Goal: Task Accomplishment & Management: Complete application form

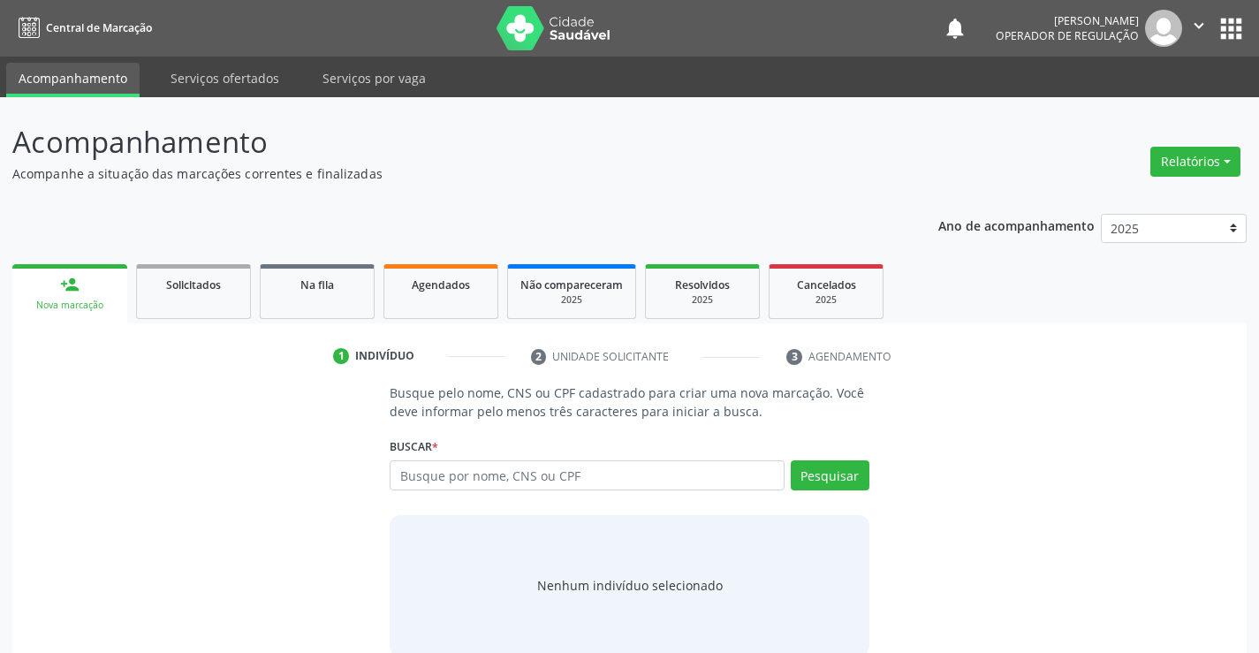
click at [560, 472] on input "text" at bounding box center [587, 475] width 394 height 30
type input "700604909439969"
click at [836, 476] on button "Pesquisar" at bounding box center [830, 475] width 79 height 30
type input "700604909439969"
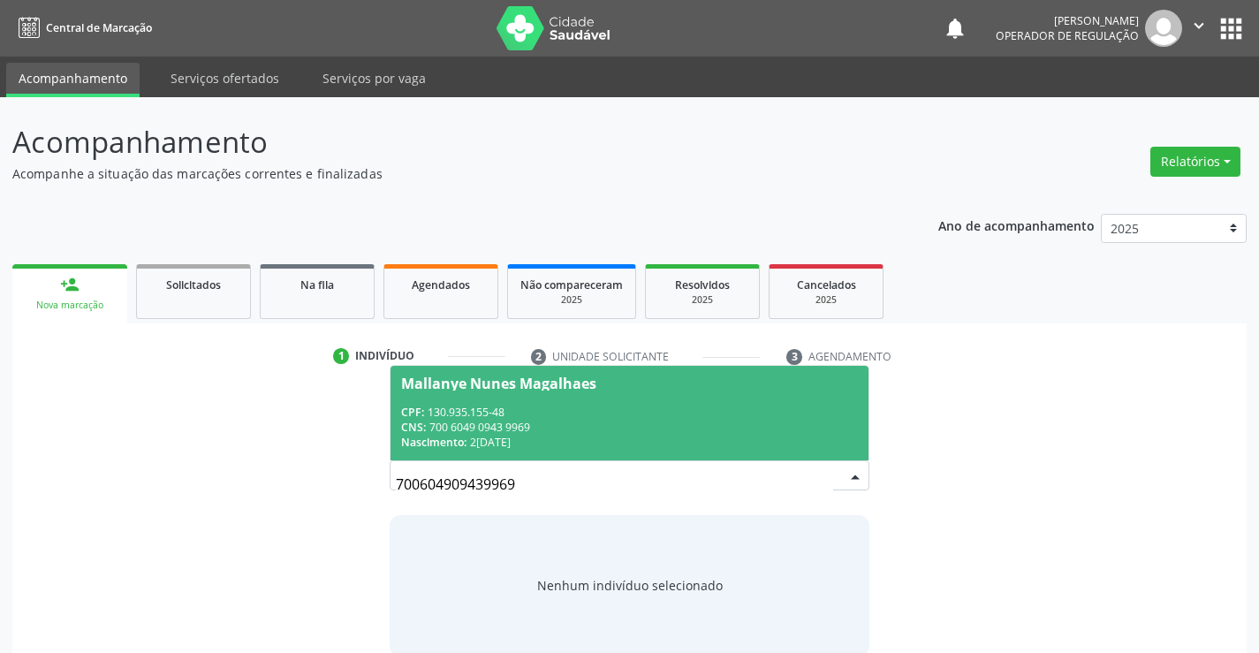
click at [547, 405] on div "CPF: 130.935.155-48" at bounding box center [629, 412] width 456 height 15
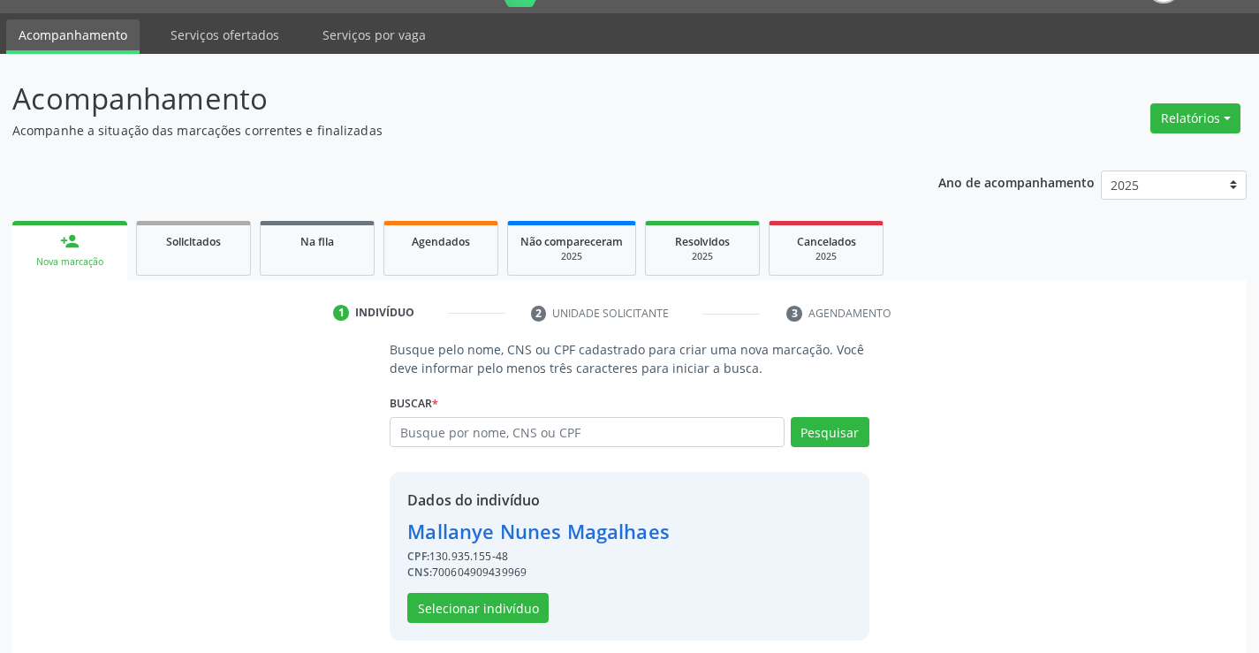
scroll to position [56, 0]
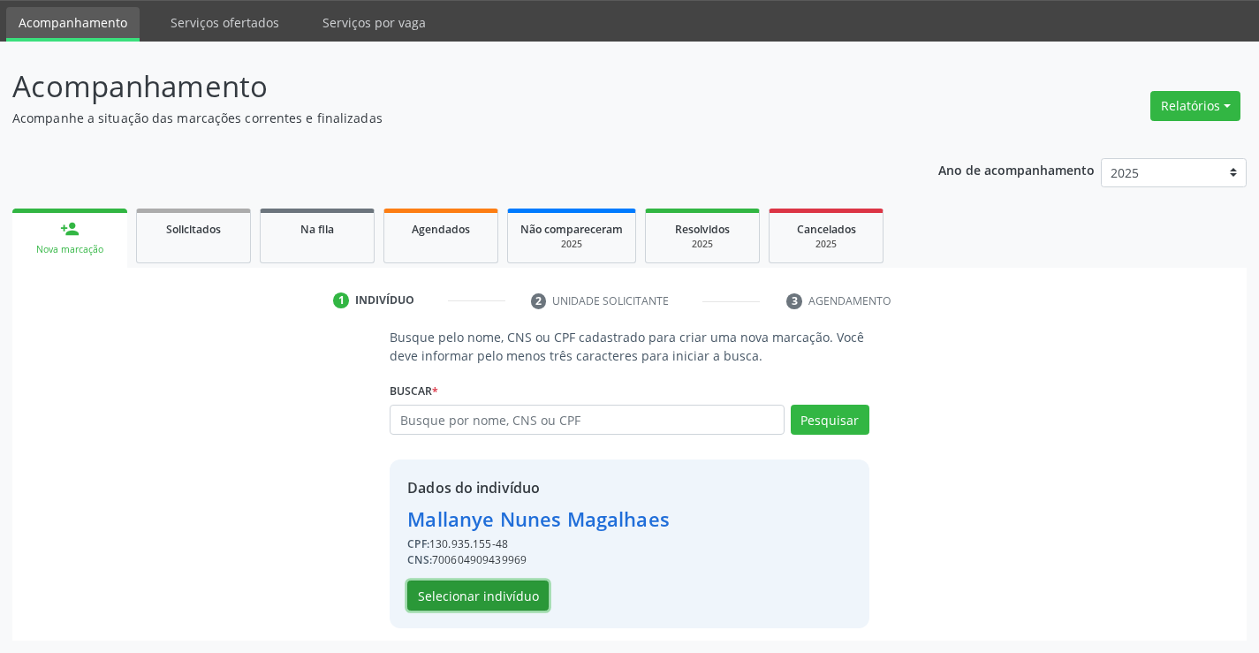
click at [464, 589] on button "Selecionar indivíduo" at bounding box center [477, 595] width 141 height 30
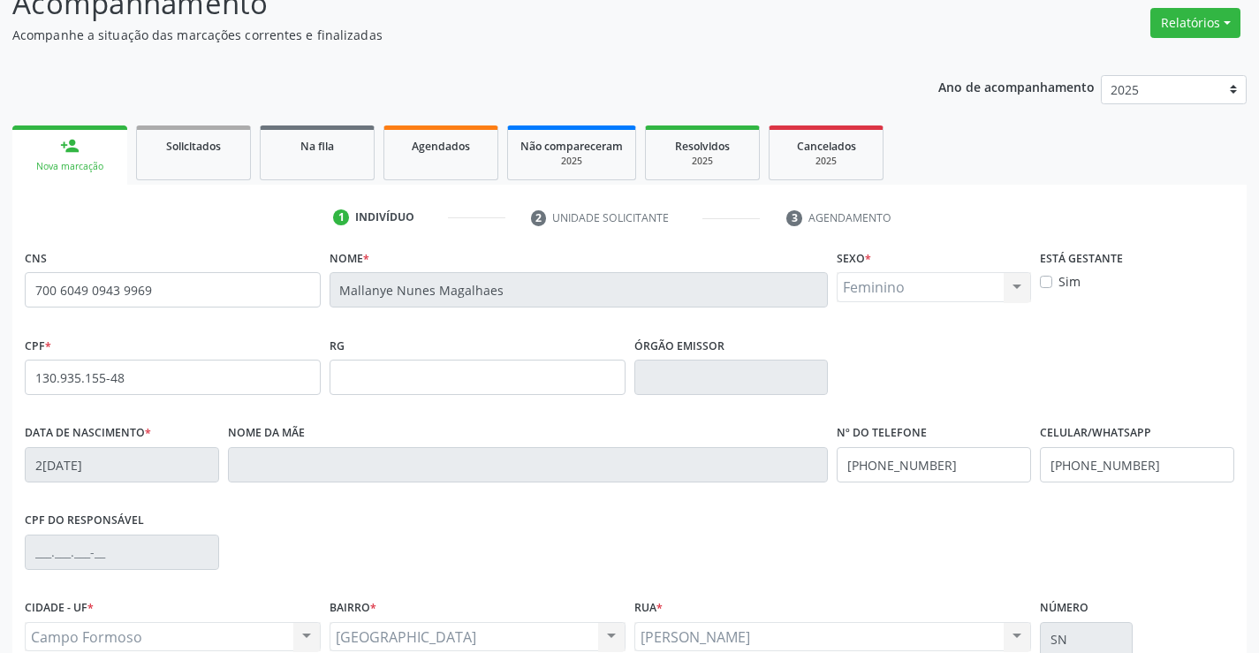
scroll to position [305, 0]
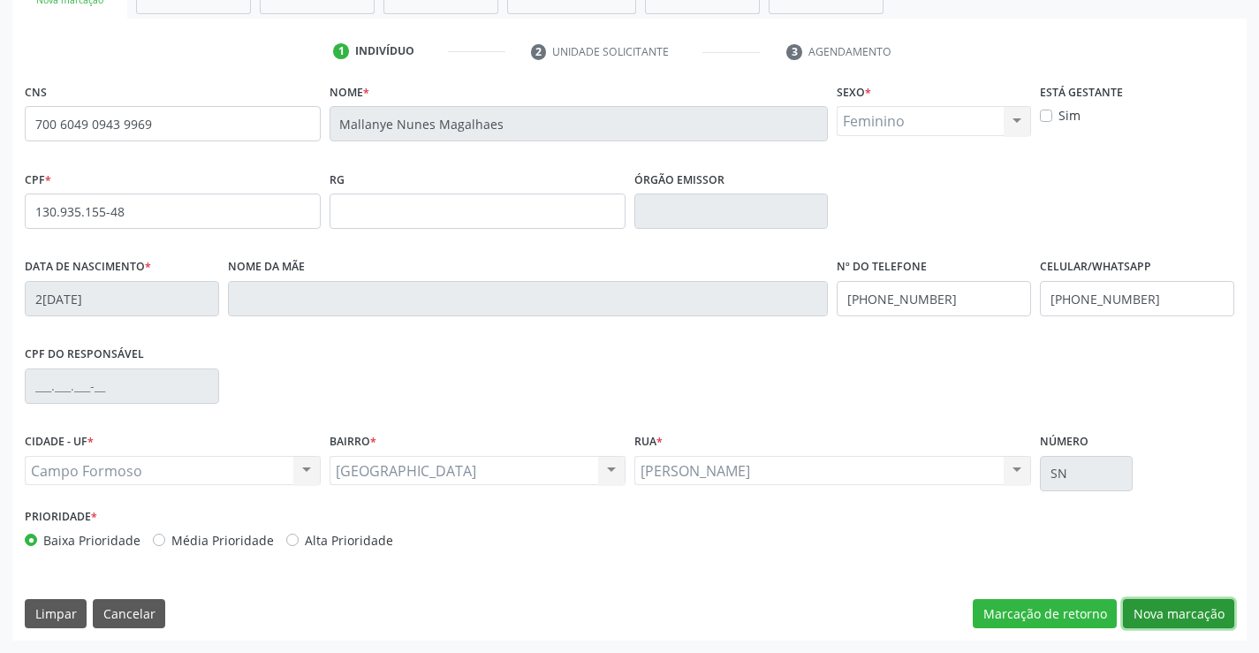
click at [1170, 604] on button "Nova marcação" at bounding box center [1178, 614] width 111 height 30
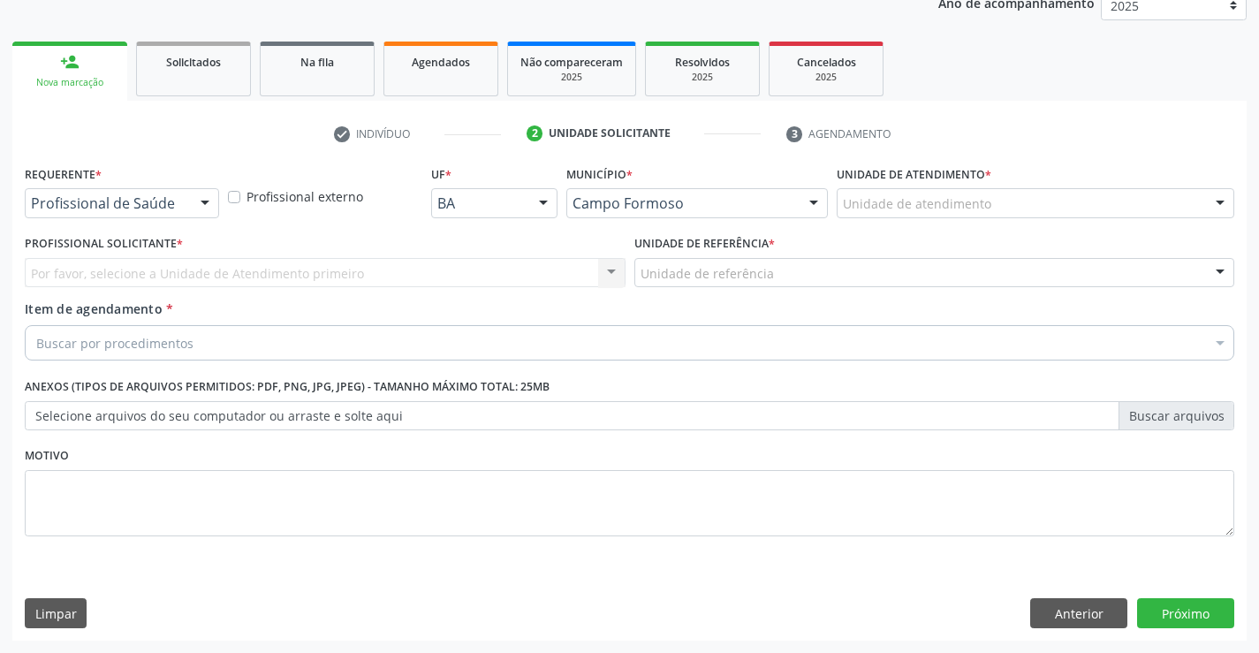
scroll to position [223, 0]
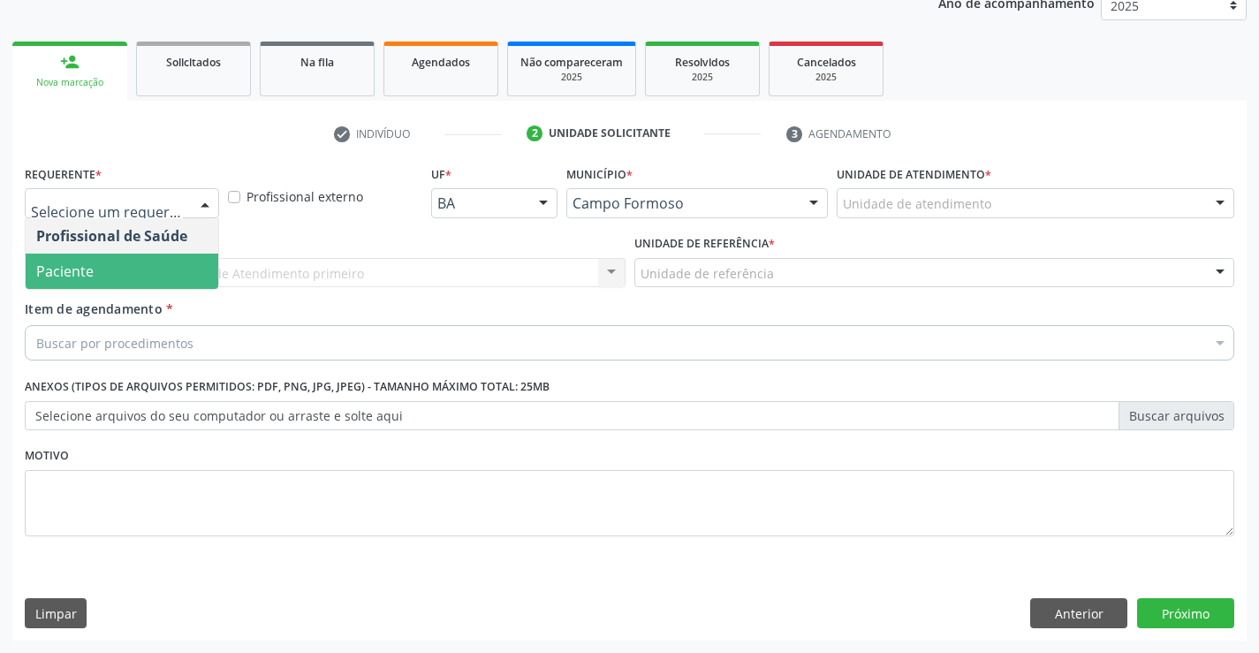
click at [77, 275] on span "Paciente" at bounding box center [64, 270] width 57 height 19
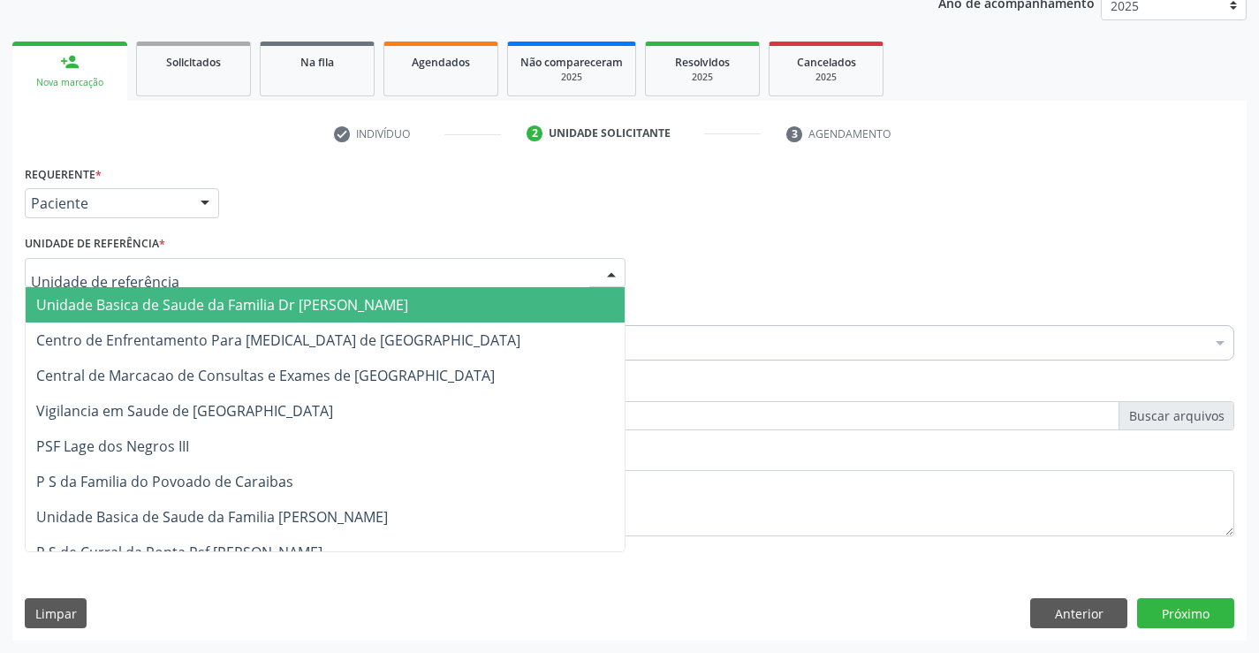
click at [100, 300] on span "Unidade Basica de Saude da Familia Dr [PERSON_NAME]" at bounding box center [222, 304] width 372 height 19
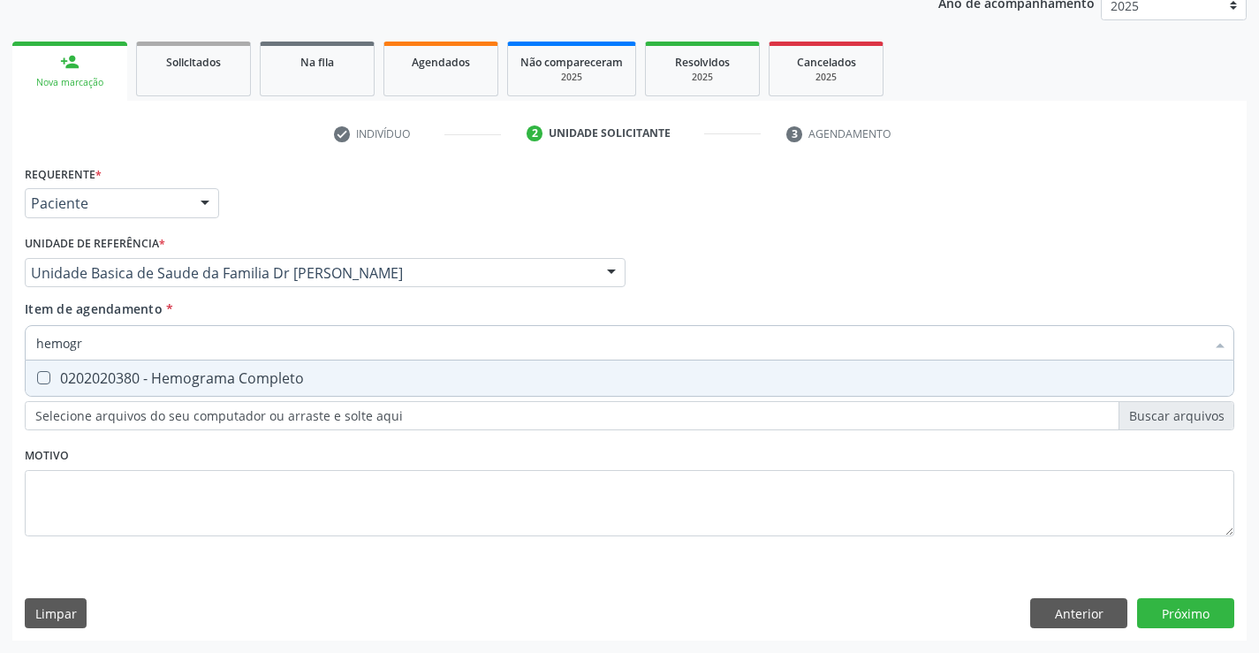
type input "hemogra"
click at [132, 379] on div "0202020380 - Hemograma Completo" at bounding box center [629, 378] width 1186 height 14
checkbox Completo "true"
type input "hemogra"
click at [200, 308] on div "Item de agendamento * hemogra Desfazer seleção 0202020380 - Hemograma Completo …" at bounding box center [629, 327] width 1209 height 56
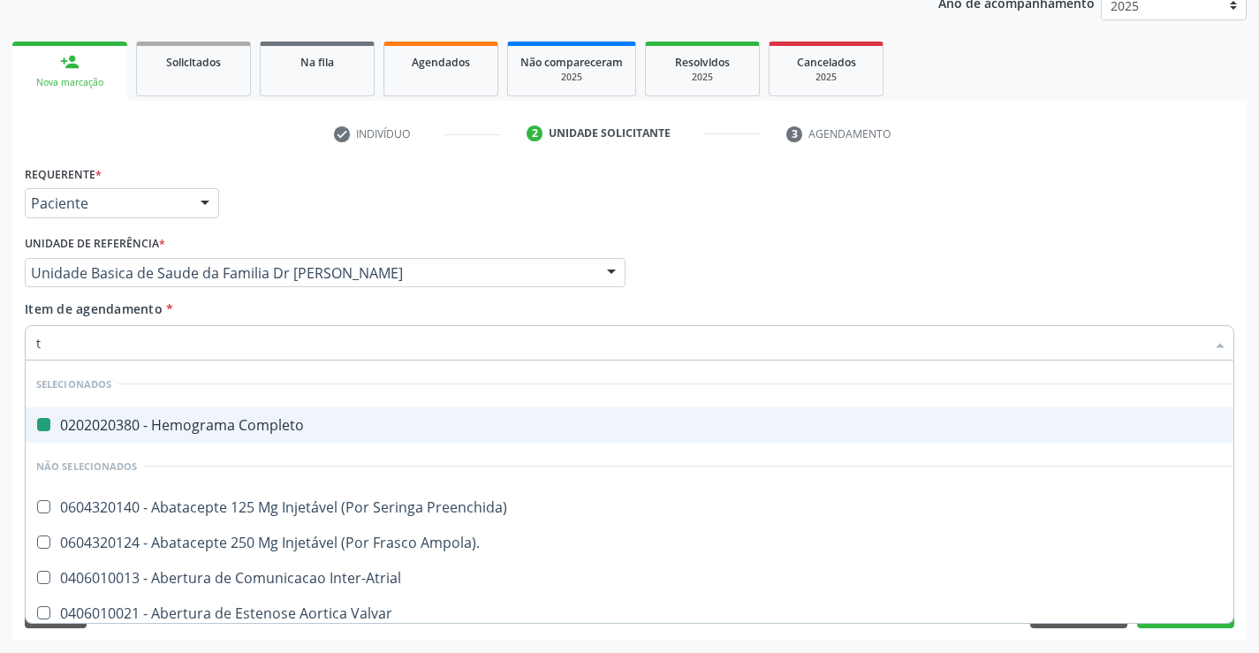
type input "te"
checkbox Completo "false"
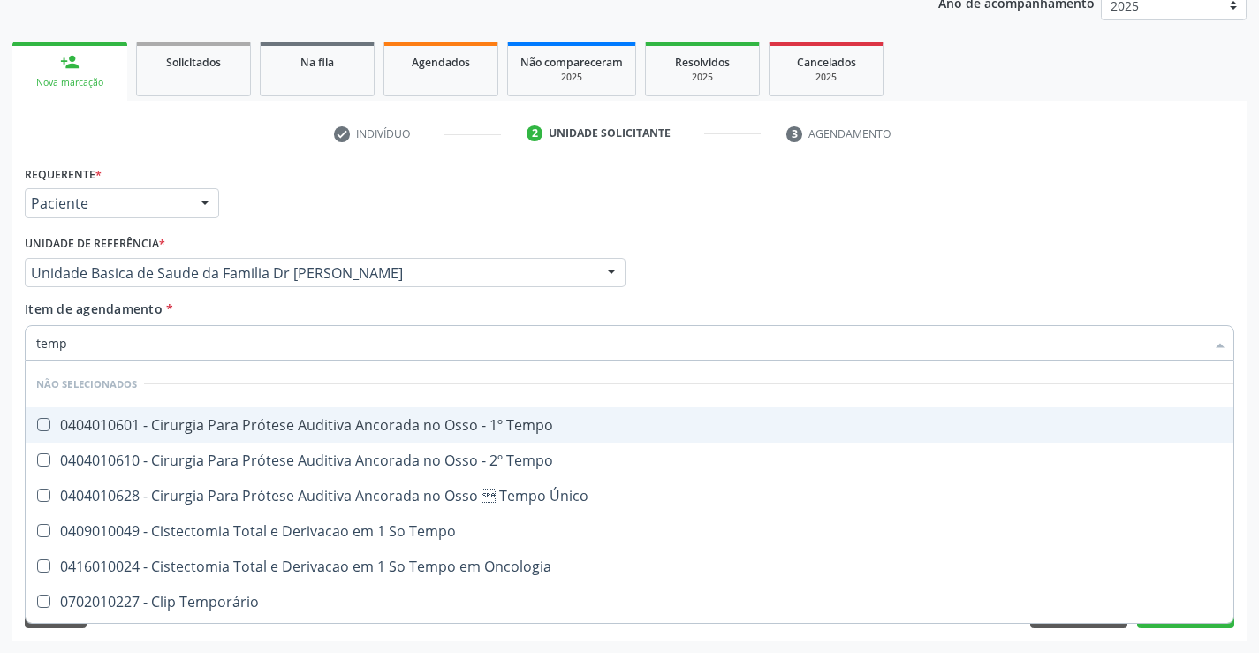
type input "tempo"
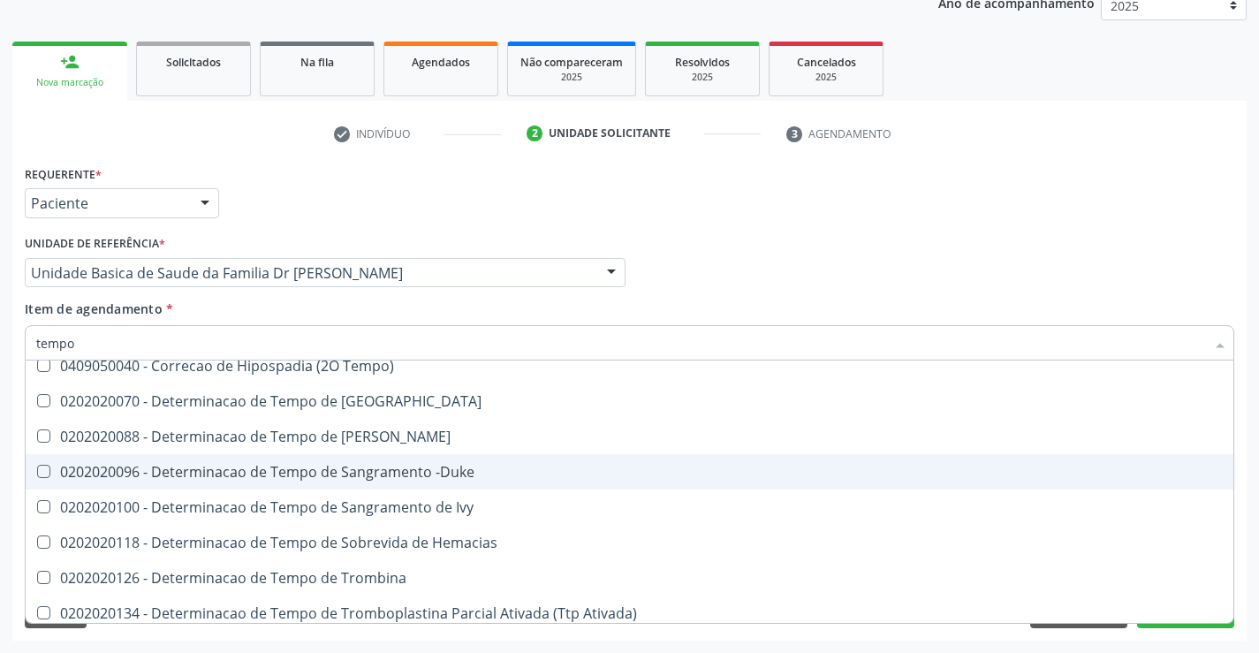
scroll to position [265, 0]
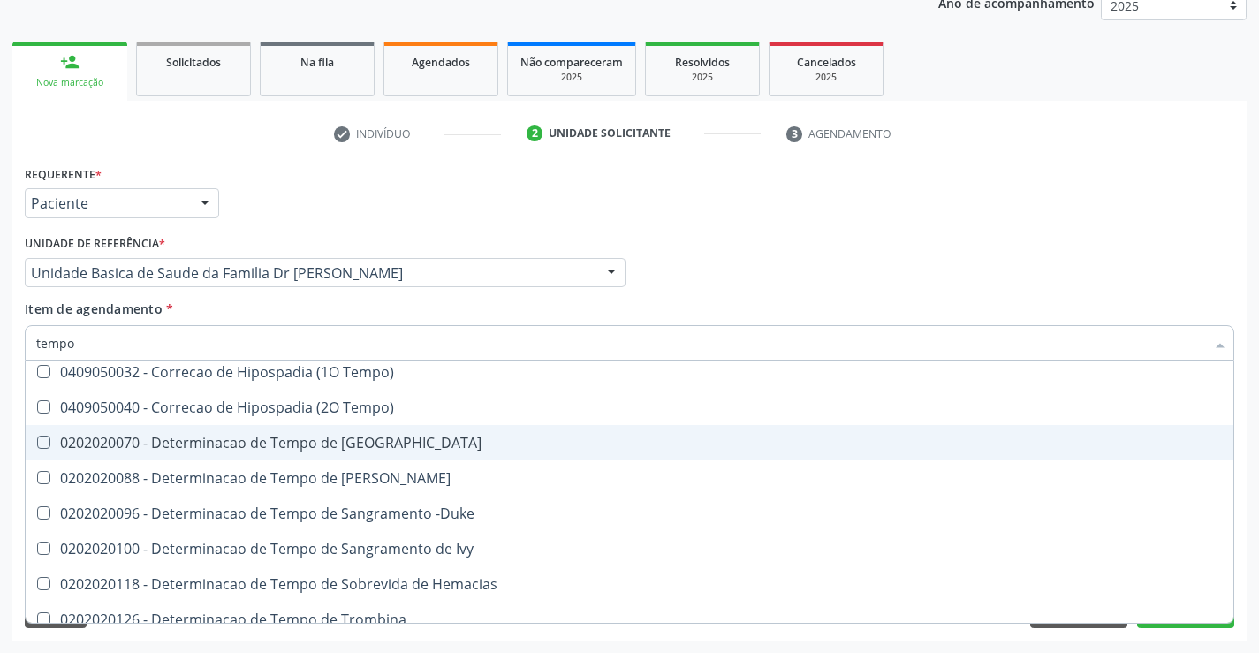
click at [420, 438] on div "0202020070 - Determinacao de Tempo de [GEOGRAPHIC_DATA]" at bounding box center [668, 442] width 1264 height 14
checkbox Coagulacao "true"
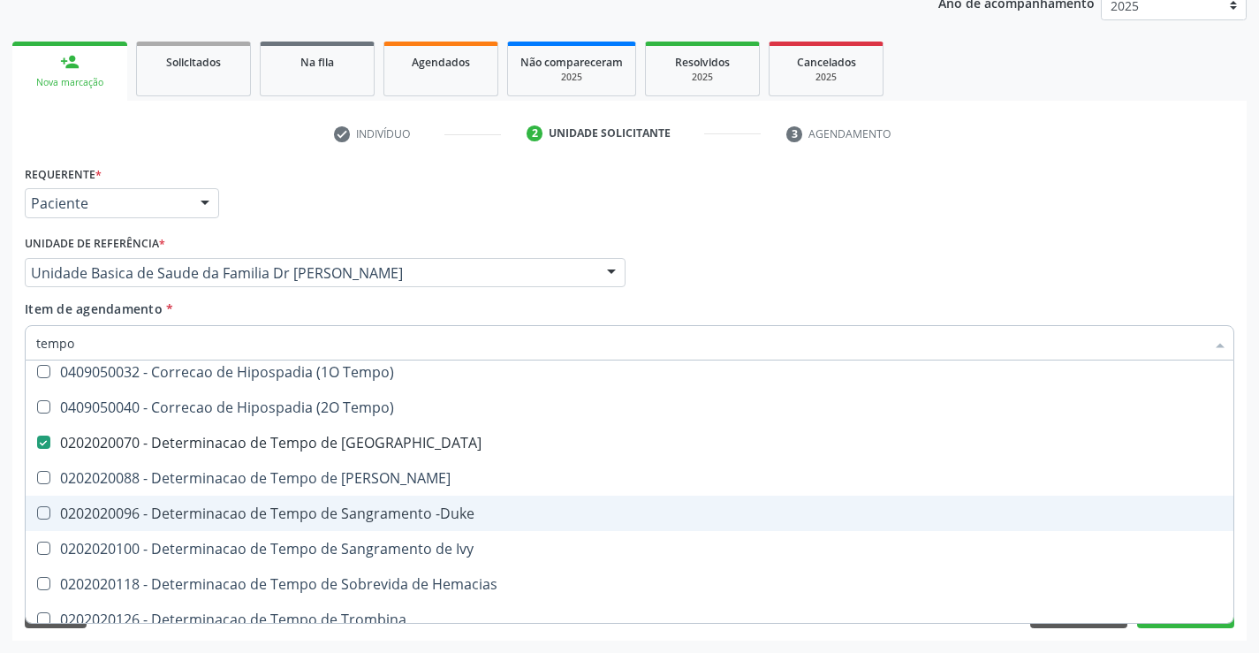
click at [434, 517] on div "0202020096 - Determinacao de Tempo de Sangramento -Duke" at bounding box center [668, 513] width 1264 height 14
checkbox -Duke "true"
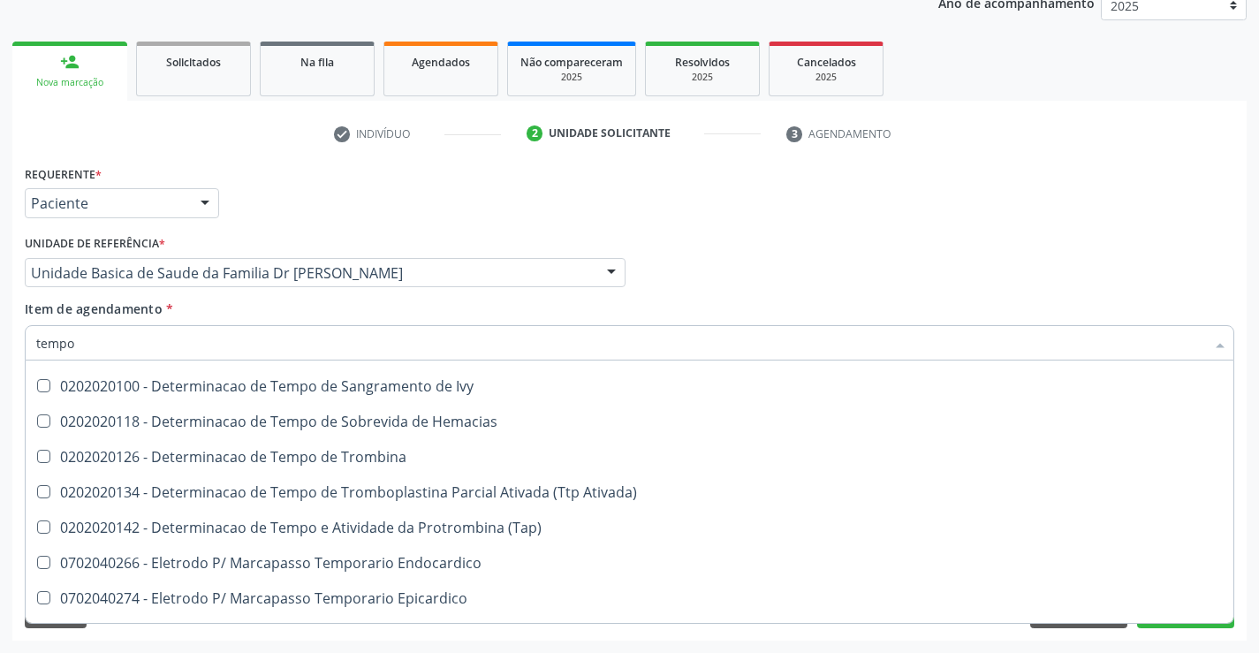
scroll to position [442, 0]
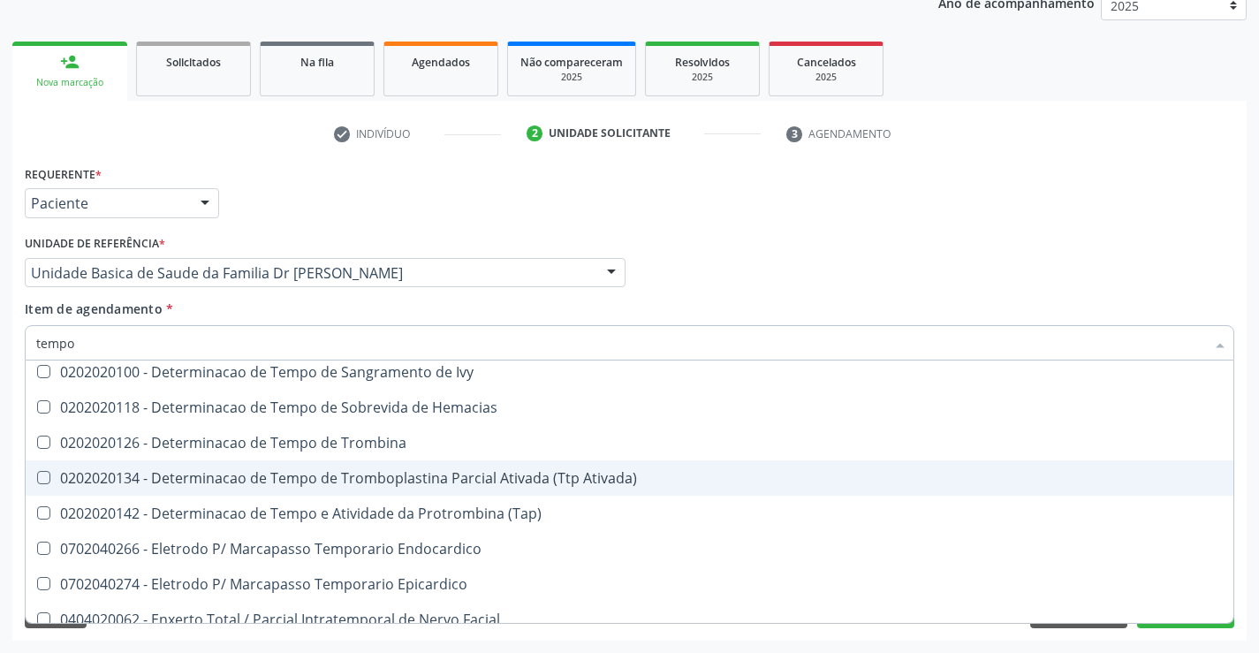
click at [528, 476] on div "0202020134 - Determinacao de Tempo de Tromboplastina Parcial Ativada (Ttp Ativa…" at bounding box center [668, 478] width 1264 height 14
checkbox Ativada\) "true"
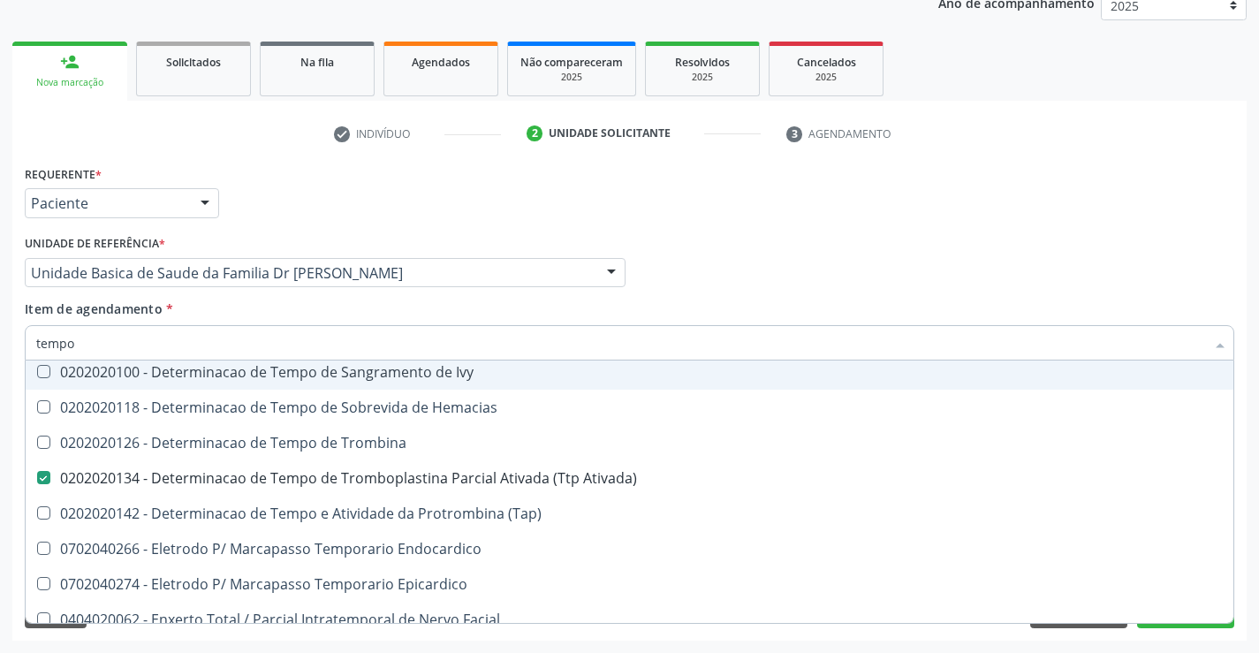
type input "tempo"
click at [373, 293] on div "Unidade de referência * Unidade Basica de Saude da Familia Dr [PERSON_NAME] Uni…" at bounding box center [324, 265] width 609 height 69
checkbox Tempo "true"
checkbox Único "true"
checkbox Tempo "true"
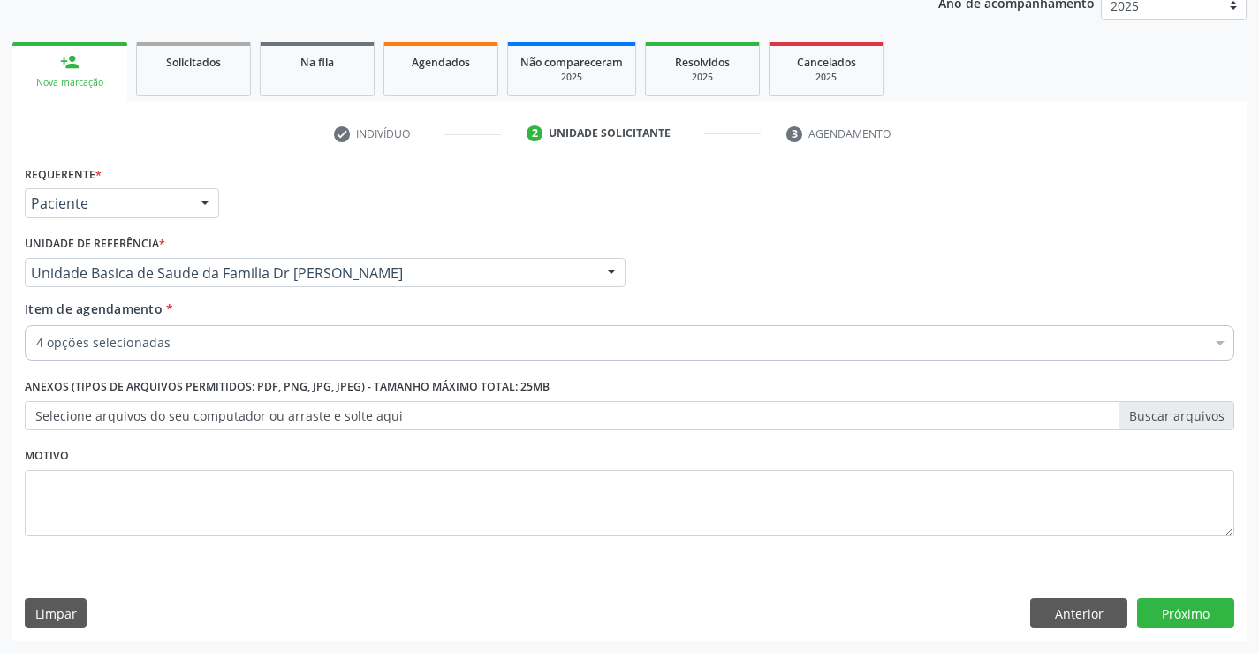
scroll to position [0, 0]
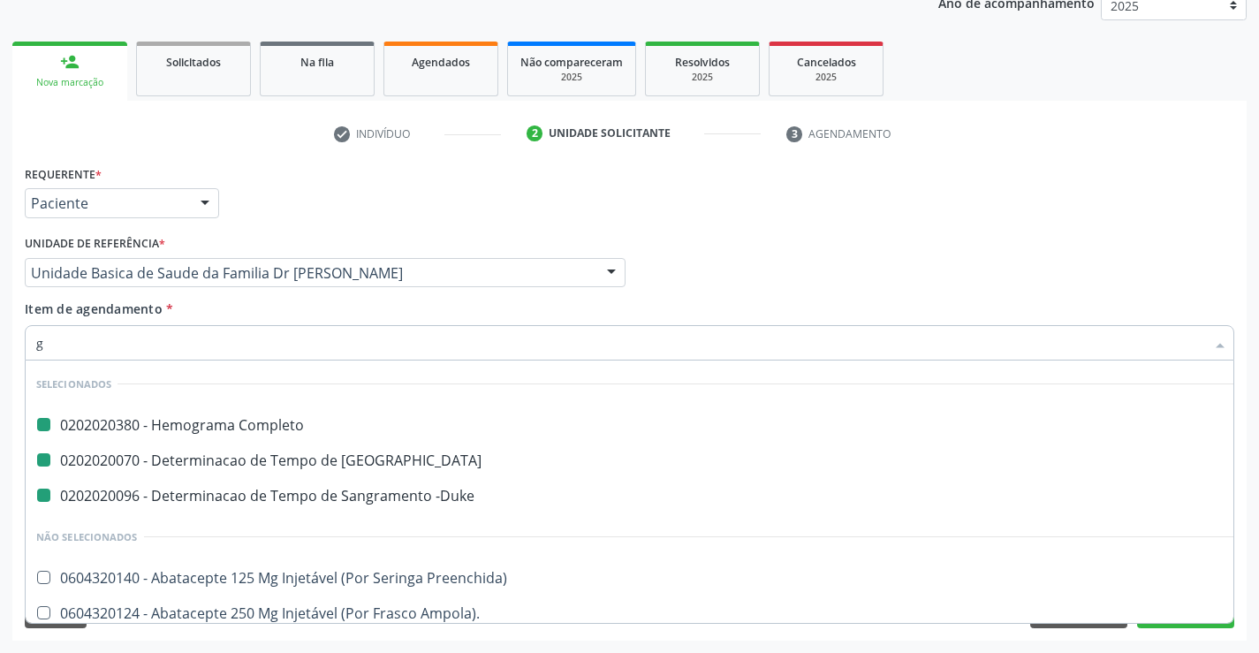
type input "gl"
checkbox Completo "false"
checkbox -Duke "false"
checkbox Coagulacao "false"
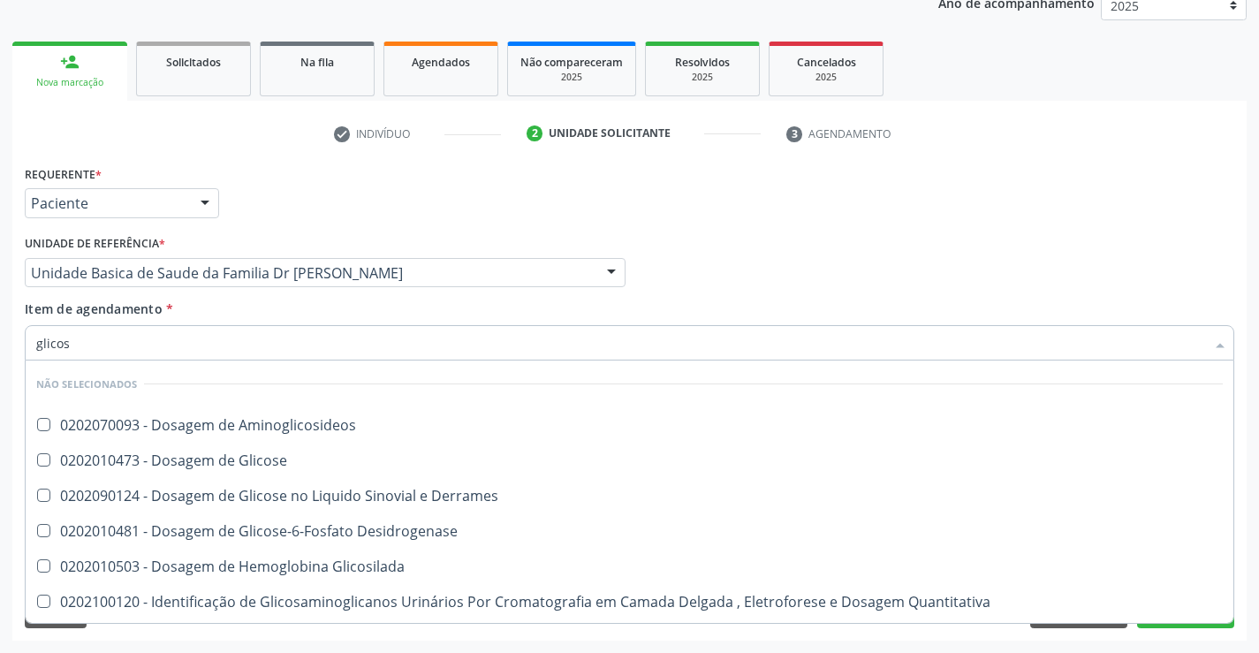
type input "glicose"
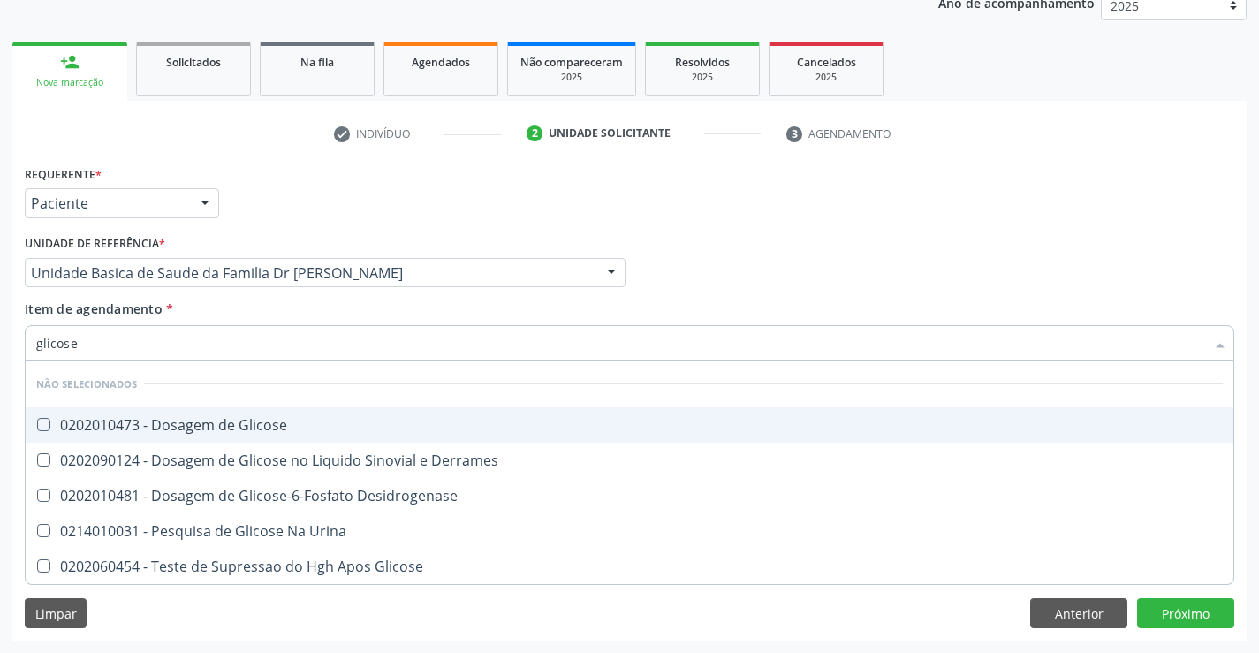
click at [271, 423] on div "0202010473 - Dosagem de Glicose" at bounding box center [629, 425] width 1186 height 14
checkbox Glicose "true"
drag, startPoint x: 264, startPoint y: 311, endPoint x: 254, endPoint y: 325, distance: 17.7
click at [258, 309] on div "Item de agendamento * glicose Desfazer seleção Não selecionados 0202010473 - Do…" at bounding box center [629, 327] width 1209 height 56
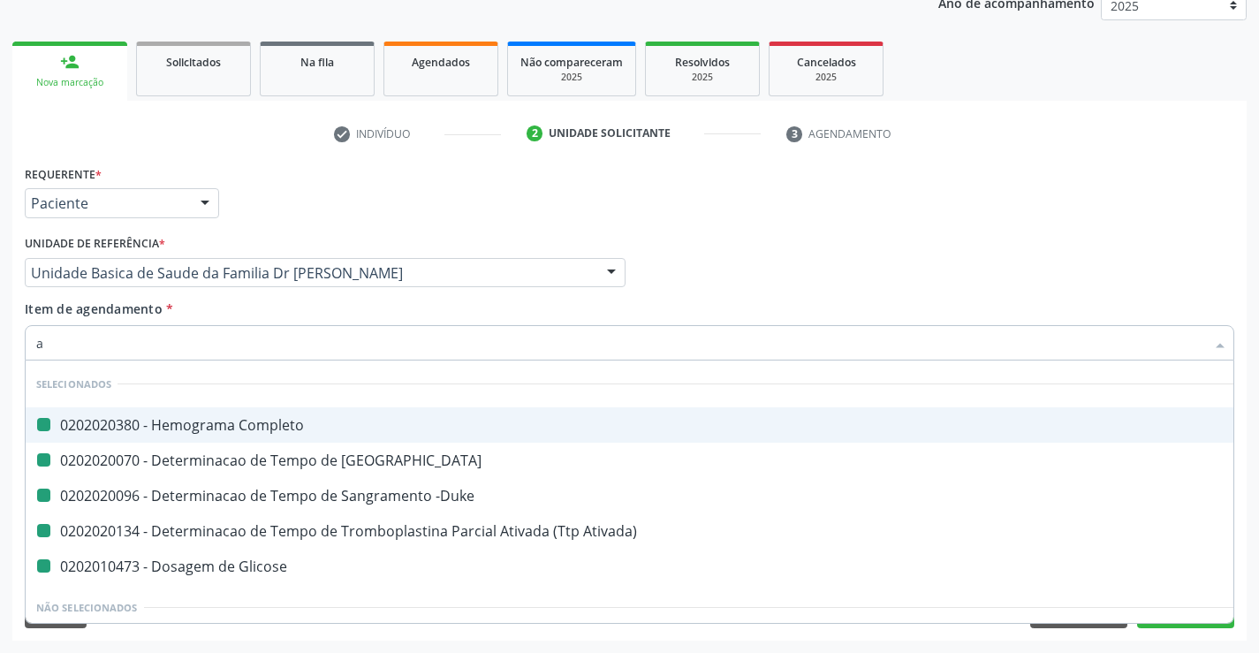
type input "ab"
checkbox Completo "false"
checkbox -Duke "false"
checkbox Coagulacao "false"
checkbox Glicose "false"
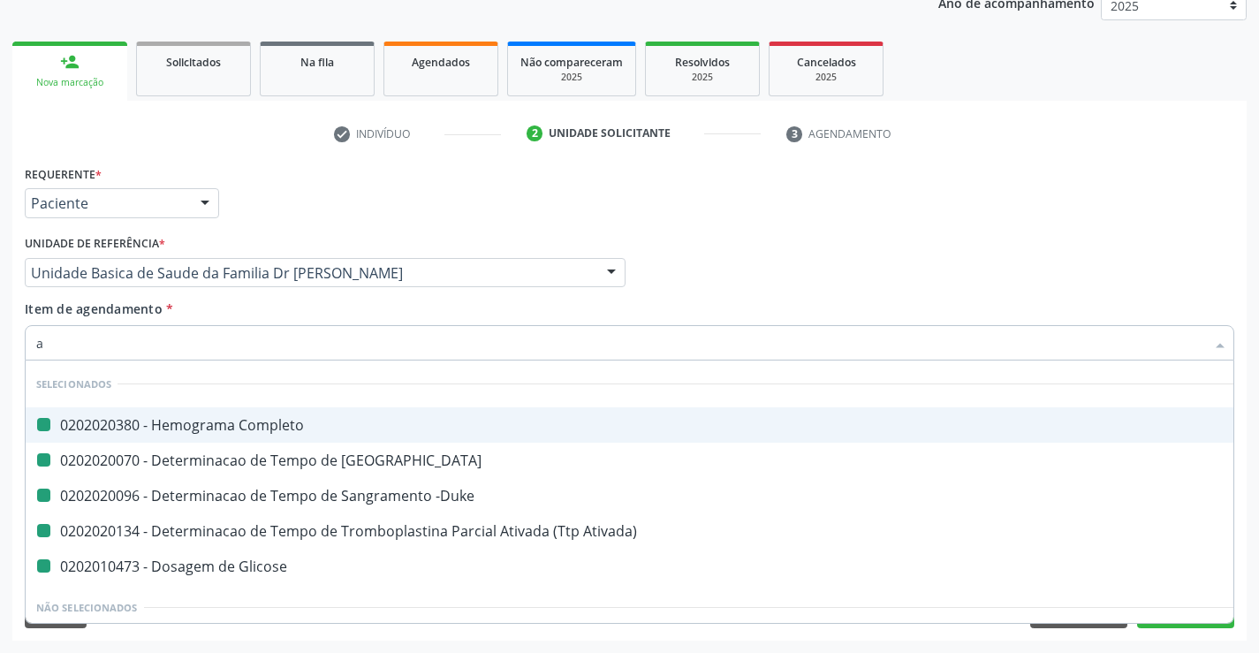
checkbox Ativada\) "false"
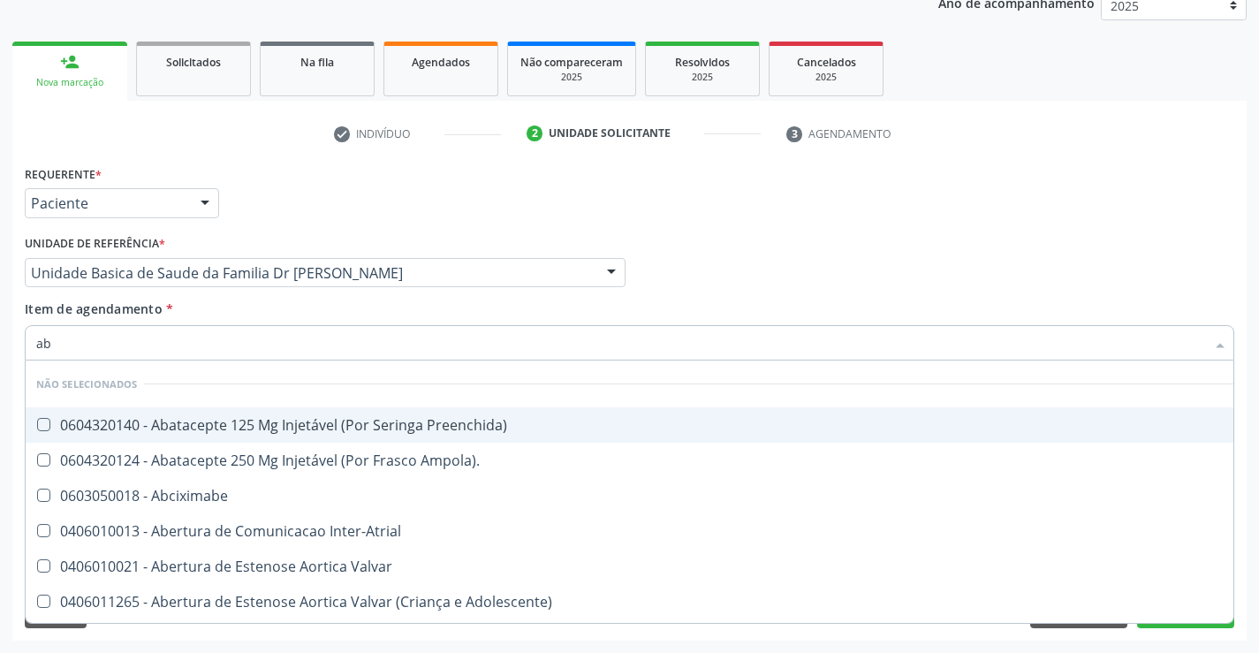
type input "abo"
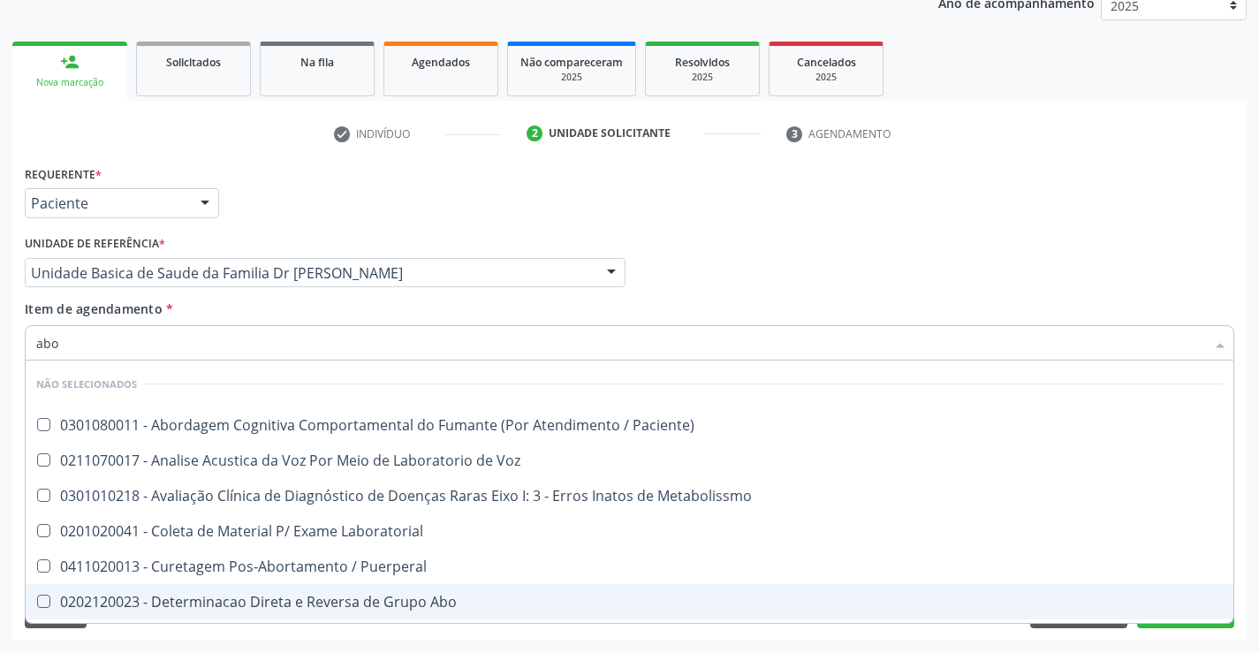
click at [301, 605] on div "0202120023 - Determinacao Direta e Reversa de Grupo Abo" at bounding box center [629, 601] width 1186 height 14
checkbox Abo "true"
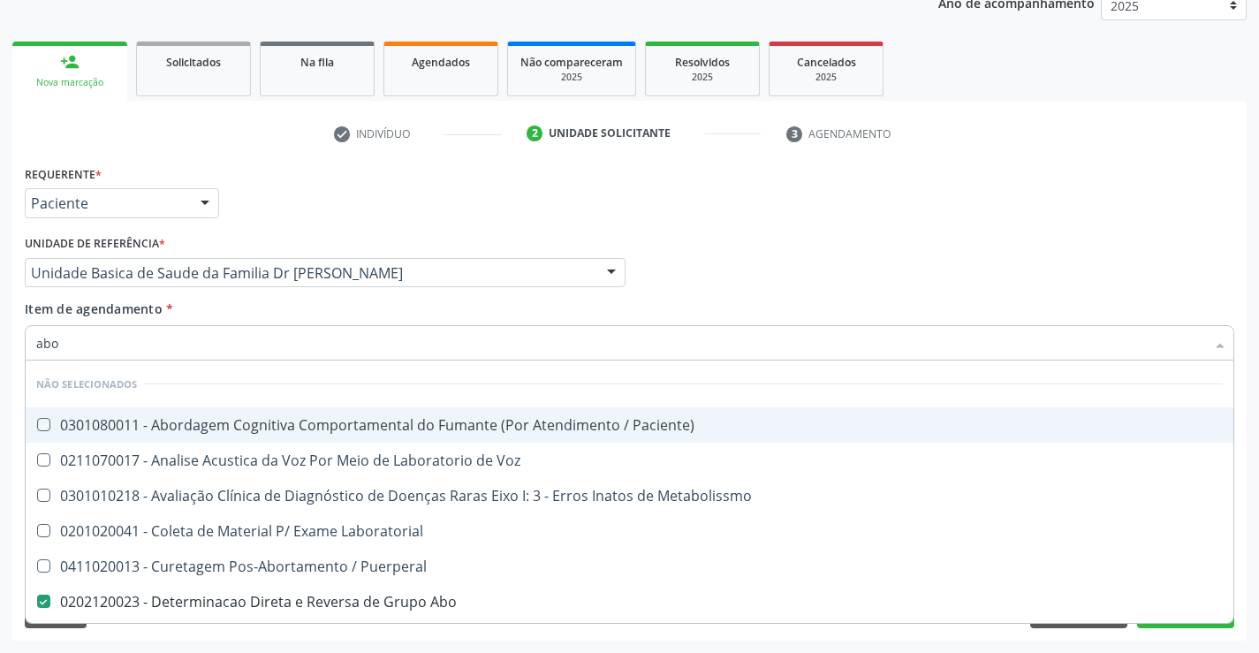
click at [232, 307] on div "Item de agendamento * abo Desfazer seleção Não selecionados 0301080011 - Aborda…" at bounding box center [629, 327] width 1209 height 56
checkbox Paciente\) "true"
checkbox Metabolissmo "true"
checkbox Voz "true"
checkbox Puerperal "true"
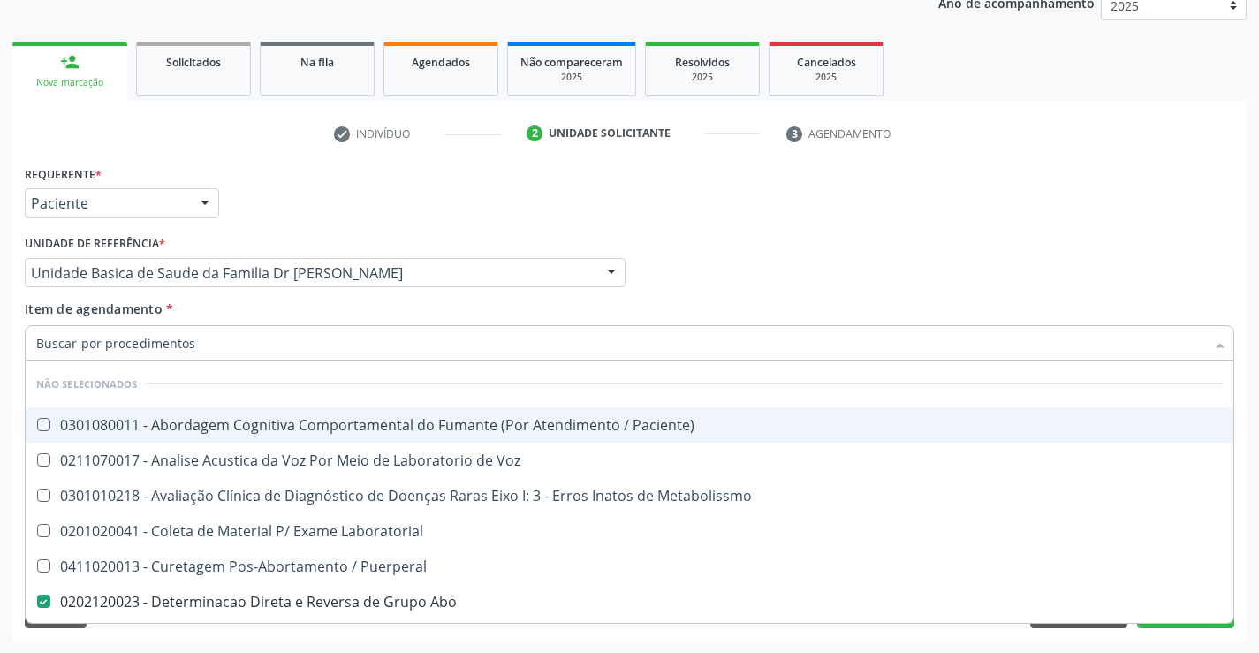
checkbox Laboratorial "true"
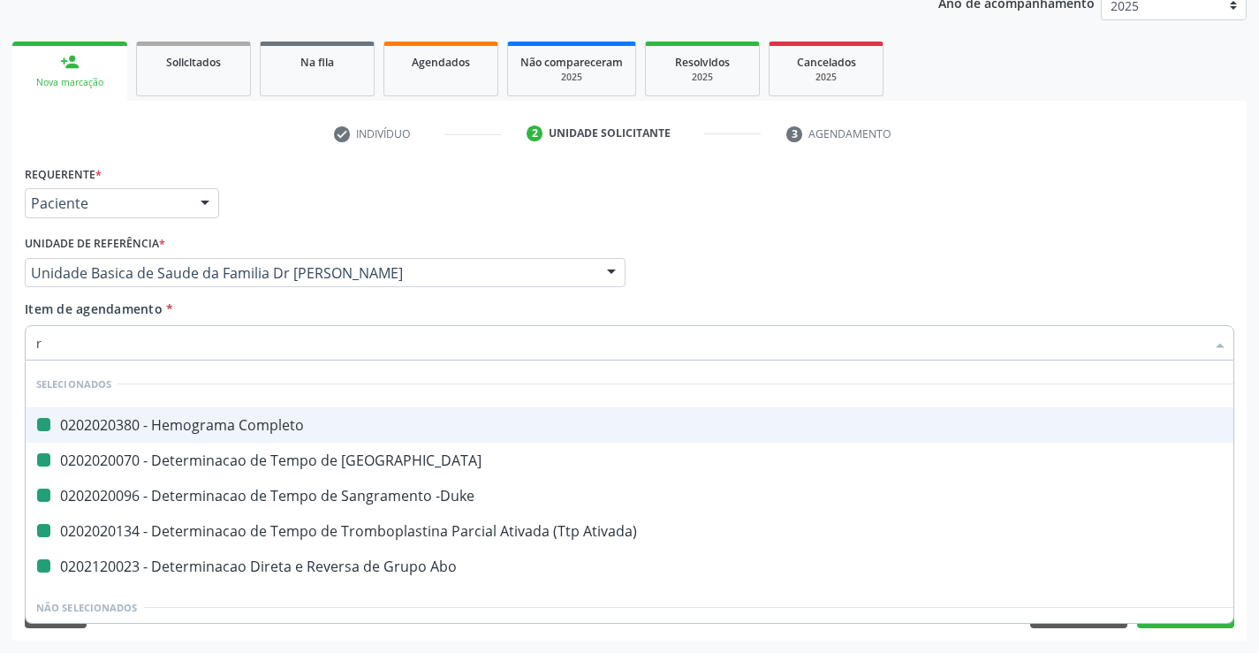
type input "rh"
checkbox Completo "false"
checkbox -Duke "false"
checkbox Coagulacao "false"
checkbox Abo "false"
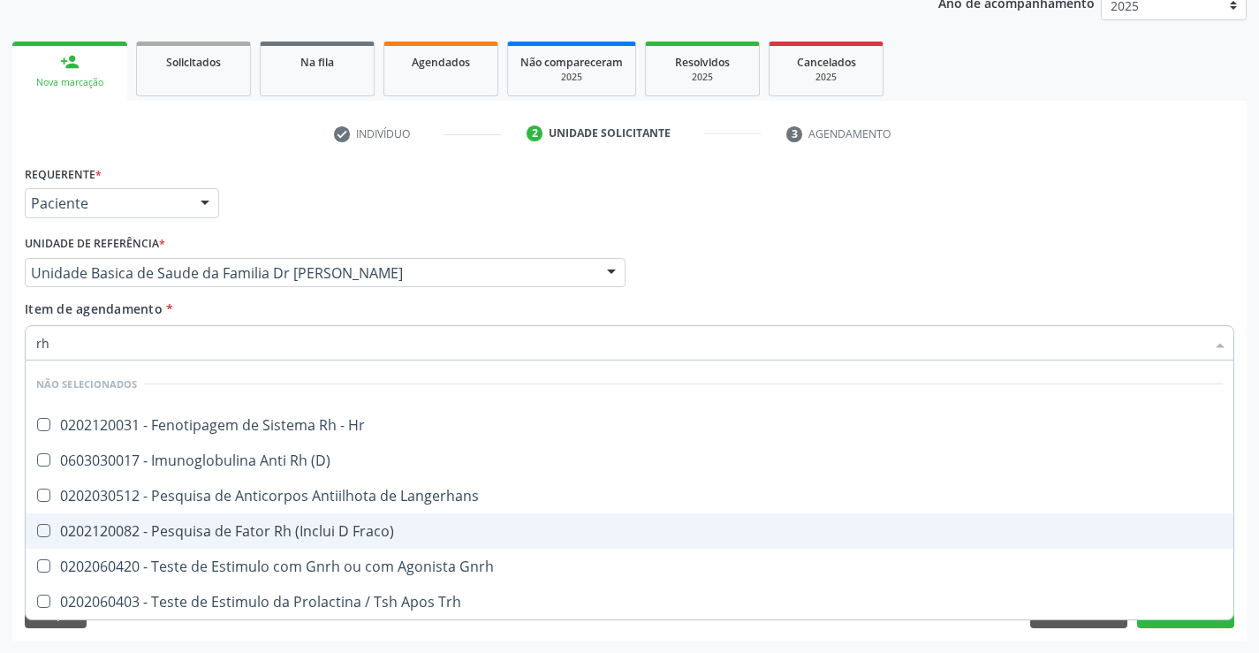
click at [367, 525] on div "0202120082 - Pesquisa de Fator Rh (Inclui D Fraco)" at bounding box center [629, 531] width 1186 height 14
checkbox Fraco\) "true"
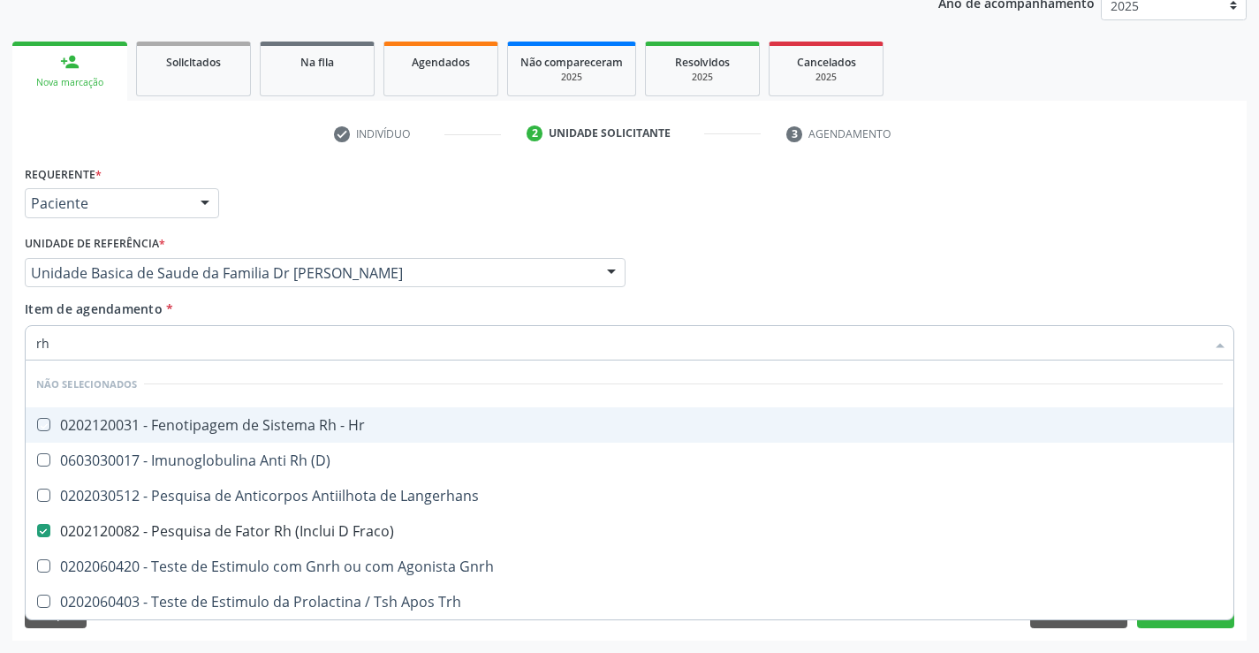
click at [300, 299] on div "Unidade de referência * Unidade Basica de Saude da Familia Dr [PERSON_NAME] Uni…" at bounding box center [324, 265] width 609 height 69
checkbox Hr "true"
checkbox Langerhans "true"
checkbox \(D\) "true"
checkbox Gnrh "true"
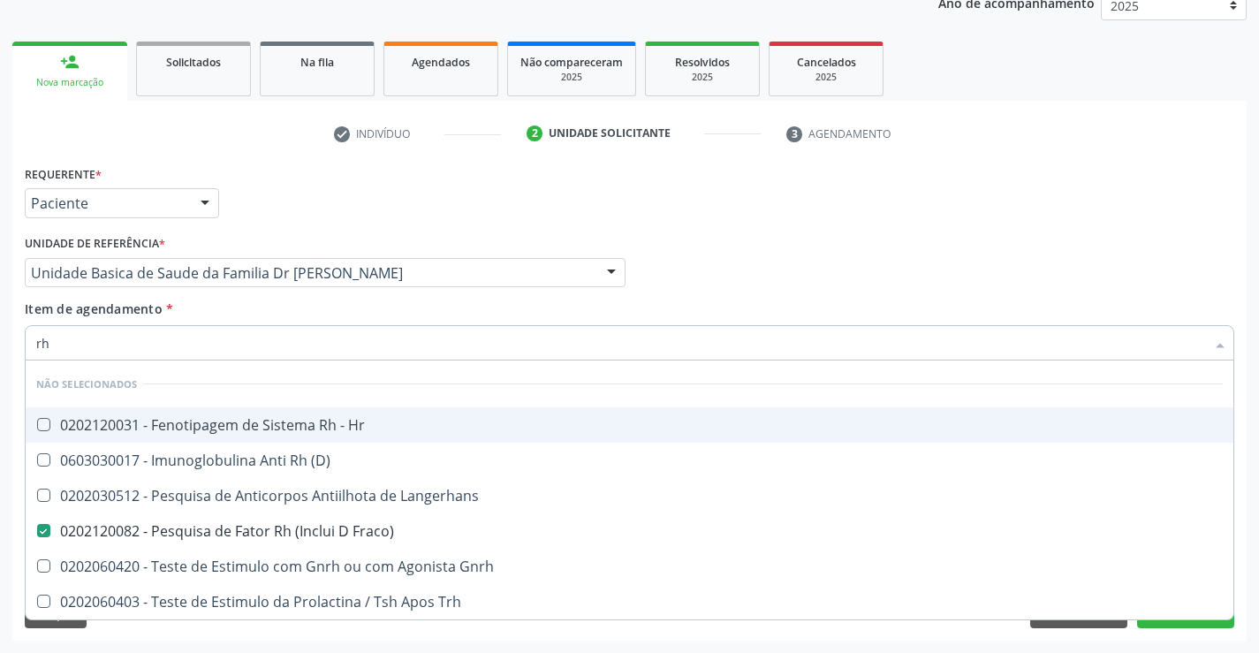
checkbox Trh "true"
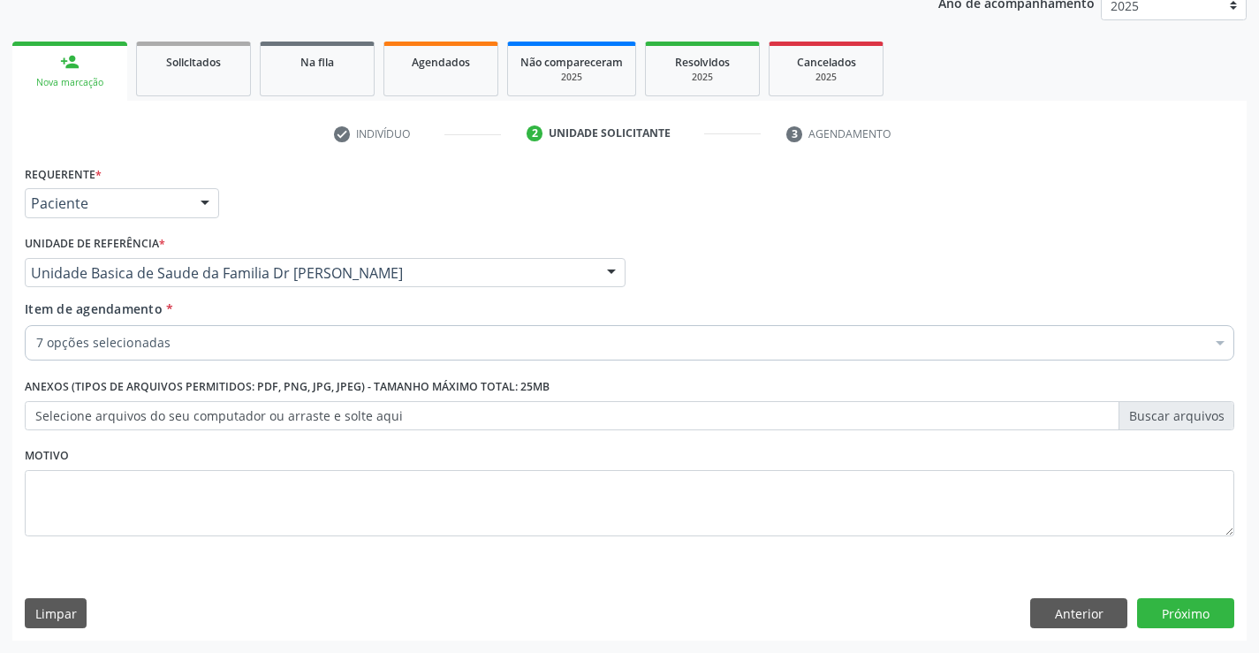
click at [282, 353] on div "7 opções selecionadas" at bounding box center [629, 342] width 1209 height 35
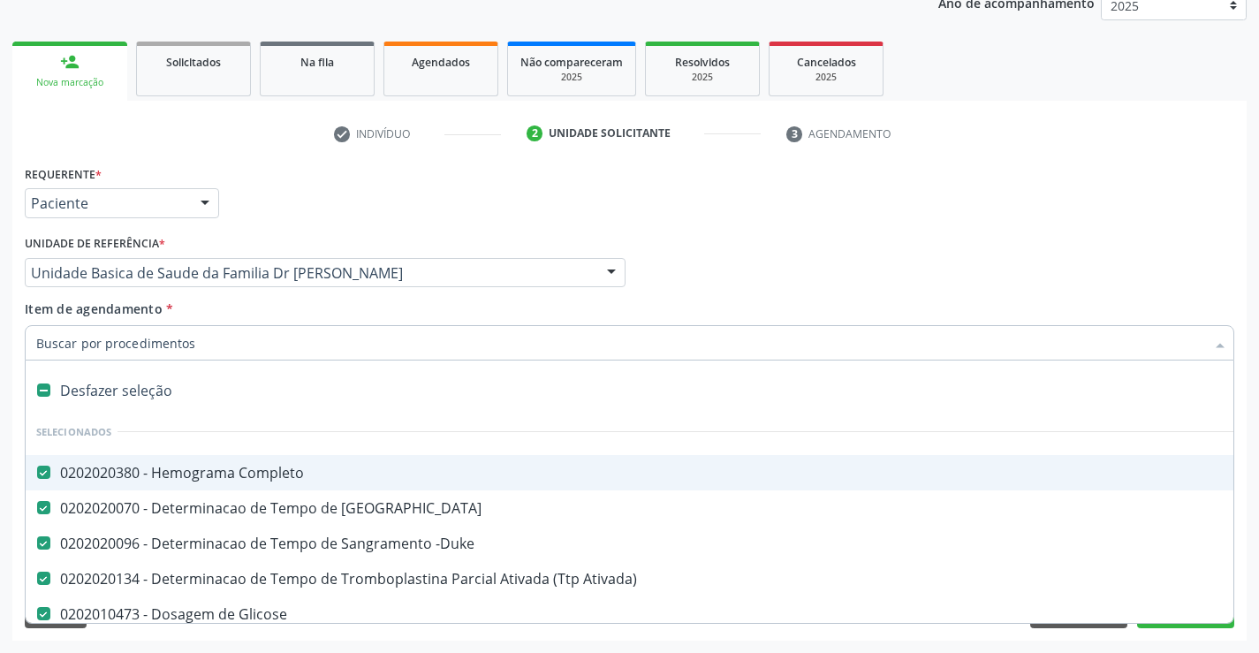
type input "u"
checkbox Abo "false"
checkbox Fraco\) "false"
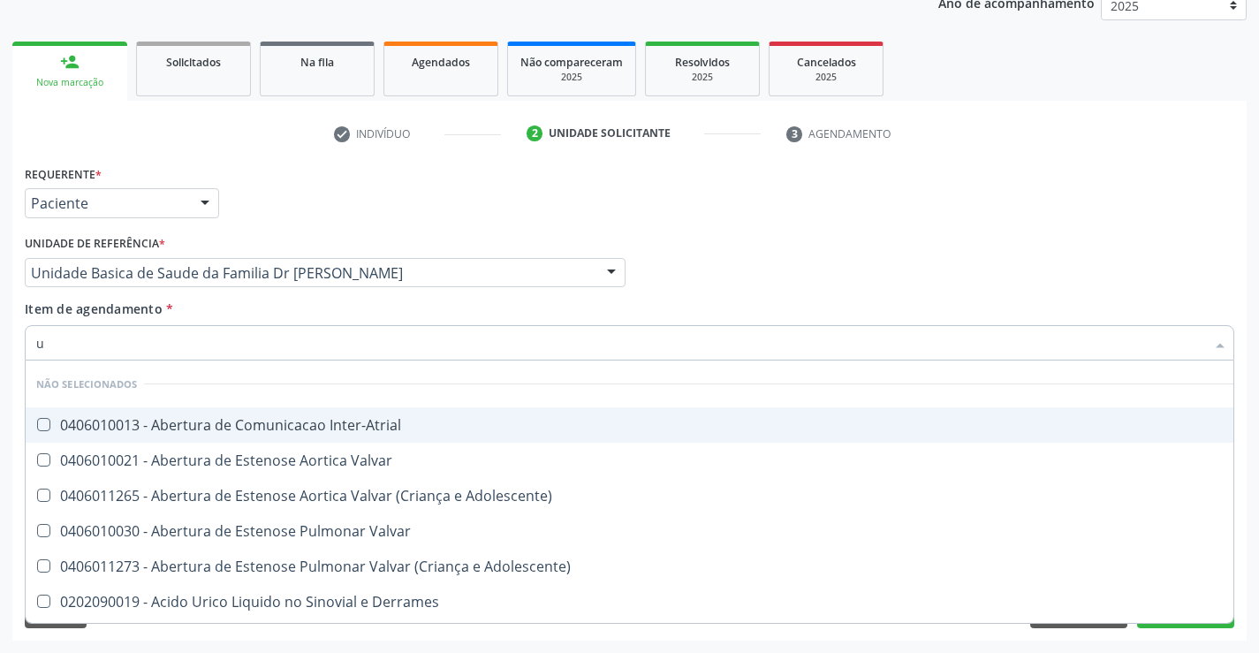
type input "ur"
checkbox Inter-Atrial "false"
checkbox Adolescente\) "false"
checkbox Valvar "false"
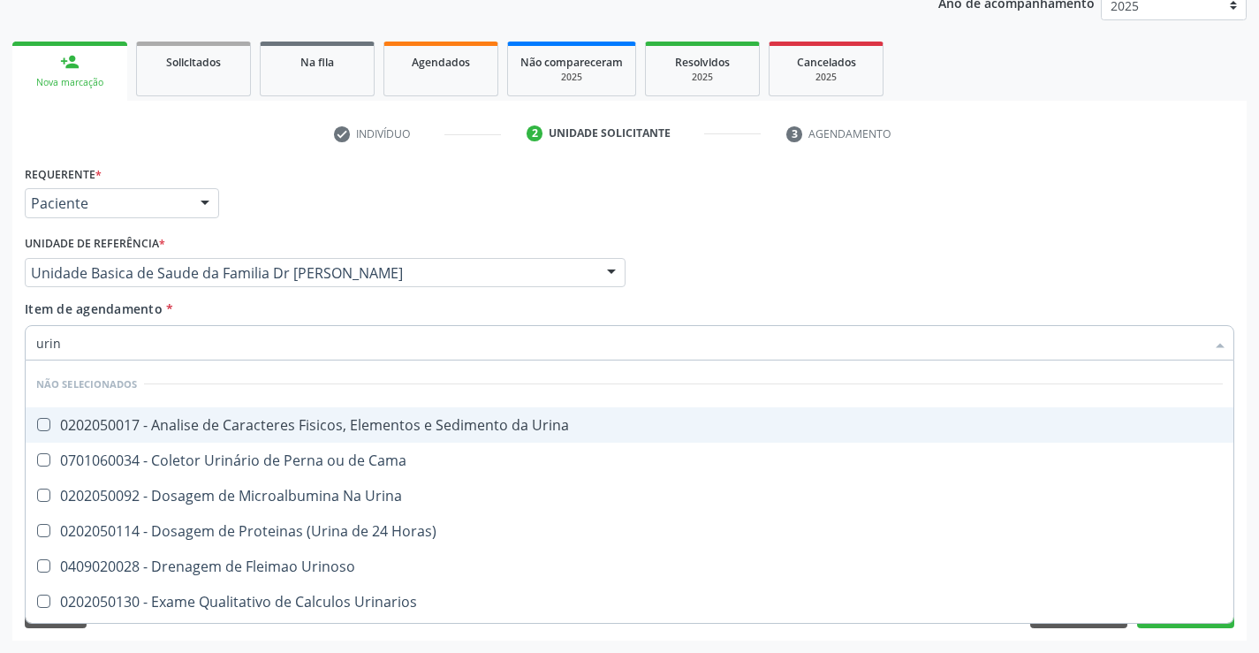
type input "urina"
click at [294, 413] on span "0202050017 - Analise de Caracteres Fisicos, Elementos e Sedimento da Urina" at bounding box center [630, 424] width 1208 height 35
checkbox Urina "true"
click at [285, 301] on div "Item de agendamento * urina Desfazer seleção Não selecionados 0202050017 - Anal…" at bounding box center [629, 327] width 1209 height 56
checkbox Horas\) "true"
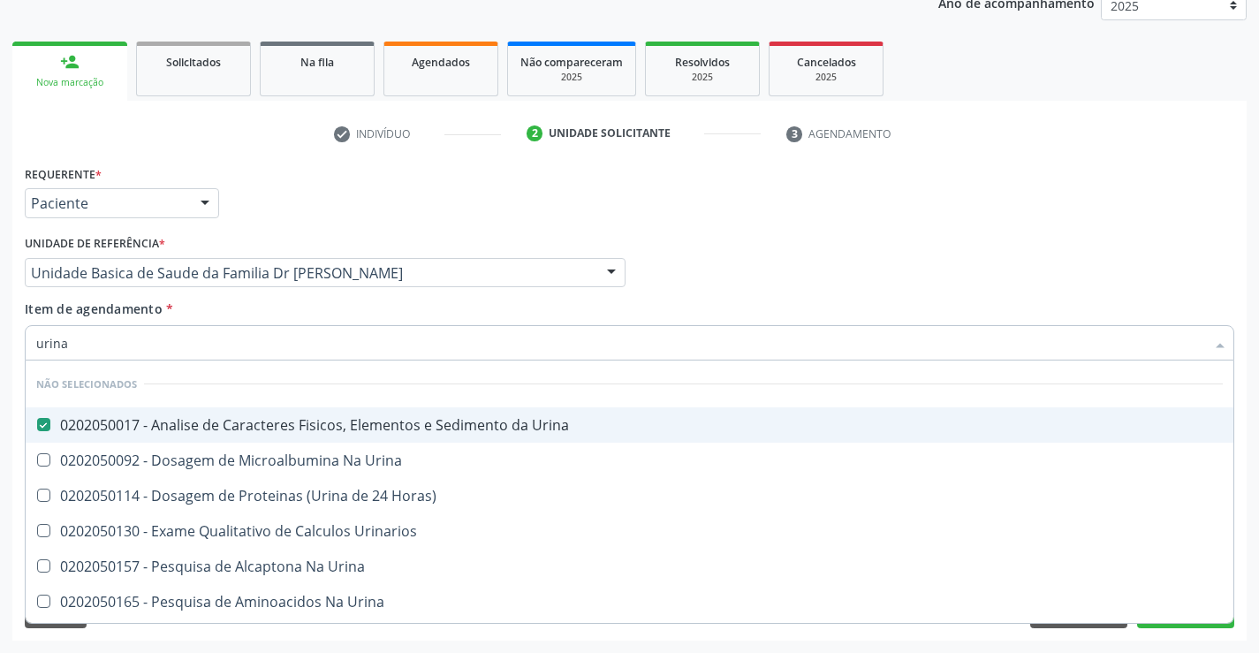
checkbox Urina "true"
checkbox Urinarios "true"
checkbox Urina "true"
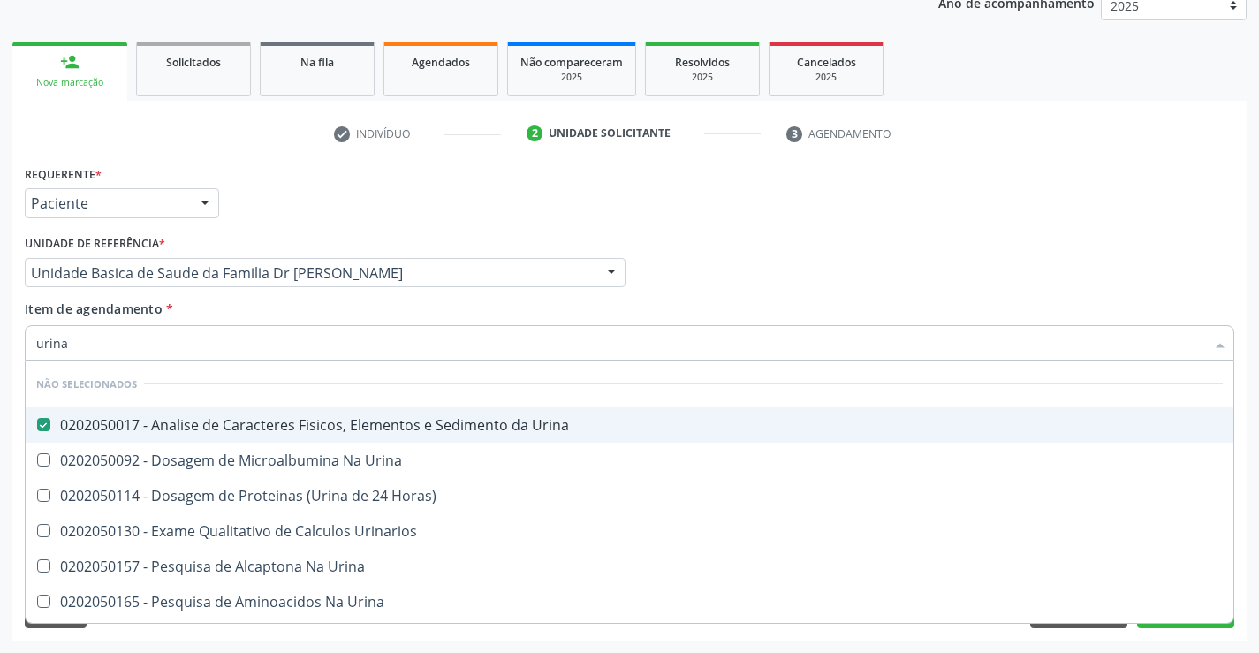
checkbox Urina "true"
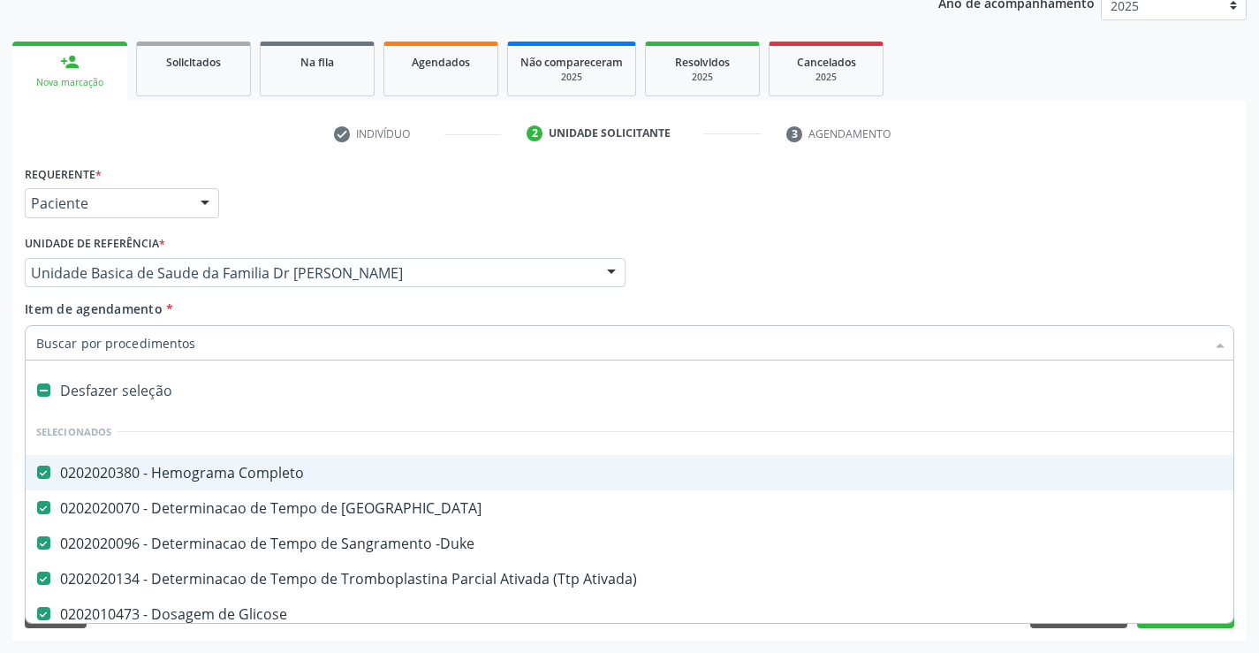
type input "u"
checkbox Fraco\) "false"
checkbox Urina "false"
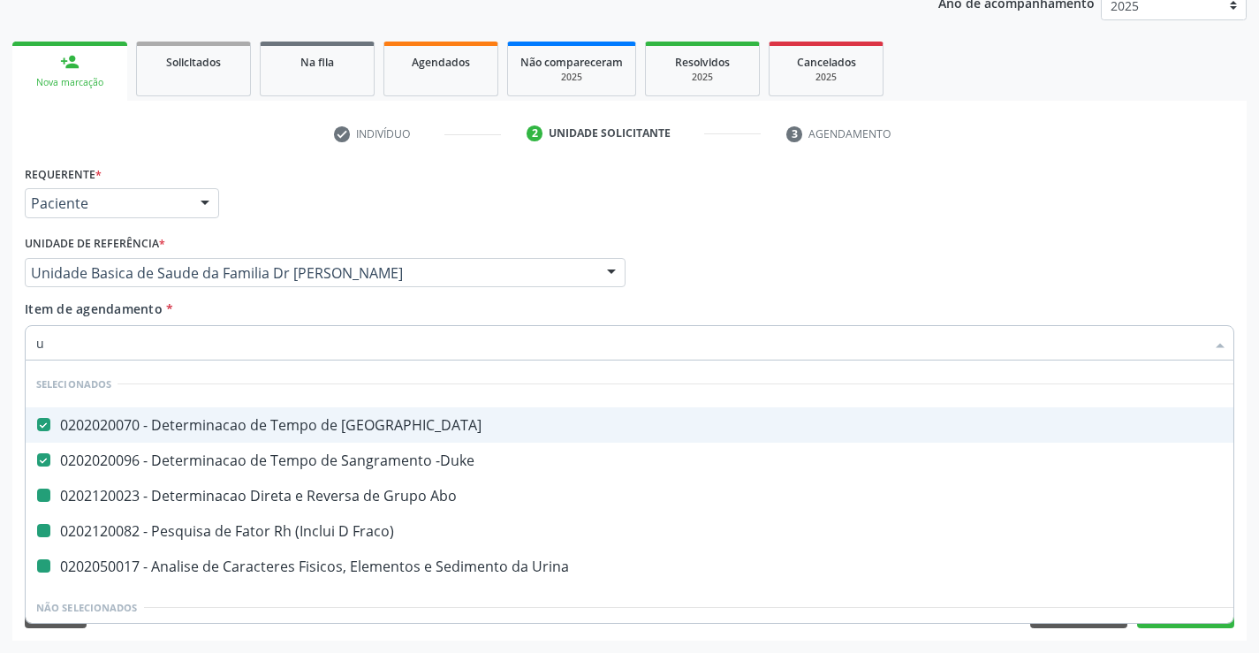
type input "ur"
checkbox Abo "false"
checkbox Fraco\) "false"
checkbox Urina "false"
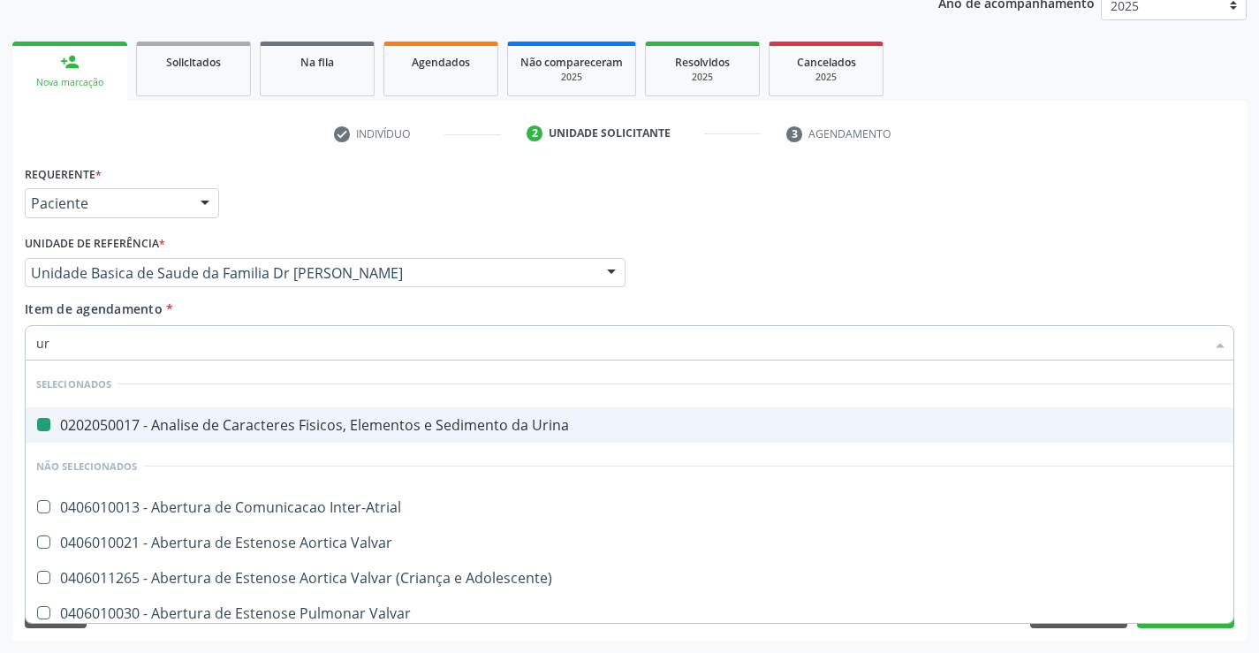
type input "ure"
checkbox Urina "false"
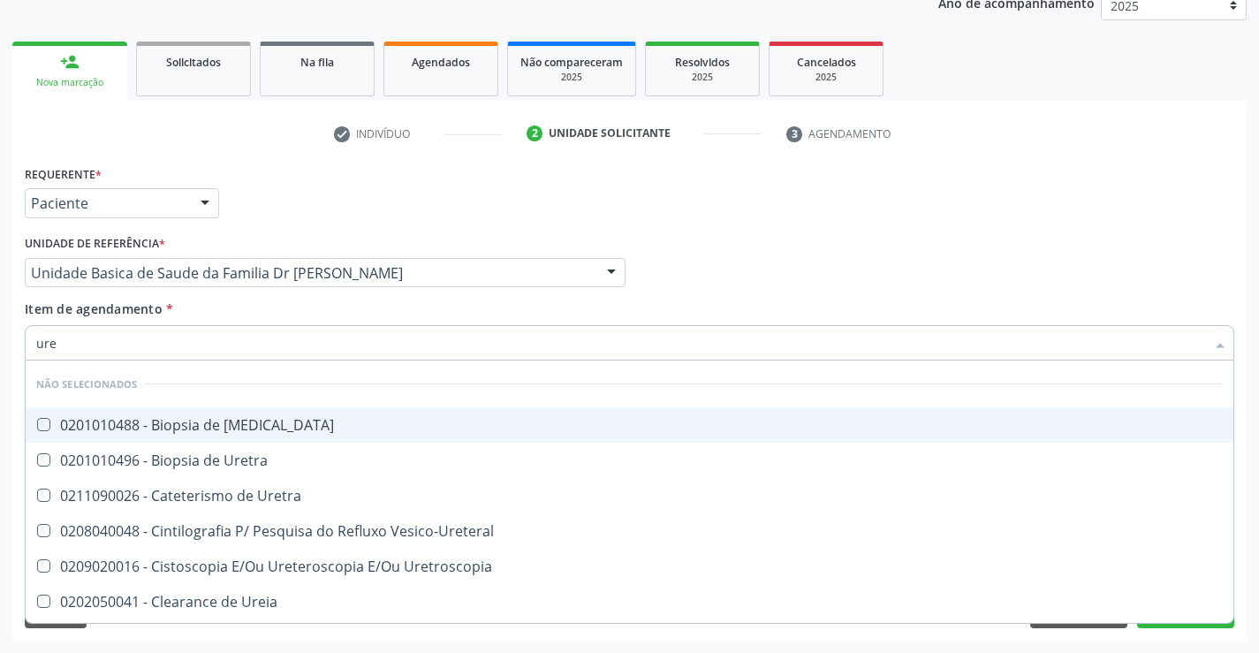
type input "urei"
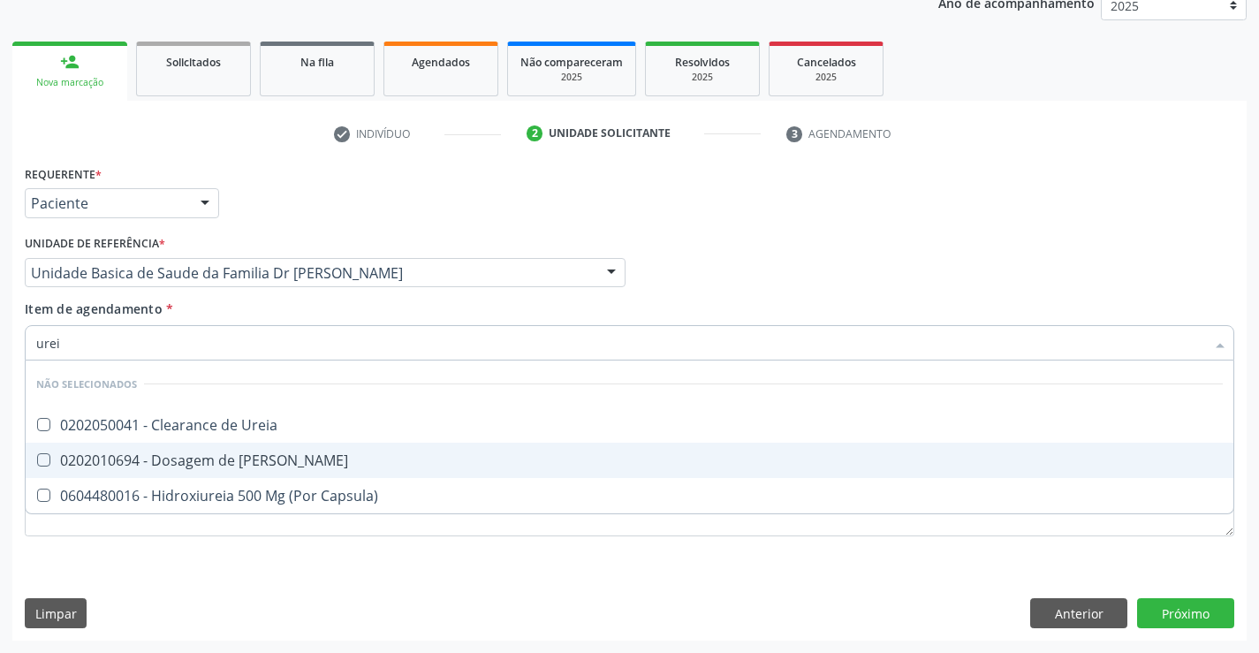
click at [269, 466] on div "0202010694 - Dosagem de [PERSON_NAME]" at bounding box center [629, 460] width 1186 height 14
checkbox Ureia "true"
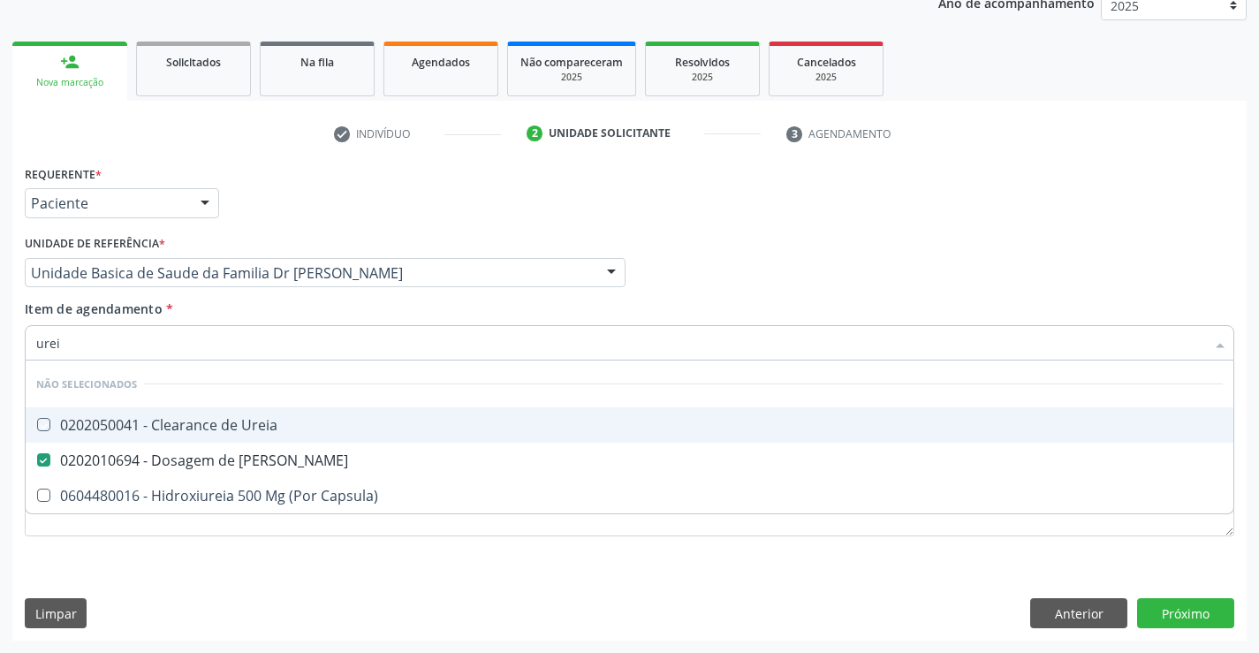
click at [235, 314] on div "Item de agendamento * urei Desfazer seleção Não selecionados 0202050041 - Clear…" at bounding box center [629, 327] width 1209 height 56
checkbox Ureia "true"
checkbox Capsula\) "true"
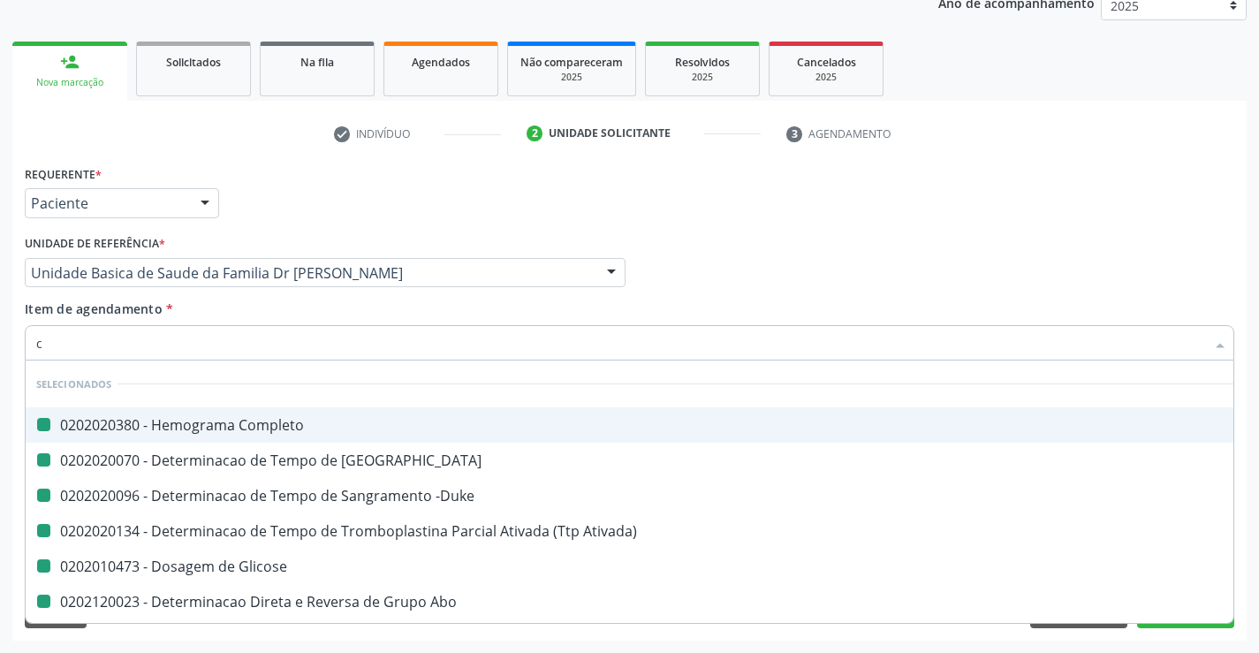
type input "cr"
checkbox Completo "false"
checkbox -Duke "false"
checkbox Coagulacao "false"
checkbox Ativada\) "false"
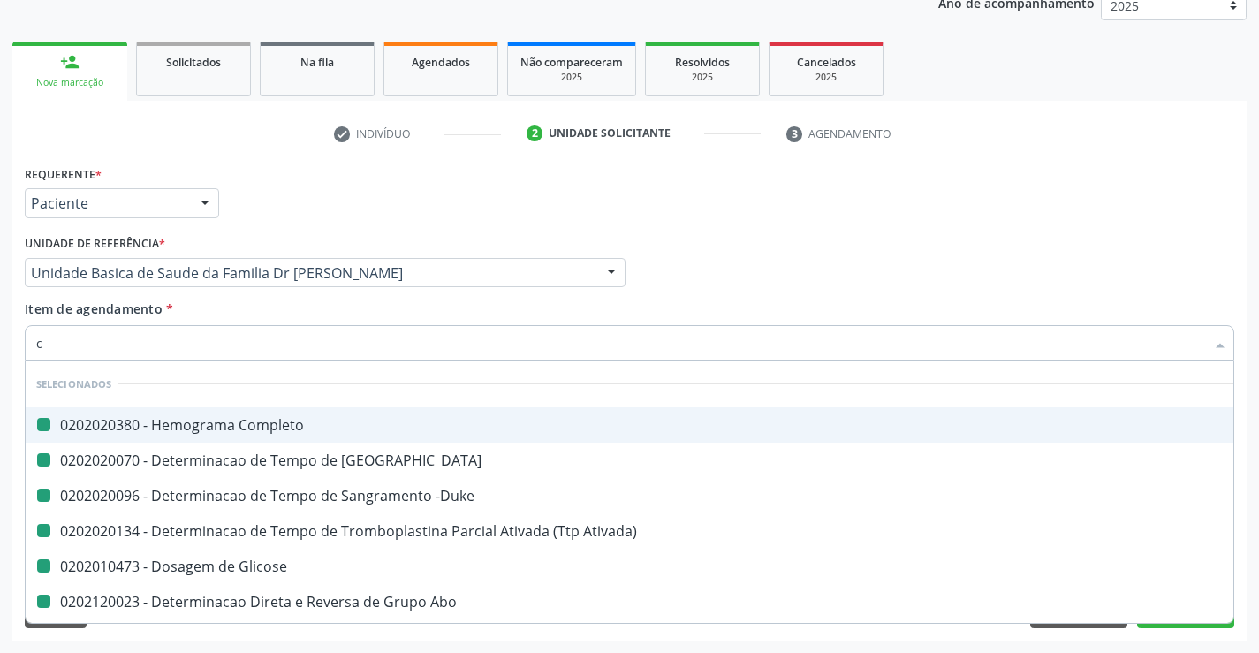
checkbox Glicose "false"
checkbox Abo "false"
checkbox Fraco\) "false"
checkbox Urina "false"
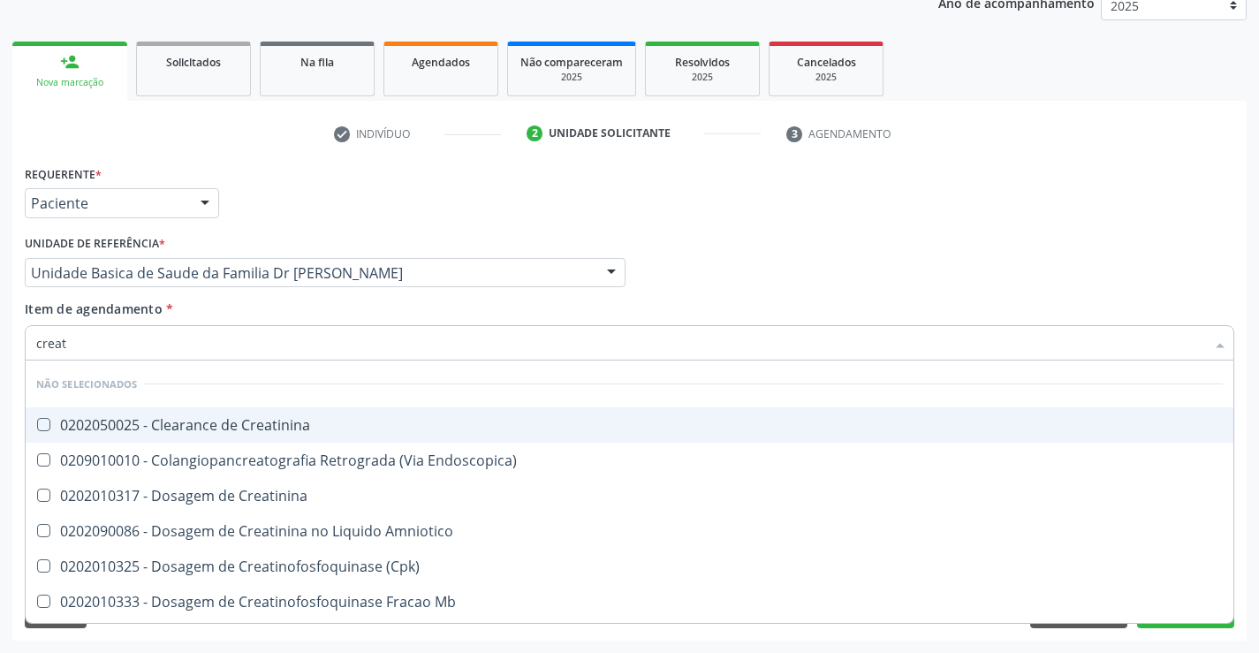
type input "creati"
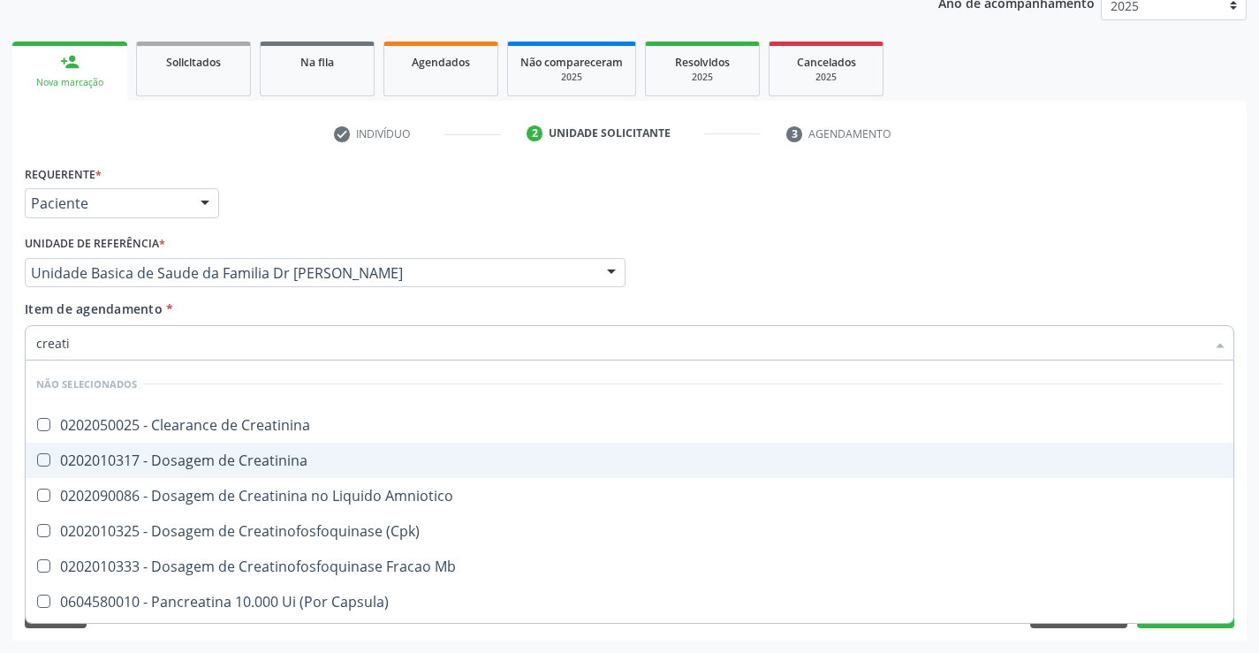
click at [244, 457] on div "0202010317 - Dosagem de Creatinina" at bounding box center [629, 460] width 1186 height 14
checkbox Creatinina "true"
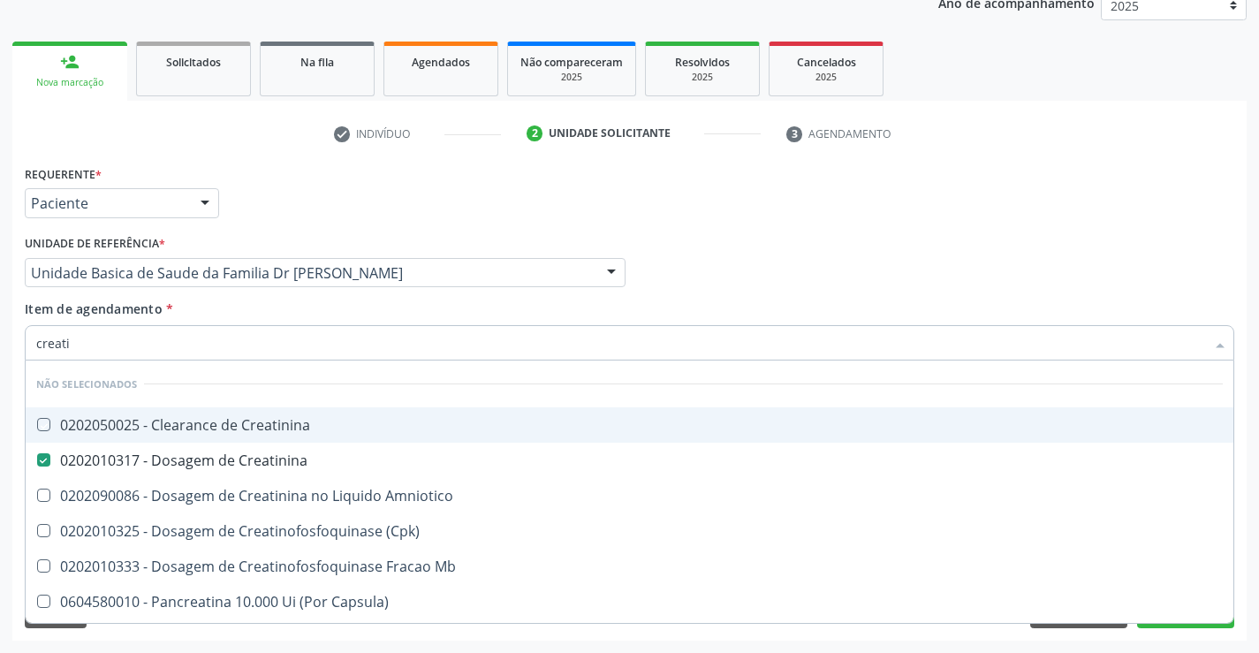
click at [215, 307] on div "Item de agendamento * creati Desfazer seleção Não selecionados 0202050025 - Cle…" at bounding box center [629, 327] width 1209 height 56
checkbox Creatinina "true"
checkbox Amniotico "true"
checkbox \(Cpk\) "true"
checkbox Mb "true"
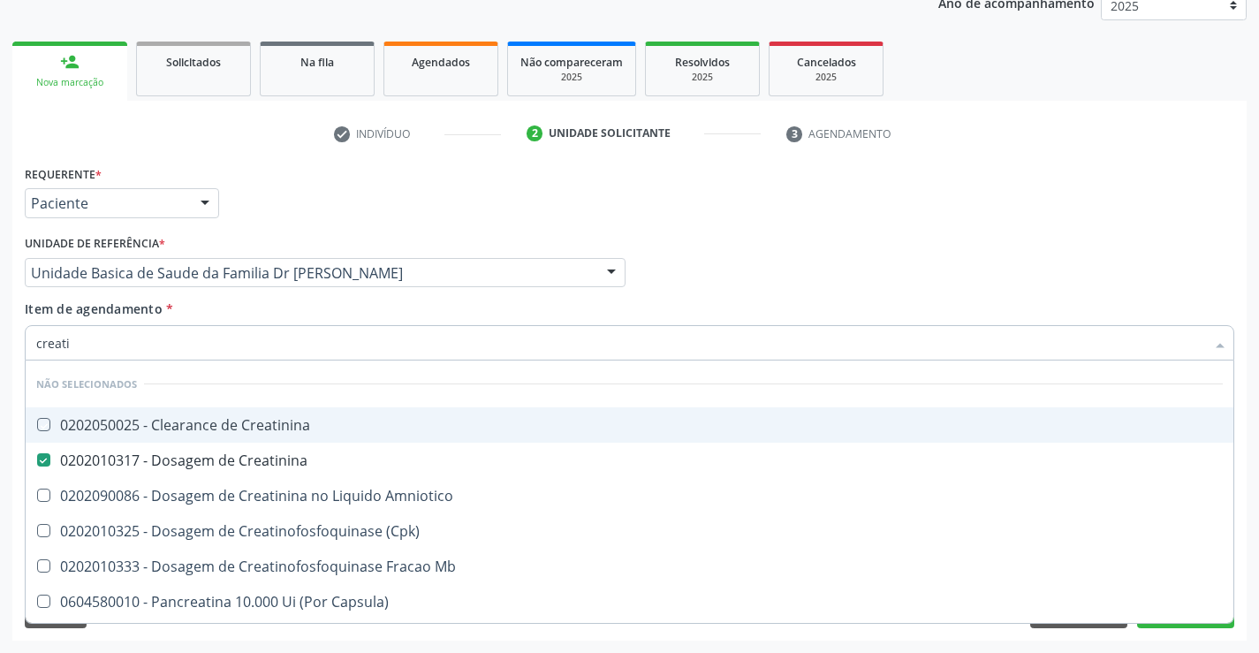
checkbox Capsula\) "true"
checkbox Pancreaticos "true"
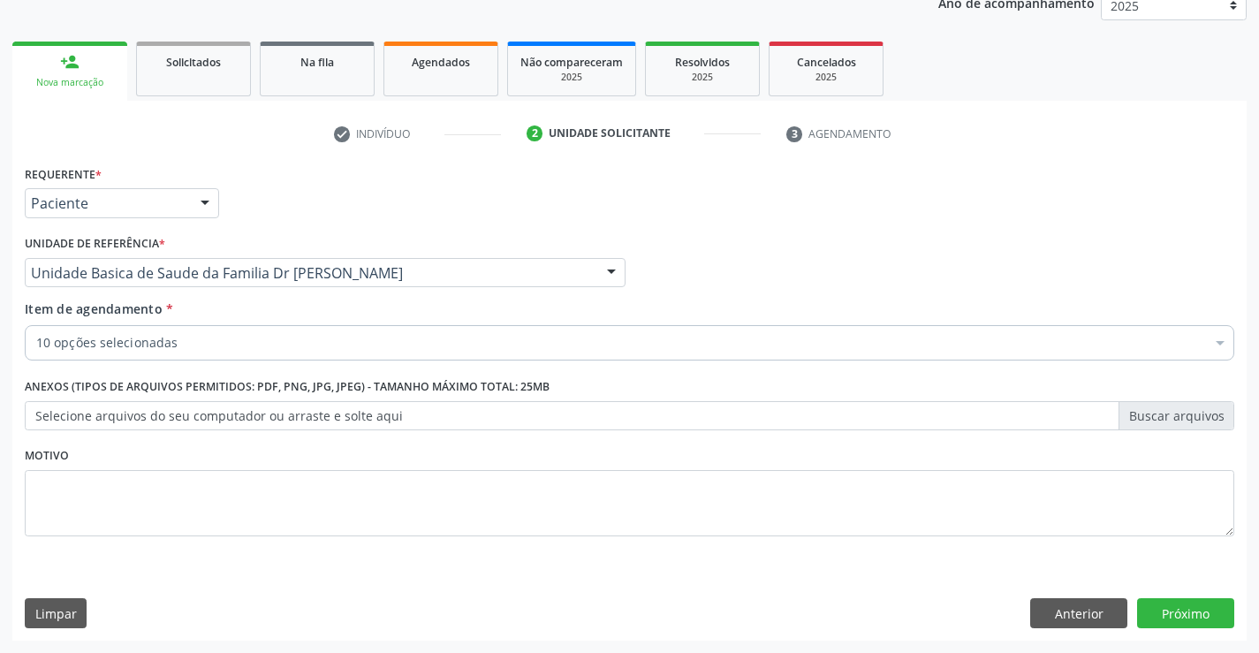
click at [1249, 499] on div "Acompanhamento Acompanhe a situação das marcações correntes e finalizadas Relat…" at bounding box center [629, 264] width 1259 height 778
click at [1178, 611] on button "Próximo" at bounding box center [1185, 613] width 97 height 30
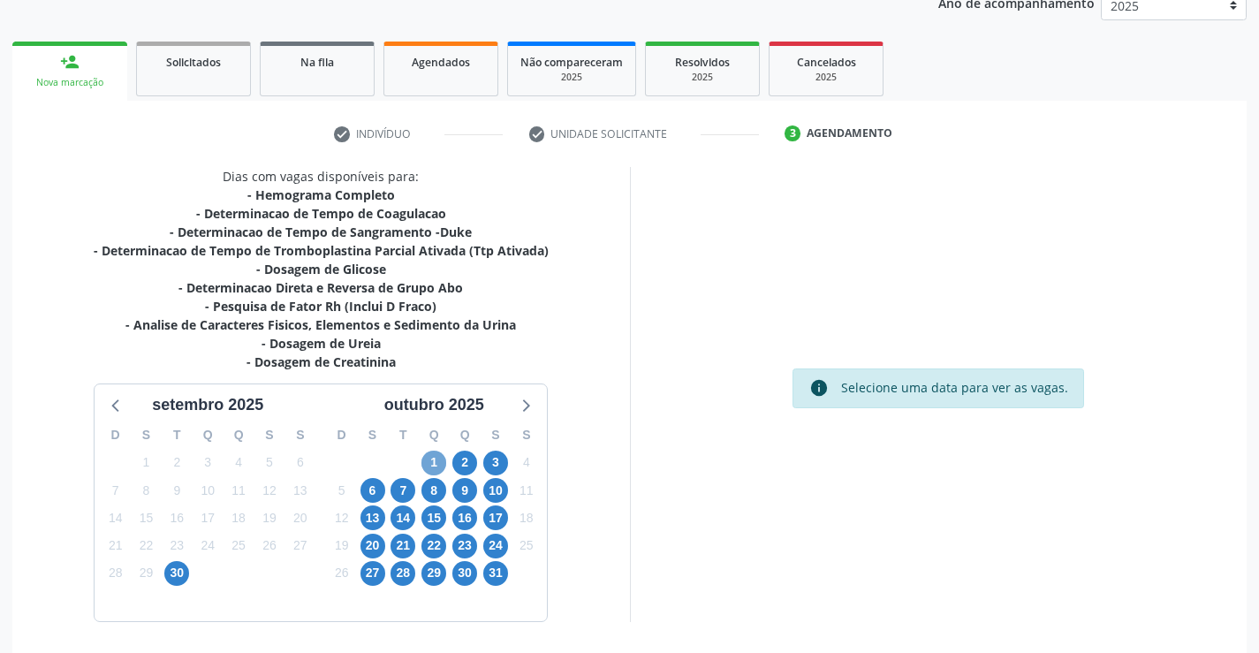
click at [436, 458] on span "1" at bounding box center [433, 462] width 25 height 25
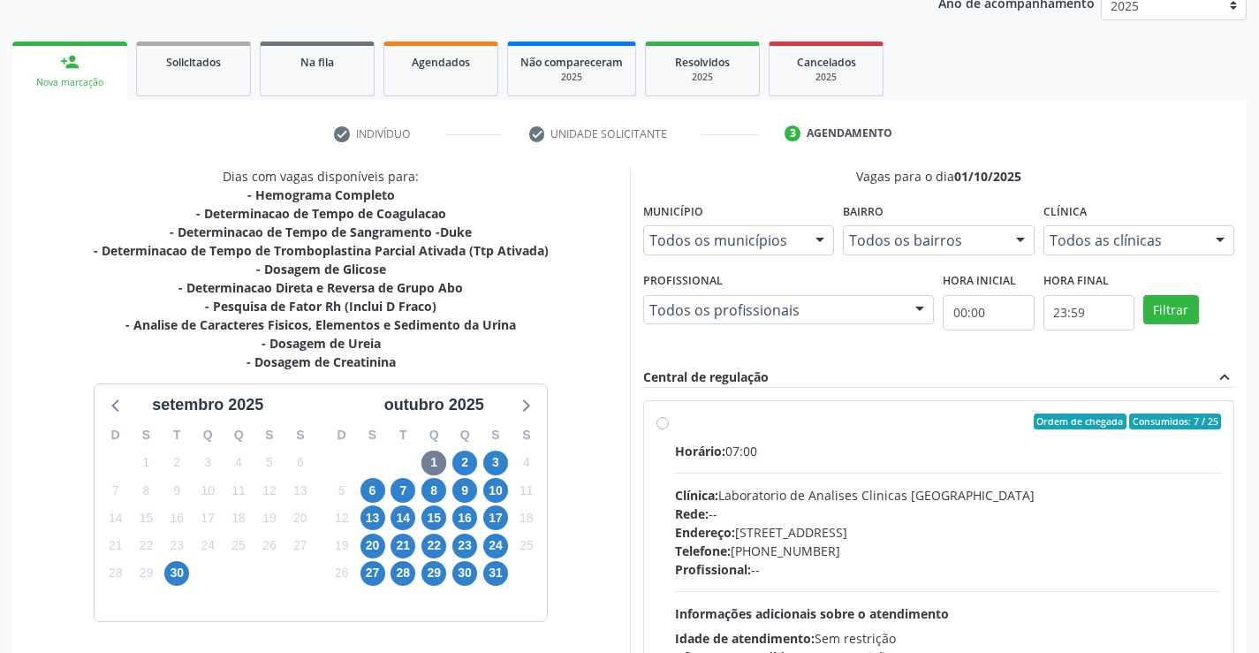
click at [885, 447] on div "Horário: 07:00" at bounding box center [948, 451] width 547 height 19
click at [669, 429] on input "Ordem de chegada Consumidos: 7 / 25 Horário: 07:00 Clínica: Laboratorio de Anal…" at bounding box center [662, 421] width 12 height 16
radio input "true"
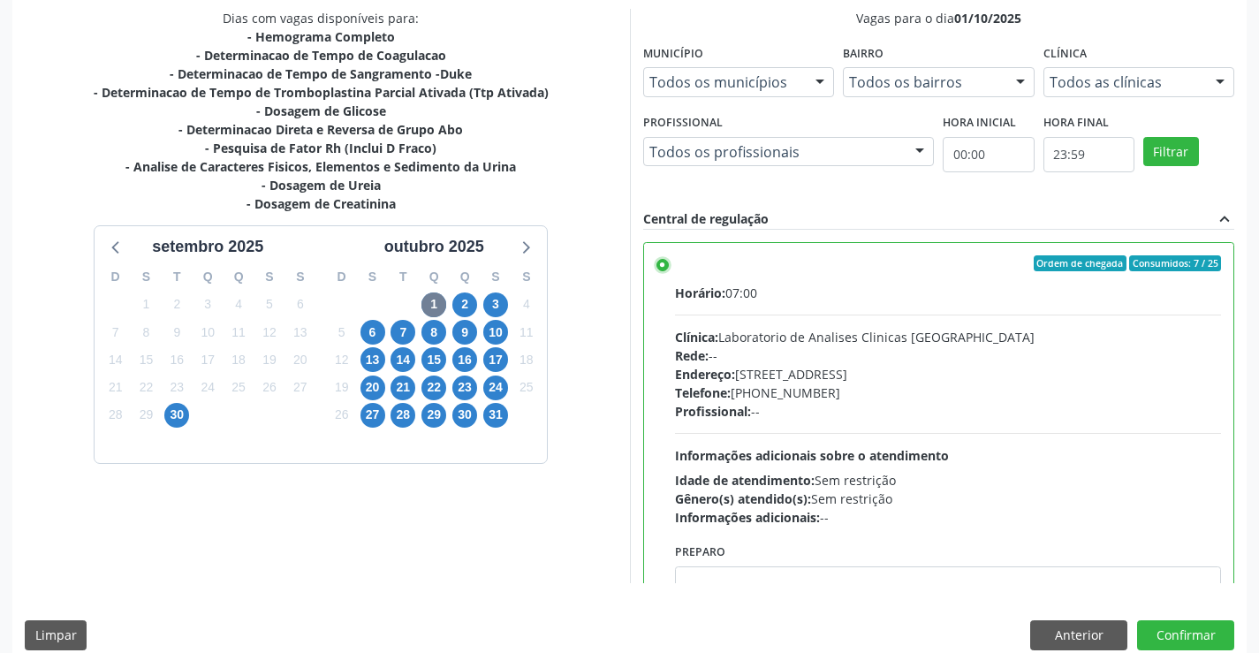
scroll to position [403, 0]
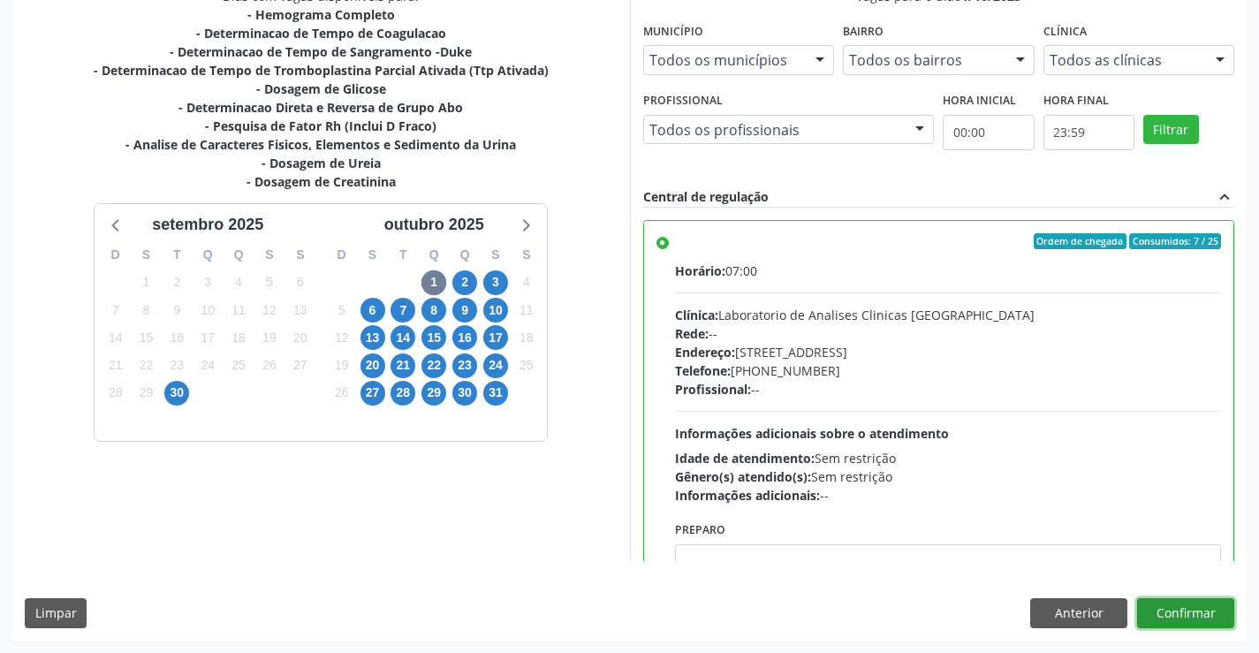
click at [1178, 613] on button "Confirmar" at bounding box center [1185, 613] width 97 height 30
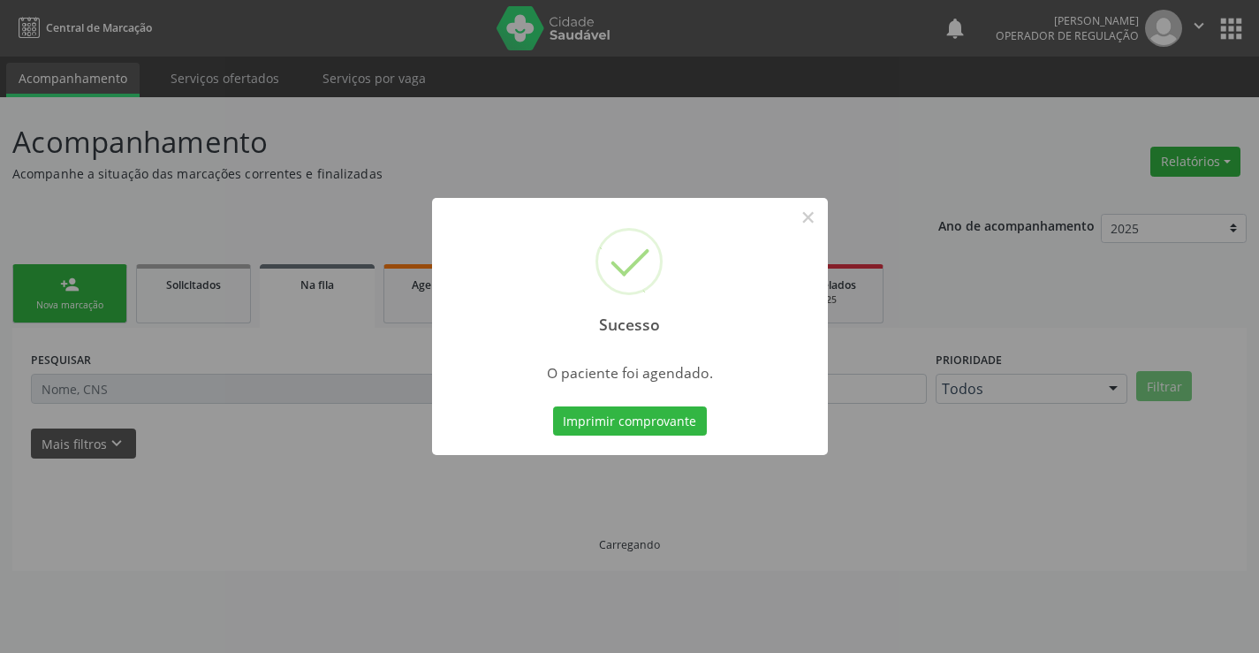
scroll to position [0, 0]
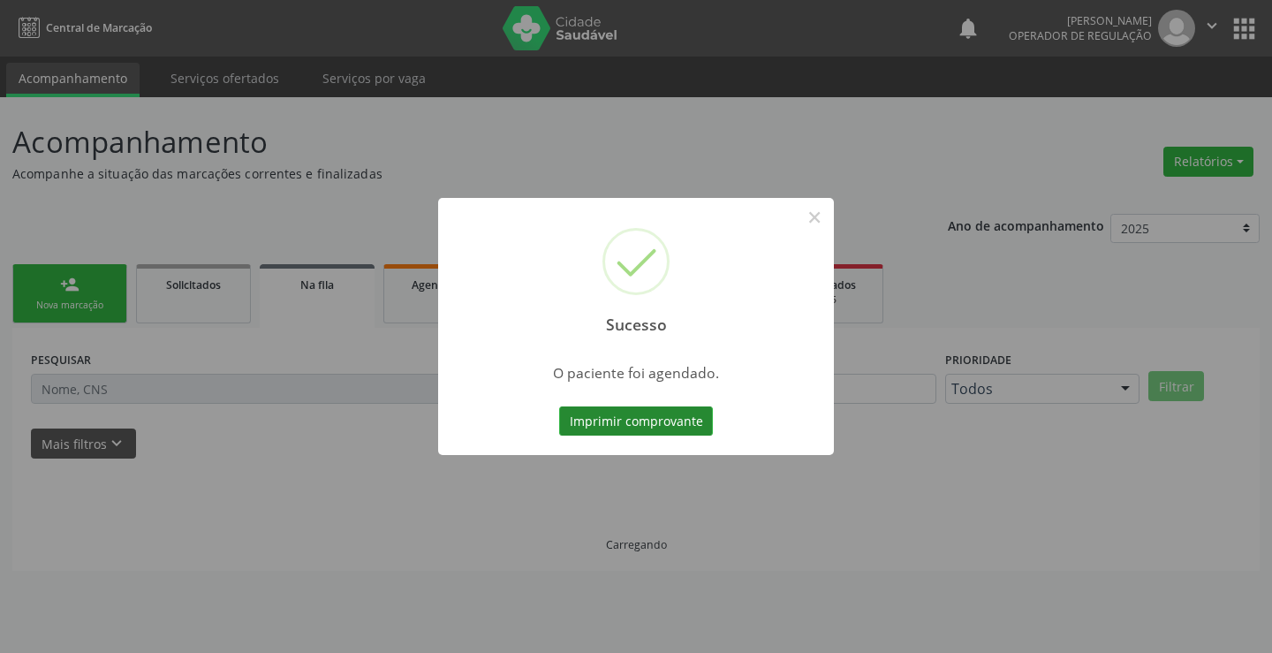
click at [639, 415] on button "Imprimir comprovante" at bounding box center [636, 421] width 154 height 30
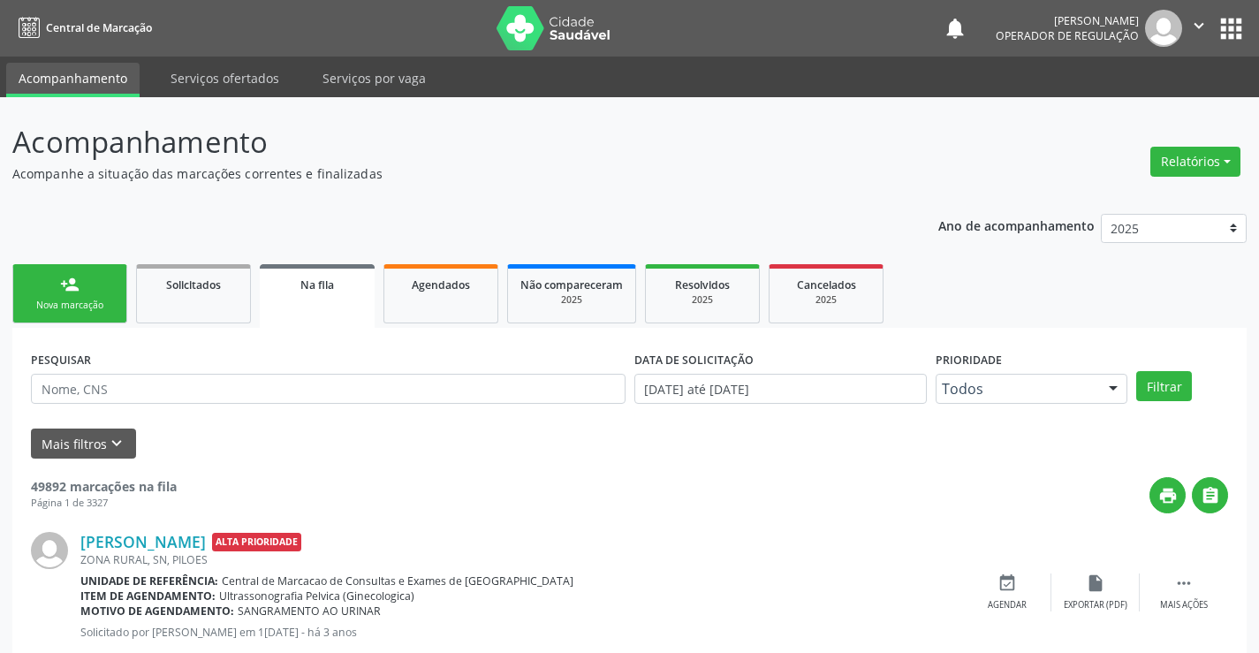
click at [76, 284] on div "person_add" at bounding box center [69, 284] width 19 height 19
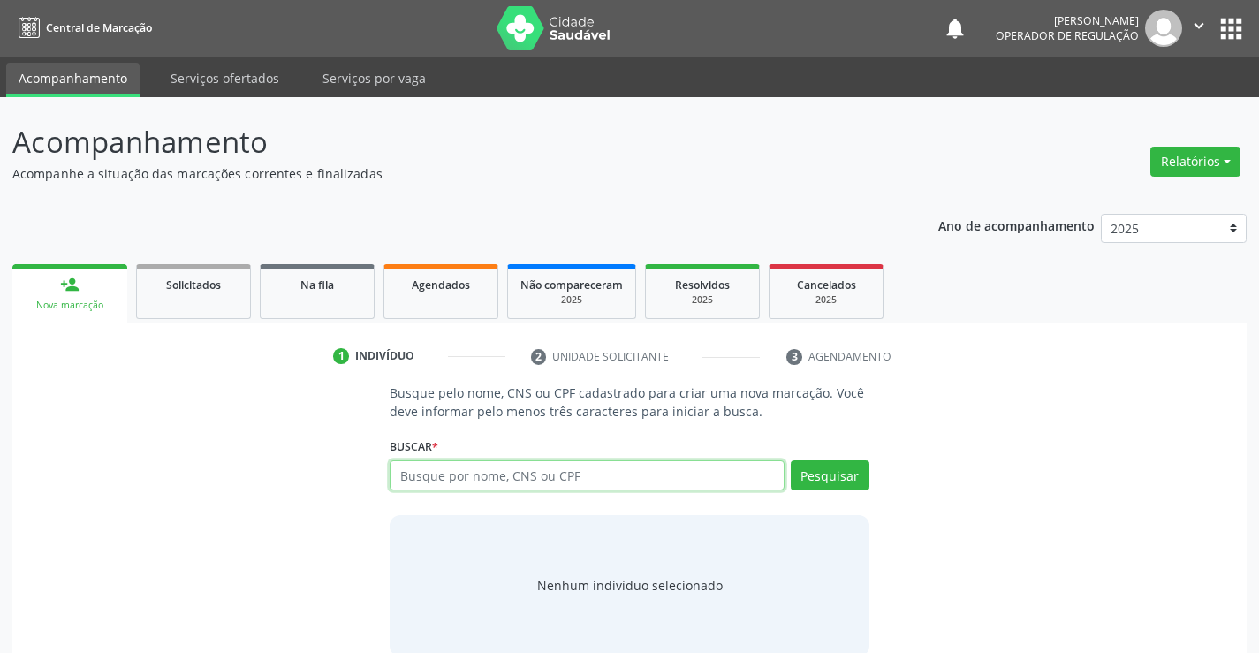
click at [648, 464] on input "text" at bounding box center [587, 475] width 394 height 30
type input "702401014323727"
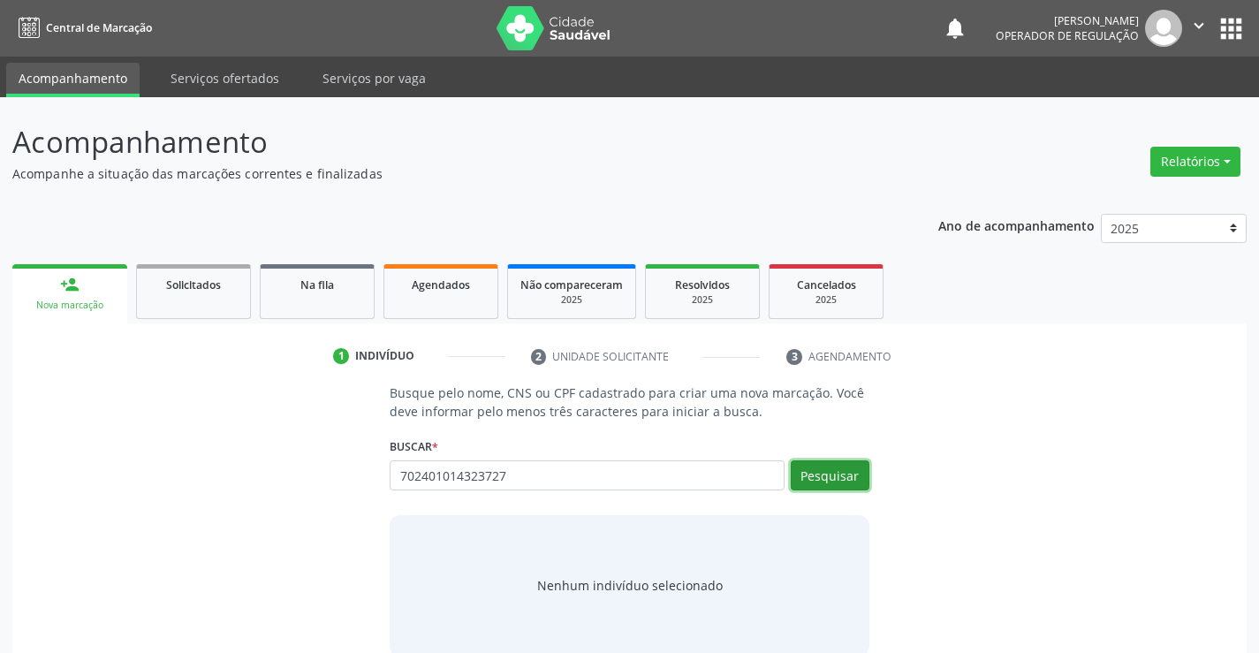
click at [837, 470] on button "Pesquisar" at bounding box center [830, 475] width 79 height 30
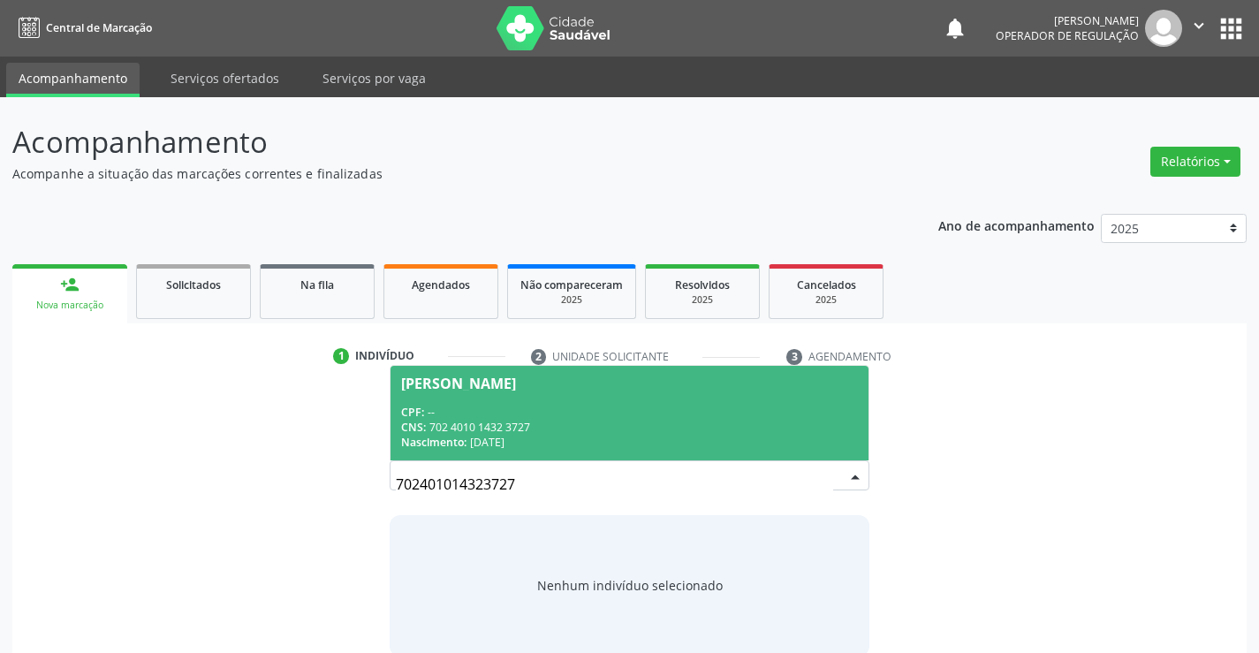
click at [550, 401] on span "Jose Lopes de Carvalho CPF: -- CNS: 702 4010 1432 3727 Nascimento: 15/04/1955" at bounding box center [628, 413] width 477 height 95
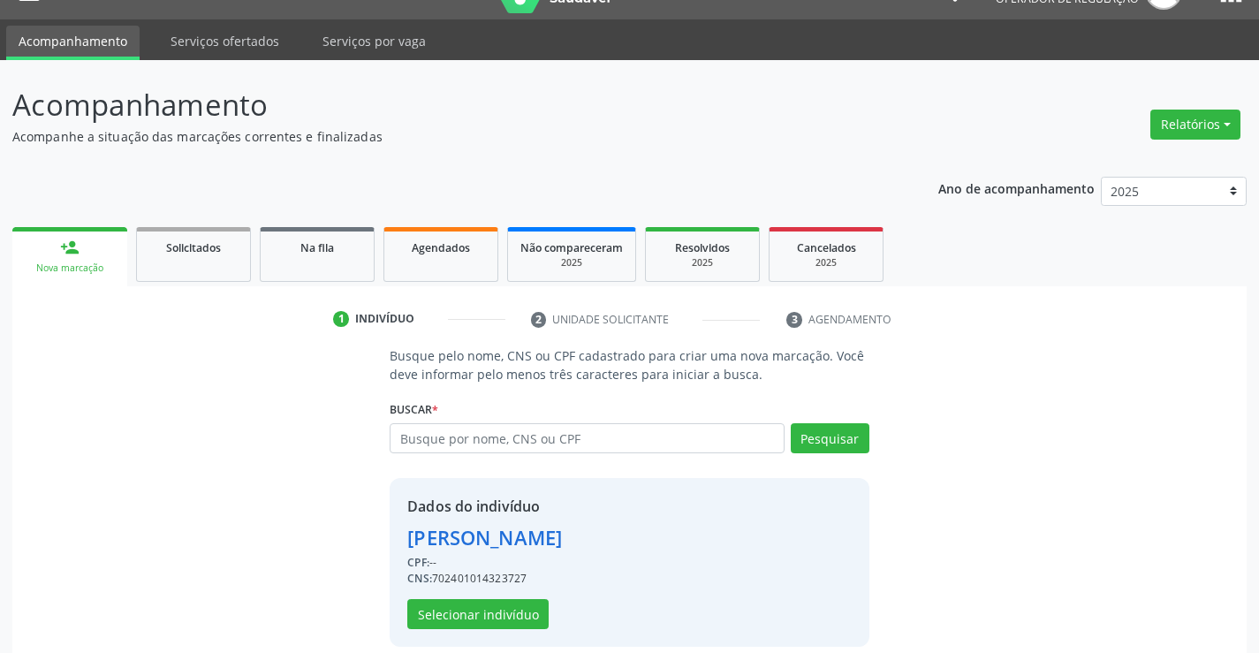
scroll to position [56, 0]
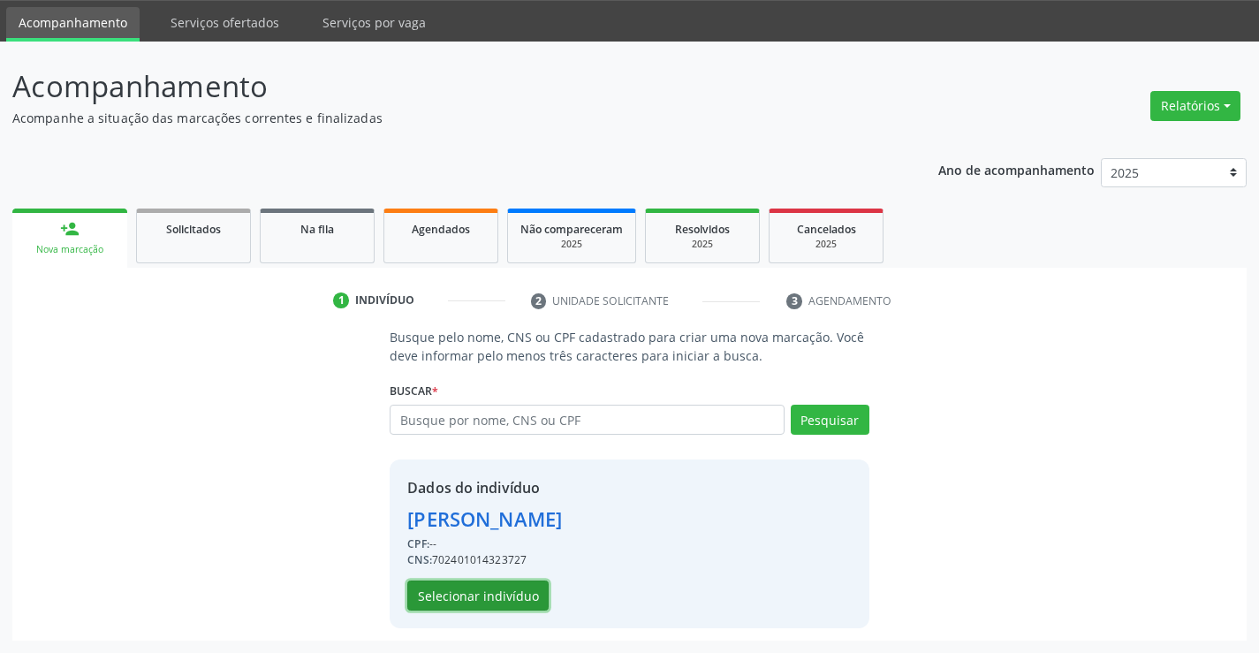
click at [459, 590] on button "Selecionar indivíduo" at bounding box center [477, 595] width 141 height 30
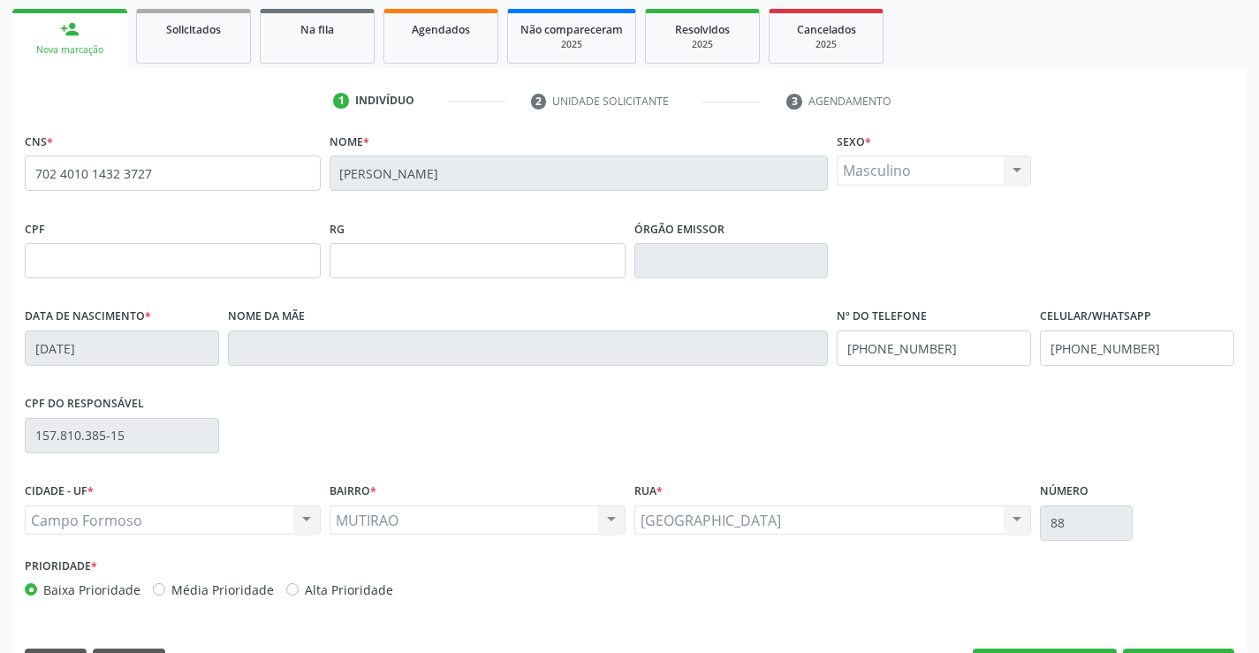
scroll to position [305, 0]
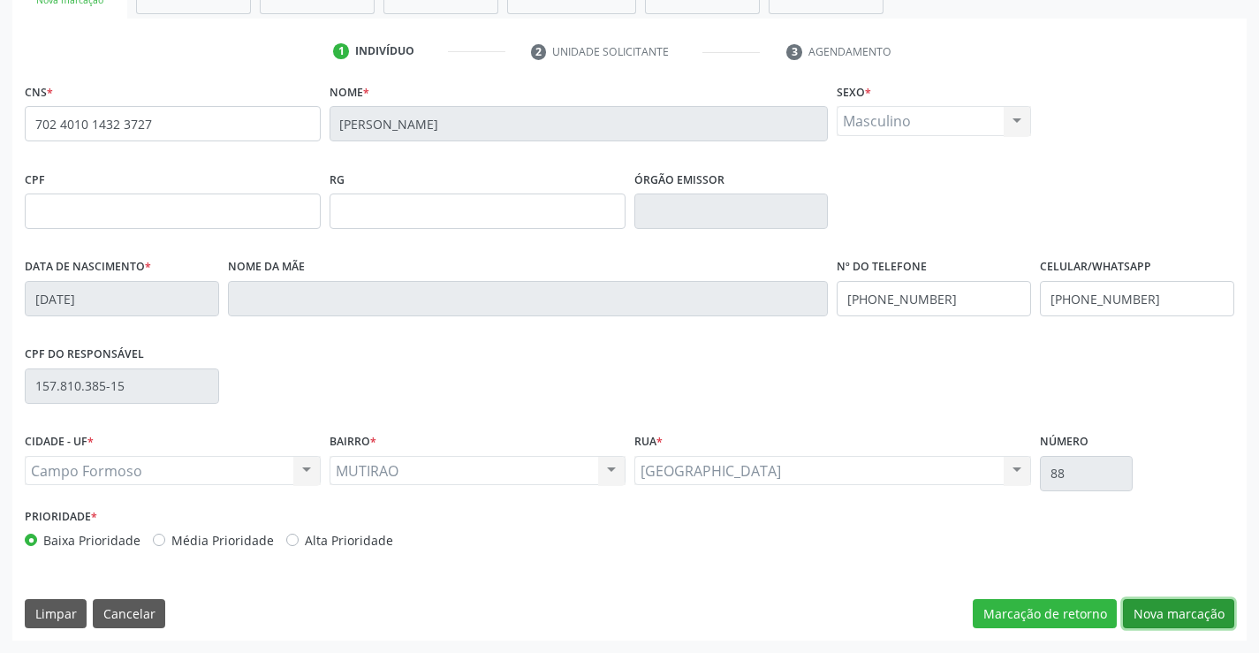
click at [1175, 605] on button "Nova marcação" at bounding box center [1178, 614] width 111 height 30
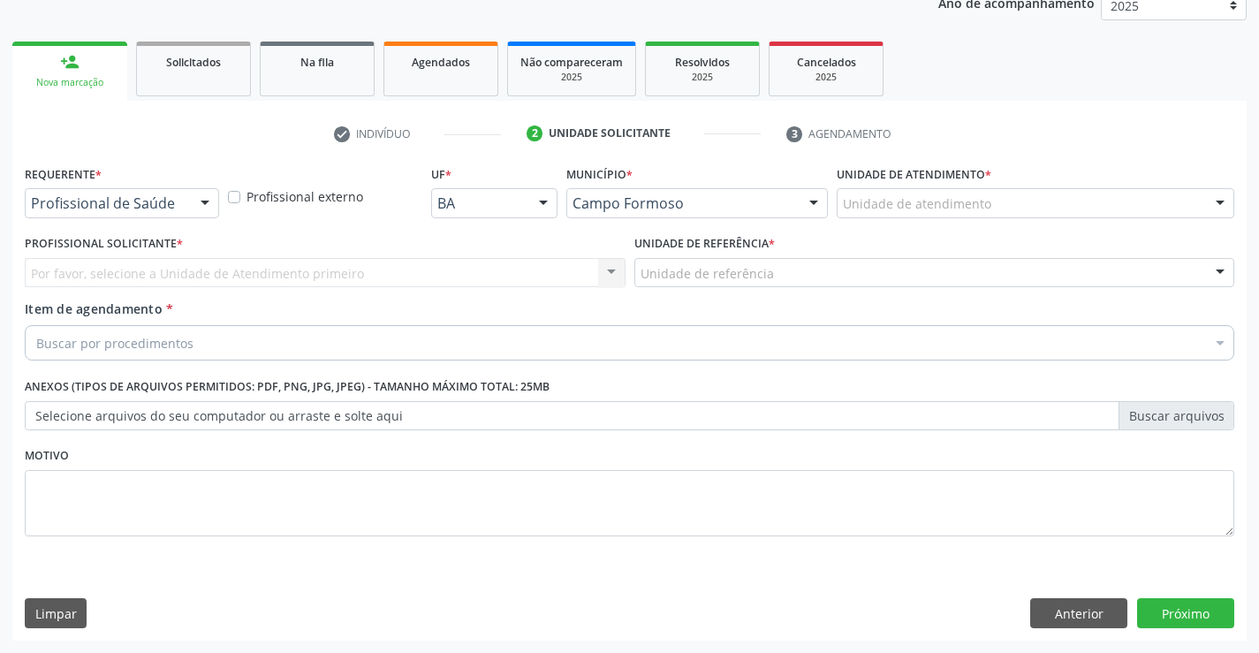
scroll to position [223, 0]
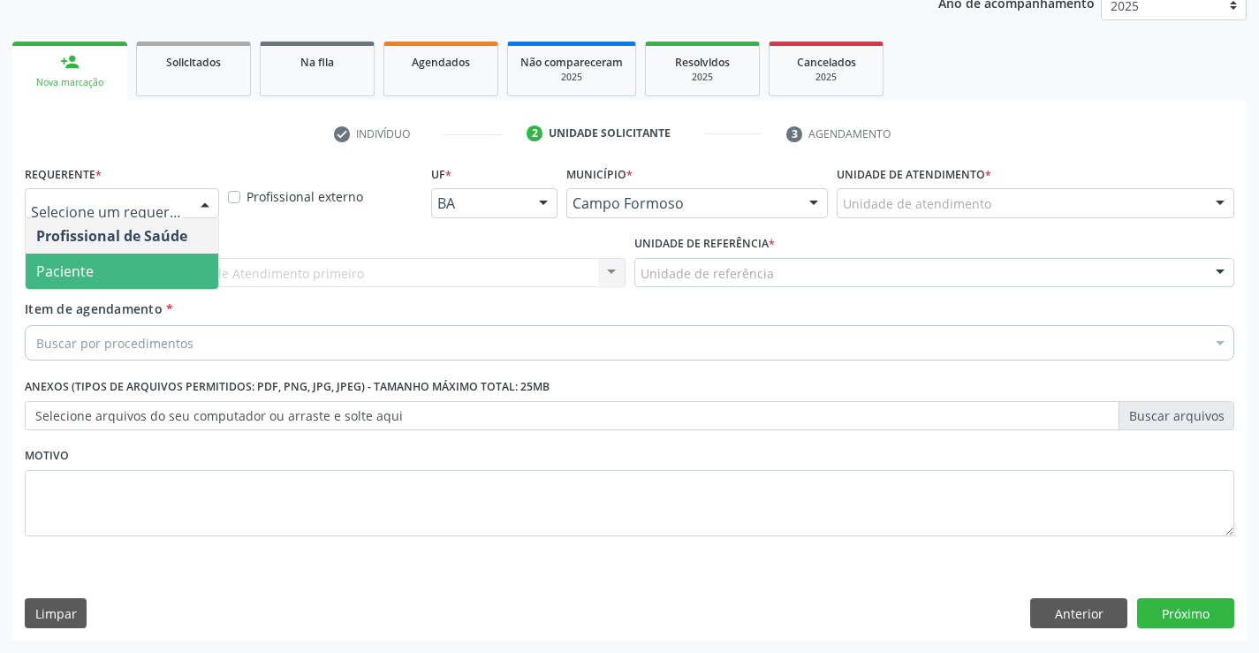
click at [101, 278] on span "Paciente" at bounding box center [122, 271] width 193 height 35
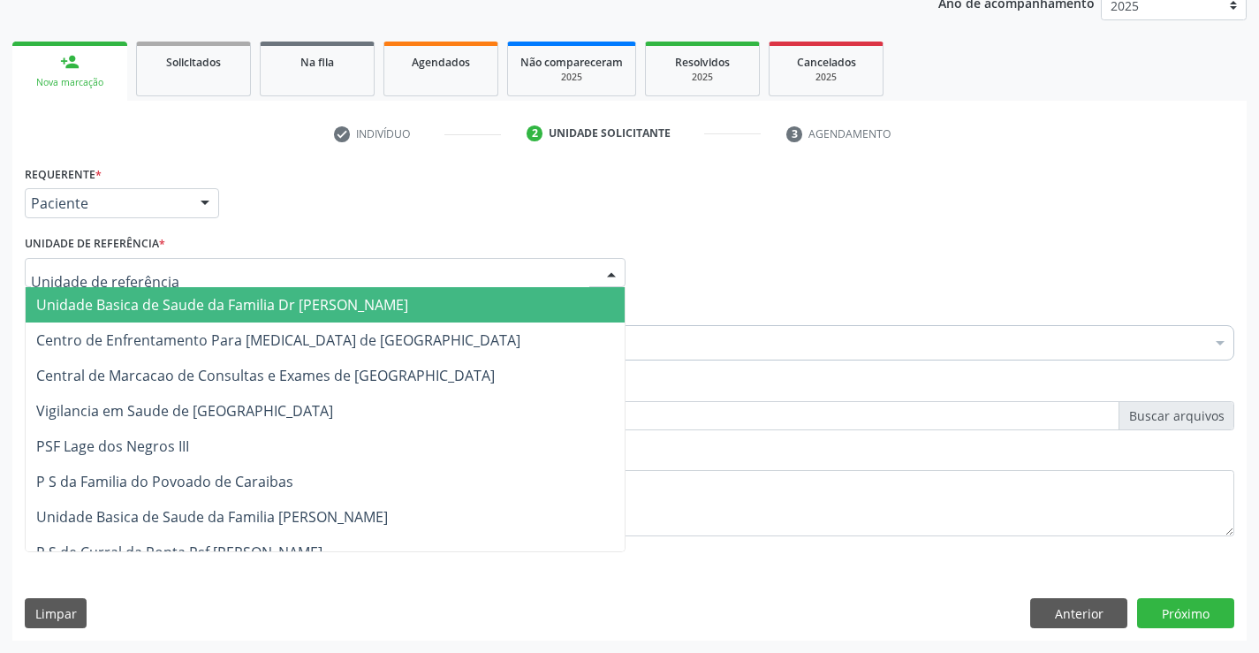
click at [152, 302] on span "Unidade Basica de Saude da Familia Dr [PERSON_NAME]" at bounding box center [222, 304] width 372 height 19
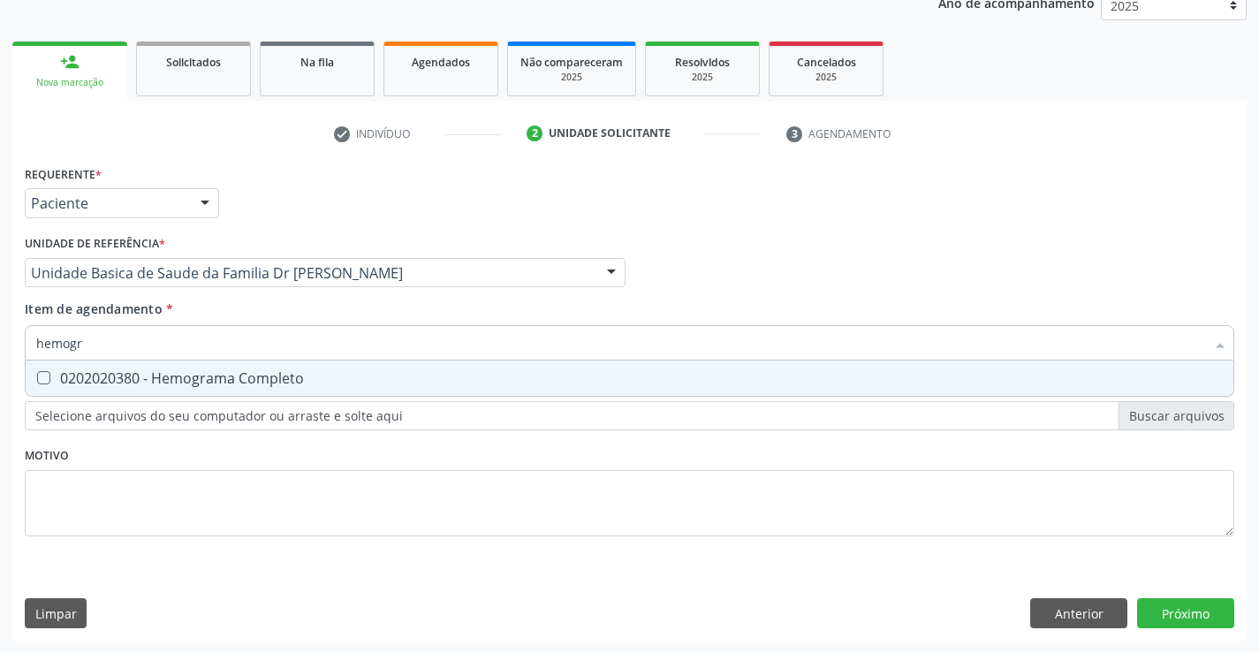
type input "hemogra"
click at [170, 374] on div "0202020380 - Hemograma Completo" at bounding box center [629, 378] width 1186 height 14
checkbox Completo "true"
type input "hemogra"
click at [235, 307] on div "Item de agendamento * hemogra Desfazer seleção 0202020380 - Hemograma Completo …" at bounding box center [629, 327] width 1209 height 56
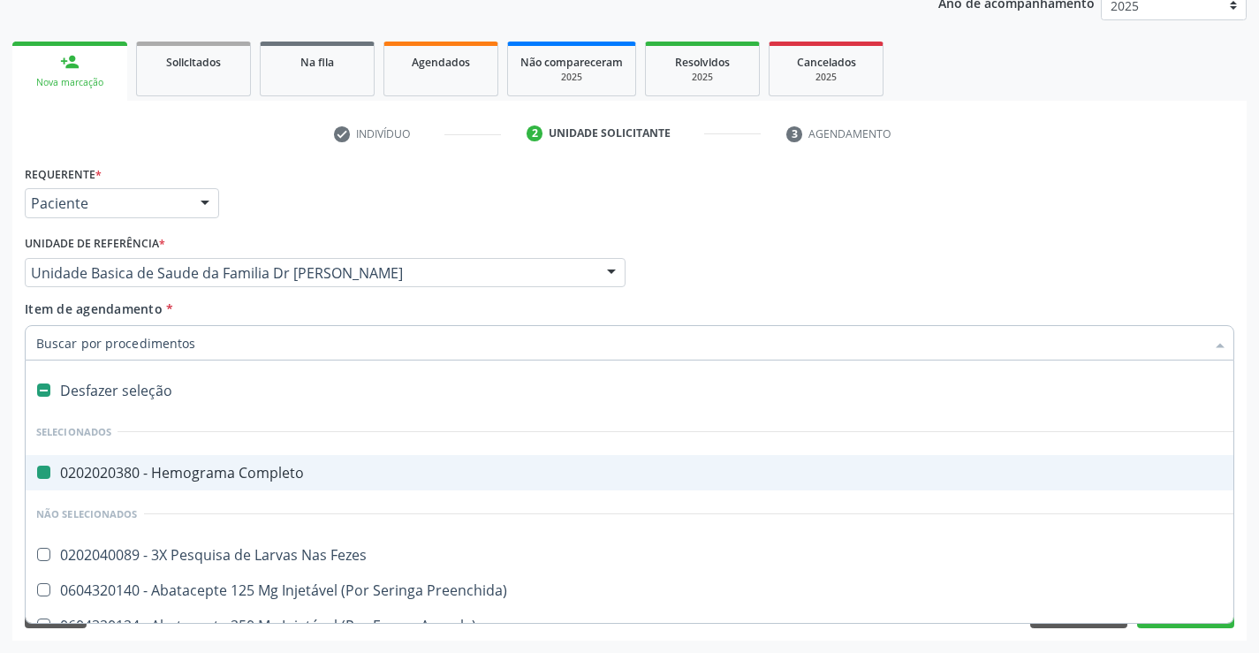
type input "u"
checkbox Completo "false"
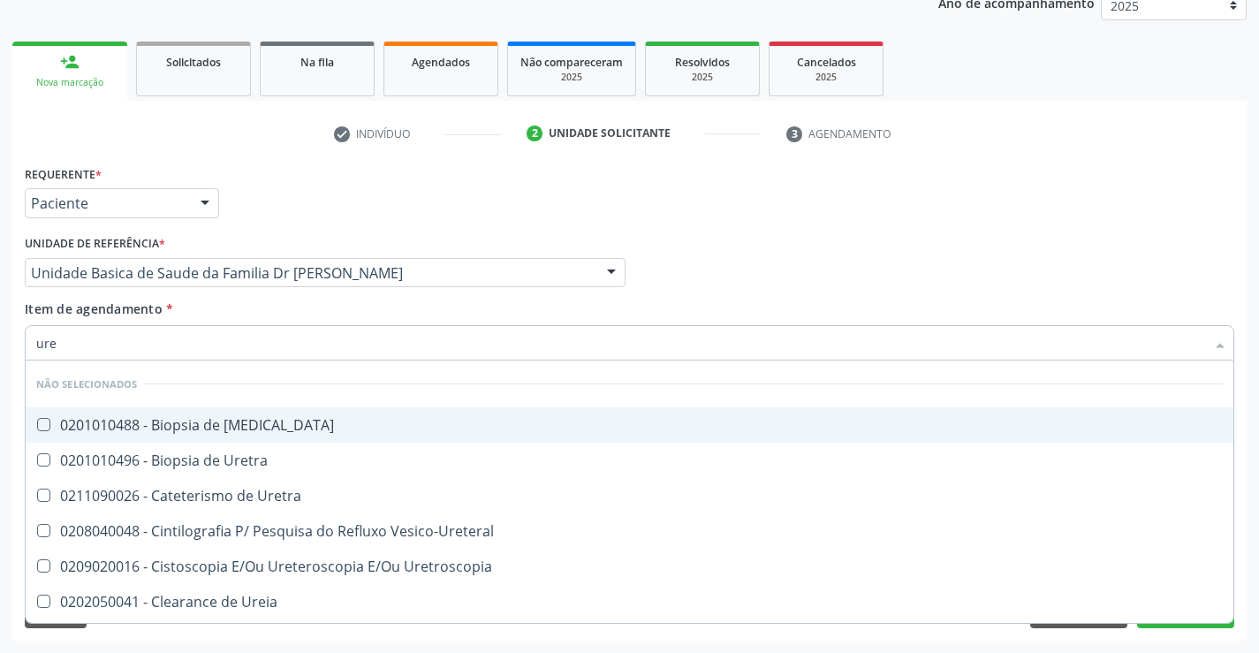
type input "urei"
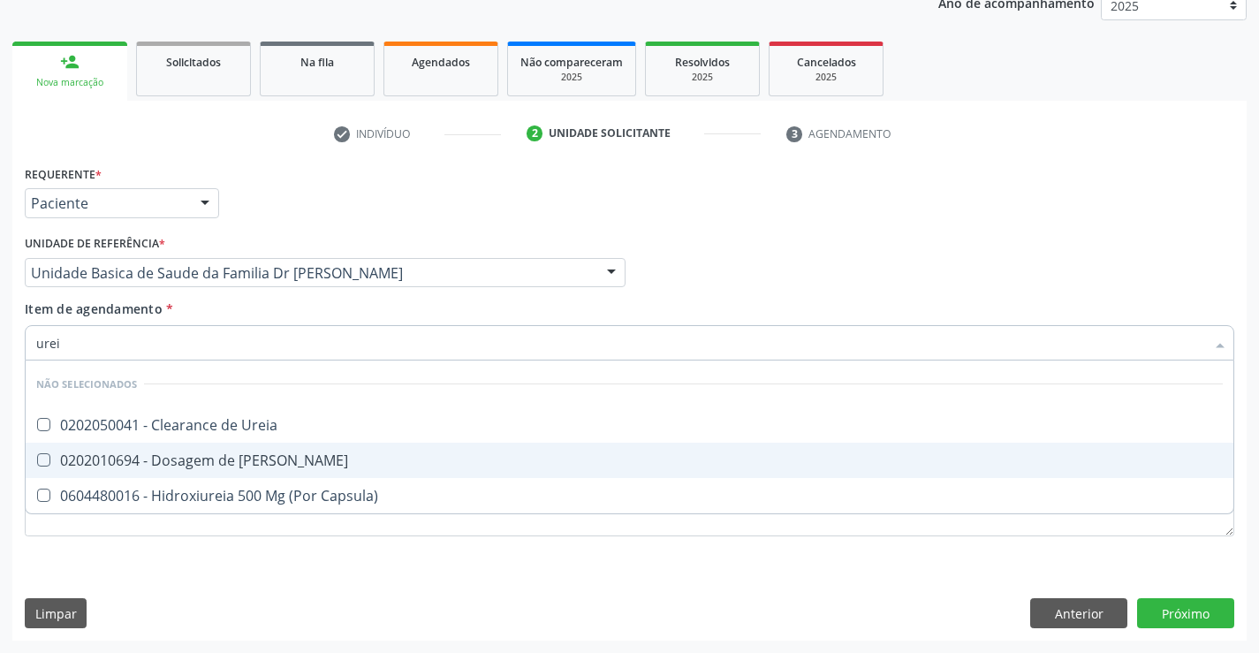
click at [244, 461] on div "0202010694 - Dosagem de [PERSON_NAME]" at bounding box center [629, 460] width 1186 height 14
checkbox Ureia "true"
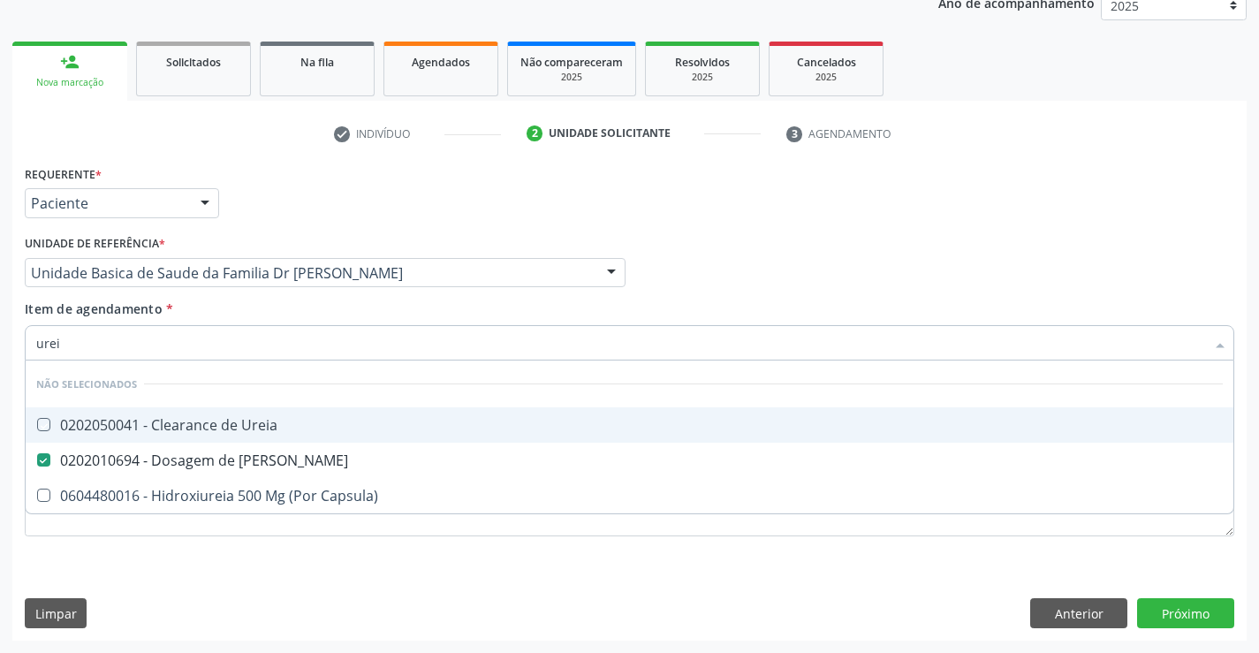
click at [231, 322] on div "Item de agendamento * urei Desfazer seleção Não selecionados 0202050041 - Clear…" at bounding box center [629, 327] width 1209 height 56
checkbox Ureia "true"
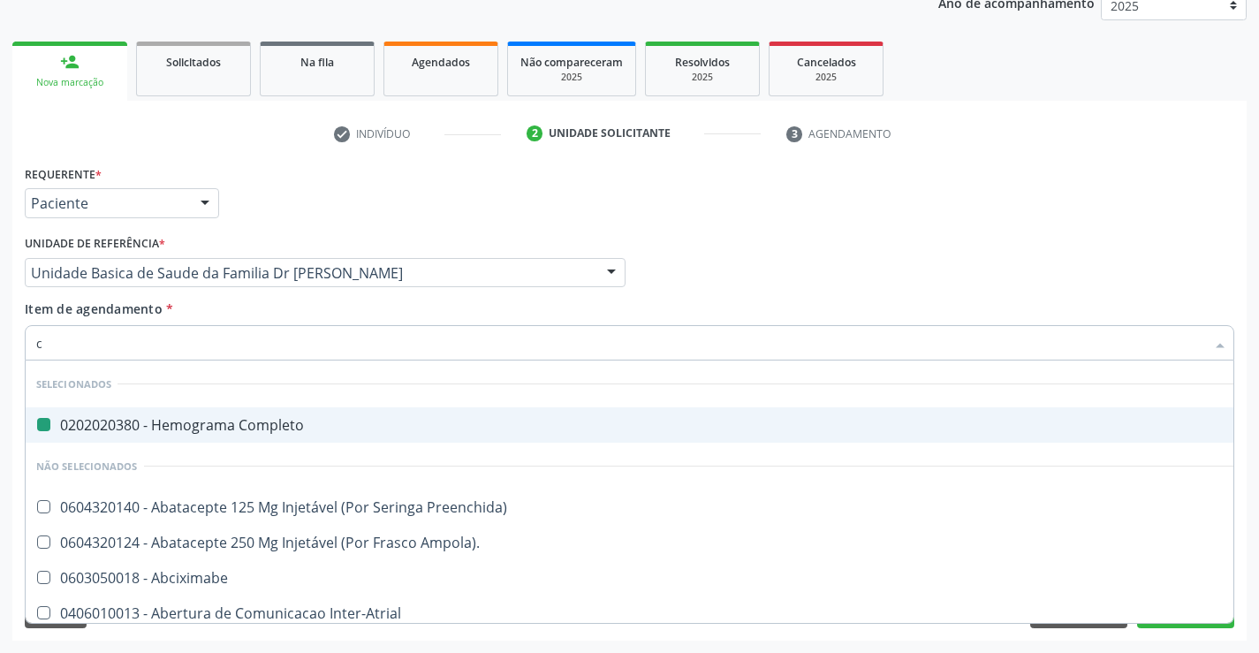
type input "cr"
checkbox Completo "false"
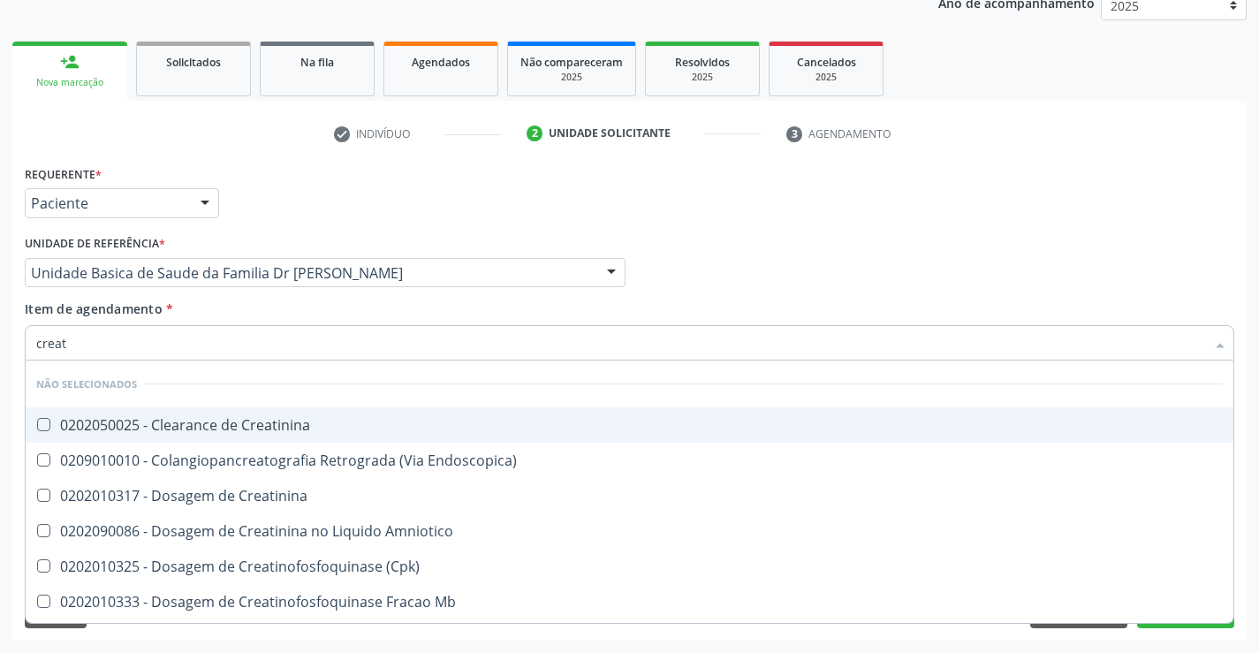
type input "creati"
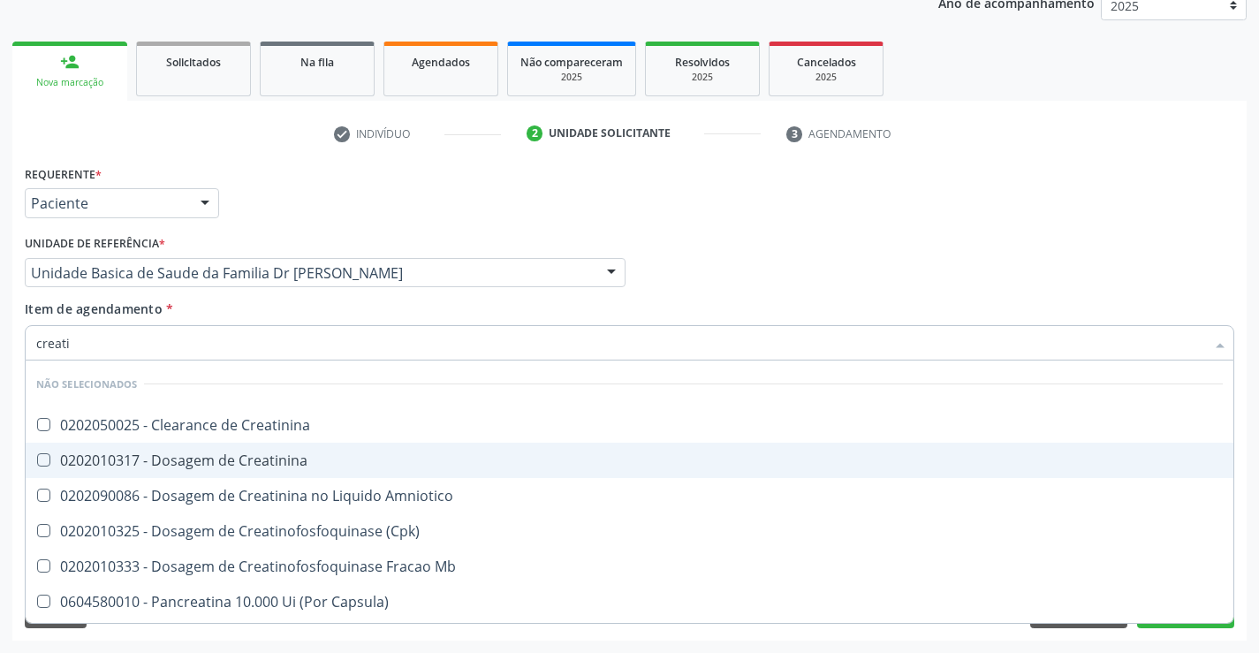
click at [255, 465] on div "0202010317 - Dosagem de Creatinina" at bounding box center [629, 460] width 1186 height 14
checkbox Creatinina "true"
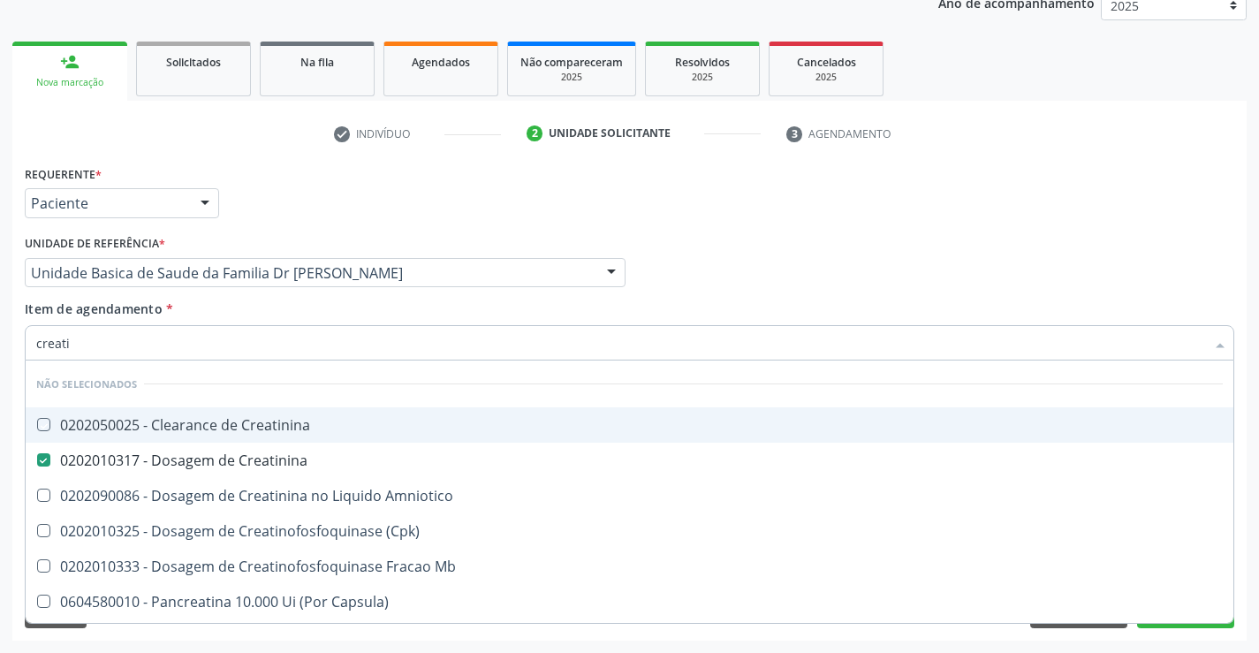
click at [235, 313] on div "Item de agendamento * creati Desfazer seleção Não selecionados 0202050025 - Cle…" at bounding box center [629, 327] width 1209 height 56
checkbox Creatinina "true"
checkbox Amniotico "true"
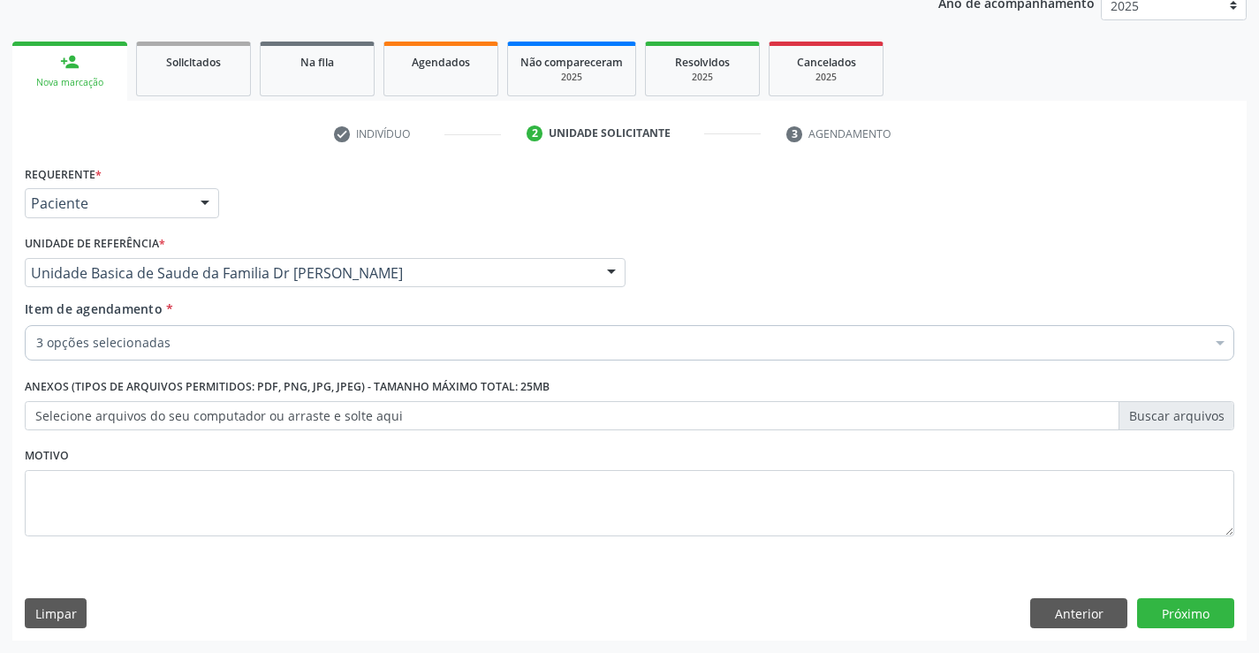
click at [213, 356] on div "3 opções selecionadas" at bounding box center [629, 342] width 1209 height 35
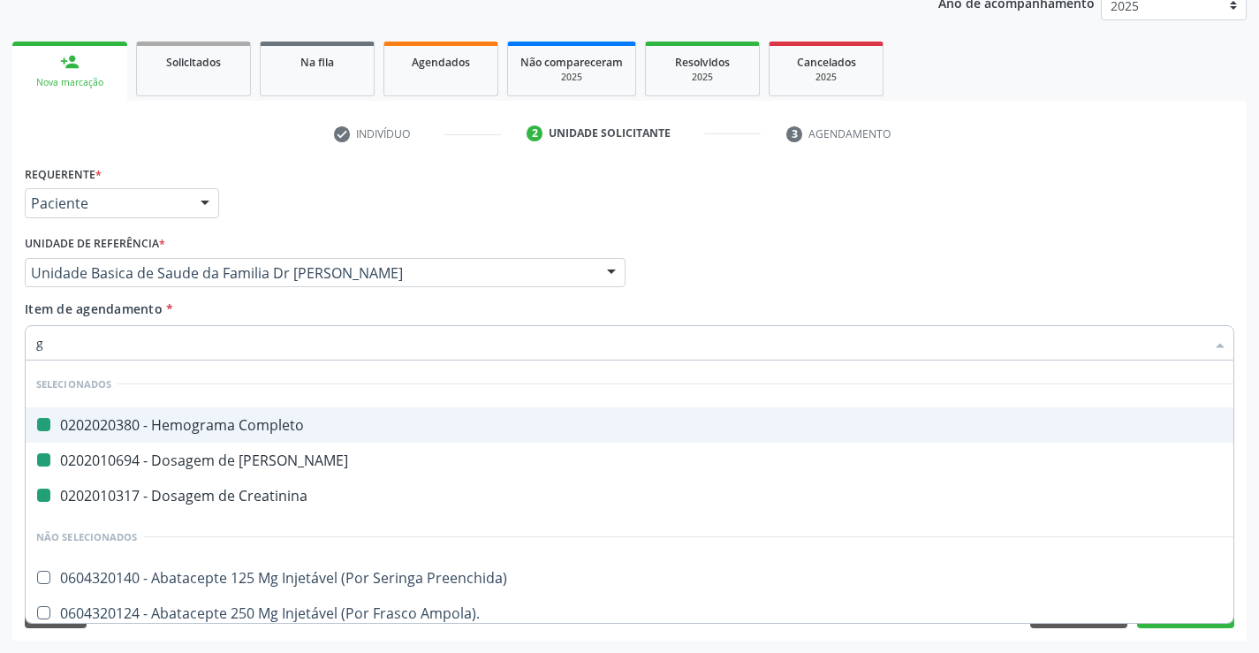
type input "gl"
checkbox Completo "false"
checkbox Creatinina "false"
checkbox Ureia "false"
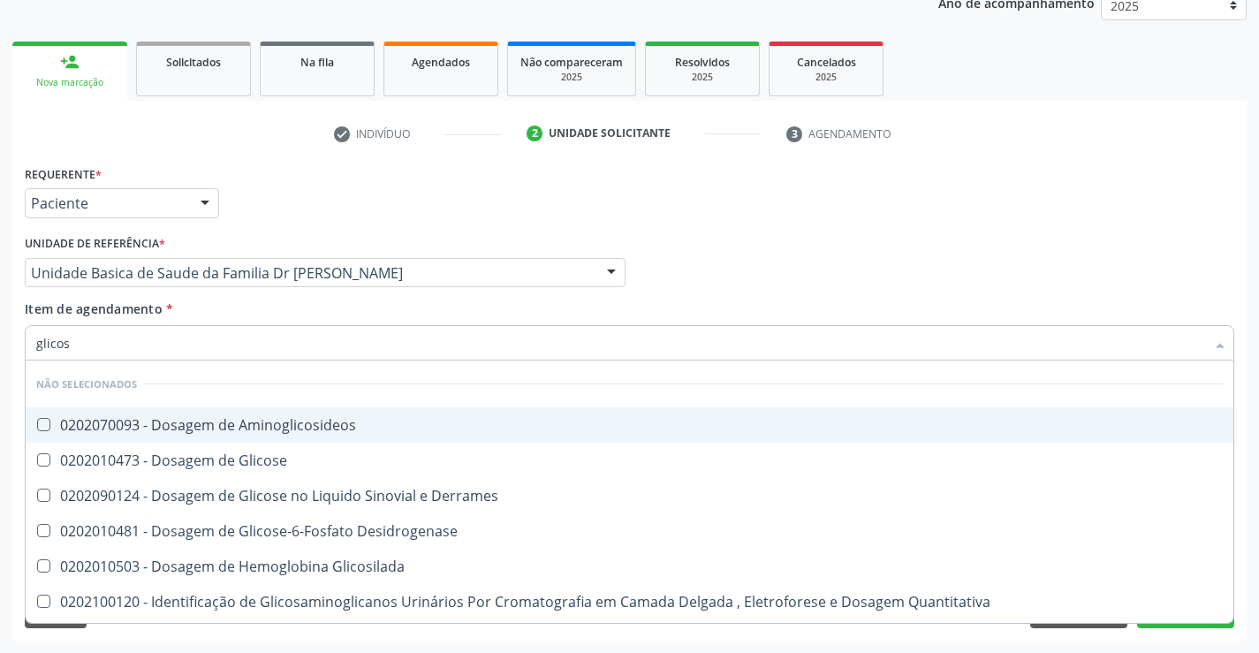
type input "glicose"
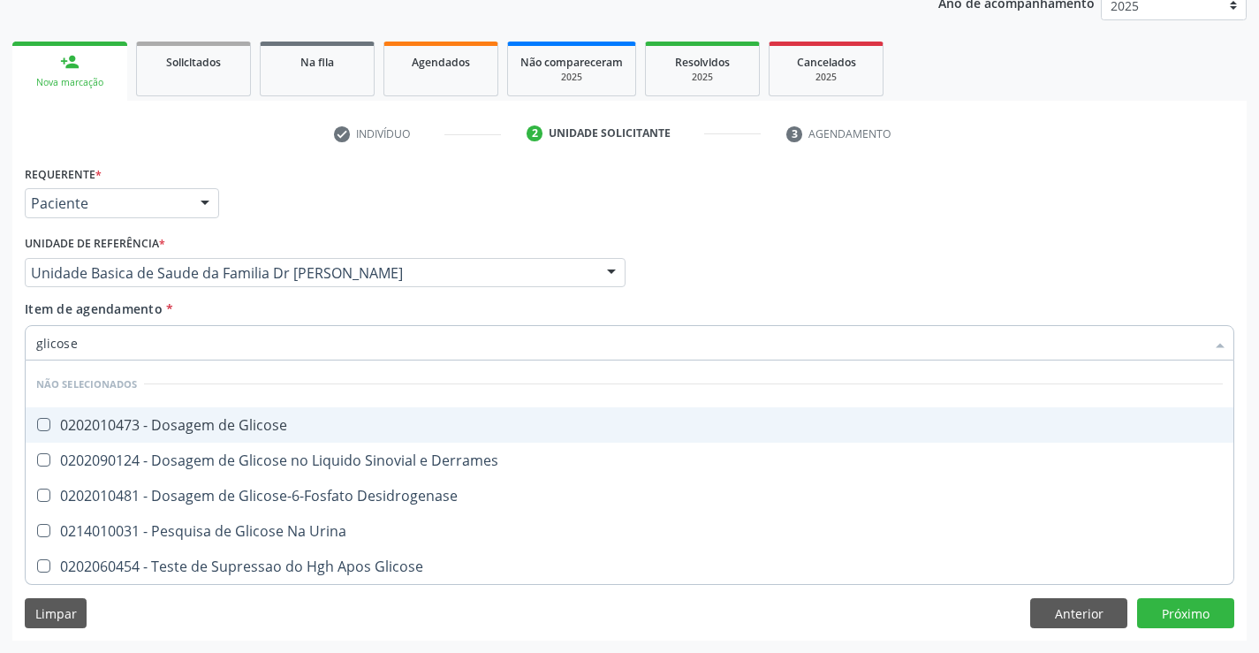
click at [221, 428] on div "0202010473 - Dosagem de Glicose" at bounding box center [629, 425] width 1186 height 14
checkbox Glicose "true"
click at [237, 315] on div "Item de agendamento * glicose Desfazer seleção Não selecionados 0202010473 - Do…" at bounding box center [629, 327] width 1209 height 56
checkbox Desidrogenase "true"
checkbox Derrames "true"
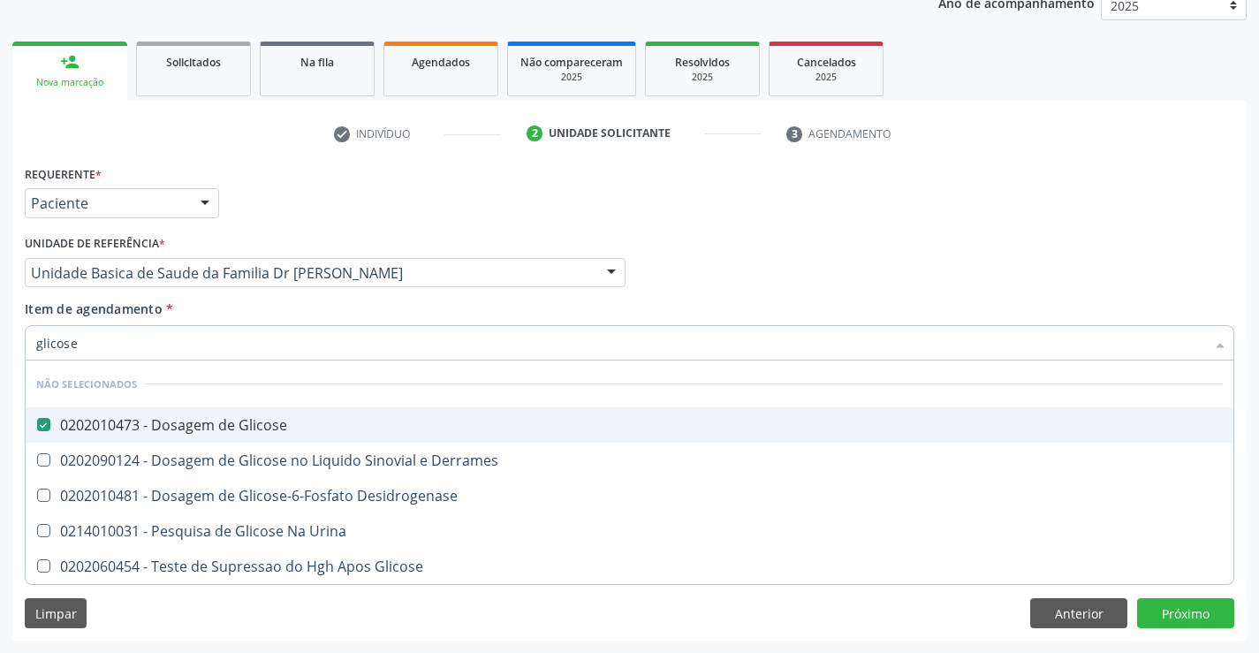
checkbox Urina "true"
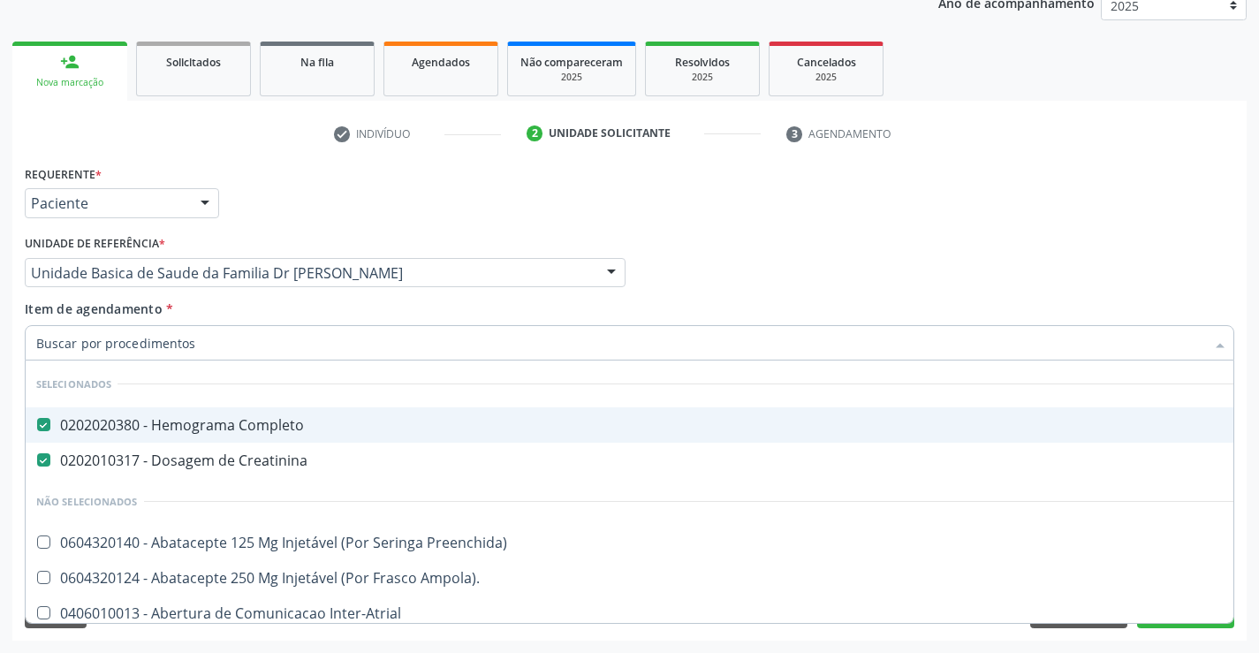
type input "t"
checkbox Preenchida\) "false"
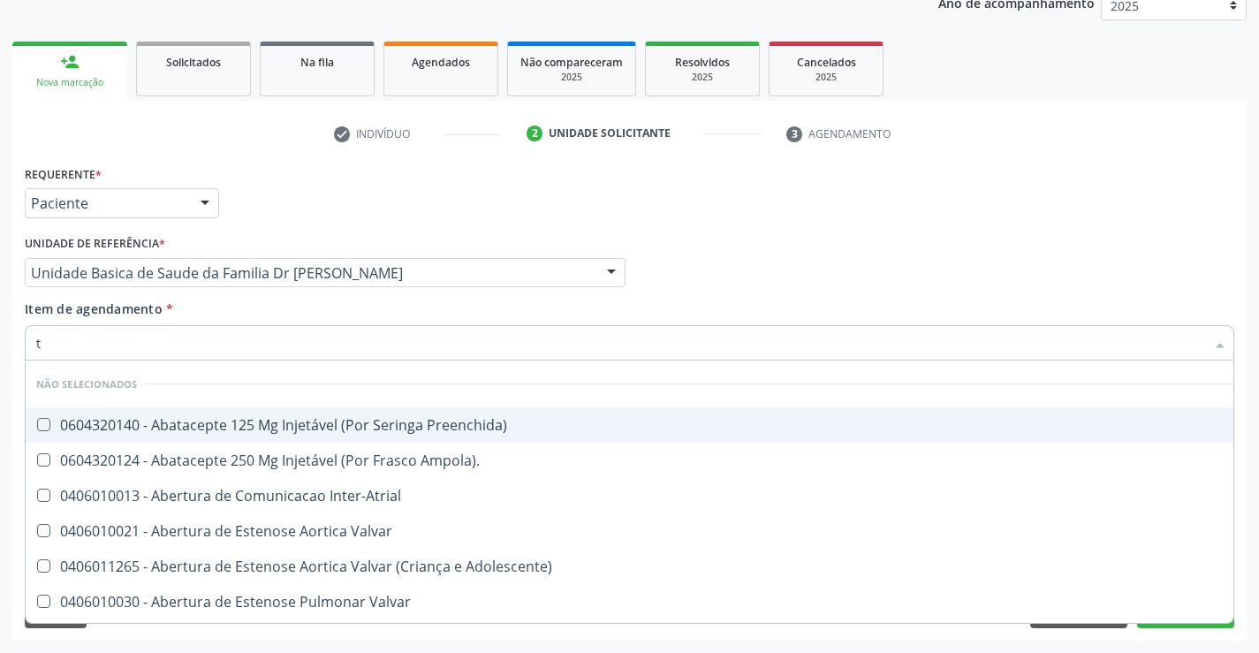
type input "te"
checkbox Preenchida\) "false"
checkbox Ampola\)\ "false"
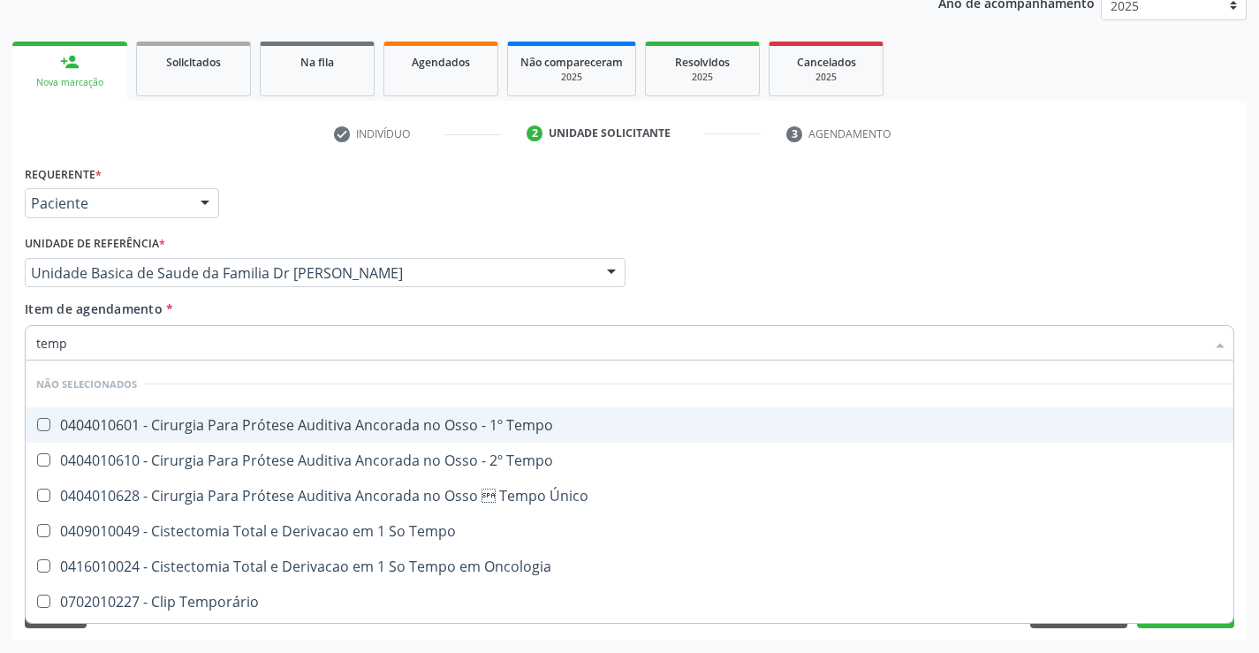
type input "tempo"
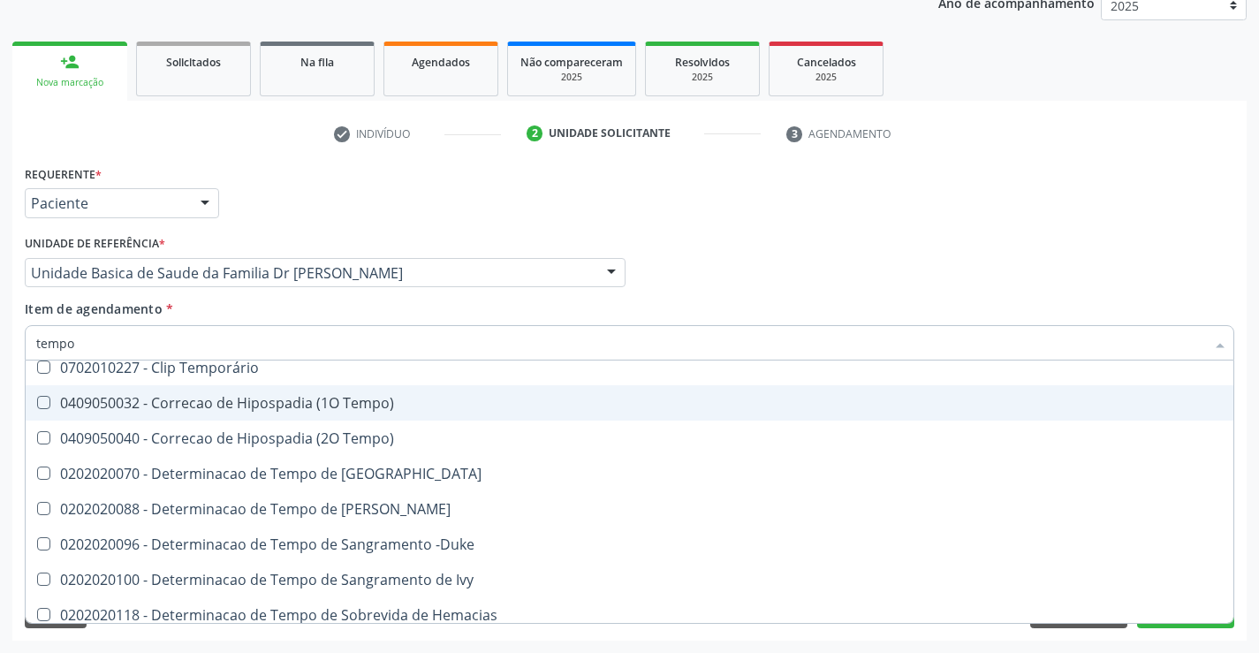
scroll to position [265, 0]
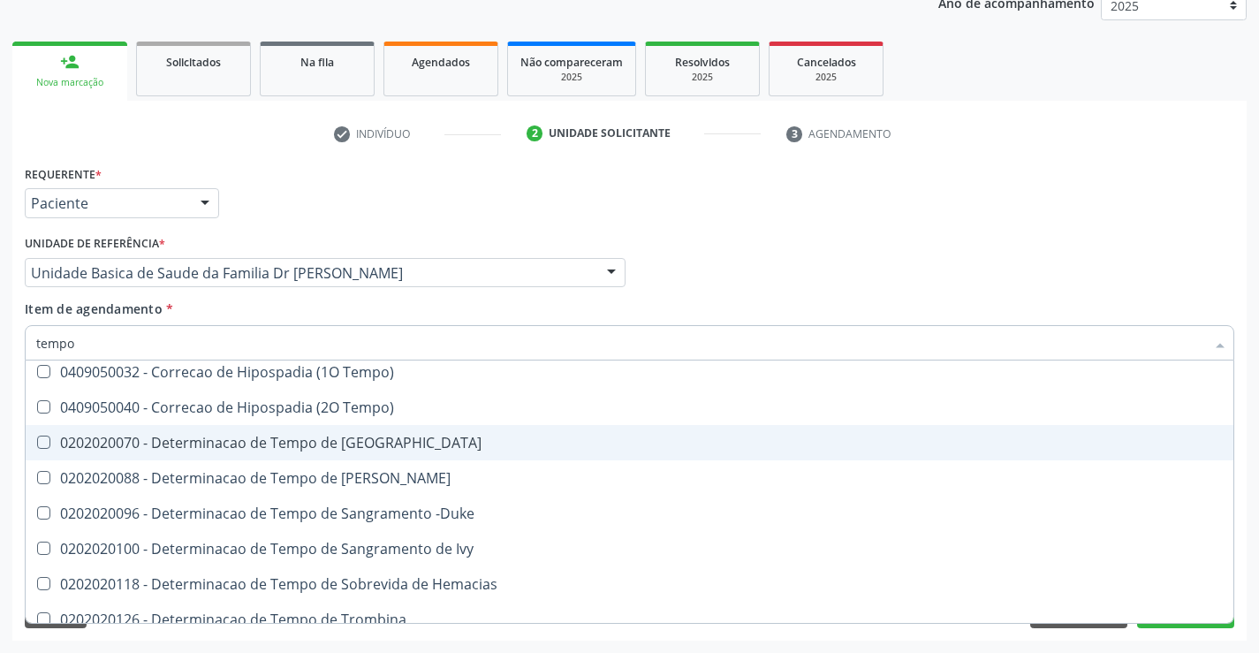
click at [467, 438] on div "0202020070 - Determinacao de Tempo de [GEOGRAPHIC_DATA]" at bounding box center [668, 442] width 1264 height 14
checkbox Coagulacao "true"
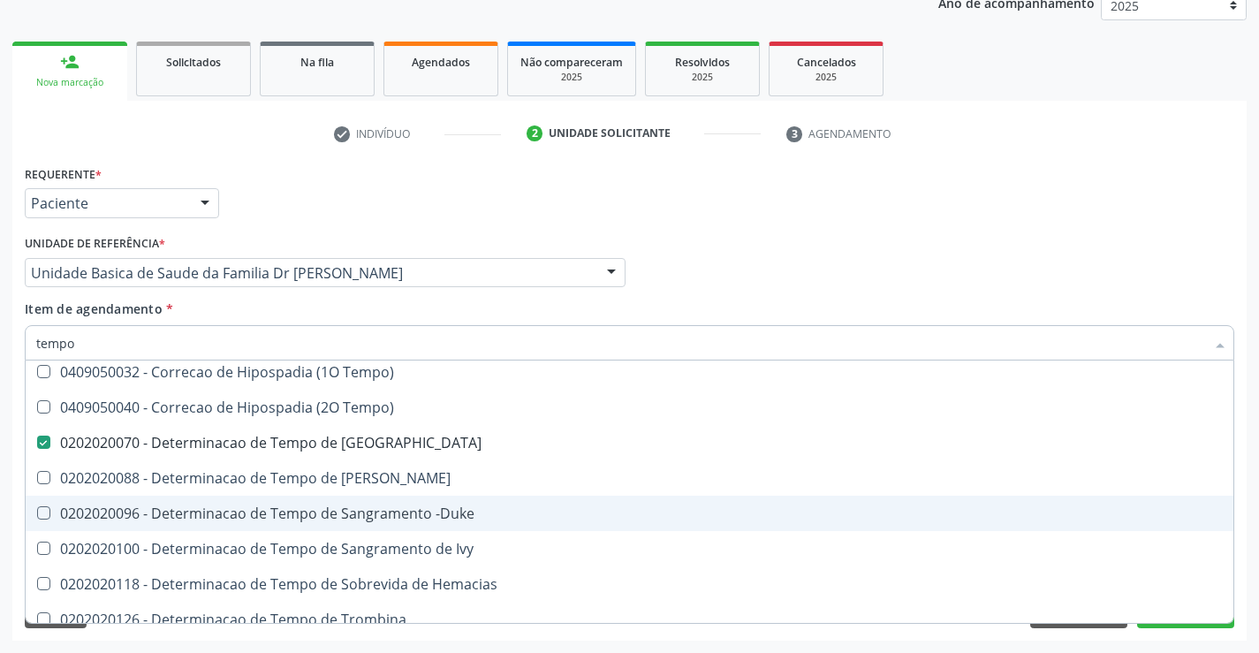
click at [492, 512] on div "0202020096 - Determinacao de Tempo de Sangramento -Duke" at bounding box center [668, 513] width 1264 height 14
checkbox -Duke "true"
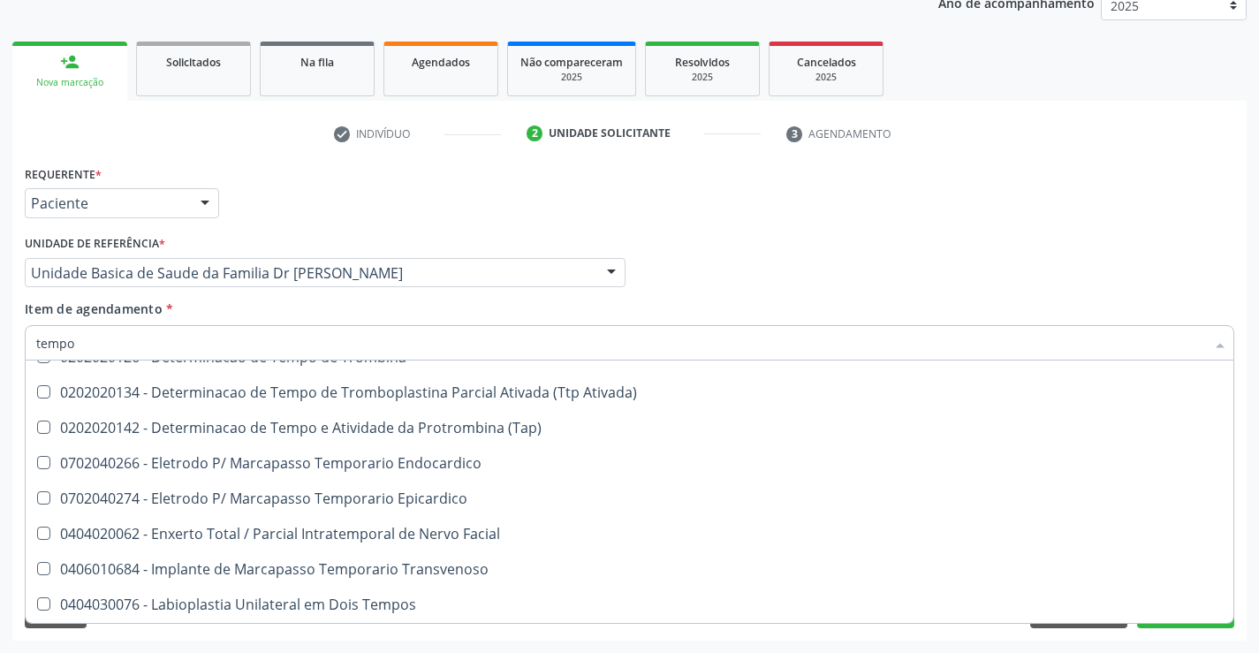
scroll to position [530, 0]
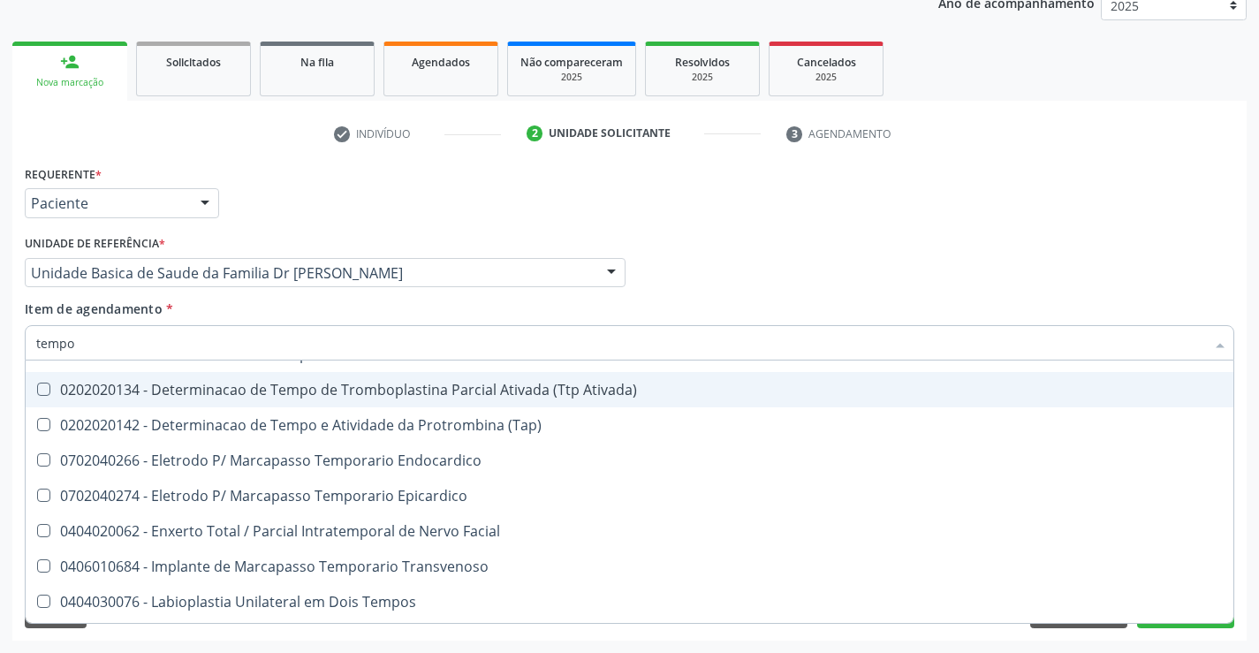
click at [567, 387] on div "0202020134 - Determinacao de Tempo de Tromboplastina Parcial Ativada (Ttp Ativa…" at bounding box center [668, 389] width 1264 height 14
checkbox Ativada\) "true"
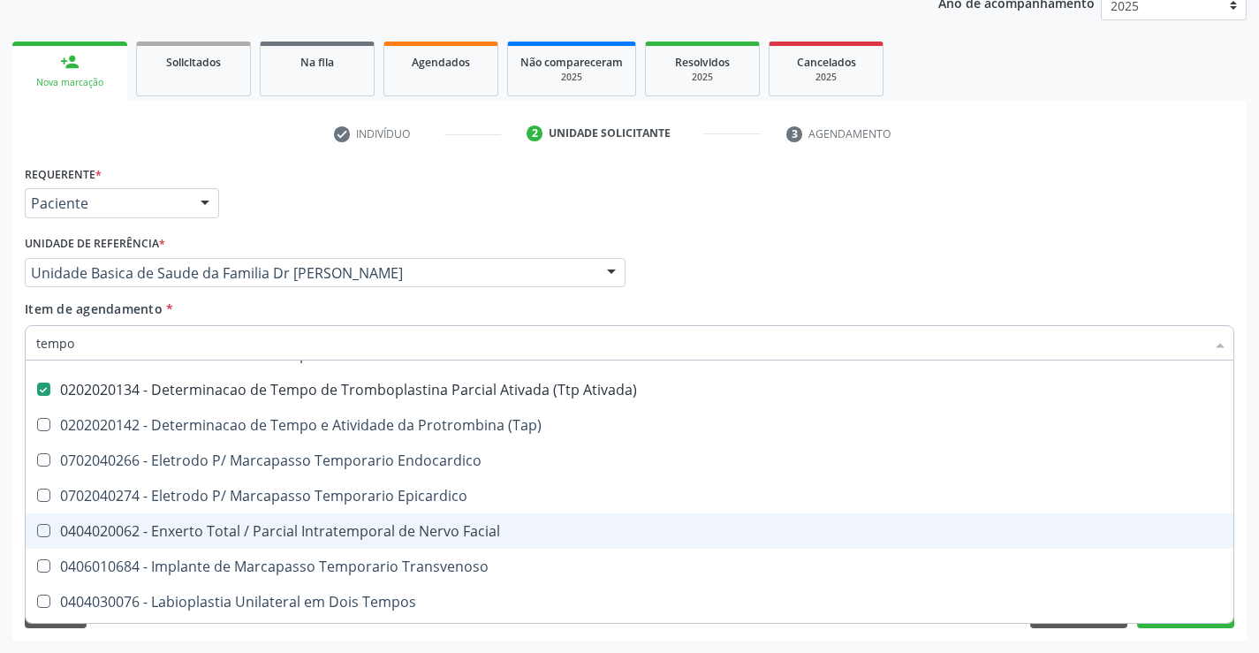
click at [1254, 555] on div "Acompanhamento Acompanhe a situação das marcações correntes e finalizadas Relat…" at bounding box center [629, 264] width 1259 height 778
checkbox Tempo "true"
checkbox Temporário "true"
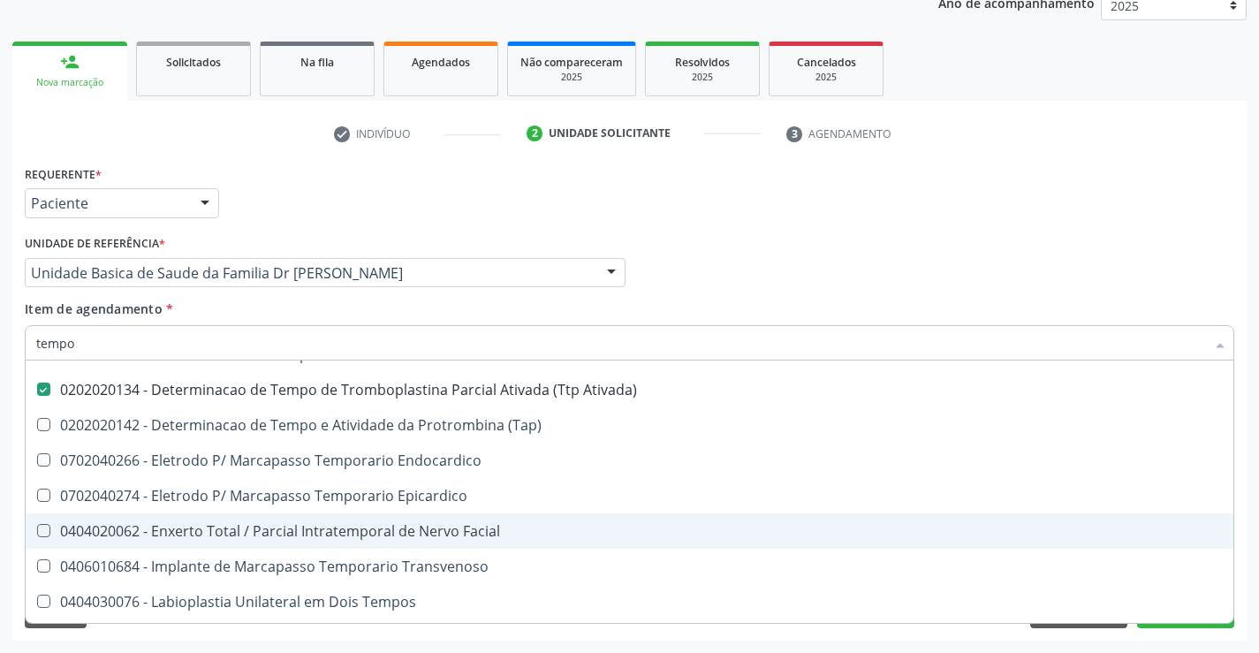
checkbox Tempo\) "true"
checkbox Coagulacao "false"
checkbox -Duke "false"
checkbox Ativada\) "false"
checkbox Oncologia "true"
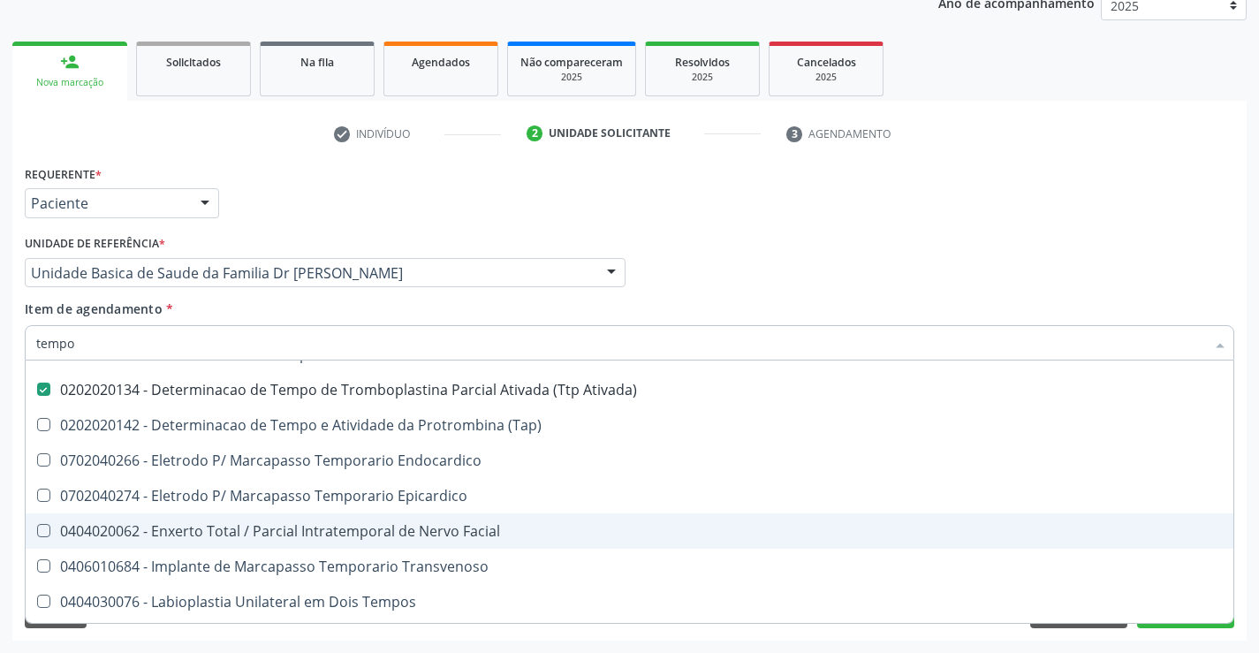
checkbox Único "true"
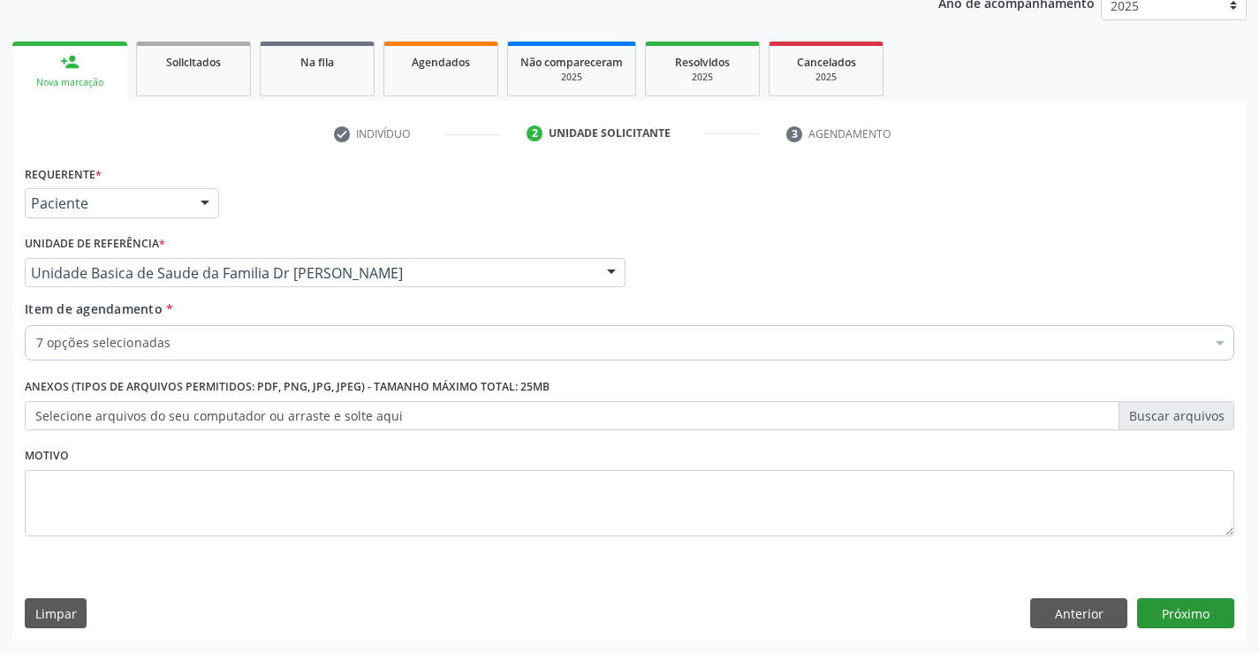
scroll to position [0, 0]
click at [1192, 605] on button "Próximo" at bounding box center [1185, 613] width 97 height 30
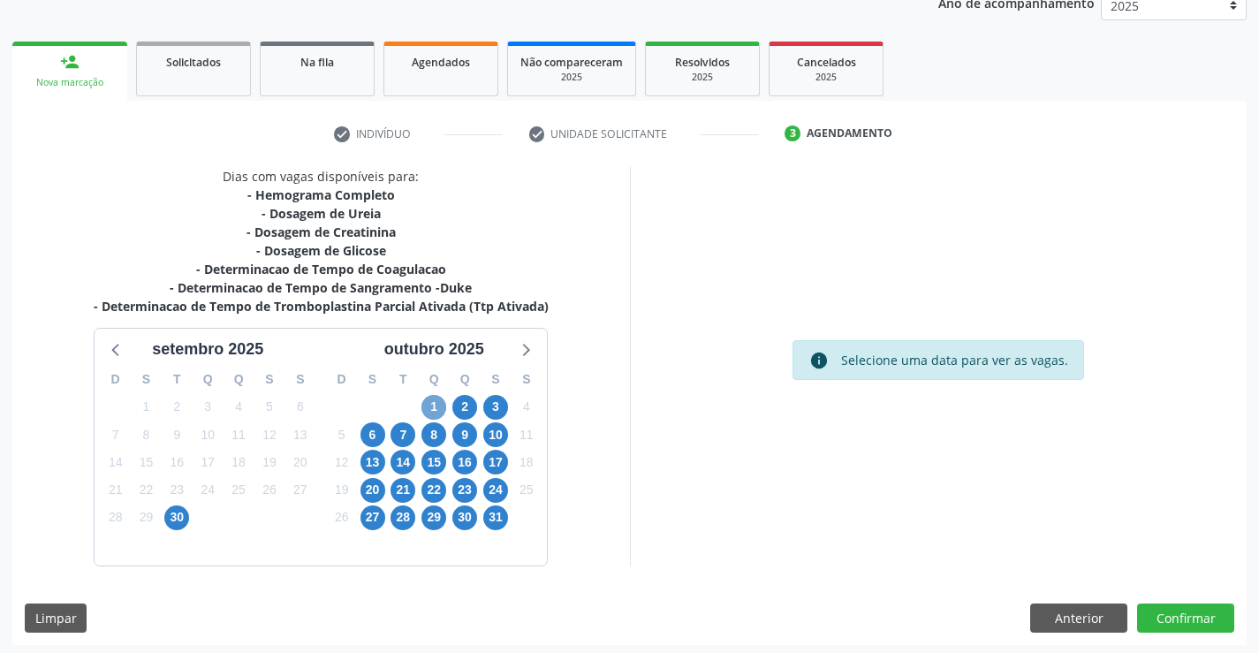
click at [435, 404] on span "1" at bounding box center [433, 407] width 25 height 25
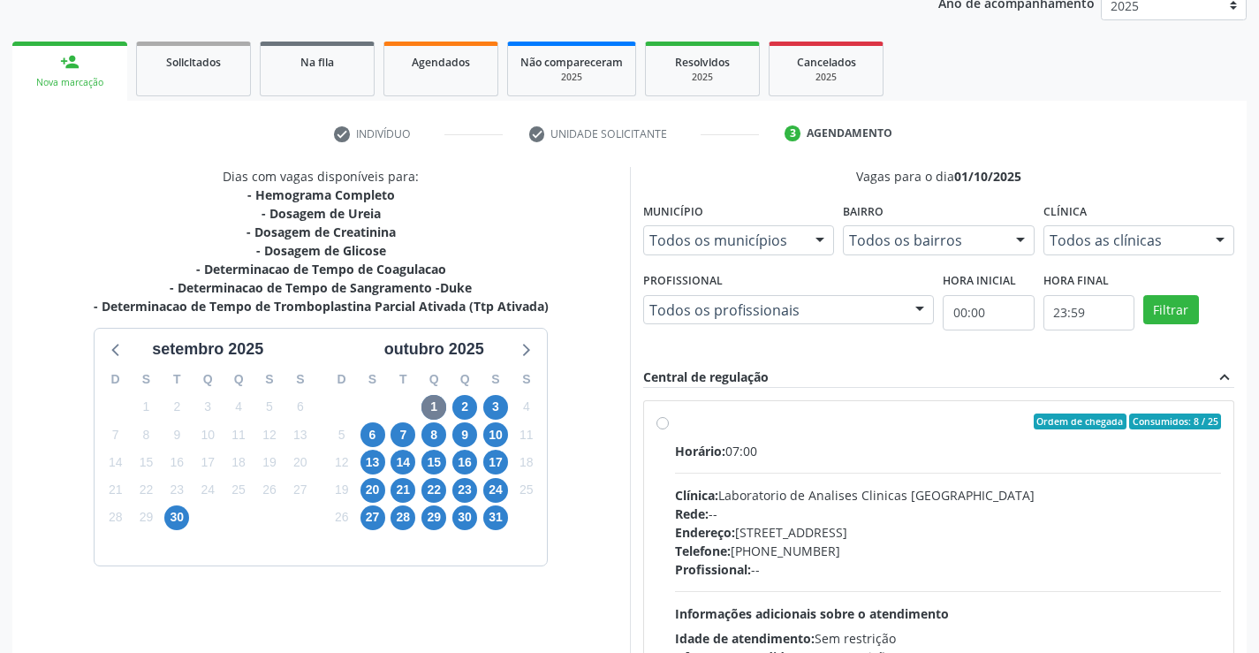
click at [963, 436] on label "Ordem de chegada Consumidos: 8 / 25 Horário: 07:00 Clínica: Laboratorio de Anal…" at bounding box center [948, 548] width 547 height 271
click at [669, 429] on input "Ordem de chegada Consumidos: 8 / 25 Horário: 07:00 Clínica: Laboratorio de Anal…" at bounding box center [662, 421] width 12 height 16
radio input "true"
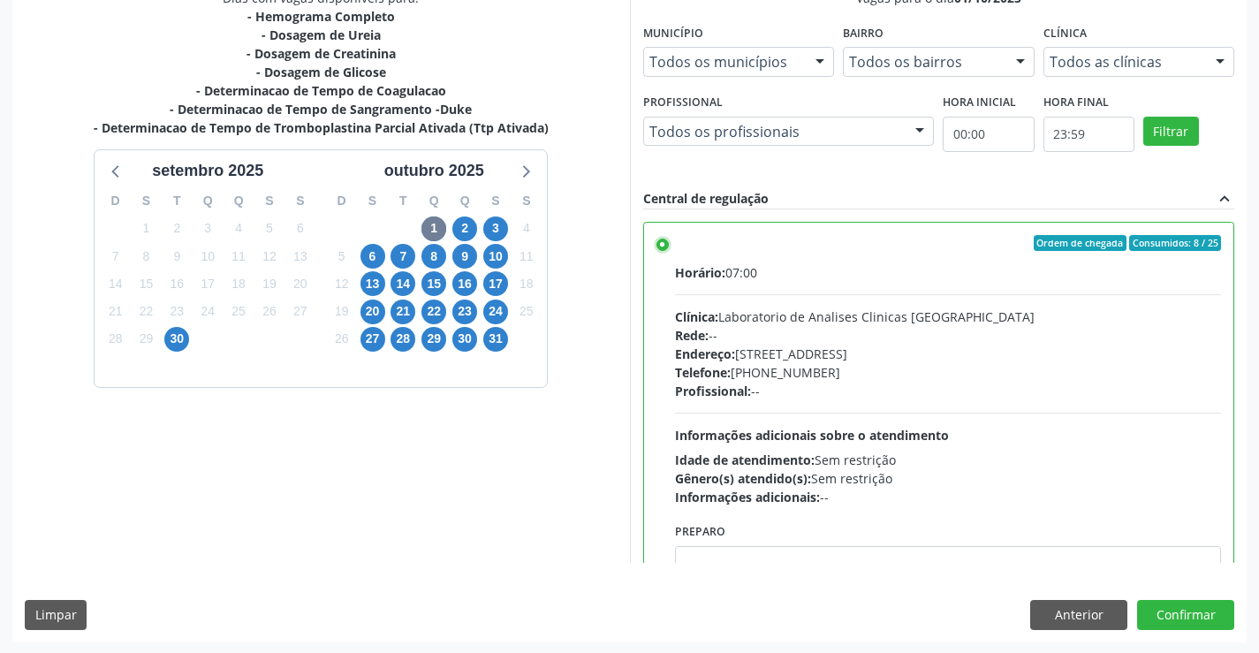
scroll to position [403, 0]
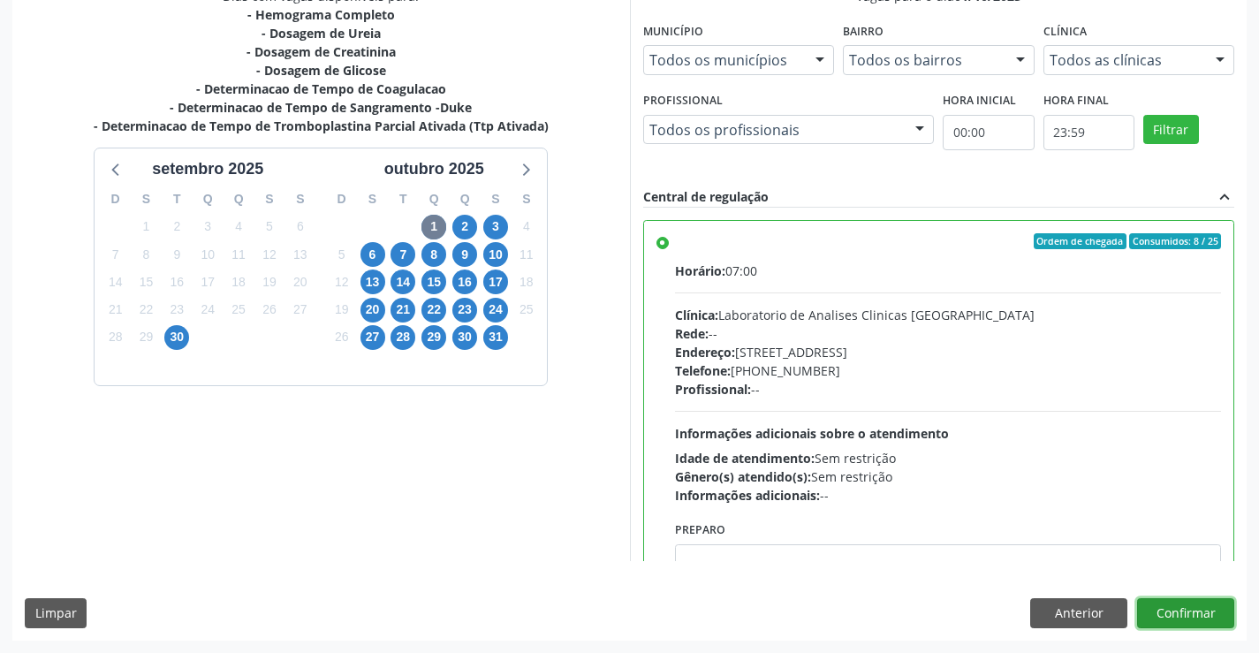
click at [1173, 607] on button "Confirmar" at bounding box center [1185, 613] width 97 height 30
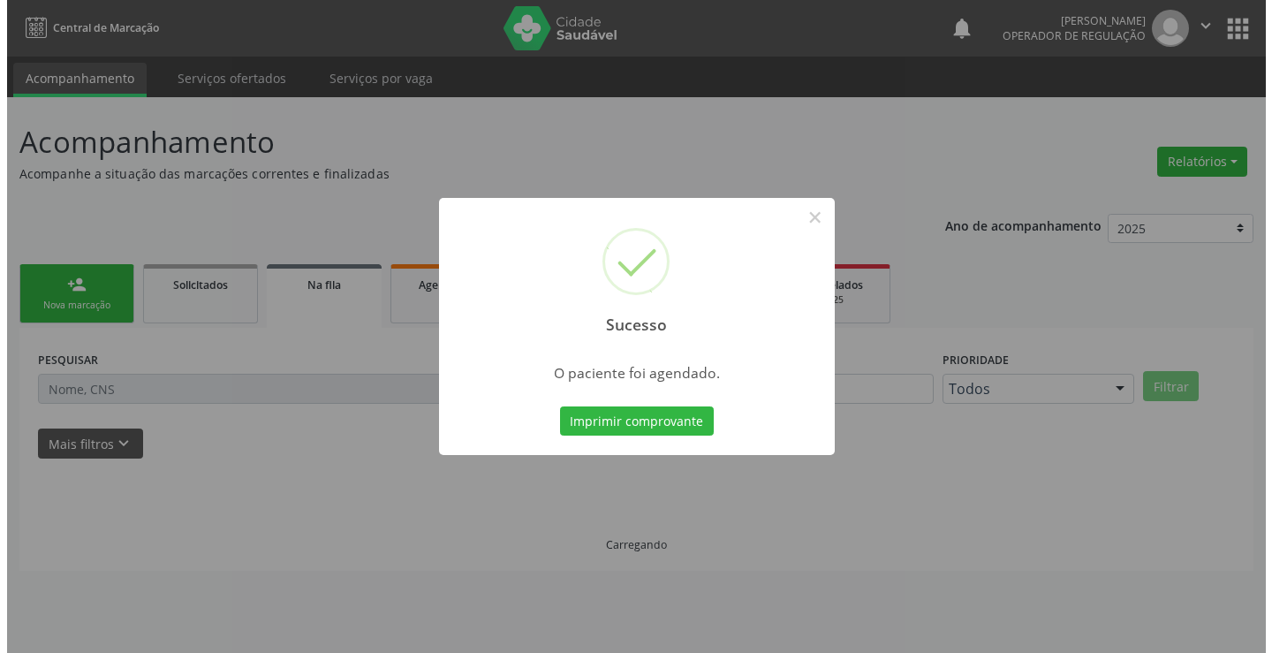
scroll to position [0, 0]
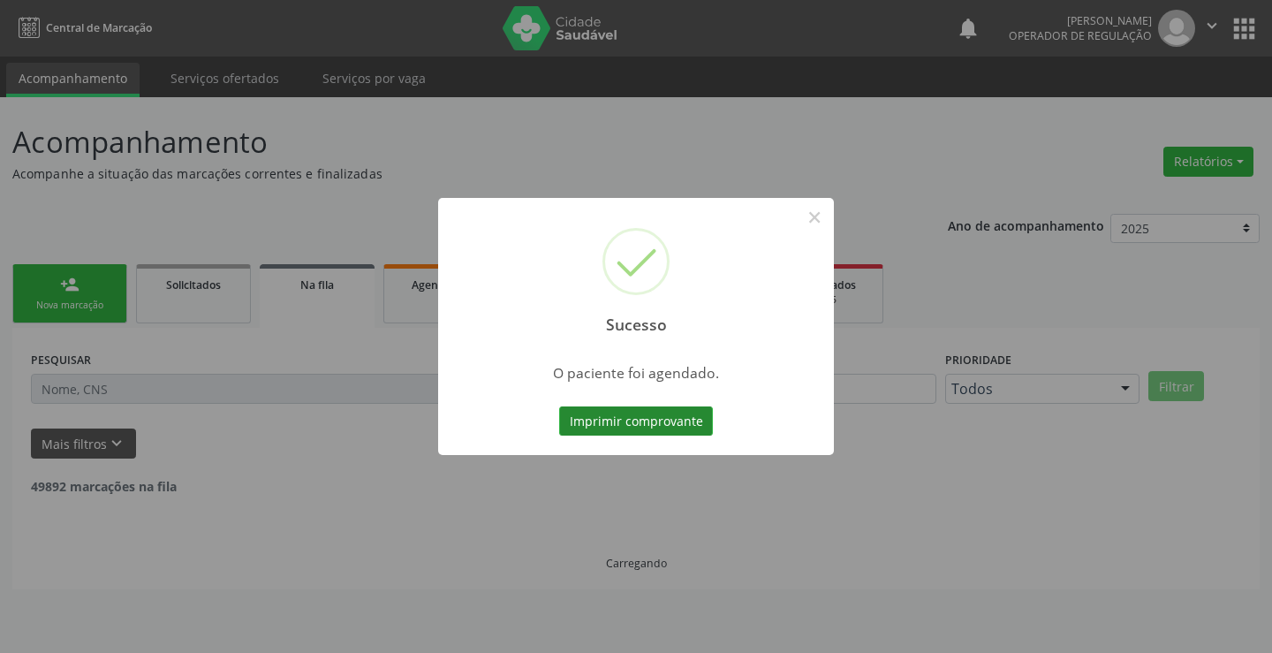
click at [631, 413] on button "Imprimir comprovante" at bounding box center [636, 421] width 154 height 30
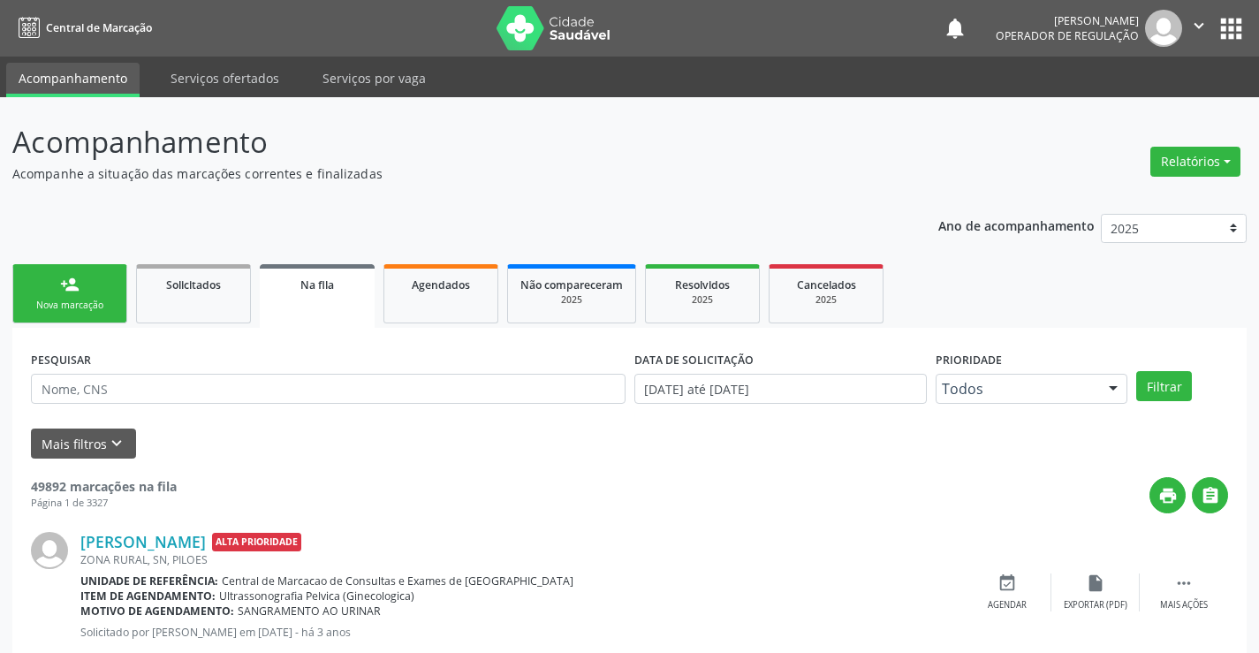
click at [64, 290] on div "person_add" at bounding box center [69, 284] width 19 height 19
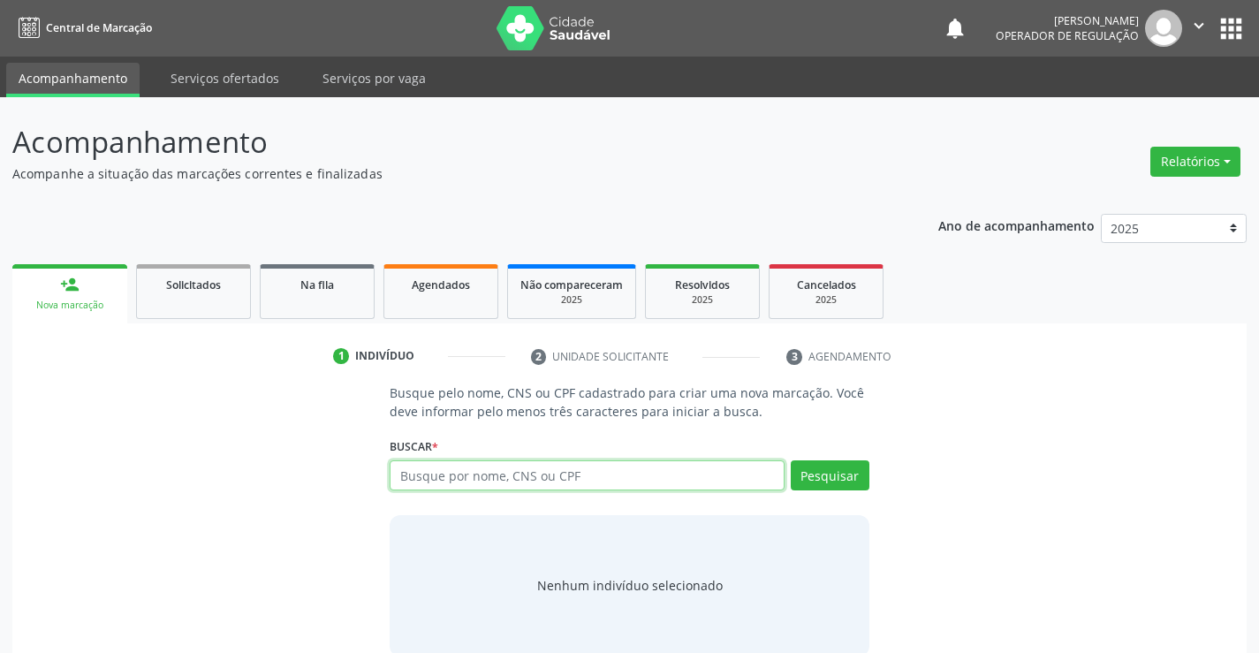
click at [566, 473] on input "text" at bounding box center [587, 475] width 394 height 30
type input "706501344094499"
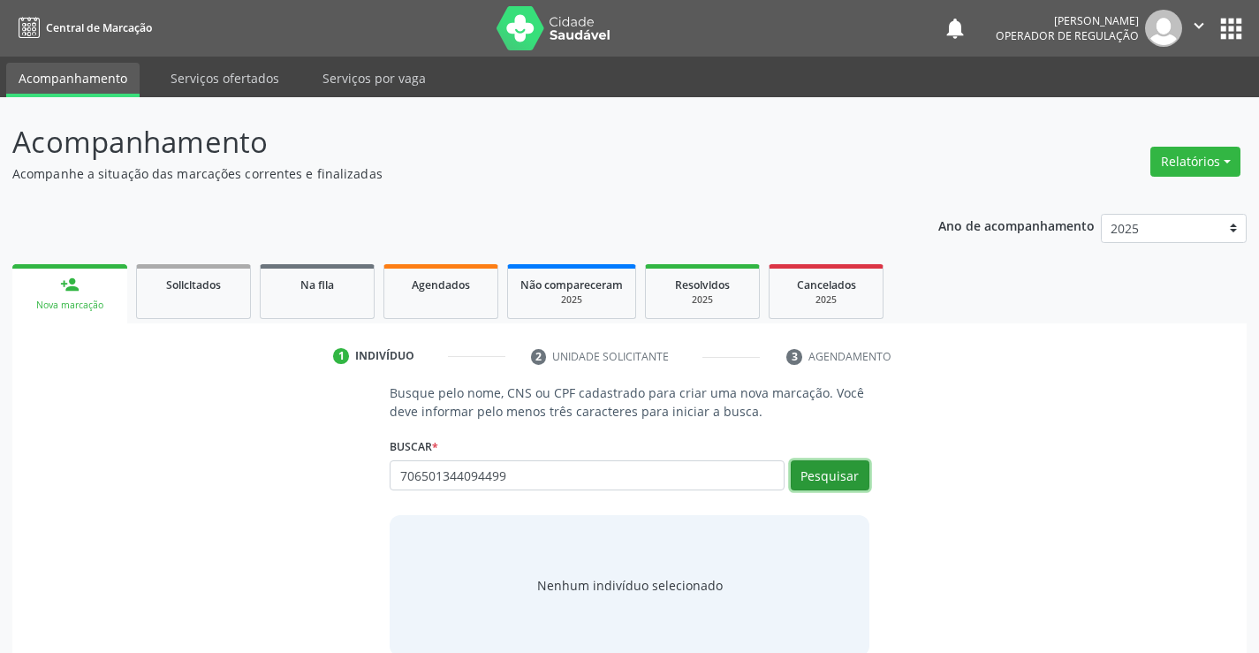
click at [837, 469] on button "Pesquisar" at bounding box center [830, 475] width 79 height 30
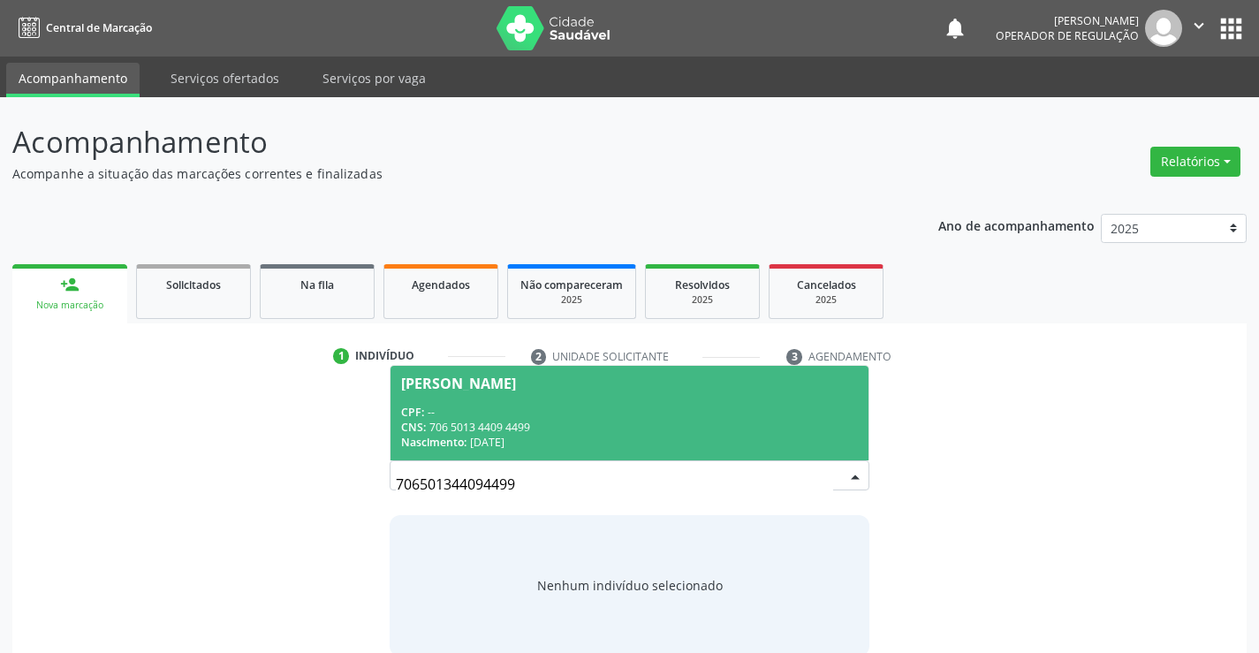
click at [490, 399] on span "Elton Junior de Souza Araujo CPF: -- CNS: 706 5013 4409 4499 Nascimento: 15/11/…" at bounding box center [628, 413] width 477 height 95
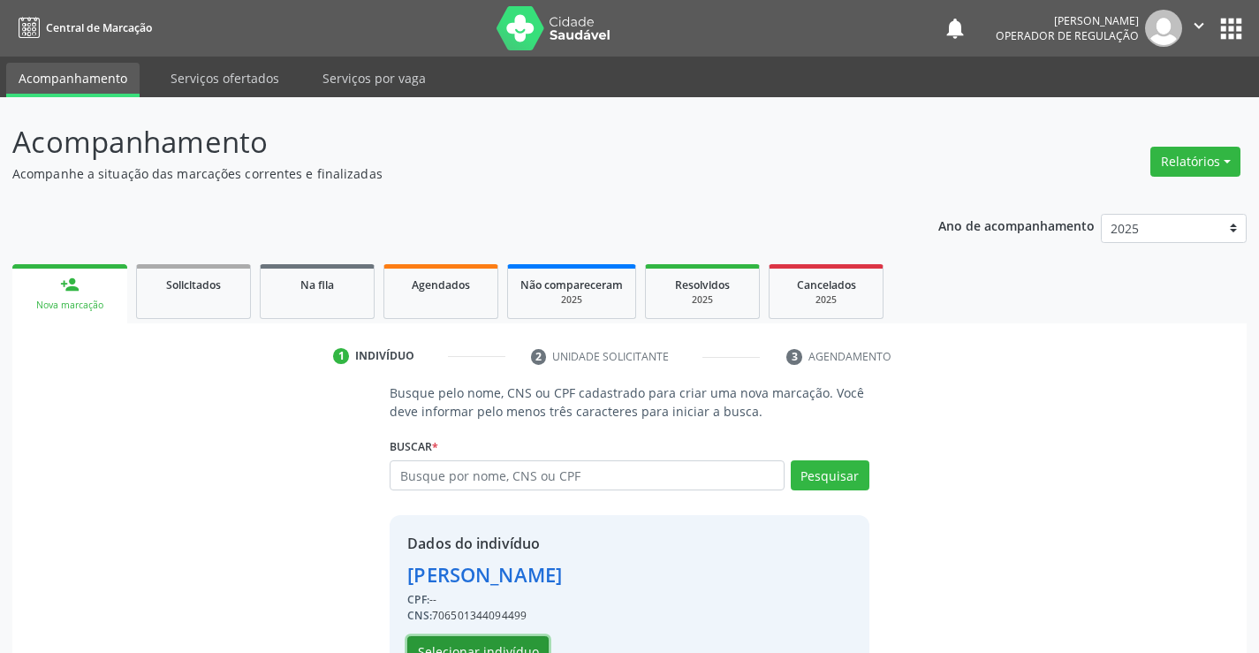
click at [471, 638] on button "Selecionar indivíduo" at bounding box center [477, 651] width 141 height 30
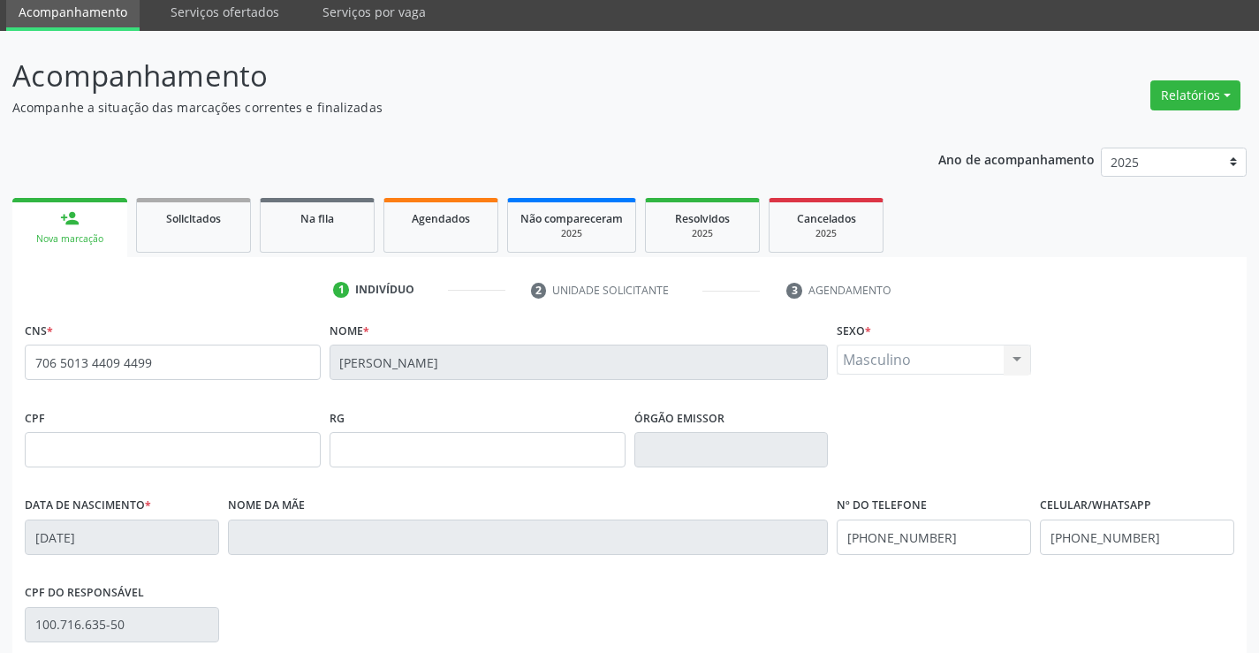
scroll to position [305, 0]
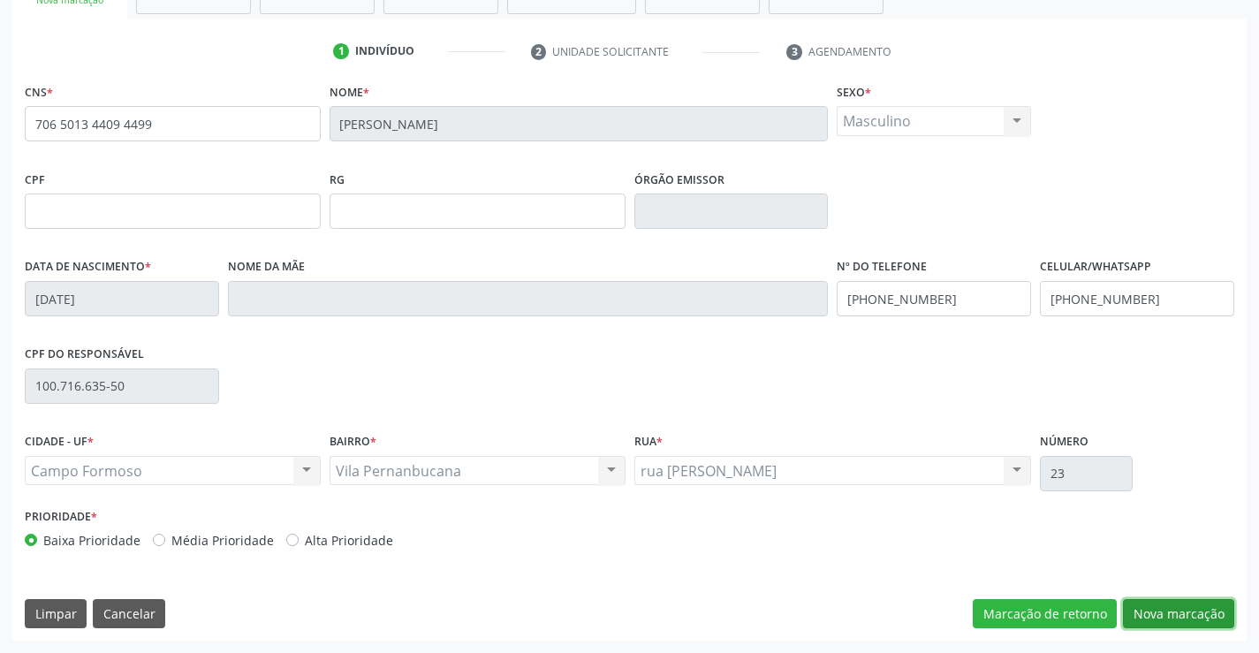
click at [1159, 605] on button "Nova marcação" at bounding box center [1178, 614] width 111 height 30
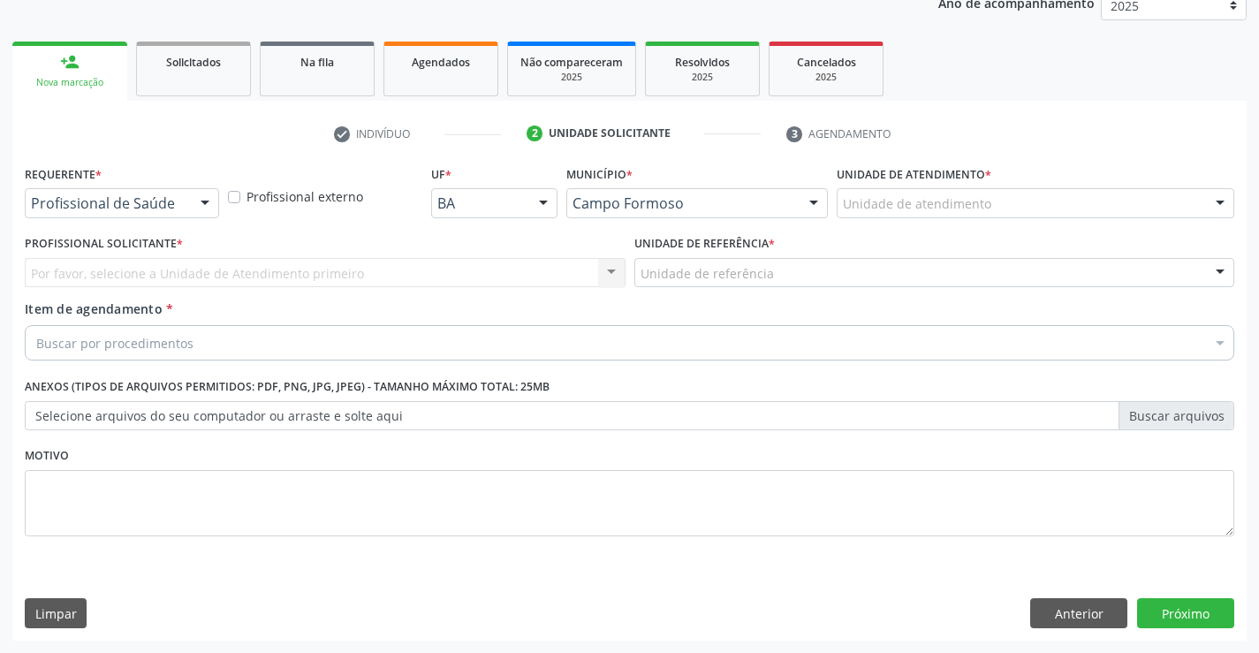
scroll to position [223, 0]
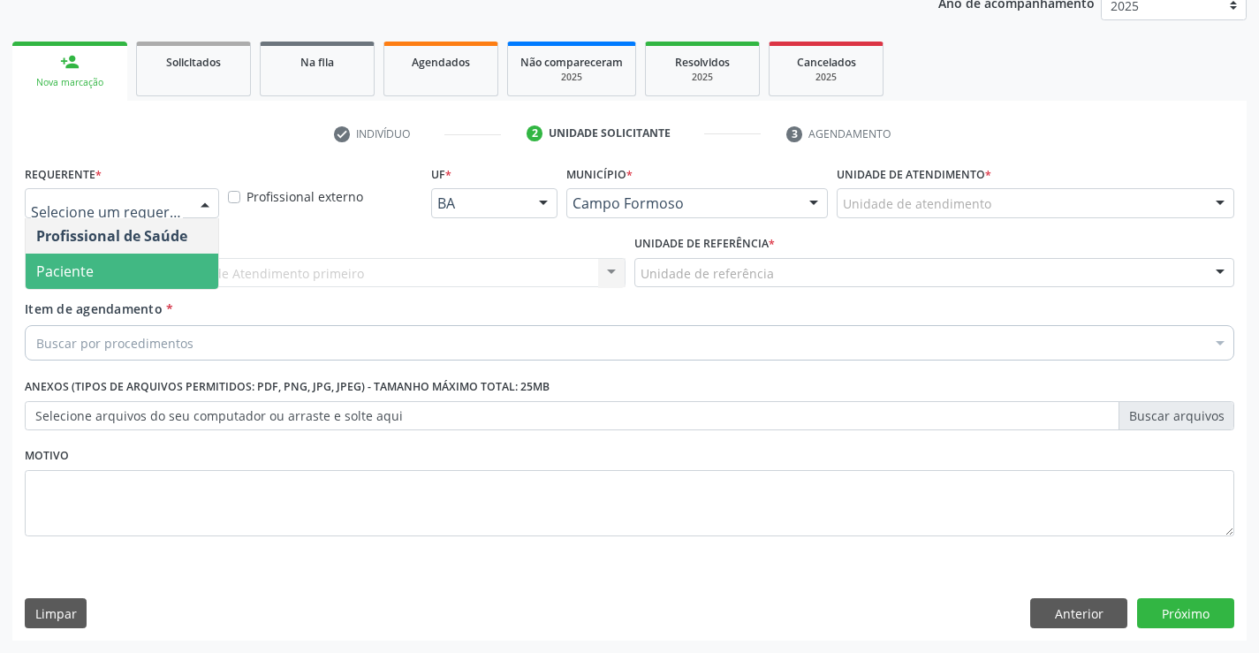
click at [79, 272] on span "Paciente" at bounding box center [64, 270] width 57 height 19
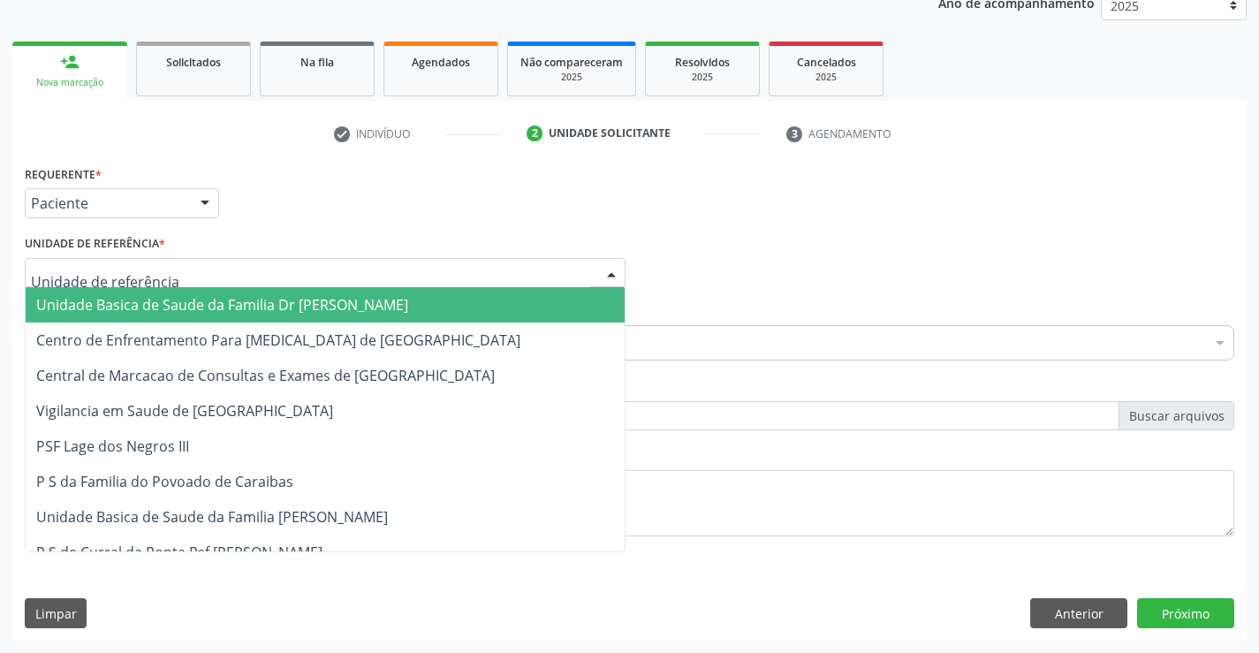
click at [133, 299] on span "Unidade Basica de Saude da Familia Dr [PERSON_NAME]" at bounding box center [222, 304] width 372 height 19
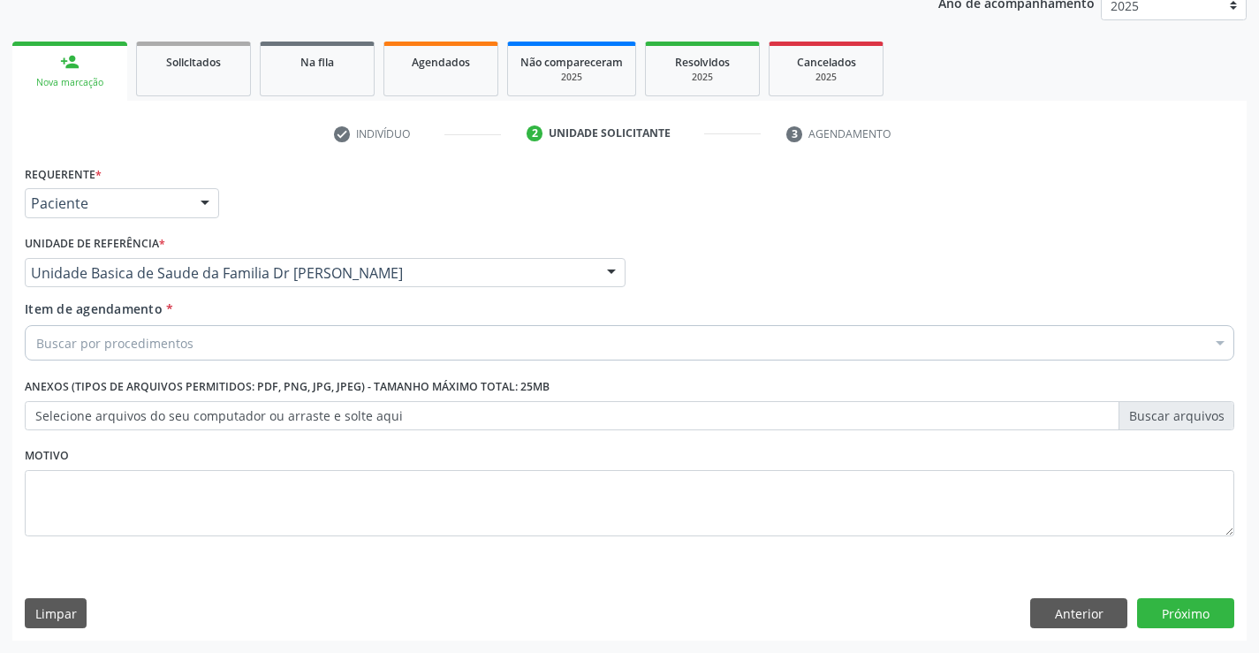
click at [197, 345] on div "Buscar por procedimentos" at bounding box center [629, 342] width 1209 height 35
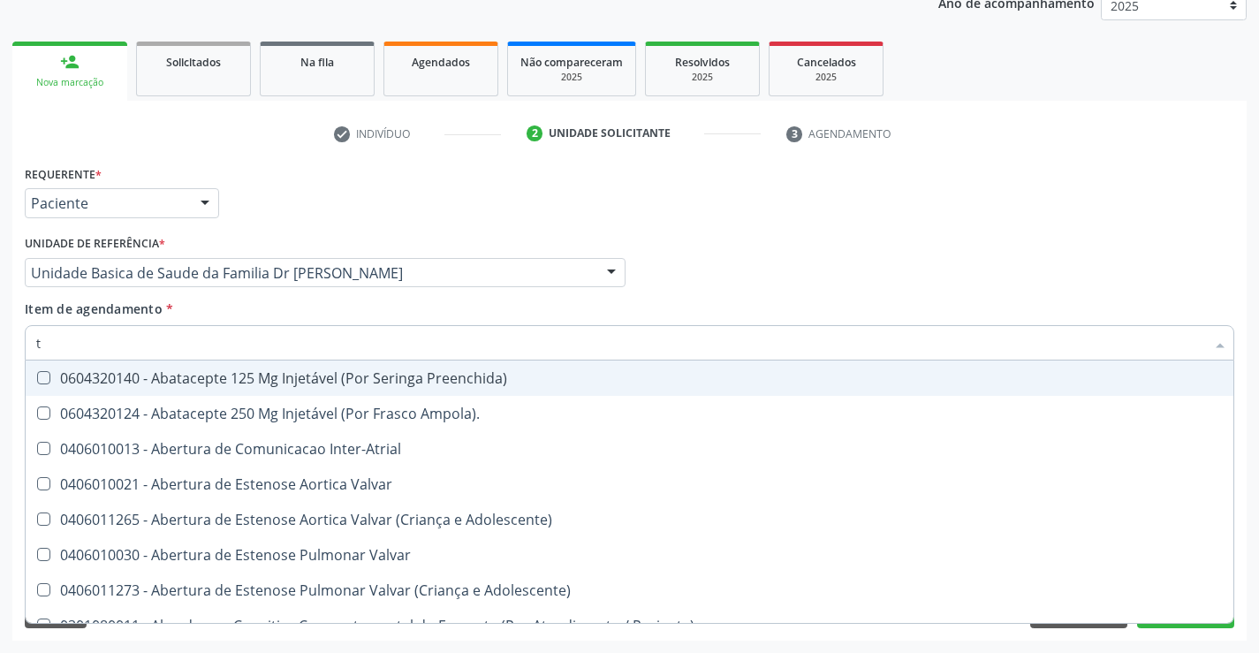
type input "tg"
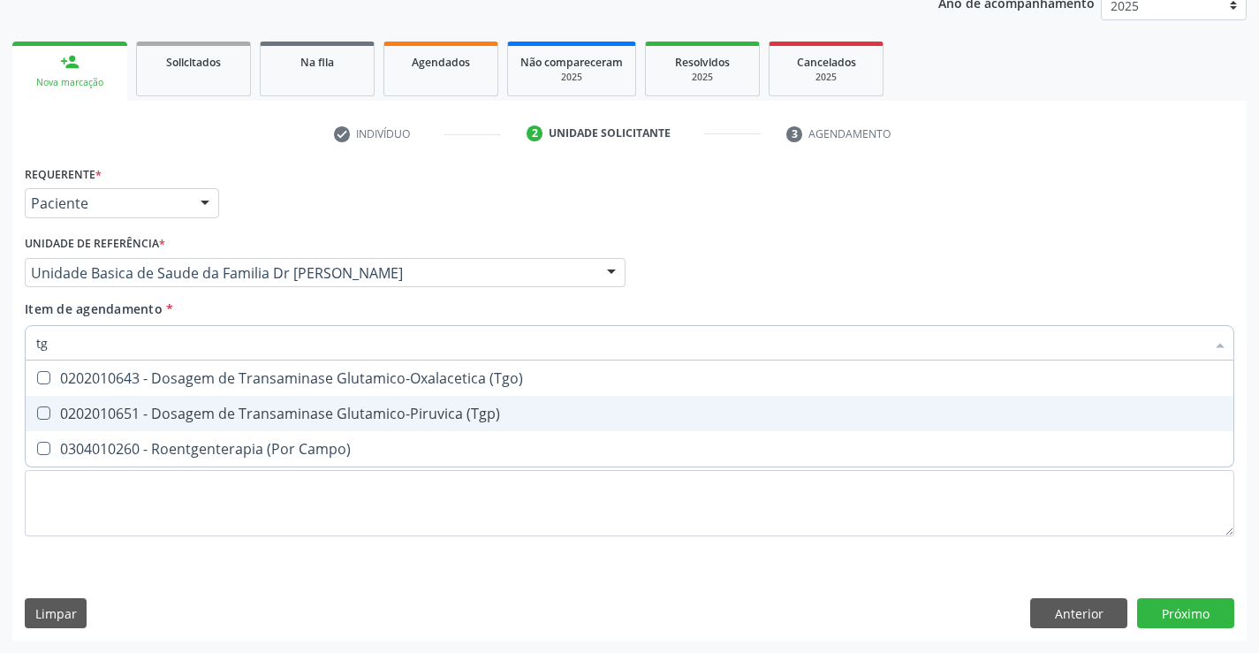
click at [250, 413] on div "0202010651 - Dosagem de Transaminase Glutamico-Piruvica (Tgp)" at bounding box center [629, 413] width 1186 height 14
checkbox \(Tgp\) "true"
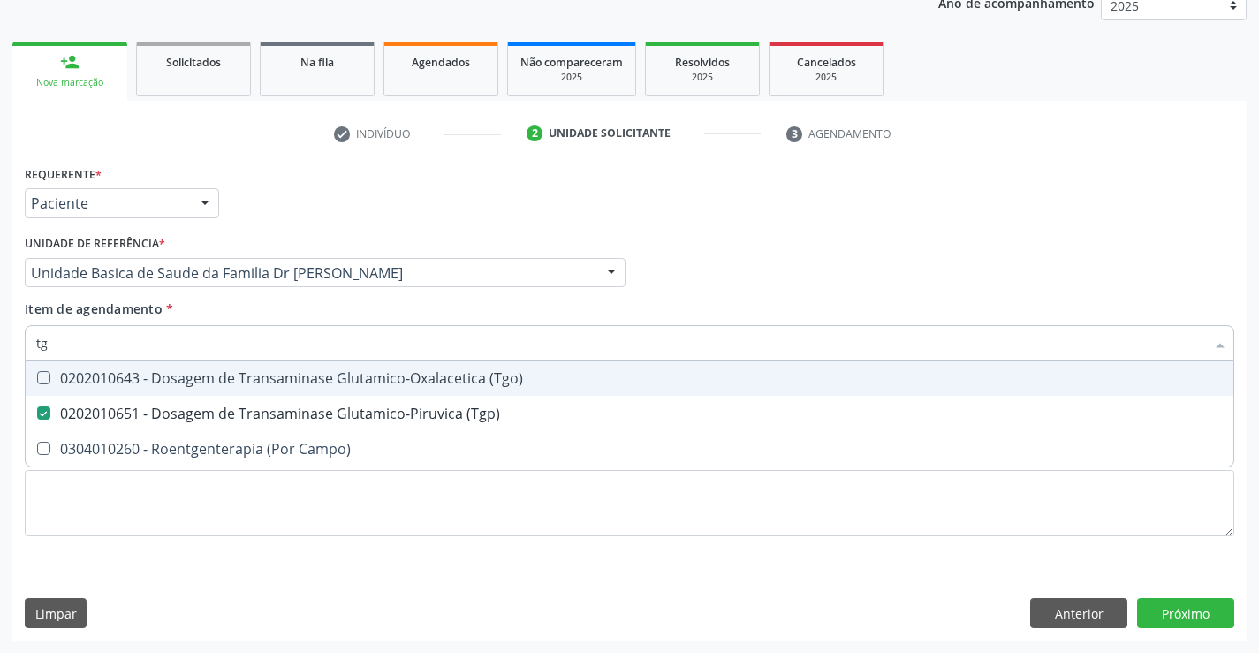
click at [259, 377] on div "0202010643 - Dosagem de Transaminase Glutamico-Oxalacetica (Tgo)" at bounding box center [629, 378] width 1186 height 14
checkbox \(Tgo\) "true"
type input "tg"
click at [276, 300] on div "Item de agendamento * tg Desfazer seleção 0202010643 - Dosagem de Transaminase …" at bounding box center [629, 327] width 1209 height 56
checkbox Campo\) "true"
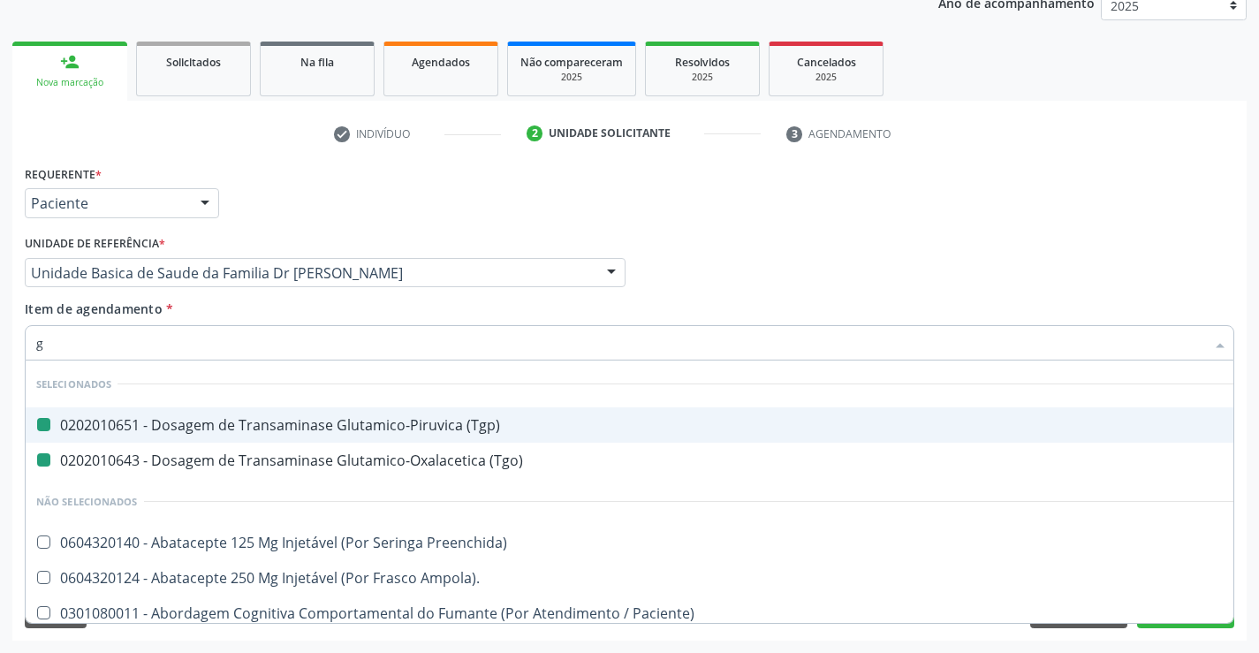
type input "ga"
checkbox \(Tgp\) "false"
checkbox \(Tgo\) "false"
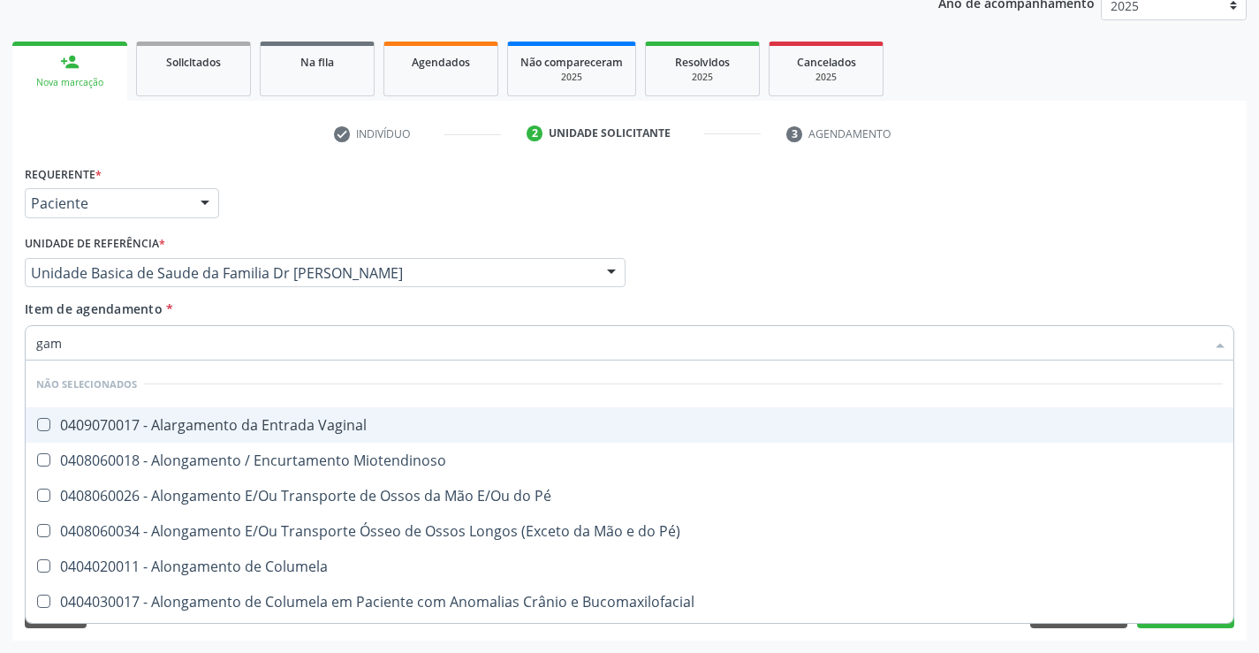
type input "gama"
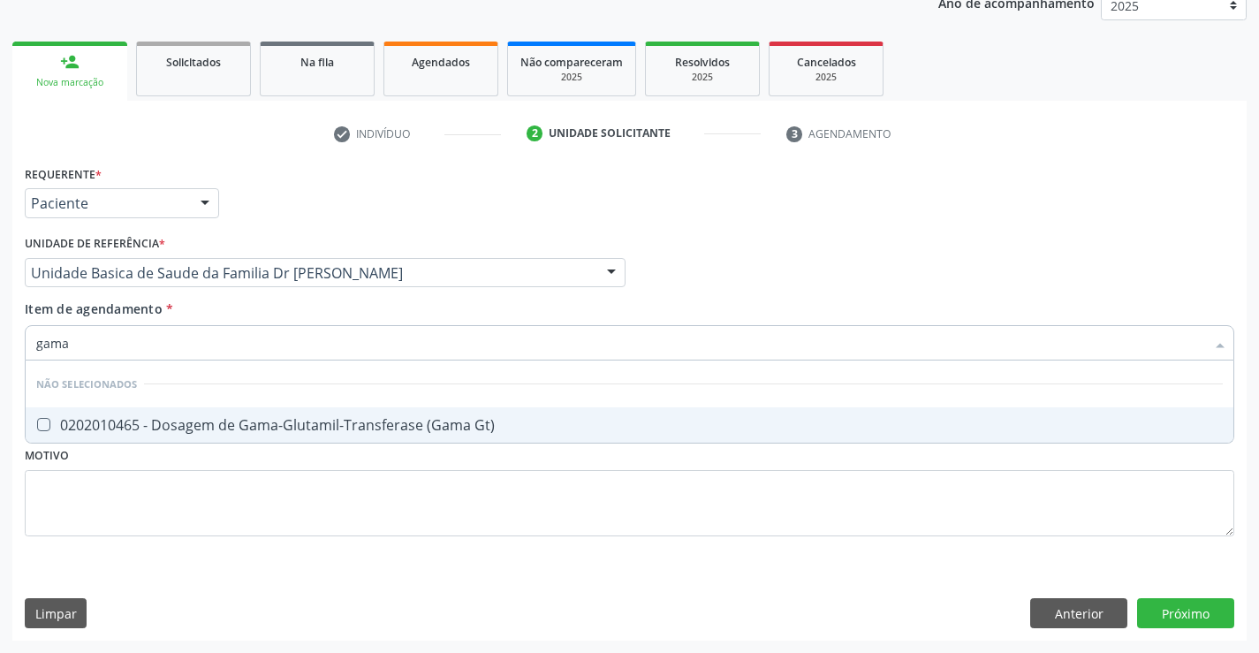
click at [276, 421] on div "0202010465 - Dosagem de Gama-Glutamil-Transferase (Gama Gt)" at bounding box center [629, 425] width 1186 height 14
checkbox Gt\) "true"
type input "gama"
click at [258, 299] on div "Unidade de referência * Unidade Basica de Saude da Familia Dr [PERSON_NAME] Uni…" at bounding box center [324, 265] width 609 height 69
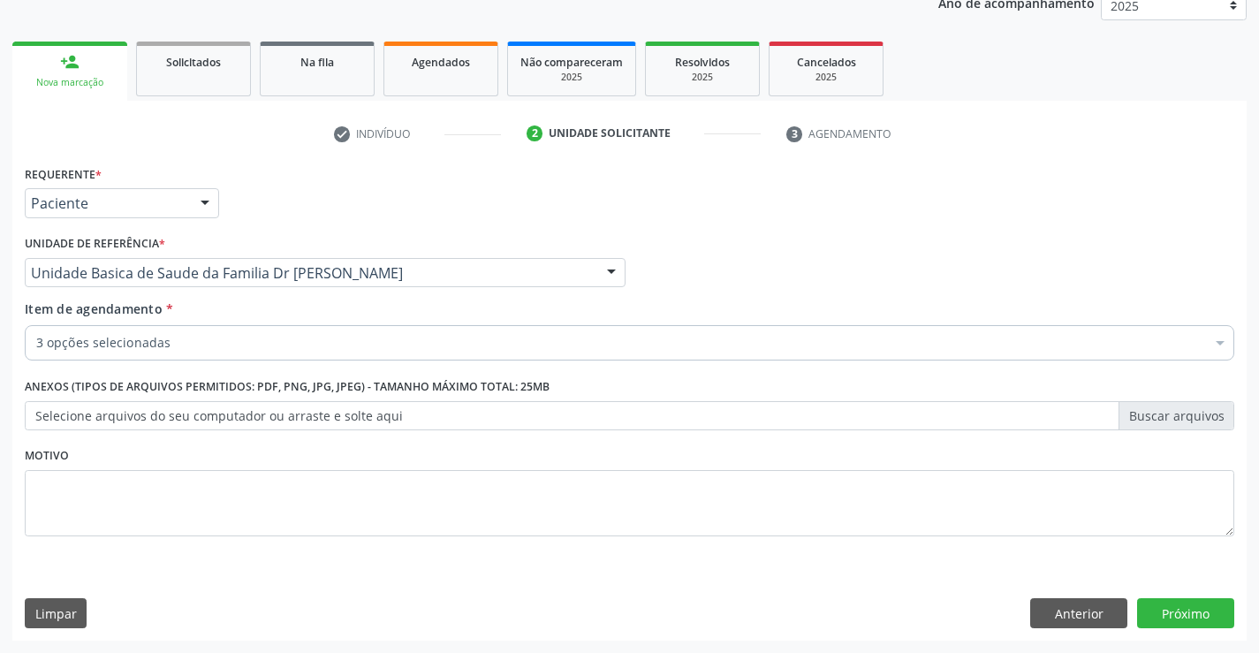
click at [257, 352] on div "3 opções selecionadas" at bounding box center [629, 342] width 1209 height 35
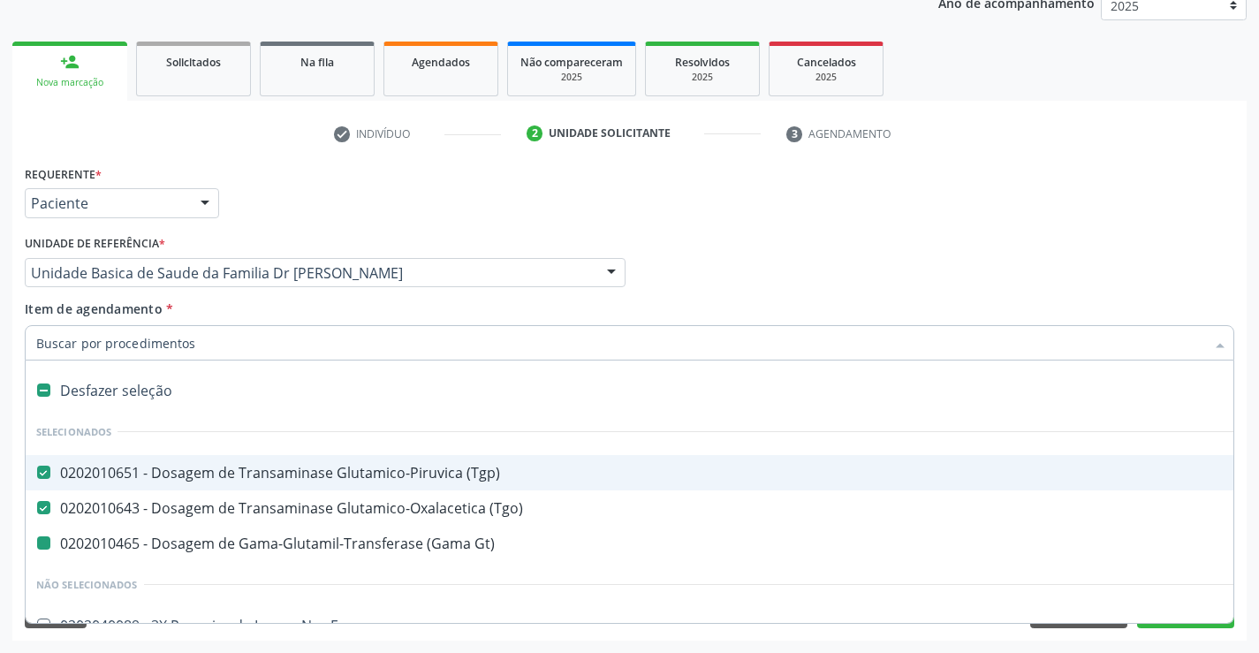
type input "f"
checkbox Gt\) "false"
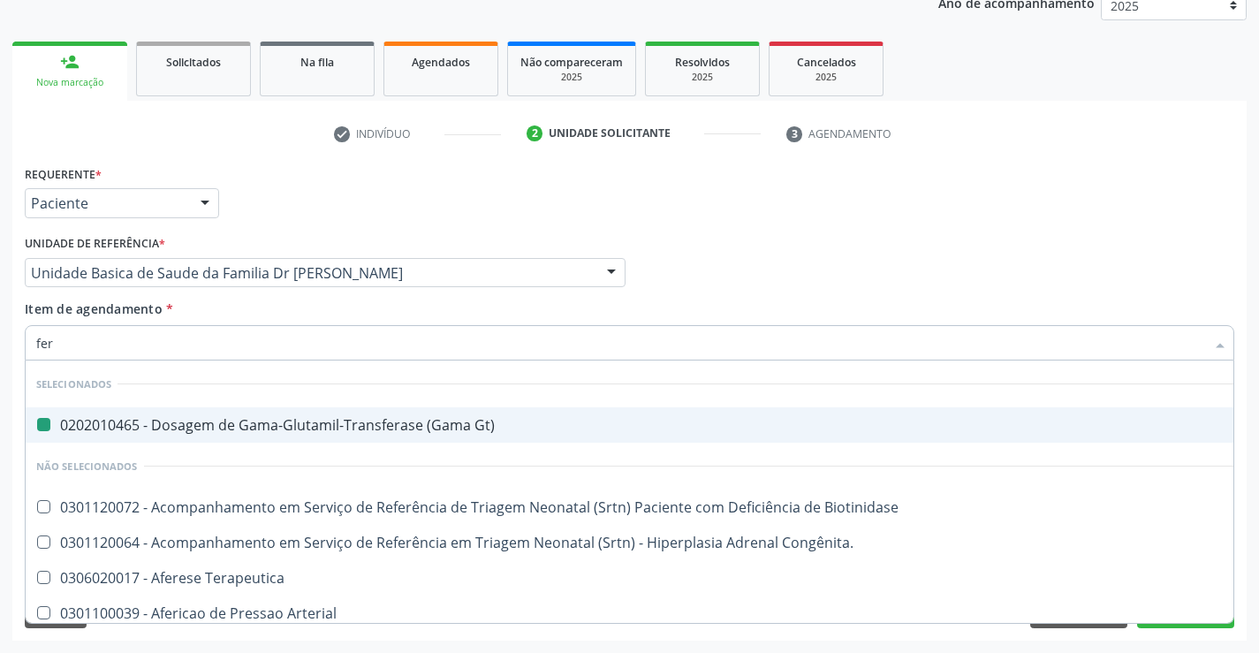
type input "ferr"
checkbox Gt\) "false"
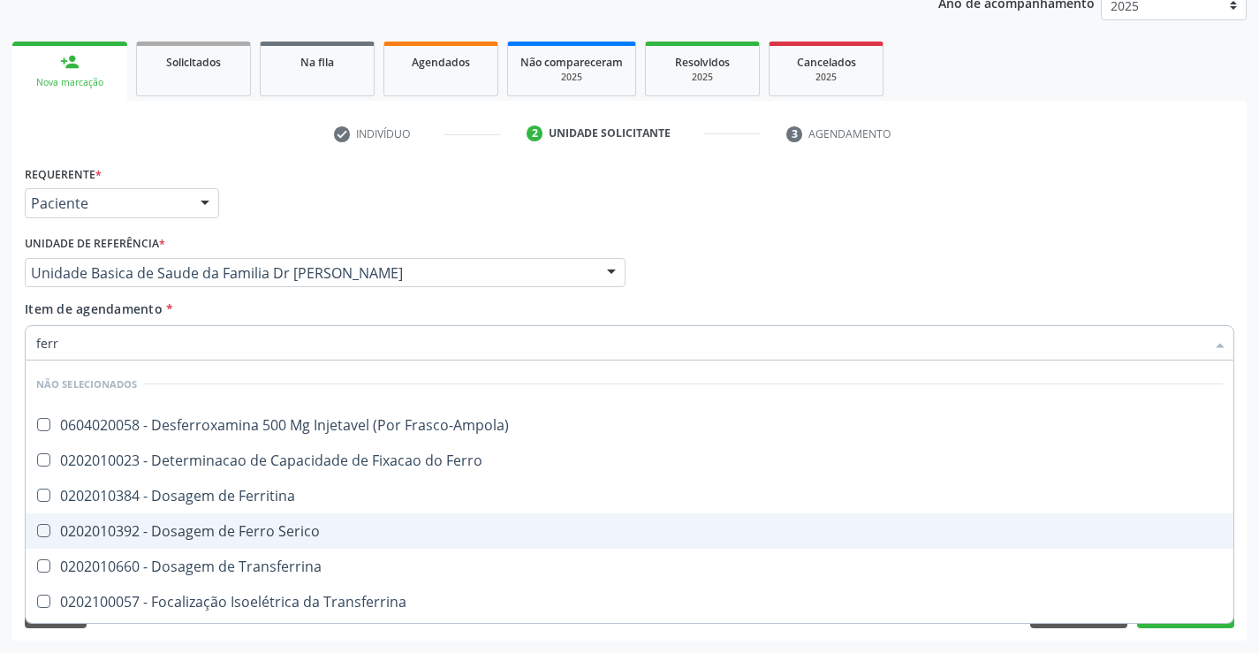
click at [261, 526] on div "0202010392 - Dosagem de Ferro Serico" at bounding box center [629, 531] width 1186 height 14
checkbox Serico "true"
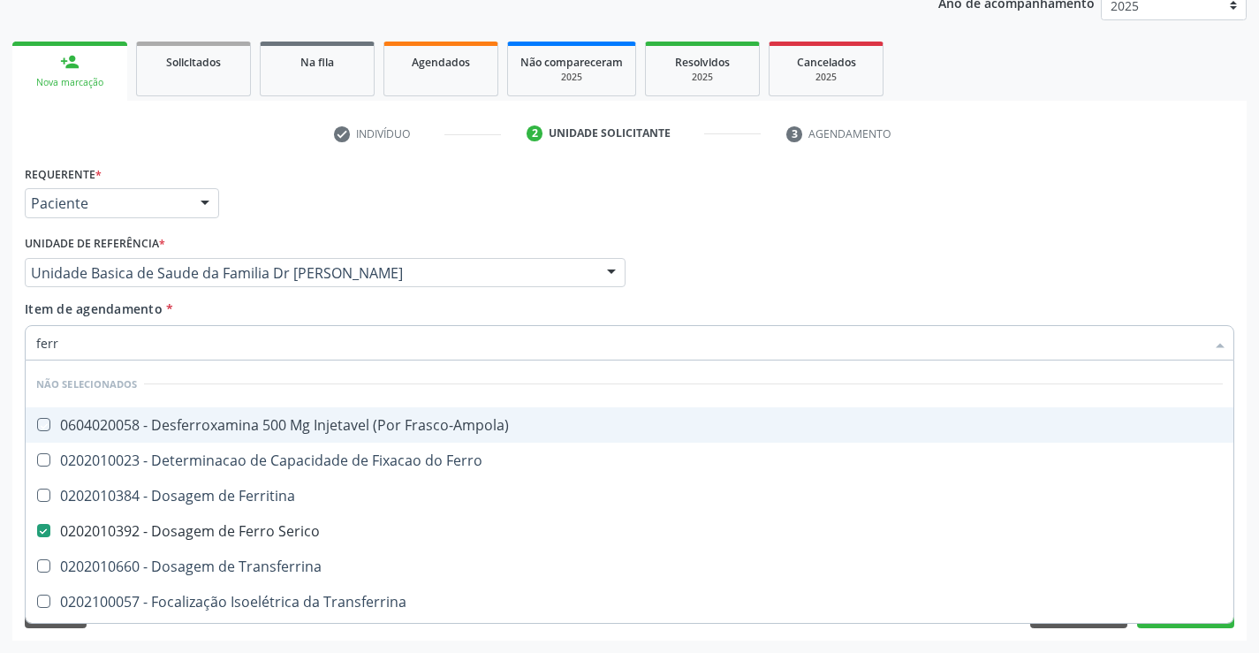
click at [208, 303] on div "Item de agendamento * ferr Desfazer seleção Não selecionados 0604020058 - Desfe…" at bounding box center [629, 327] width 1209 height 56
checkbox Frasco-Ampola\) "true"
checkbox Ferritina "true"
checkbox Ferro "true"
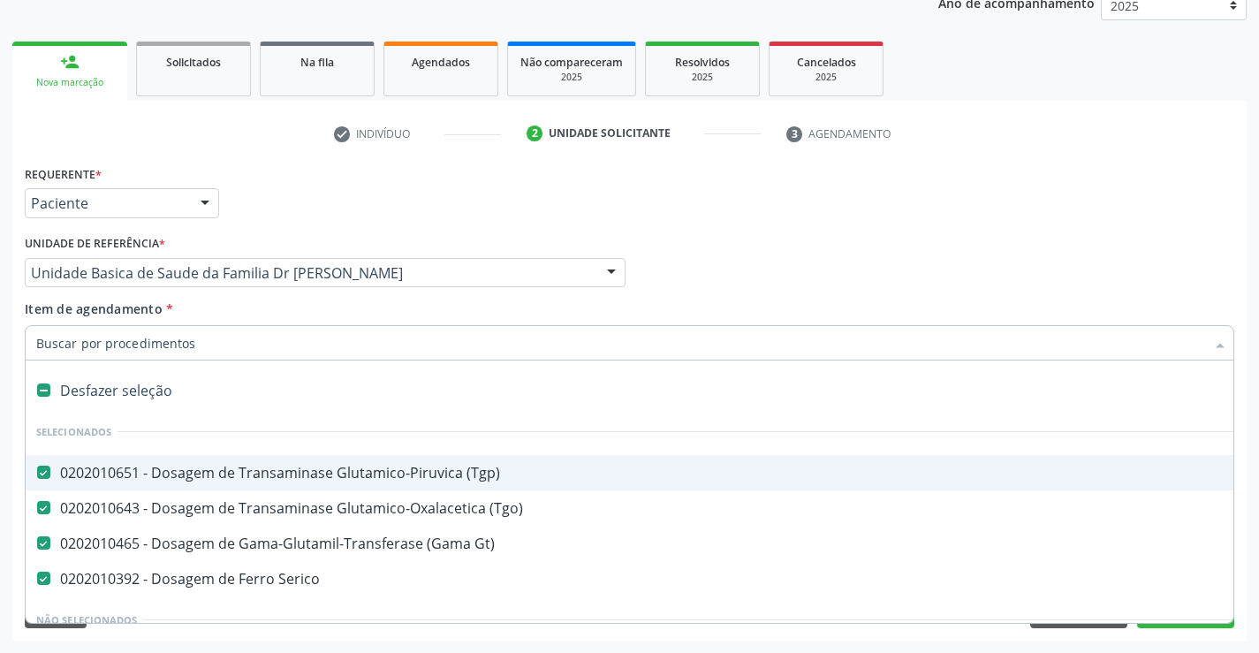
click at [176, 354] on div at bounding box center [629, 342] width 1209 height 35
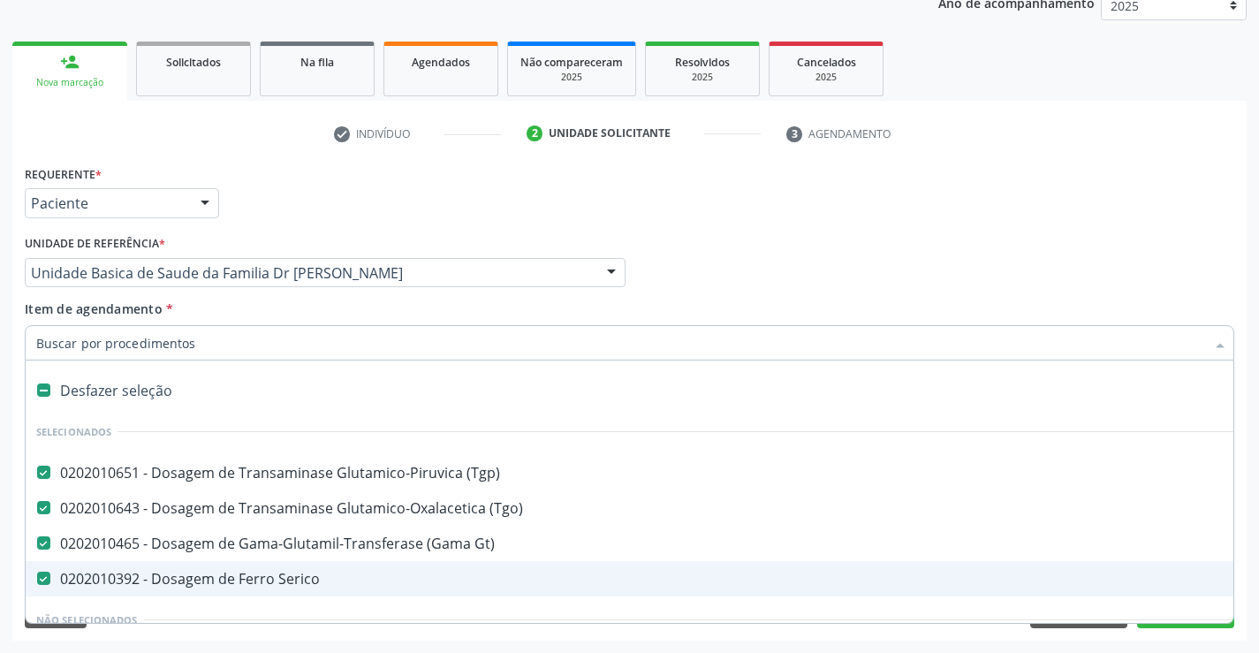
click at [1243, 549] on div "Requerente * Paciente Profissional de Saúde Paciente Nenhum resultado encontrad…" at bounding box center [629, 401] width 1234 height 480
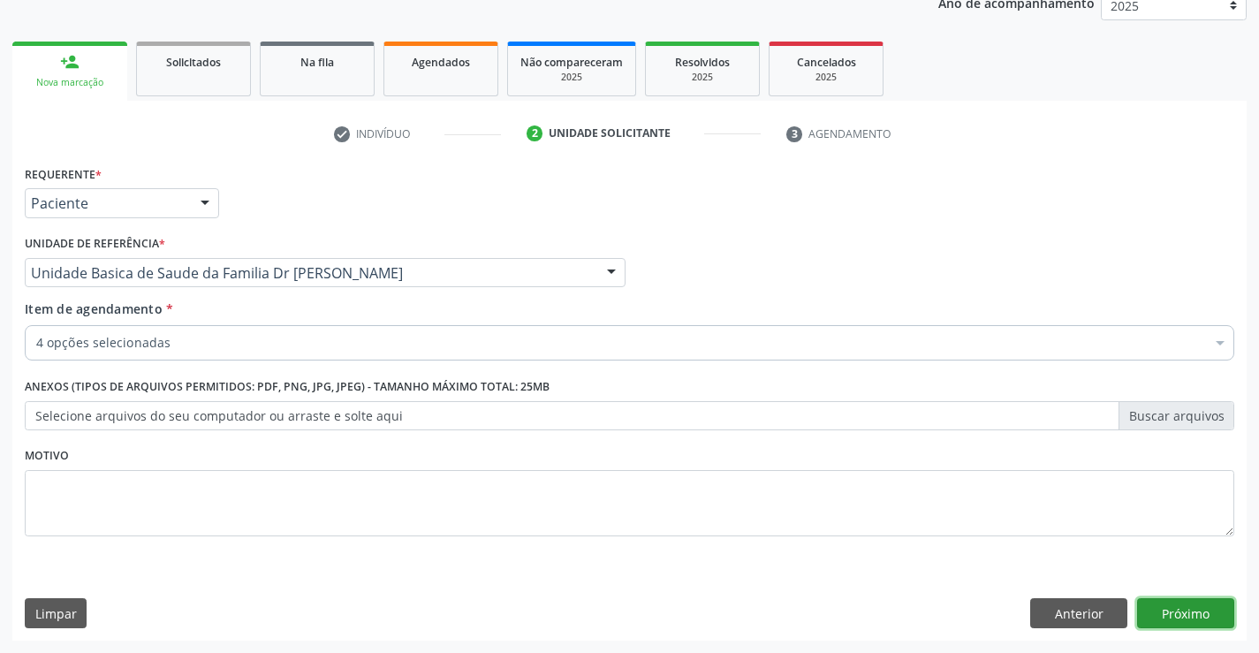
click at [1190, 611] on button "Próximo" at bounding box center [1185, 613] width 97 height 30
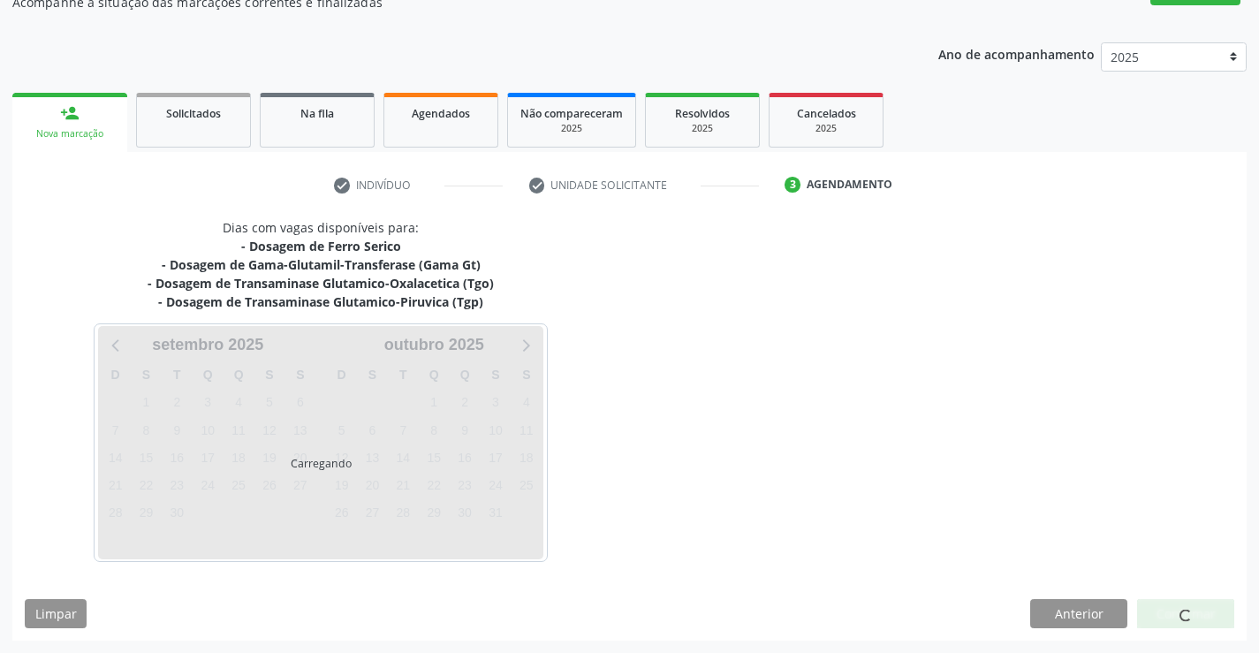
scroll to position [171, 0]
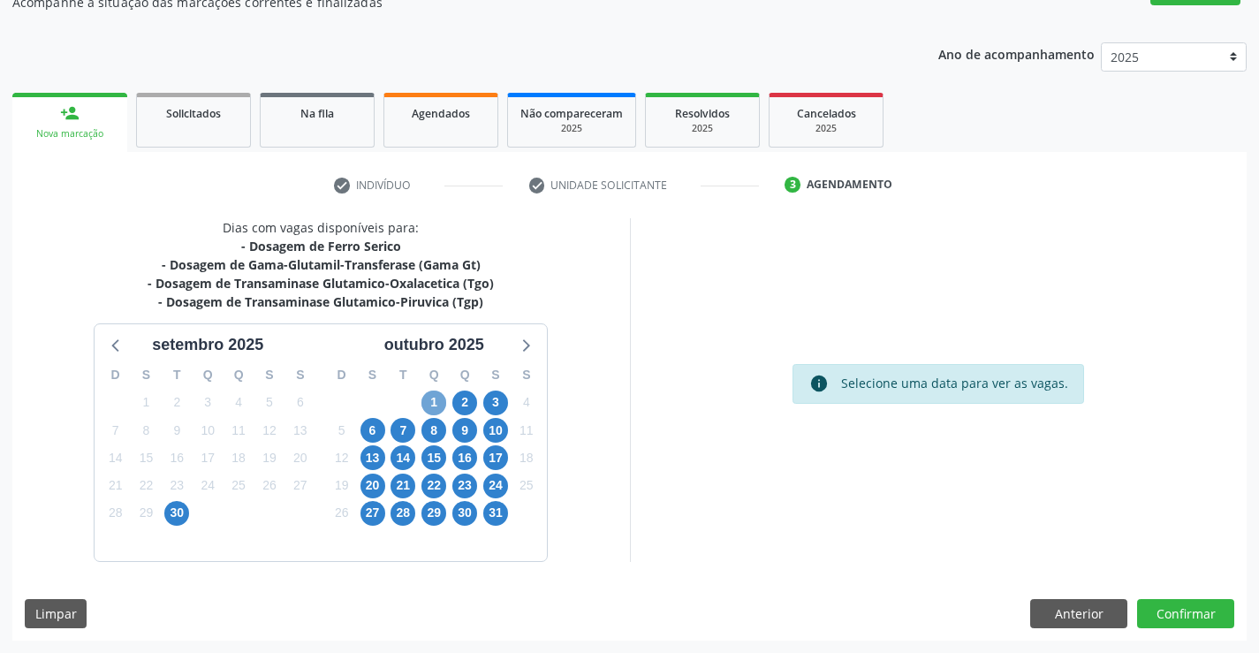
click at [433, 396] on span "1" at bounding box center [433, 402] width 25 height 25
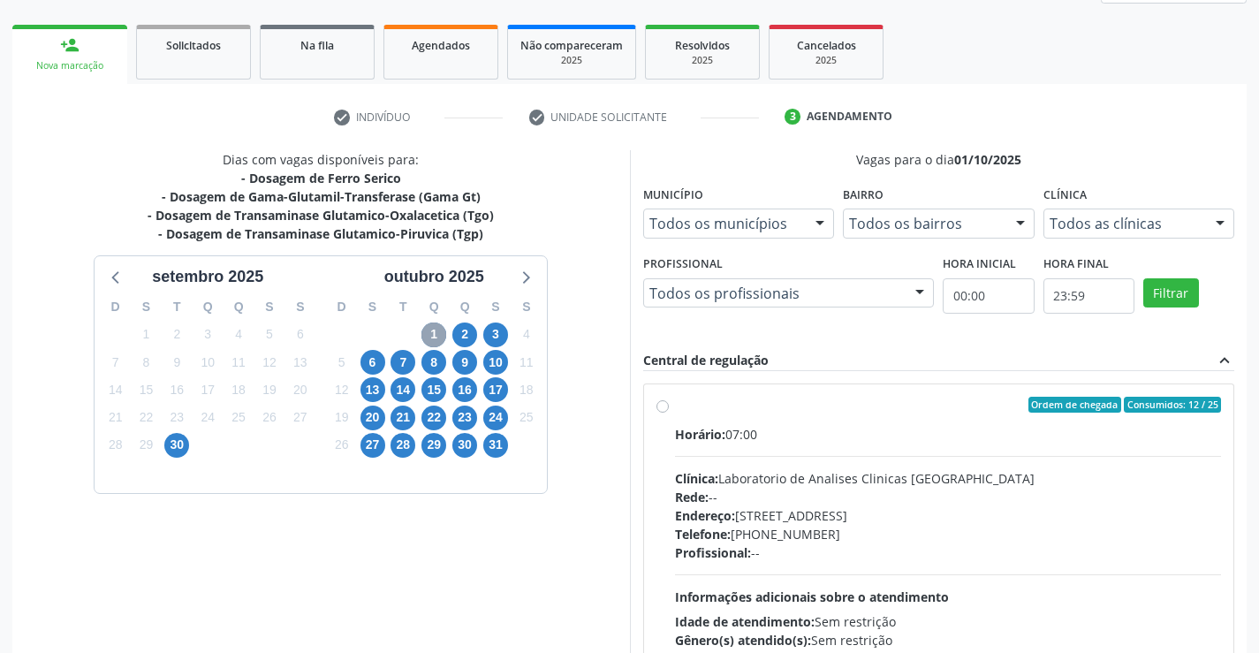
scroll to position [371, 0]
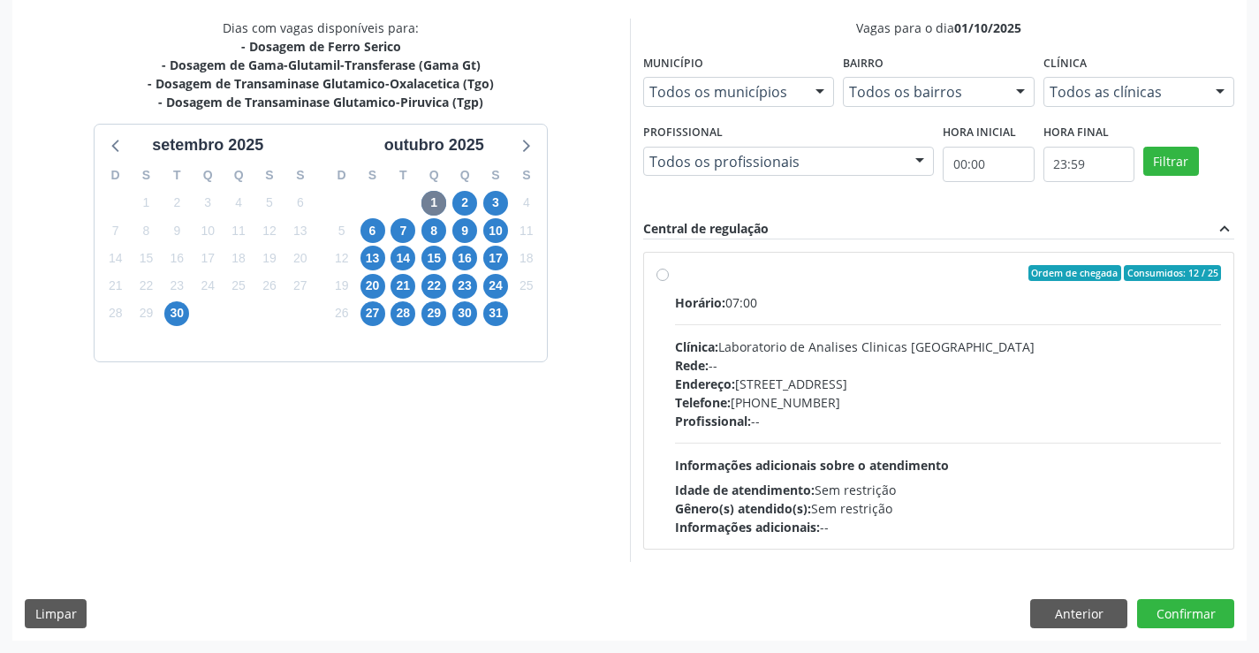
click at [830, 271] on div "Ordem de chegada Consumidos: 12 / 25" at bounding box center [948, 273] width 547 height 16
click at [669, 271] on input "Ordem de chegada Consumidos: 12 / 25 Horário: 07:00 Clínica: Laboratorio de Ana…" at bounding box center [662, 273] width 12 height 16
radio input "true"
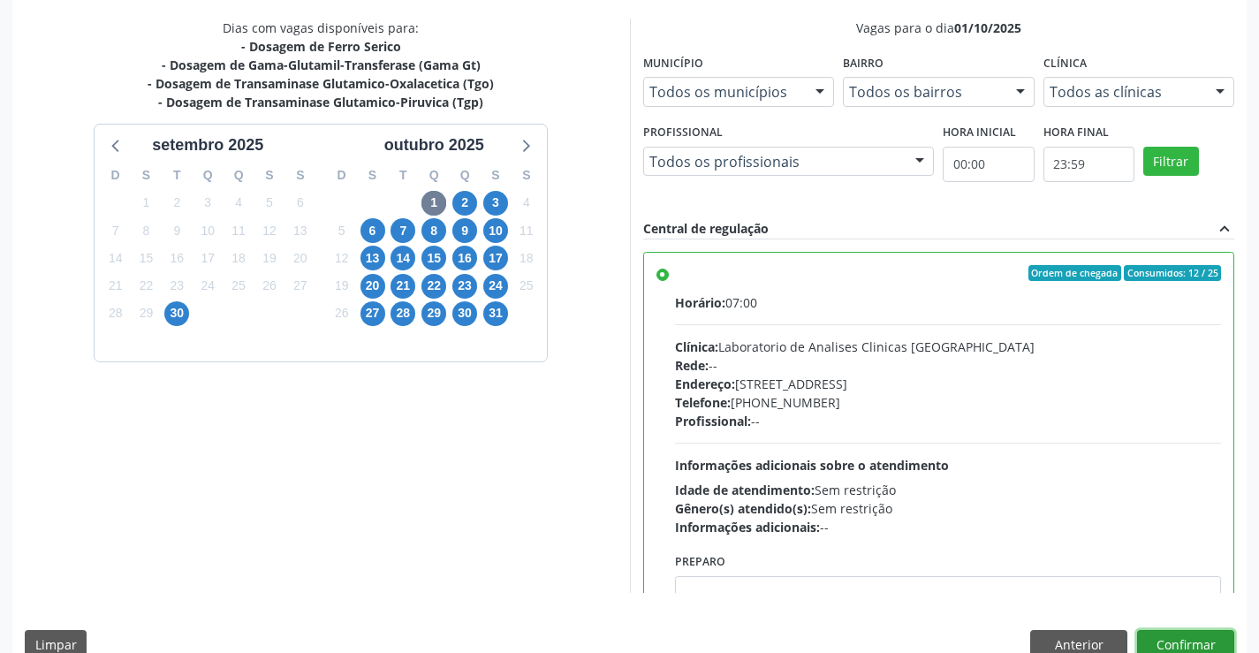
click at [1179, 632] on button "Confirmar" at bounding box center [1185, 645] width 97 height 30
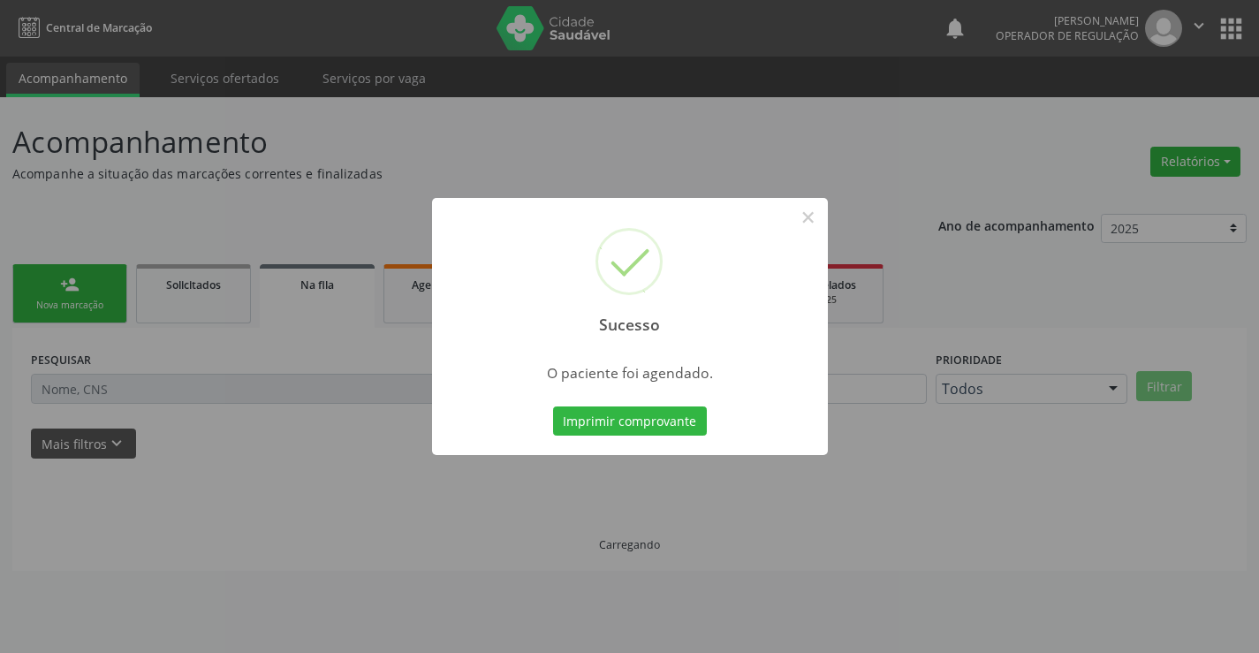
scroll to position [0, 0]
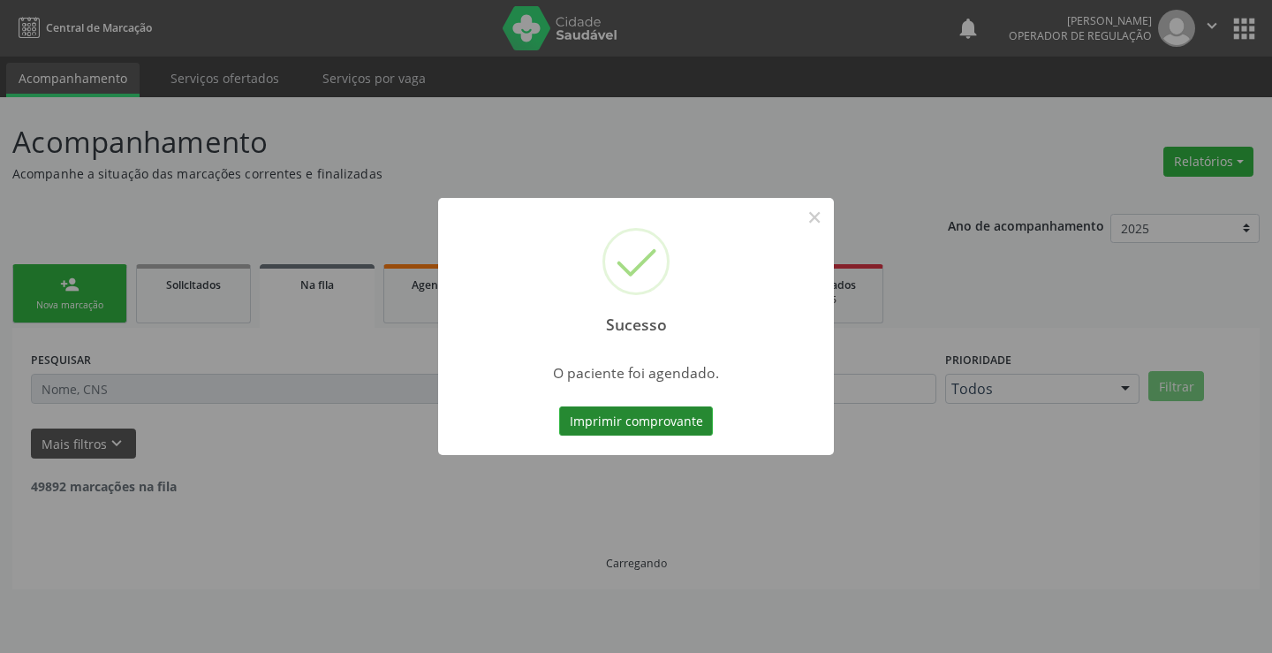
click at [607, 420] on button "Imprimir comprovante" at bounding box center [636, 421] width 154 height 30
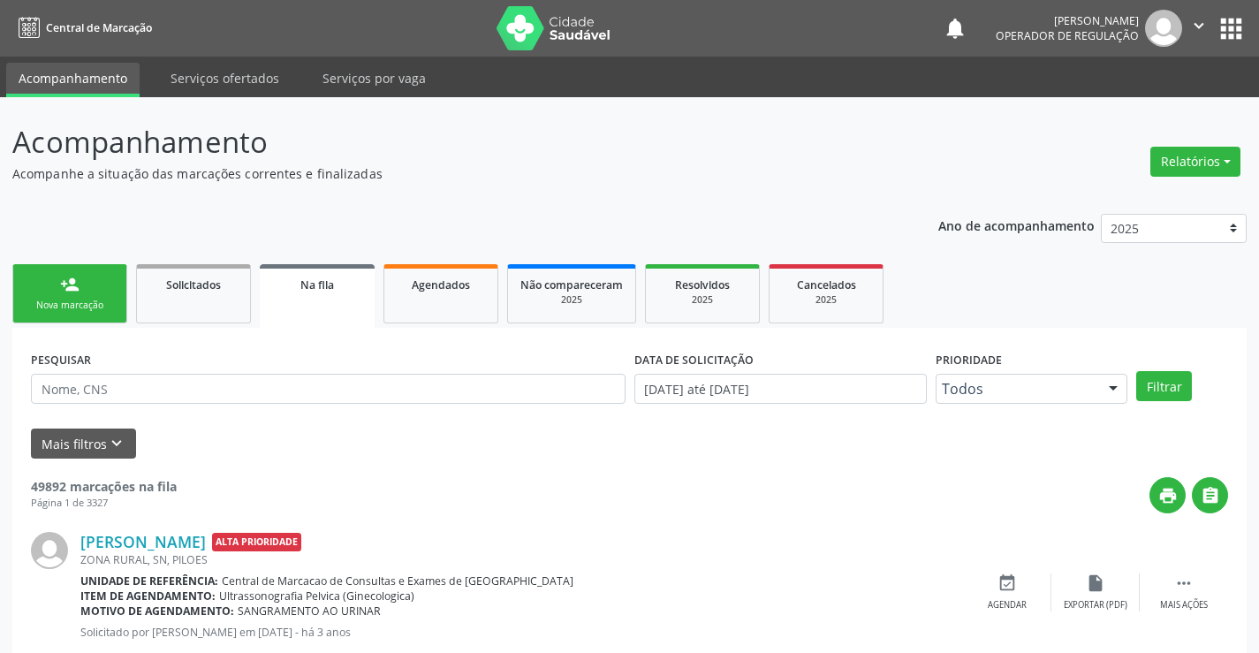
click at [54, 278] on link "person_add Nova marcação" at bounding box center [69, 293] width 115 height 59
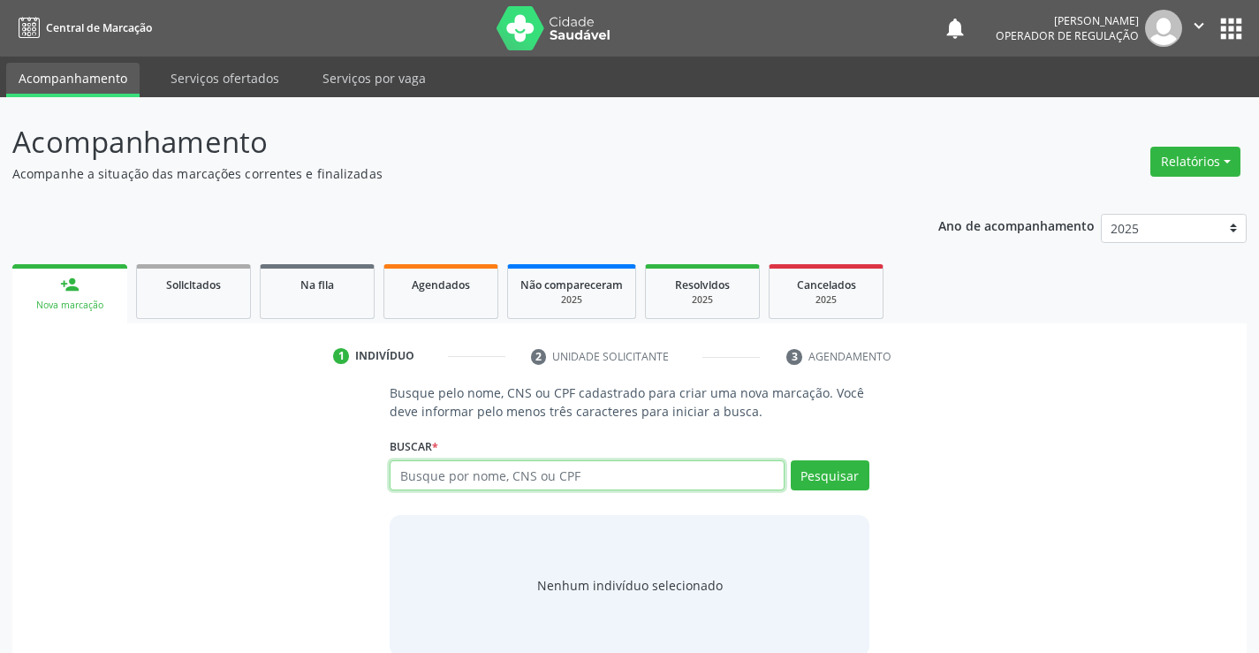
click at [574, 480] on input "text" at bounding box center [587, 475] width 394 height 30
type input "708207616601748"
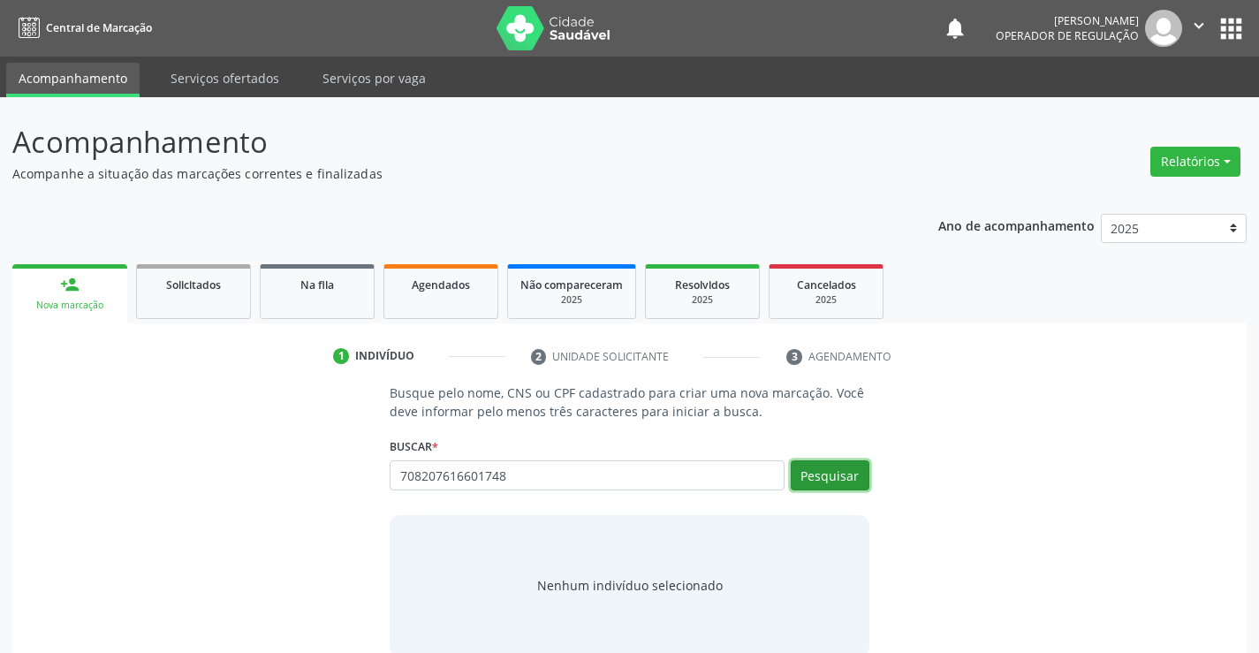
click at [843, 469] on button "Pesquisar" at bounding box center [830, 475] width 79 height 30
type input "708207616601748"
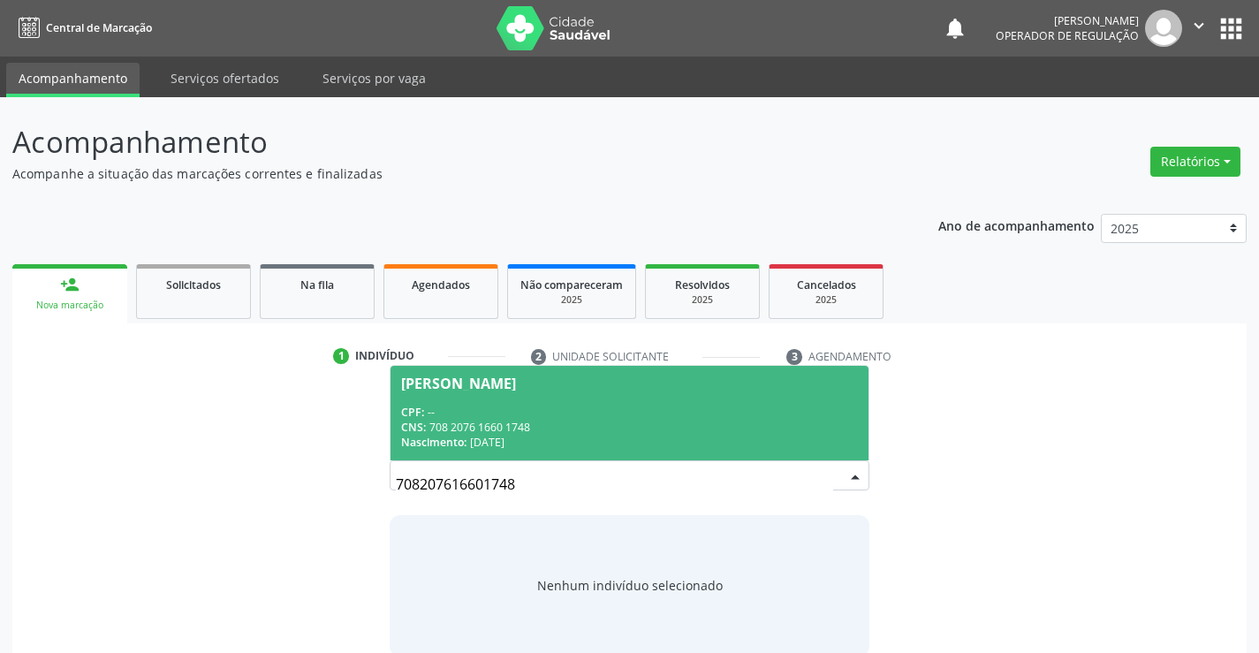
click at [556, 400] on span "Geovanna Rafaella Souza CPF: -- CNS: 708 2076 1660 1748 Nascimento: 30/03/2012" at bounding box center [628, 413] width 477 height 95
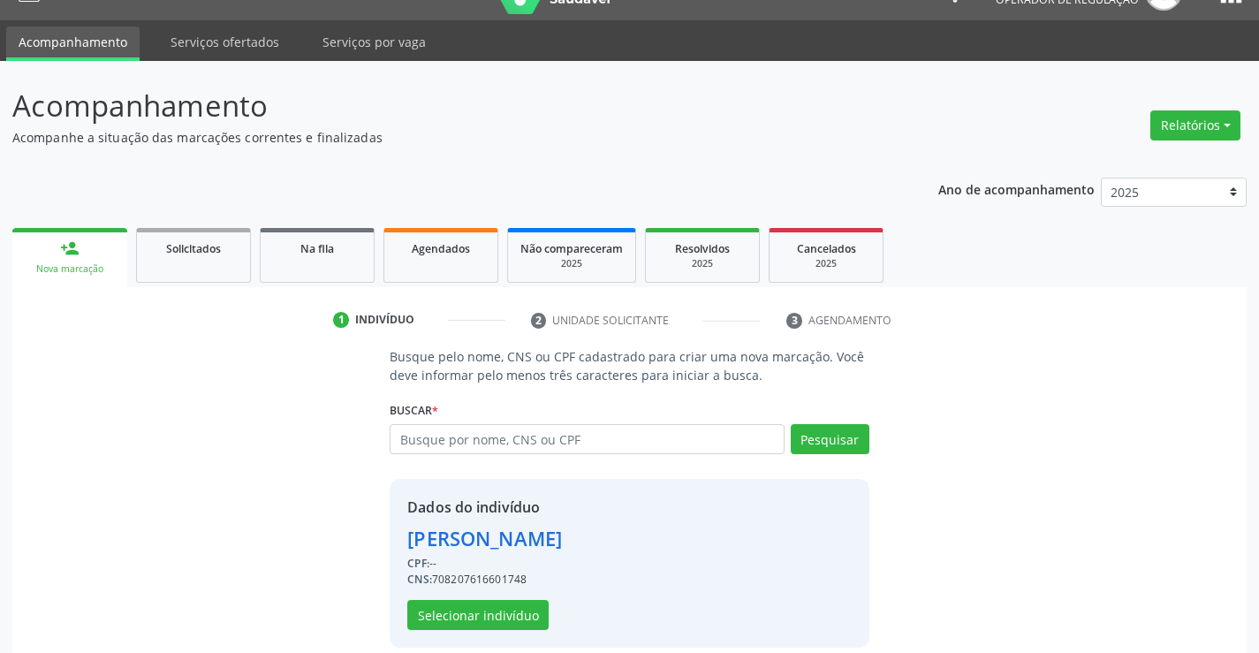
scroll to position [56, 0]
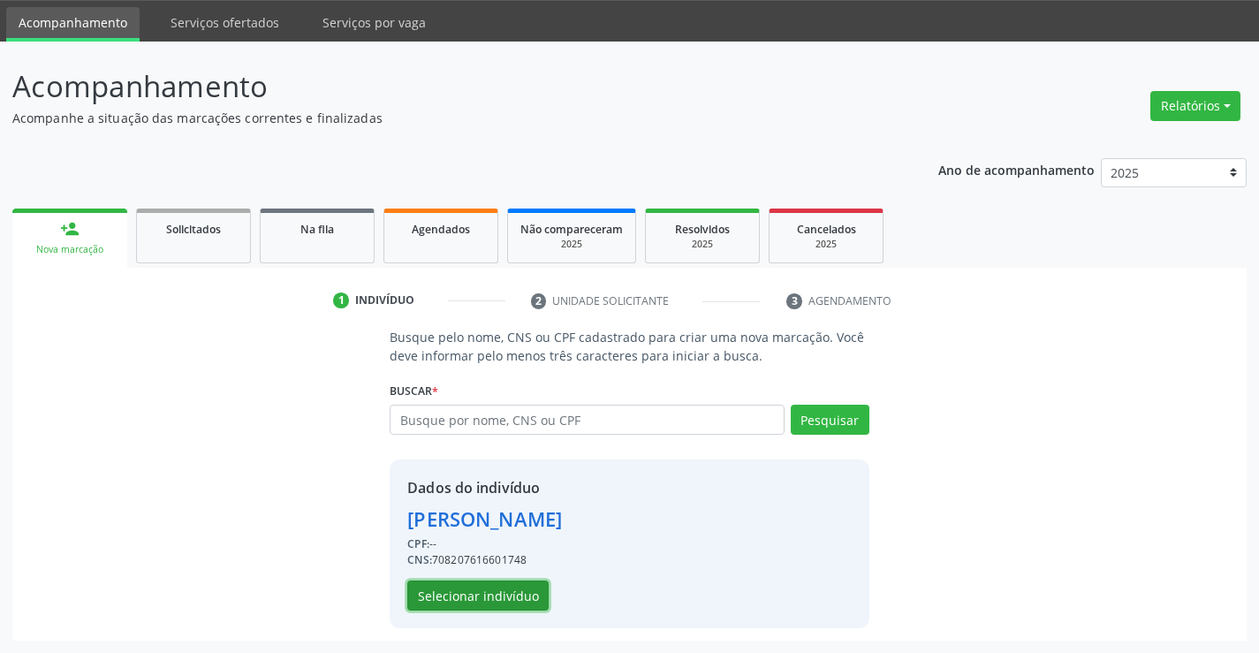
click at [492, 585] on button "Selecionar indivíduo" at bounding box center [477, 595] width 141 height 30
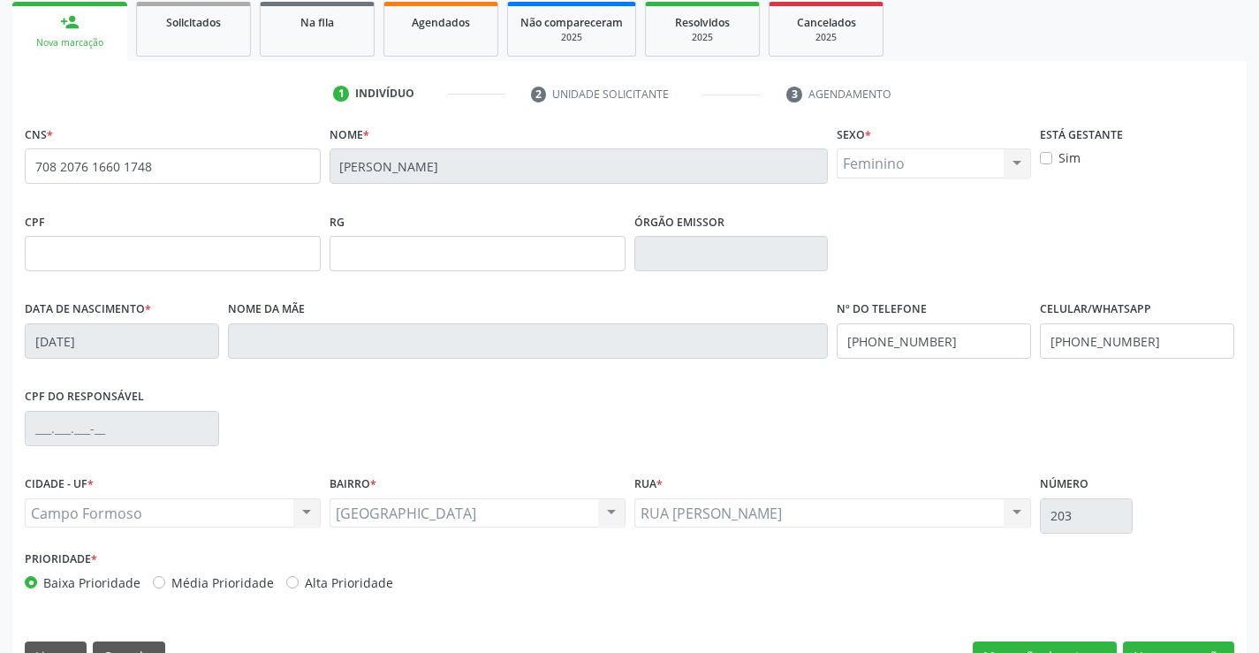
scroll to position [305, 0]
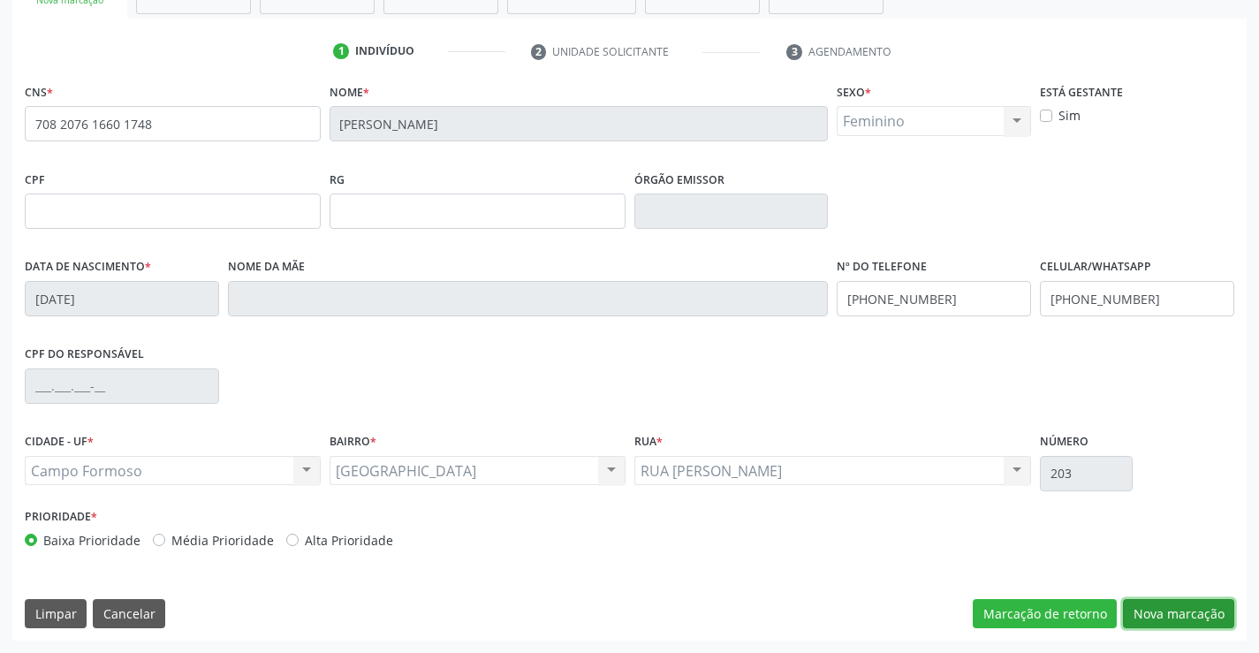
click at [1181, 599] on button "Nova marcação" at bounding box center [1178, 614] width 111 height 30
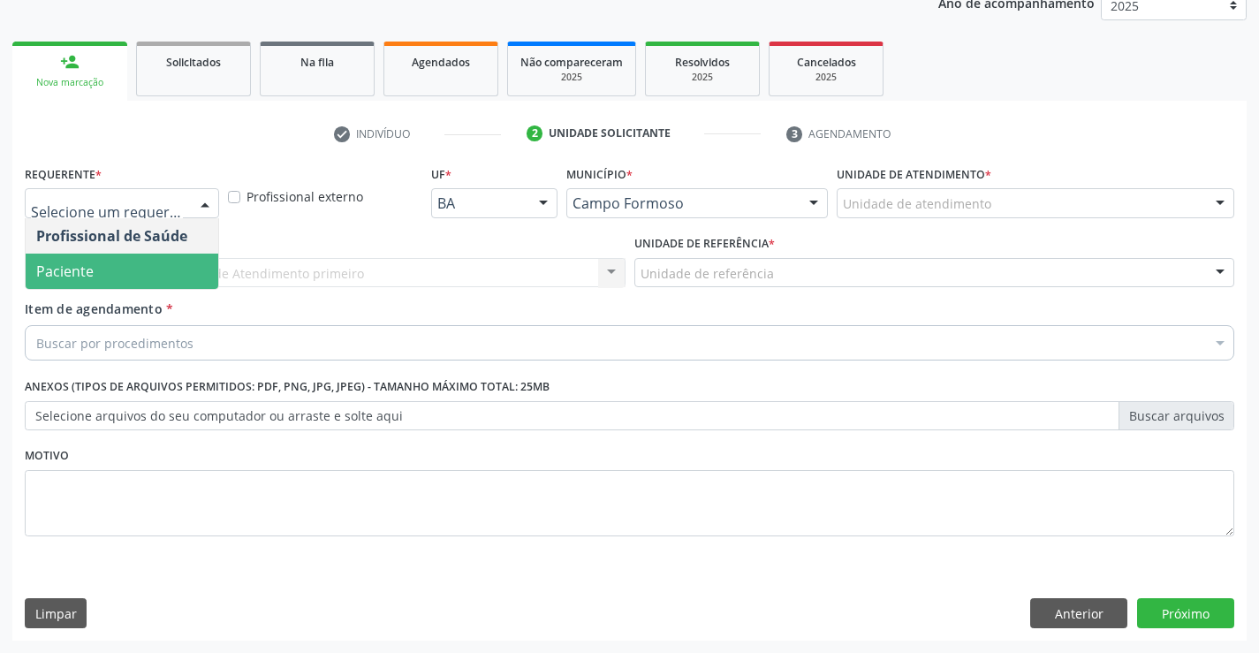
click at [94, 268] on span "Paciente" at bounding box center [122, 271] width 193 height 35
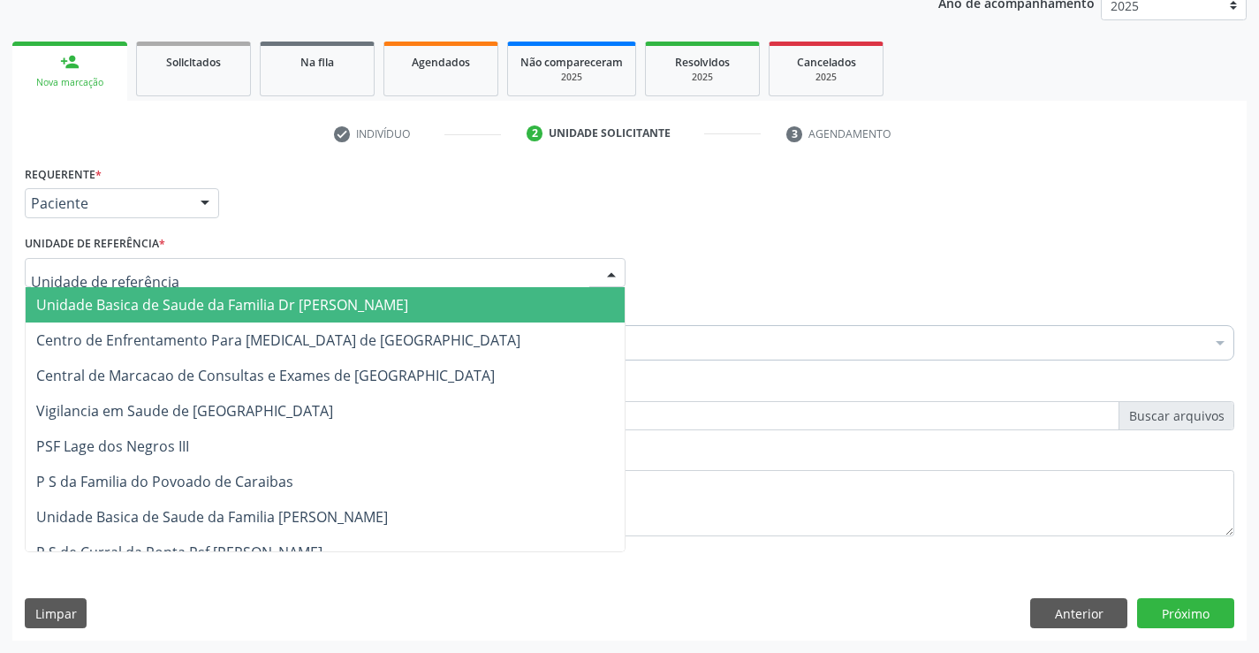
click at [110, 310] on span "Unidade Basica de Saude da Familia Dr [PERSON_NAME]" at bounding box center [222, 304] width 372 height 19
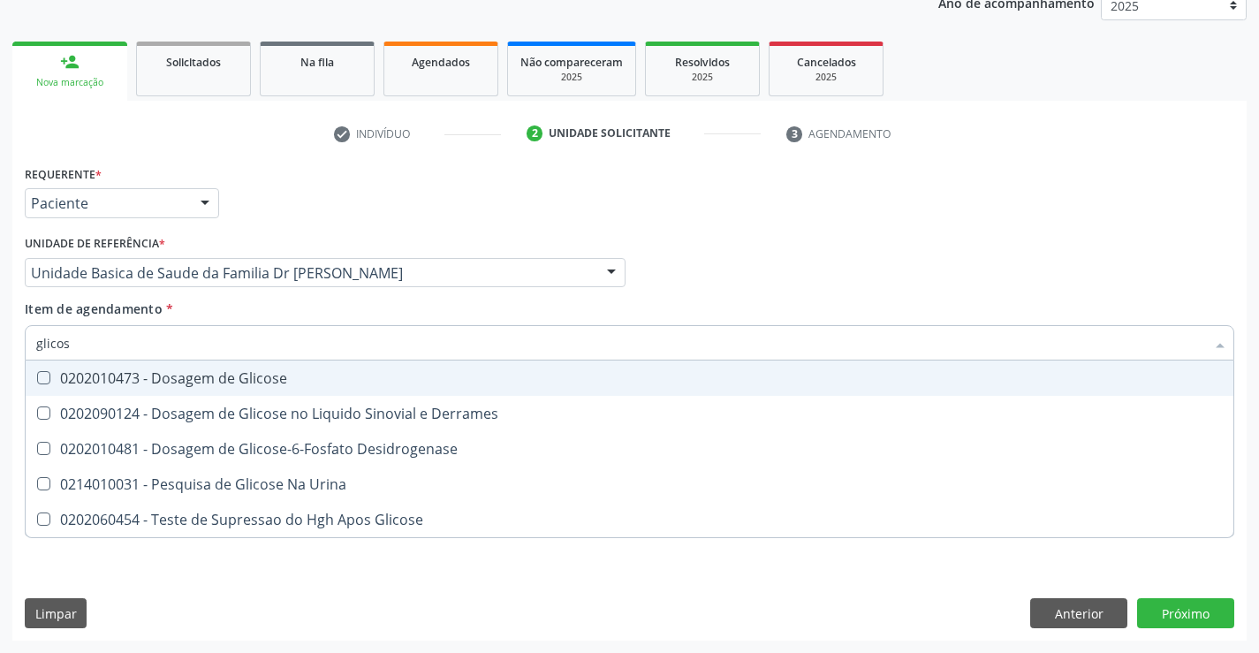
type input "glicose"
click at [233, 382] on div "0202010473 - Dosagem de Glicose" at bounding box center [629, 378] width 1186 height 14
checkbox Glicose "true"
type input "glicose"
click at [281, 305] on div "Item de agendamento * glicose Desfazer seleção 0202010473 - Dosagem de Glicose …" at bounding box center [629, 327] width 1209 height 56
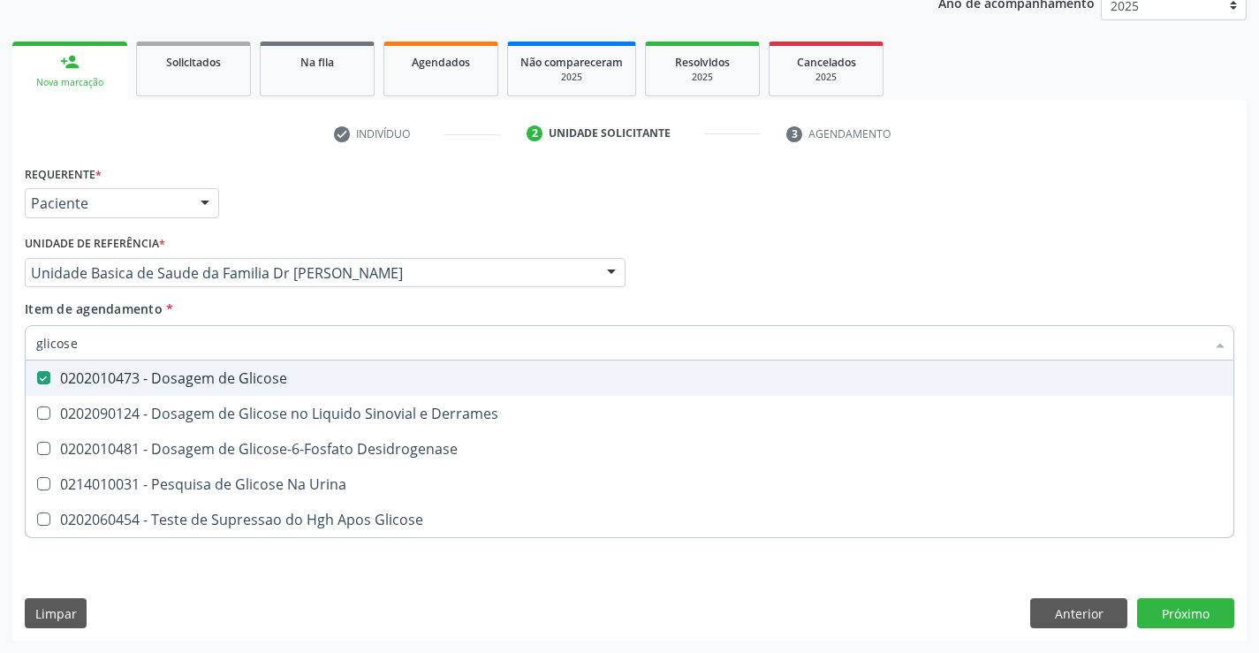
checkbox Derrames "true"
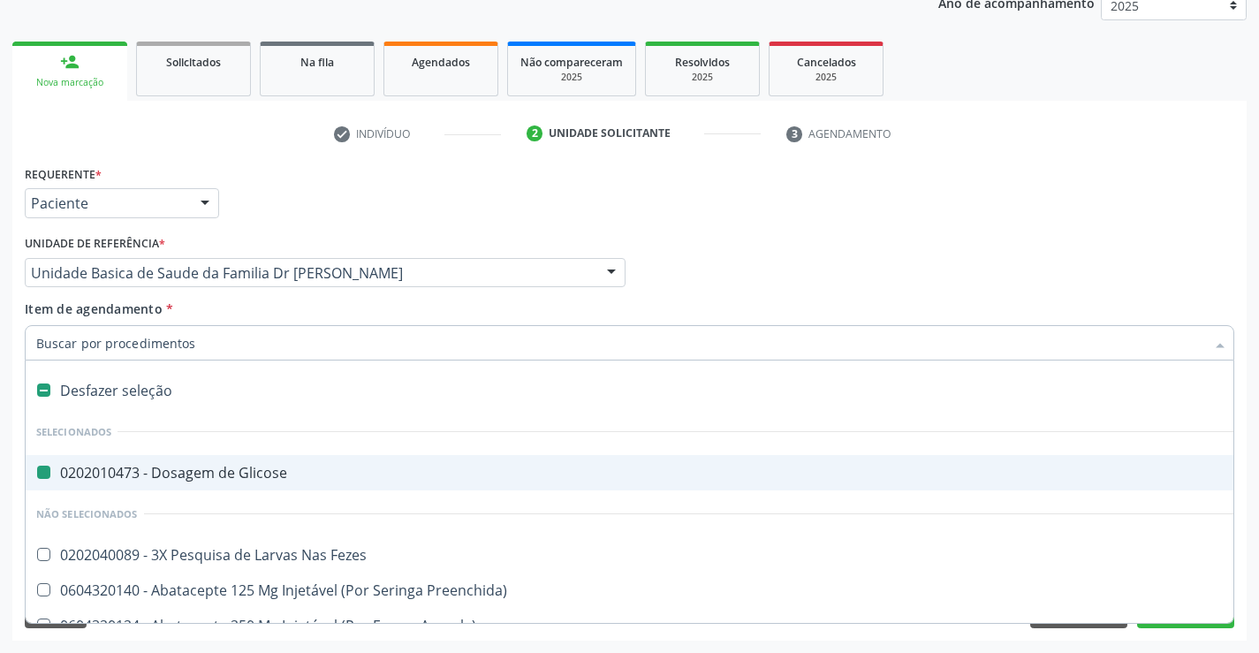
type input "f"
checkbox Glicose "false"
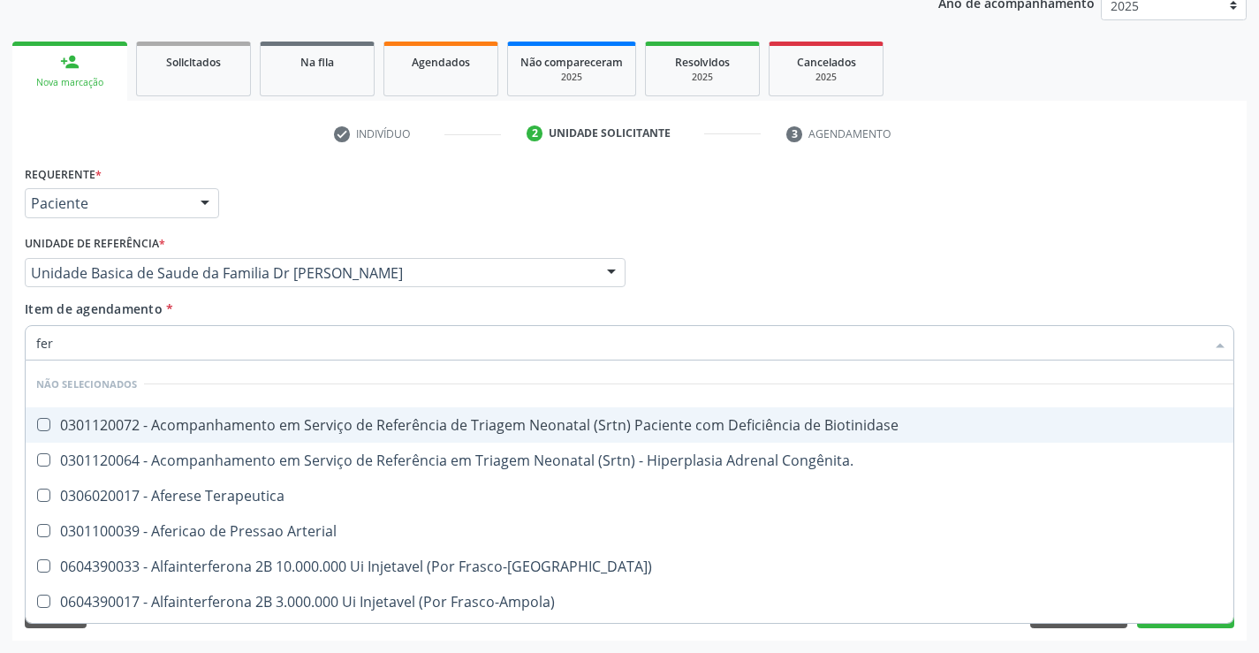
type input "ferr"
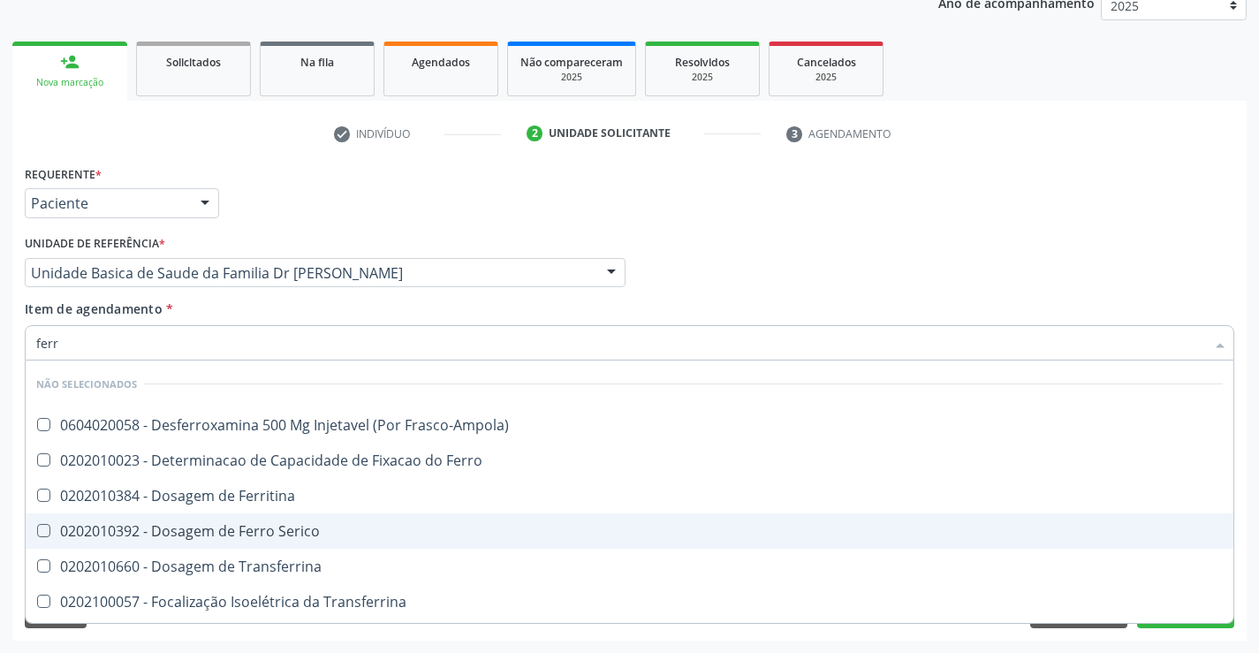
click at [268, 534] on div "0202010392 - Dosagem de Ferro Serico" at bounding box center [629, 531] width 1186 height 14
checkbox Serico "true"
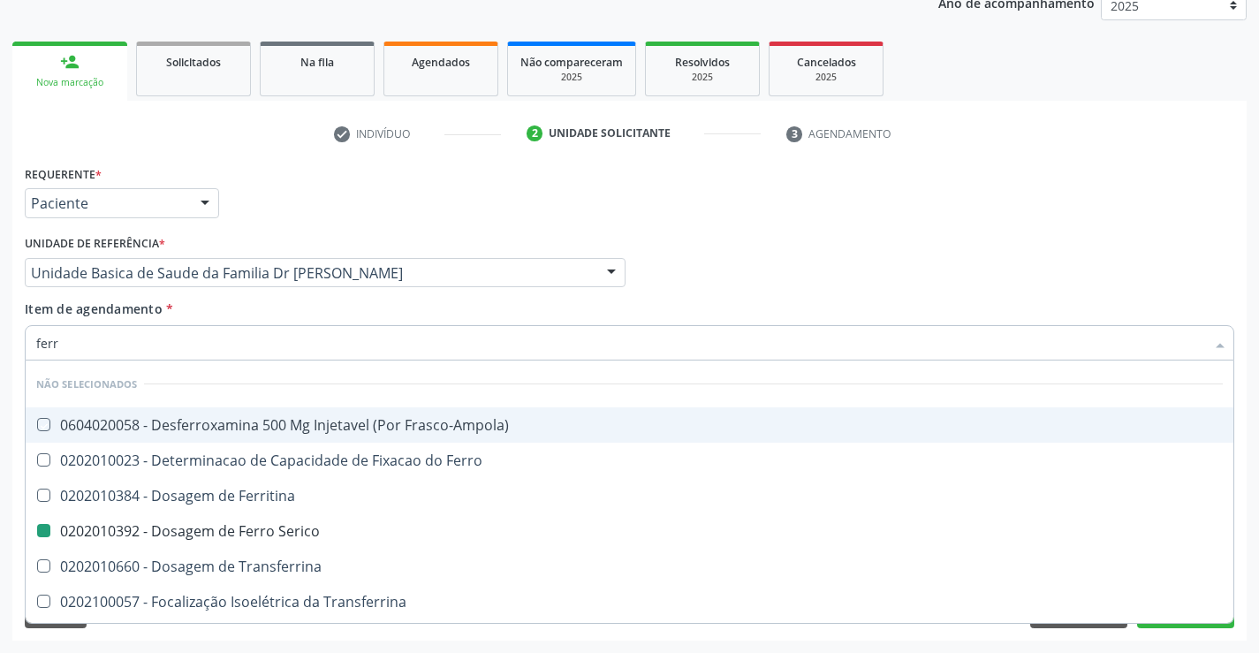
click at [246, 300] on div "Item de agendamento * ferr Desfazer seleção Não selecionados 0604020058 - Desfe…" at bounding box center [629, 327] width 1209 height 56
checkbox Frasco-Ampola\) "true"
checkbox Serico "false"
checkbox Ferro "true"
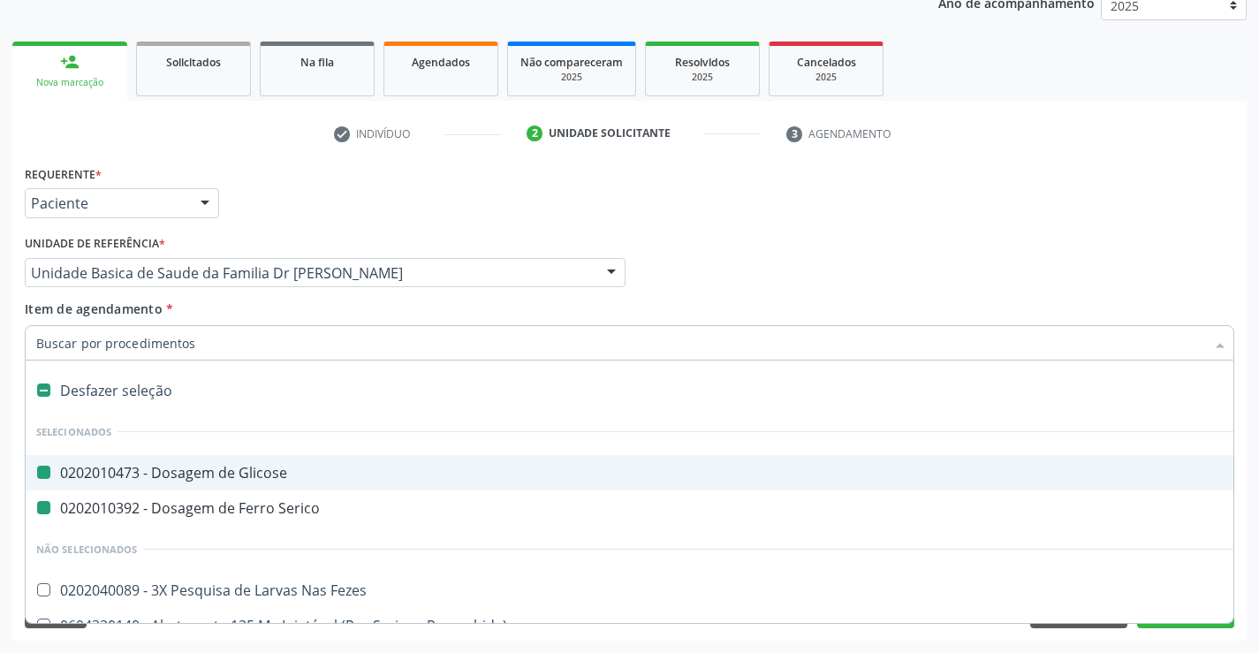
type input "h"
checkbox Glicose "false"
checkbox Serico "false"
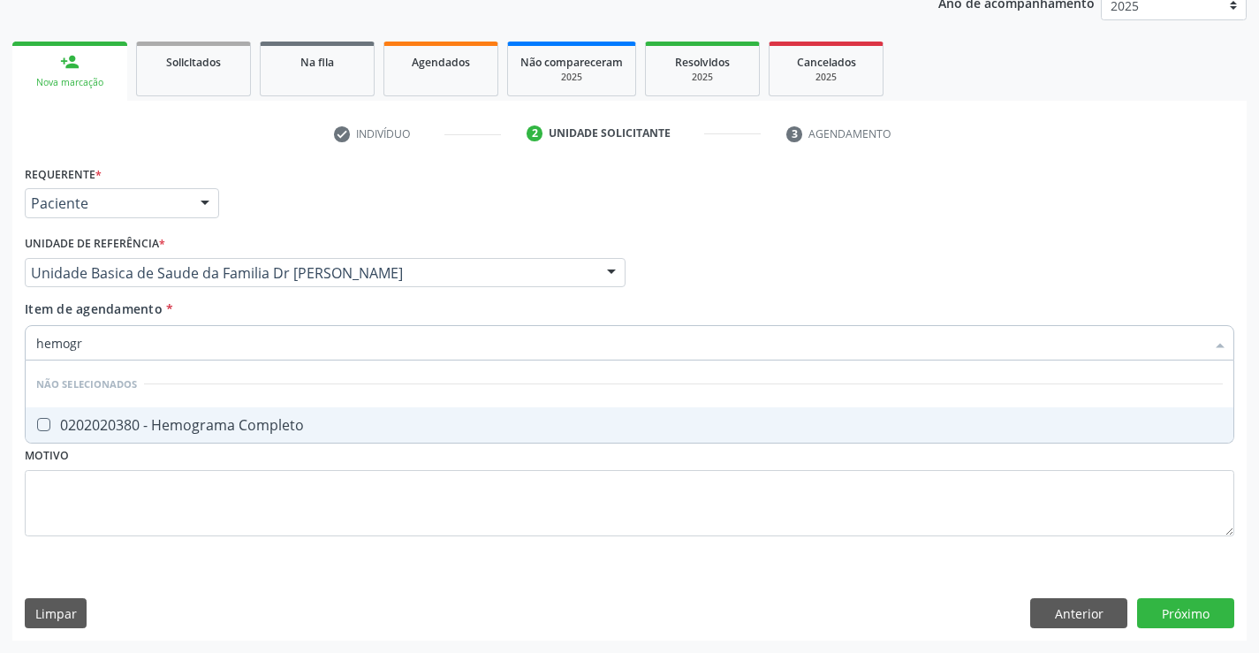
type input "hemogra"
click at [228, 422] on div "0202020380 - Hemograma Completo" at bounding box center [629, 425] width 1186 height 14
checkbox Completo "true"
type input "hemogra"
click at [219, 317] on div "Item de agendamento * hemogra Desfazer seleção Não selecionados 0202020380 - He…" at bounding box center [629, 327] width 1209 height 56
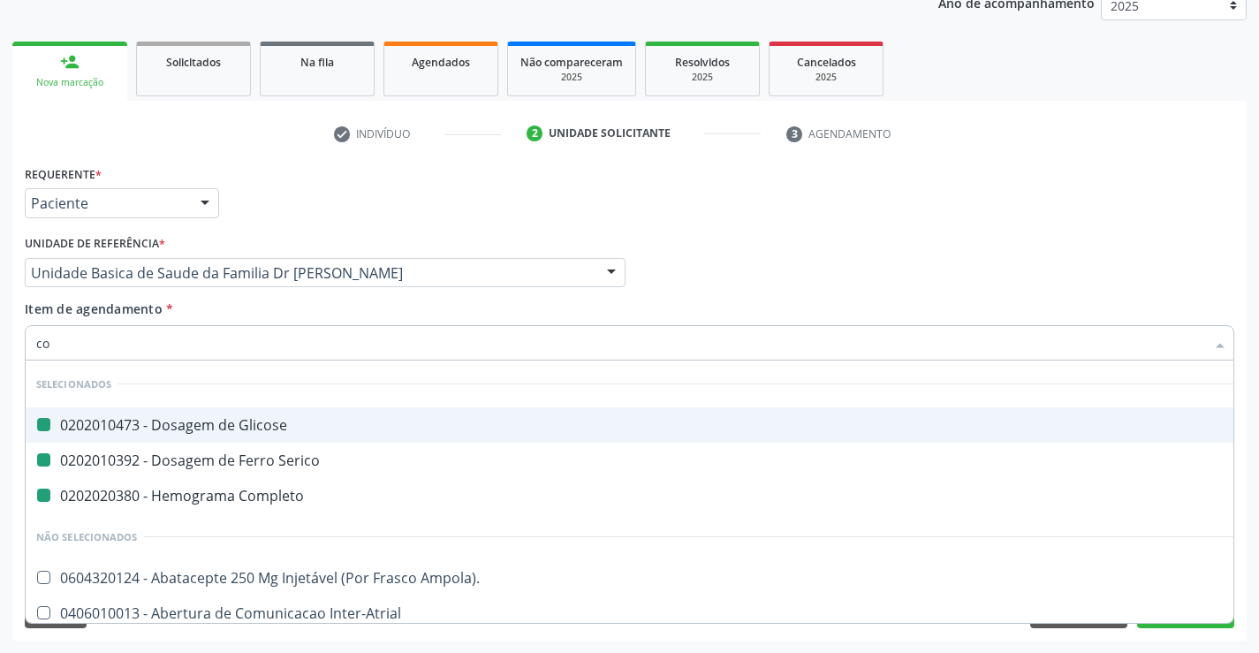
type input "col"
checkbox Glicose "false"
checkbox Serico "false"
checkbox Completo "false"
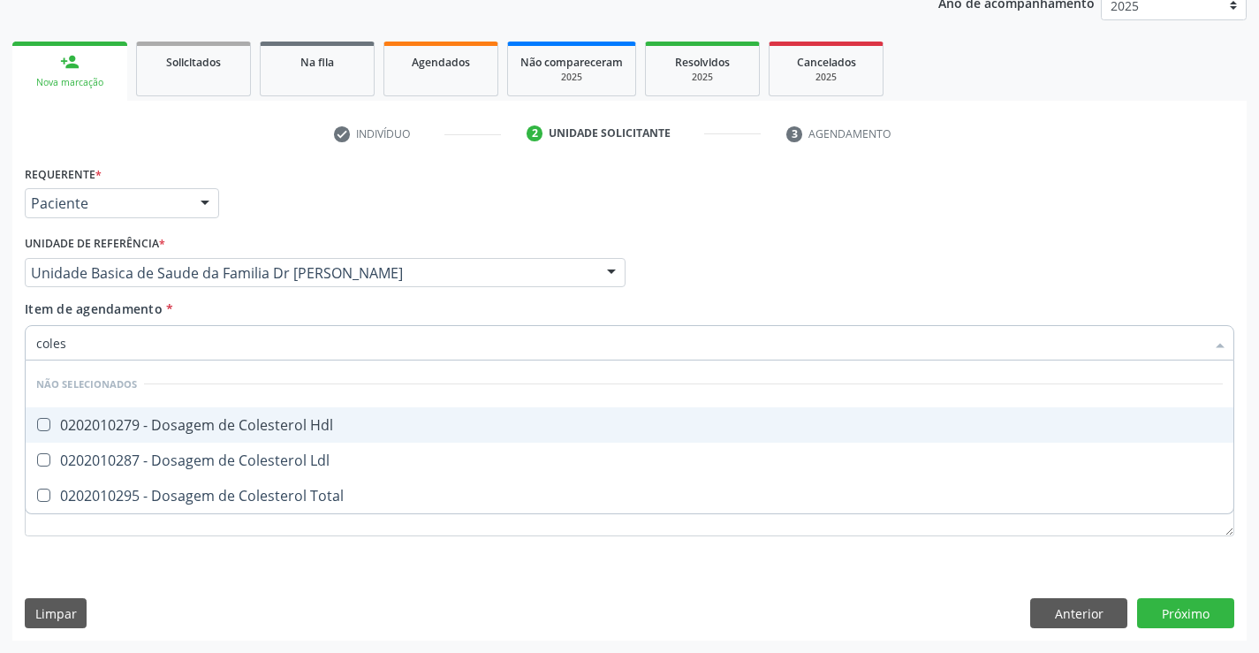
type input "colest"
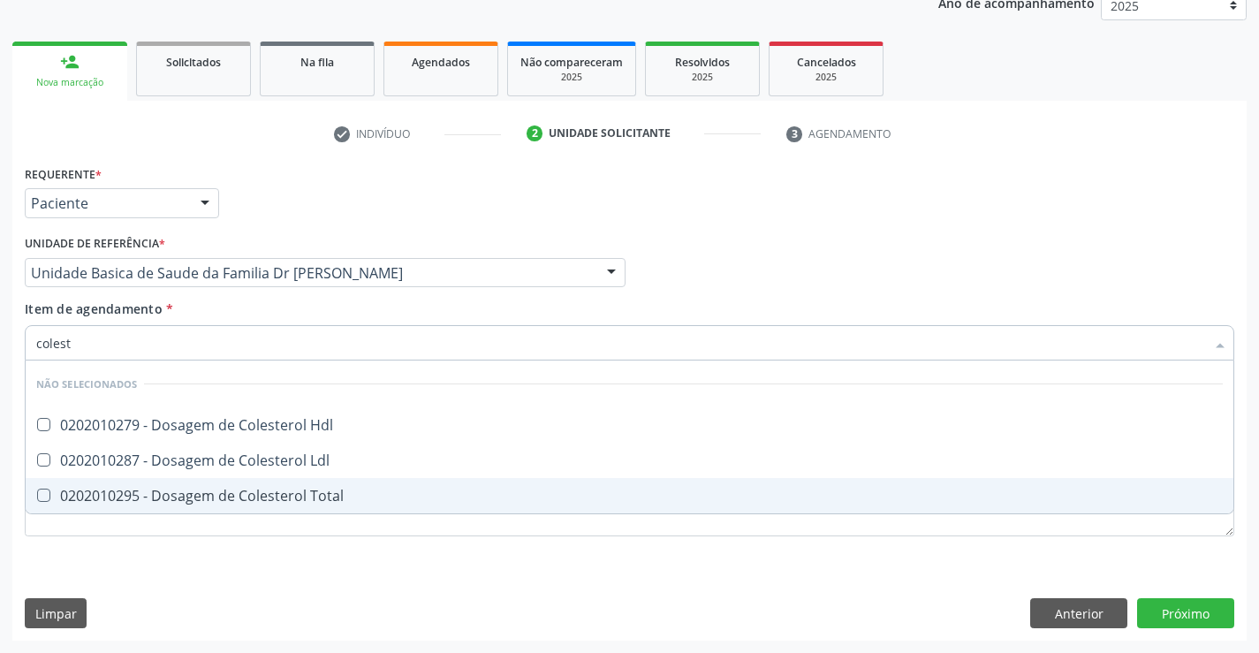
click at [235, 491] on div "0202010295 - Dosagem de Colesterol Total" at bounding box center [629, 495] width 1186 height 14
checkbox Total "true"
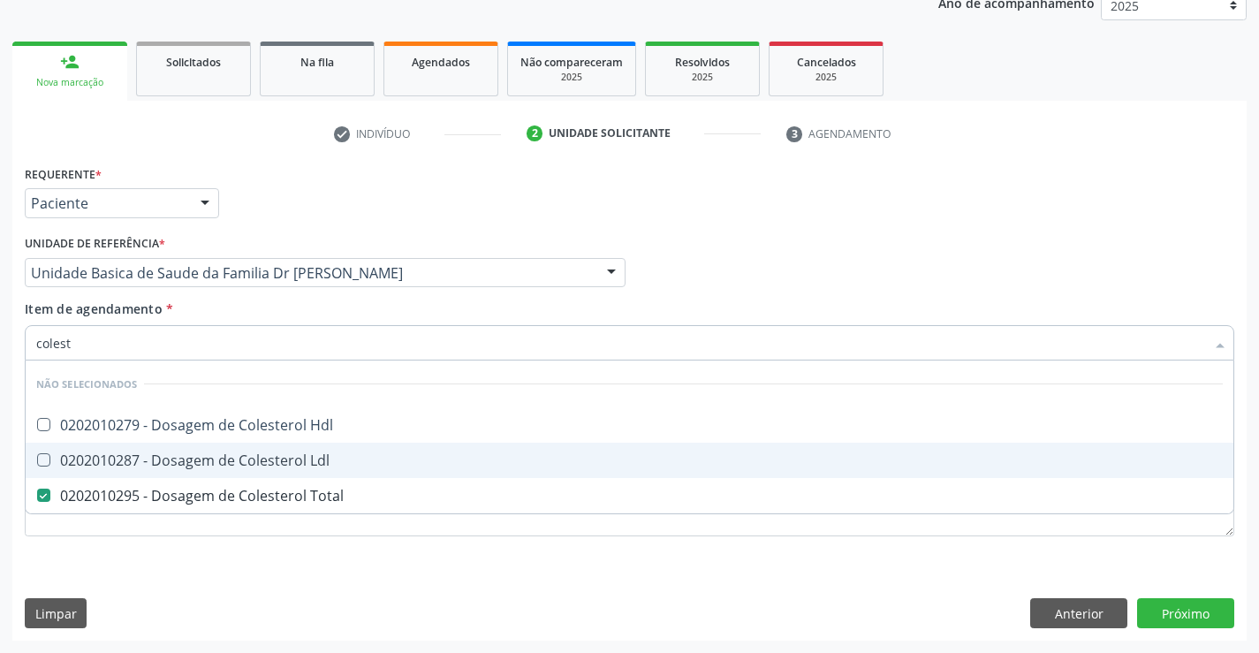
click at [241, 461] on div "0202010287 - Dosagem de Colesterol Ldl" at bounding box center [629, 460] width 1186 height 14
checkbox Ldl "true"
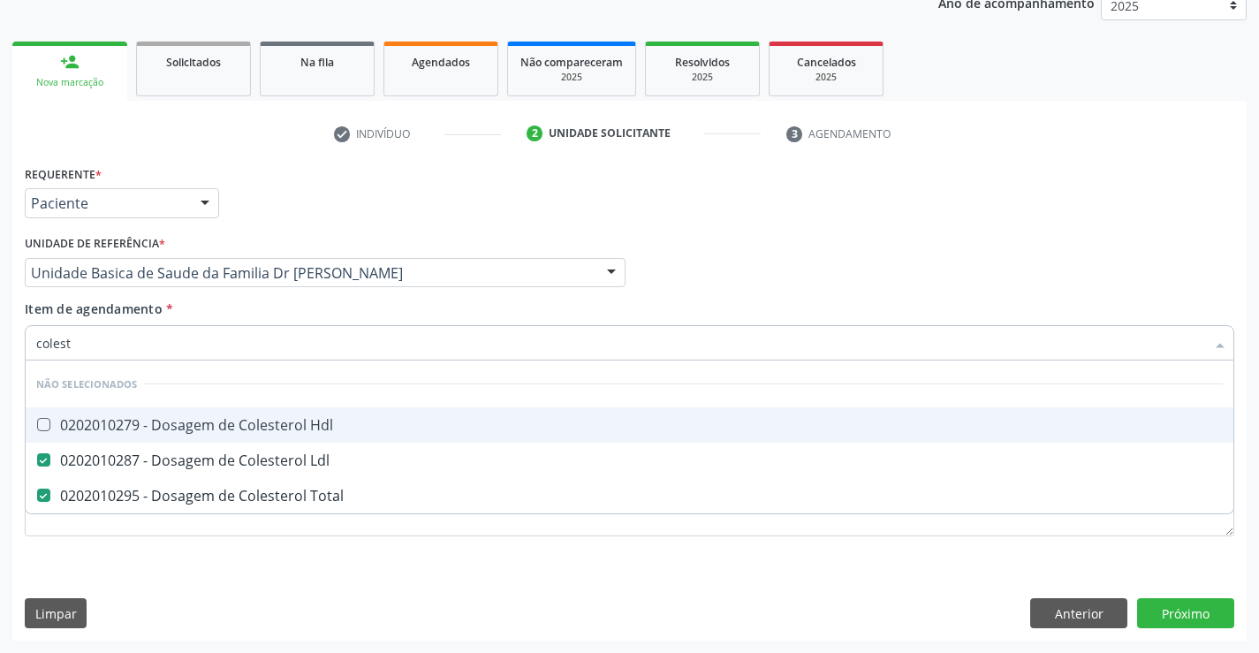
click at [263, 427] on div "0202010279 - Dosagem de Colesterol Hdl" at bounding box center [629, 425] width 1186 height 14
checkbox Hdl "true"
click at [256, 302] on div "Item de agendamento * colest Desfazer seleção Não selecionados 0202010279 - Dos…" at bounding box center [629, 327] width 1209 height 56
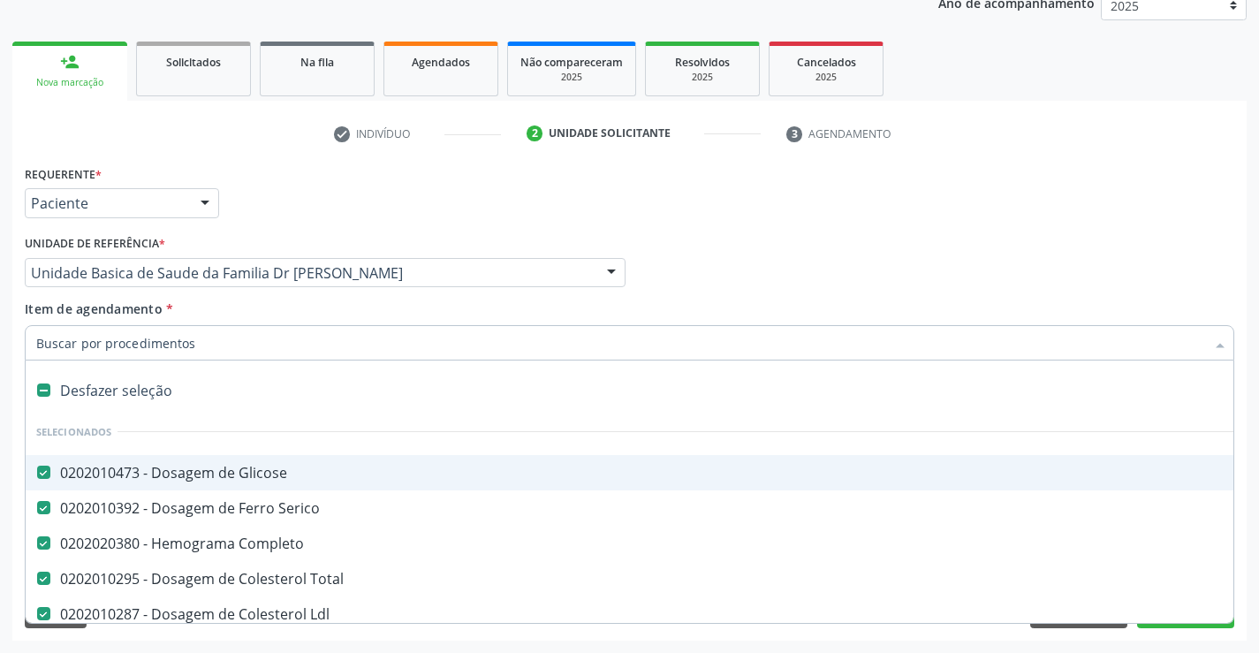
type input "t"
checkbox Hdl "false"
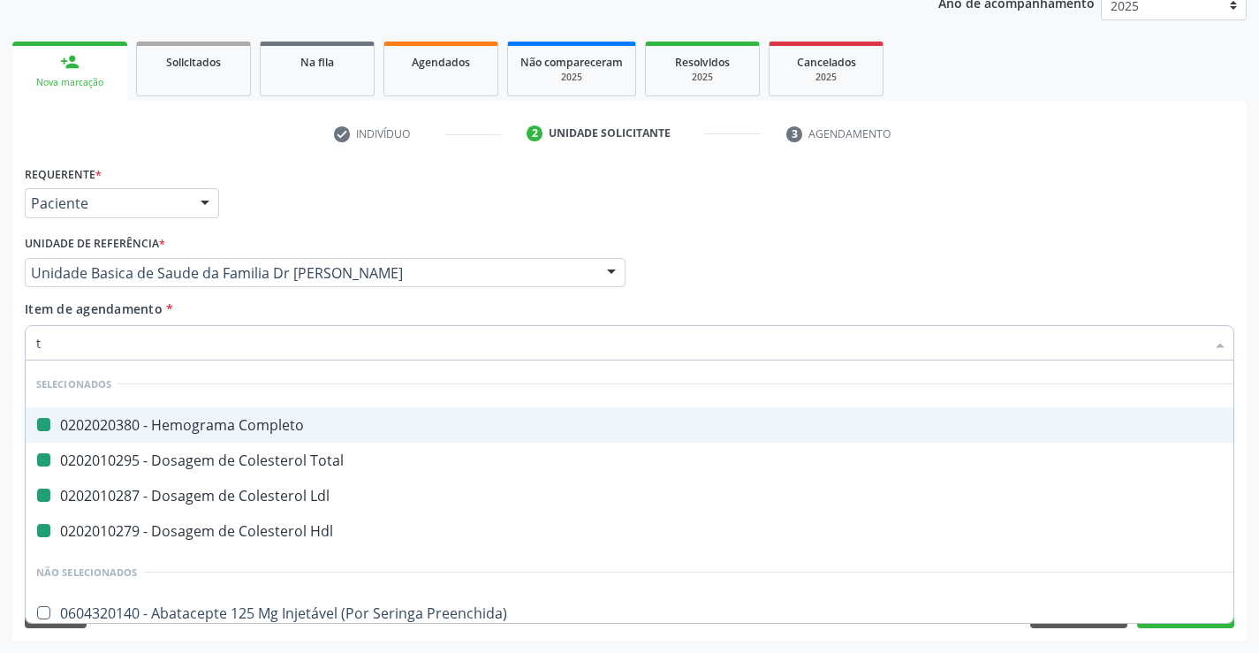
type input "tr"
checkbox Completo "false"
checkbox Total "false"
checkbox Ldl "false"
checkbox Hdl "false"
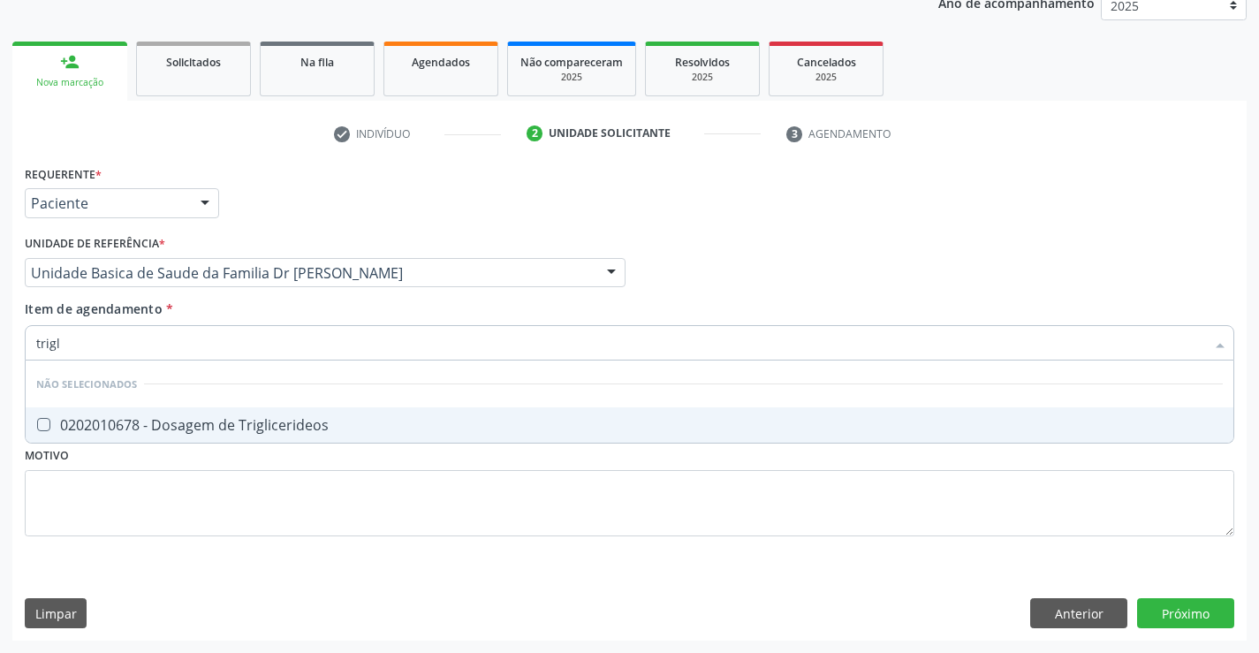
type input "trigli"
click at [232, 428] on div "0202010678 - Dosagem de Triglicerideos" at bounding box center [629, 425] width 1186 height 14
checkbox Triglicerideos "true"
click at [215, 314] on div "Item de agendamento * trigli Desfazer seleção Não selecionados 0202010678 - Dos…" at bounding box center [629, 327] width 1209 height 56
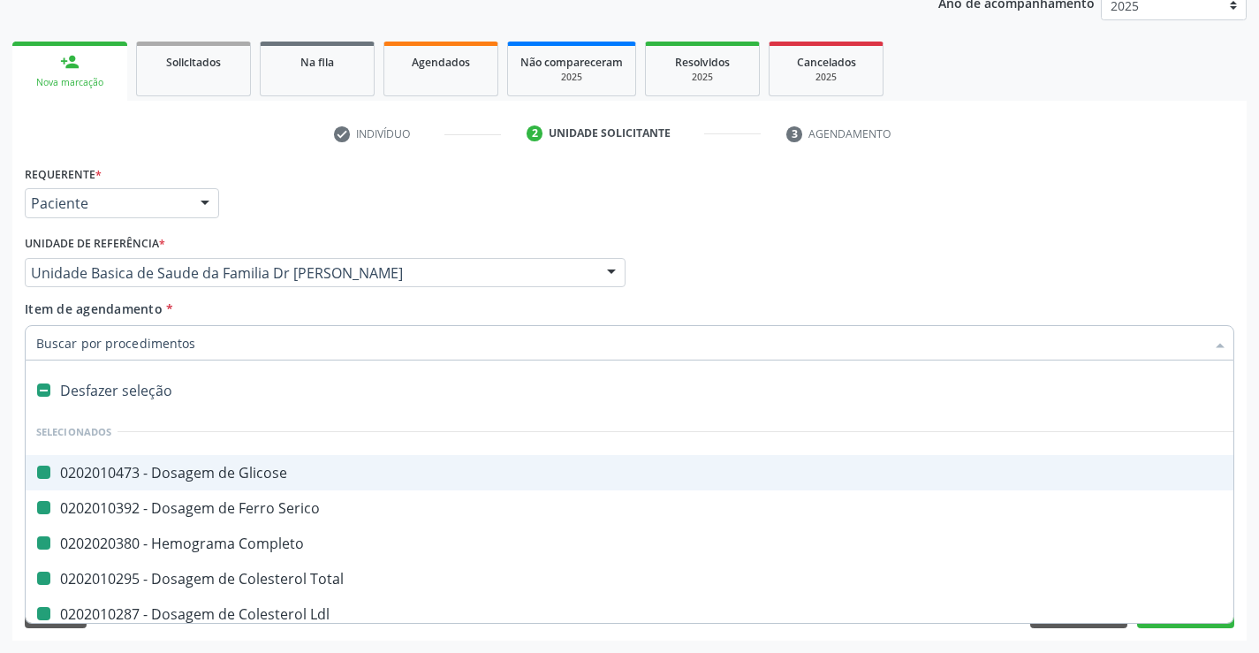
type input "u"
checkbox Glicose "false"
checkbox Serico "false"
checkbox Completo "false"
checkbox Total "false"
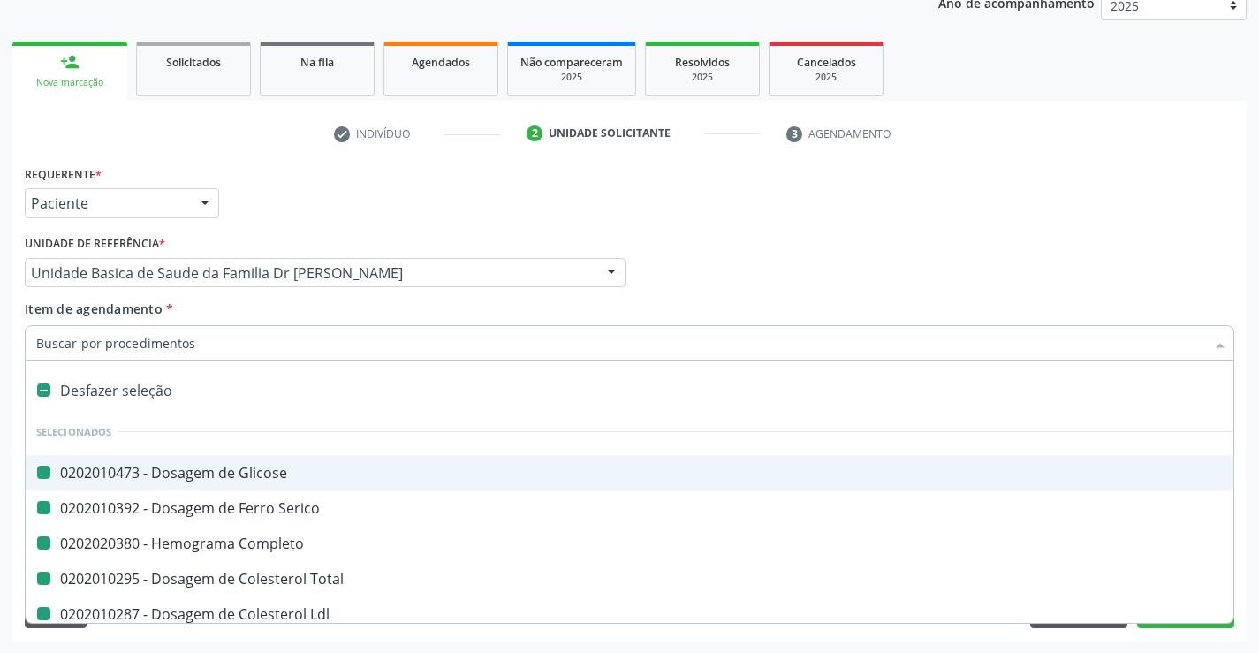
checkbox Ldl "false"
checkbox Hdl "false"
checkbox Triglicerideos "false"
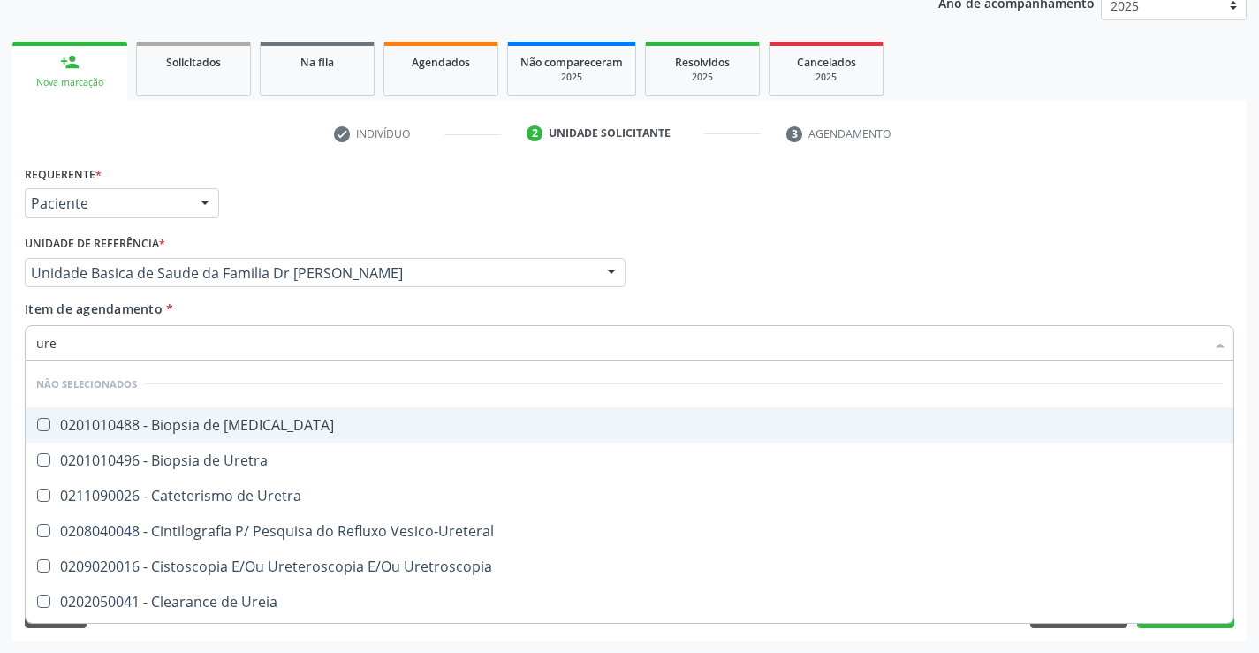
type input "urei"
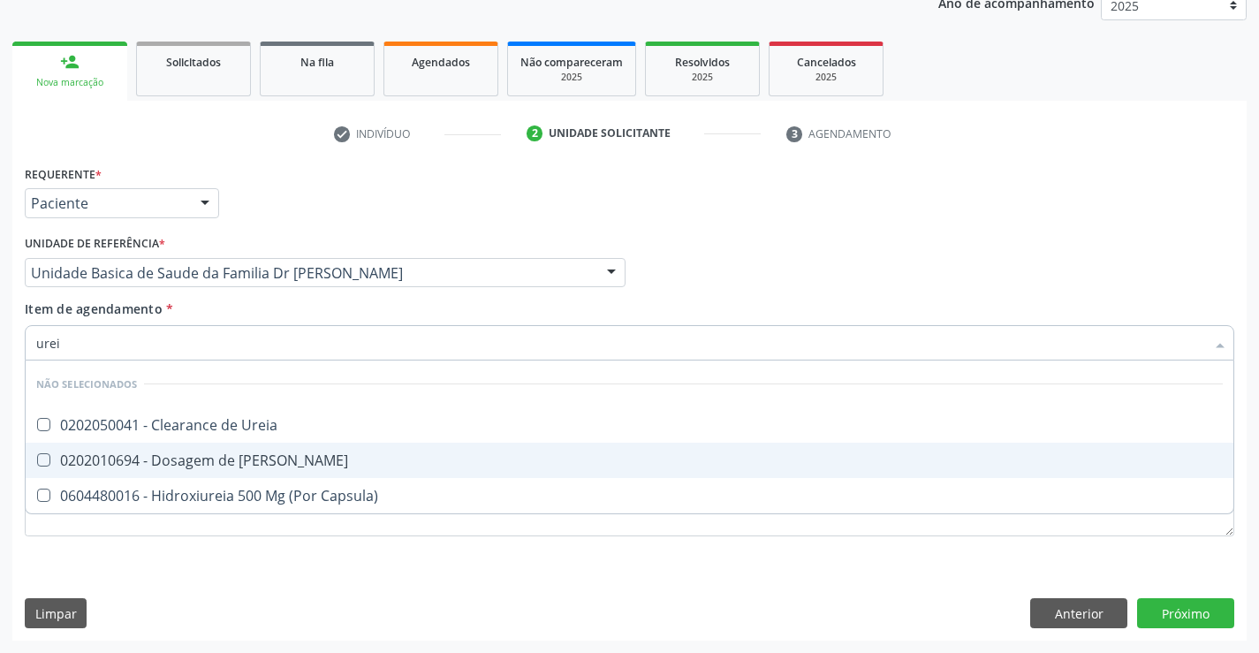
click at [238, 458] on div "0202010694 - Dosagem de [PERSON_NAME]" at bounding box center [629, 460] width 1186 height 14
checkbox Ureia "true"
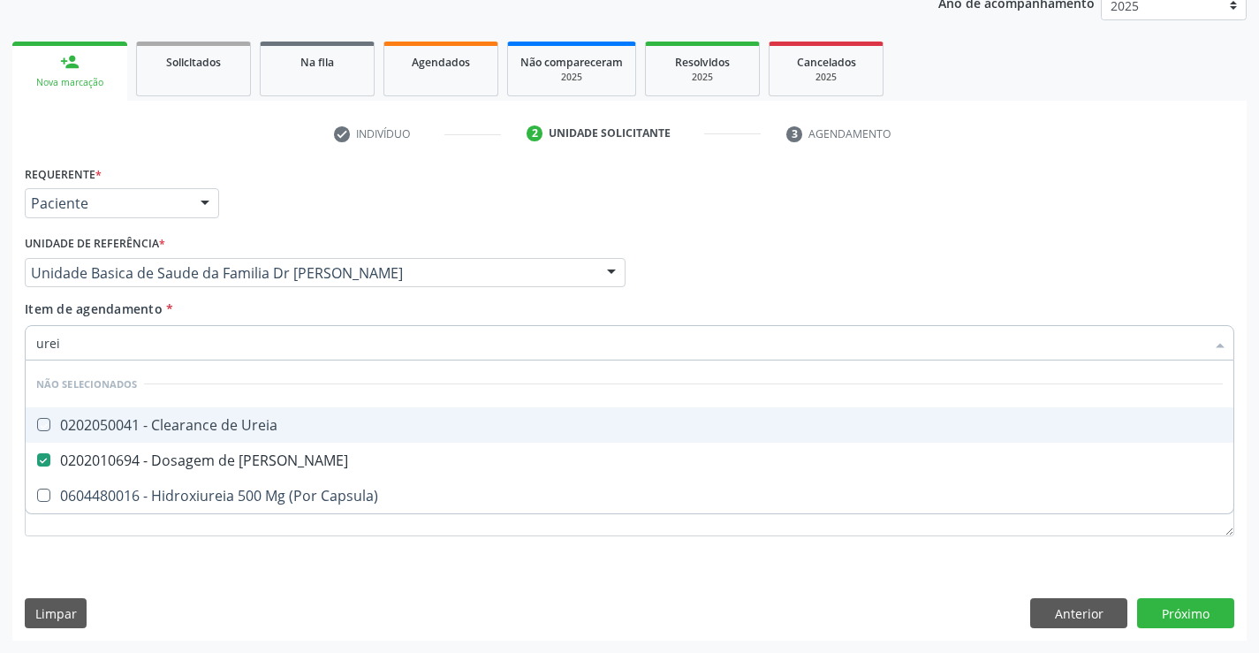
click at [210, 316] on div "Item de agendamento * urei Desfazer seleção Não selecionados 0202050041 - Clear…" at bounding box center [629, 327] width 1209 height 56
checkbox Ureia "true"
checkbox Capsula\) "true"
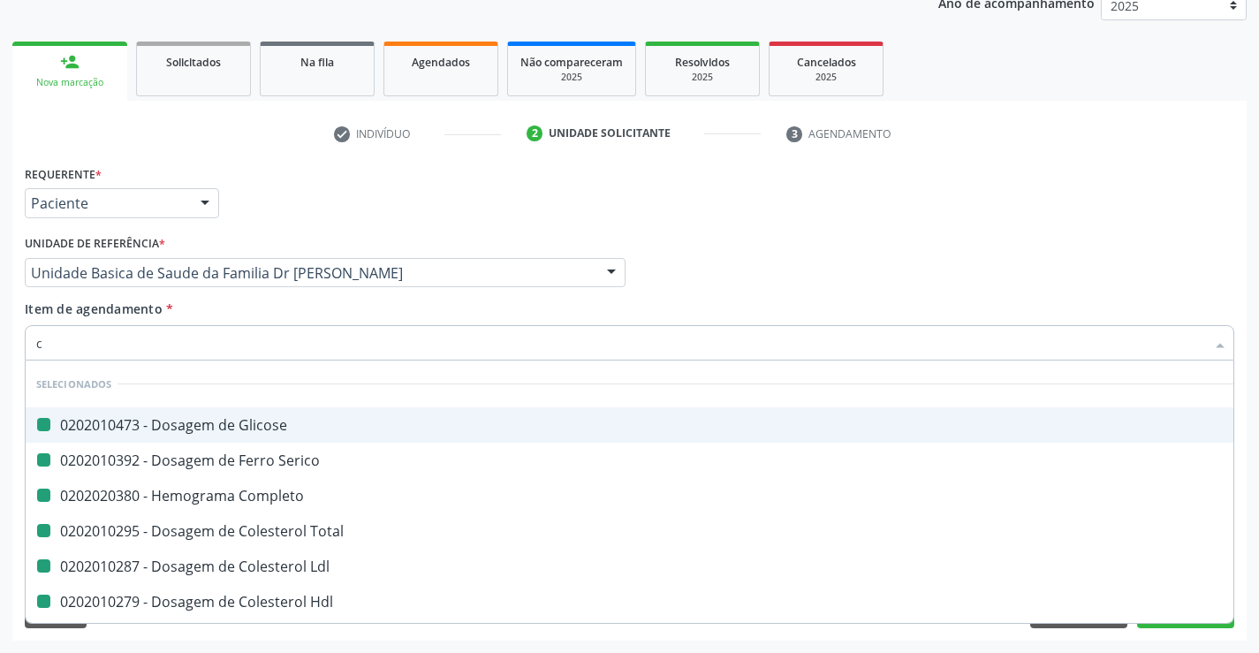
type input "cr"
checkbox Glicose "false"
checkbox Serico "false"
checkbox Completo "false"
checkbox Total "false"
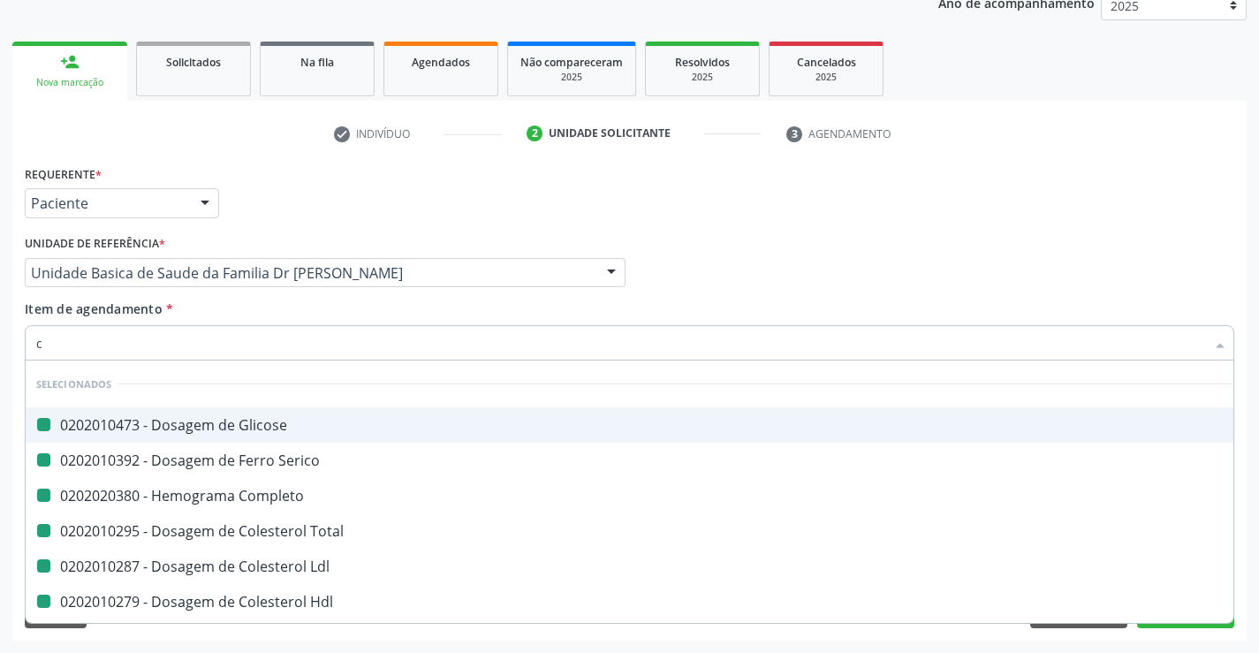
checkbox Ldl "false"
checkbox Hdl "false"
checkbox Triglicerideos "false"
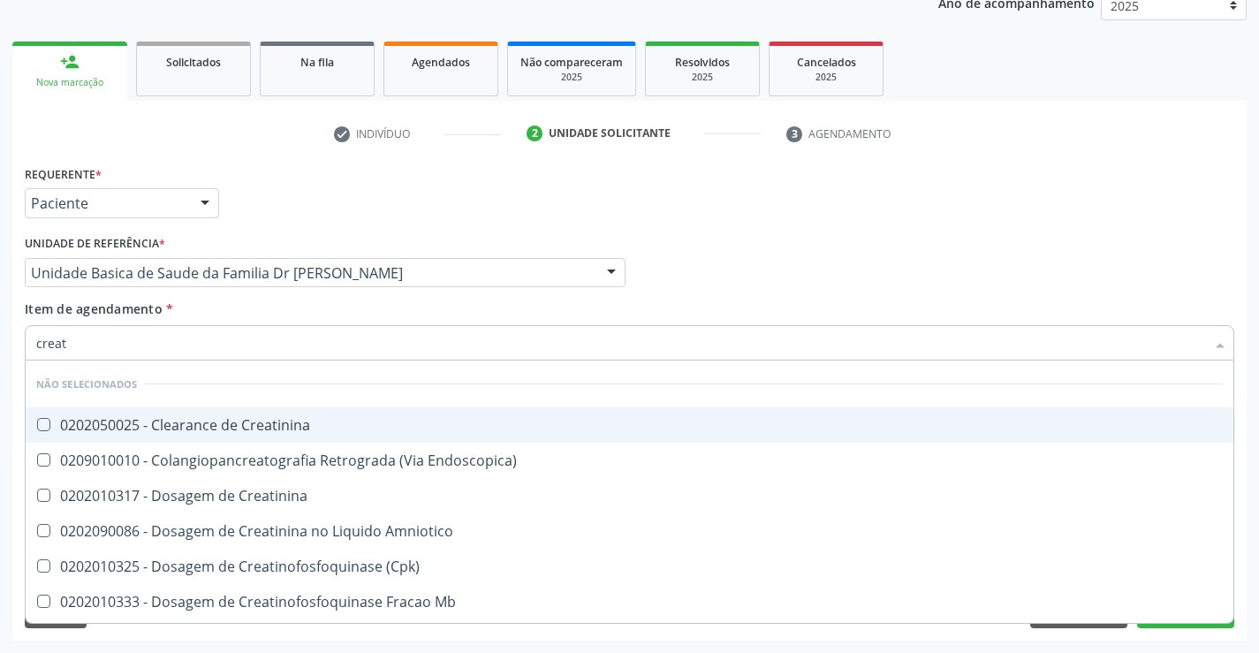
type input "creati"
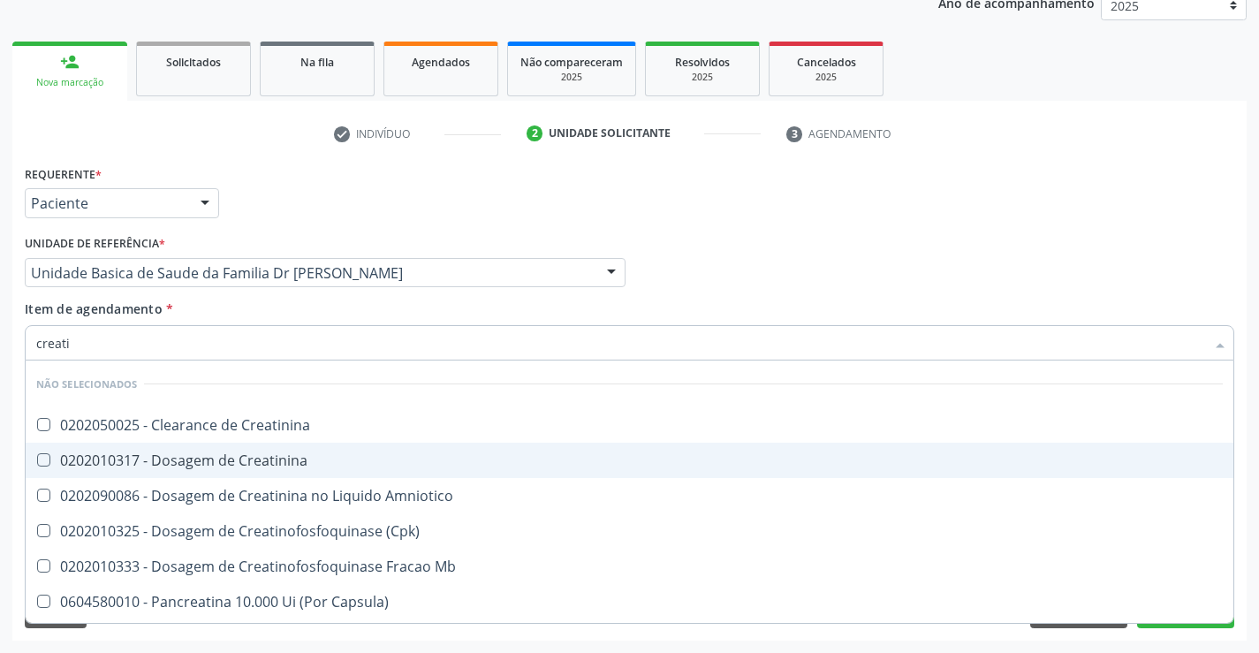
click at [192, 457] on div "0202010317 - Dosagem de Creatinina" at bounding box center [629, 460] width 1186 height 14
checkbox Creatinina "true"
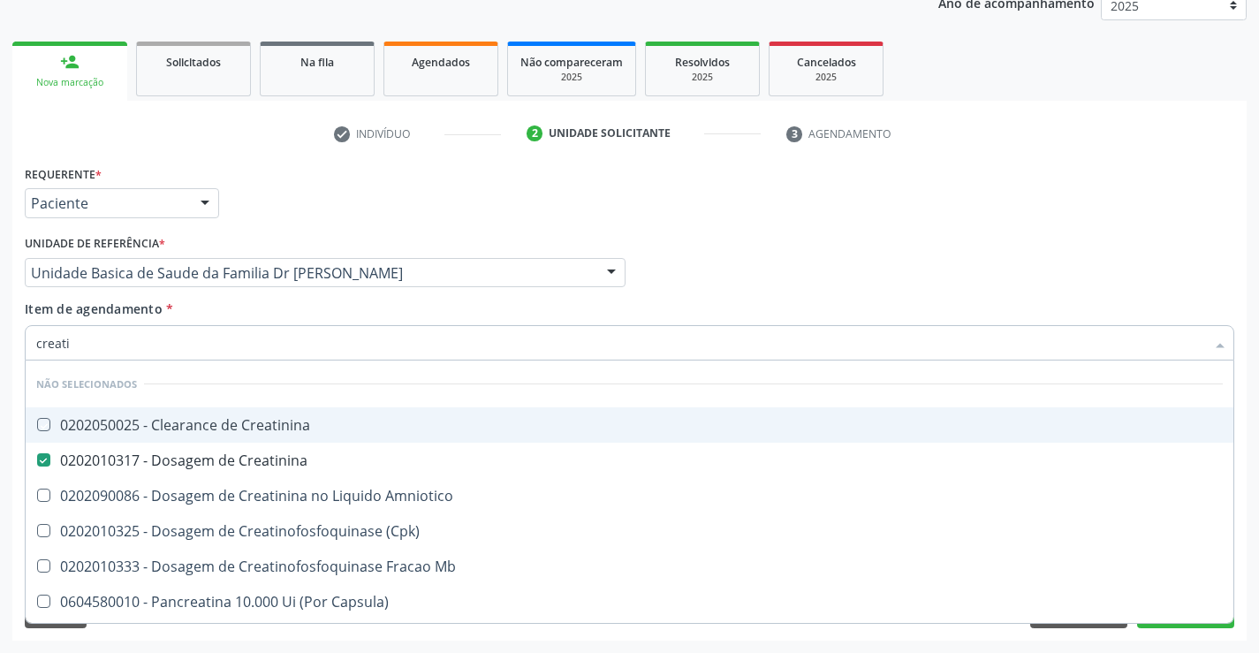
click at [201, 305] on div "Item de agendamento * creati Desfazer seleção Não selecionados 0202050025 - Cle…" at bounding box center [629, 327] width 1209 height 56
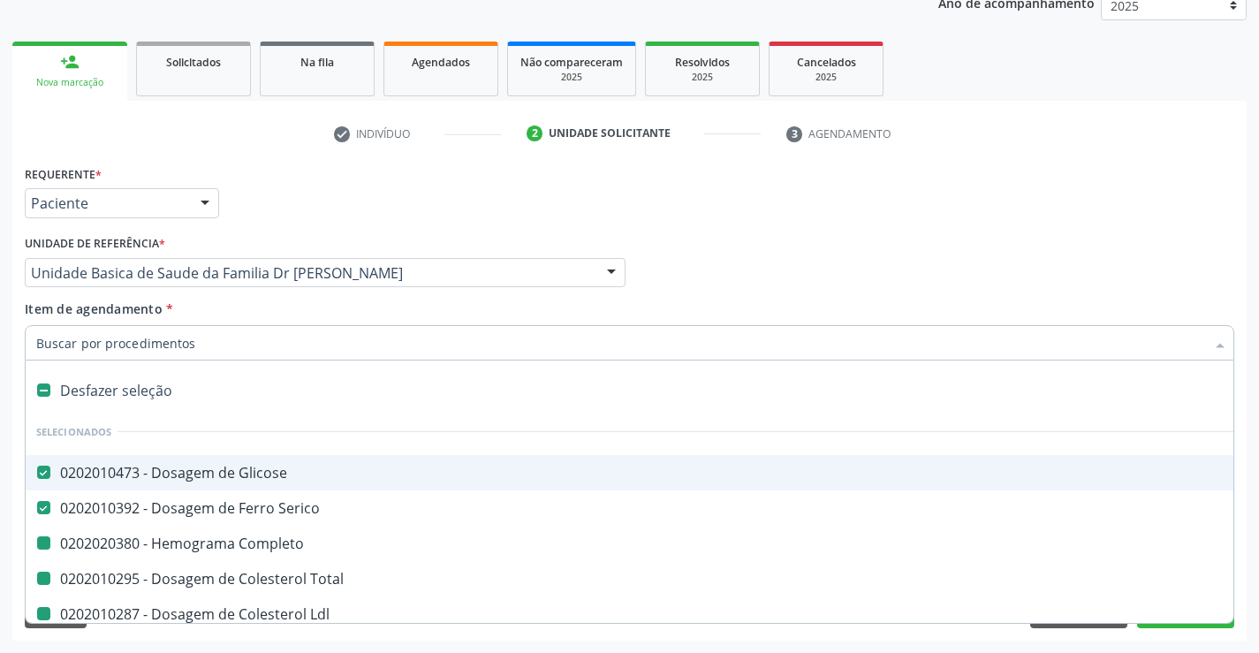
type input "u"
checkbox Completo "false"
checkbox Total "false"
checkbox Ldl "false"
checkbox Hdl "false"
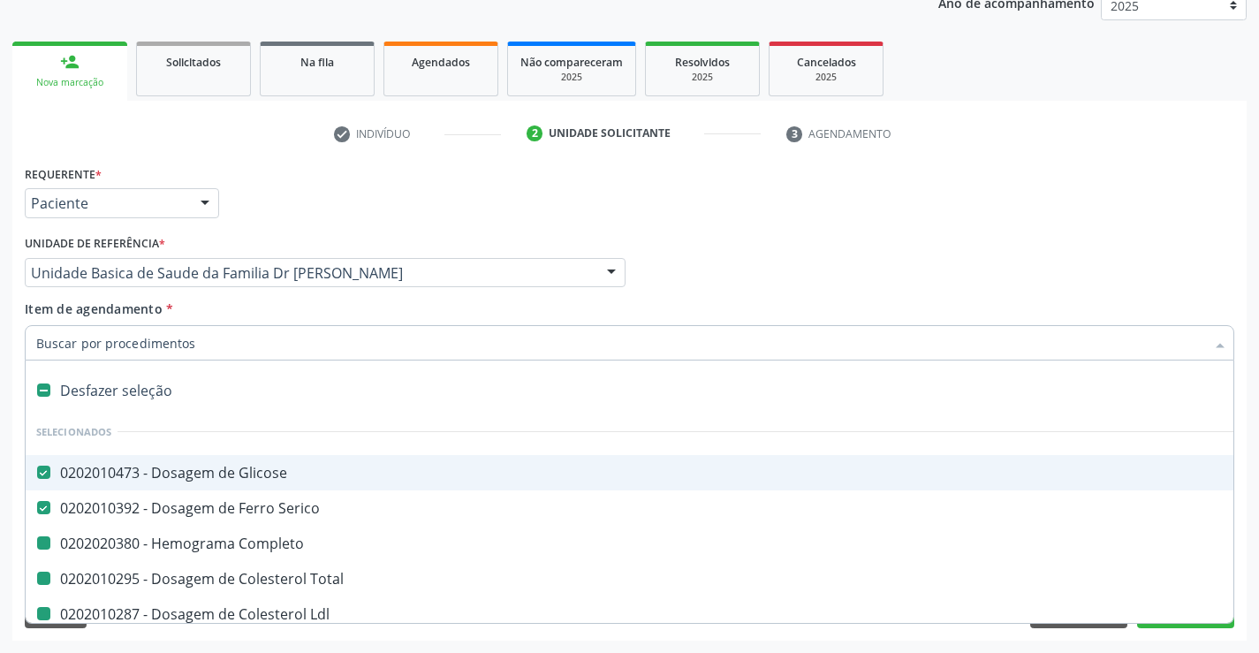
checkbox Triglicerideos "false"
checkbox Ureia "false"
checkbox Creatinina "false"
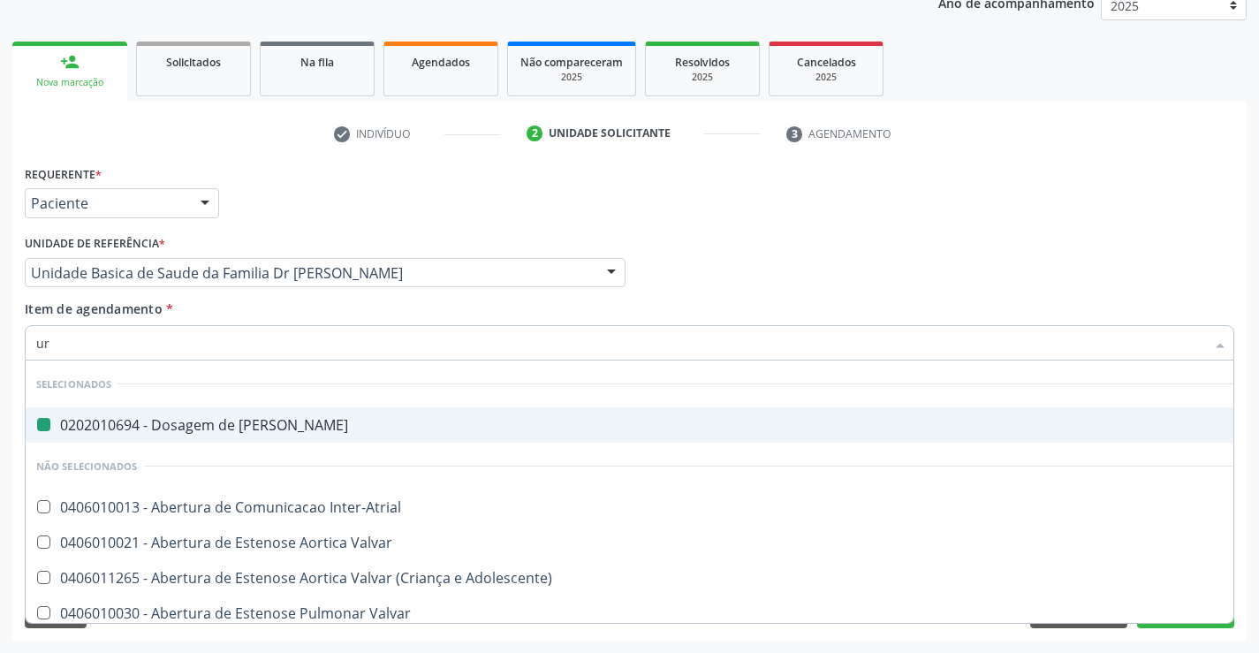
type input "uri"
checkbox Ureia "false"
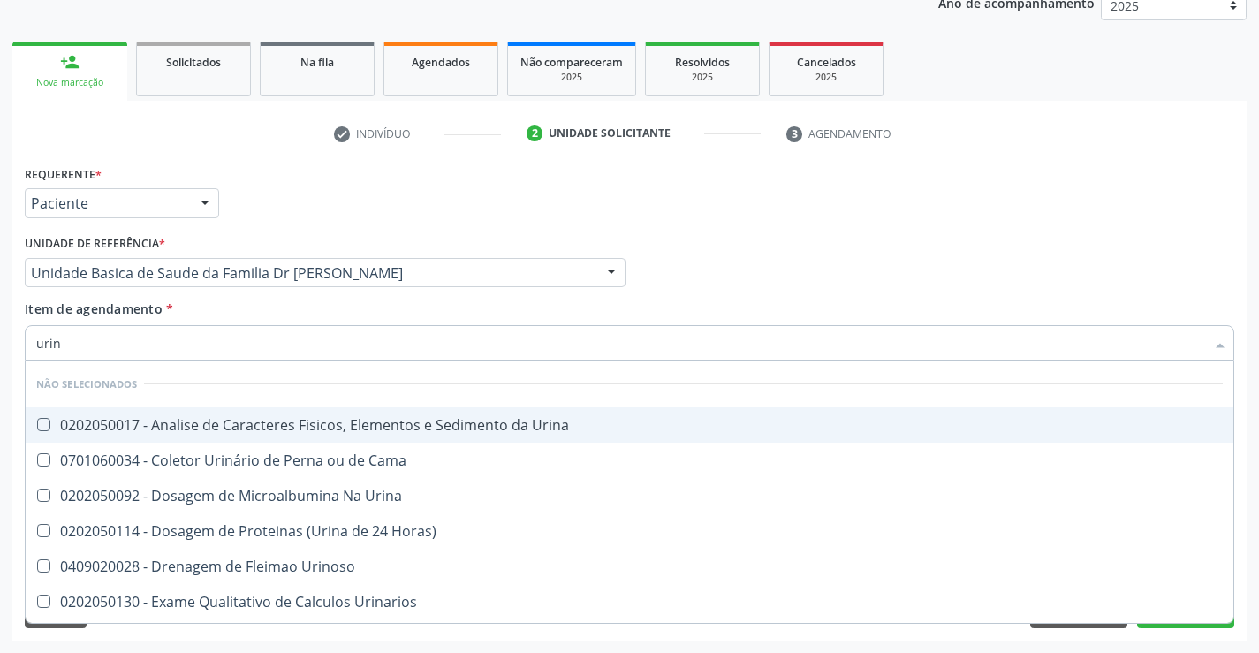
type input "urina"
click at [174, 422] on div "0202050017 - Analise de Caracteres Fisicos, Elementos e Sedimento da Urina" at bounding box center [629, 425] width 1186 height 14
checkbox Urina "true"
click at [188, 314] on div "Item de agendamento * urina Desfazer seleção Não selecionados 0202050017 - Anal…" at bounding box center [629, 327] width 1209 height 56
checkbox Horas\) "true"
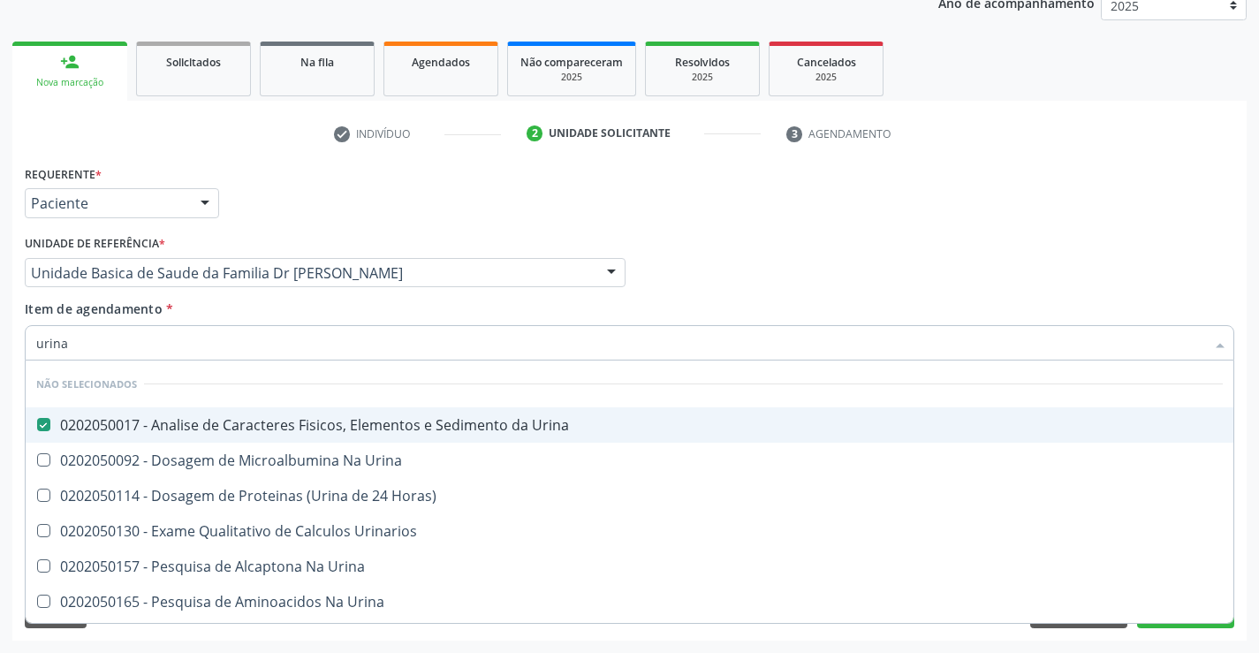
checkbox Urinarios "true"
checkbox Urina "true"
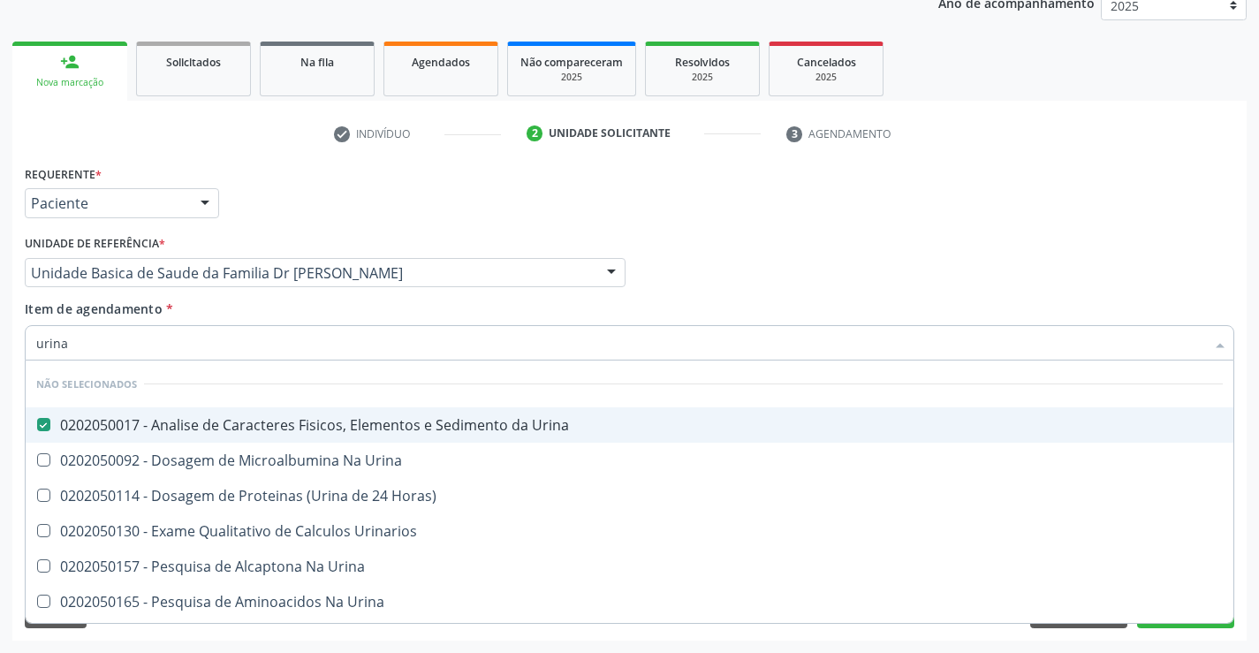
checkbox Urina "true"
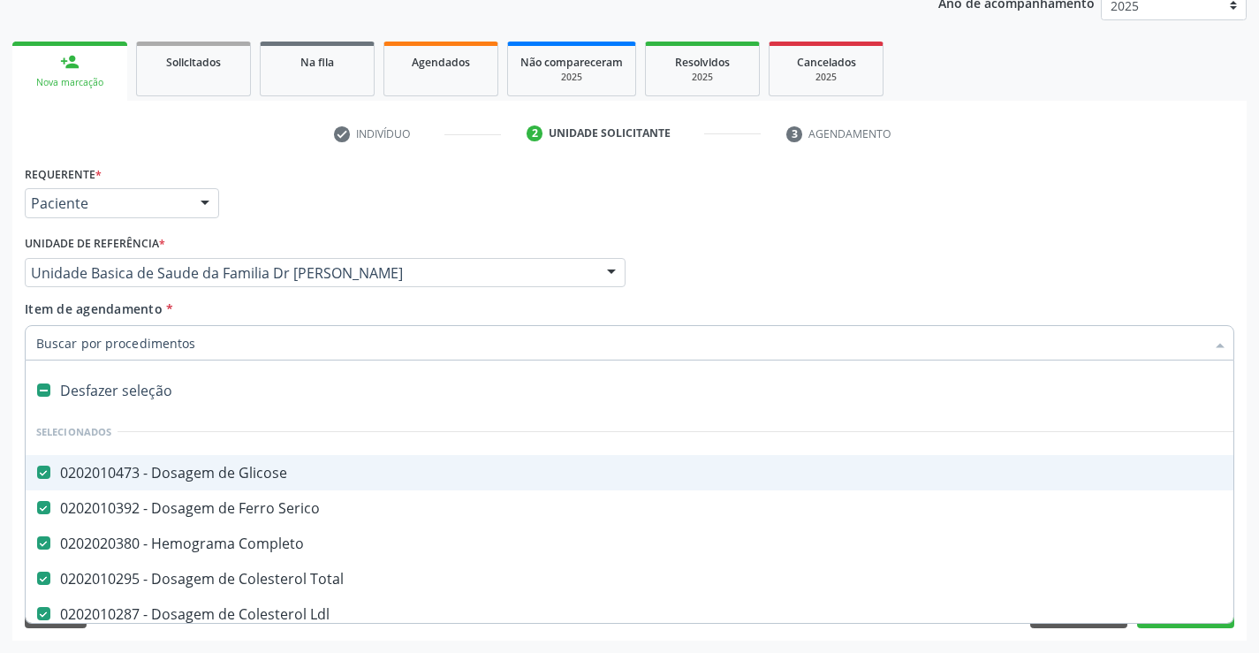
type input "t"
checkbox Creatinina "false"
checkbox Urina "false"
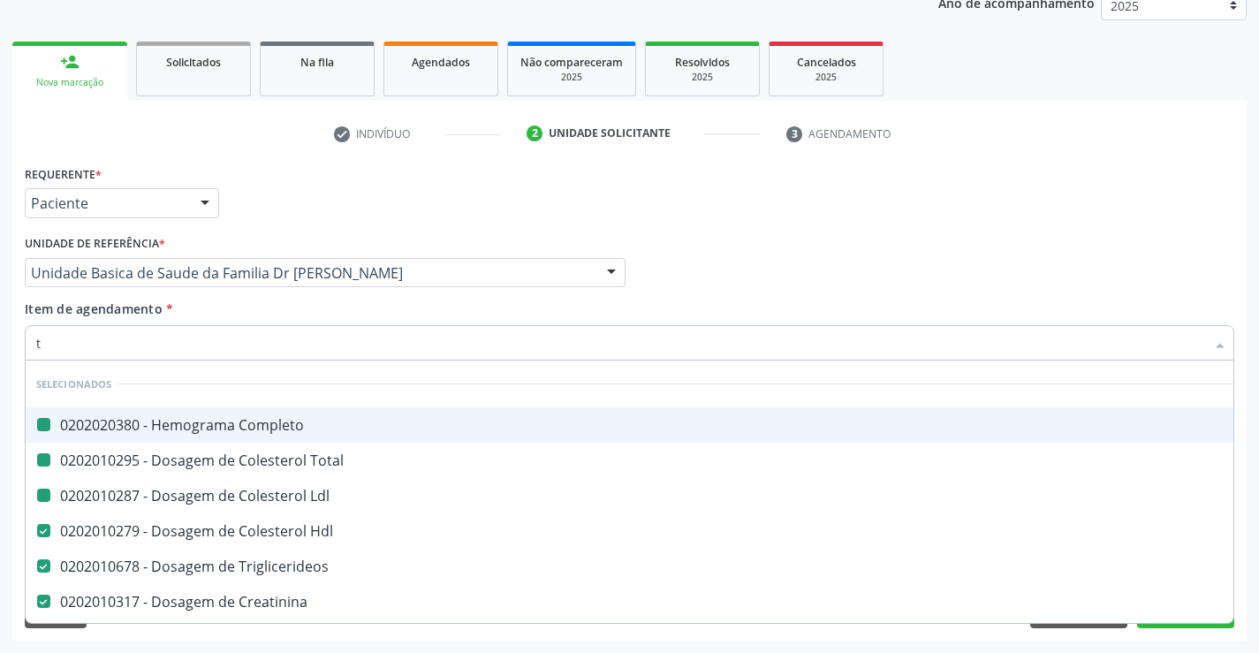
type input "tg"
checkbox Completo "false"
checkbox Ldl "false"
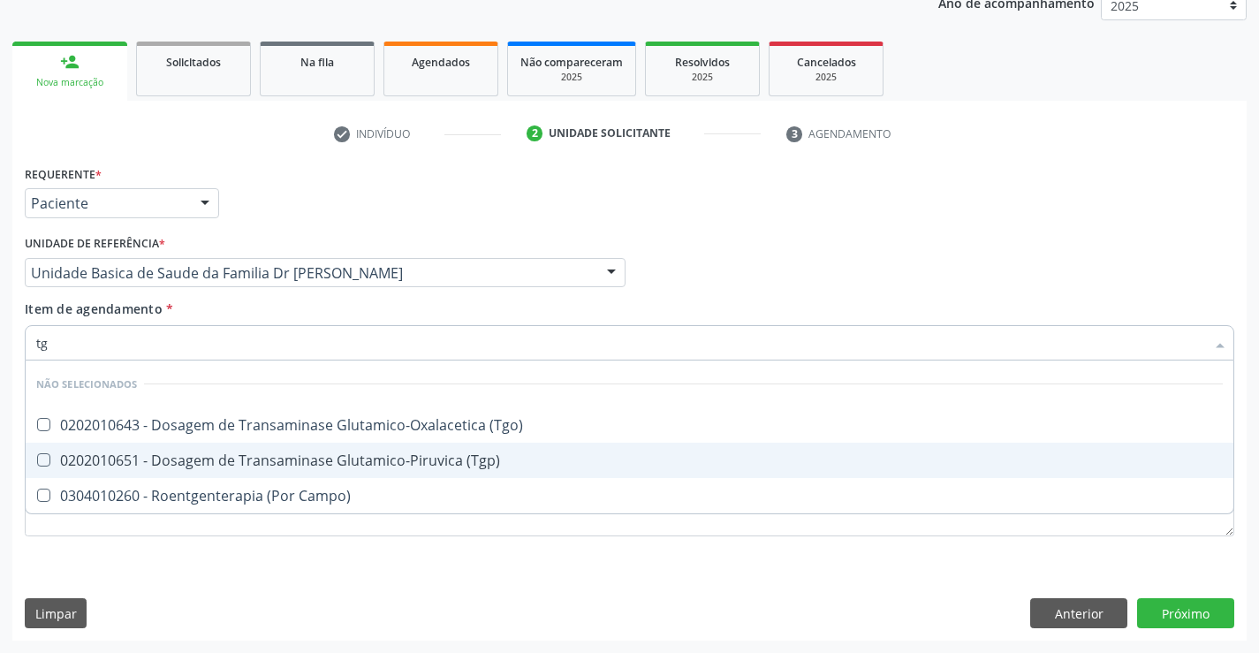
click at [185, 453] on div "0202010651 - Dosagem de Transaminase Glutamico-Piruvica (Tgp)" at bounding box center [629, 460] width 1186 height 14
checkbox \(Tgp\) "true"
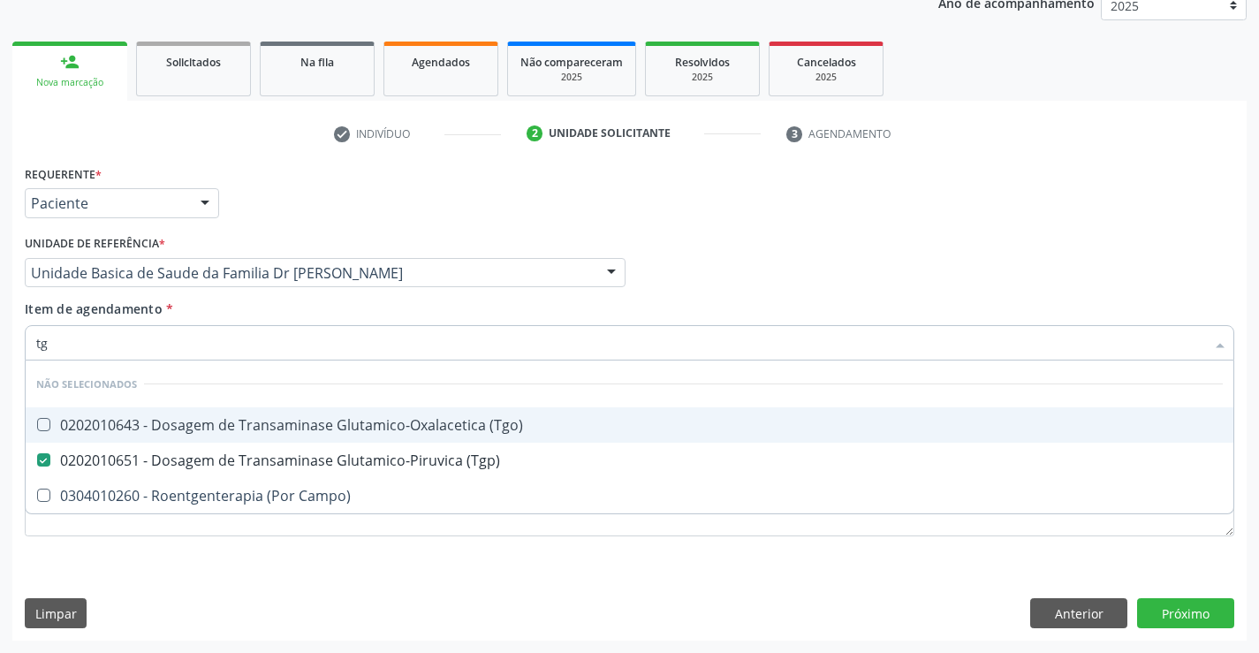
click at [185, 431] on div "0202010643 - Dosagem de Transaminase Glutamico-Oxalacetica (Tgo)" at bounding box center [629, 425] width 1186 height 14
checkbox \(Tgo\) "true"
click at [201, 314] on div "Item de agendamento * tg Desfazer seleção Não selecionados 0202010643 - Dosagem…" at bounding box center [629, 327] width 1209 height 56
checkbox Campo\) "true"
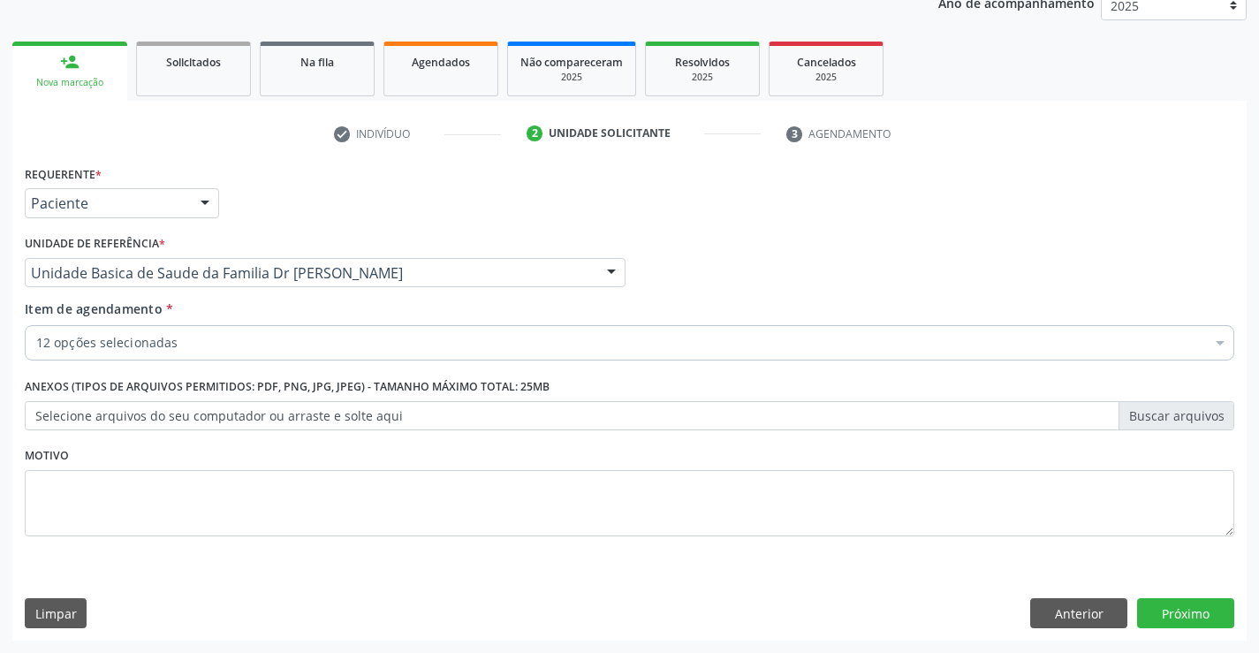
click at [199, 353] on div "12 opções selecionadas" at bounding box center [629, 342] width 1209 height 35
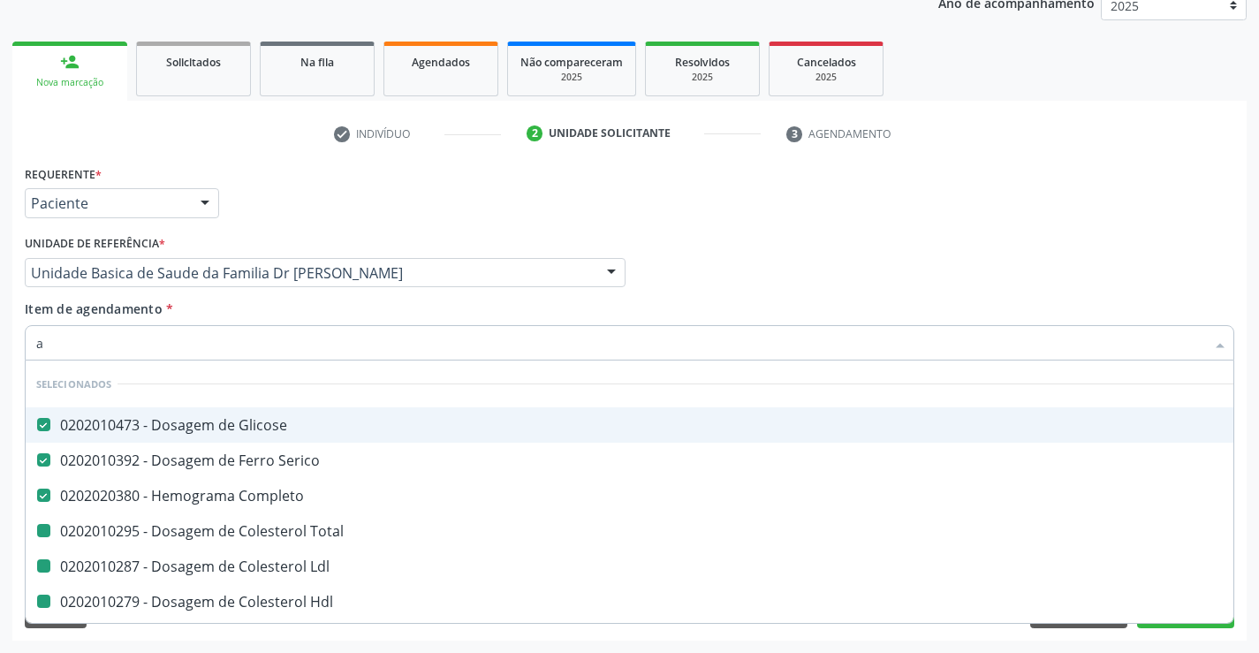
type input "ac"
checkbox Total "false"
checkbox Ldl "false"
checkbox Hdl "false"
checkbox Triglicerideos "false"
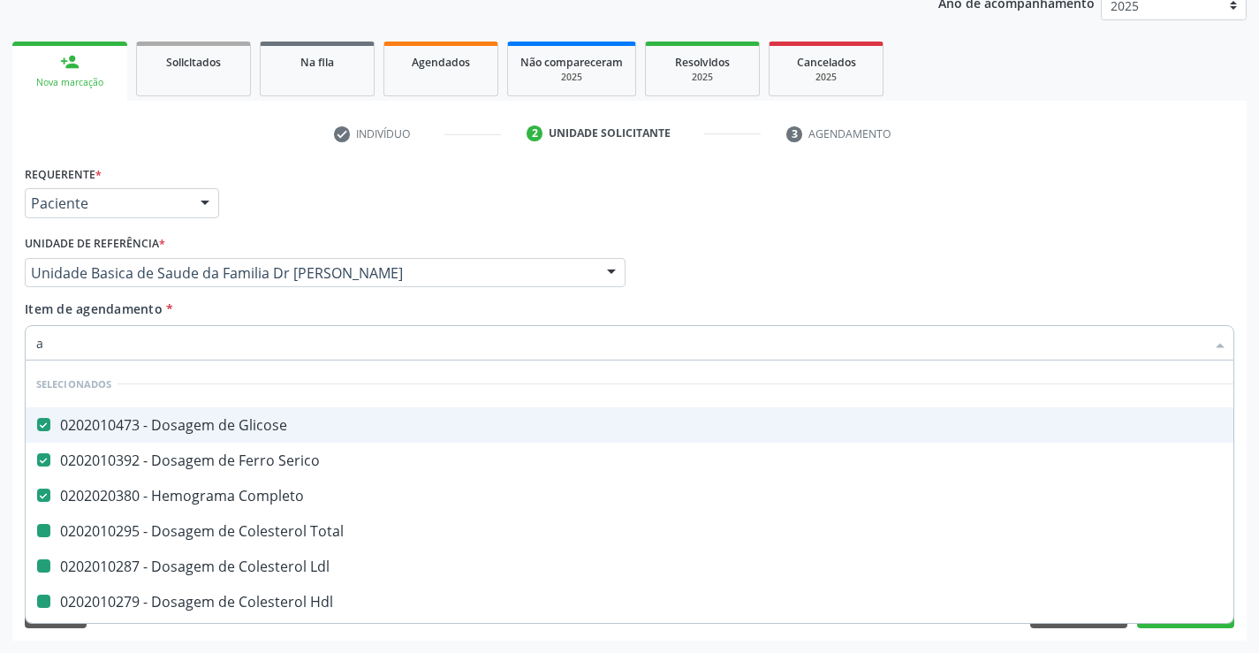
checkbox Ureia "false"
checkbox Creatinina "false"
checkbox Urina "false"
checkbox \(Tgp\) "false"
checkbox \(Tgo\) "false"
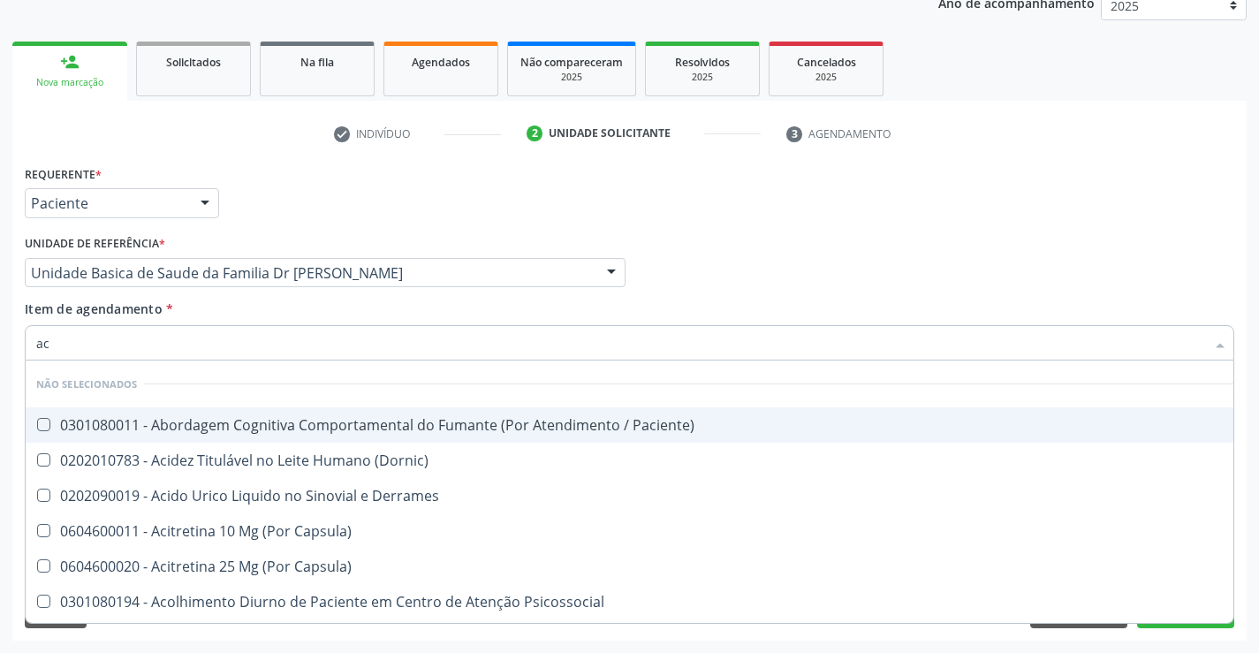
type input "aci"
checkbox Paciente\) "false"
checkbox \(Dornic\) "false"
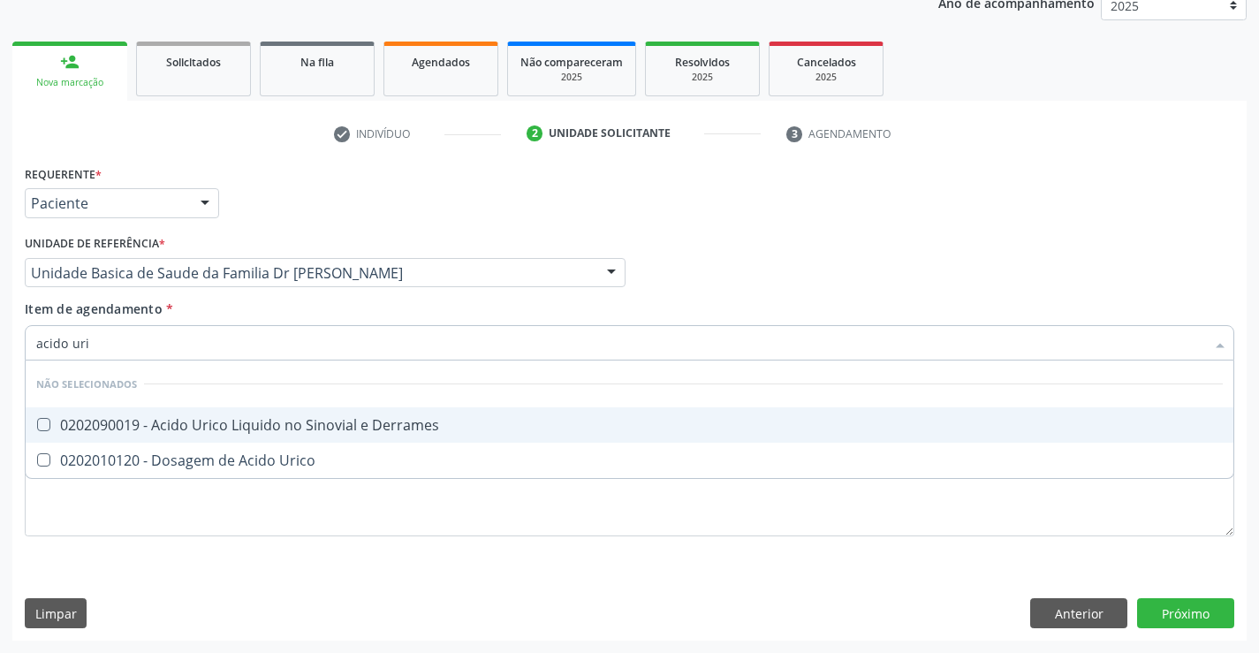
type input "acido uric"
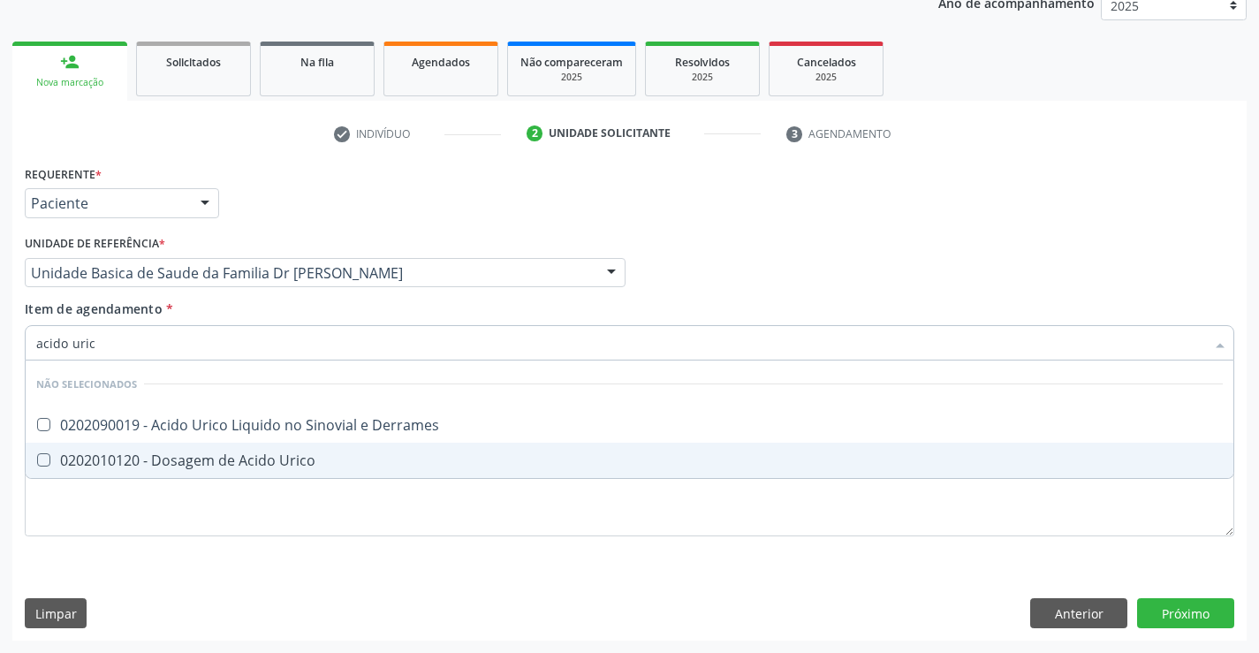
click at [230, 458] on div "0202010120 - Dosagem de Acido Urico" at bounding box center [629, 460] width 1186 height 14
checkbox Urico "true"
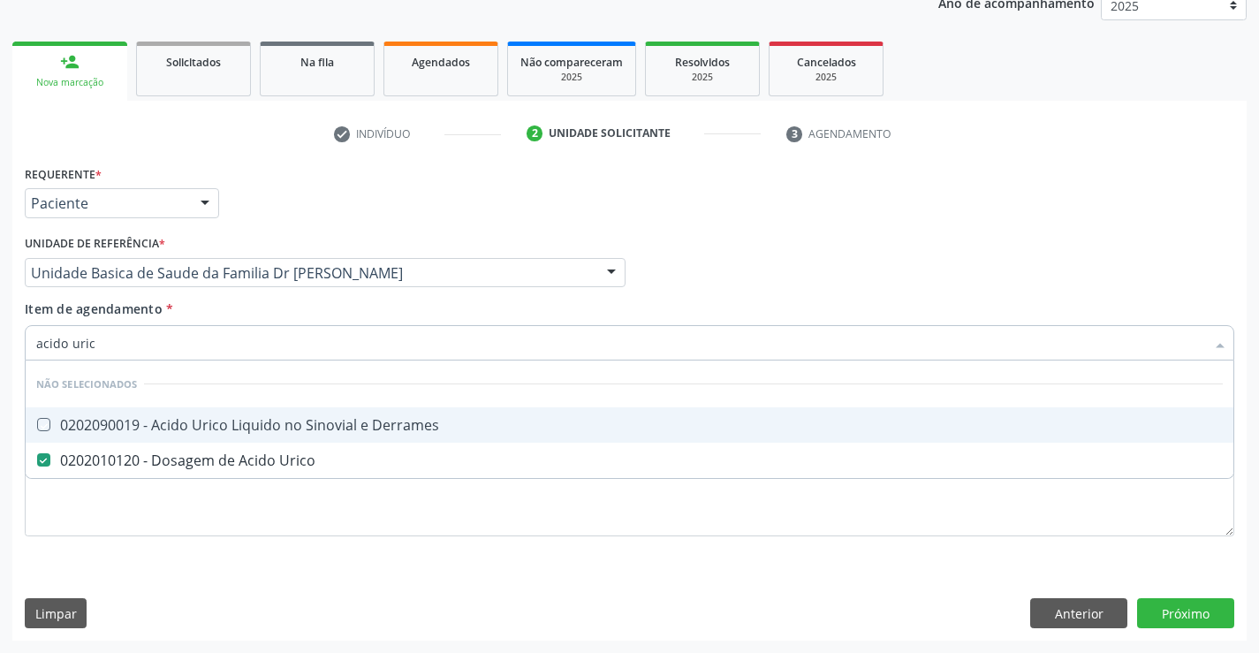
click at [211, 302] on div "Item de agendamento * acido uric Desfazer seleção Não selecionados 0202090019 -…" at bounding box center [629, 327] width 1209 height 56
checkbox Derrames "true"
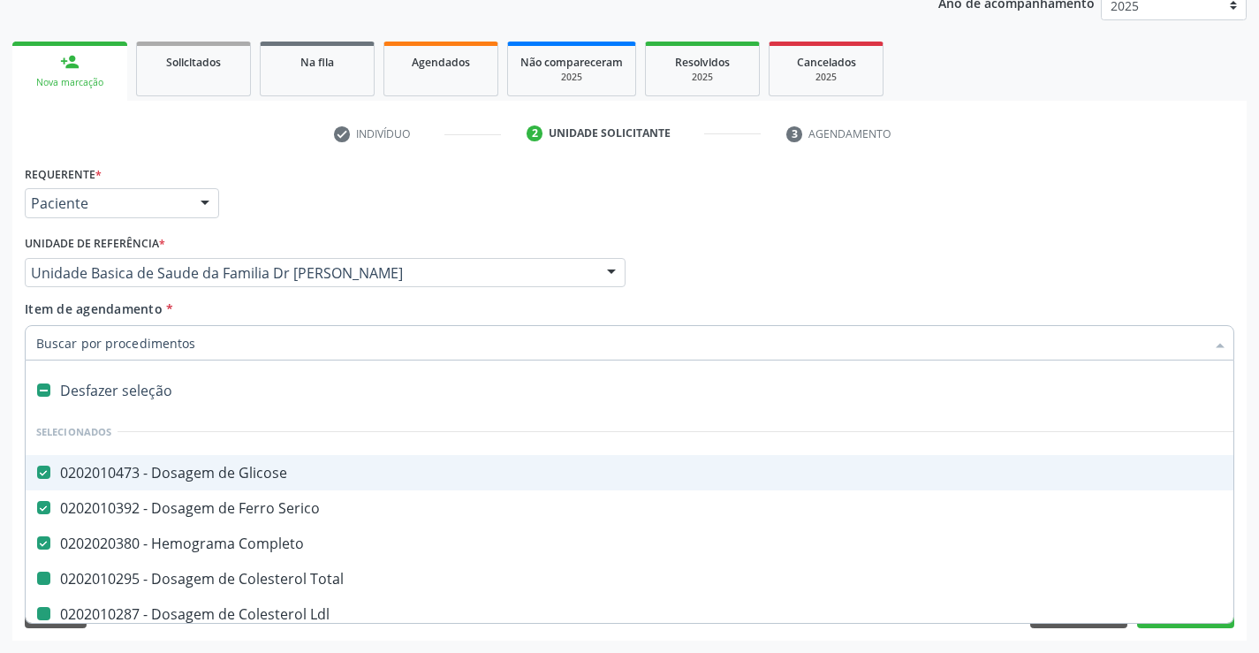
type input "f"
checkbox Total "false"
checkbox Ldl "false"
checkbox Hdl "false"
checkbox Triglicerideos "false"
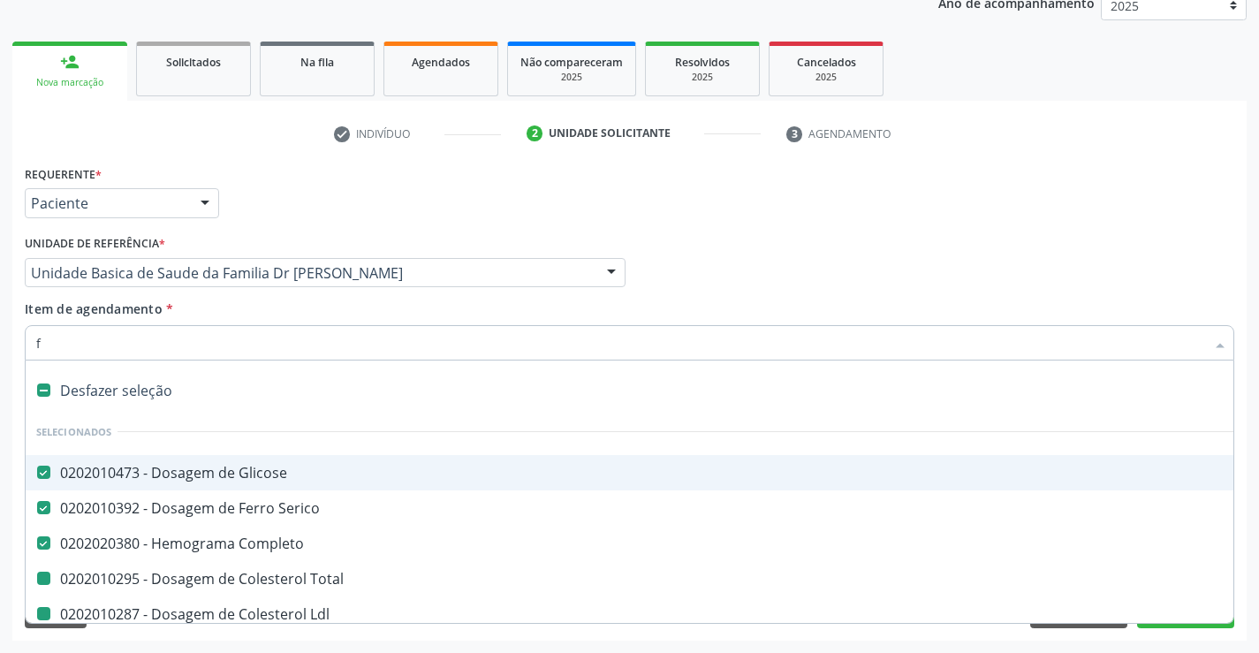
checkbox Ureia "false"
checkbox Creatinina "false"
checkbox Urina "false"
checkbox \(Tgp\) "false"
checkbox \(Tgo\) "false"
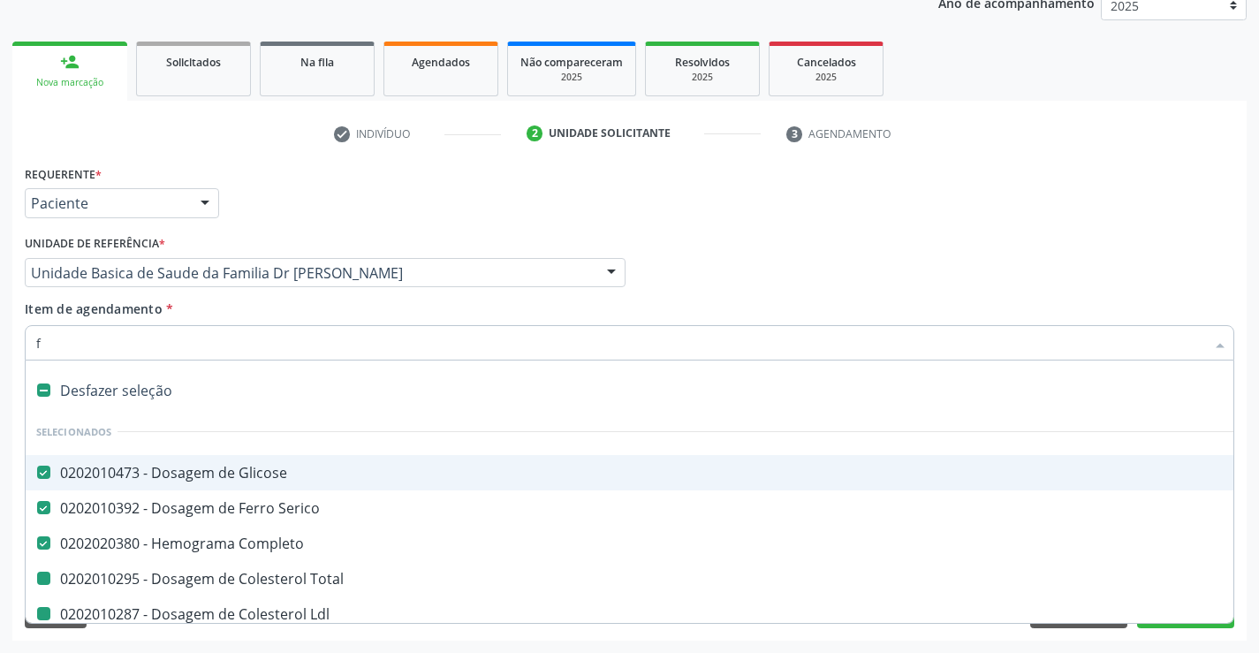
checkbox Urico "false"
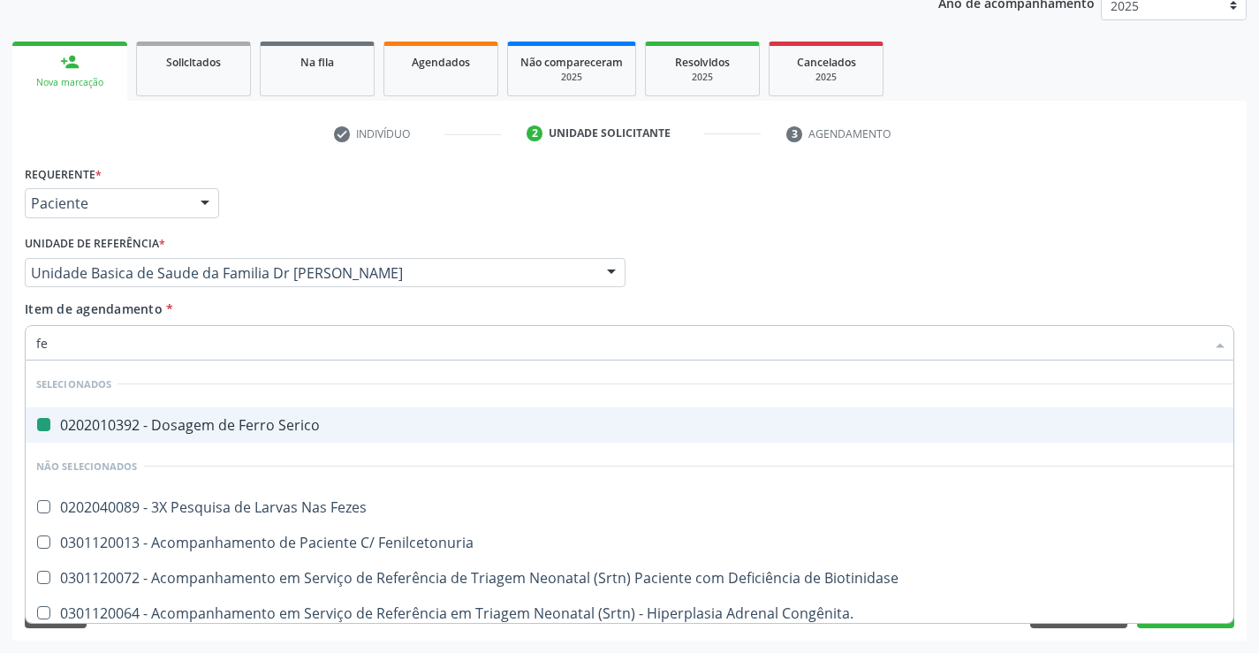
type input "fez"
checkbox Serico "false"
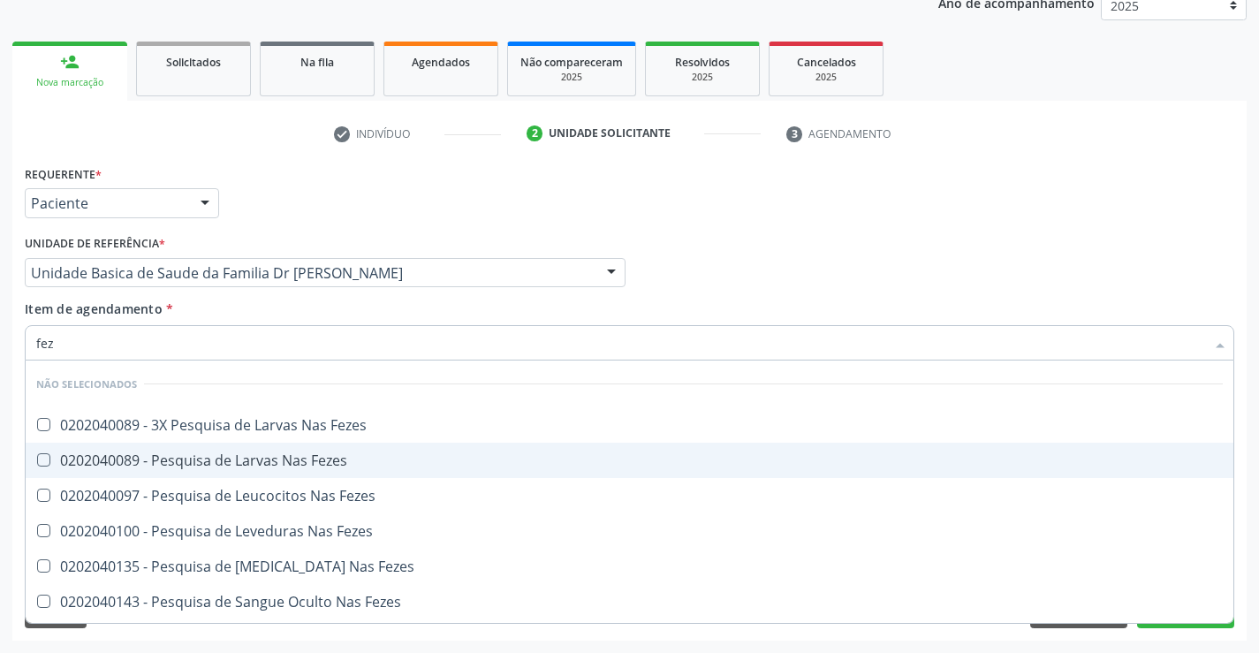
click at [181, 462] on div "0202040089 - Pesquisa de Larvas Nas Fezes" at bounding box center [629, 460] width 1186 height 14
checkbox Fezes "true"
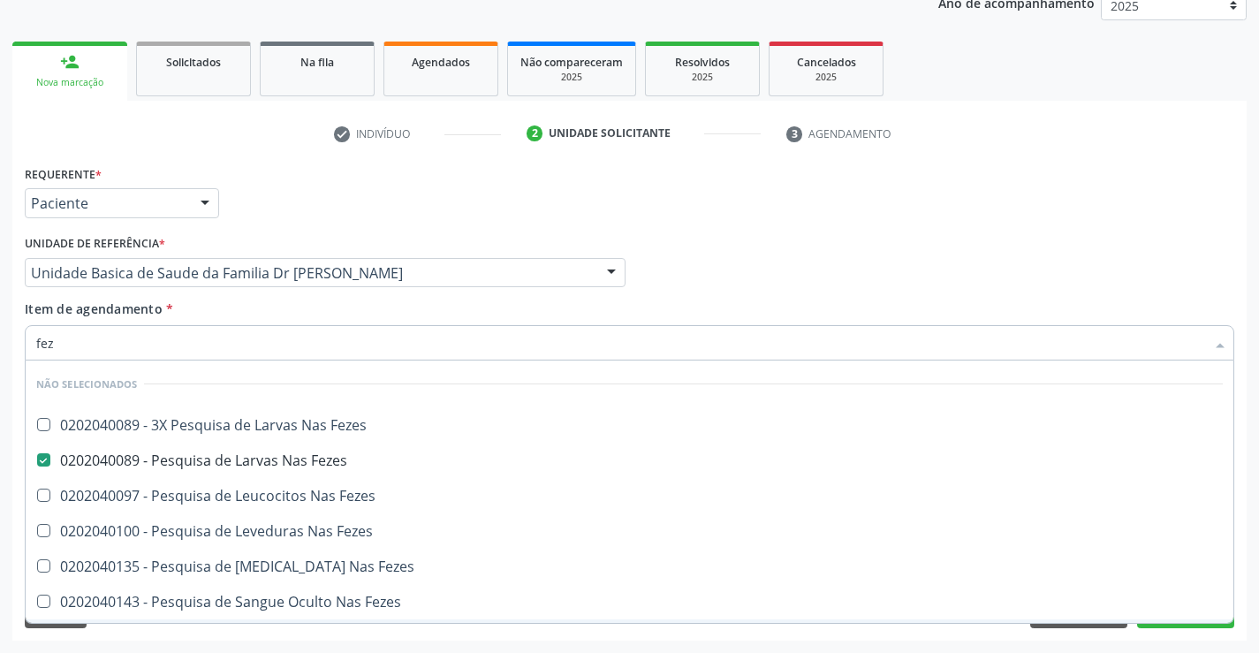
click at [1253, 579] on div "Acompanhamento Acompanhe a situação das marcações correntes e finalizadas Relat…" at bounding box center [629, 264] width 1259 height 778
checkbox Fezes "true"
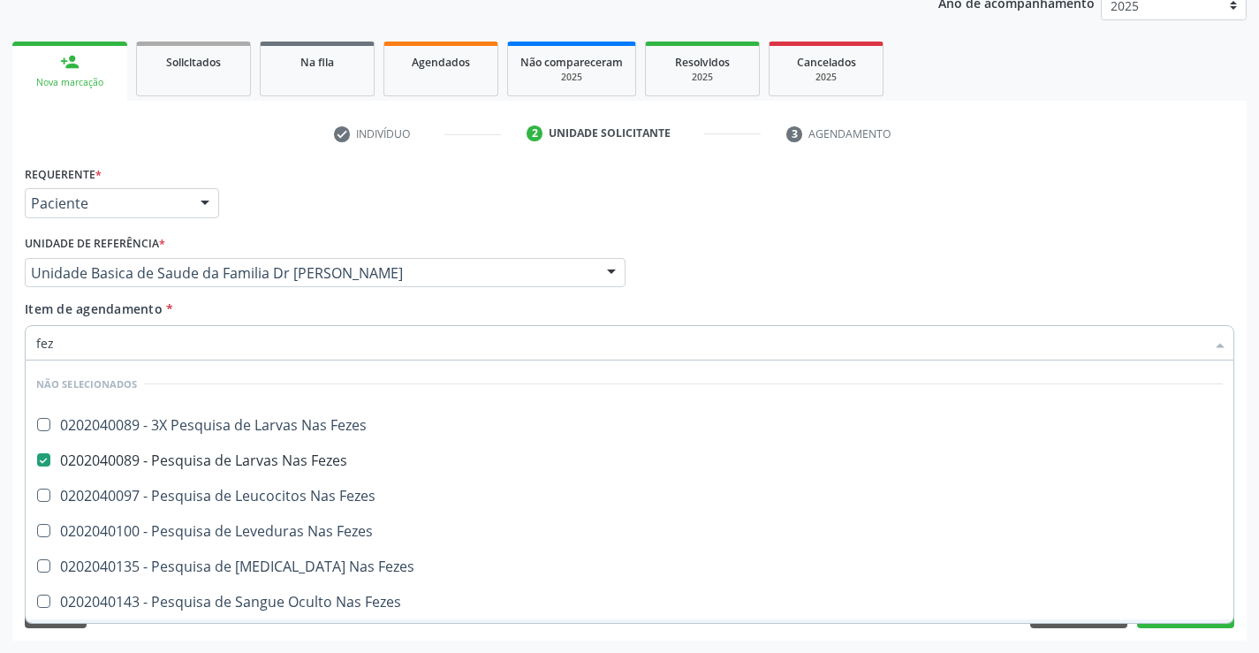
checkbox Fezes "true"
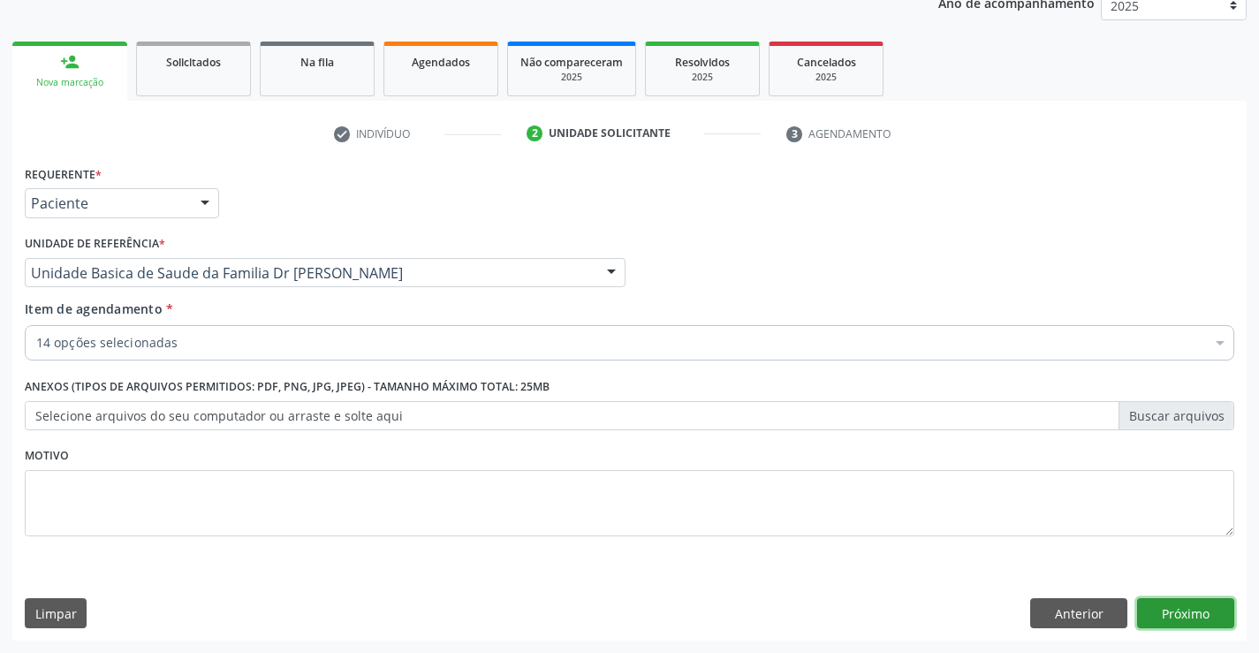
click at [1192, 609] on button "Próximo" at bounding box center [1185, 613] width 97 height 30
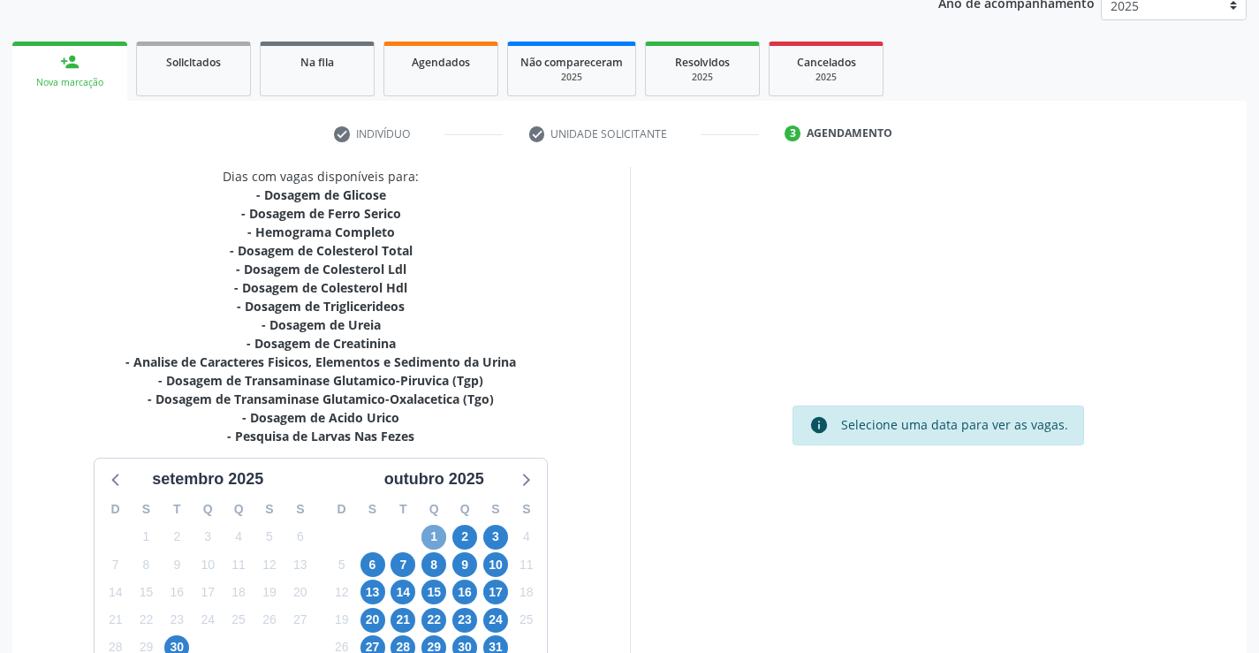
click at [435, 535] on span "1" at bounding box center [433, 537] width 25 height 25
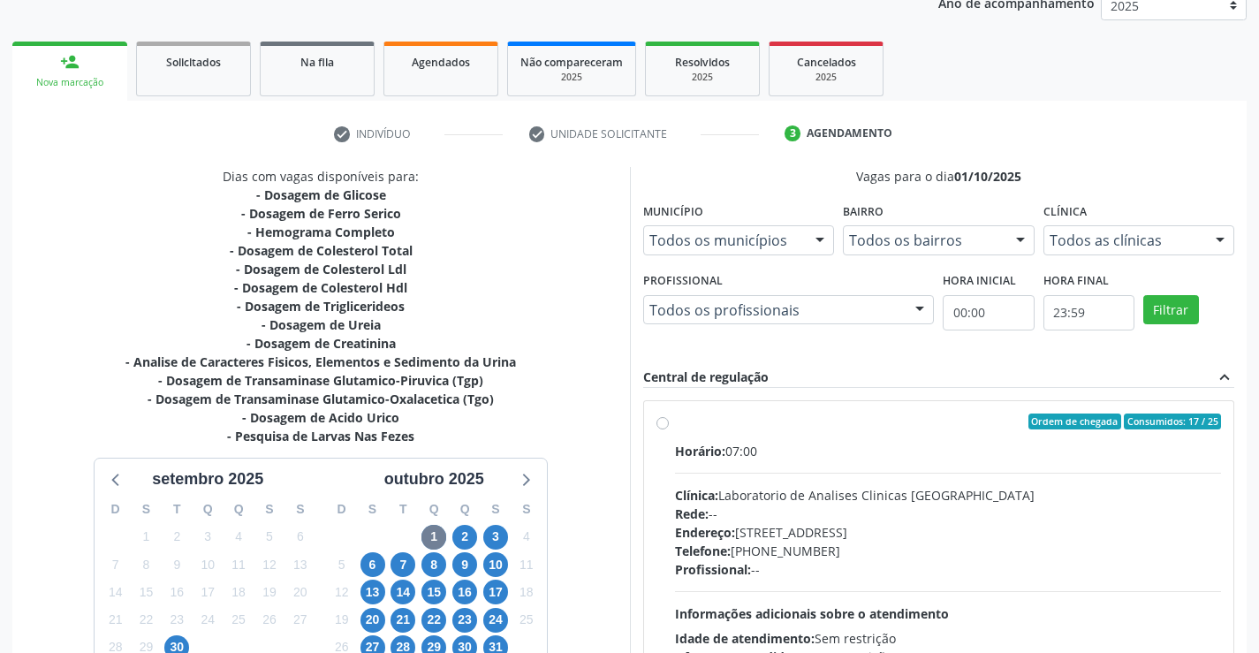
click at [960, 436] on label "Ordem de chegada Consumidos: 17 / 25 Horário: 07:00 Clínica: Laboratorio de Ana…" at bounding box center [948, 548] width 547 height 271
click at [669, 429] on input "Ordem de chegada Consumidos: 17 / 25 Horário: 07:00 Clínica: Laboratorio de Ana…" at bounding box center [662, 421] width 12 height 16
radio input "true"
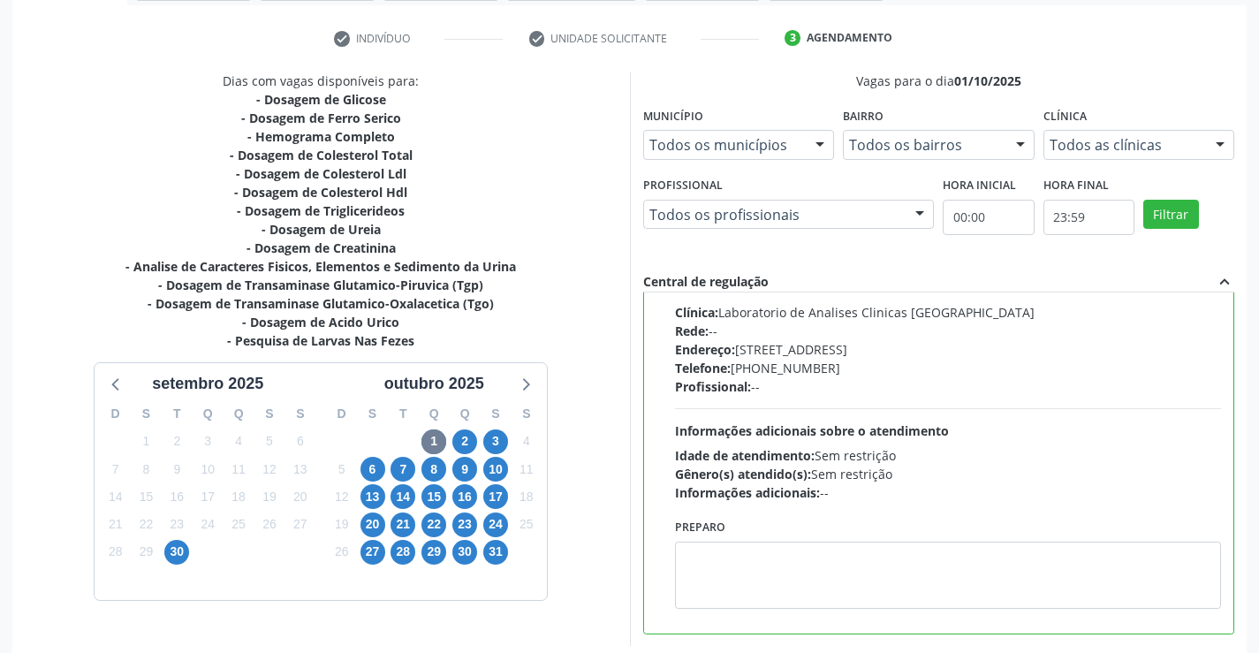
scroll to position [403, 0]
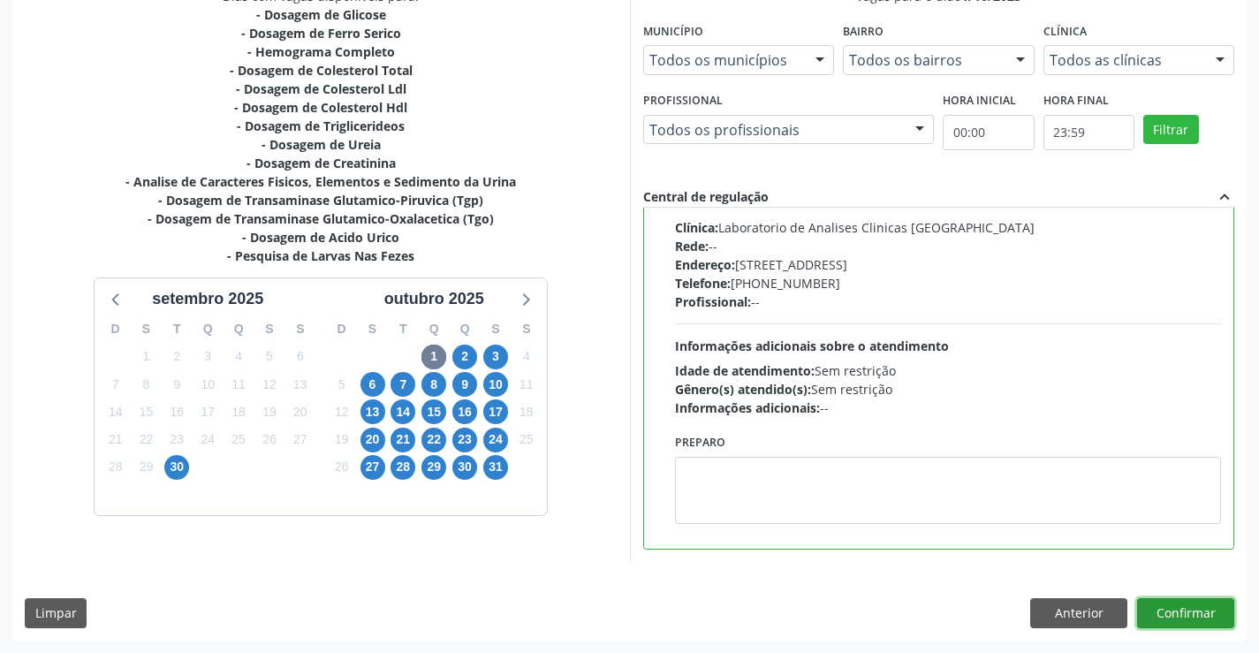
click at [1157, 616] on button "Confirmar" at bounding box center [1185, 613] width 97 height 30
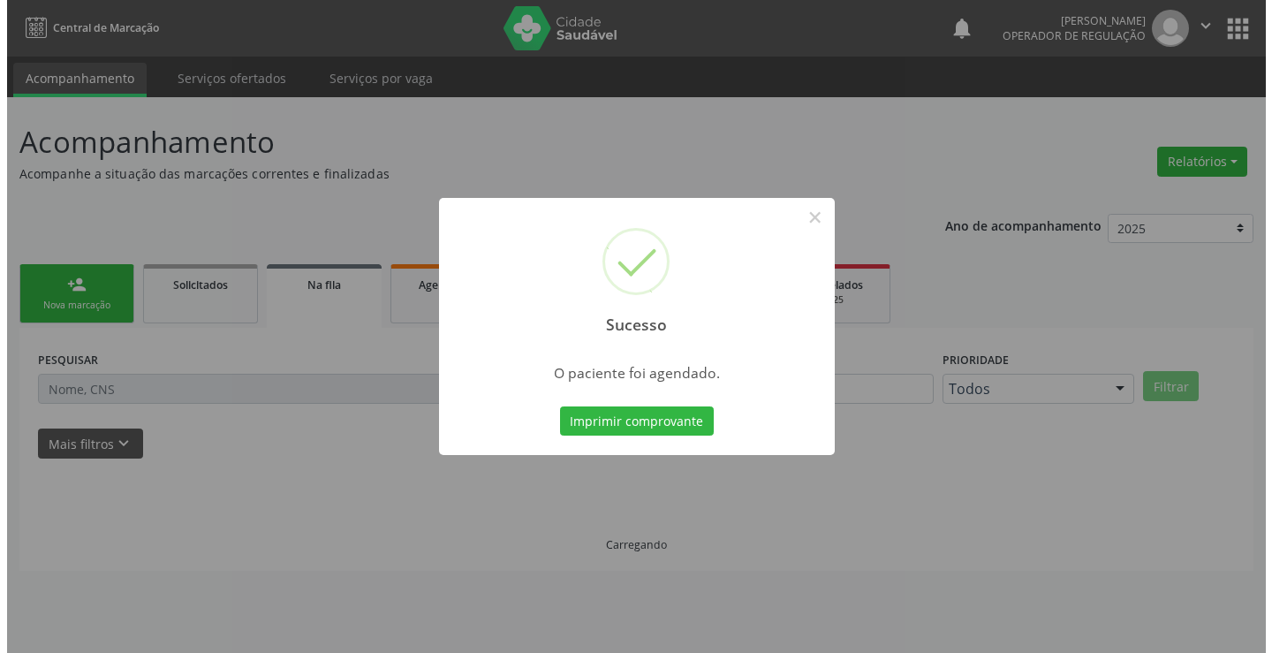
scroll to position [0, 0]
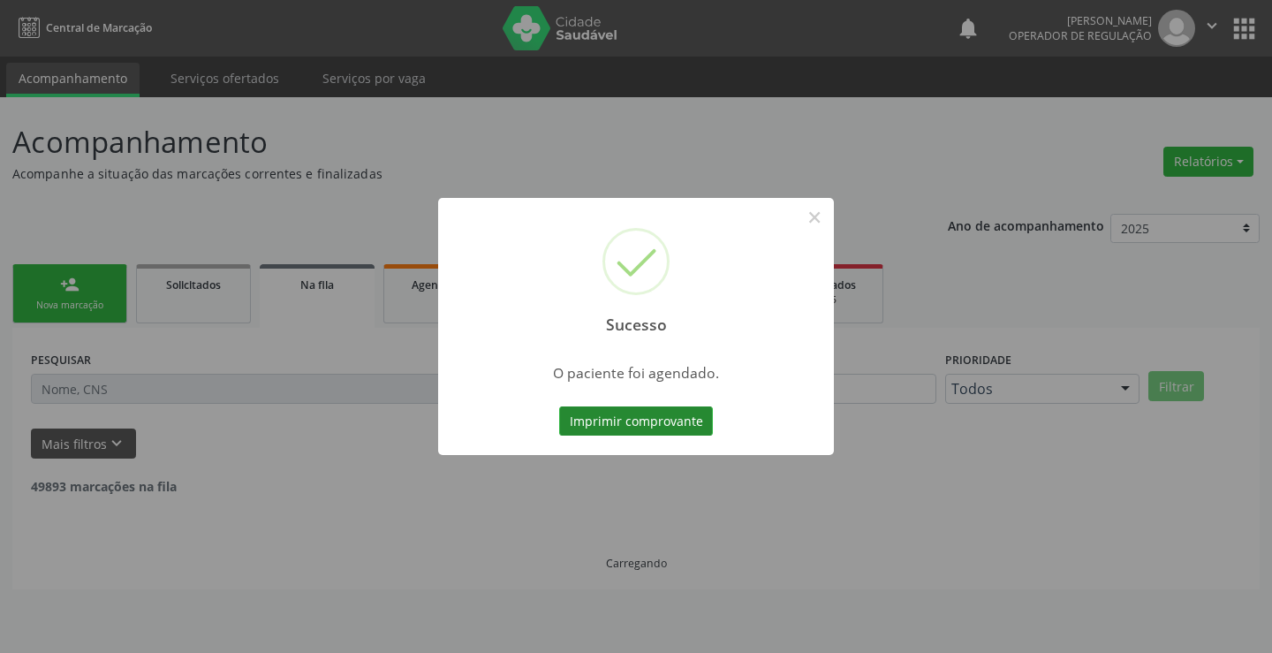
click at [637, 426] on button "Imprimir comprovante" at bounding box center [636, 421] width 154 height 30
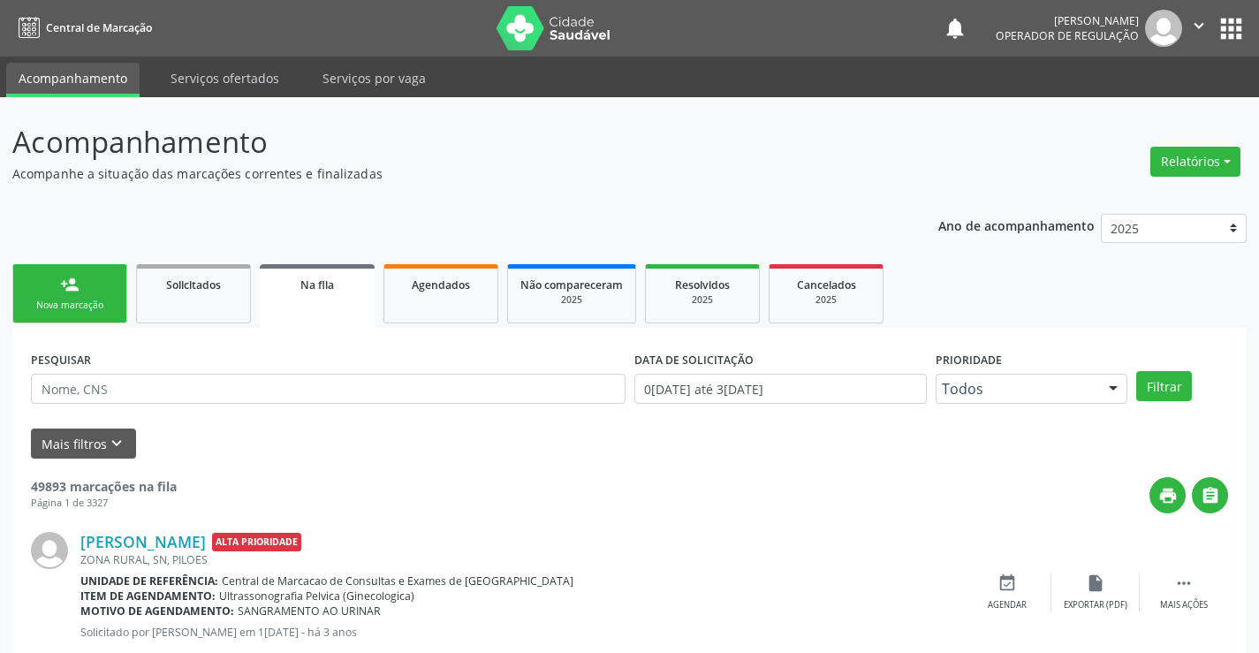
click at [75, 294] on link "person_add Nova marcação" at bounding box center [69, 293] width 115 height 59
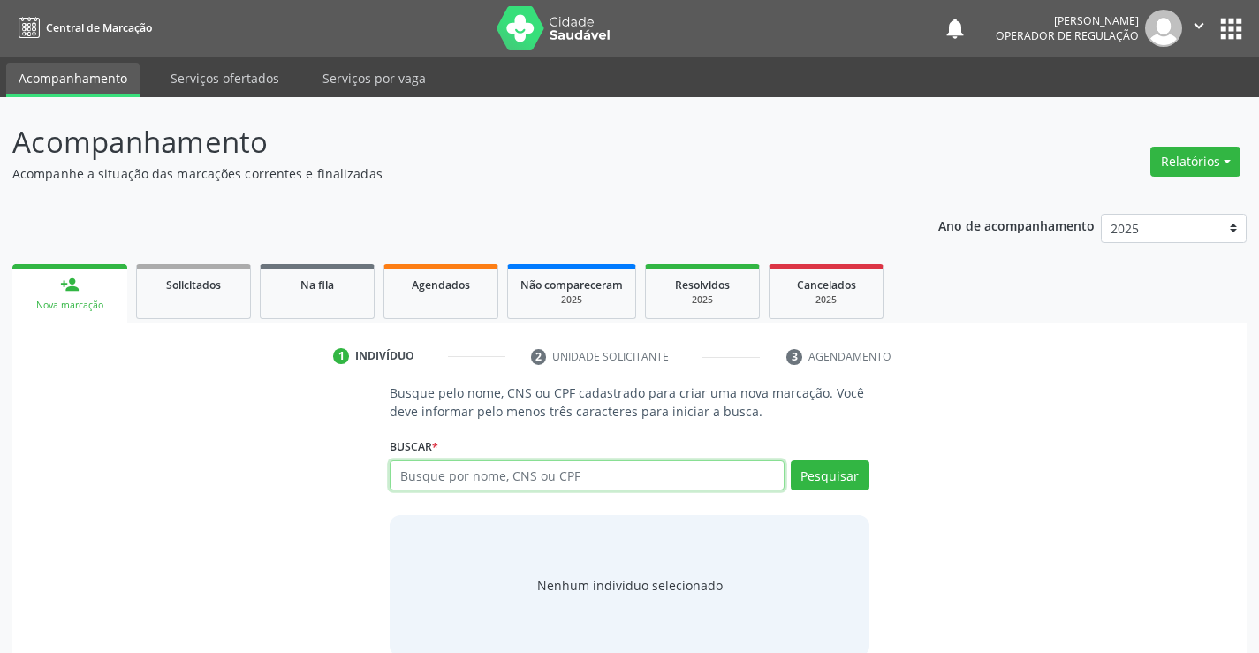
click at [573, 481] on input "text" at bounding box center [587, 475] width 394 height 30
type input "700906979551996"
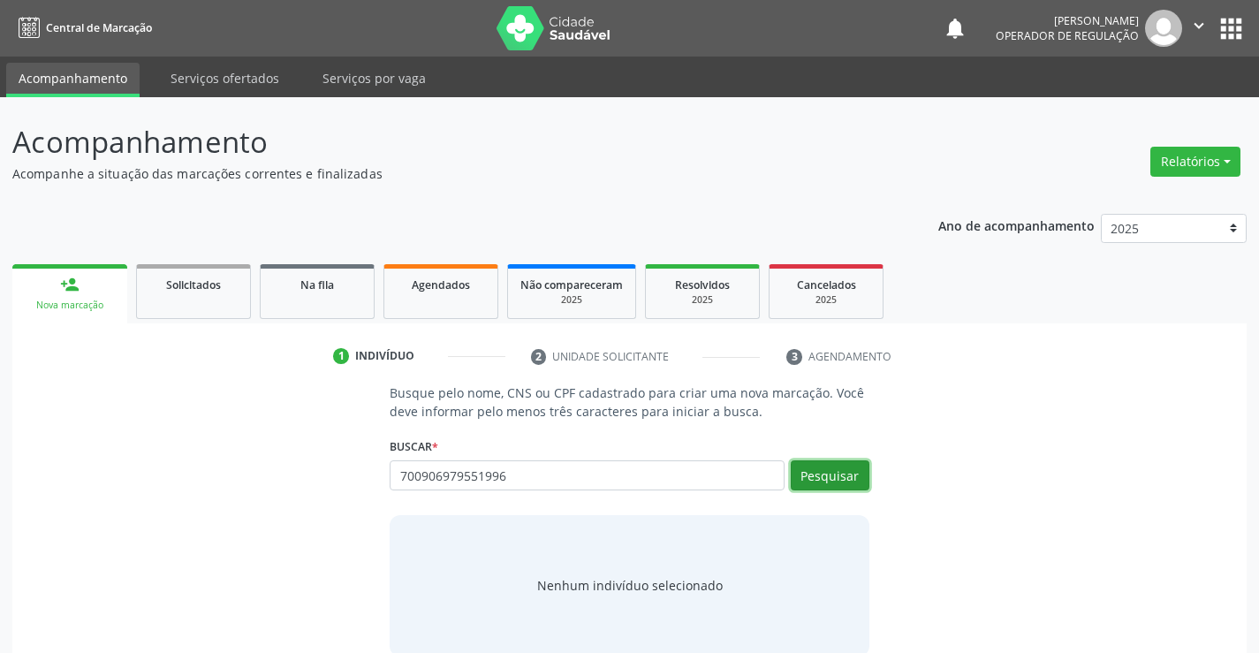
click at [843, 473] on button "Pesquisar" at bounding box center [830, 475] width 79 height 30
type input "700906979551996"
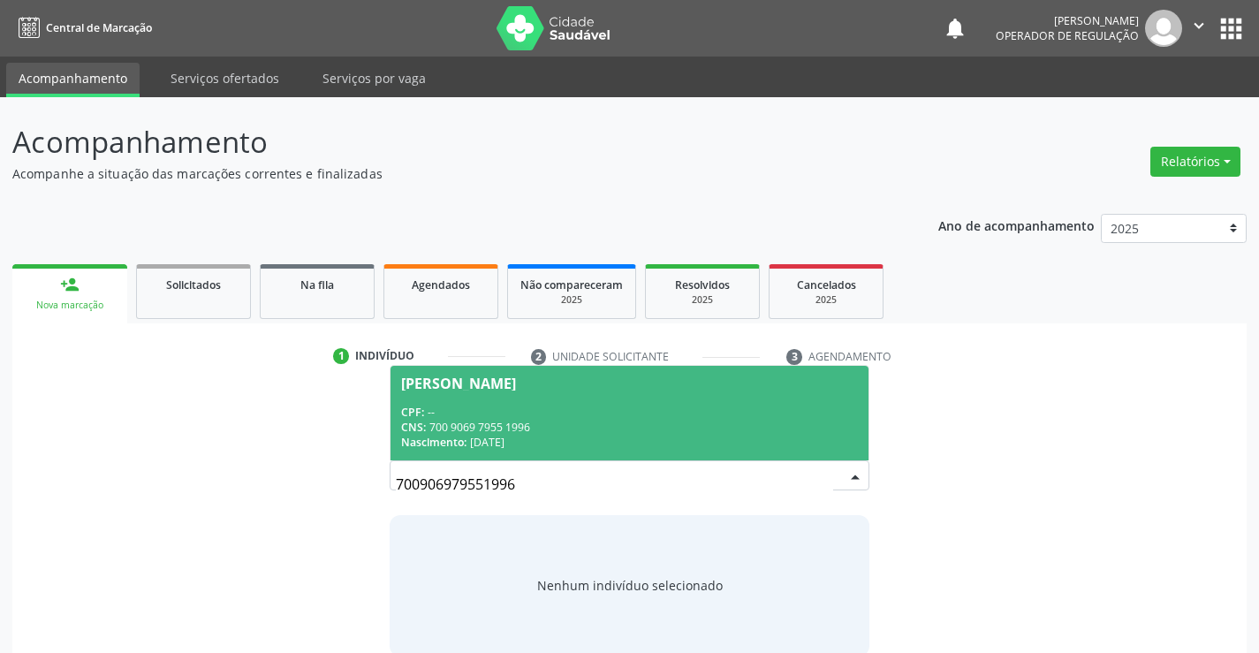
click at [579, 391] on span "Ozinel Vieira Dias CPF: -- CNS: 700 9069 7955 1996 Nascimento: 22/07/1989" at bounding box center [628, 413] width 477 height 95
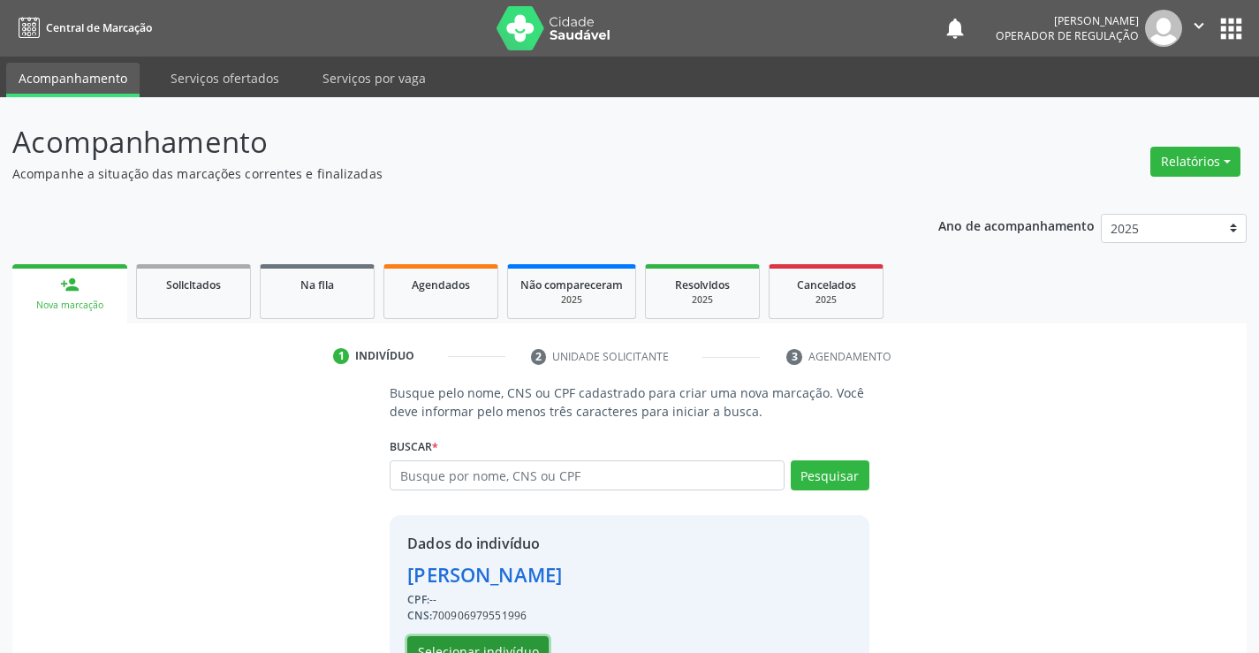
click at [484, 640] on button "Selecionar indivíduo" at bounding box center [477, 651] width 141 height 30
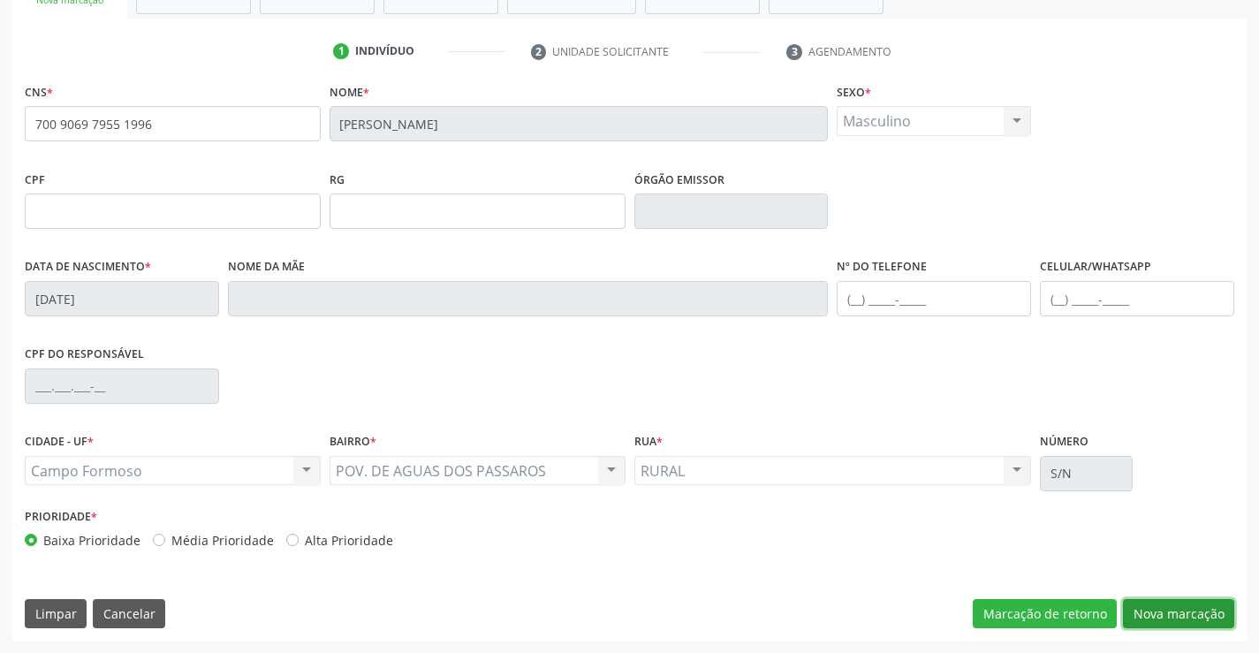
click at [1176, 599] on button "Nova marcação" at bounding box center [1178, 614] width 111 height 30
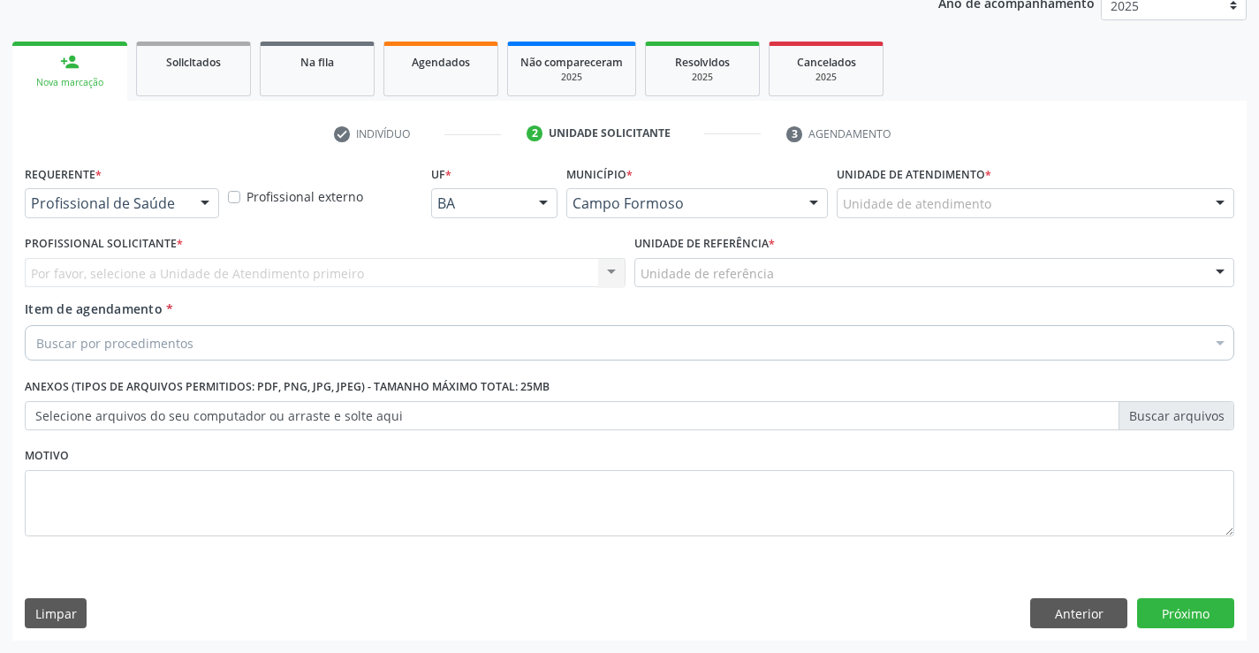
scroll to position [223, 0]
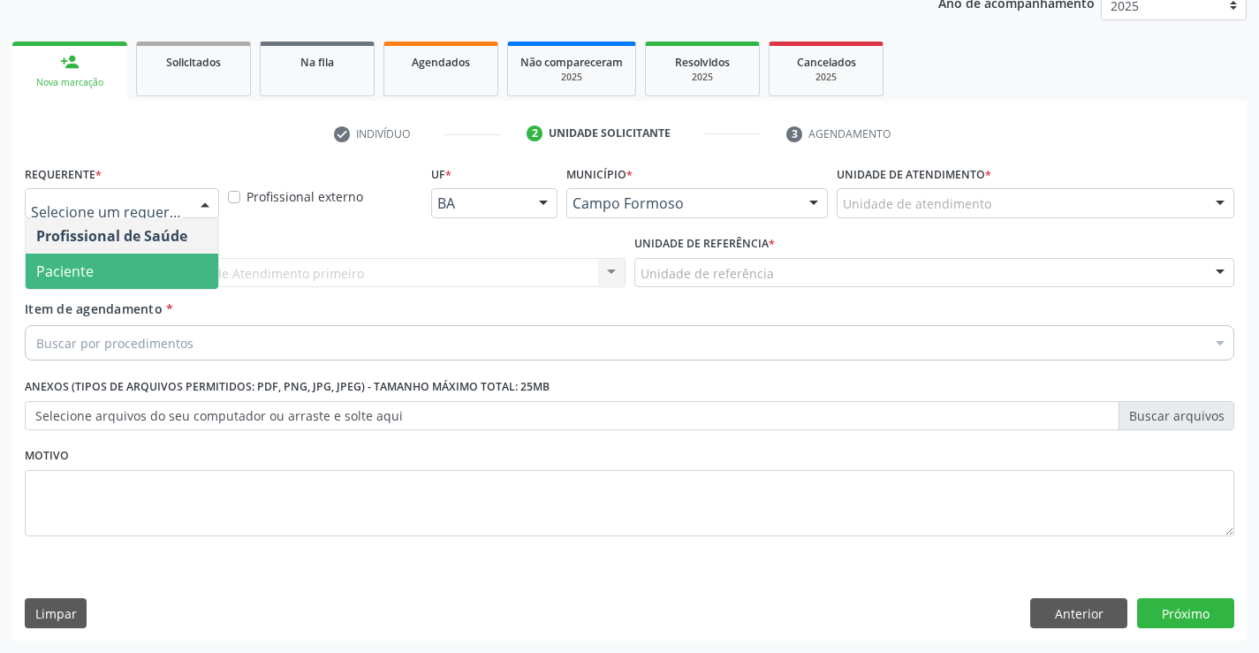
click at [79, 276] on span "Paciente" at bounding box center [64, 270] width 57 height 19
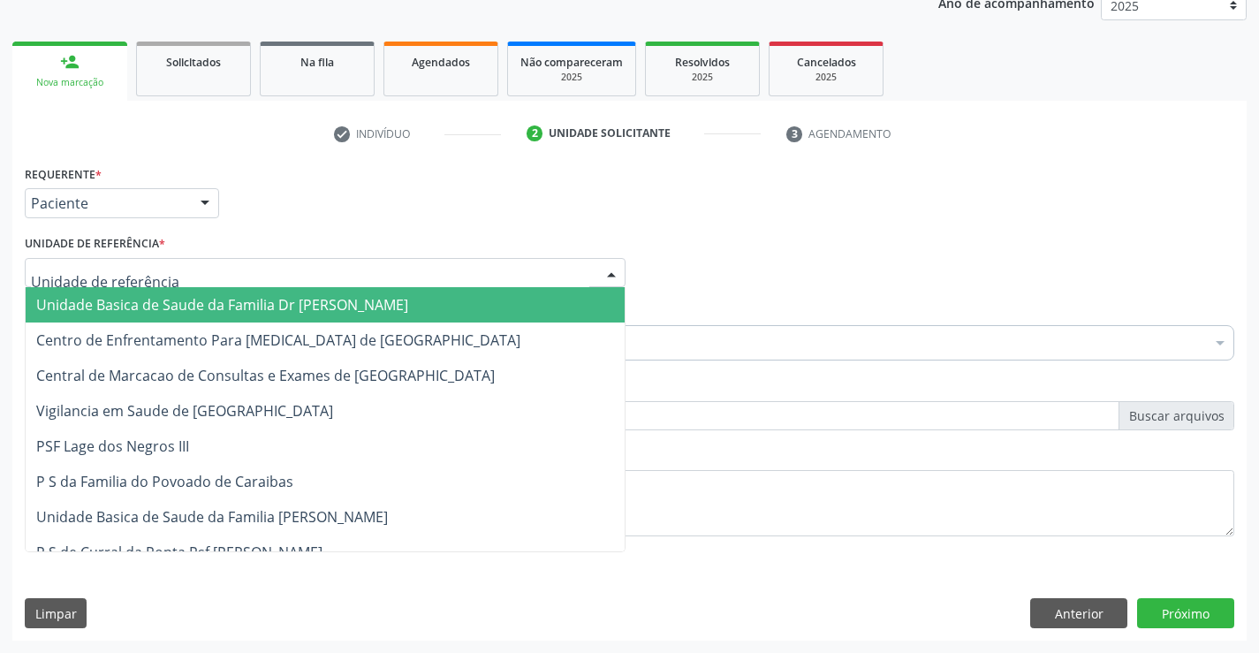
click at [156, 307] on span "Unidade Basica de Saude da Familia Dr [PERSON_NAME]" at bounding box center [222, 304] width 372 height 19
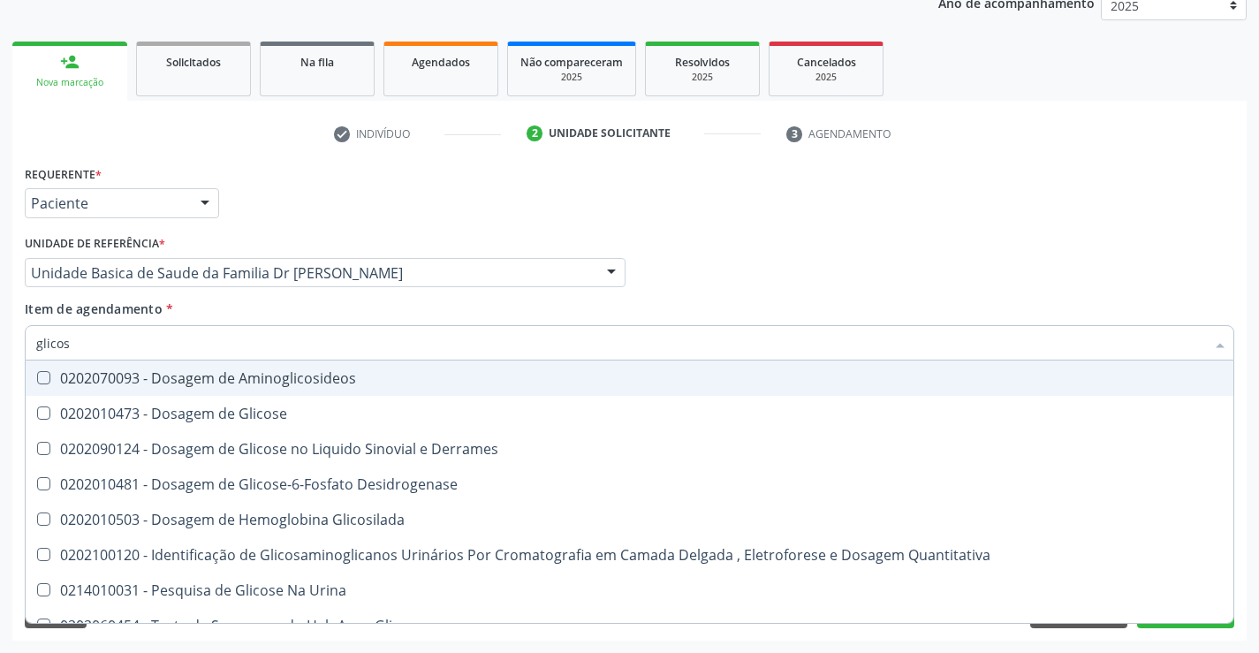
type input "glicose"
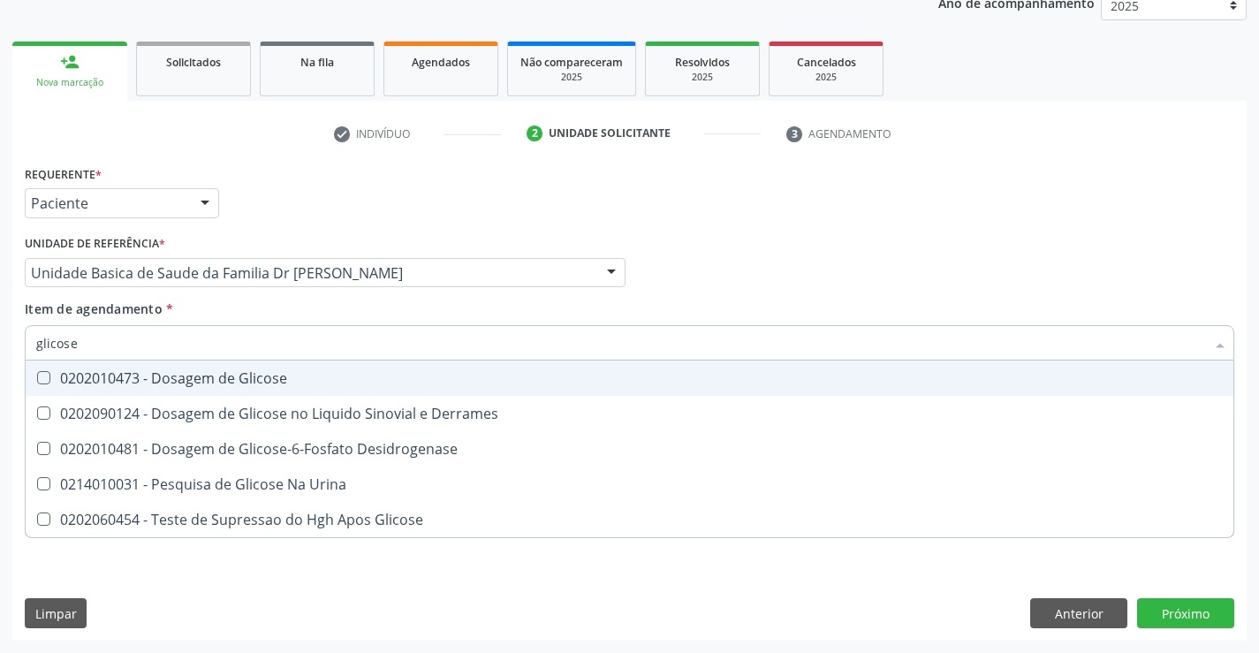
click at [229, 377] on div "0202010473 - Dosagem de Glicose" at bounding box center [629, 378] width 1186 height 14
checkbox Glicose "true"
type input "glicose"
click at [236, 297] on div "Unidade de referência * Unidade Basica de Saude da Familia Dr [PERSON_NAME] Uni…" at bounding box center [324, 265] width 609 height 69
checkbox Derrames "true"
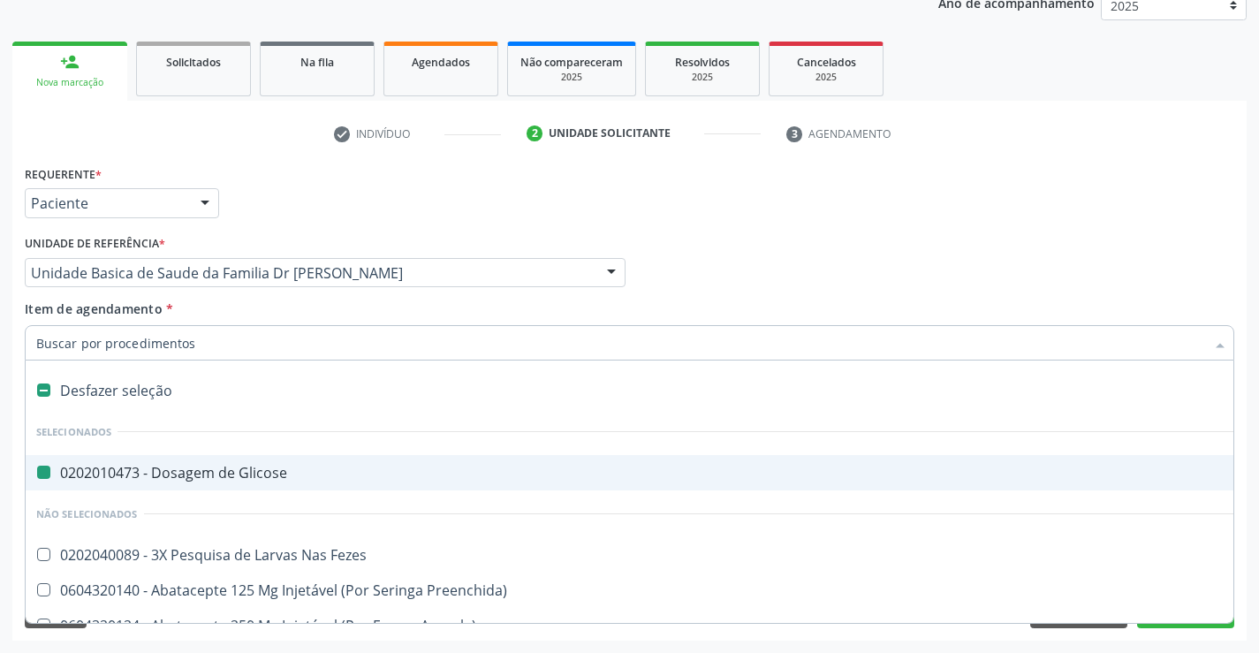
type input "u"
checkbox Glicose "false"
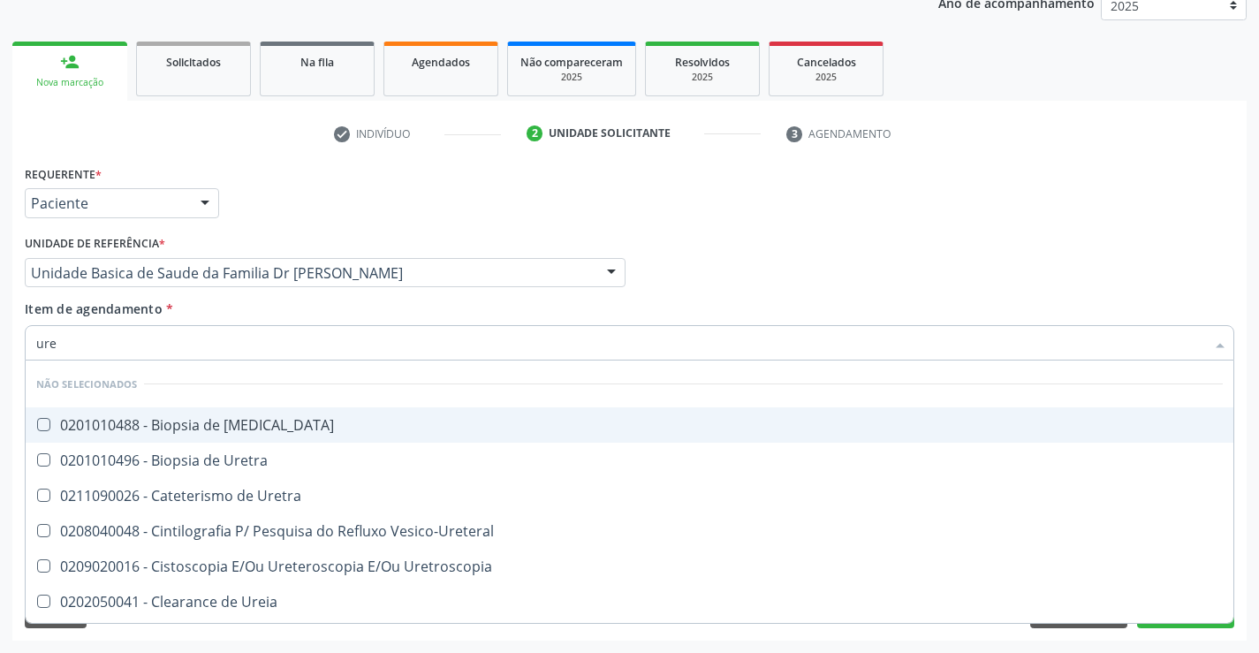
type input "urei"
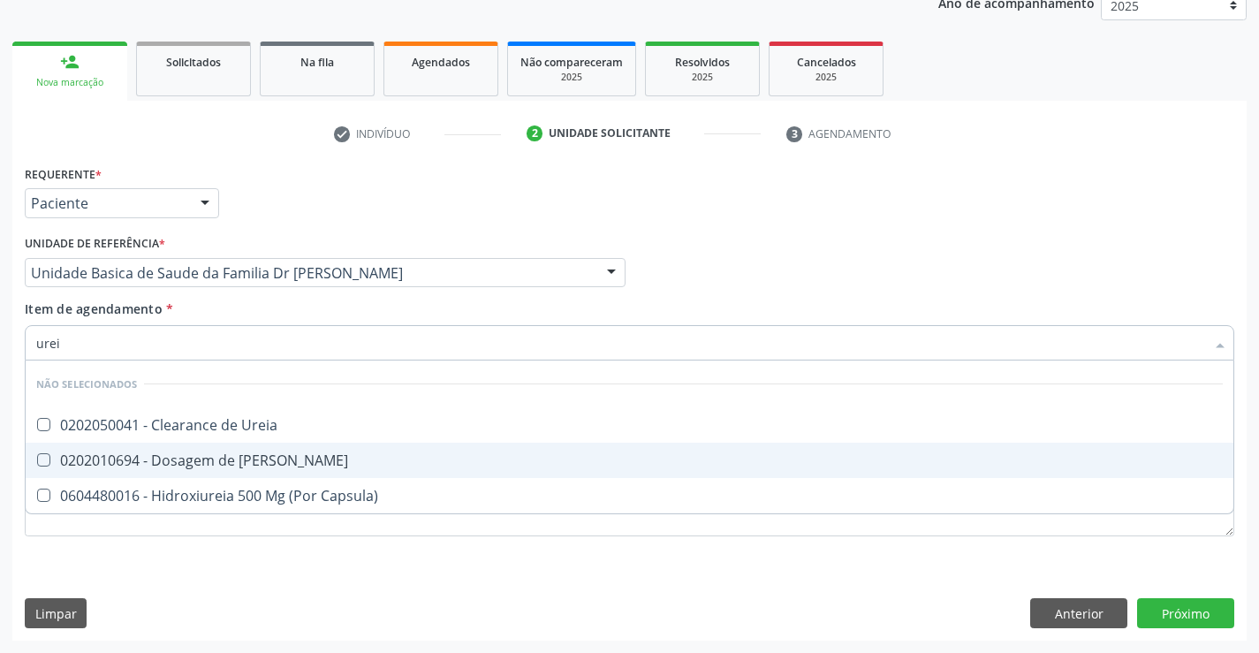
click at [242, 460] on div "0202010694 - Dosagem de [PERSON_NAME]" at bounding box center [629, 460] width 1186 height 14
checkbox Ureia "true"
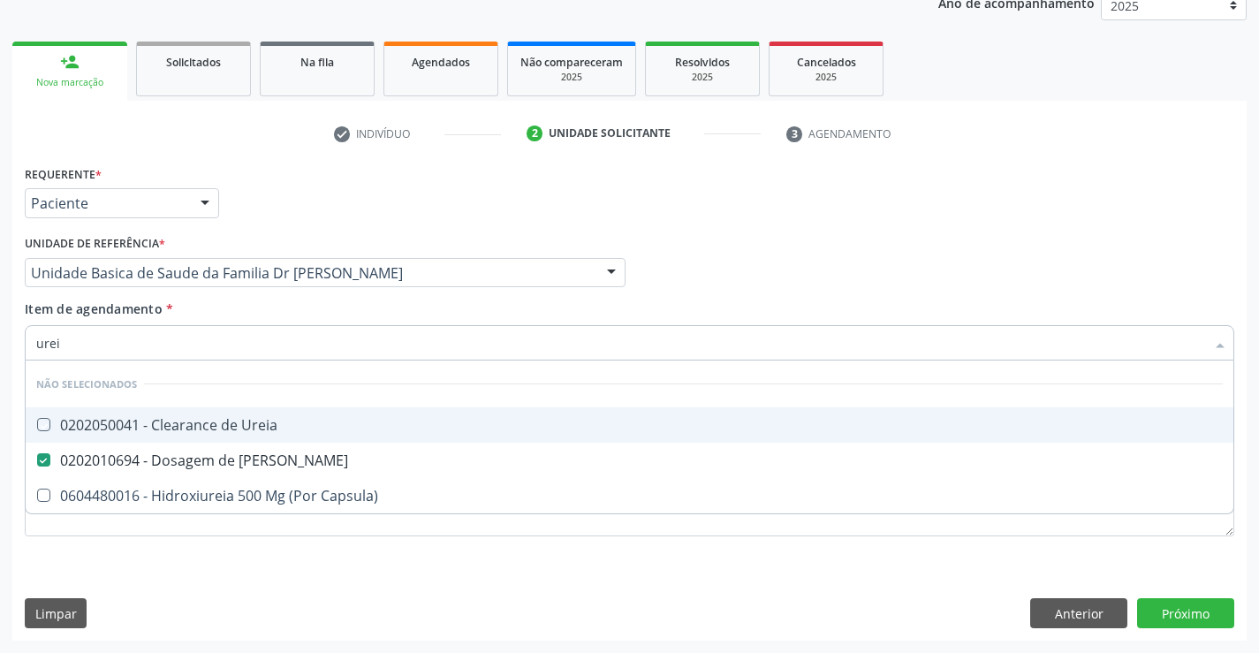
click at [236, 314] on div "Item de agendamento * urei Desfazer seleção Não selecionados 0202050041 - Clear…" at bounding box center [629, 327] width 1209 height 56
checkbox Ureia "true"
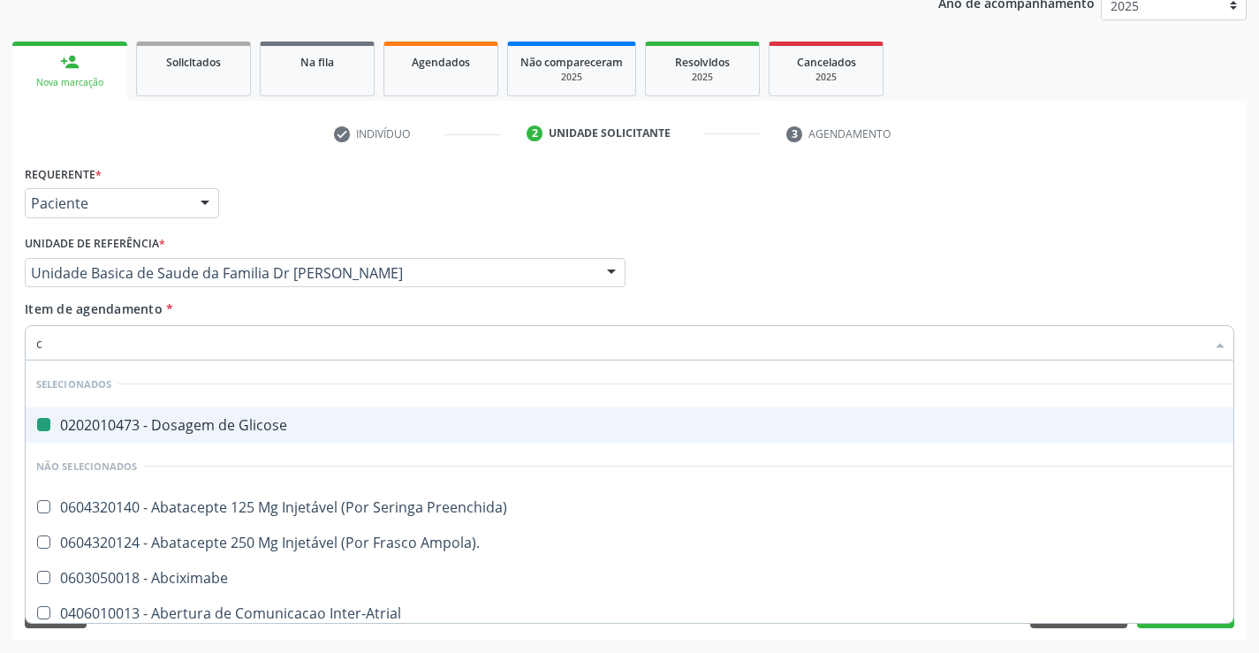
type input "cr"
checkbox Glicose "false"
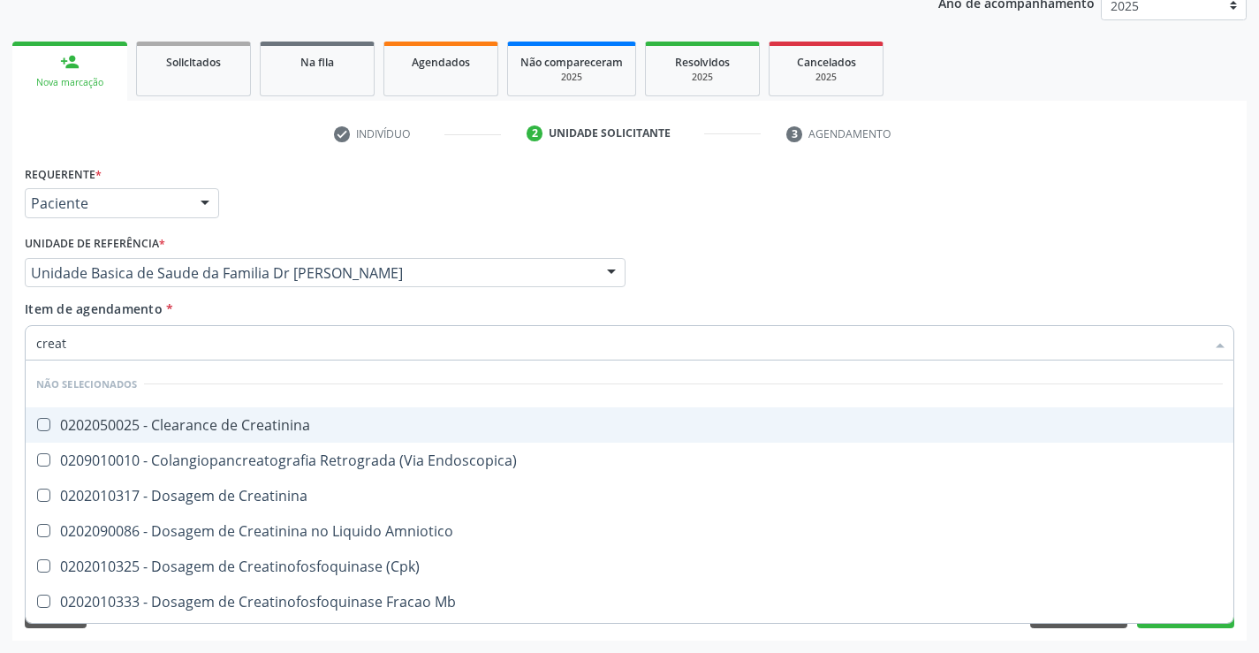
type input "creati"
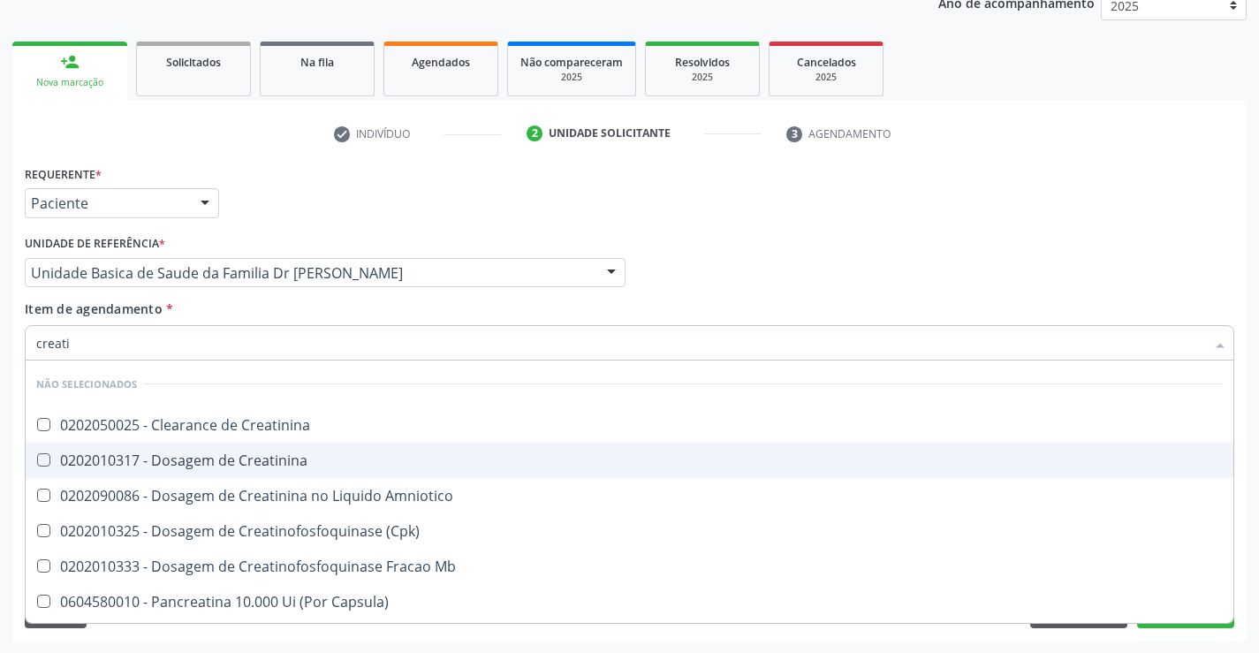
click at [246, 457] on div "0202010317 - Dosagem de Creatinina" at bounding box center [629, 460] width 1186 height 14
checkbox Creatinina "true"
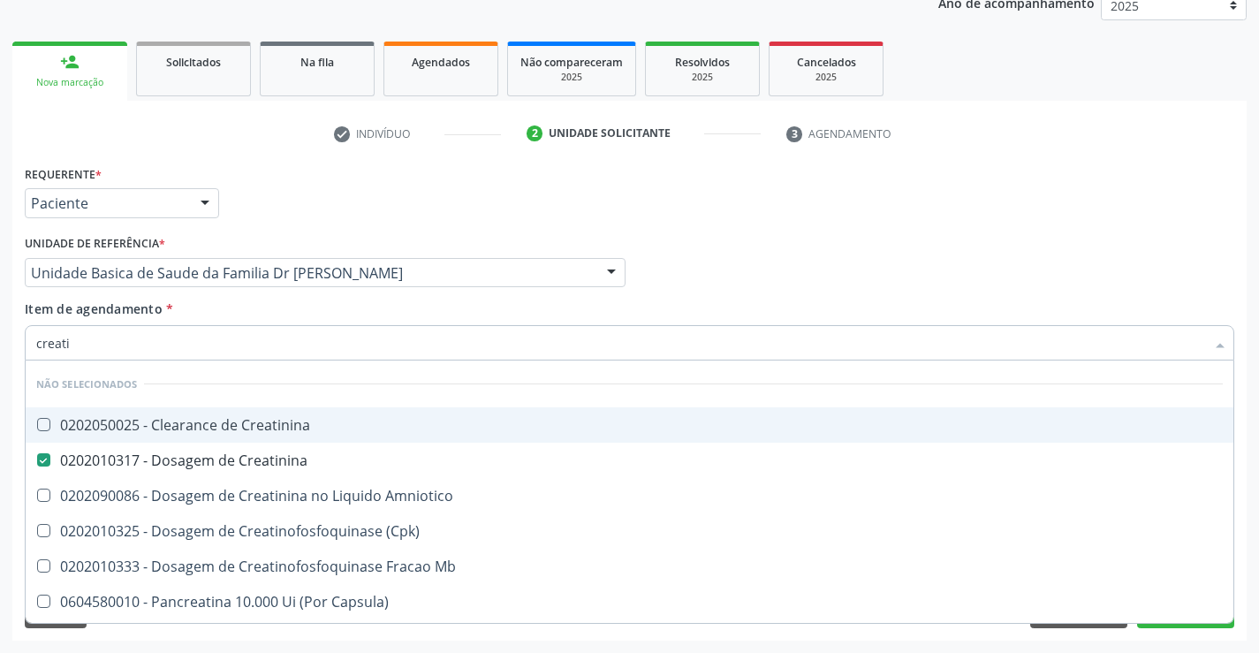
type input "creati"
click at [224, 311] on div "Item de agendamento * creati Desfazer seleção Não selecionados 0202050025 - Cle…" at bounding box center [629, 327] width 1209 height 56
checkbox Creatinina "true"
checkbox Amniotico "true"
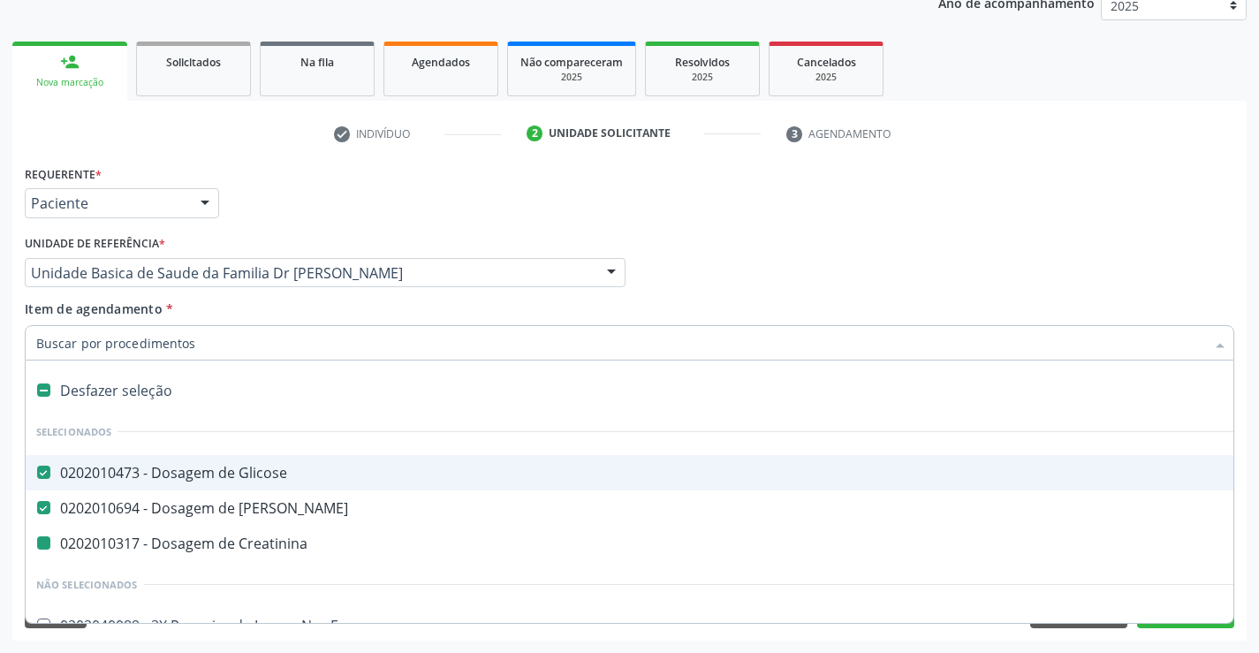
type input "t"
checkbox Creatinina "false"
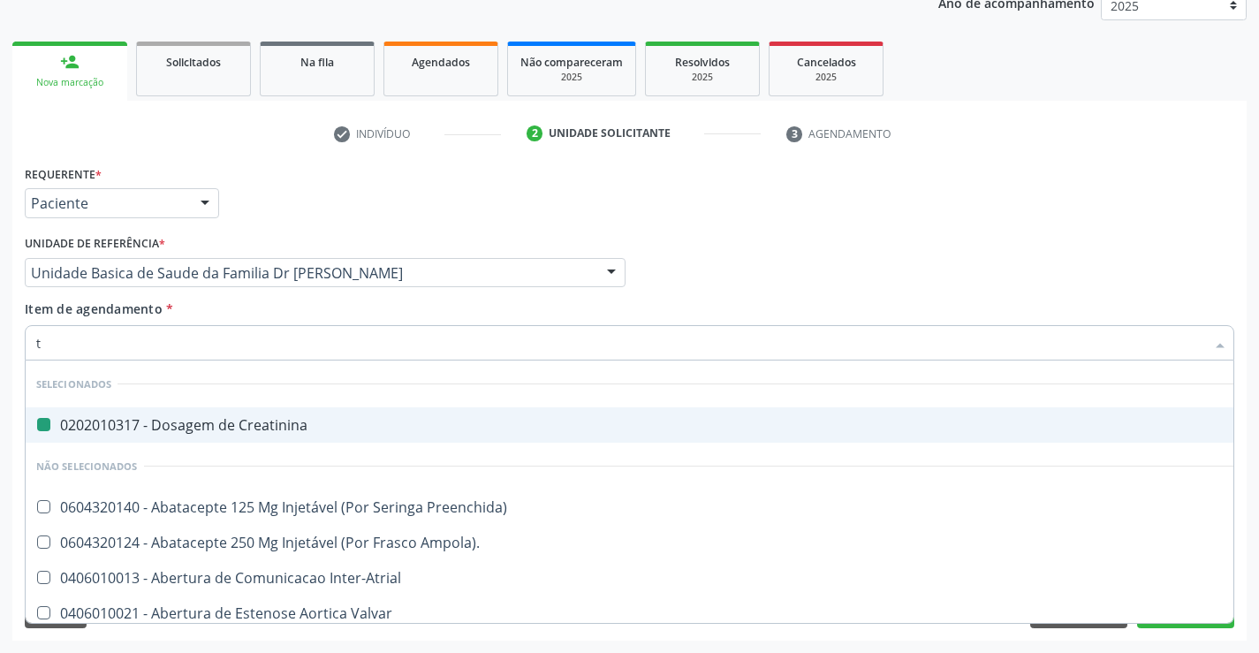
type input "tg"
checkbox Creatinina "false"
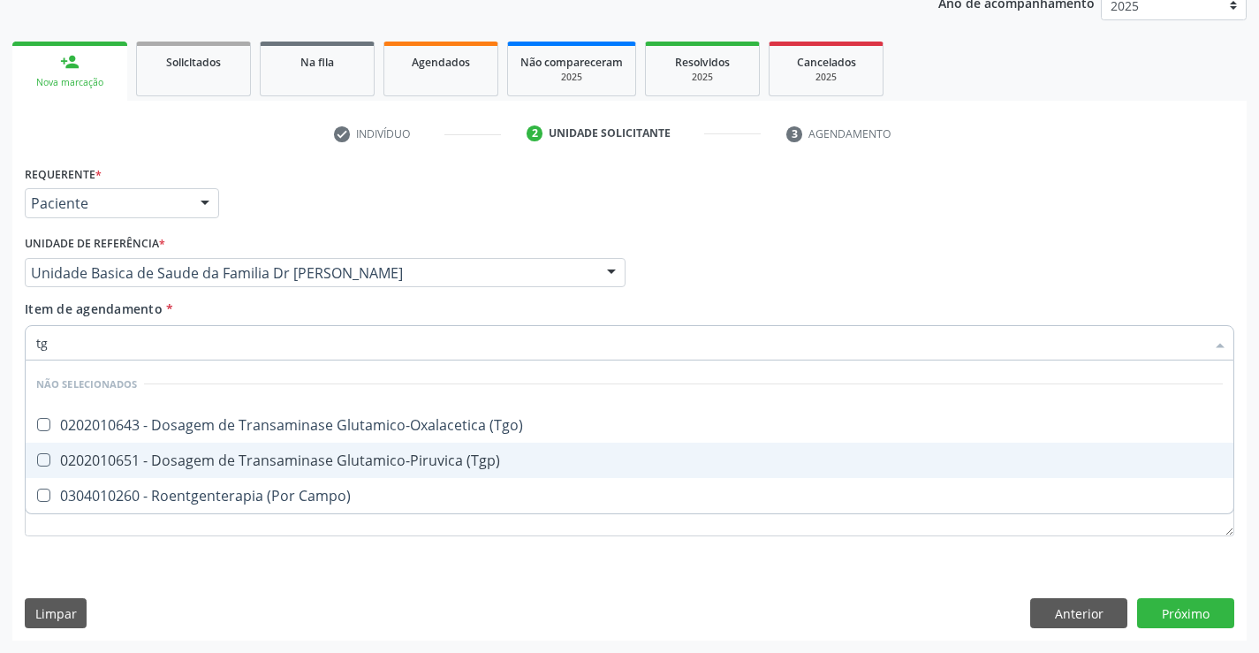
click at [232, 457] on div "0202010651 - Dosagem de Transaminase Glutamico-Piruvica (Tgp)" at bounding box center [629, 460] width 1186 height 14
checkbox \(Tgp\) "true"
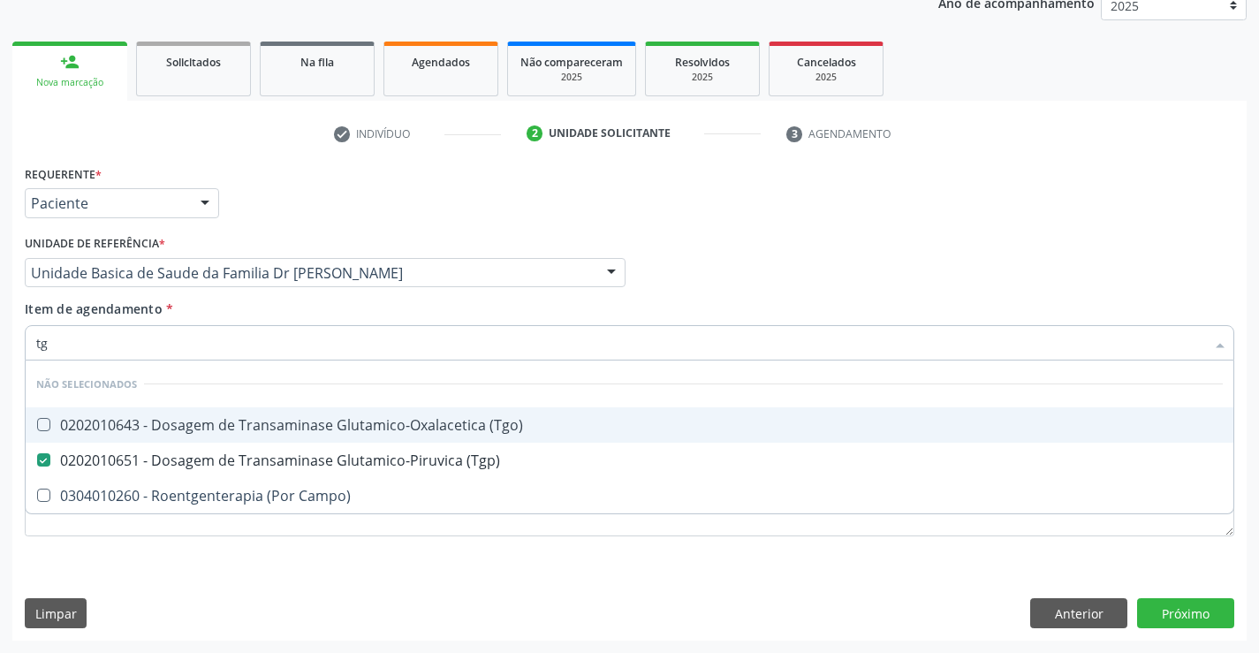
click at [231, 419] on div "0202010643 - Dosagem de Transaminase Glutamico-Oxalacetica (Tgo)" at bounding box center [629, 425] width 1186 height 14
checkbox \(Tgo\) "true"
type input "tg"
click at [233, 313] on div "Item de agendamento * tg Desfazer seleção Não selecionados 0202010643 - Dosagem…" at bounding box center [629, 327] width 1209 height 56
checkbox Campo\) "true"
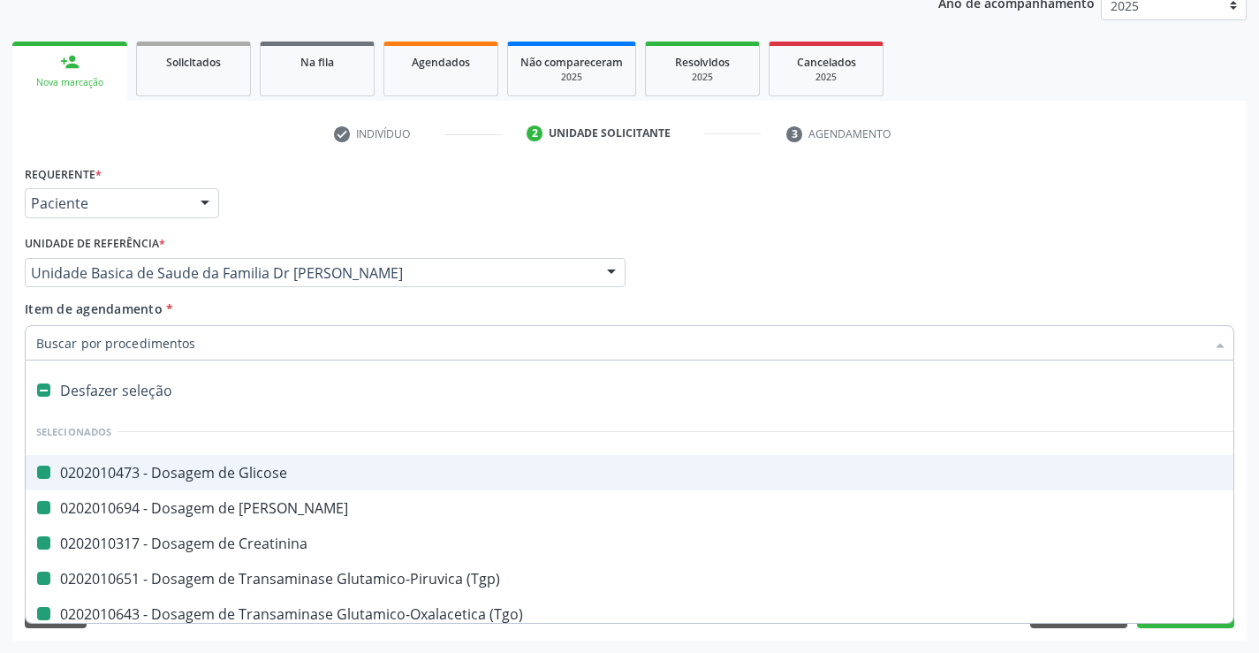
type input "f"
checkbox Glicose "false"
checkbox Creatinina "false"
checkbox Ureia "false"
checkbox \(Tgp\) "false"
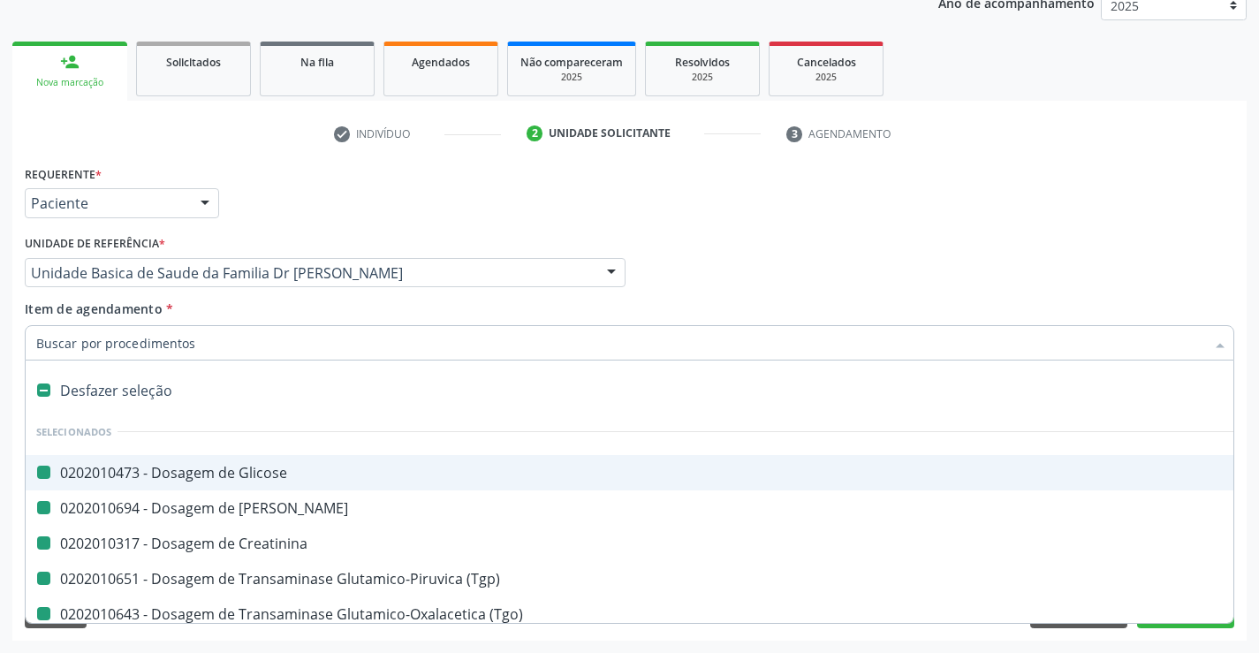
checkbox \(Tgo\) "false"
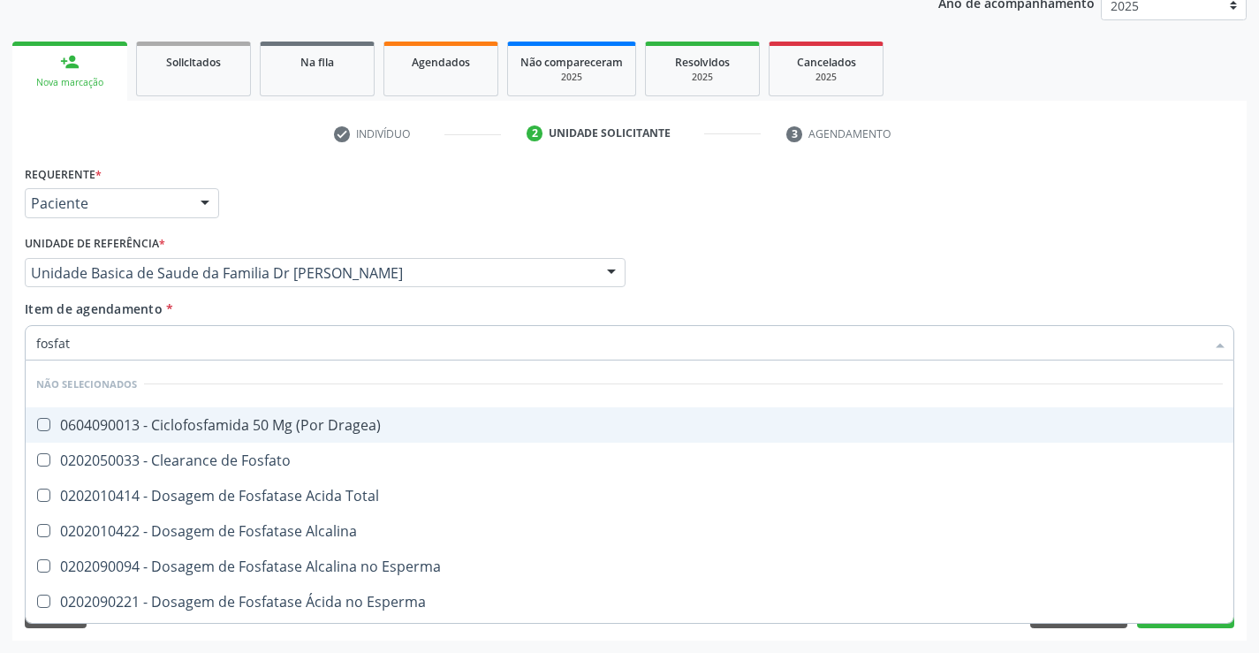
type input "fosfata"
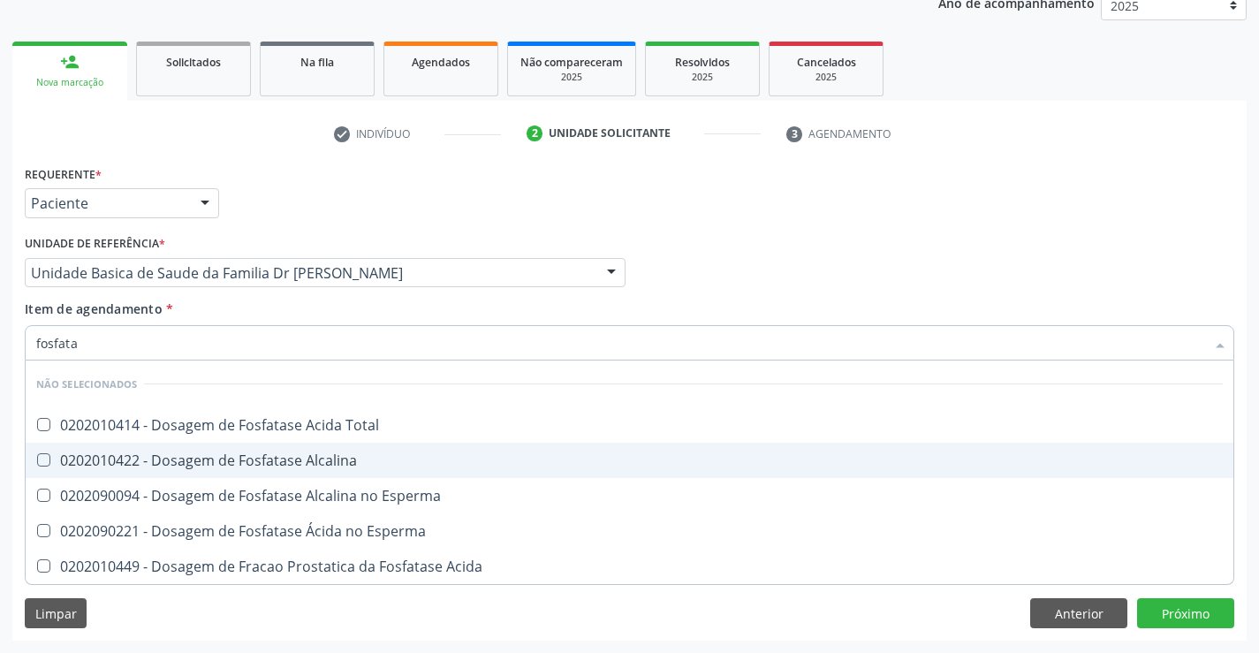
click at [289, 458] on div "0202010422 - Dosagem de Fosfatase Alcalina" at bounding box center [629, 460] width 1186 height 14
checkbox Alcalina "true"
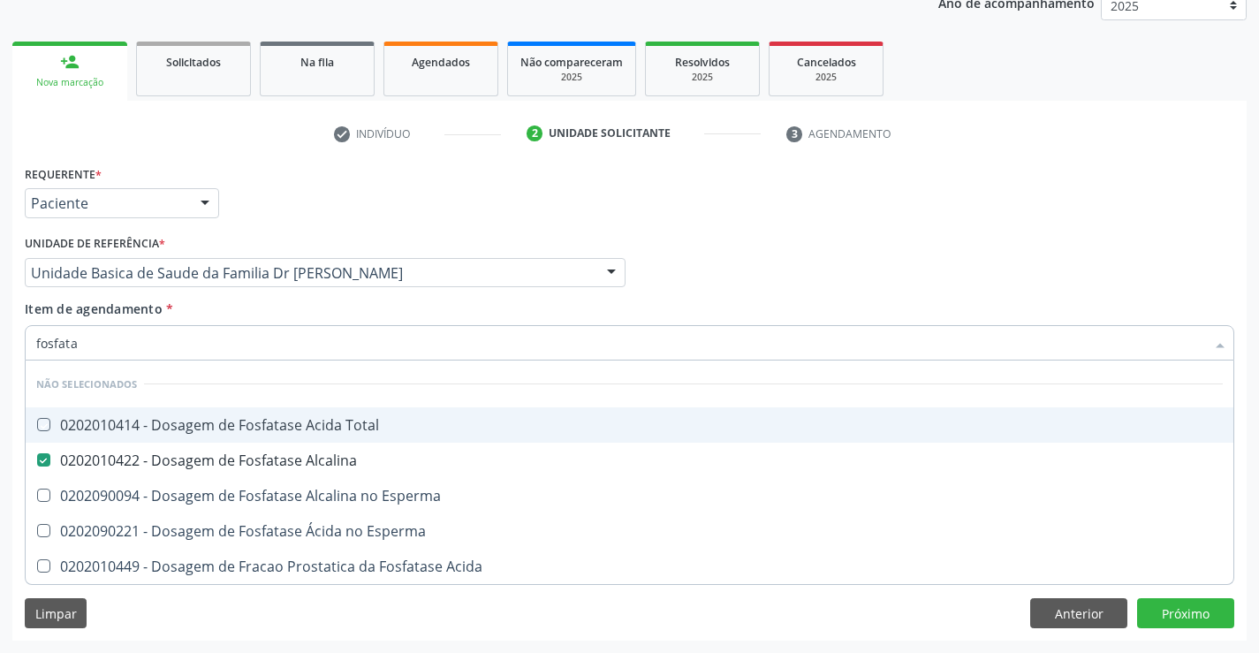
click at [282, 314] on div "Item de agendamento * fosfata Desfazer seleção Não selecionados 0202010414 - Do…" at bounding box center [629, 327] width 1209 height 56
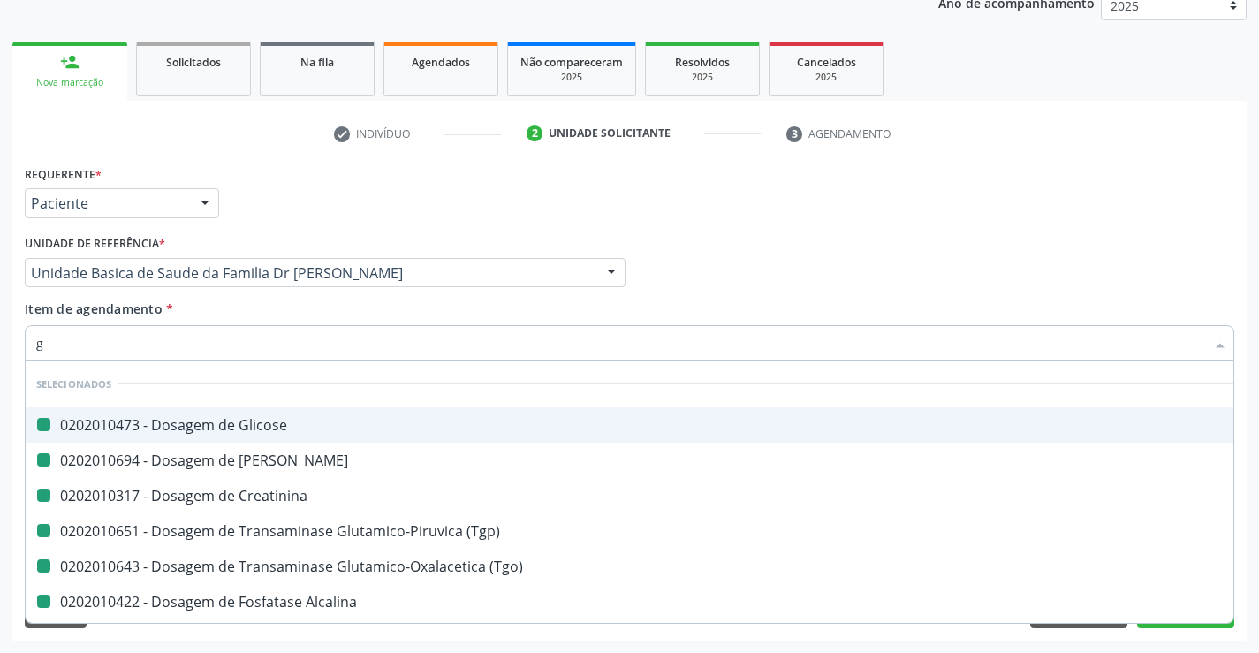
type input "ga"
checkbox Glicose "false"
checkbox Creatinina "false"
checkbox Ureia "false"
checkbox \(Tgp\) "false"
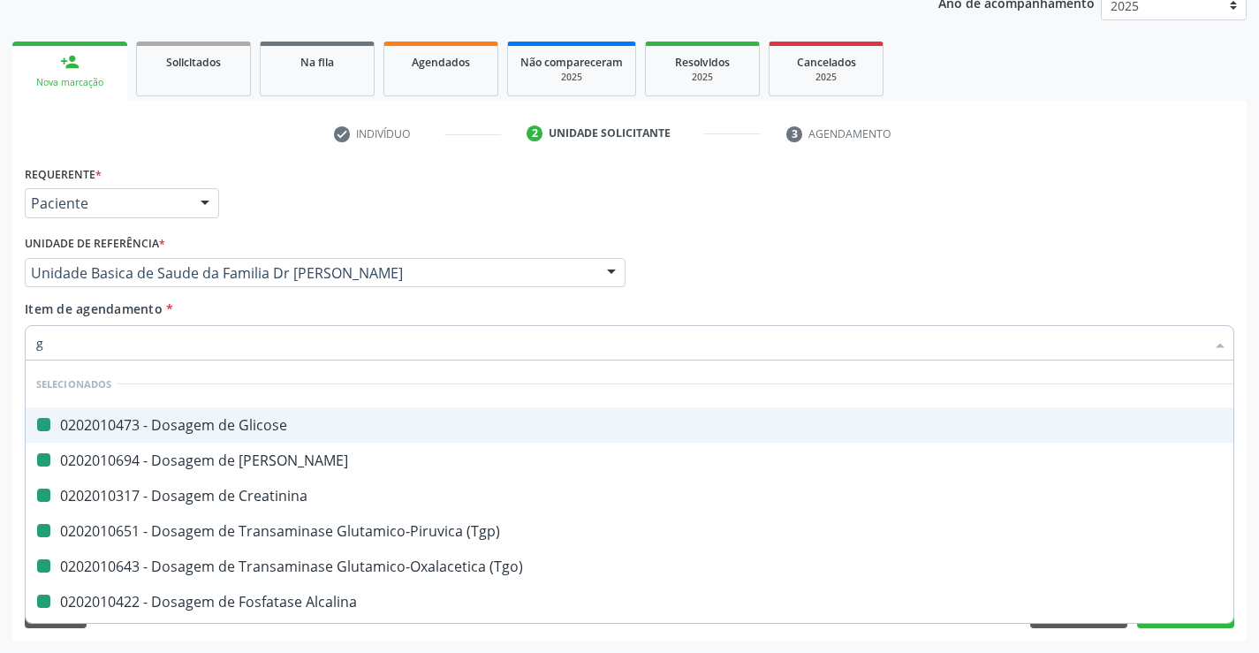
checkbox \(Tgo\) "false"
checkbox Alcalina "false"
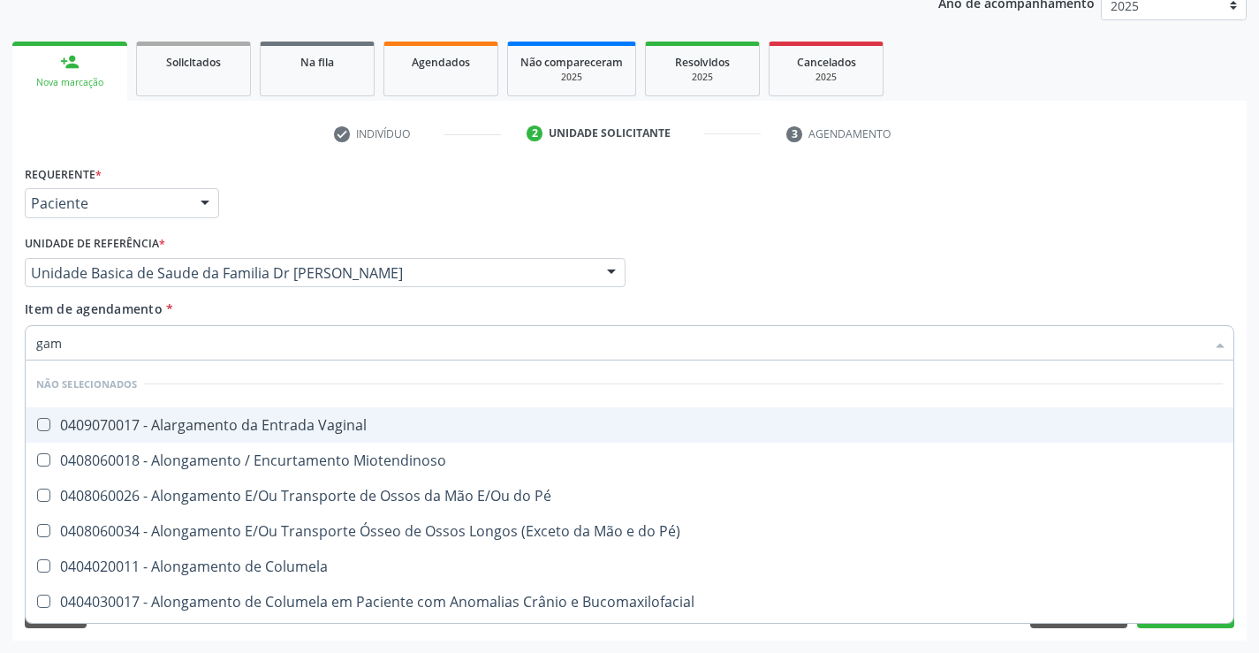
type input "gama"
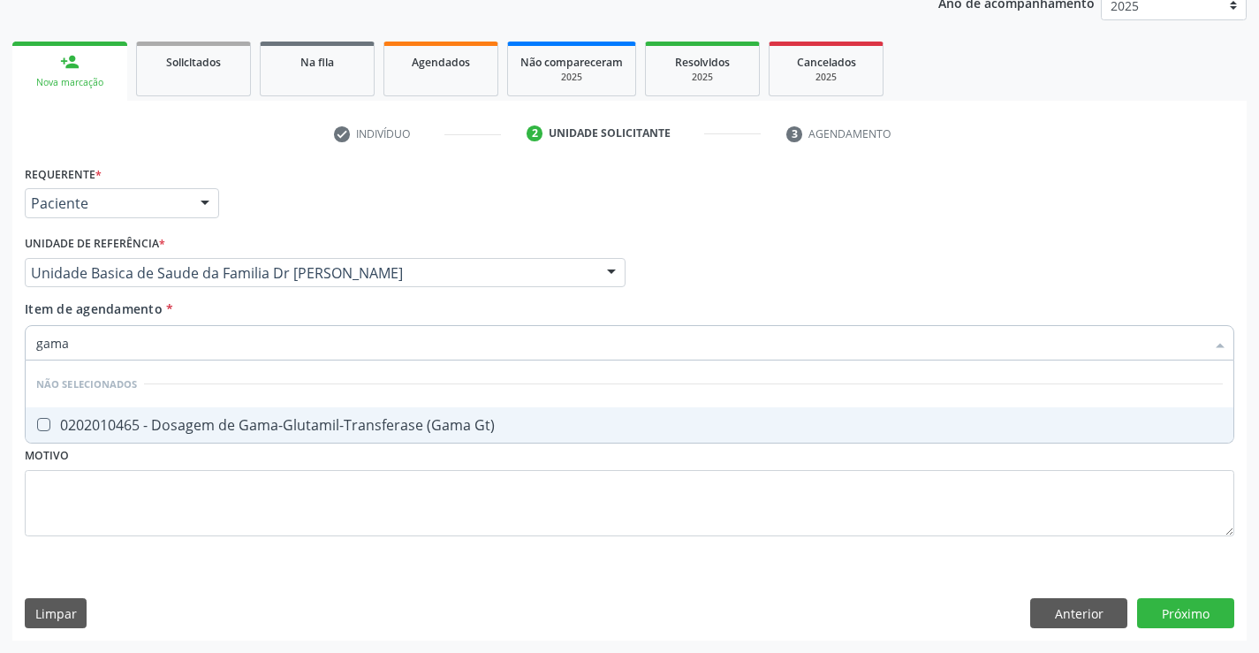
click at [269, 420] on div "0202010465 - Dosagem de Gama-Glutamil-Transferase (Gama Gt)" at bounding box center [629, 425] width 1186 height 14
checkbox Gt\) "true"
click at [256, 302] on div "Item de agendamento * gama Desfazer seleção Não selecionados 0202010465 - Dosag…" at bounding box center [629, 327] width 1209 height 56
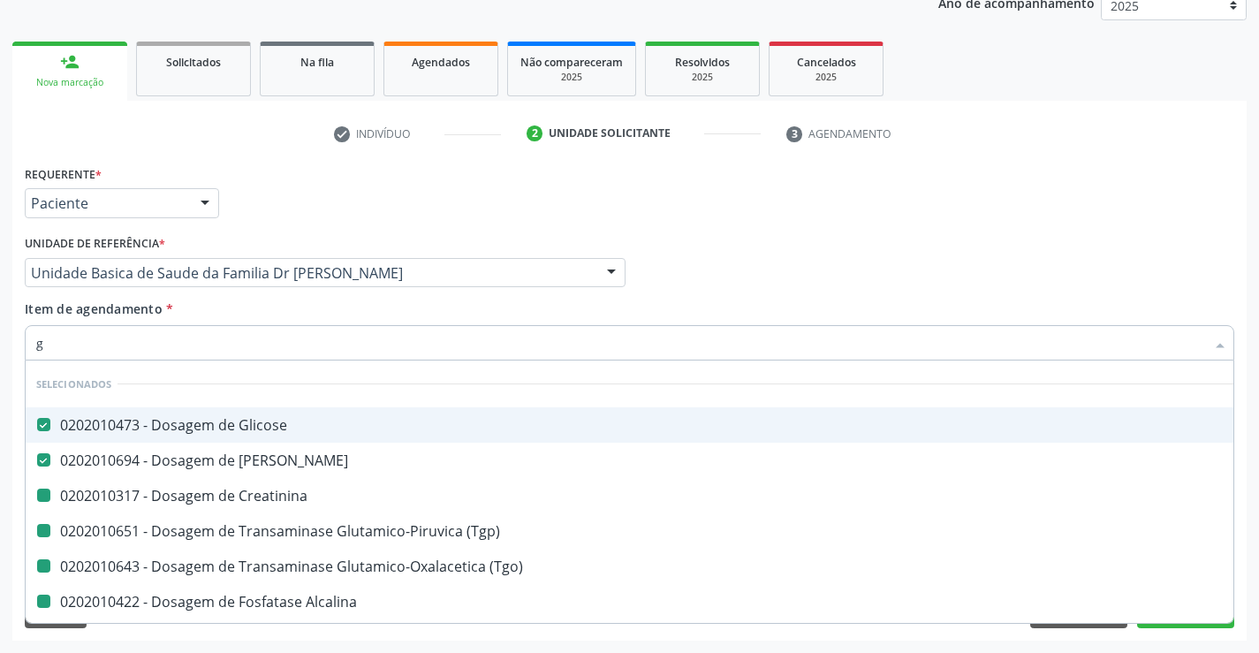
type input "ga"
checkbox Creatinina "false"
checkbox \(Tgp\) "false"
checkbox \(Tgo\) "false"
checkbox Alcalina "false"
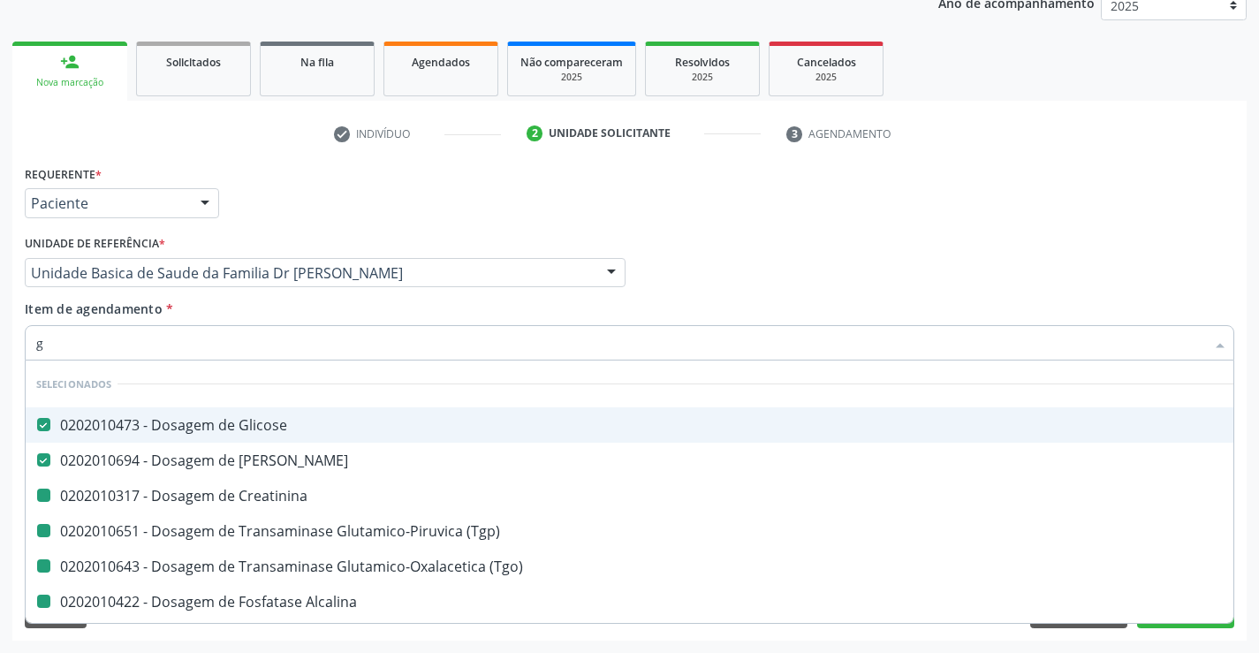
checkbox Gt\) "false"
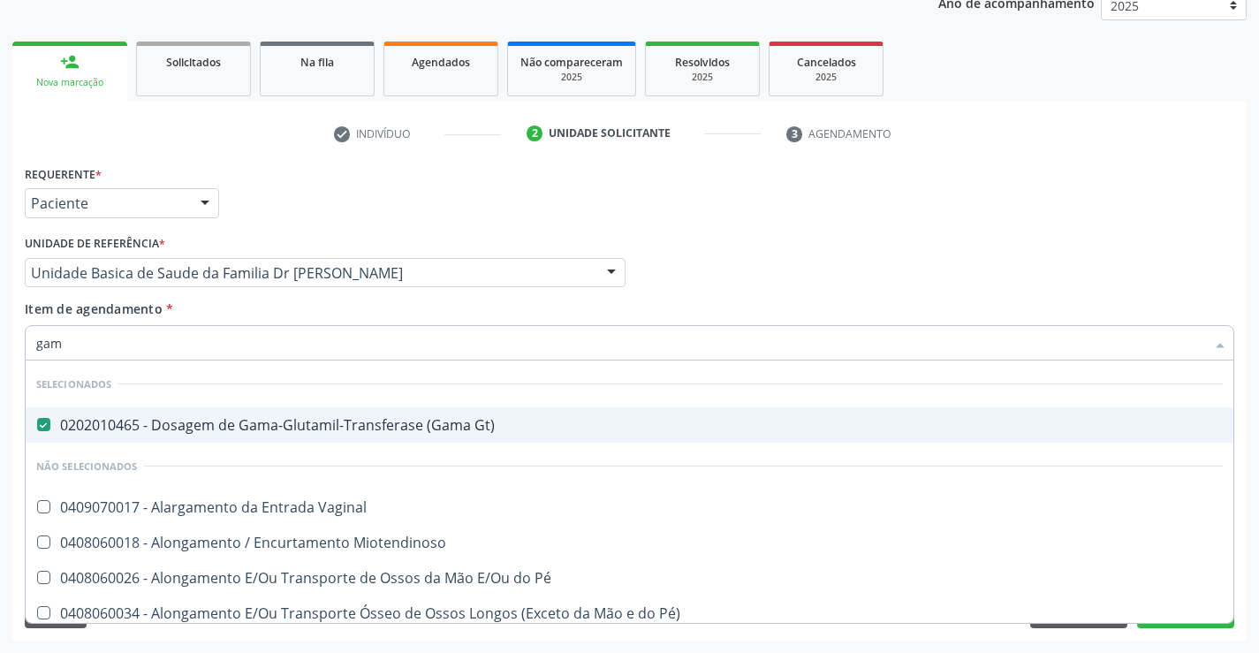
type input "gama"
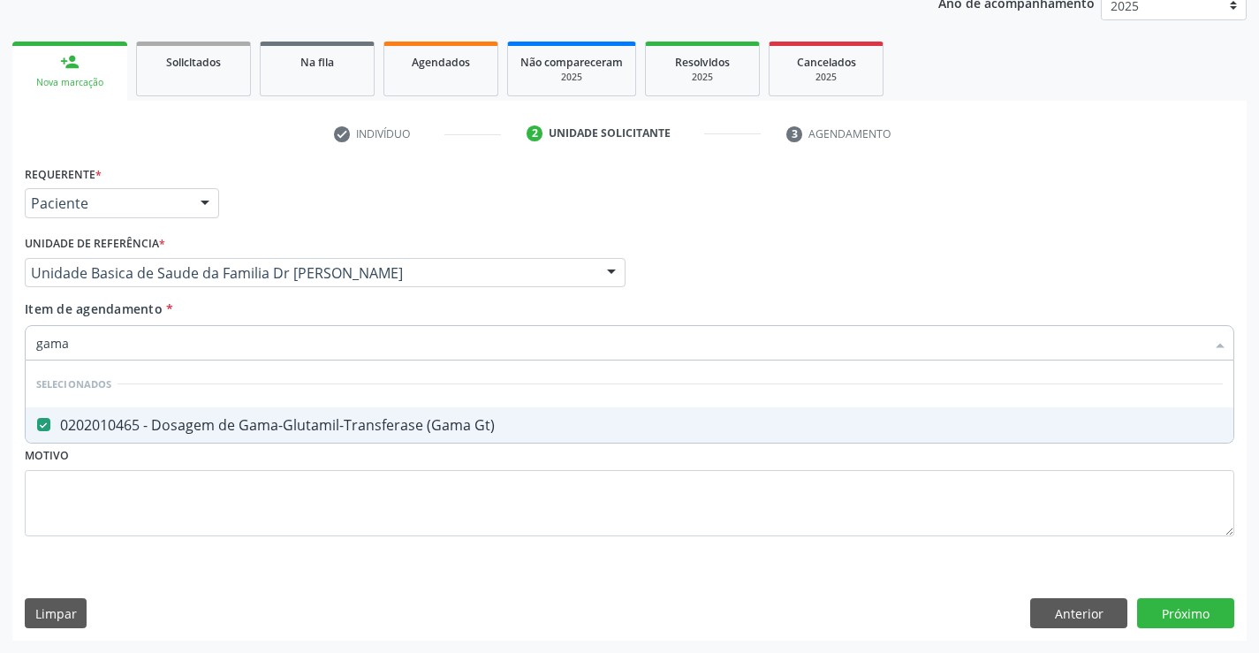
click at [259, 420] on div "0202010465 - Dosagem de Gama-Glutamil-Transferase (Gama Gt)" at bounding box center [629, 425] width 1186 height 14
click at [204, 424] on div "0202010465 - Dosagem de Gama-Glutamil-Transferase (Gama Gt)" at bounding box center [629, 425] width 1186 height 14
checkbox Gt\) "true"
click at [196, 287] on div "Unidade Basica de Saude da Familia Dr Paulo Sudre Unidade Basica de Saude da Fa…" at bounding box center [325, 273] width 601 height 30
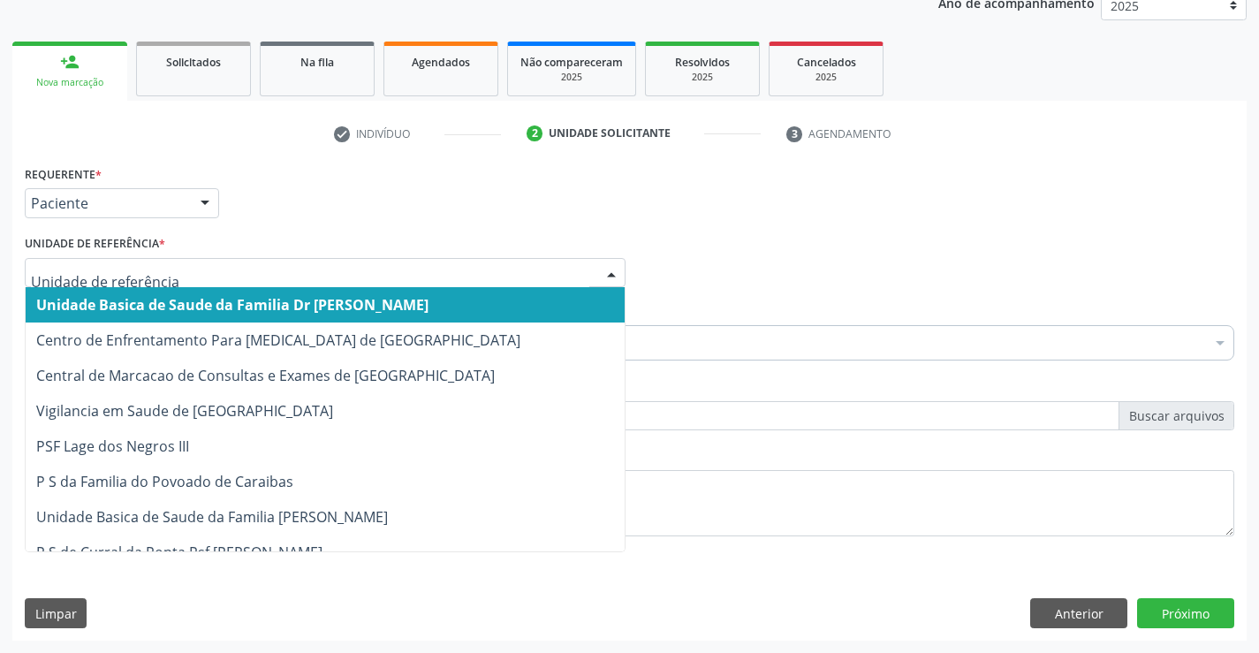
click at [214, 254] on div "Unidade de referência * Unidade Basica de Saude da Familia Dr Paulo Sudre Centr…" at bounding box center [325, 259] width 601 height 57
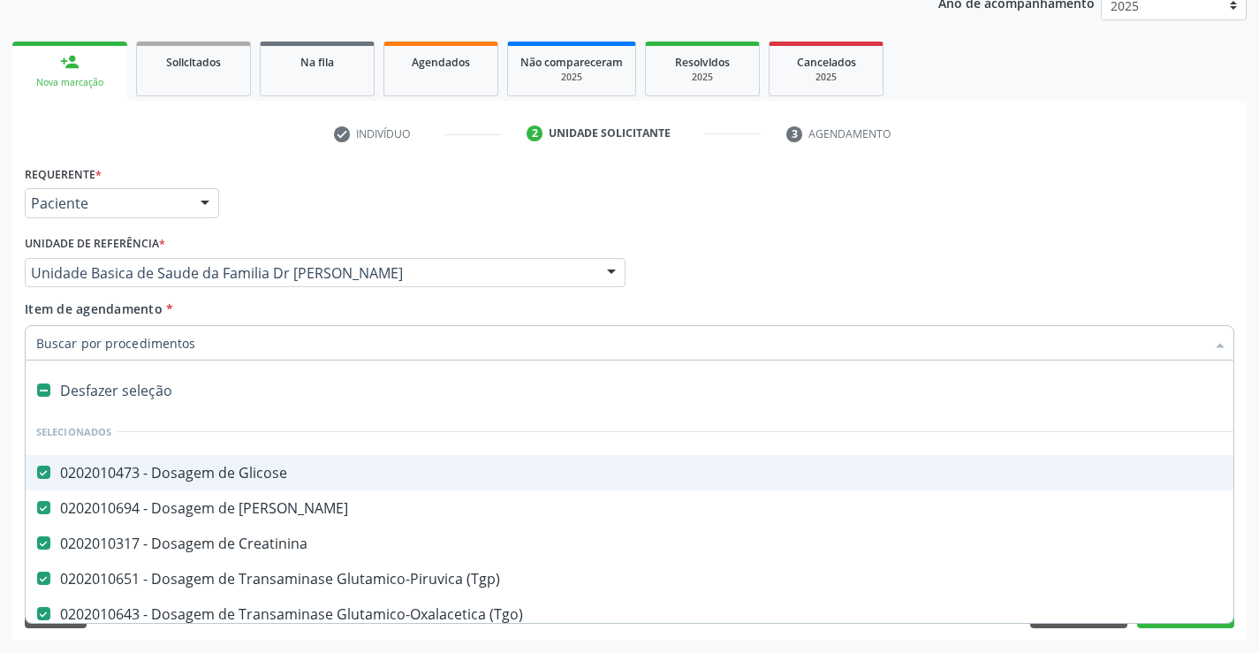
type input "c"
checkbox Gt\) "false"
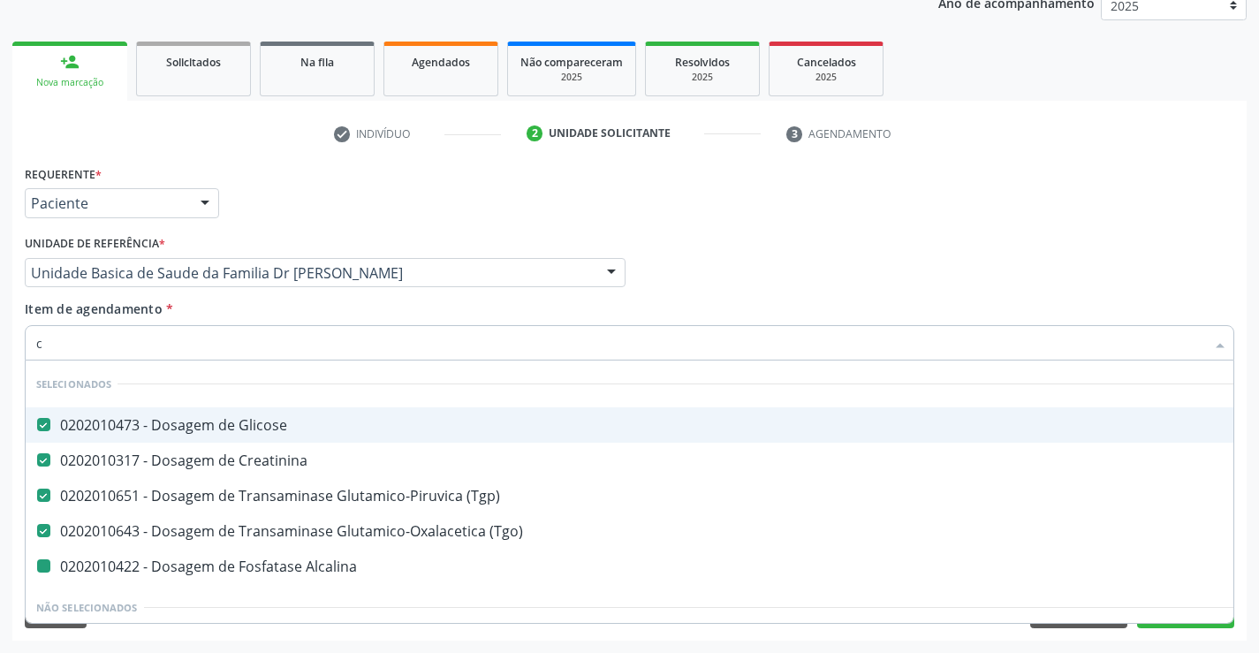
type input "co"
checkbox Alcalina "false"
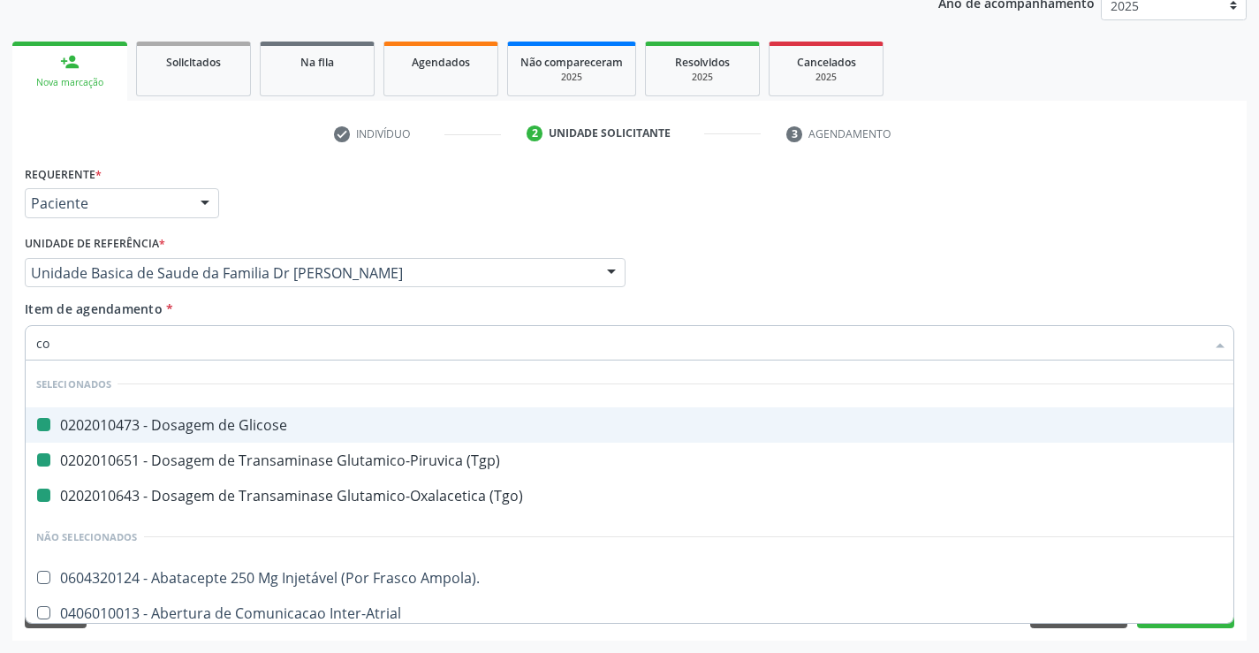
type input "col"
checkbox Glicose "false"
checkbox \(Tgp\) "false"
checkbox \(Tgo\) "false"
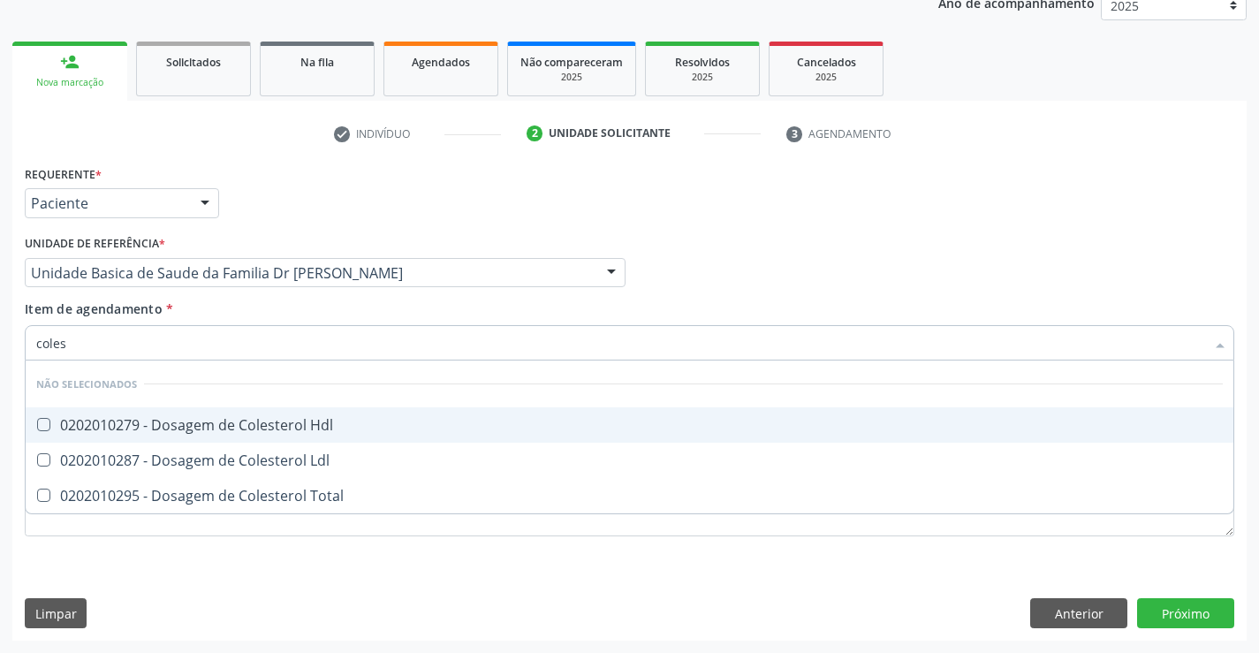
type input "colest"
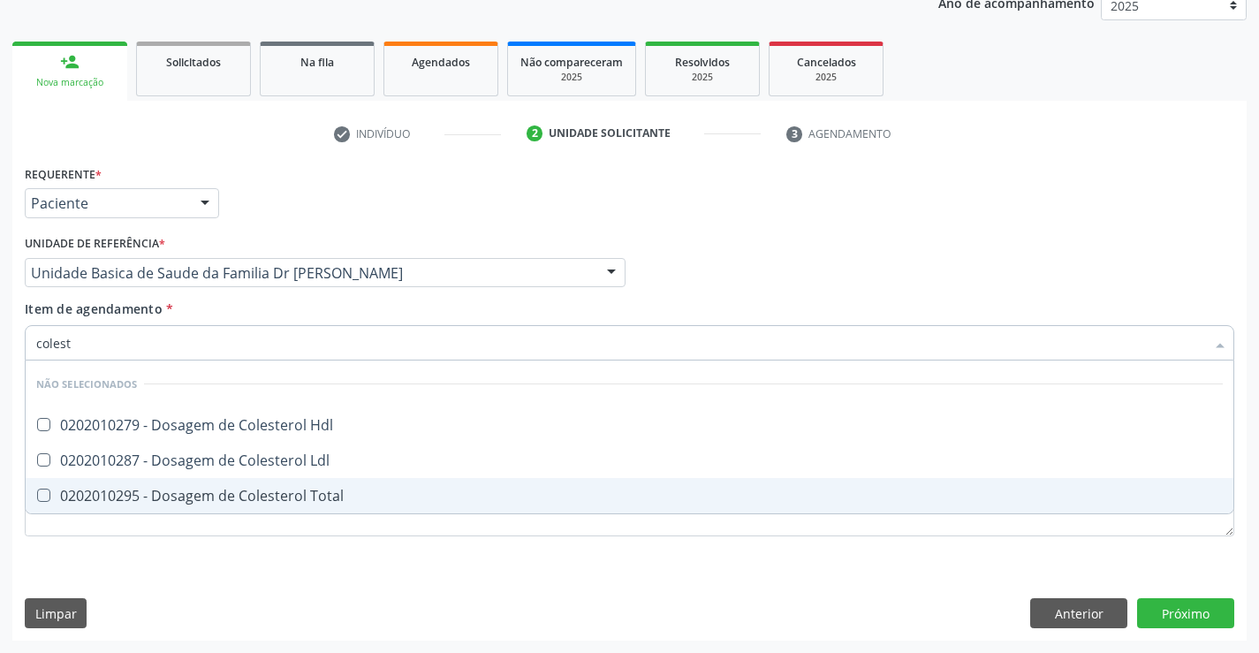
click at [233, 491] on div "0202010295 - Dosagem de Colesterol Total" at bounding box center [629, 495] width 1186 height 14
checkbox Total "true"
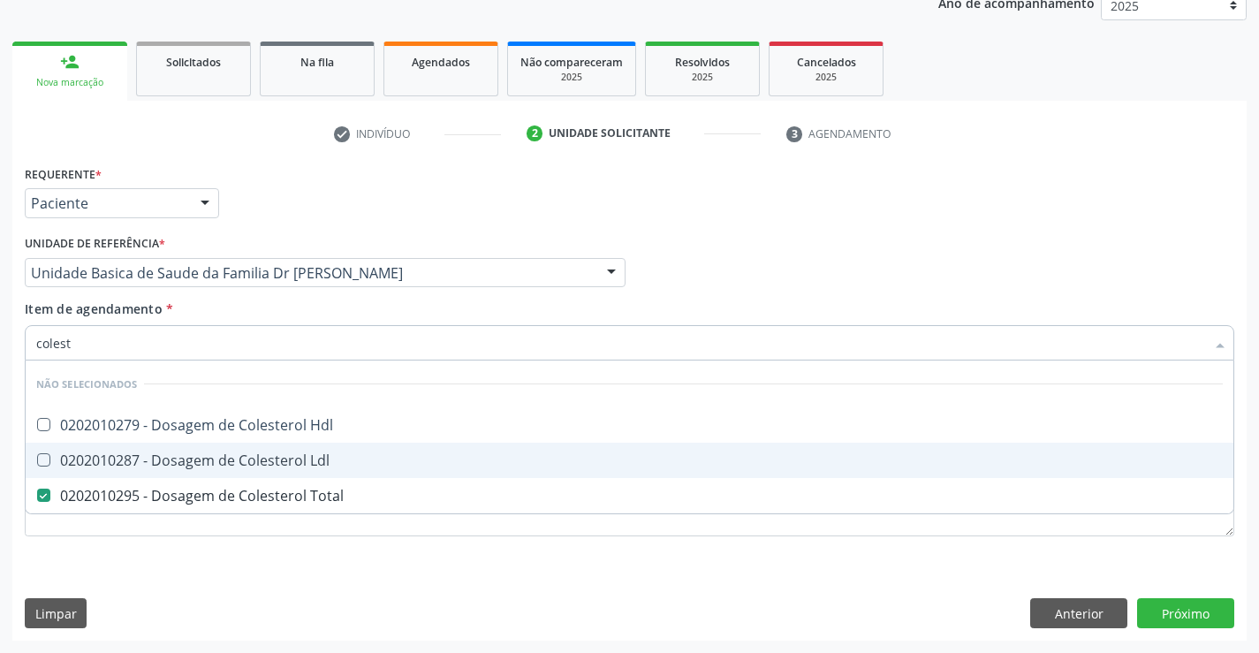
click at [240, 461] on div "0202010287 - Dosagem de Colesterol Ldl" at bounding box center [629, 460] width 1186 height 14
checkbox Ldl "true"
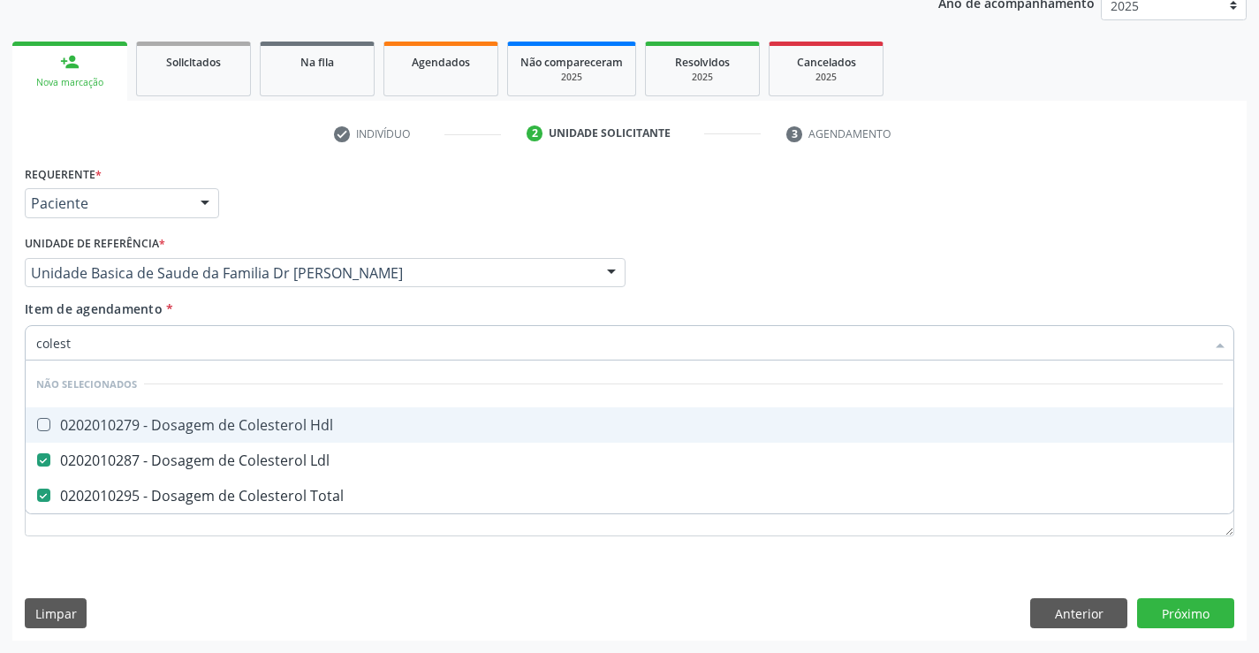
click at [252, 425] on div "0202010279 - Dosagem de Colesterol Hdl" at bounding box center [629, 425] width 1186 height 14
checkbox Hdl "true"
click at [251, 302] on div "Item de agendamento * colest Desfazer seleção Não selecionados 0202010279 - Dos…" at bounding box center [629, 327] width 1209 height 56
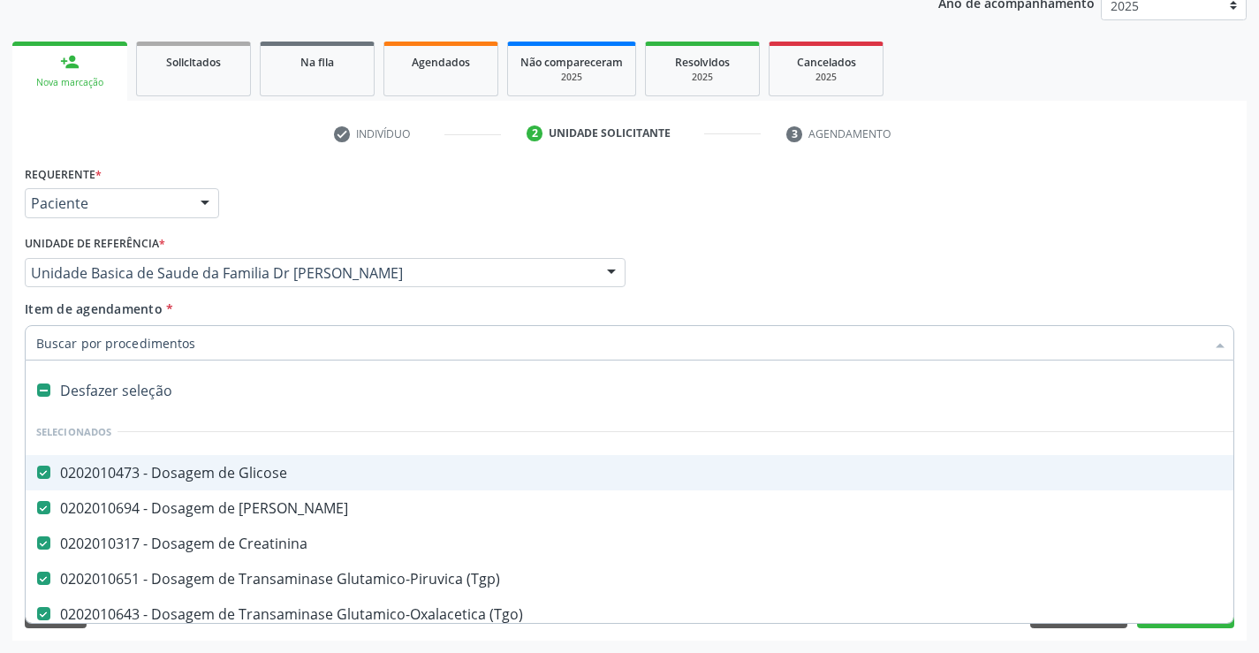
type input "t"
checkbox Hdl "false"
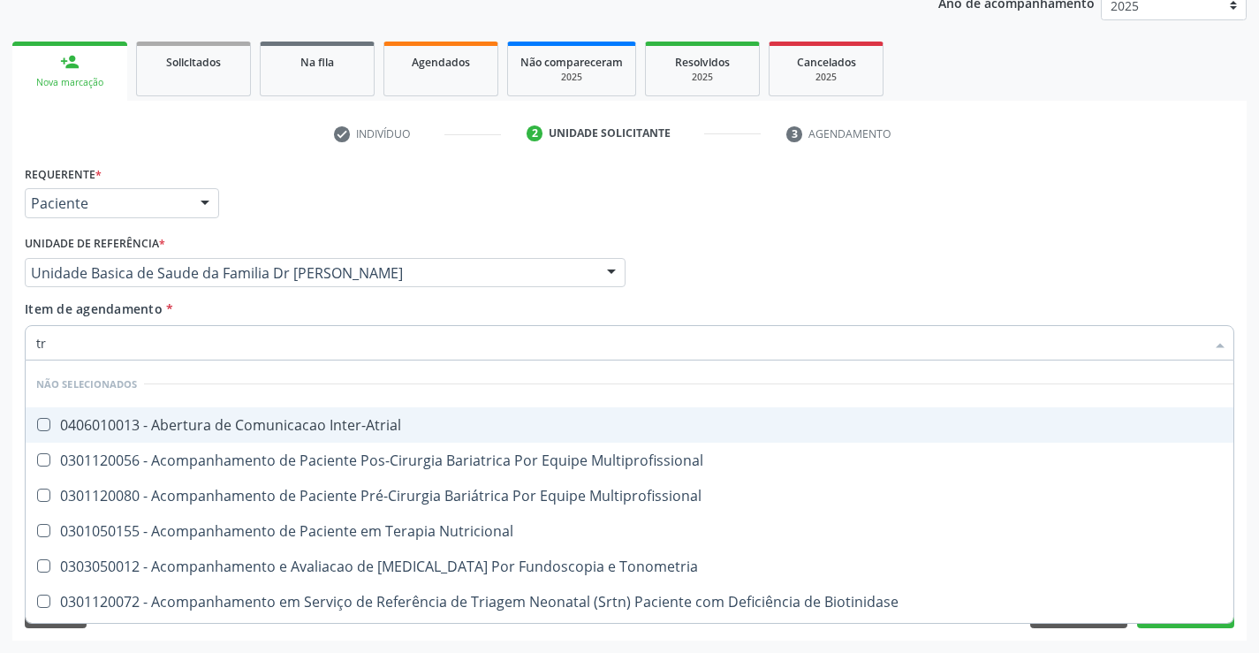
type input "tri"
checkbox Inter-Atrial "false"
checkbox Multiprofissional "false"
checkbox Tonometria "false"
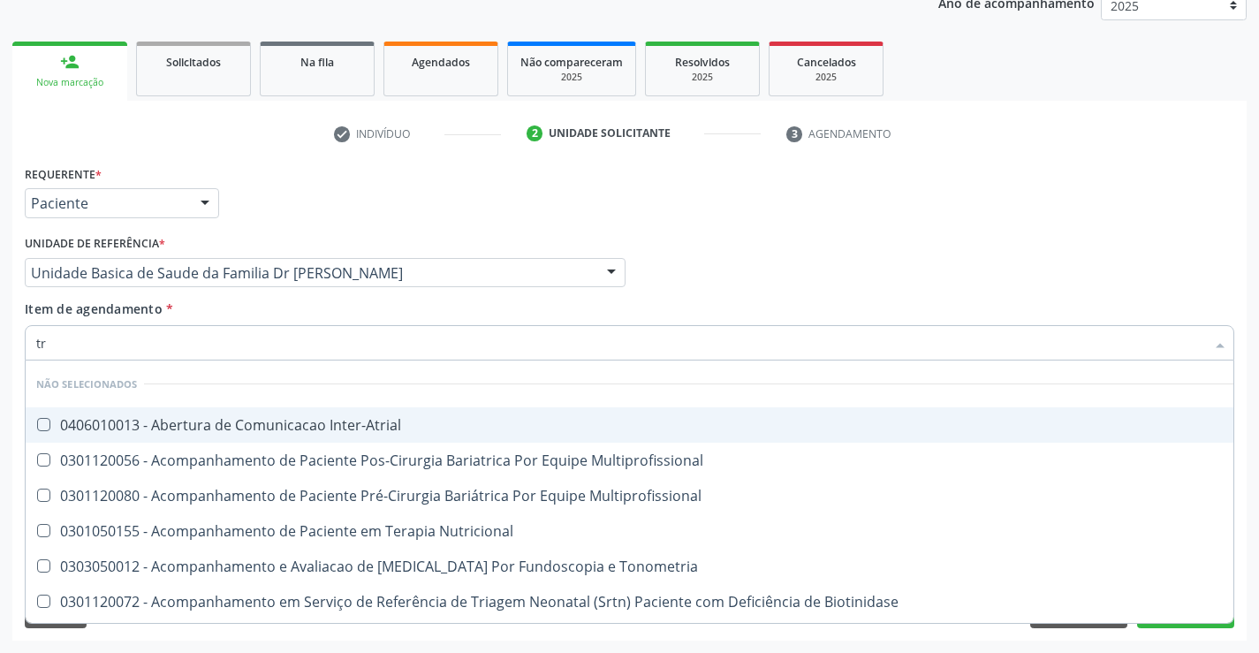
checkbox Biotinidase "false"
checkbox Congênita\ "false"
checkbox Trigemio "false"
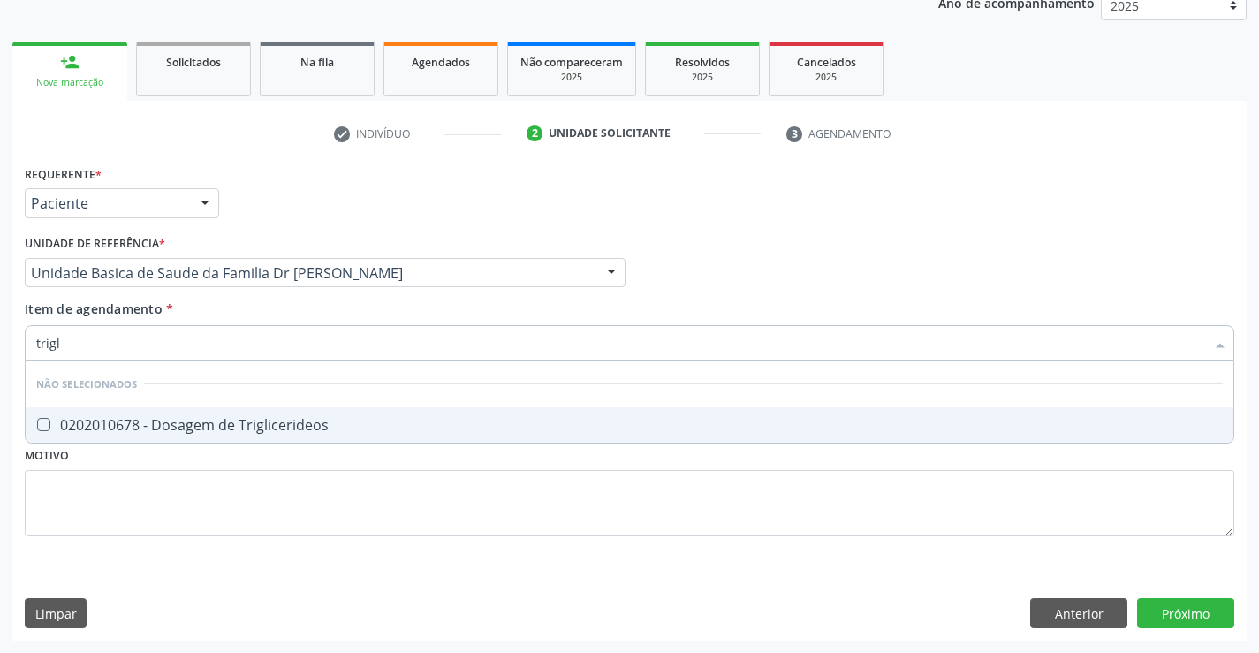
type input "trigli"
click at [239, 430] on div "0202010678 - Dosagem de Triglicerideos" at bounding box center [629, 425] width 1186 height 14
checkbox Triglicerideos "true"
click at [227, 312] on div "Item de agendamento * trigli Desfazer seleção Não selecionados 0202010678 - Dos…" at bounding box center [629, 327] width 1209 height 56
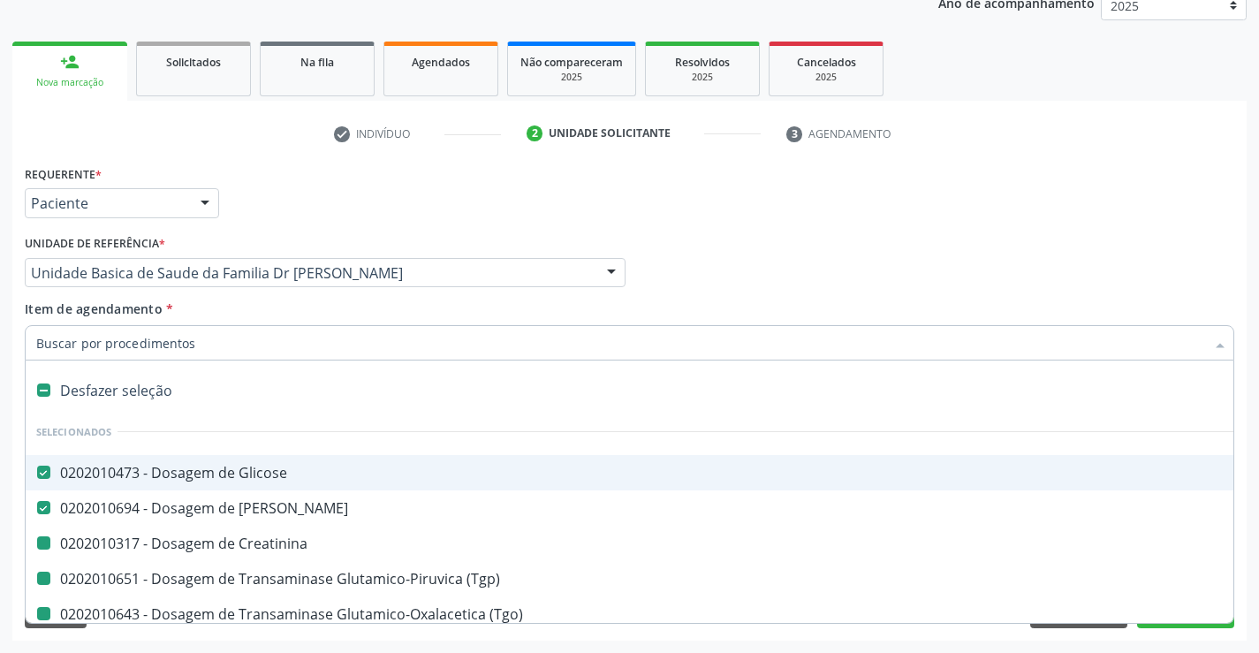
type input "h"
checkbox Creatinina "false"
checkbox \(Tgp\) "false"
checkbox \(Tgo\) "false"
checkbox Alcalina "false"
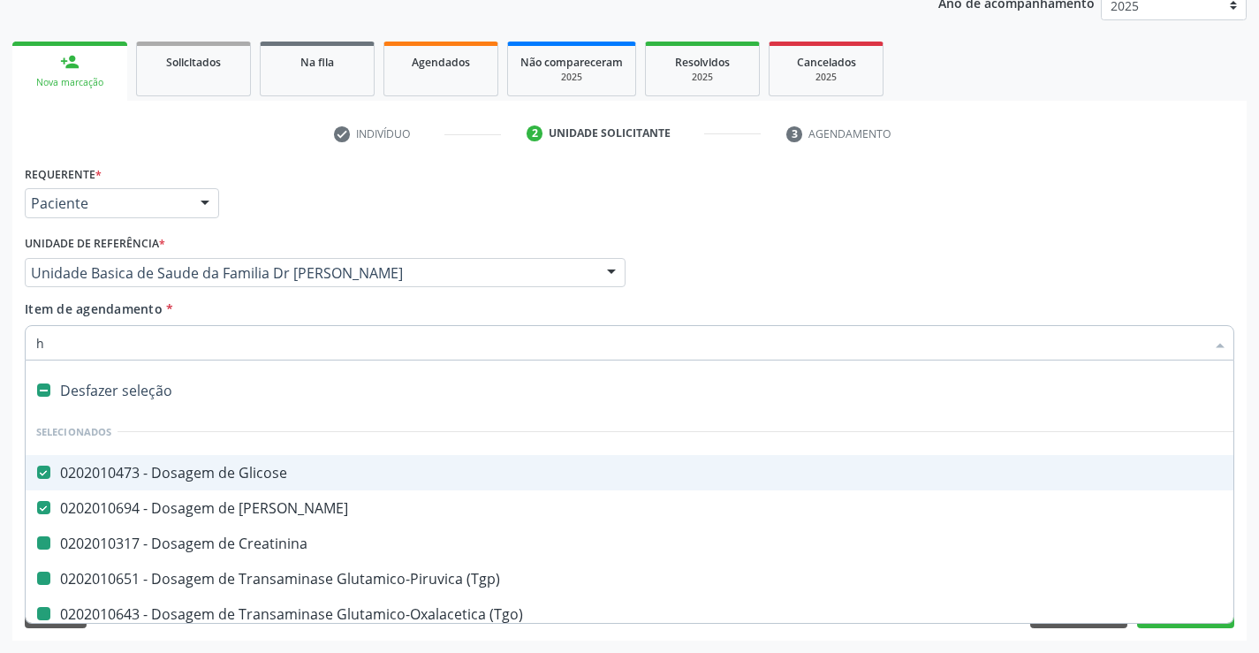
checkbox Gt\) "false"
checkbox Total "false"
checkbox Ldl "false"
checkbox Hdl "false"
checkbox Triglicerideos "false"
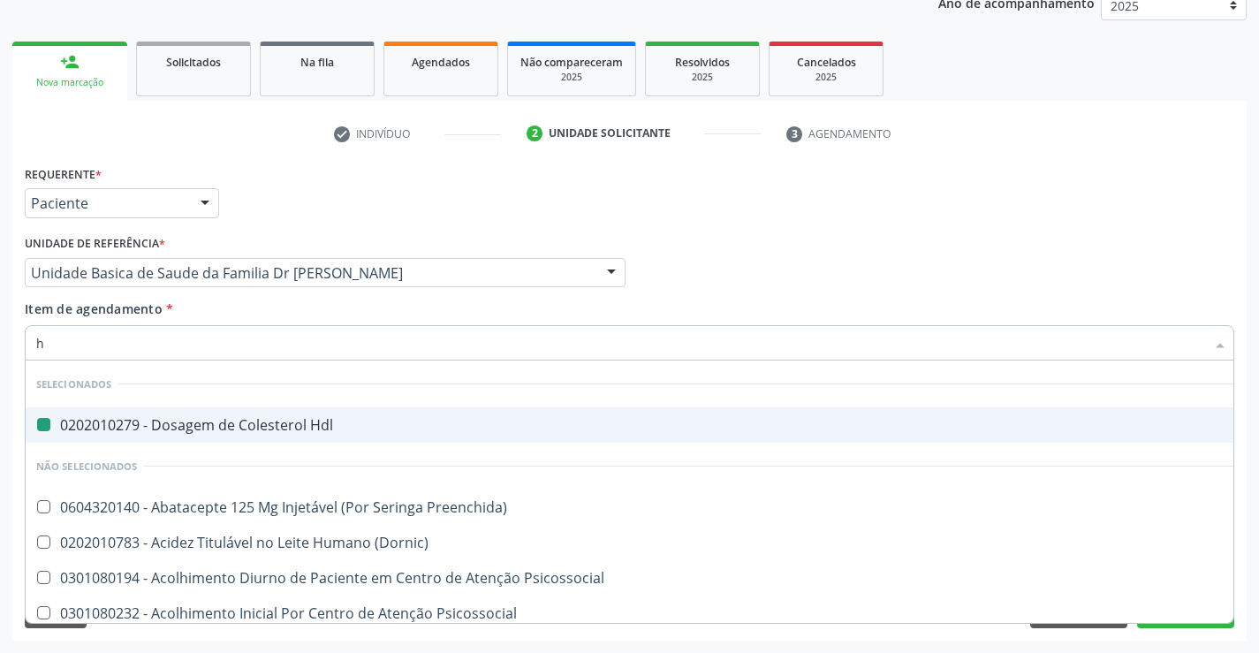
type input "he"
checkbox Hdl "false"
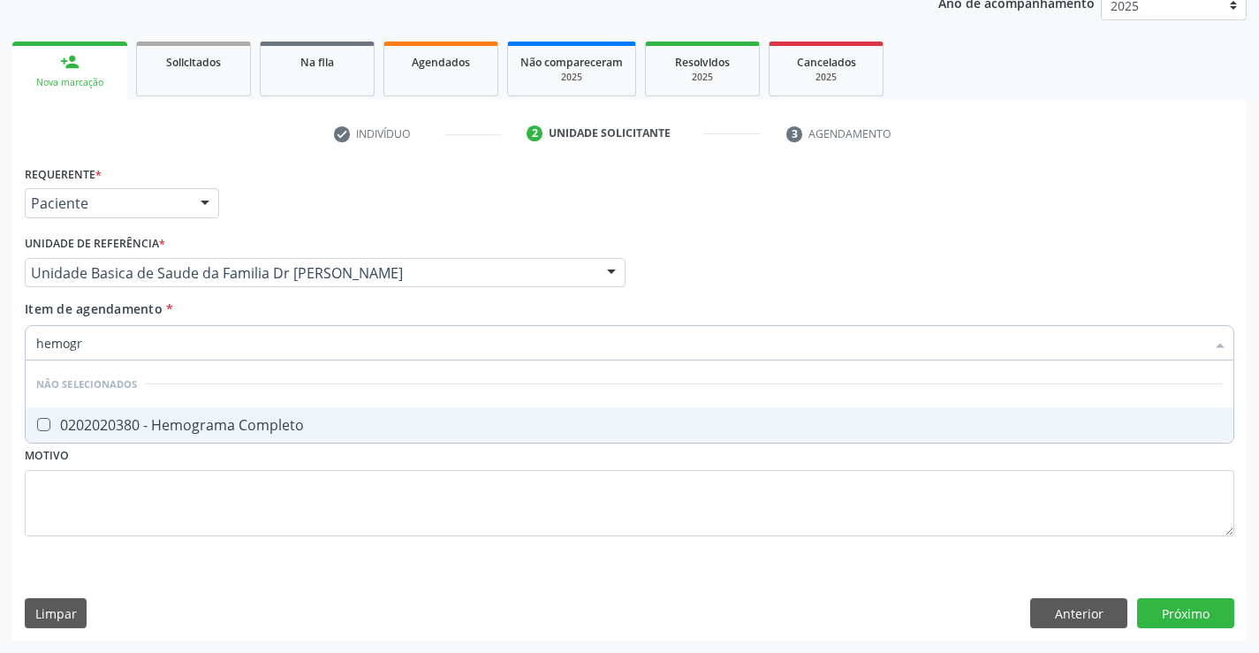
type input "hemogra"
click at [231, 418] on div "0202020380 - Hemograma Completo" at bounding box center [629, 425] width 1186 height 14
checkbox Completo "true"
click at [229, 321] on div "Item de agendamento * hemogra Desfazer seleção Não selecionados 0202020380 - He…" at bounding box center [629, 327] width 1209 height 56
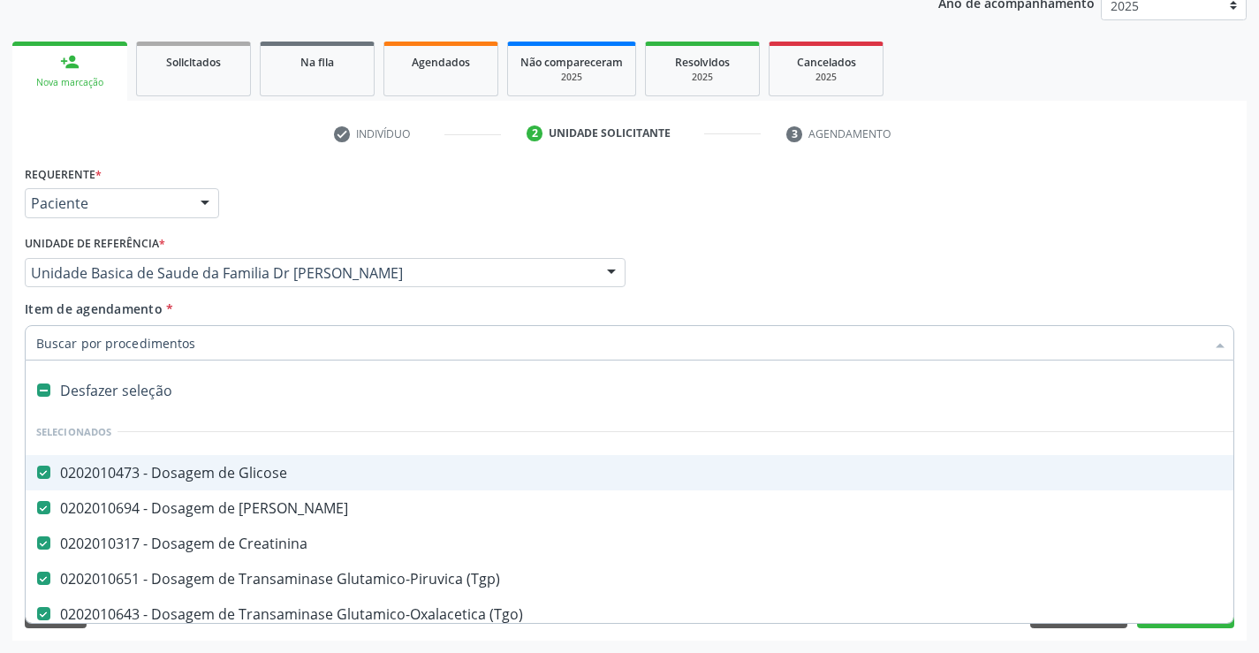
type input "r"
checkbox Completo "false"
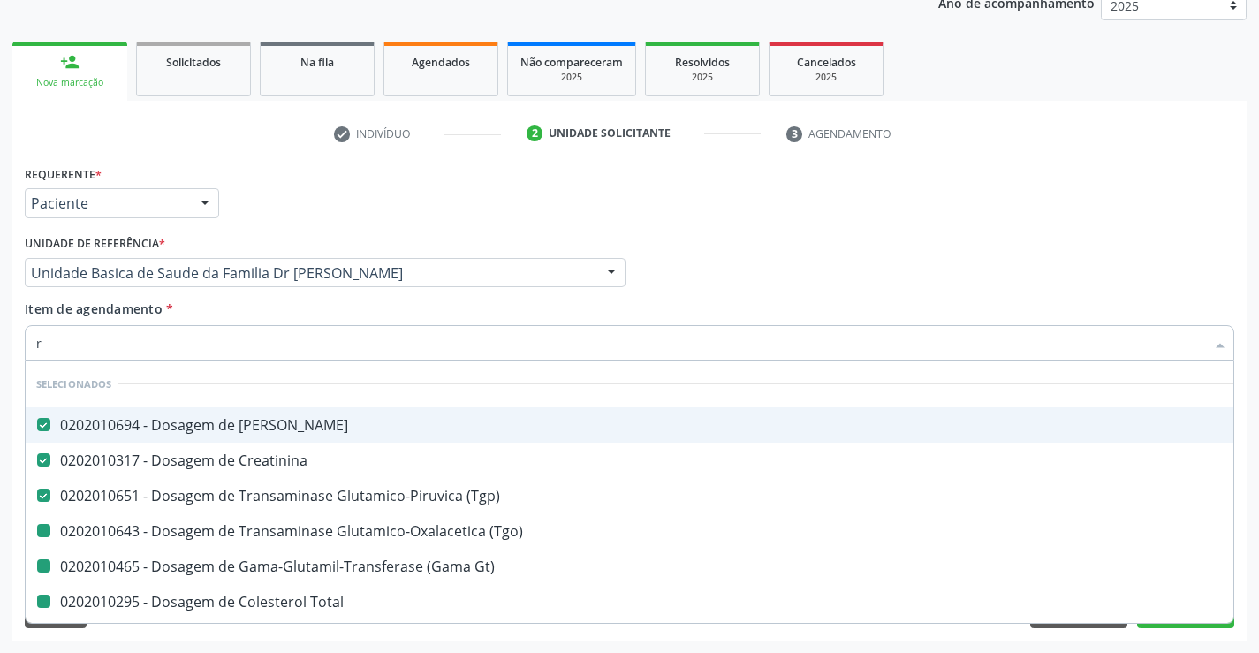
type input "re"
checkbox \(Tgo\) "false"
checkbox Gt\) "false"
checkbox Total "false"
checkbox Ldl "false"
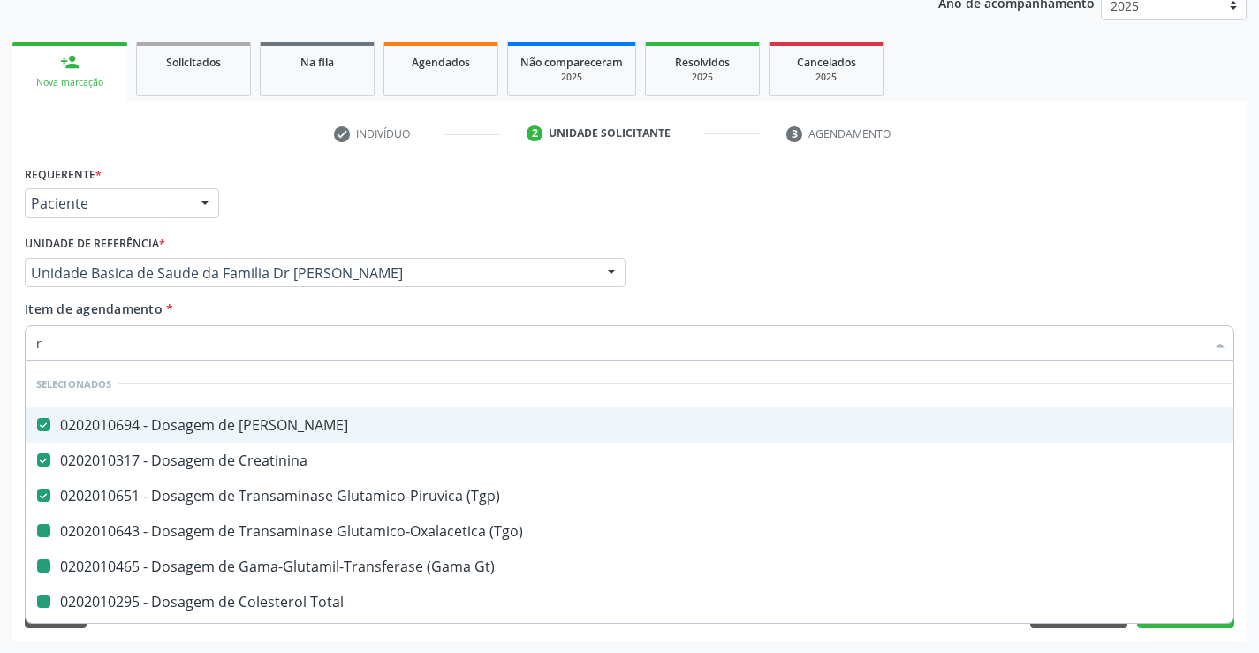
checkbox Hdl "false"
checkbox Triglicerideos "false"
checkbox Completo "false"
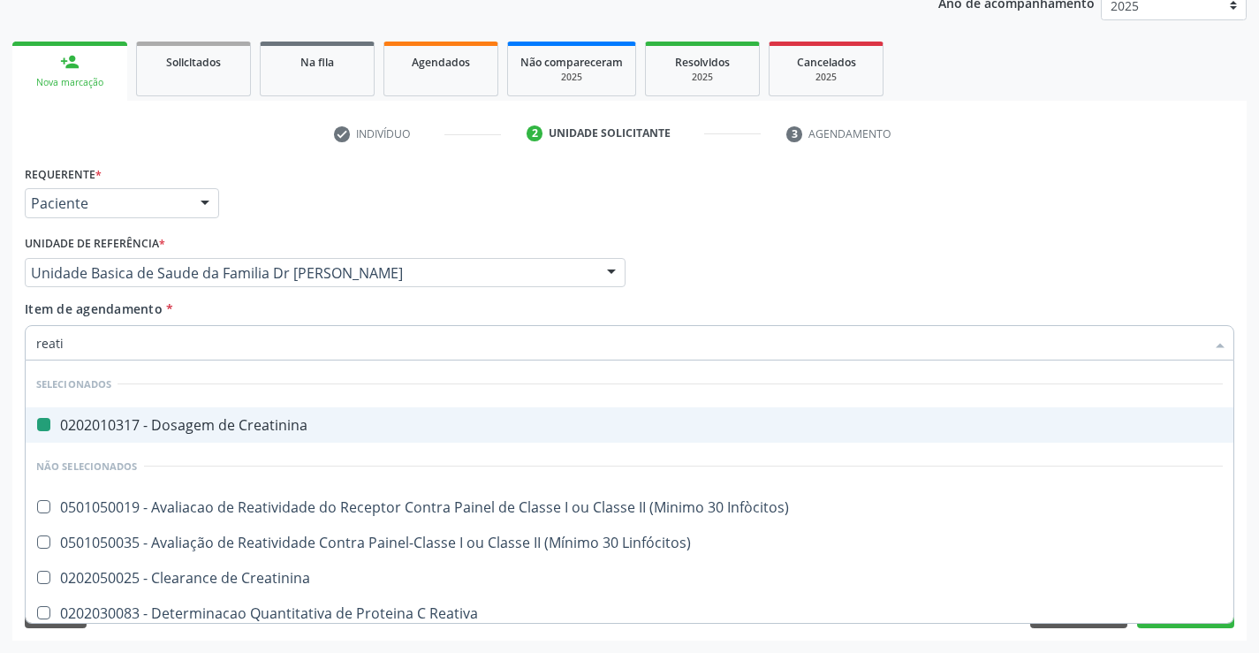
type input "reativ"
checkbox Creatinina "false"
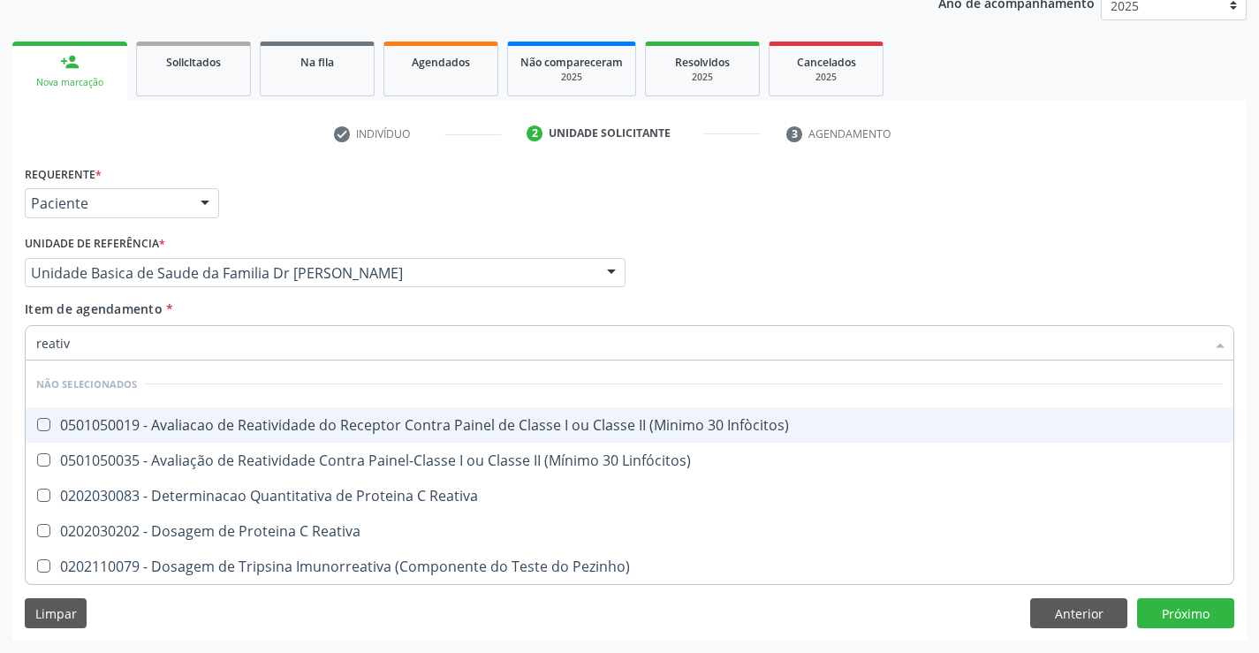
type input "reativa"
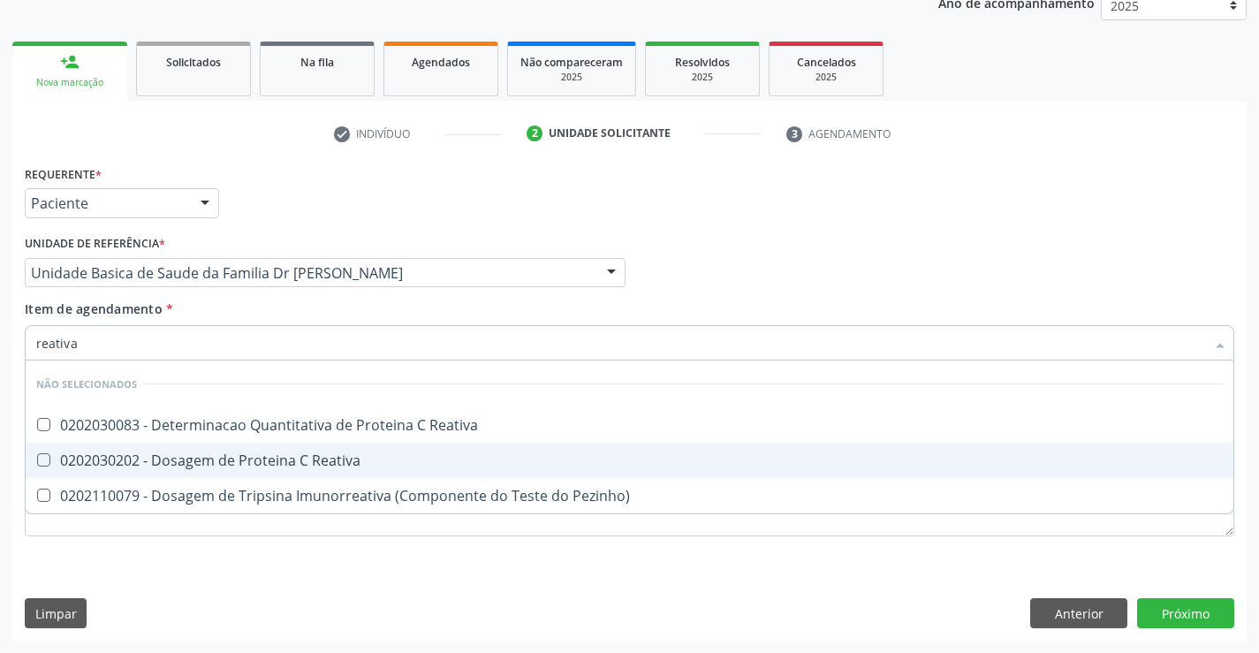
click at [237, 466] on div "0202030202 - Dosagem de Proteina C Reativa" at bounding box center [629, 460] width 1186 height 14
checkbox Reativa "true"
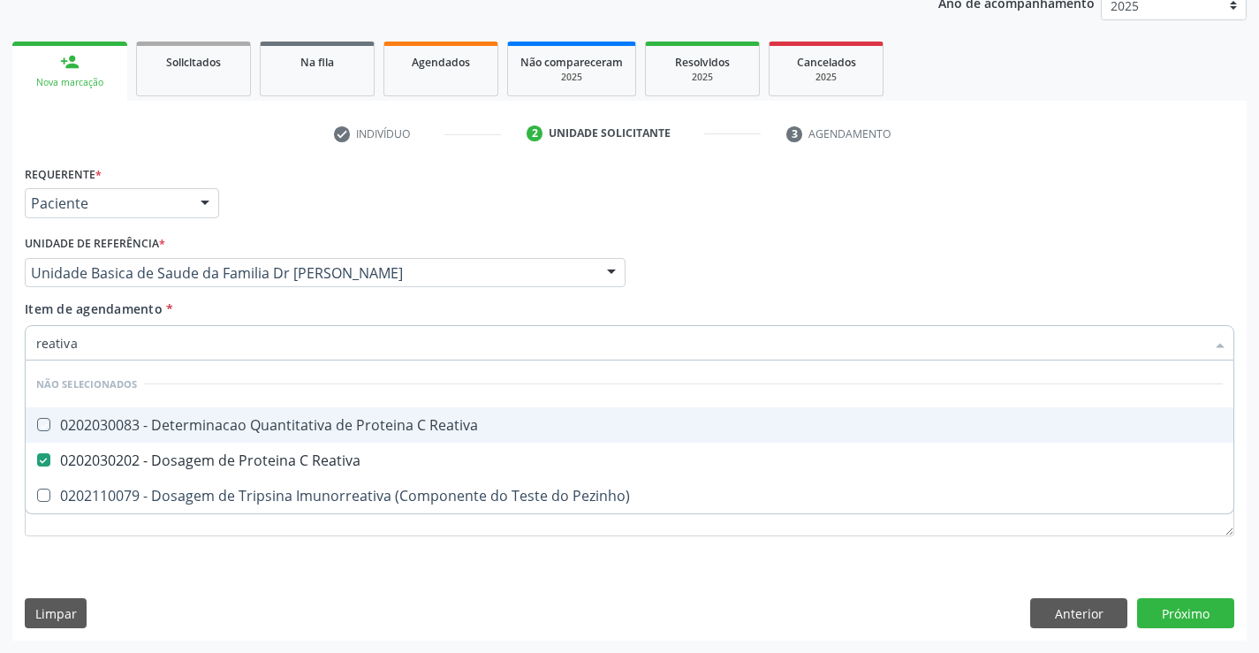
click at [242, 308] on div "Item de agendamento * reativa Desfazer seleção Não selecionados 0202030083 - De…" at bounding box center [629, 327] width 1209 height 56
checkbox Reativa "true"
checkbox Pezinho\) "true"
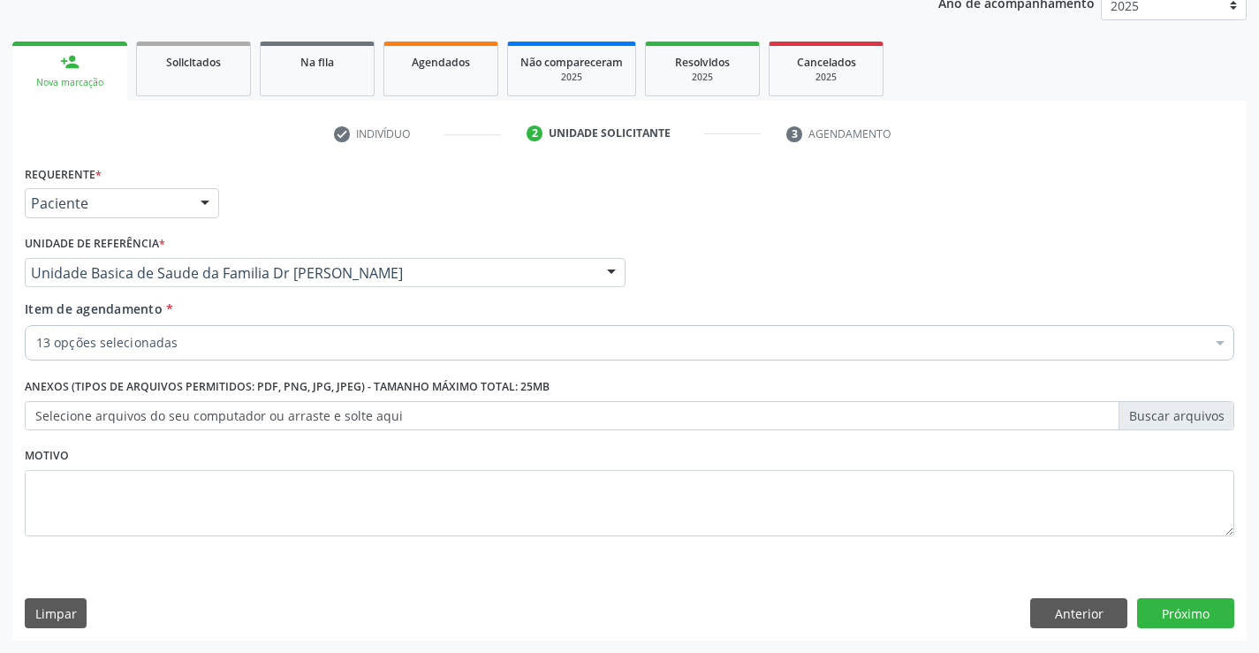
click at [223, 358] on div "13 opções selecionadas" at bounding box center [629, 342] width 1209 height 35
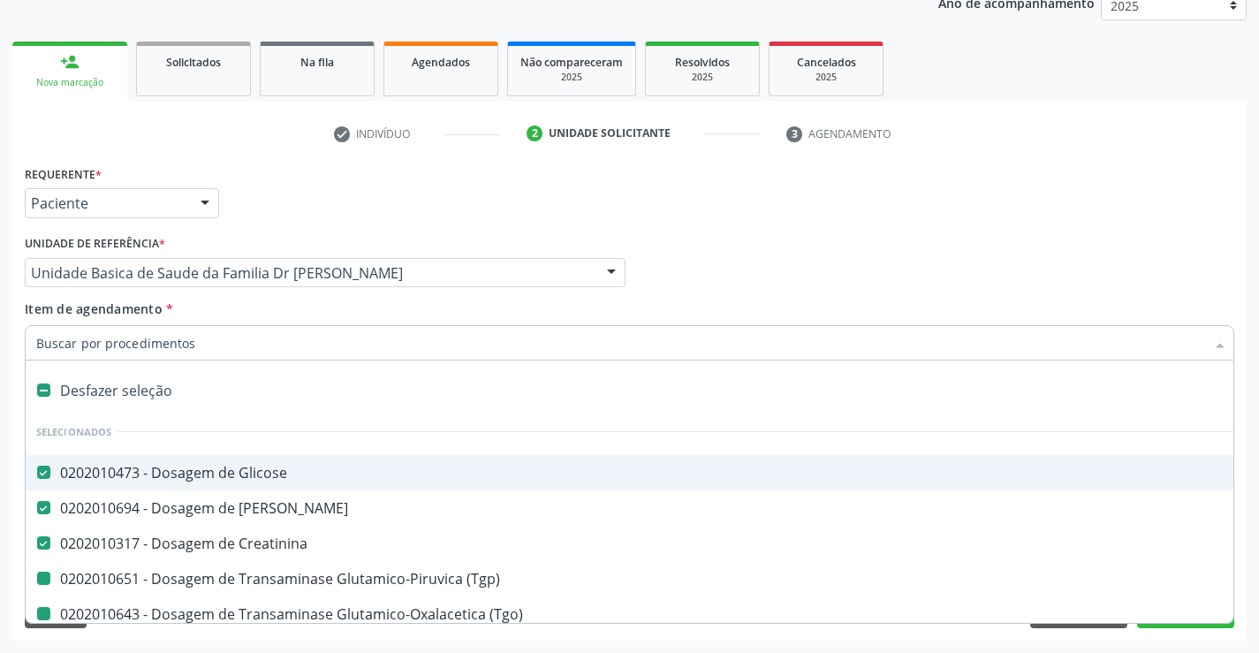
type input "v"
checkbox \(Tgp\) "false"
checkbox \(Tgo\) "false"
checkbox Alcalina "false"
checkbox Gt\) "false"
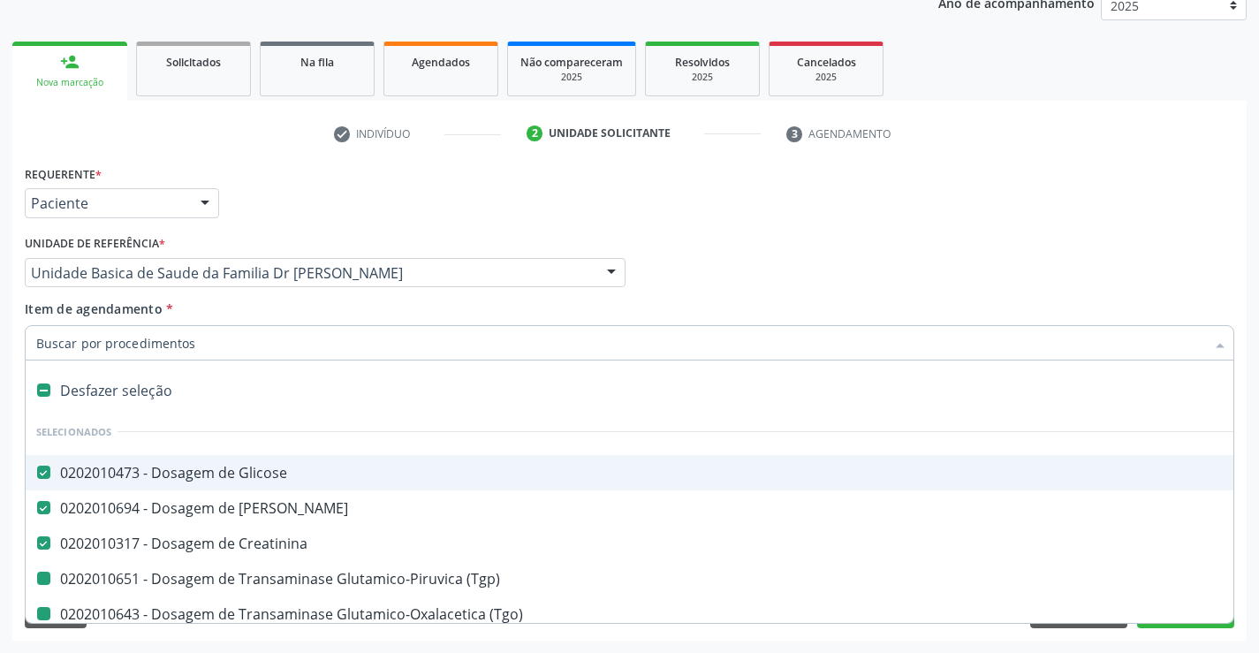
checkbox Total "false"
checkbox Ldl "false"
checkbox Hdl "false"
checkbox Triglicerideos "false"
checkbox Completo "false"
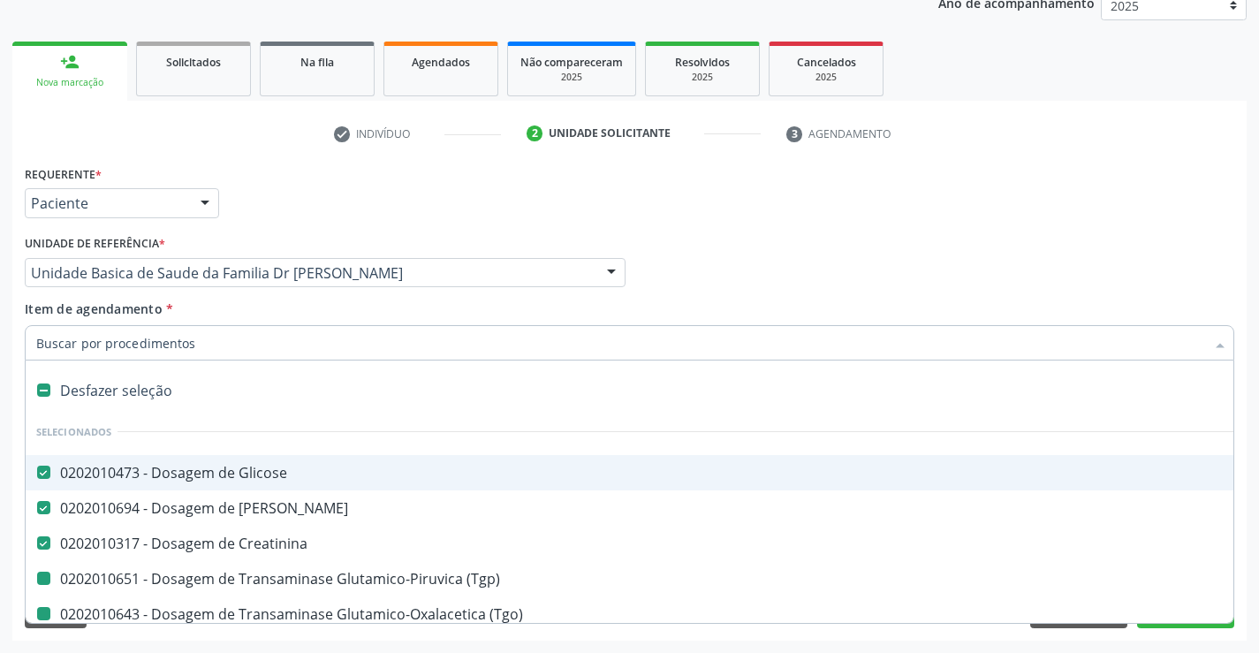
checkbox Reativa "false"
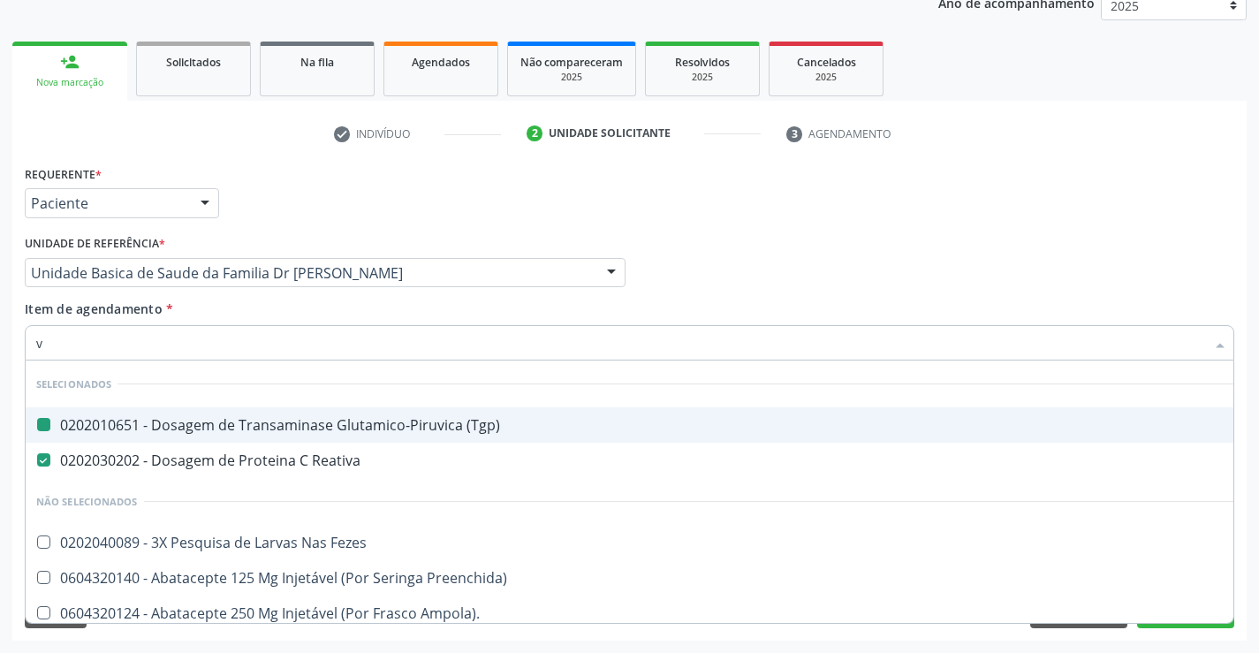
type input "vh"
checkbox \(Tgp\) "false"
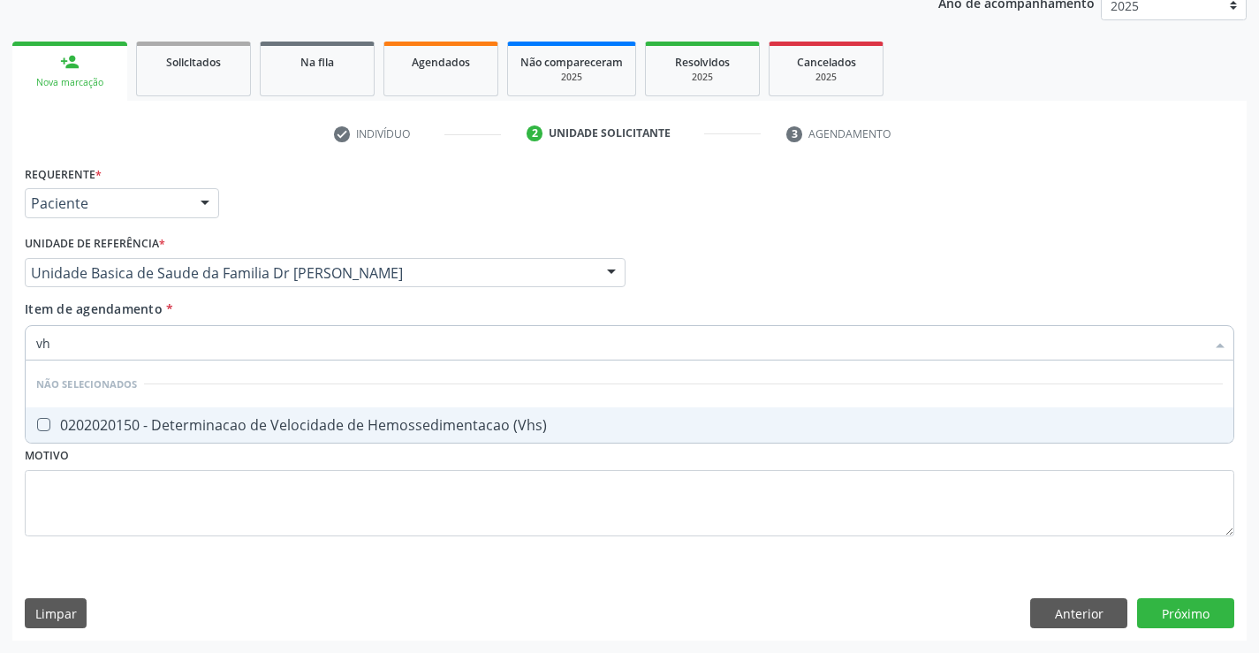
type input "vhs"
click at [228, 422] on div "0202020150 - Determinacao de Velocidade de Hemossedimentacao (Vhs)" at bounding box center [629, 425] width 1186 height 14
checkbox \(Vhs\) "true"
click at [244, 309] on div "Item de agendamento * vhs Desfazer seleção Não selecionados 0202020150 - Determ…" at bounding box center [629, 327] width 1209 height 56
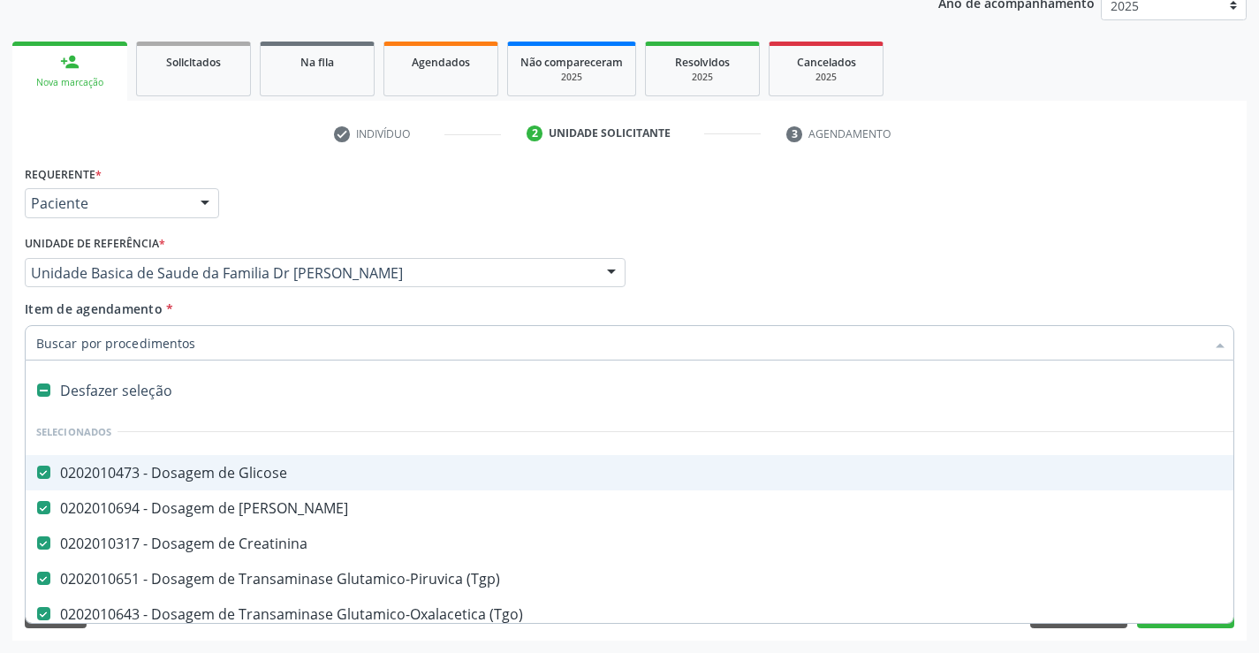
click at [1253, 481] on div "Acompanhamento Acompanhe a situação das marcações correntes e finalizadas Relat…" at bounding box center [629, 264] width 1259 height 778
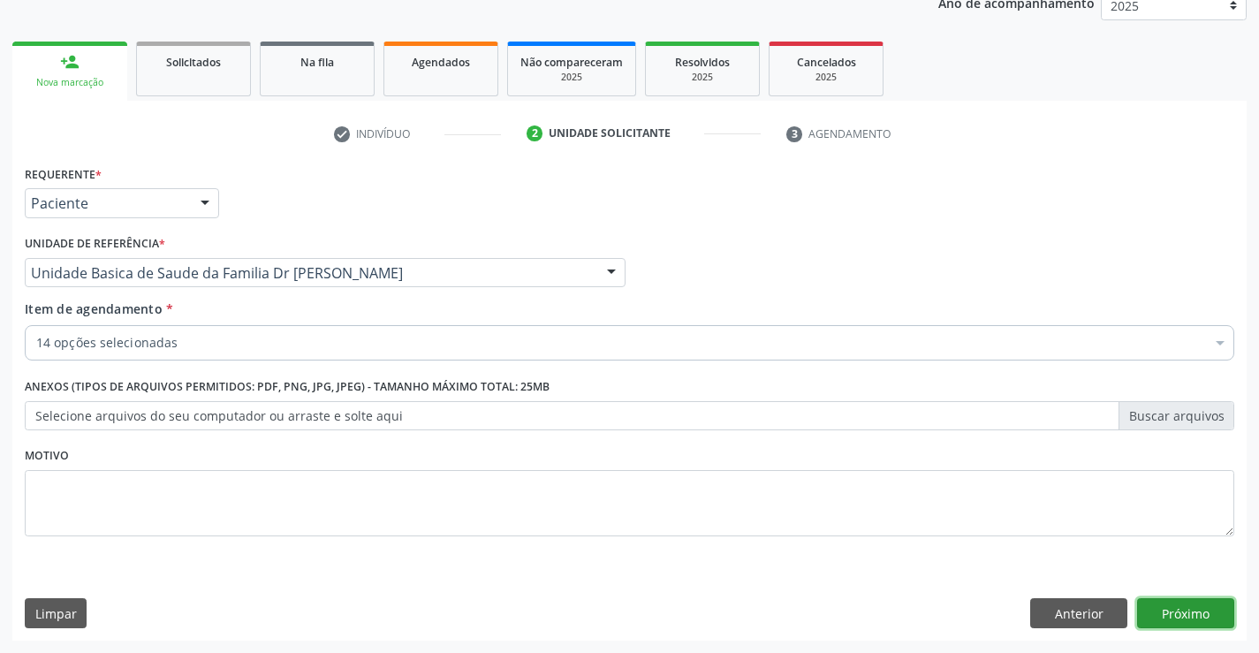
click at [1186, 609] on button "Próximo" at bounding box center [1185, 613] width 97 height 30
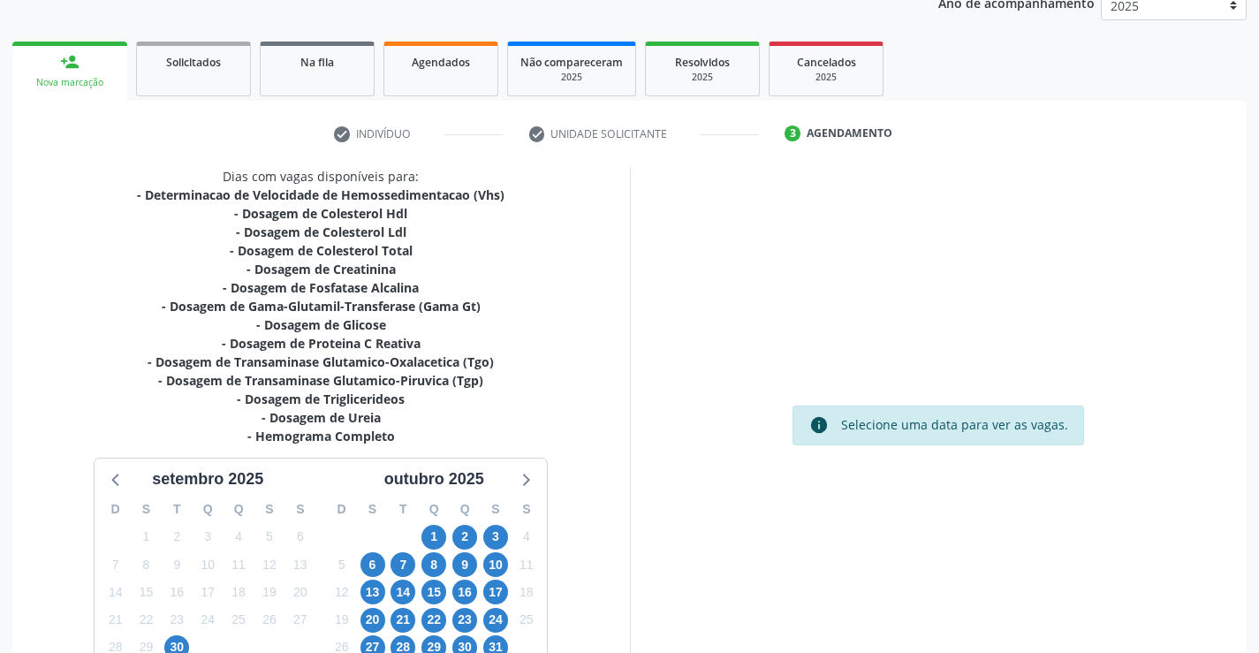
scroll to position [357, 0]
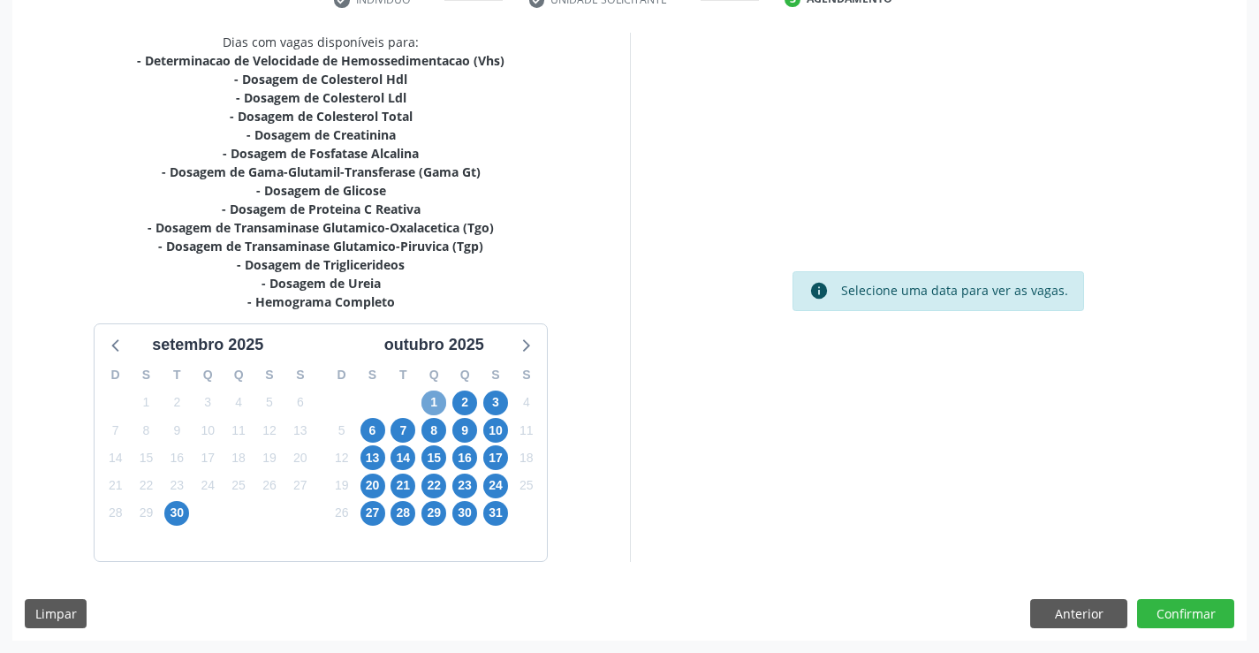
click at [430, 399] on span "1" at bounding box center [433, 402] width 25 height 25
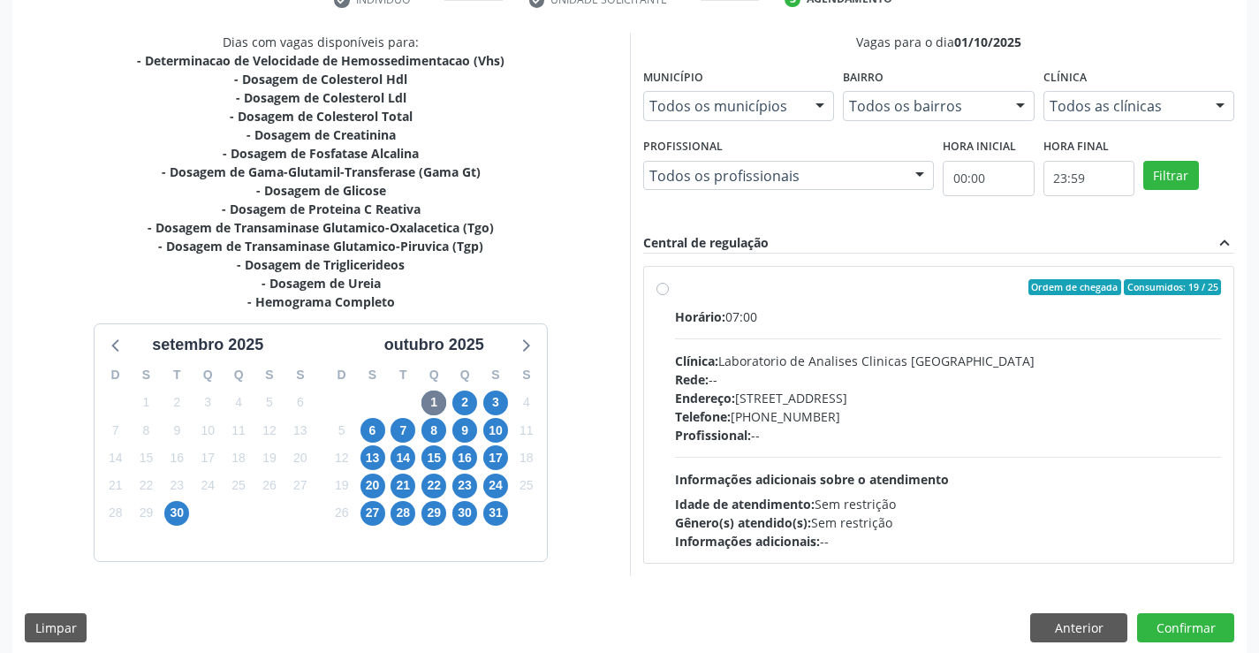
click at [896, 286] on div "Ordem de chegada Consumidos: 19 / 25" at bounding box center [948, 287] width 547 height 16
click at [669, 286] on input "Ordem de chegada Consumidos: 19 / 25 Horário: 07:00 Clínica: Laboratorio de Ana…" at bounding box center [662, 287] width 12 height 16
radio input "true"
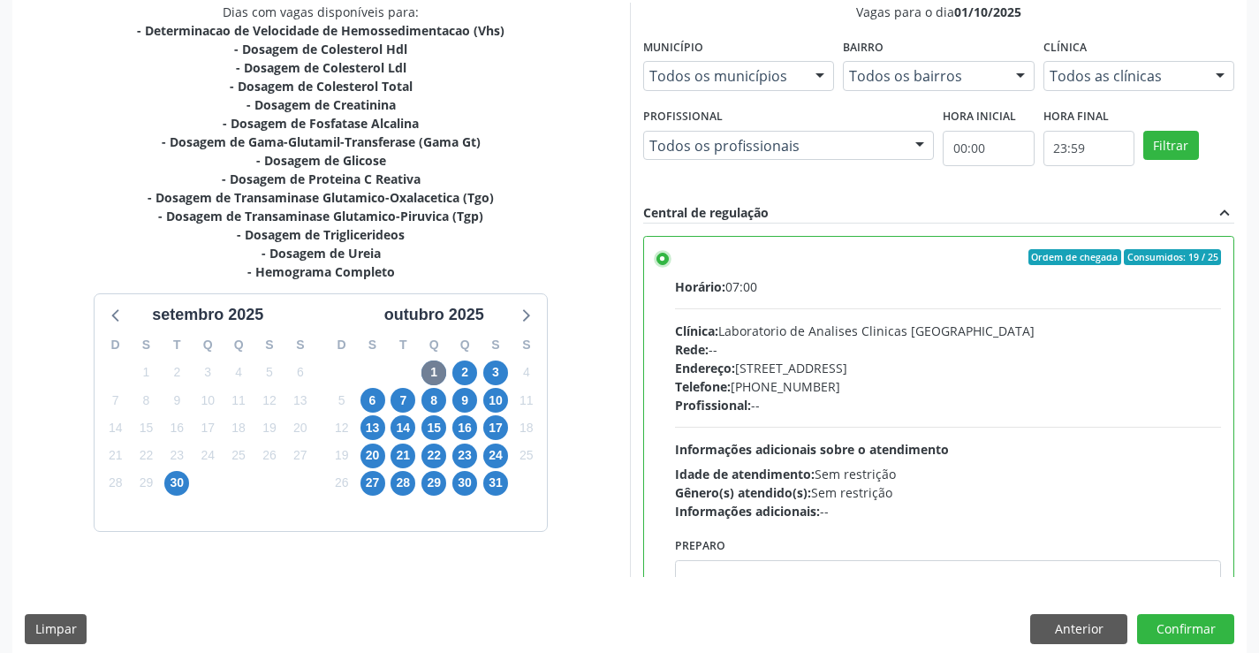
scroll to position [403, 0]
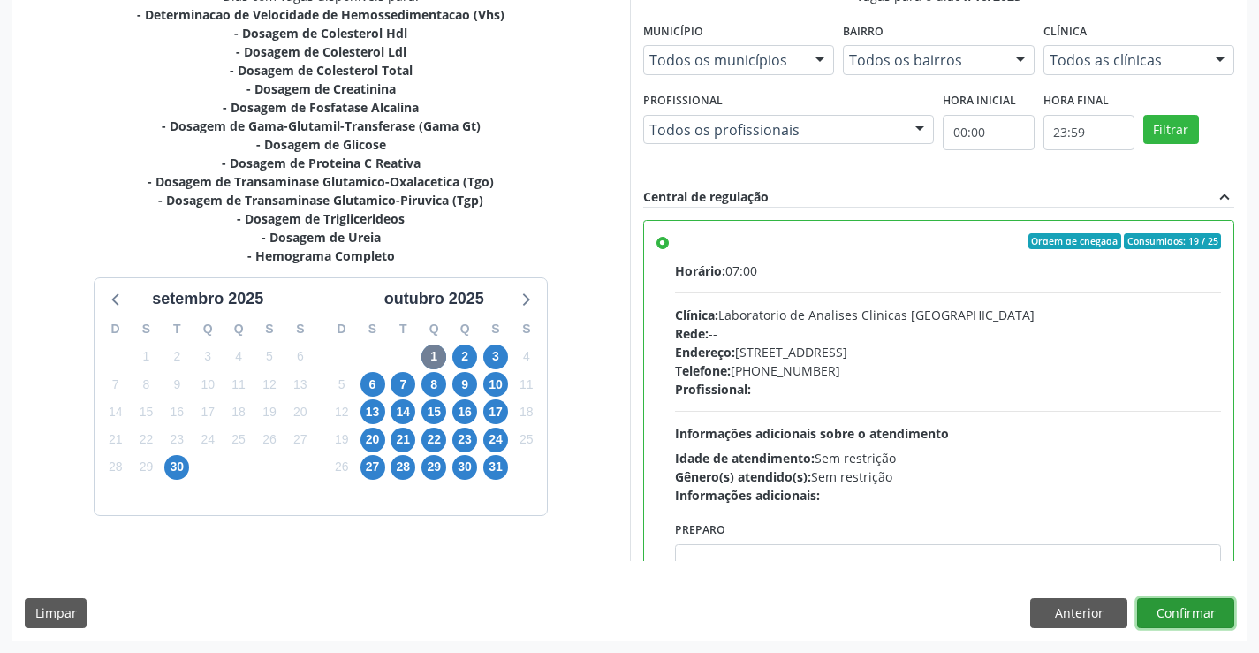
click at [1174, 617] on button "Confirmar" at bounding box center [1185, 613] width 97 height 30
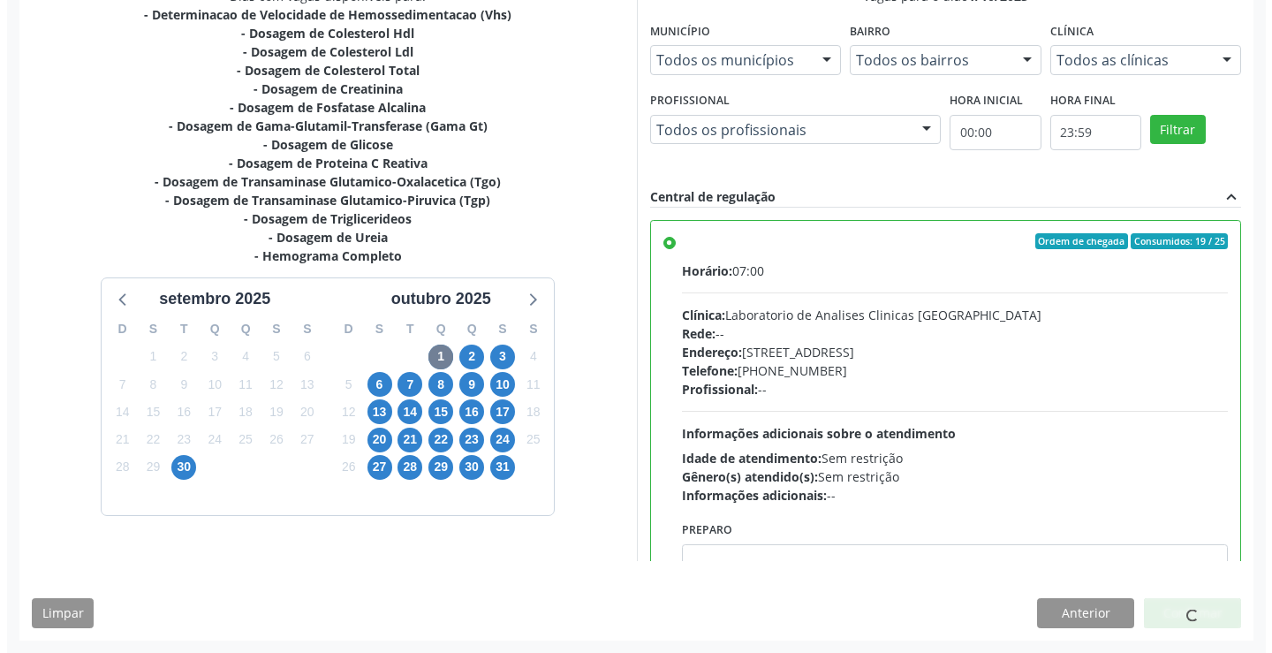
scroll to position [0, 0]
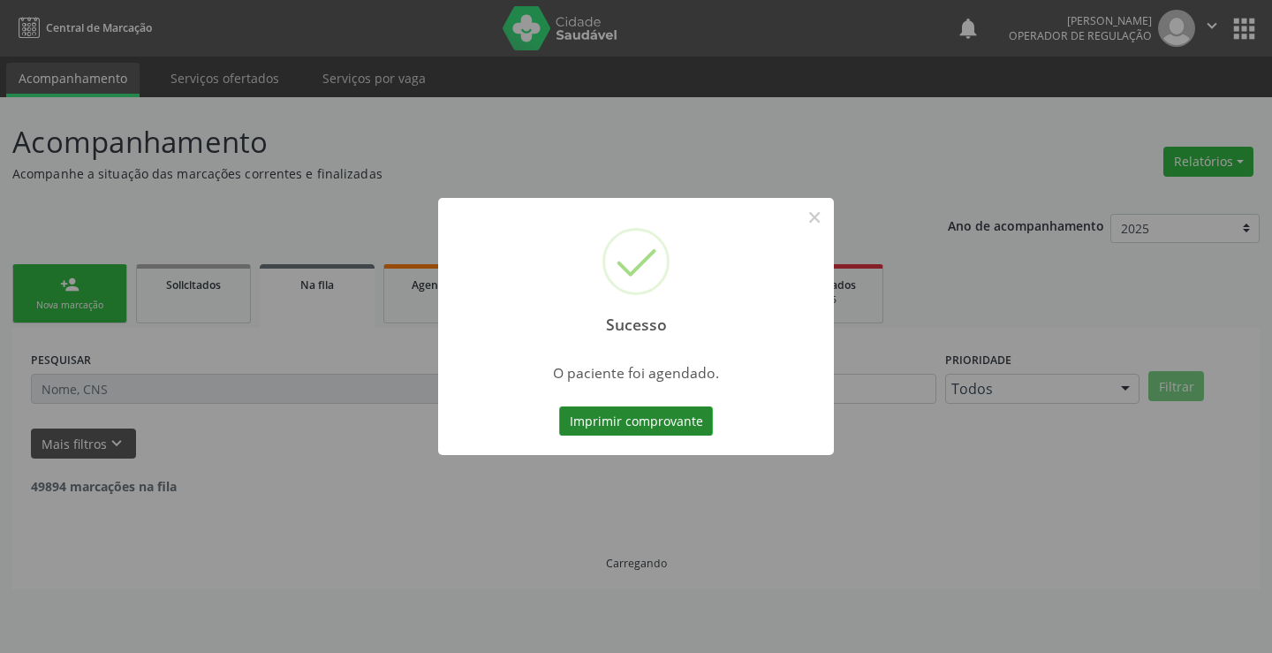
click at [635, 420] on button "Imprimir comprovante" at bounding box center [636, 421] width 154 height 30
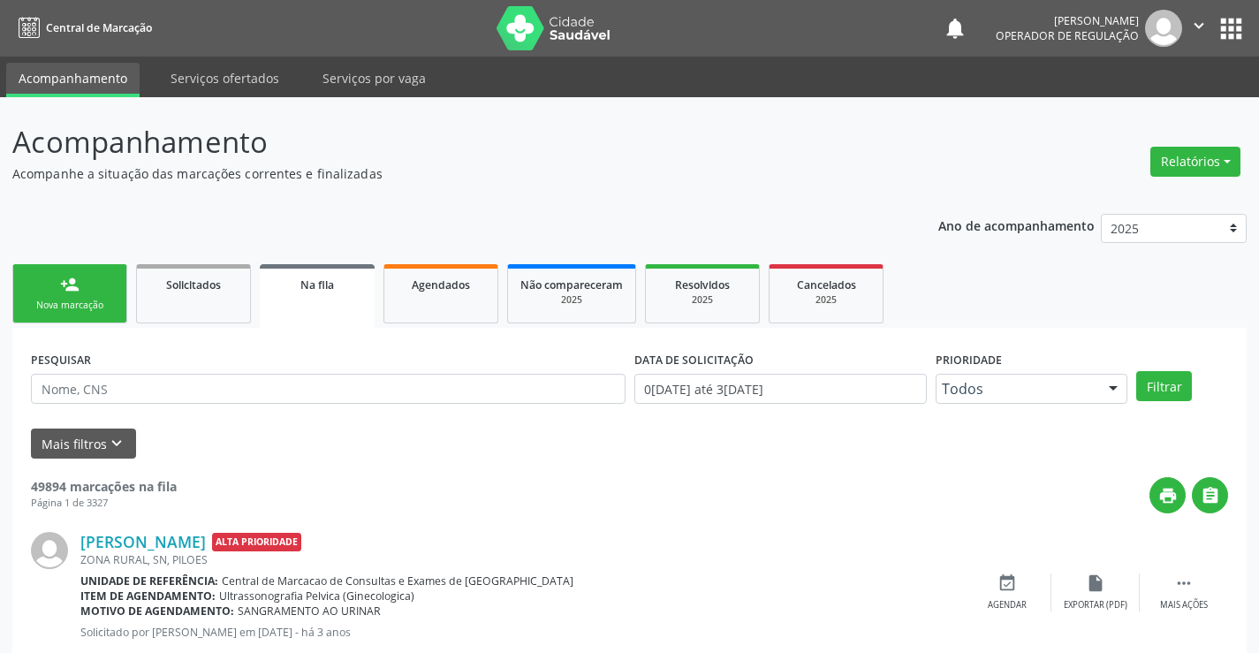
click at [78, 291] on div "person_add" at bounding box center [69, 284] width 19 height 19
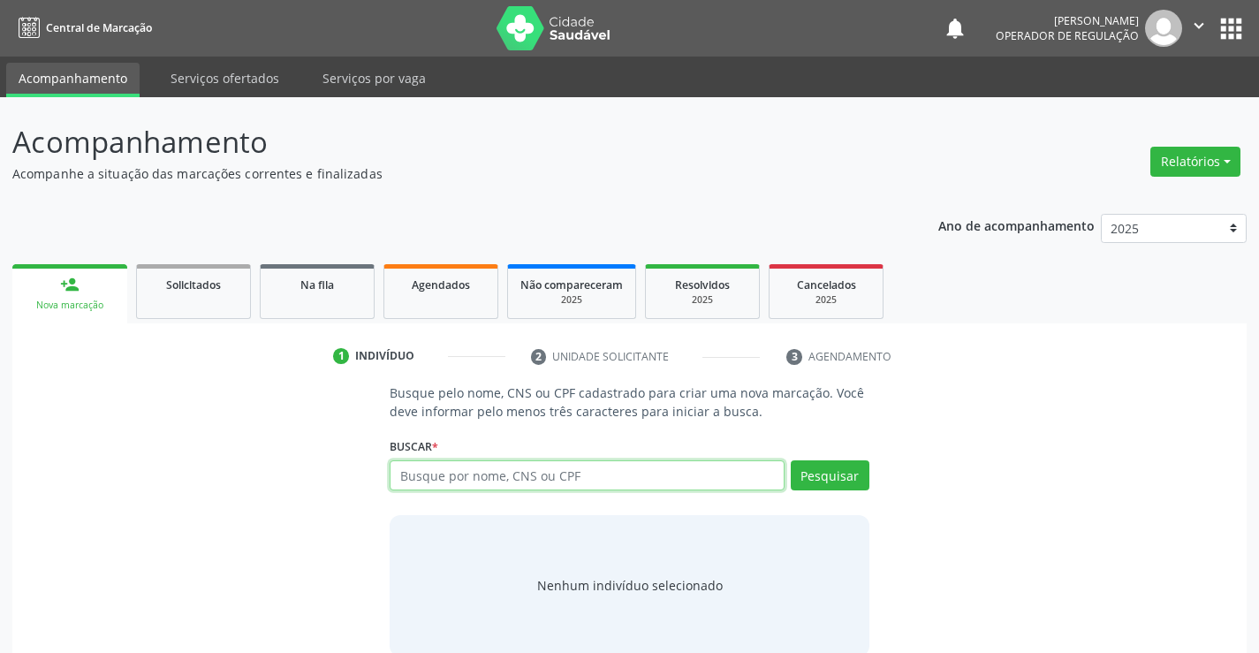
click at [496, 472] on input "text" at bounding box center [587, 475] width 394 height 30
type input "12355012482"
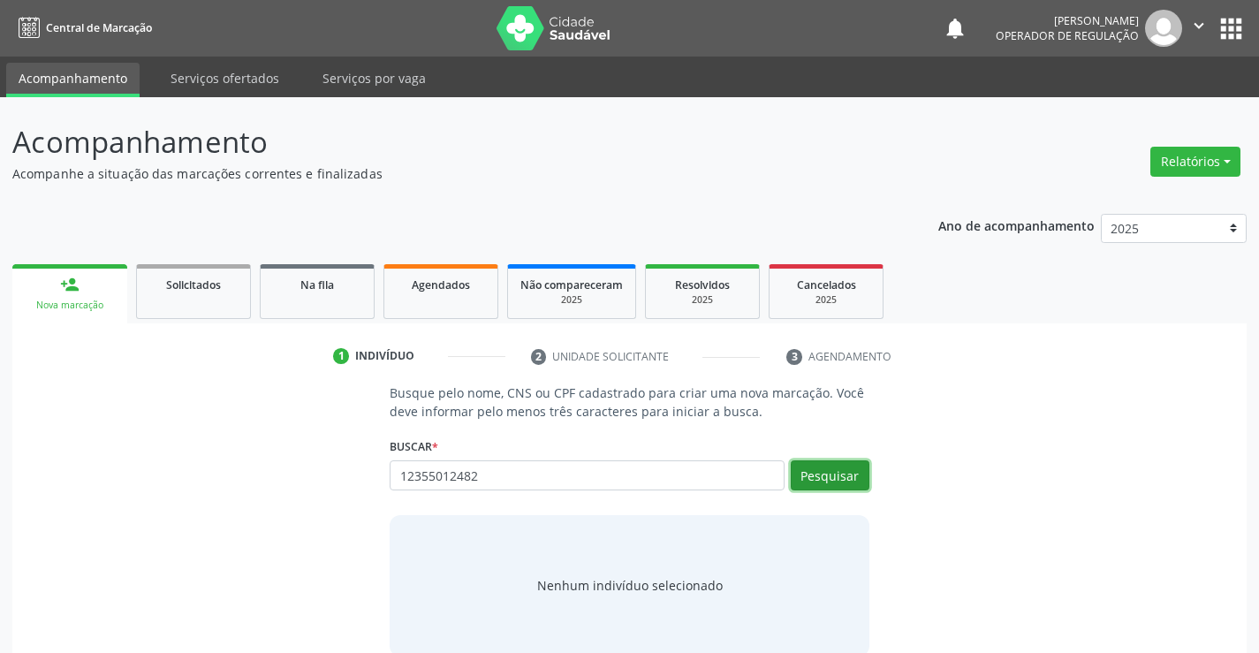
click at [840, 474] on button "Pesquisar" at bounding box center [830, 475] width 79 height 30
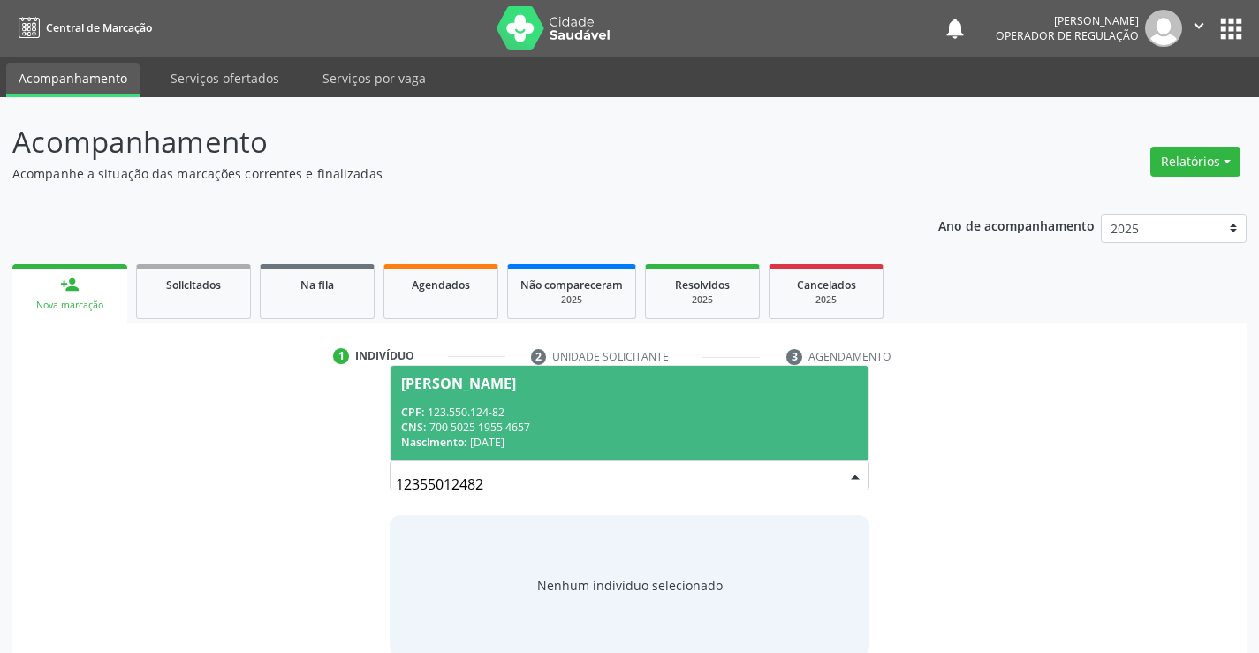
click at [532, 407] on div "CPF: 123.550.124-82" at bounding box center [629, 412] width 456 height 15
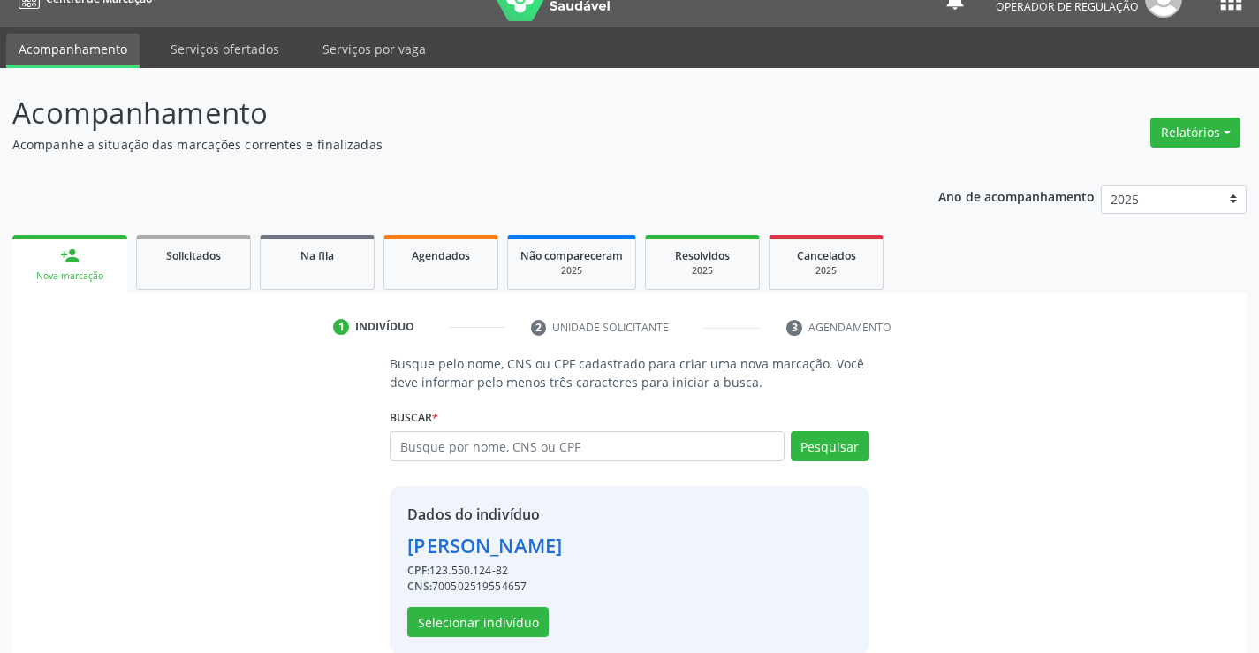
scroll to position [56, 0]
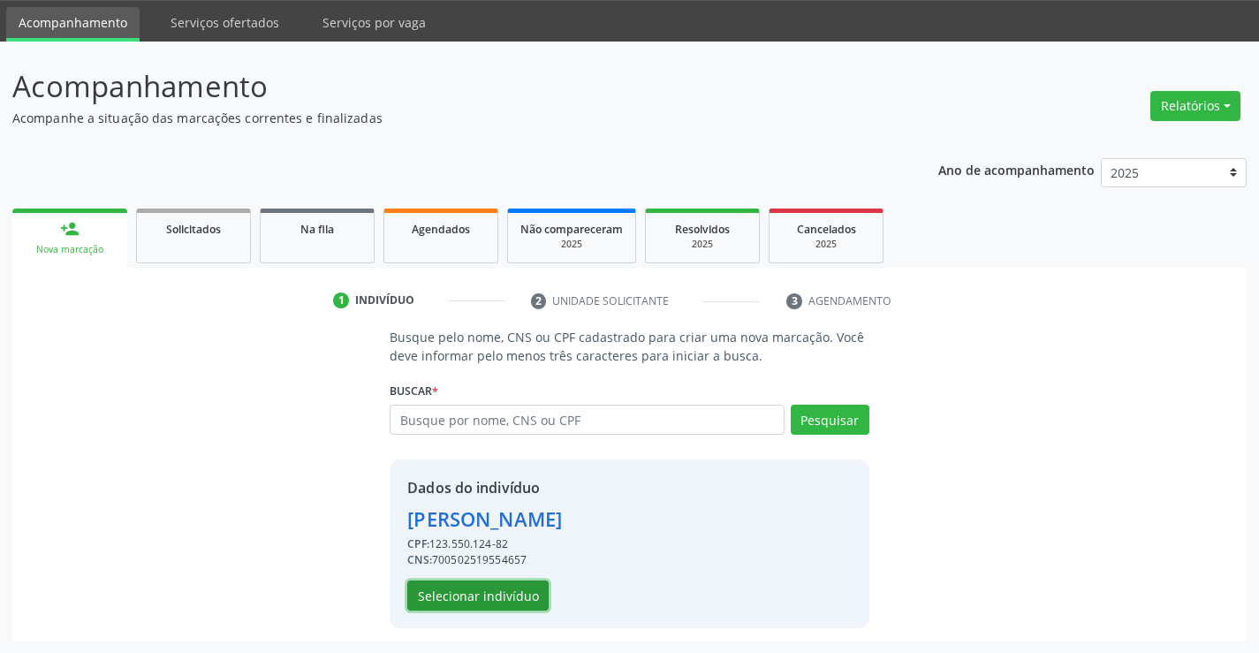
click at [478, 593] on button "Selecionar indivíduo" at bounding box center [477, 595] width 141 height 30
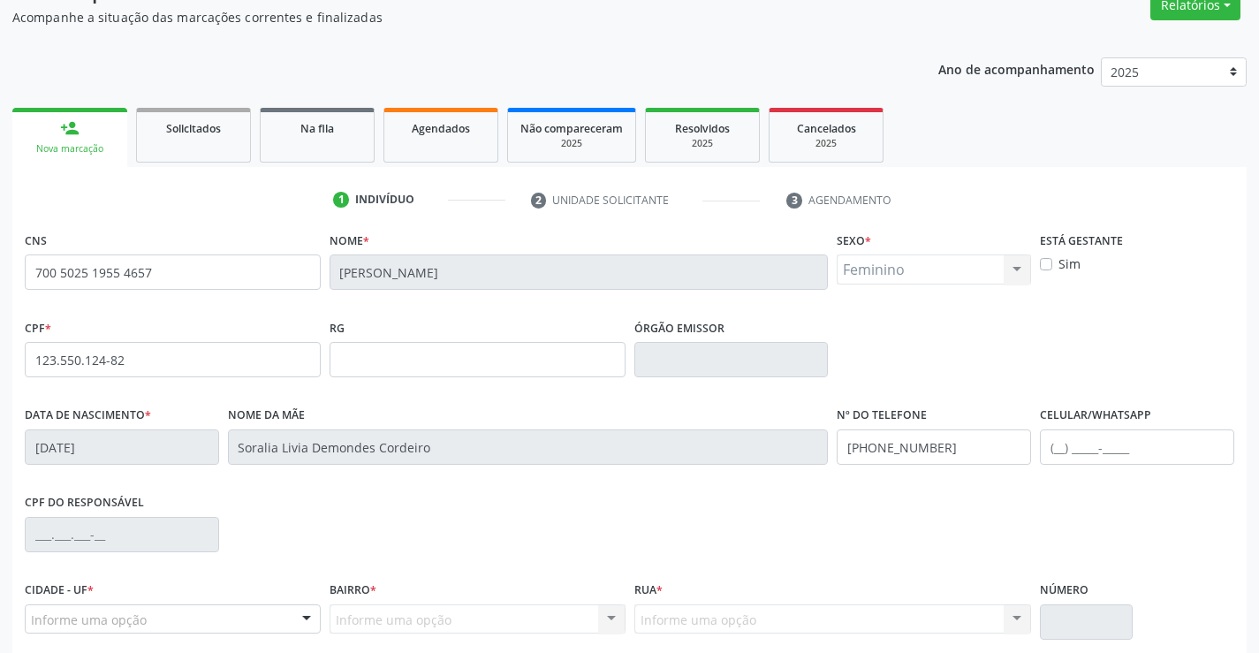
scroll to position [305, 0]
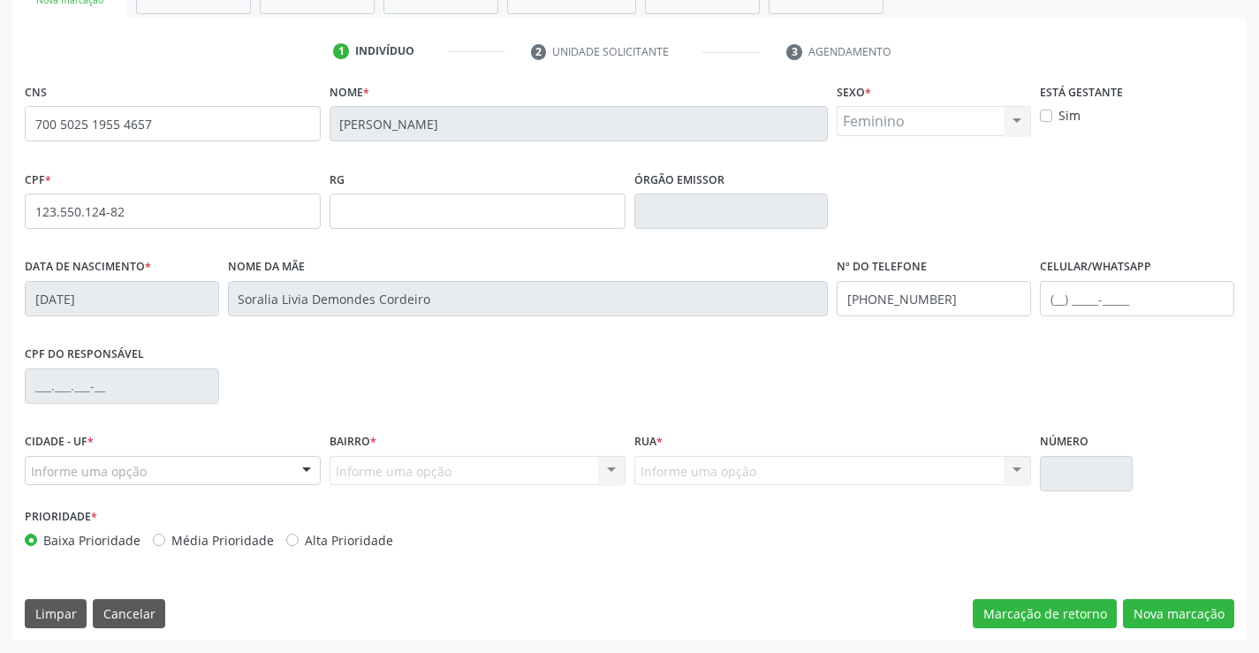
click at [206, 462] on div "Informe uma opção" at bounding box center [173, 471] width 296 height 30
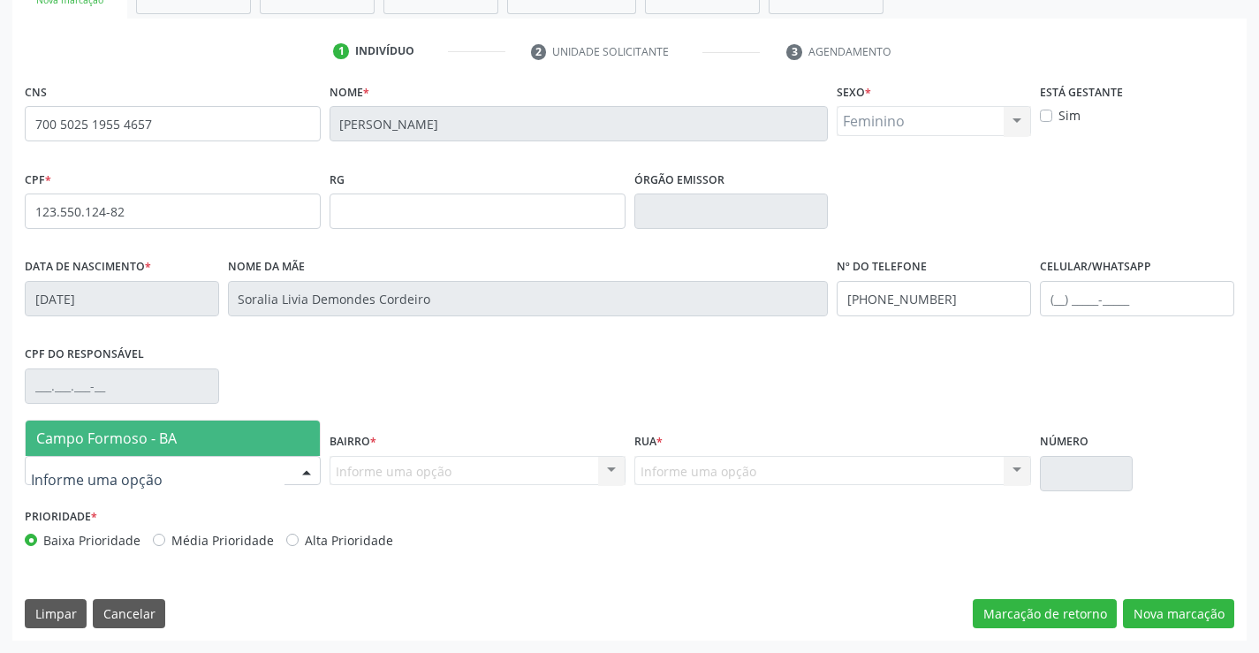
click at [205, 442] on span "Campo Formoso - BA" at bounding box center [173, 437] width 294 height 35
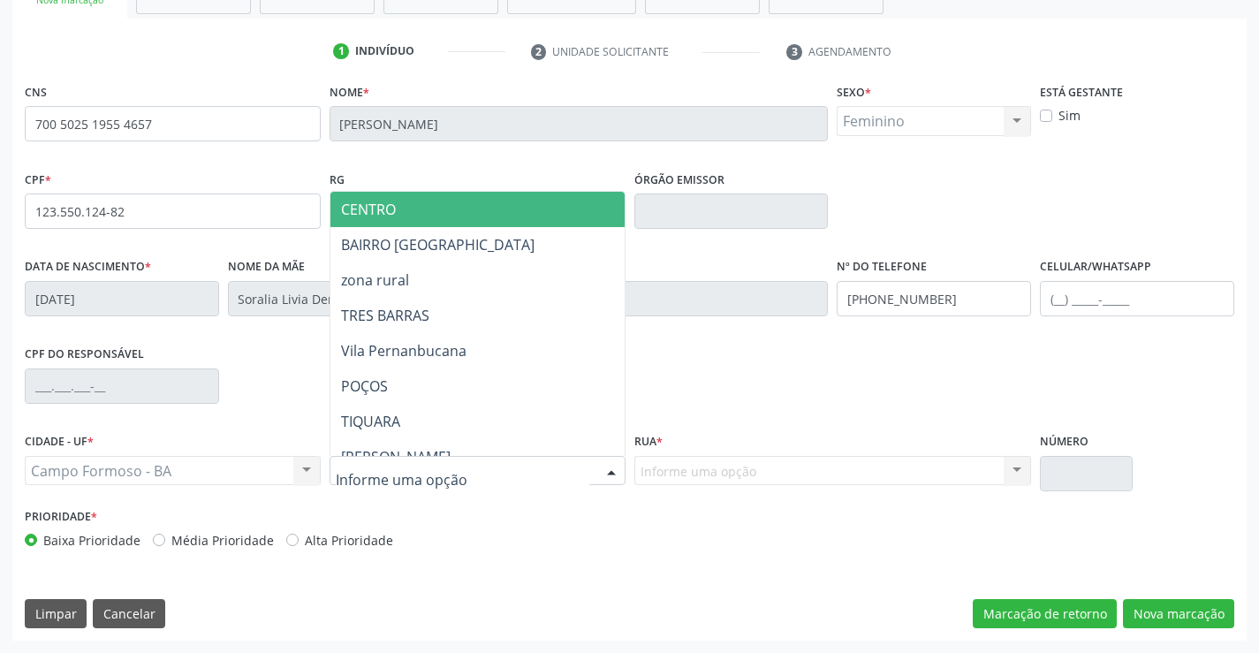
click at [417, 208] on span "CENTRO" at bounding box center [521, 209] width 382 height 35
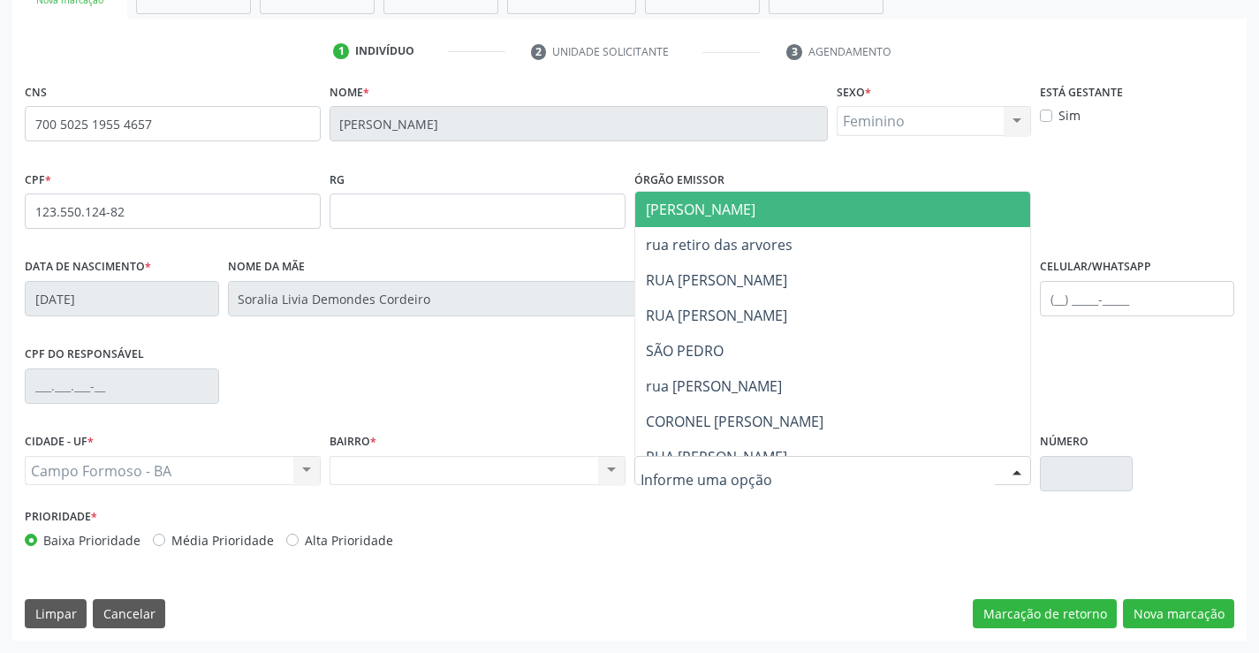
click at [745, 210] on span "[PERSON_NAME]" at bounding box center [701, 209] width 110 height 19
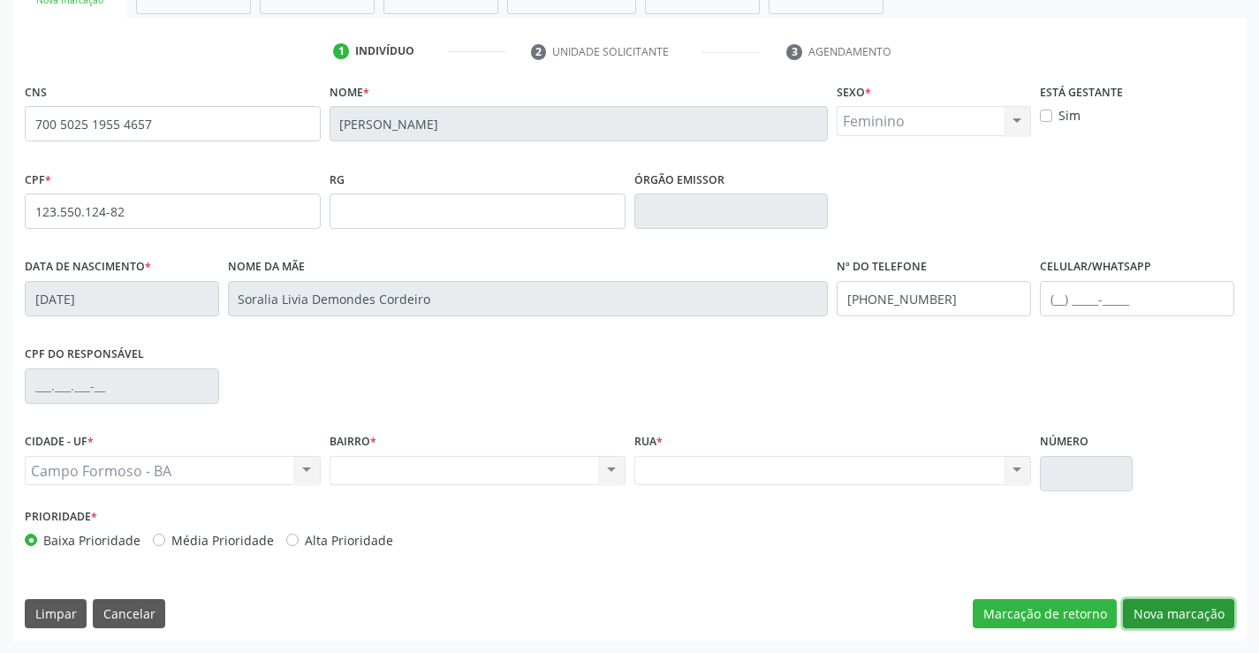
click at [1179, 609] on button "Nova marcação" at bounding box center [1178, 614] width 111 height 30
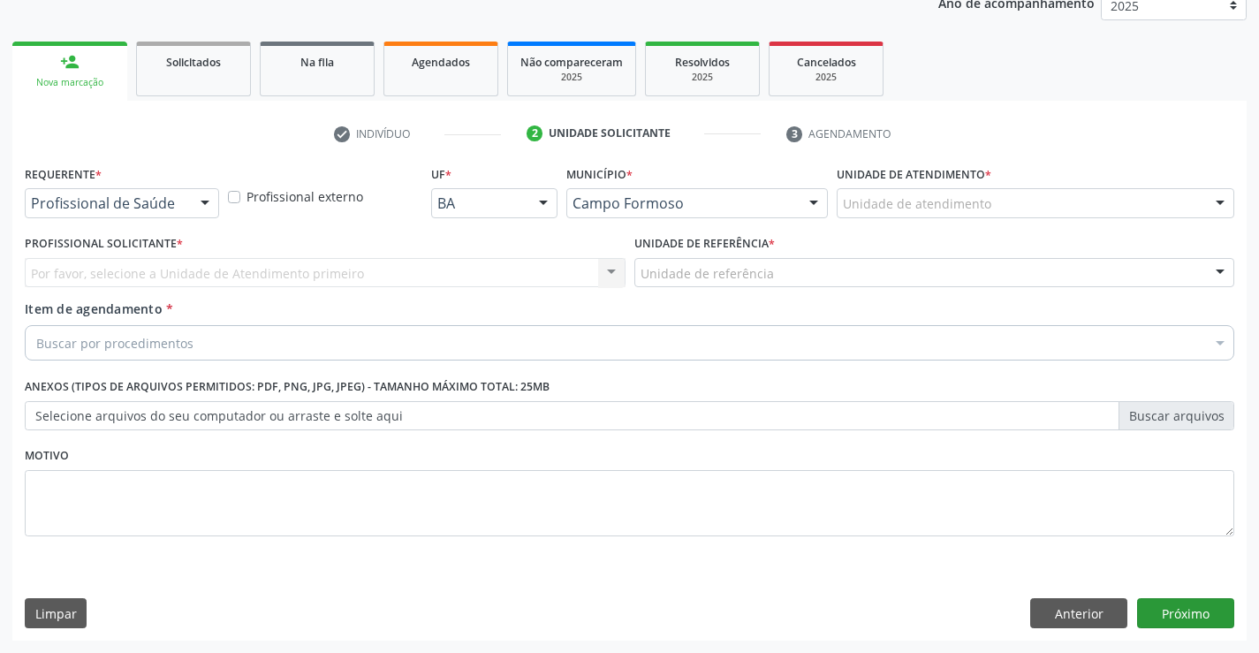
scroll to position [223, 0]
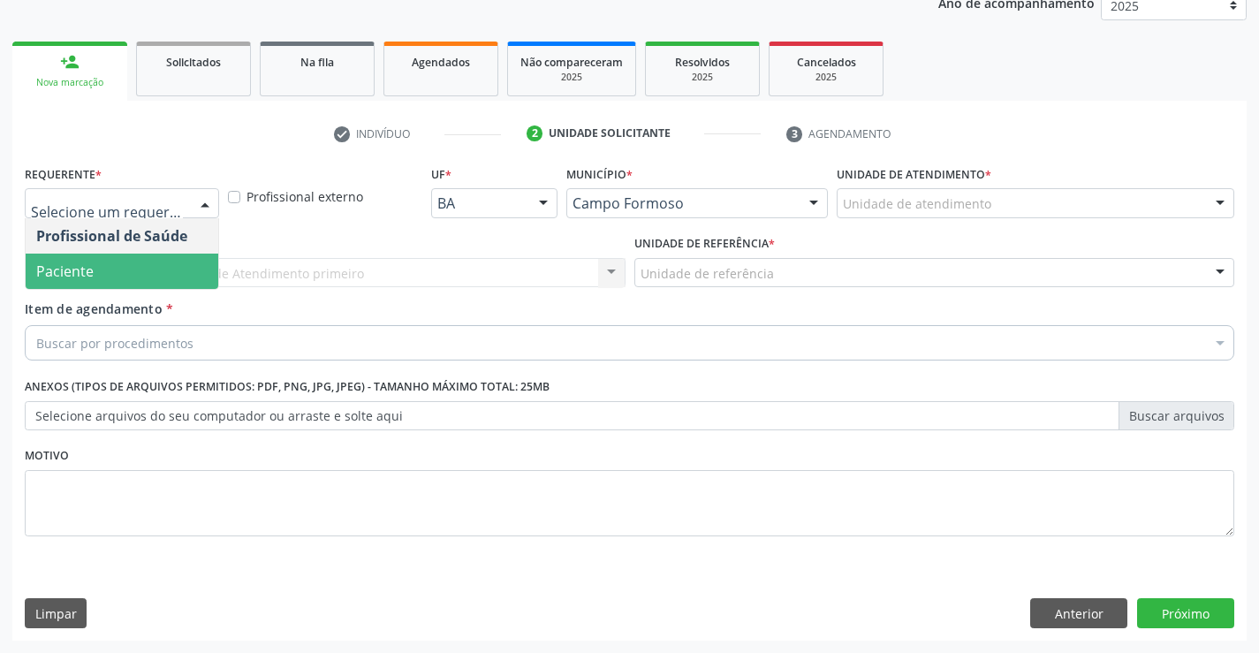
click at [72, 275] on span "Paciente" at bounding box center [64, 270] width 57 height 19
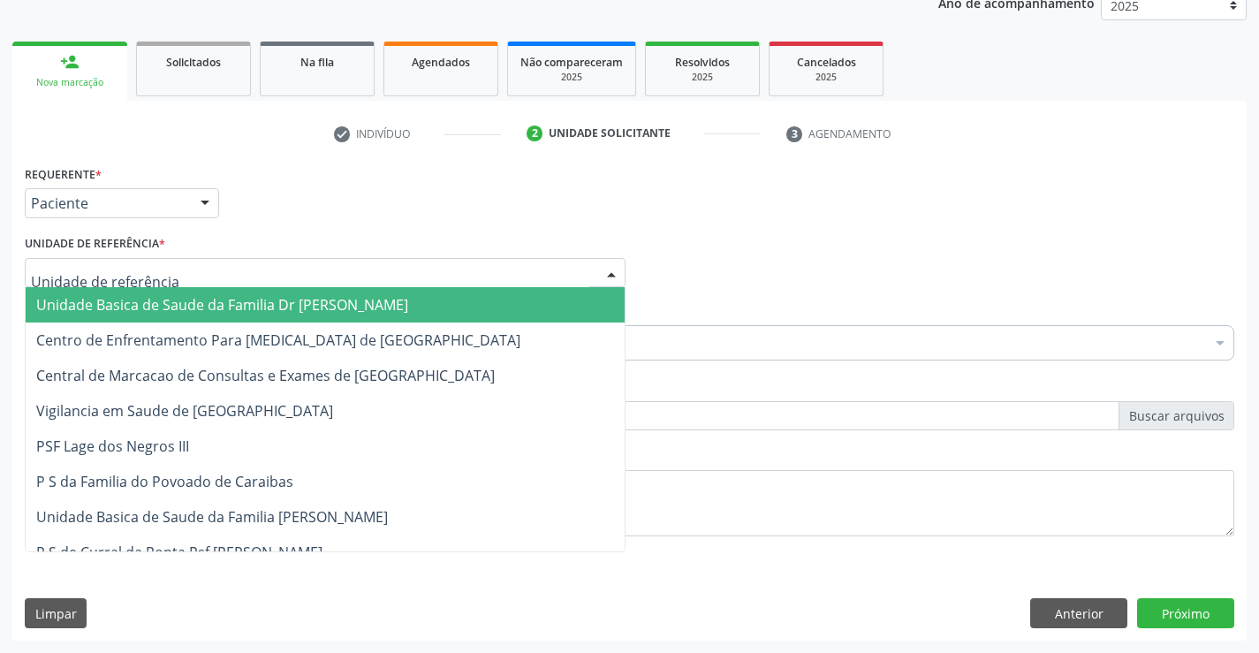
click at [108, 313] on span "Unidade Basica de Saude da Familia Dr [PERSON_NAME]" at bounding box center [222, 304] width 372 height 19
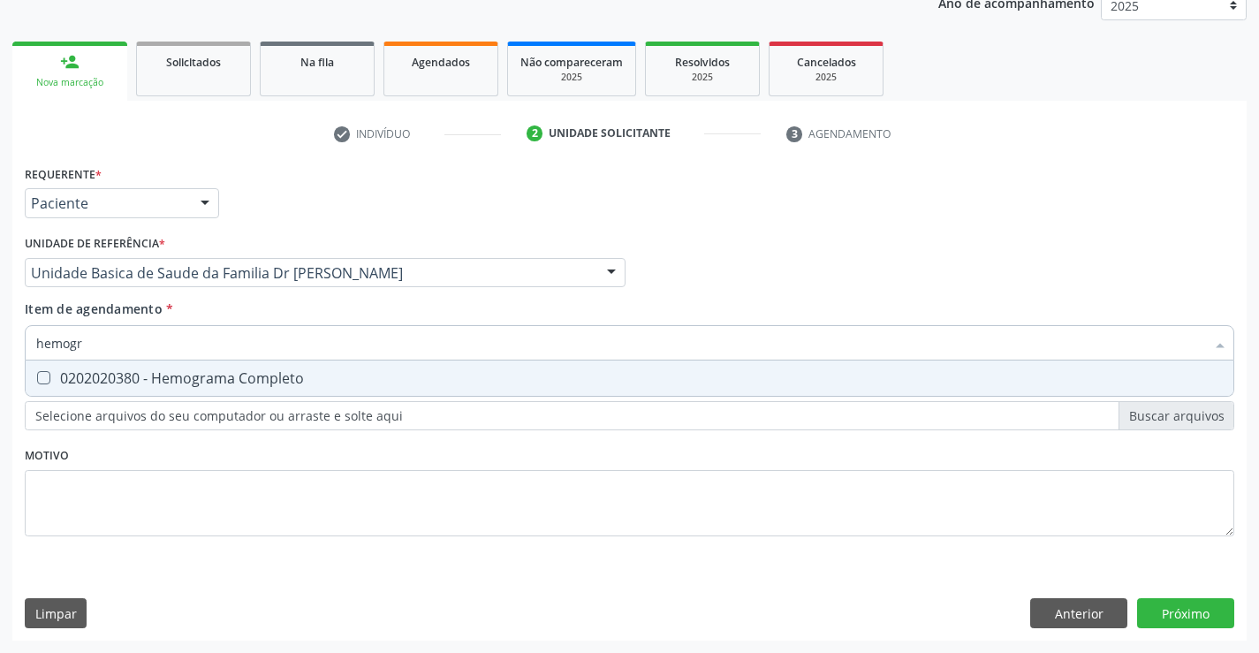
type input "hemogra"
click at [164, 374] on div "0202020380 - Hemograma Completo" at bounding box center [629, 378] width 1186 height 14
checkbox Completo "true"
type input "hemogra"
click at [192, 310] on div "Item de agendamento * hemogra Desfazer seleção 0202020380 - Hemograma Completo …" at bounding box center [629, 327] width 1209 height 56
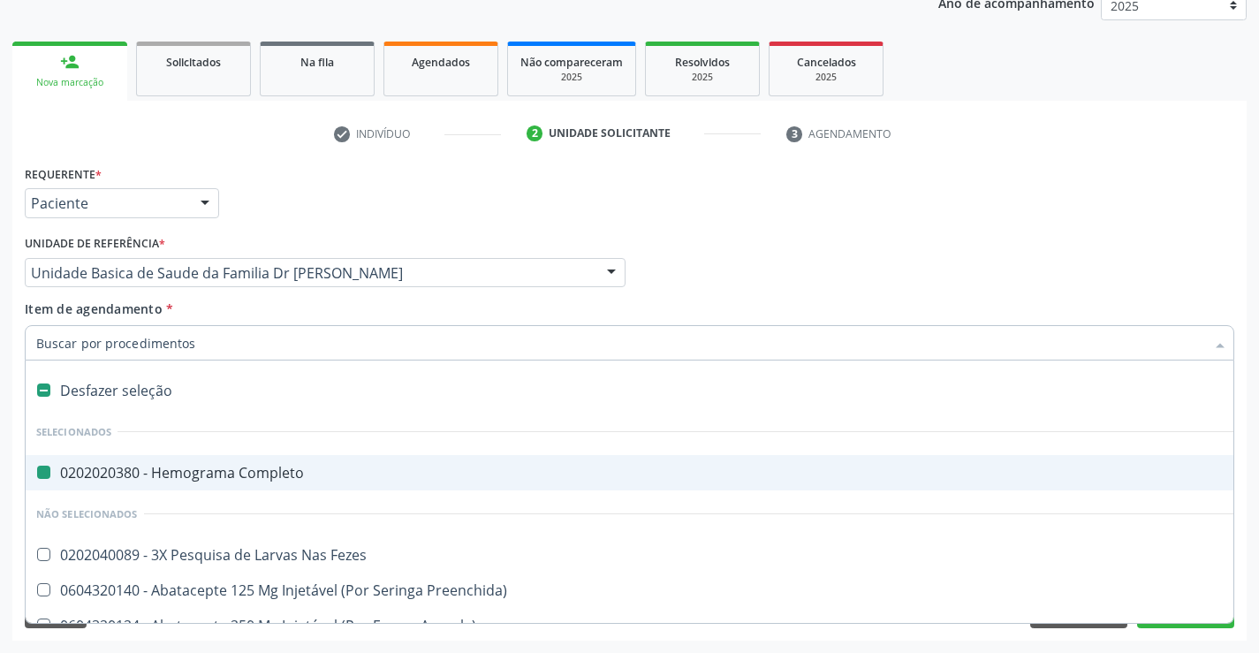
type input "u"
checkbox Completo "false"
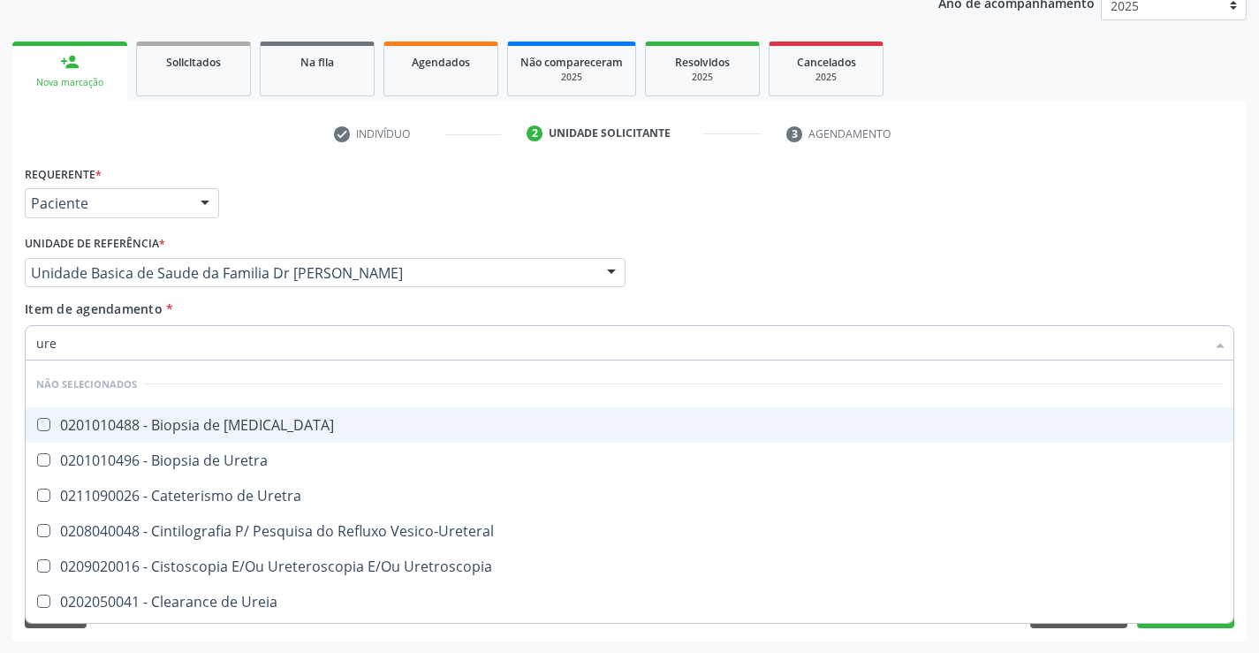
type input "urei"
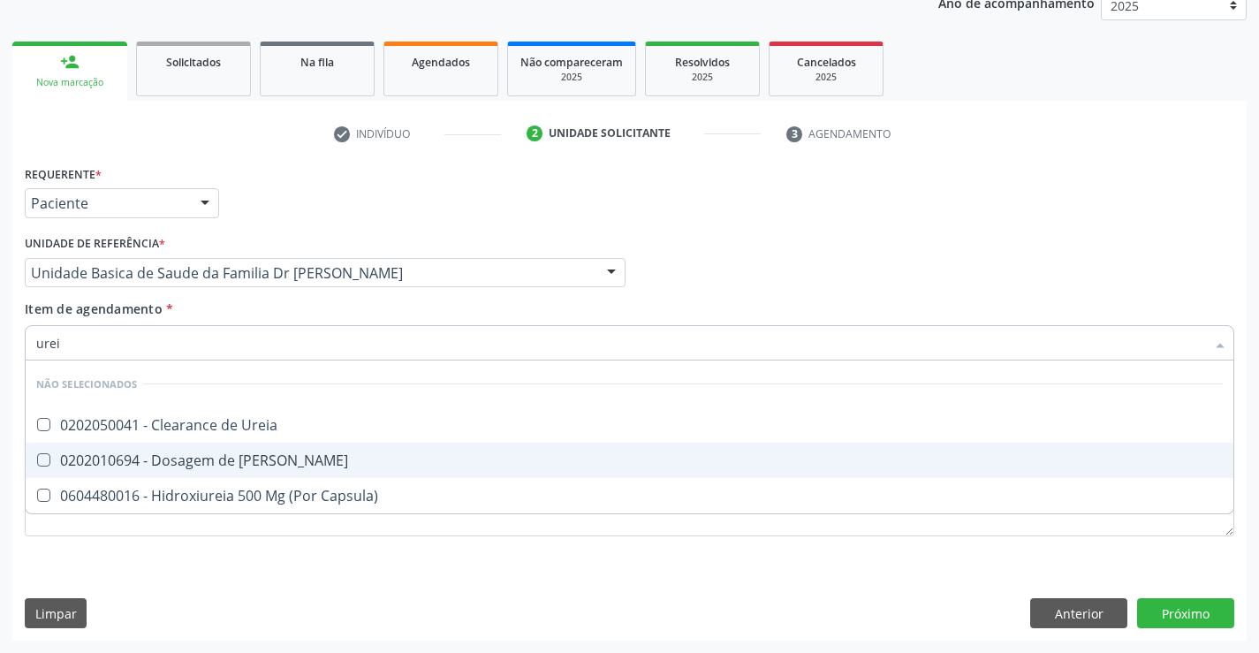
click at [179, 460] on div "0202010694 - Dosagem de Ureia" at bounding box center [629, 460] width 1186 height 14
checkbox Ureia "true"
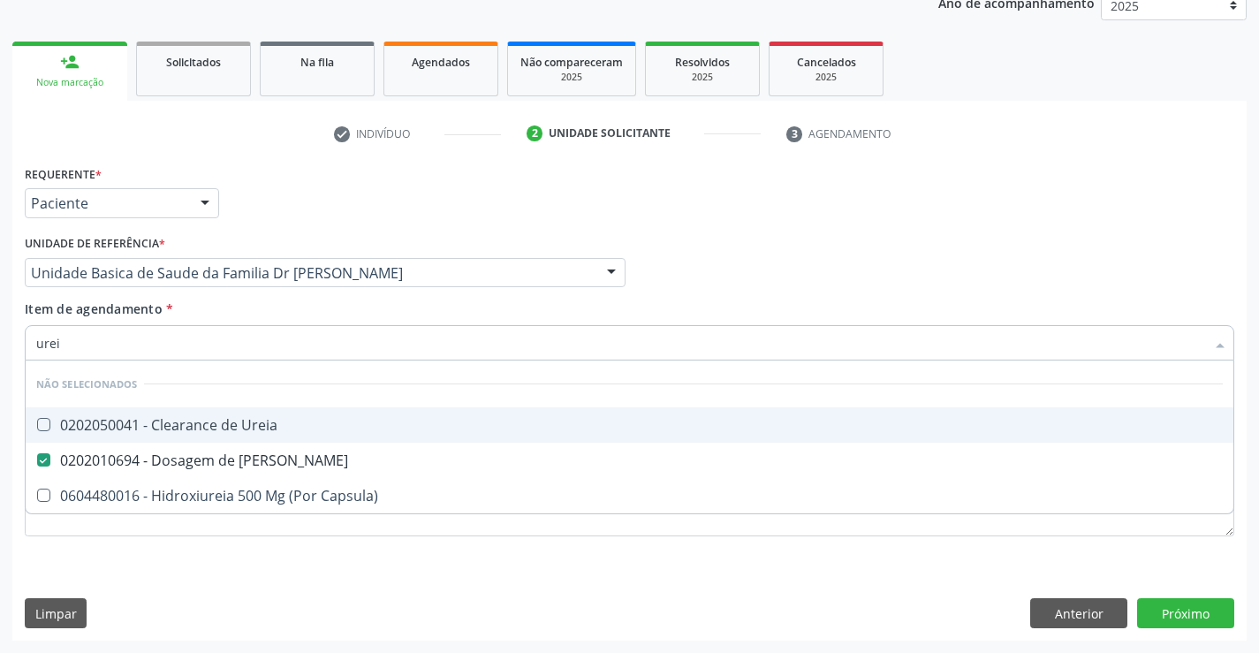
type input "urei"
click at [172, 311] on div "Item de agendamento * urei Desfazer seleção Não selecionados 0202050041 - Clear…" at bounding box center [629, 327] width 1209 height 56
checkbox Ureia "true"
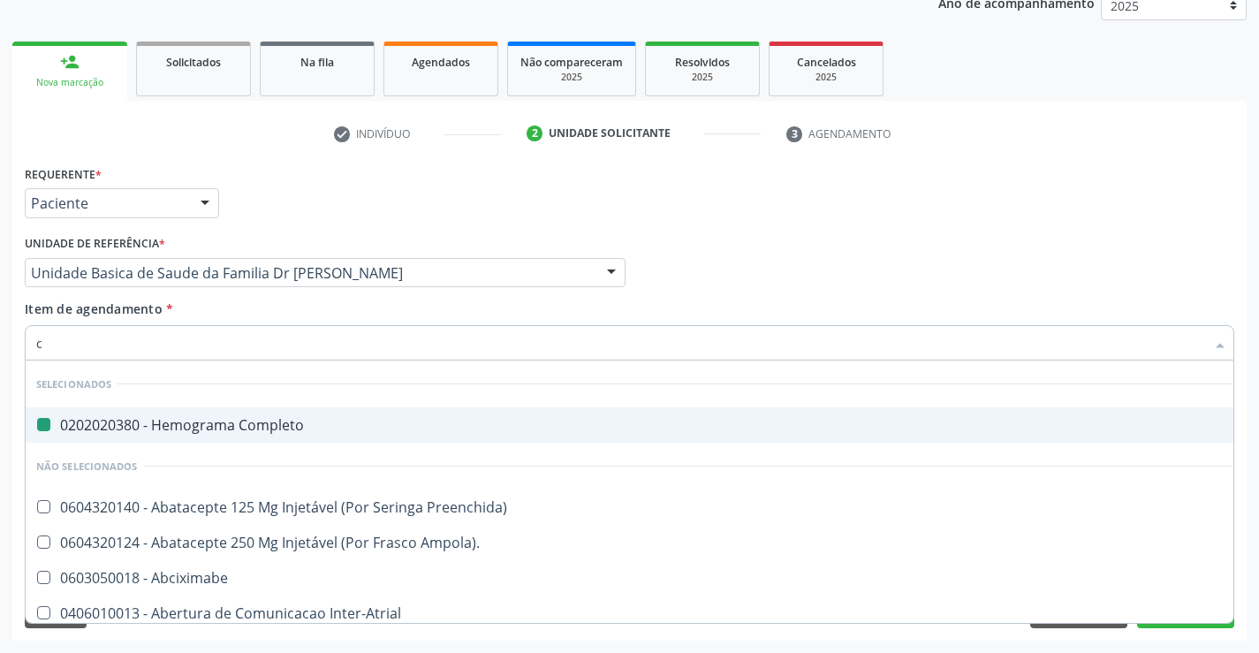
type input "cr"
checkbox Completo "false"
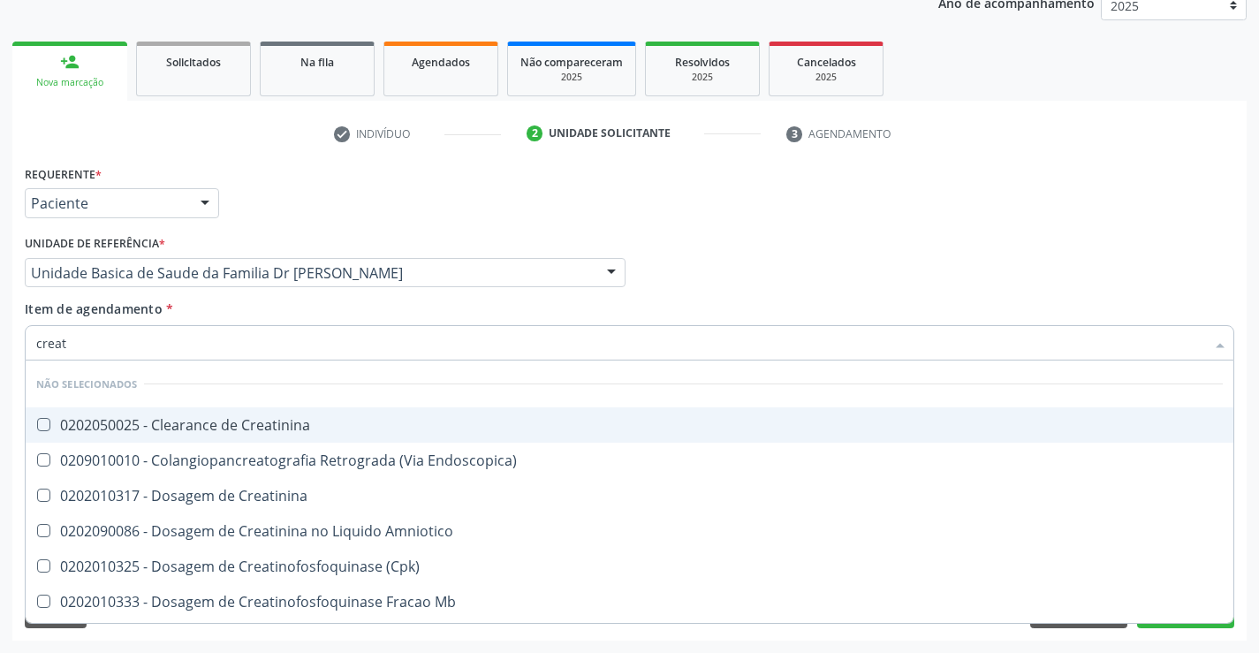
type input "creati"
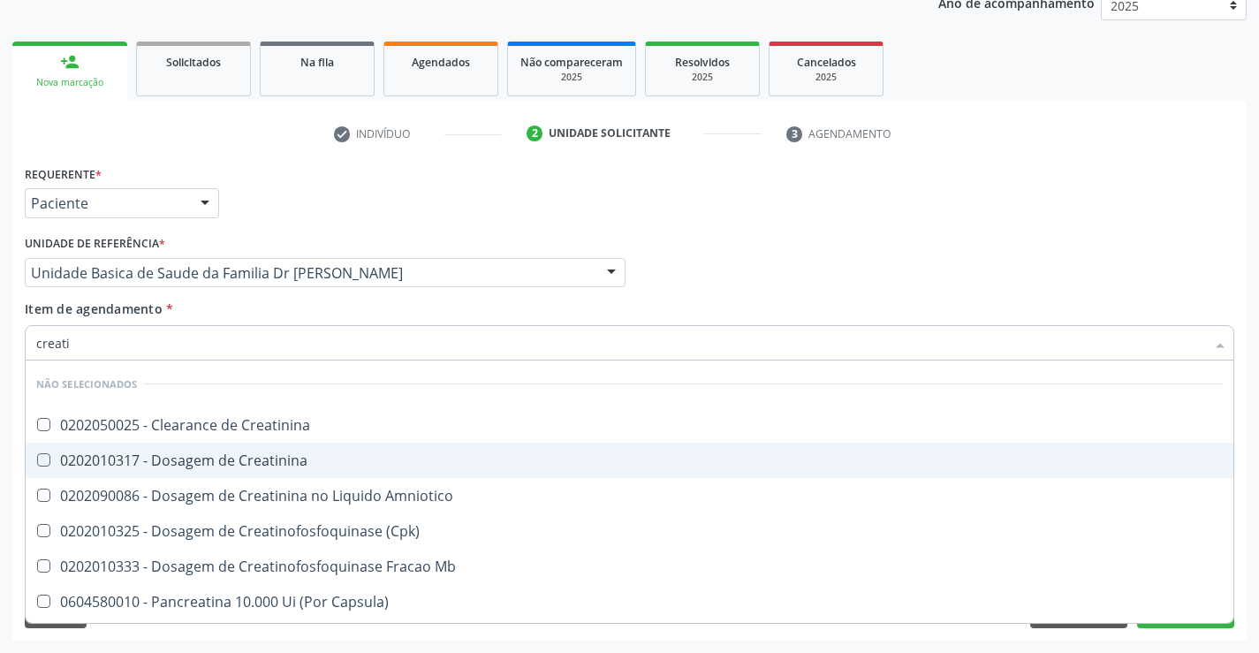
click at [201, 458] on div "0202010317 - Dosagem de Creatinina" at bounding box center [629, 460] width 1186 height 14
checkbox Creatinina "true"
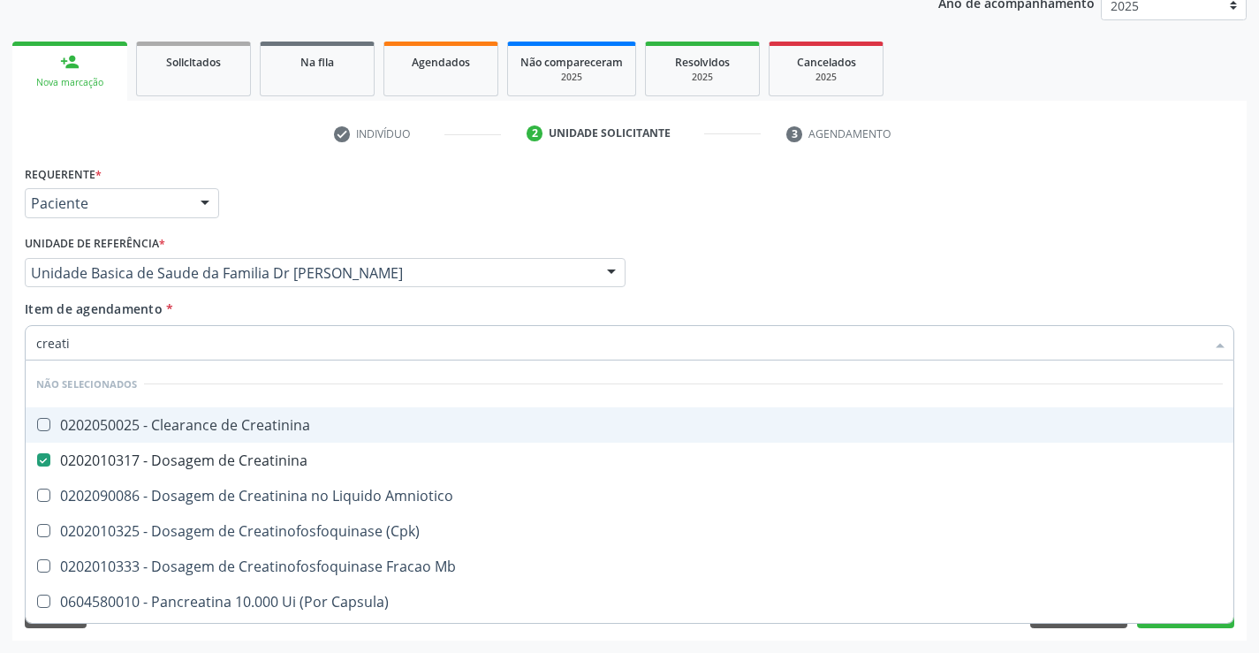
type input "creati"
click at [218, 299] on div "Item de agendamento * creati Desfazer seleção Não selecionados 0202050025 - Cle…" at bounding box center [629, 327] width 1209 height 56
checkbox Creatinina "true"
checkbox Amniotico "true"
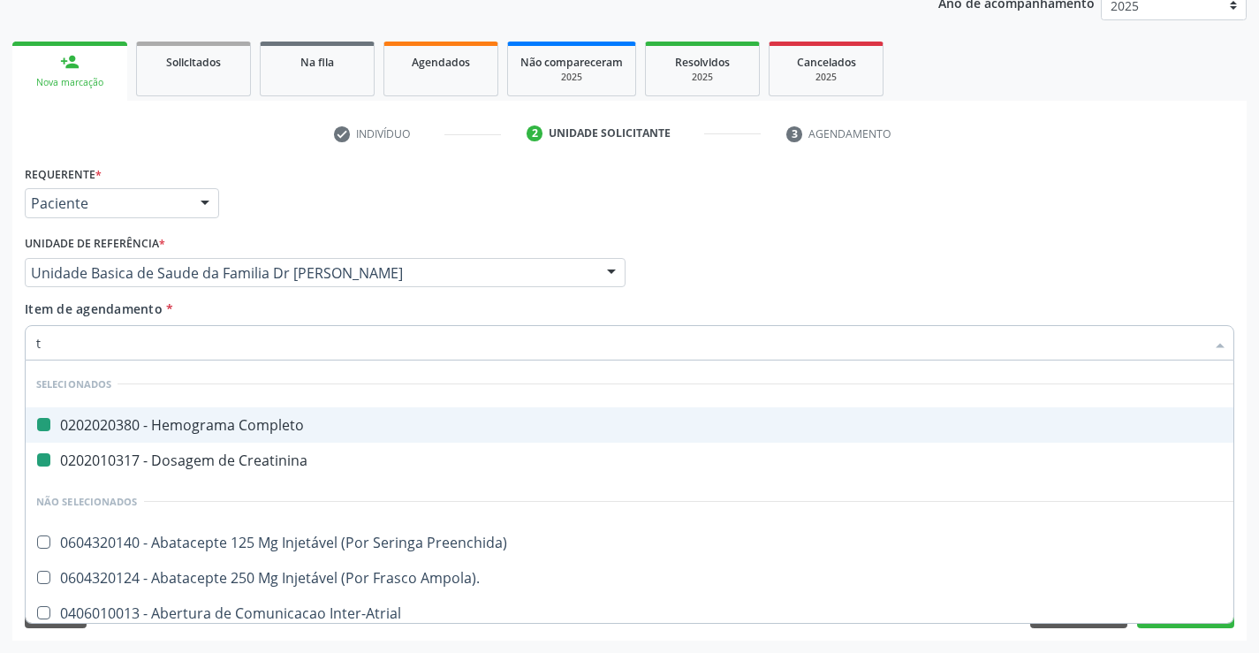
type input "tg"
checkbox Completo "false"
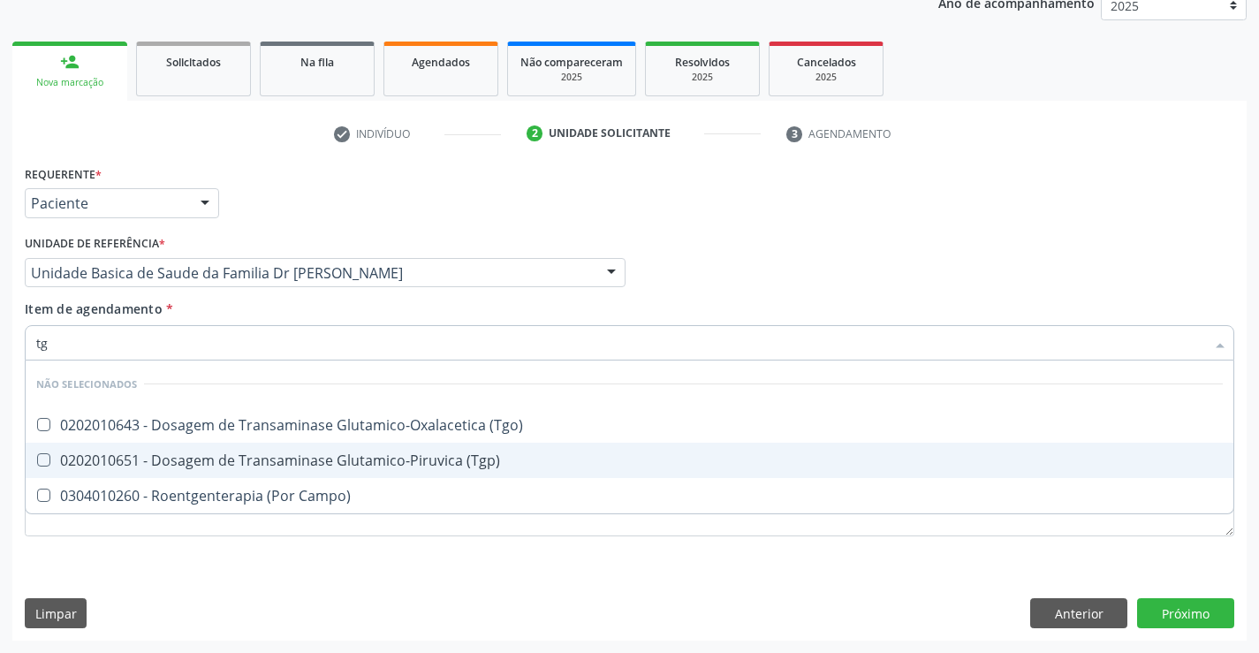
click at [230, 464] on div "0202010651 - Dosagem de Transaminase Glutamico-Piruvica (Tgp)" at bounding box center [629, 460] width 1186 height 14
checkbox \(Tgp\) "true"
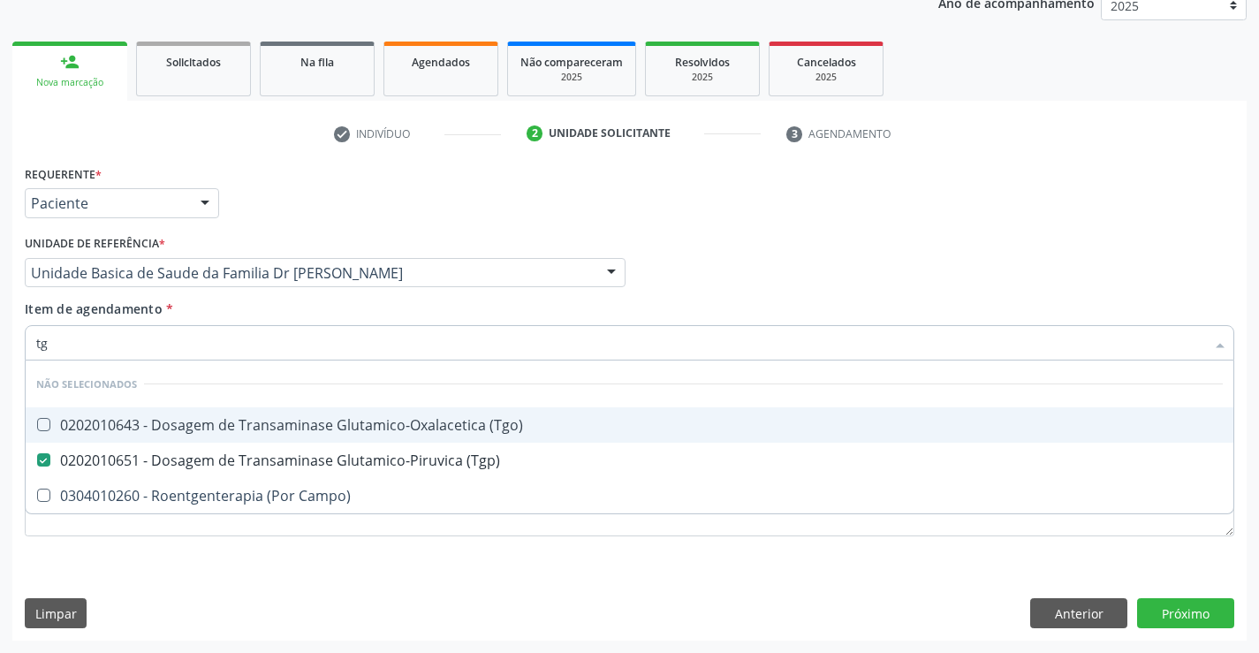
click at [239, 423] on div "0202010643 - Dosagem de Transaminase Glutamico-Oxalacetica (Tgo)" at bounding box center [629, 425] width 1186 height 14
checkbox \(Tgo\) "true"
click at [220, 305] on div "Item de agendamento * tg Desfazer seleção Não selecionados 0202010643 - Dosagem…" at bounding box center [629, 327] width 1209 height 56
checkbox Campo\) "true"
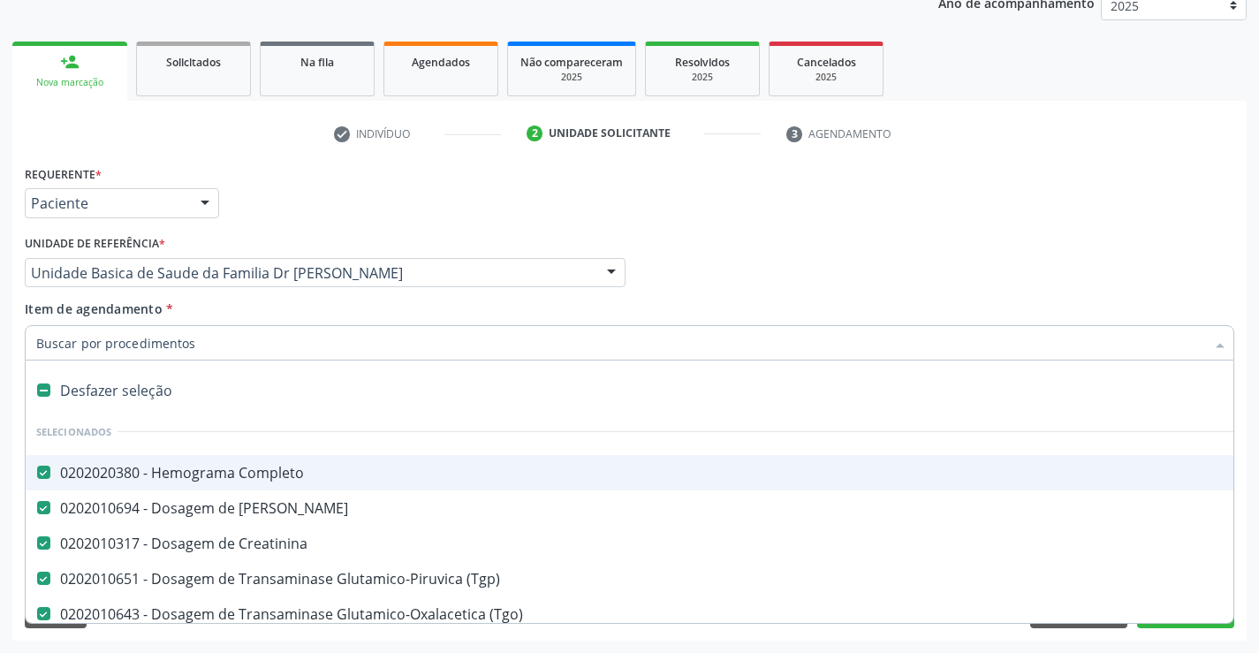
click at [204, 344] on input "Item de agendamento *" at bounding box center [620, 342] width 1169 height 35
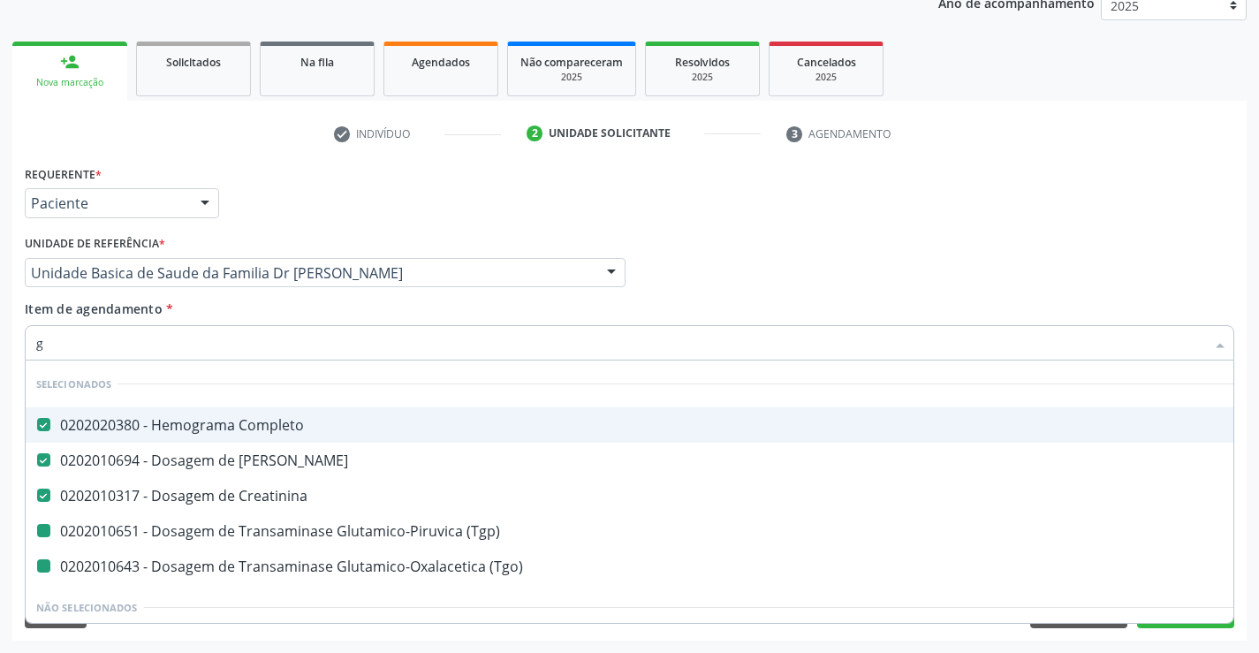
type input "gl"
checkbox \(Tgp\) "false"
checkbox \(Tgo\) "false"
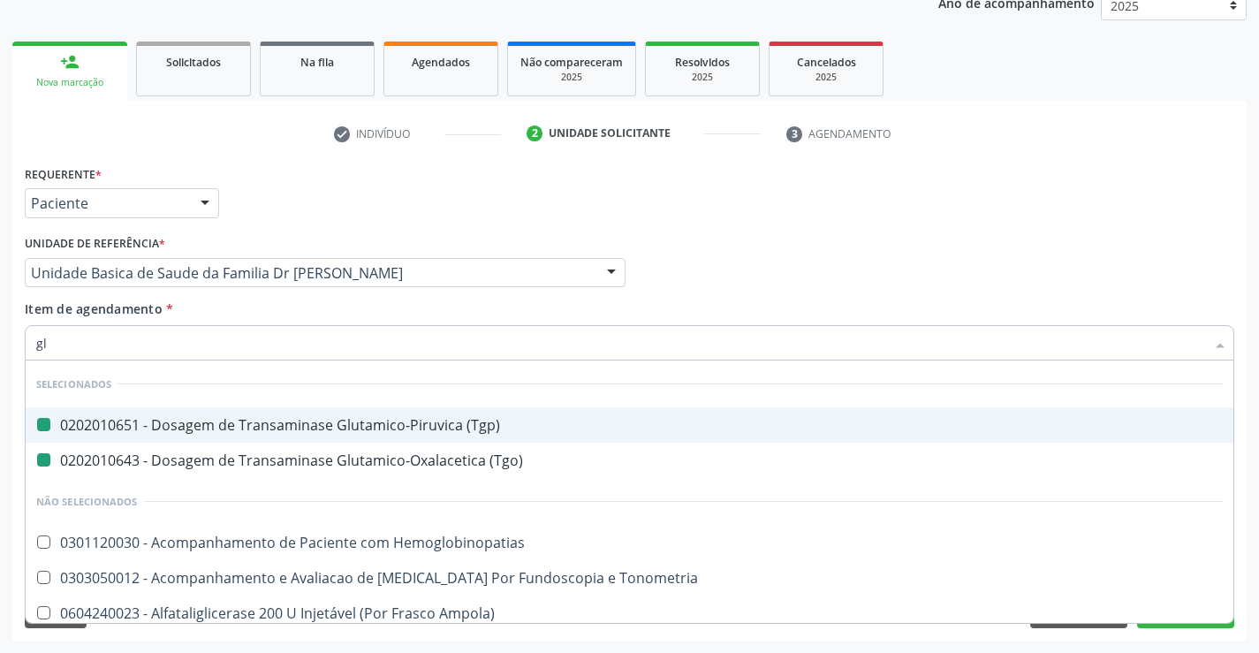
type input "gli"
checkbox \(Tgp\) "false"
checkbox \(Tgo\) "false"
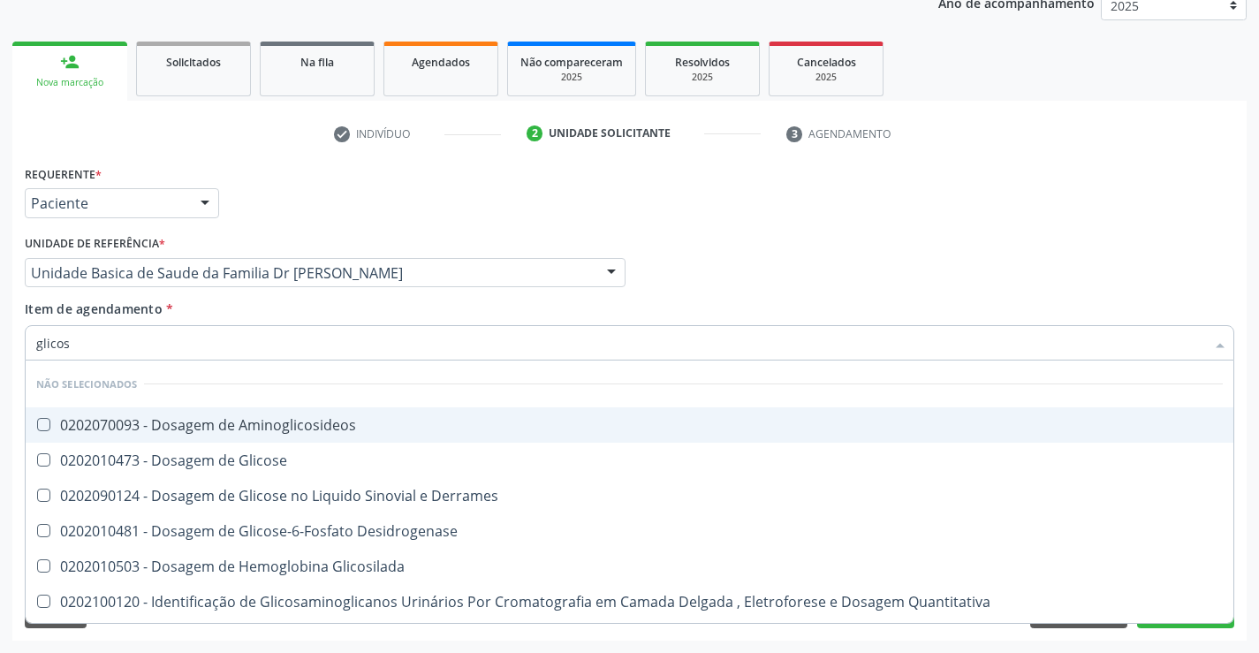
type input "glicose"
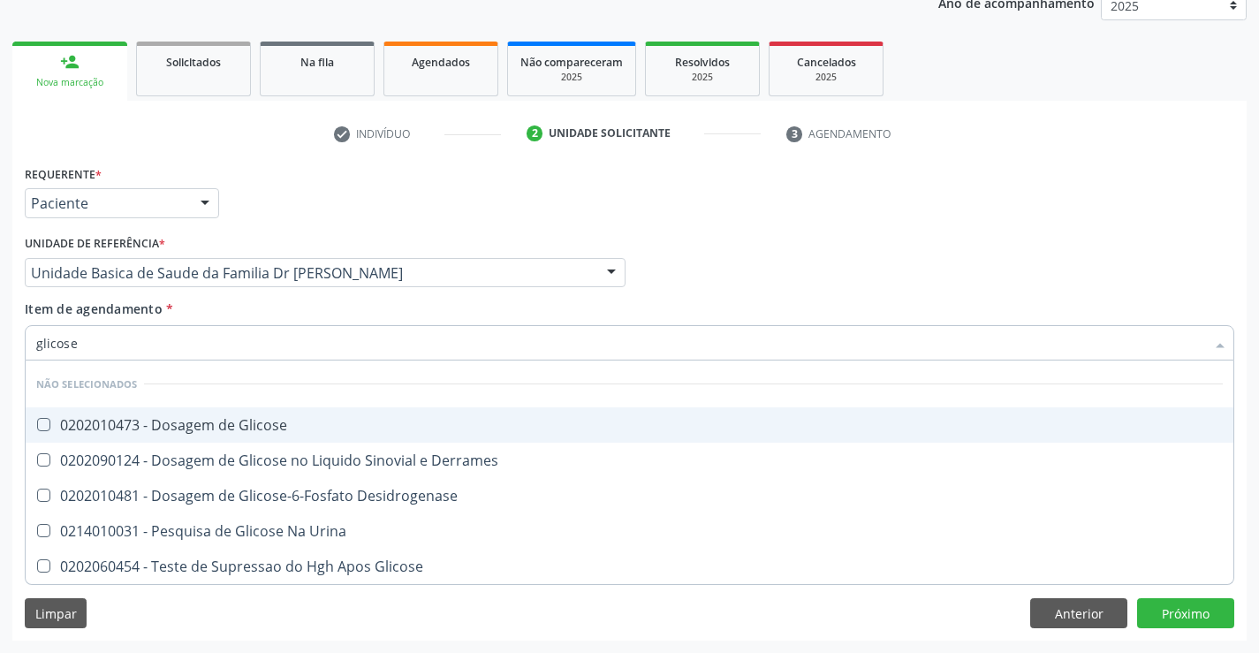
click at [216, 421] on div "0202010473 - Dosagem de Glicose" at bounding box center [629, 425] width 1186 height 14
checkbox Glicose "true"
click at [203, 306] on div "Item de agendamento * glicose Desfazer seleção Não selecionados 0202010473 - Do…" at bounding box center [629, 327] width 1209 height 56
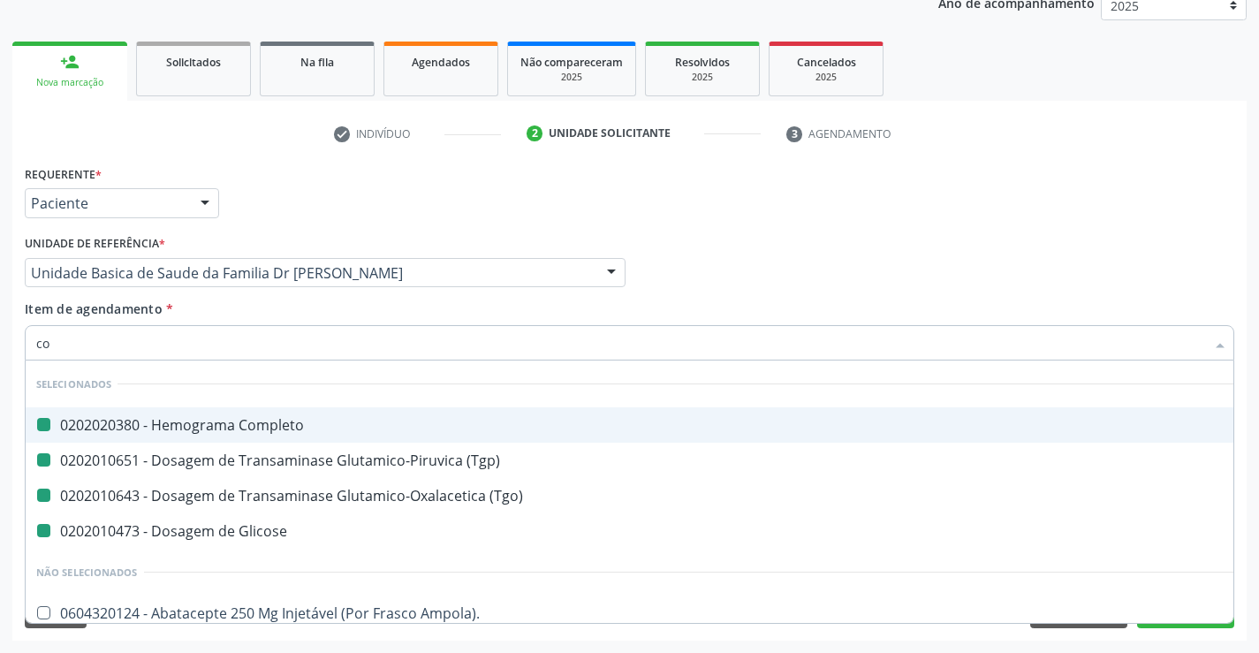
type input "col"
checkbox Completo "false"
checkbox \(Tgp\) "false"
checkbox Glicose "false"
checkbox \(Tgo\) "false"
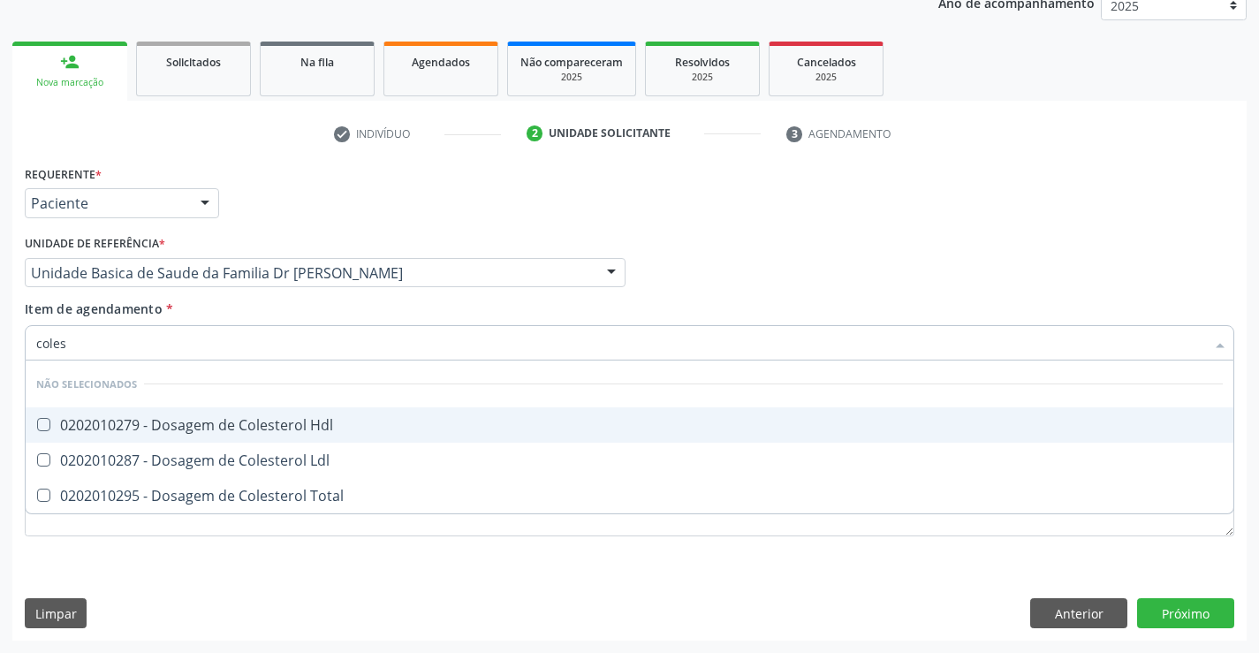
type input "colest"
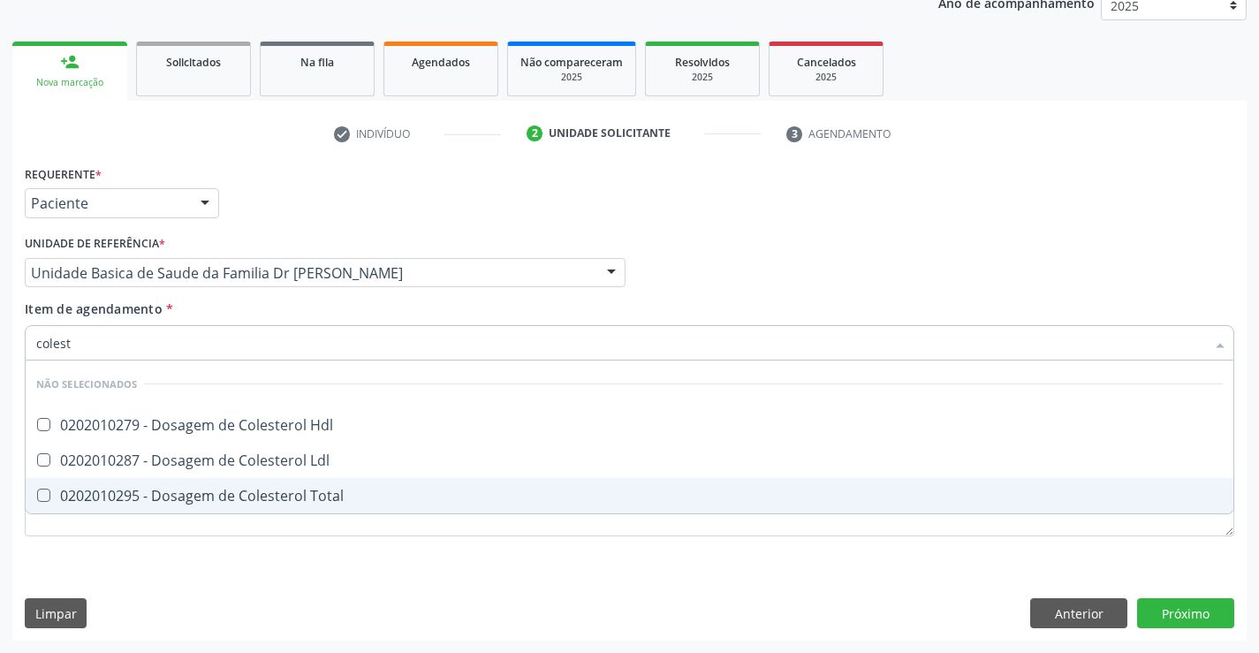
drag, startPoint x: 246, startPoint y: 494, endPoint x: 270, endPoint y: 487, distance: 25.7
click at [247, 495] on div "0202010295 - Dosagem de Colesterol Total" at bounding box center [629, 495] width 1186 height 14
checkbox Total "true"
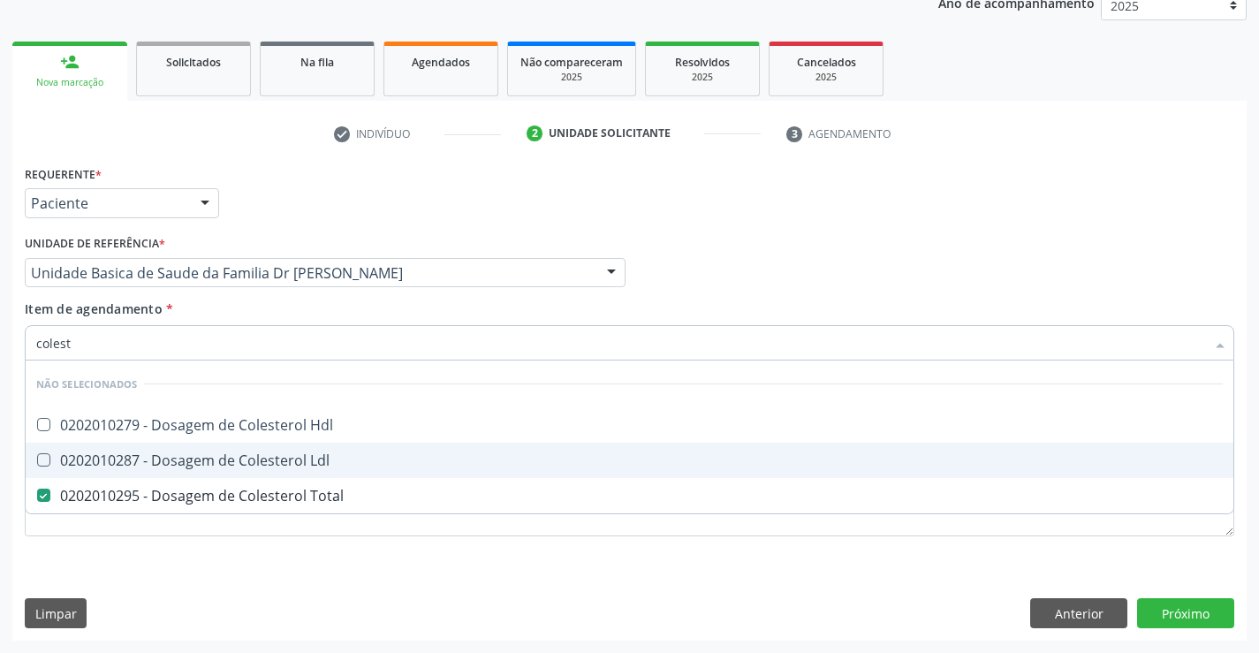
click at [281, 466] on div "0202010287 - Dosagem de Colesterol Ldl" at bounding box center [629, 460] width 1186 height 14
checkbox Ldl "true"
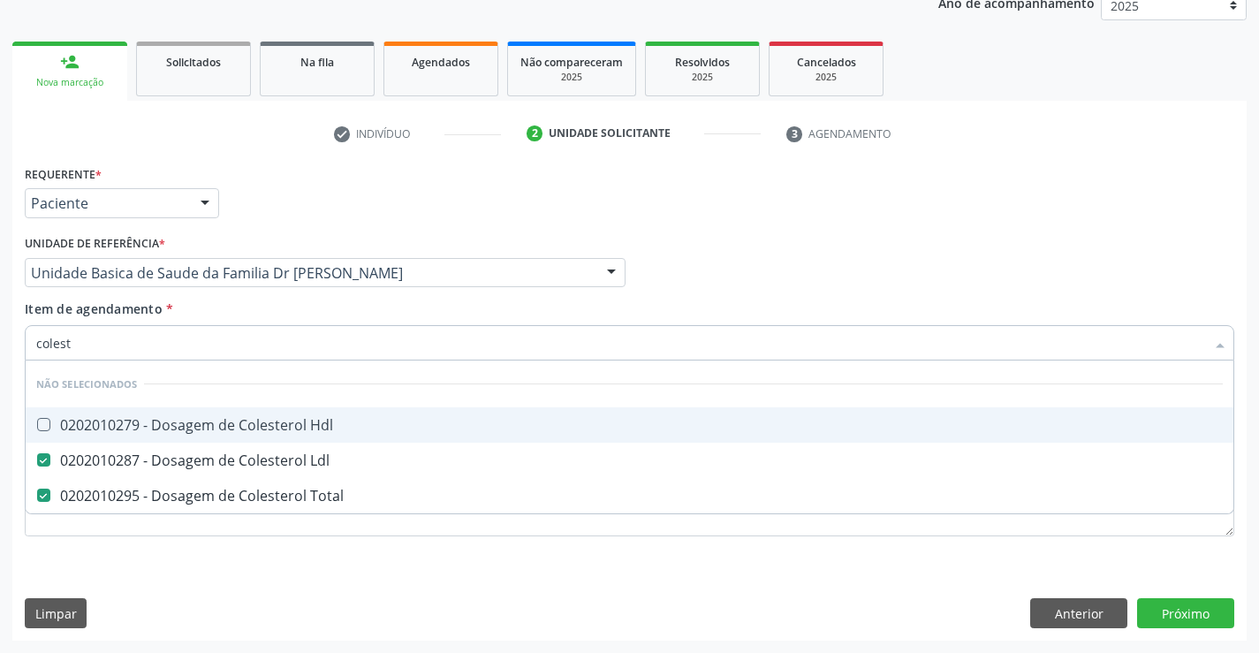
click at [281, 428] on div "0202010279 - Dosagem de Colesterol Hdl" at bounding box center [629, 425] width 1186 height 14
checkbox Hdl "true"
click at [245, 293] on div "Unidade de referência * Unidade Basica de Saude da Familia Dr Paulo Sudre Unida…" at bounding box center [324, 265] width 609 height 69
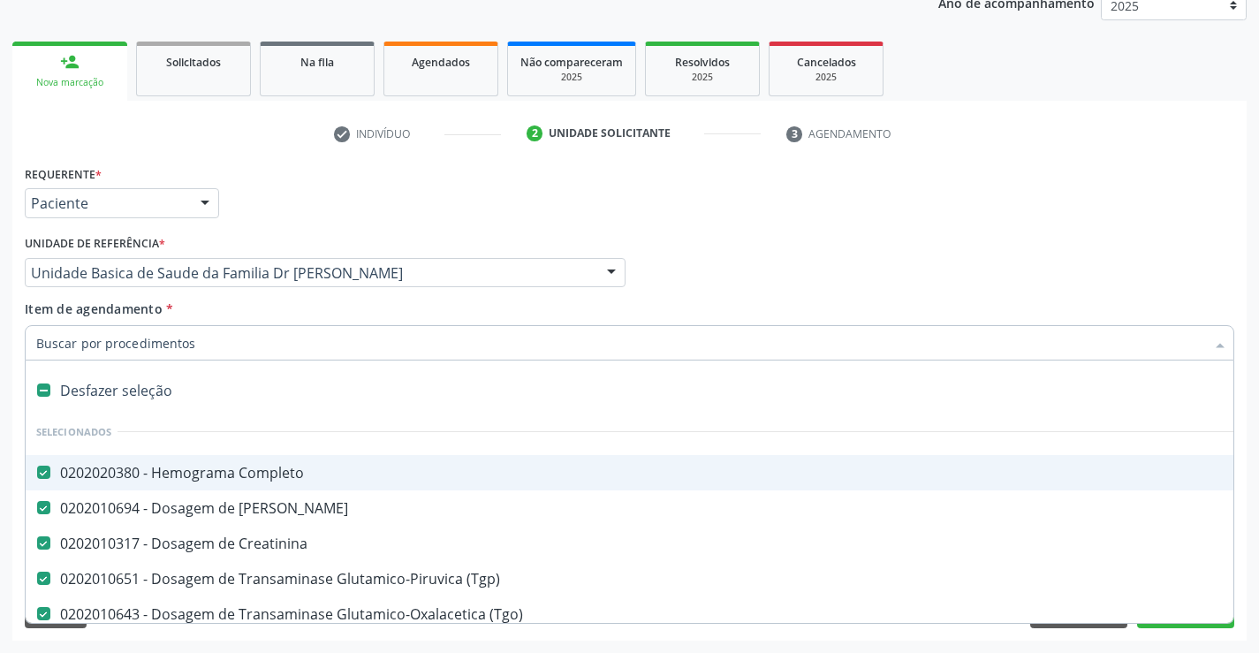
type input "t"
checkbox Hdl "false"
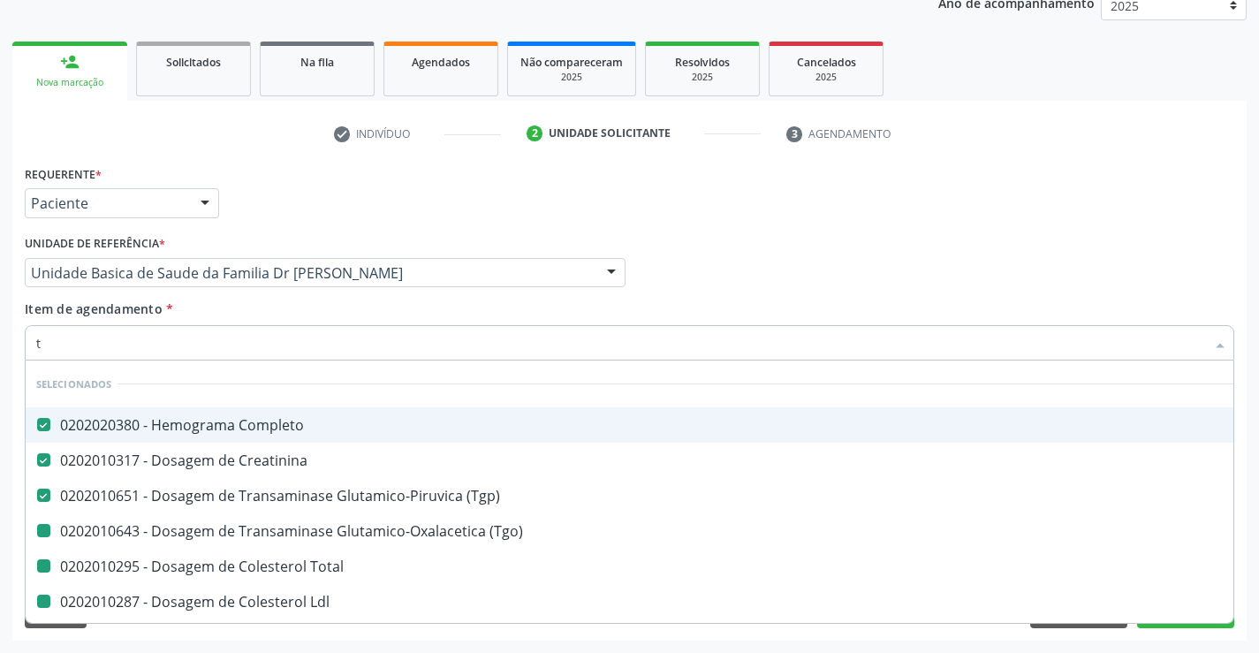
type input "tr"
checkbox \(Tgo\) "false"
checkbox Total "false"
checkbox Ldl "false"
checkbox Hdl "false"
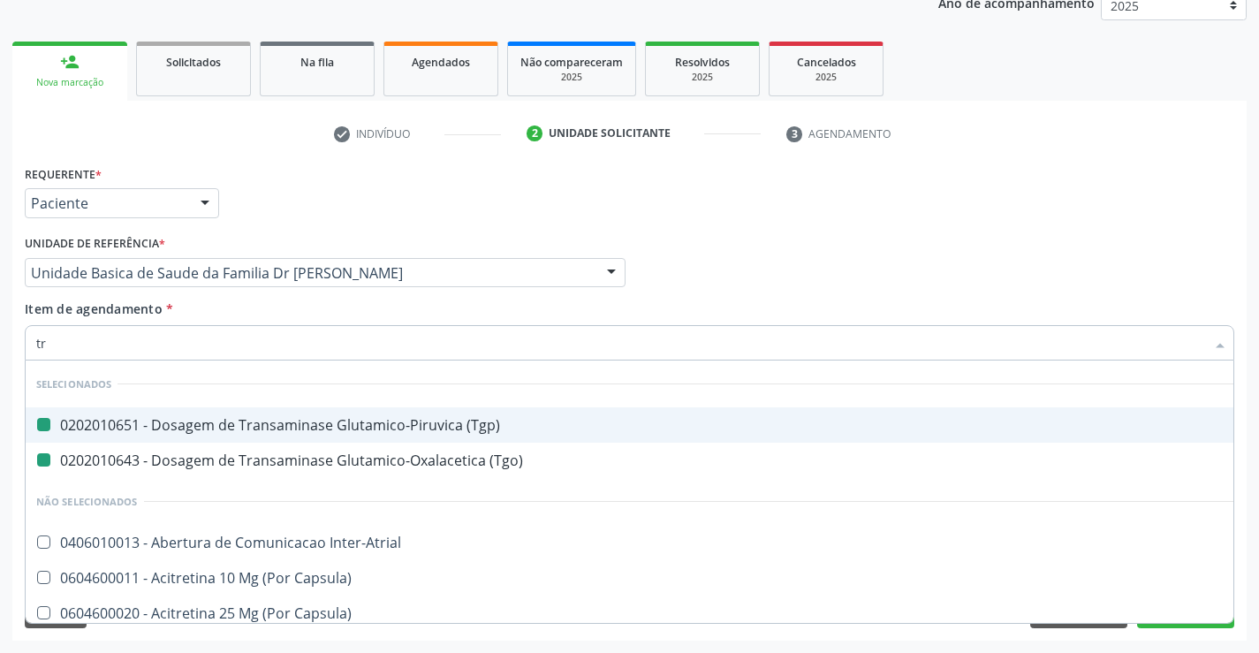
type input "tri"
checkbox \(Tgp\) "false"
checkbox \(Tgo\) "false"
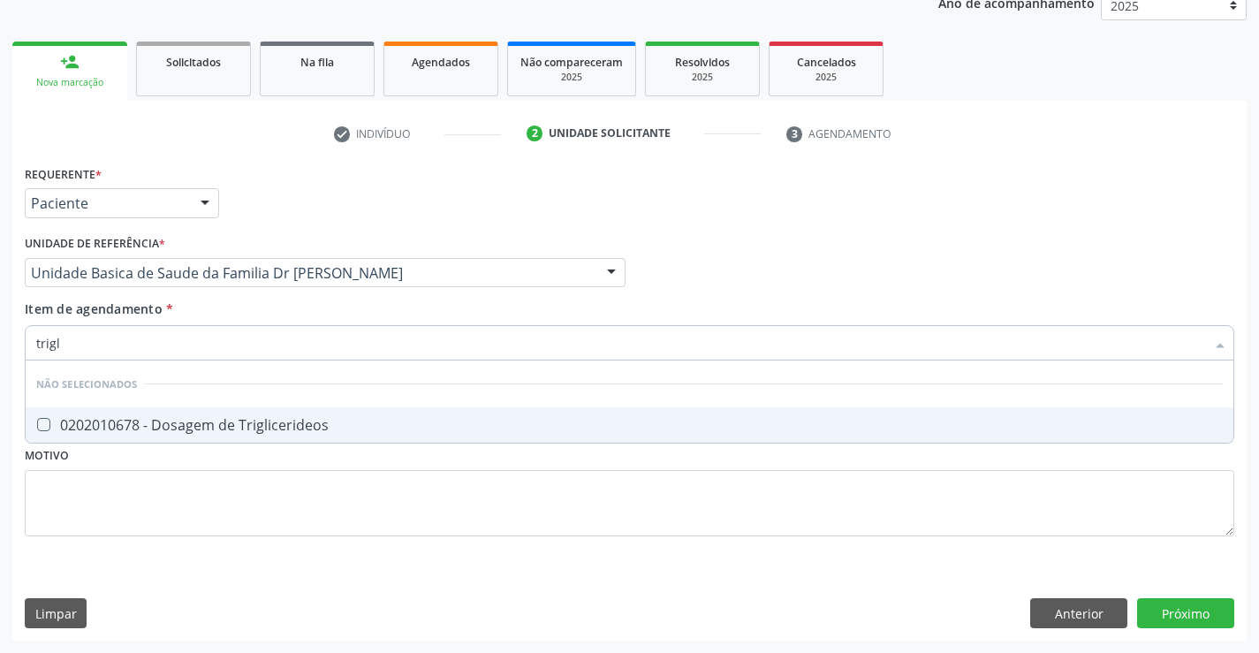
type input "trigli"
click at [248, 423] on div "0202010678 - Dosagem de Triglicerideos" at bounding box center [629, 425] width 1186 height 14
checkbox Triglicerideos "true"
click at [233, 320] on div "Item de agendamento * trigli Desfazer seleção Não selecionados 0202010678 - Dos…" at bounding box center [629, 327] width 1209 height 56
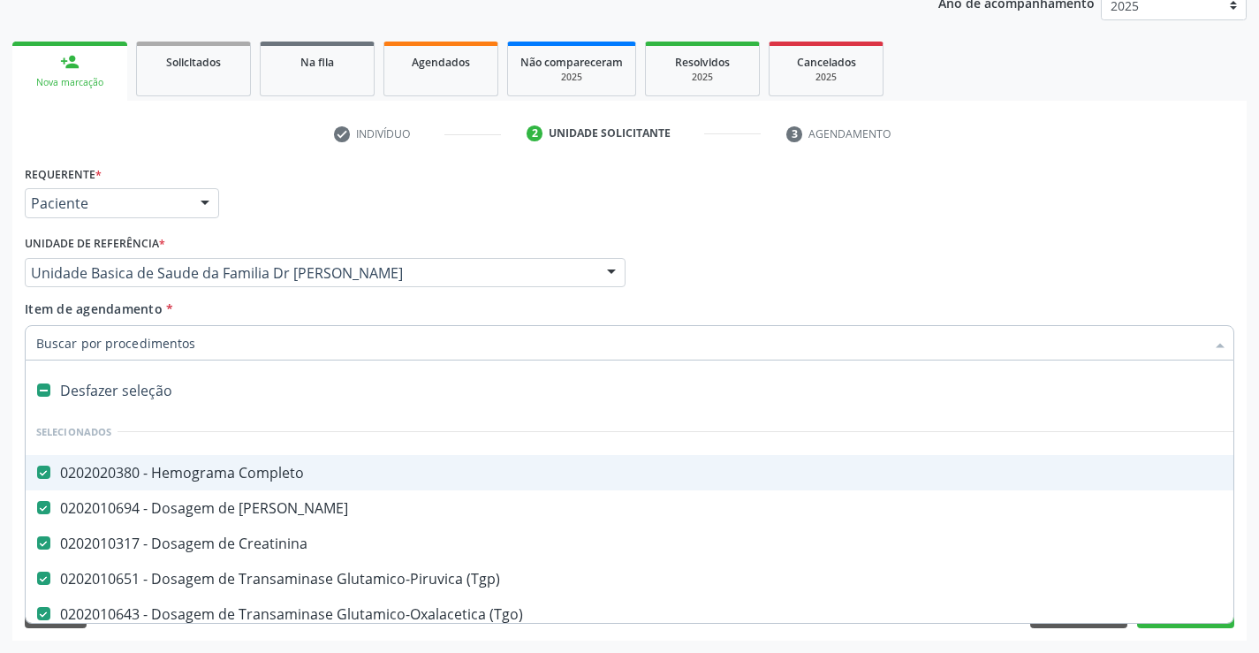
click at [212, 342] on input "Item de agendamento *" at bounding box center [620, 342] width 1169 height 35
type input "u"
checkbox \(Tgo\) "false"
checkbox Glicose "false"
checkbox Total "false"
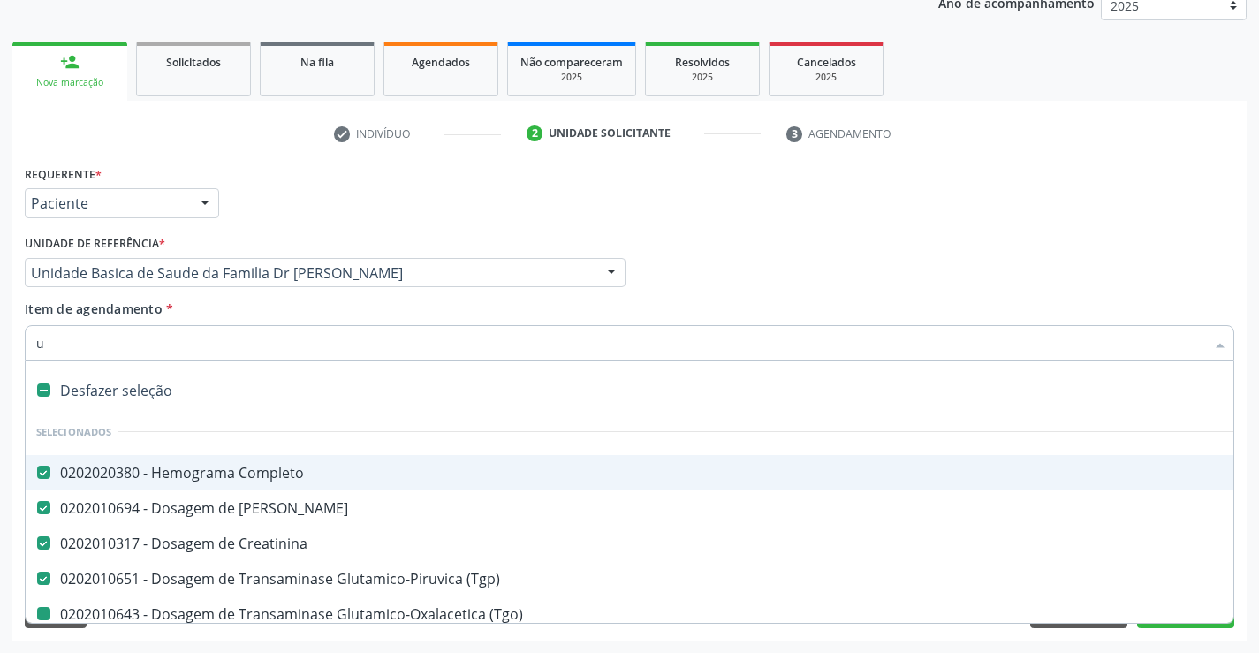
checkbox Ldl "false"
checkbox Hdl "false"
checkbox Triglicerideos "false"
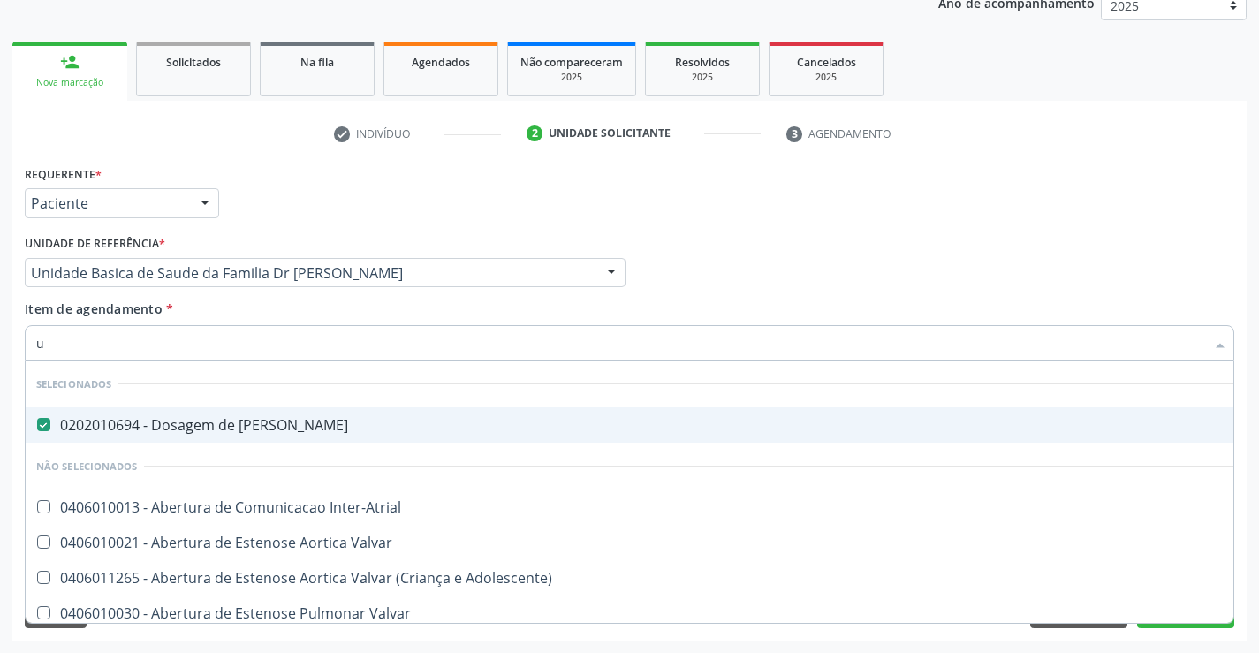
type input "ur"
checkbox Inter-Atrial "false"
type input "uri"
checkbox Ureia "false"
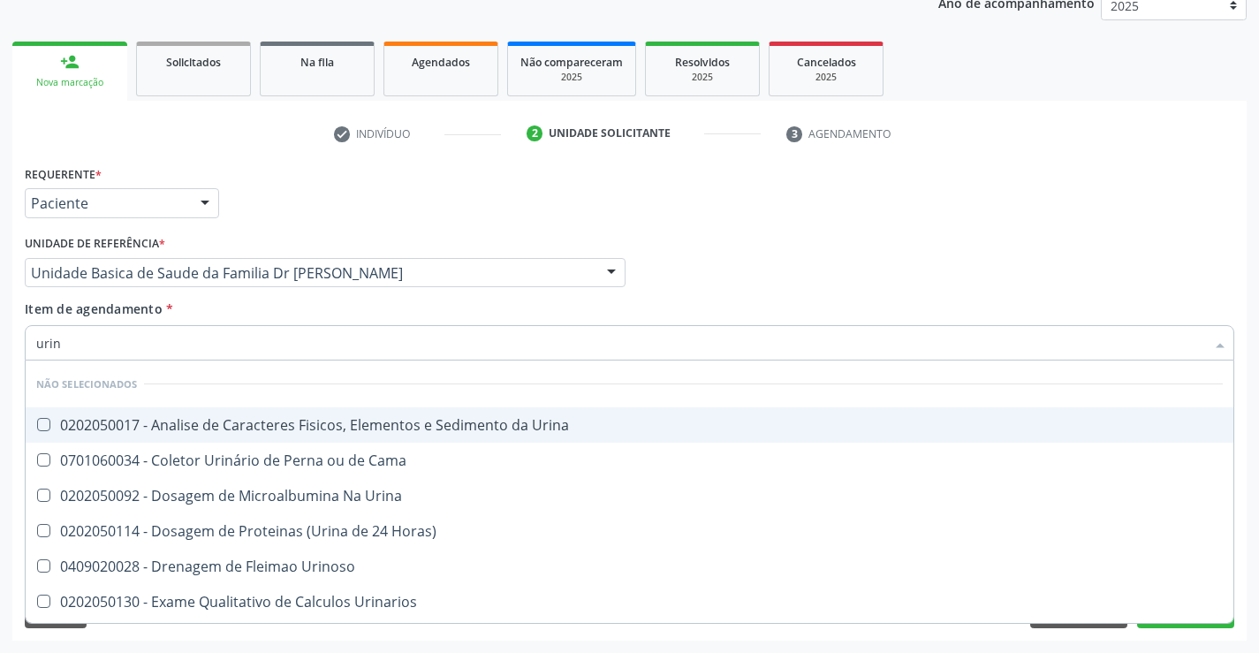
type input "urina"
click at [191, 424] on div "0202050017 - Analise de Caracteres Fisicos, Elementos e Sedimento da Urina" at bounding box center [629, 425] width 1186 height 14
checkbox Urina "true"
click at [218, 300] on div "Item de agendamento * urina Desfazer seleção Não selecionados 0202050017 - Anal…" at bounding box center [629, 327] width 1209 height 56
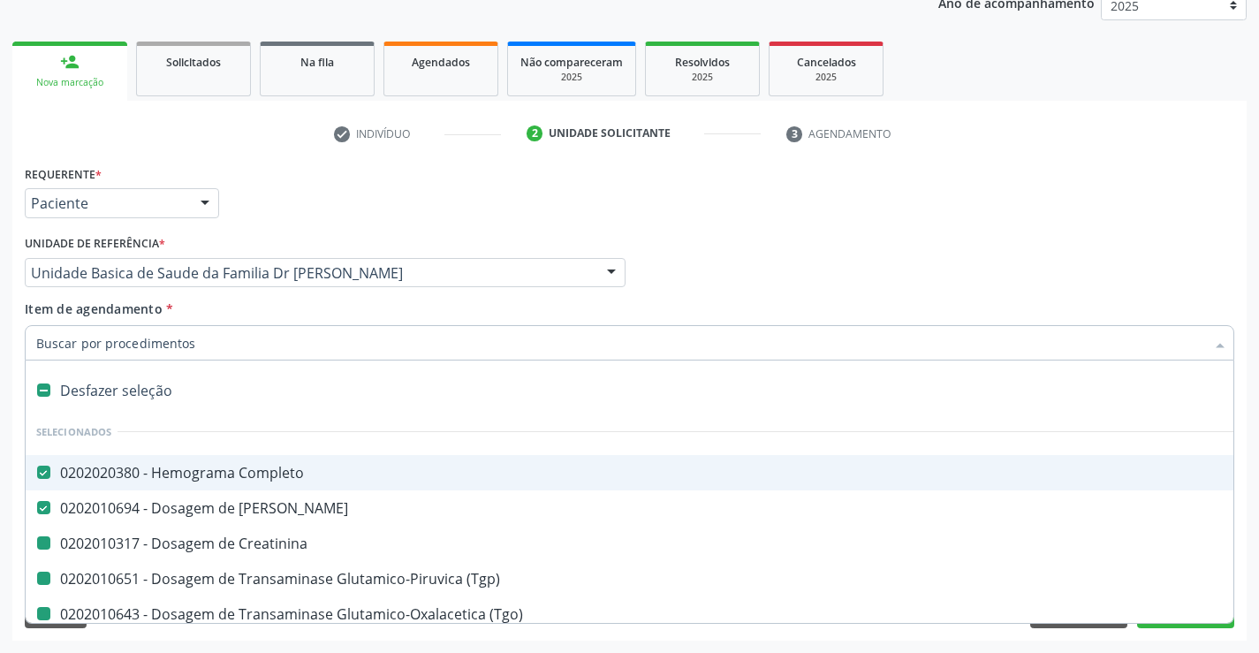
type input "f"
checkbox Creatinina "false"
checkbox \(Tgo\) "false"
checkbox Glicose "false"
checkbox Total "false"
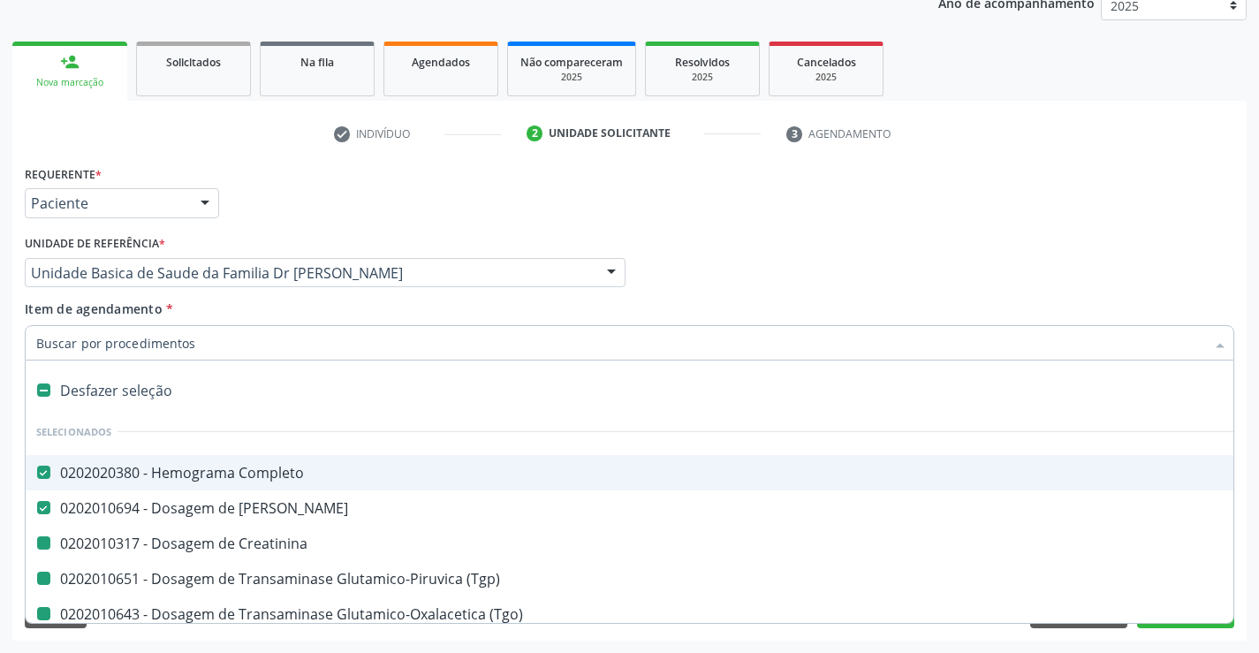
checkbox Ldl "false"
checkbox Hdl "false"
checkbox Triglicerideos "false"
checkbox Urina "false"
checkbox \(Tgp\) "false"
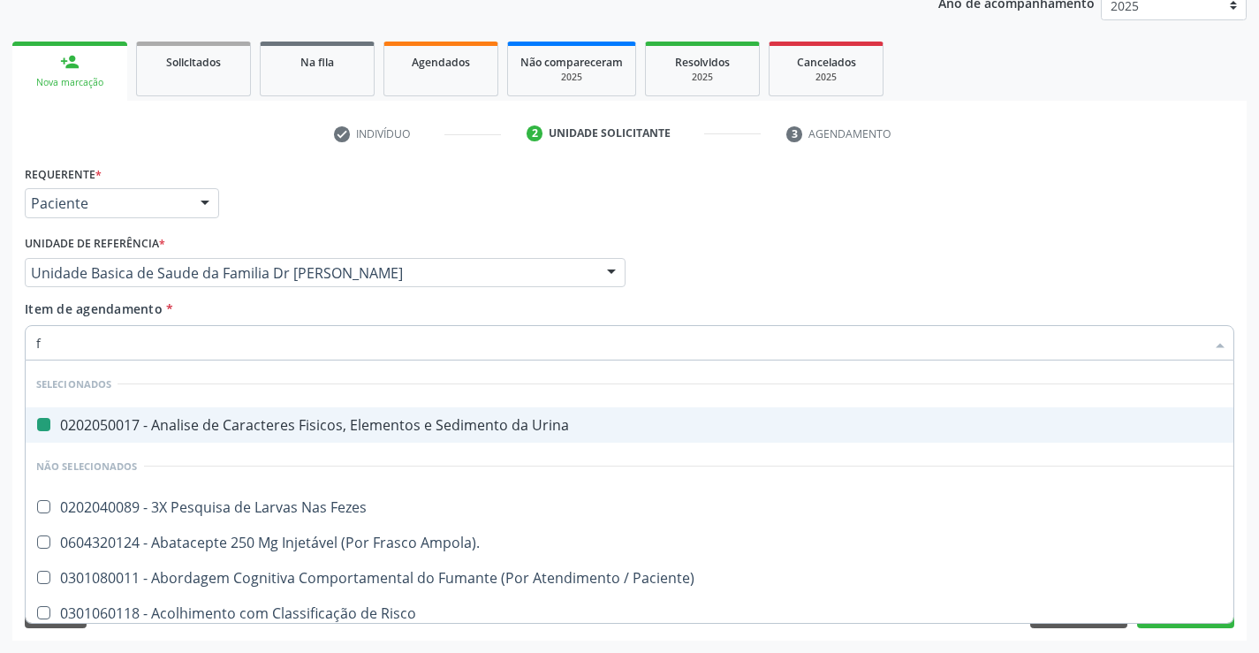
type input "fe"
checkbox Urina "false"
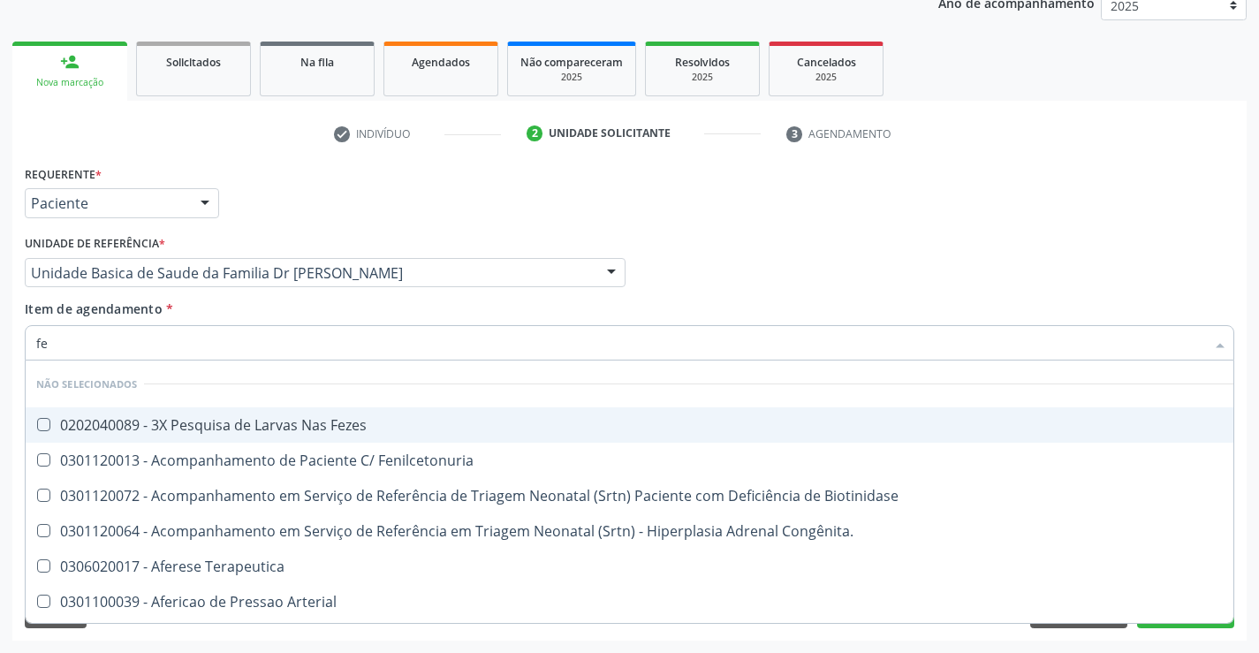
type input "fez"
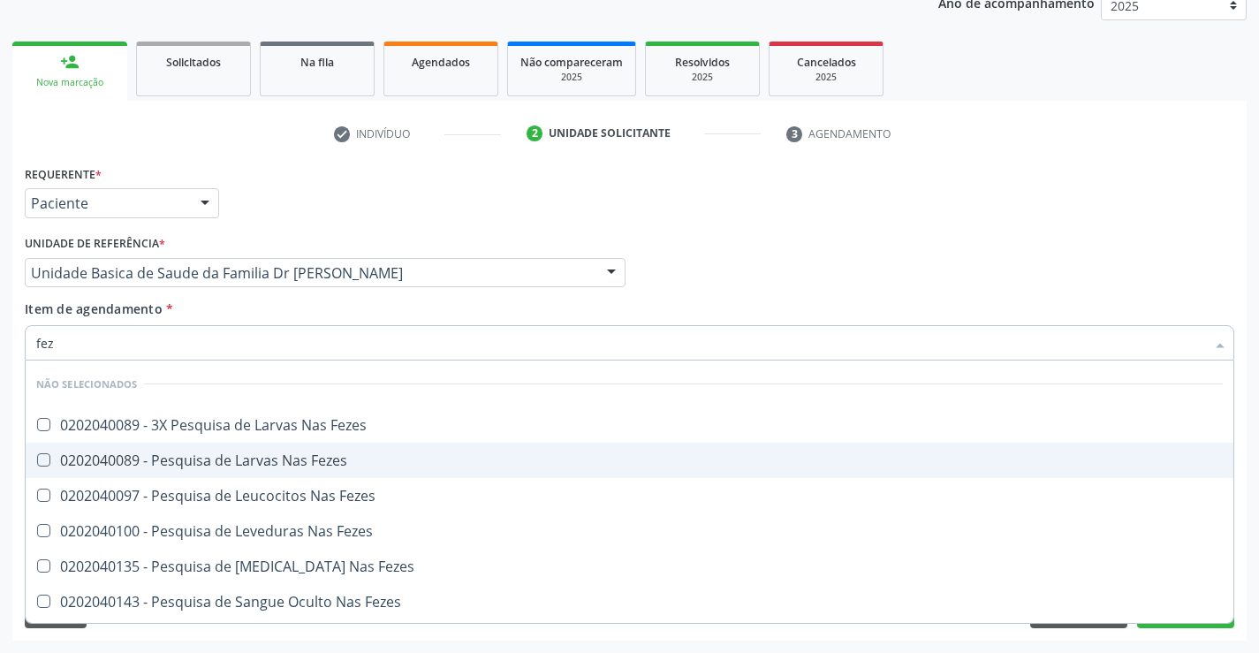
click at [209, 461] on div "0202040089 - Pesquisa de Larvas Nas Fezes" at bounding box center [629, 460] width 1186 height 14
checkbox Fezes "true"
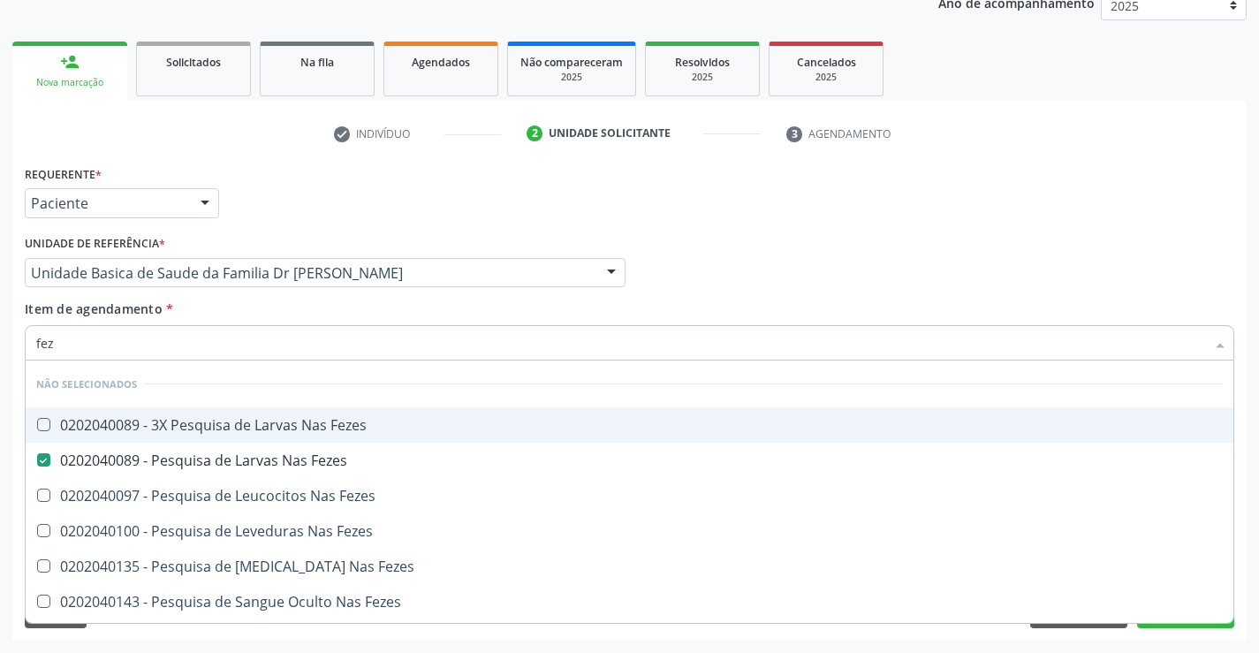
click at [230, 312] on div "Item de agendamento * fez Desfazer seleção Não selecionados 0202040089 - 3X Pes…" at bounding box center [629, 327] width 1209 height 56
checkbox Fezes "true"
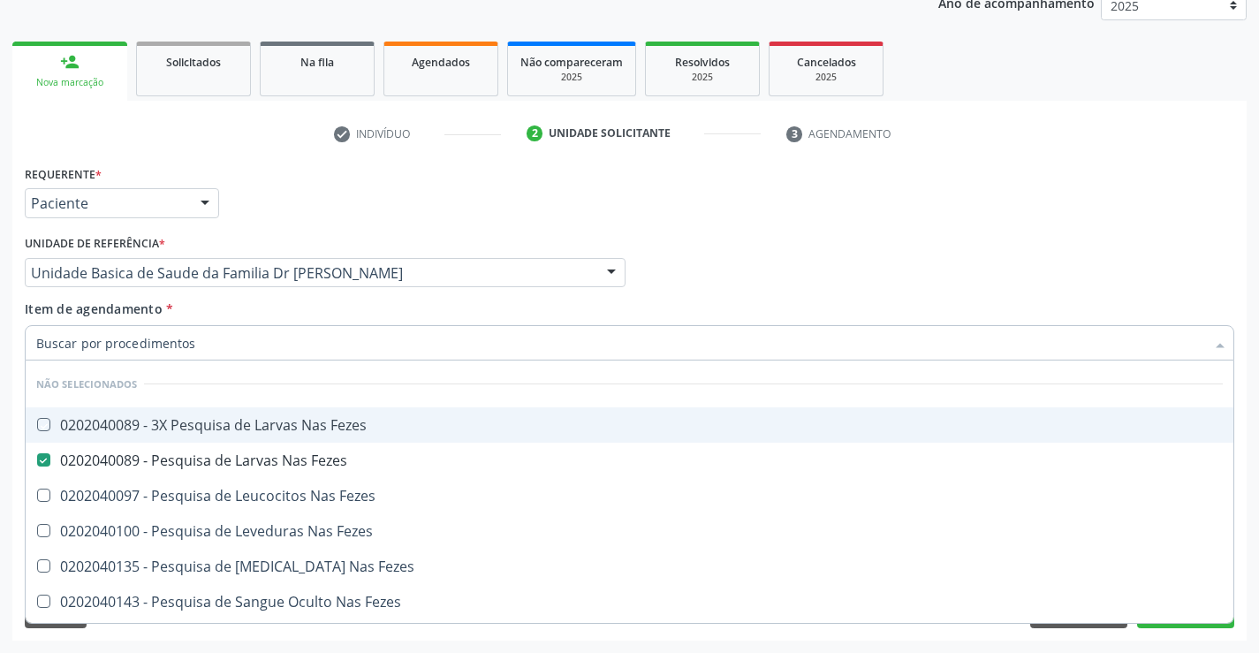
checkbox Fezes "true"
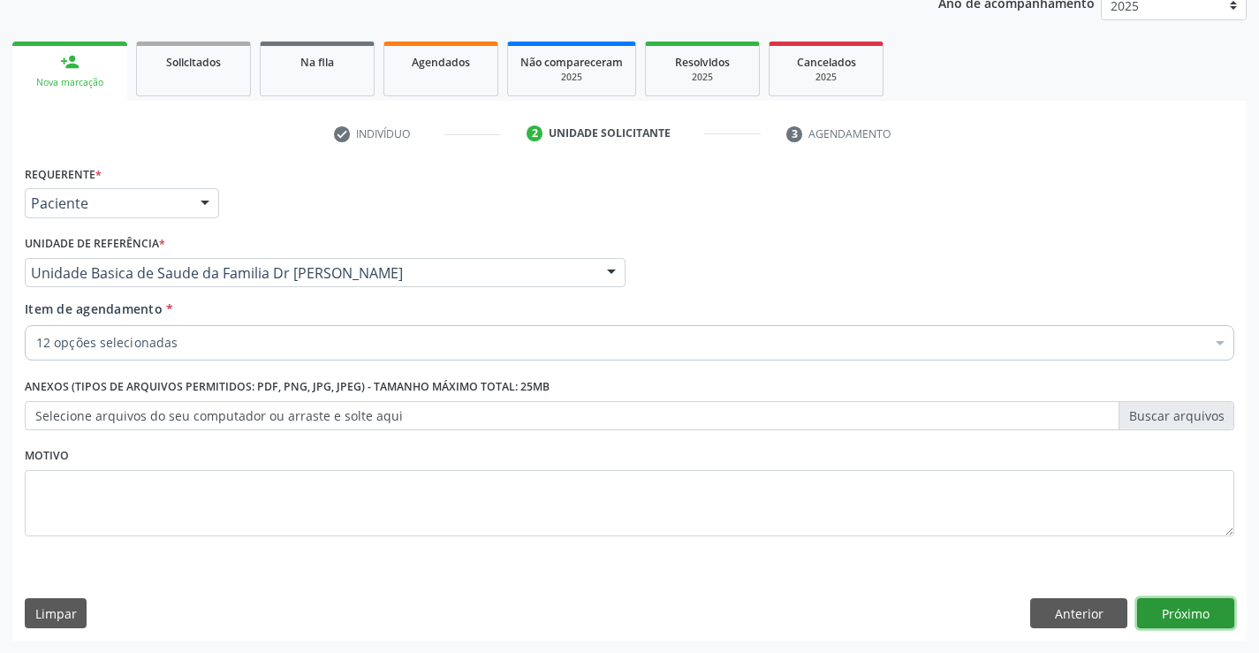
click at [1183, 601] on button "Próximo" at bounding box center [1185, 613] width 97 height 30
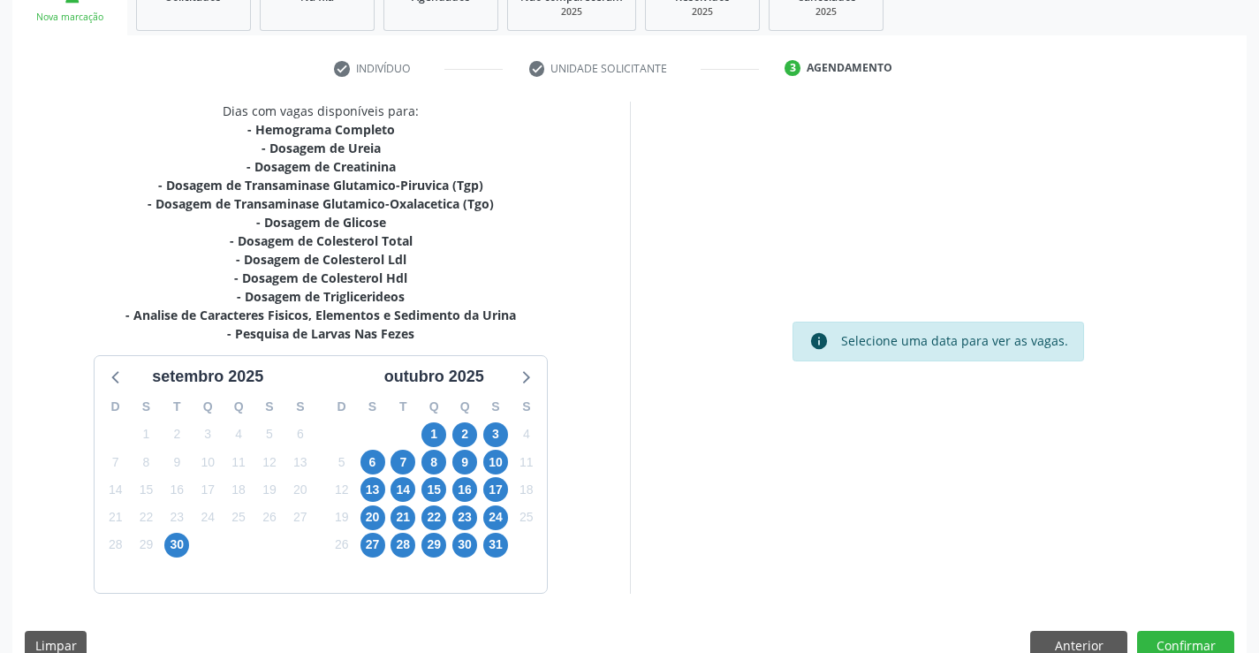
scroll to position [320, 0]
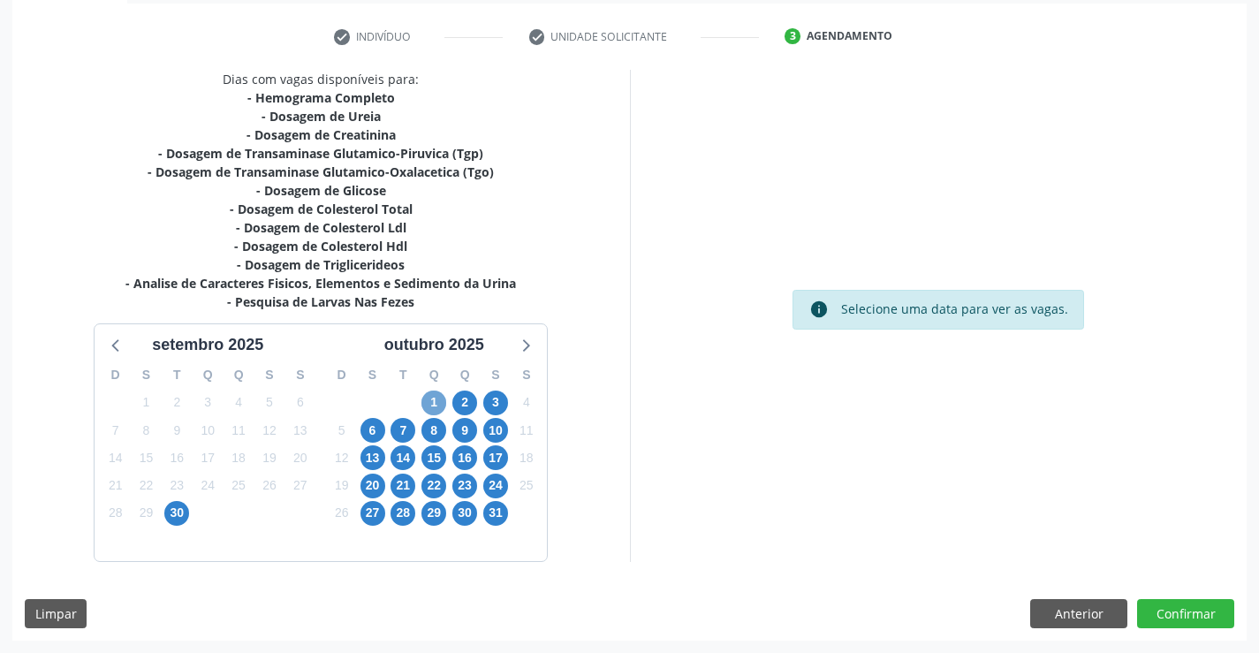
click at [430, 401] on span "1" at bounding box center [433, 402] width 25 height 25
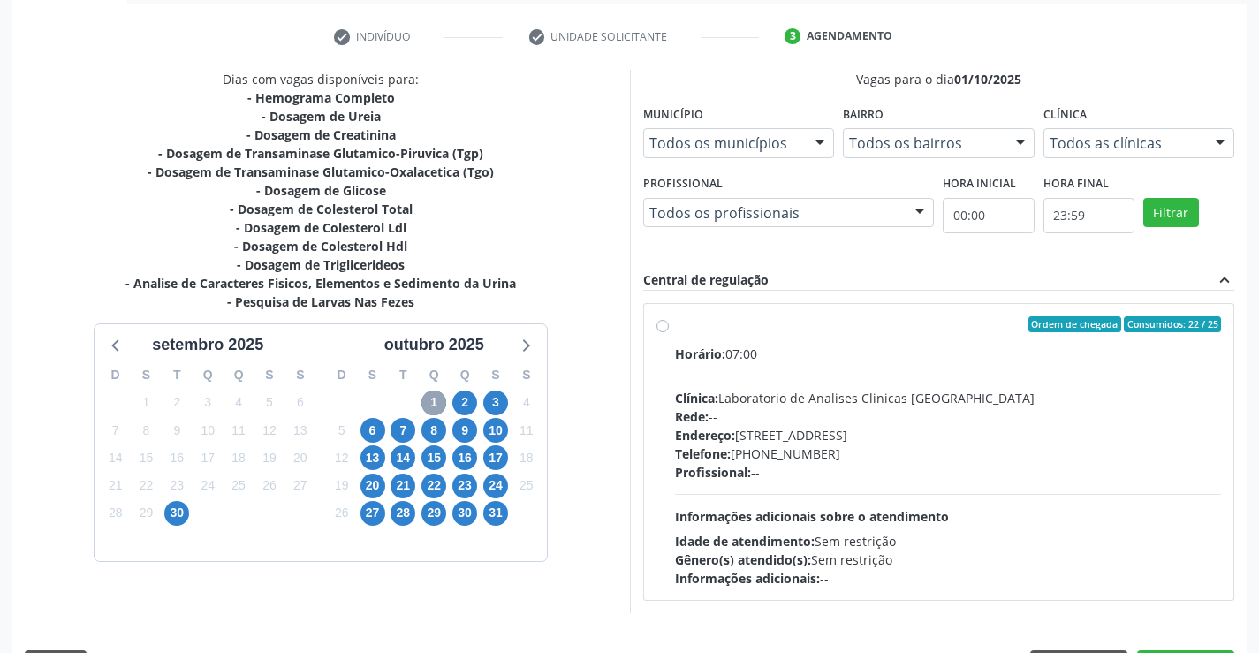
scroll to position [371, 0]
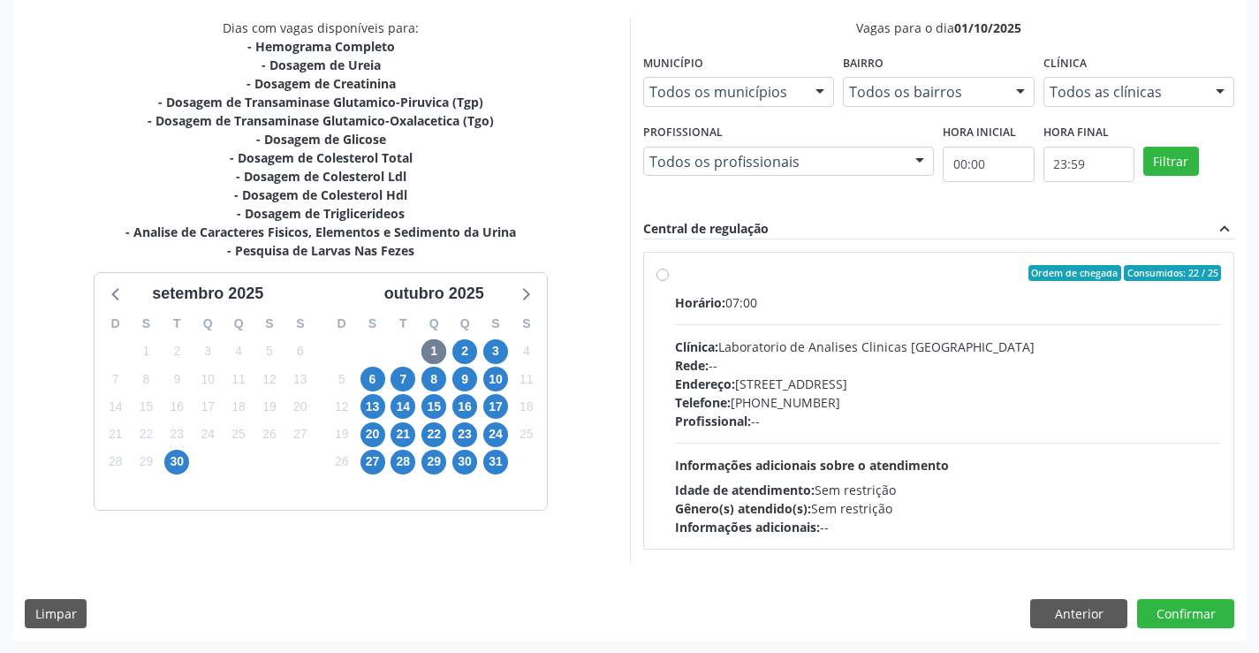
click at [882, 286] on label "Ordem de chegada Consumidos: 22 / 25 Horário: 07:00 Clínica: Laboratorio de Ana…" at bounding box center [948, 400] width 547 height 271
click at [669, 281] on input "Ordem de chegada Consumidos: 22 / 25 Horário: 07:00 Clínica: Laboratorio de Ana…" at bounding box center [662, 273] width 12 height 16
radio input "true"
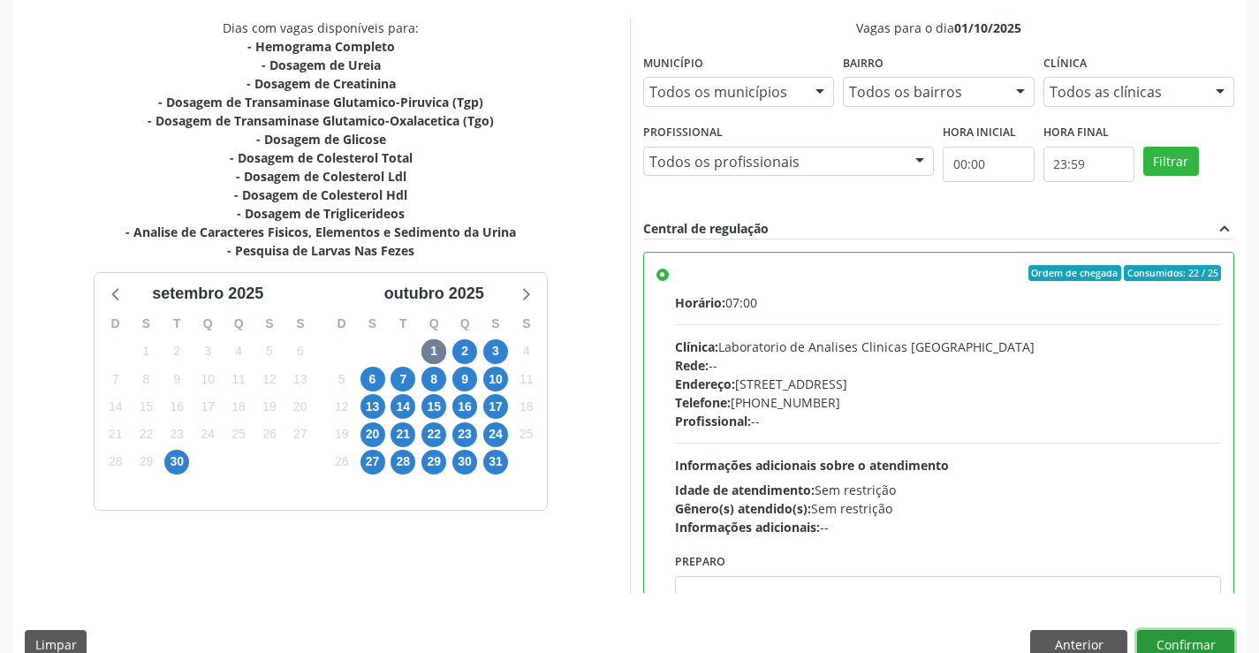
click at [1181, 632] on button "Confirmar" at bounding box center [1185, 645] width 97 height 30
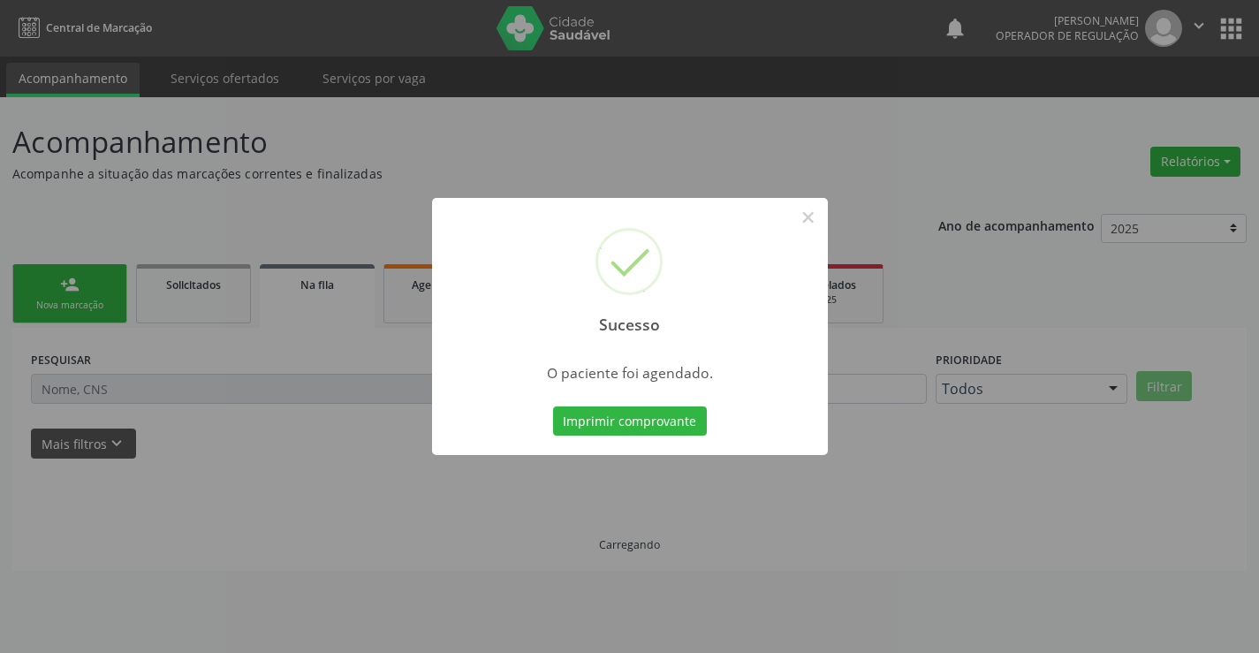
scroll to position [0, 0]
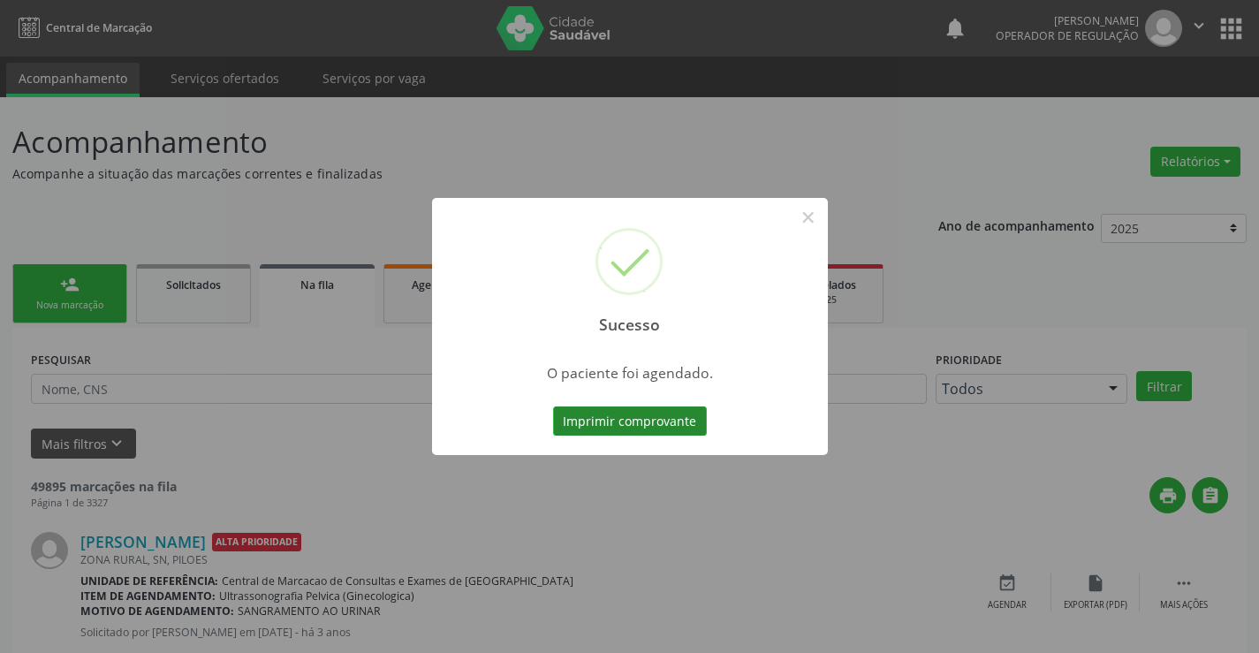
click at [613, 410] on button "Imprimir comprovante" at bounding box center [630, 421] width 154 height 30
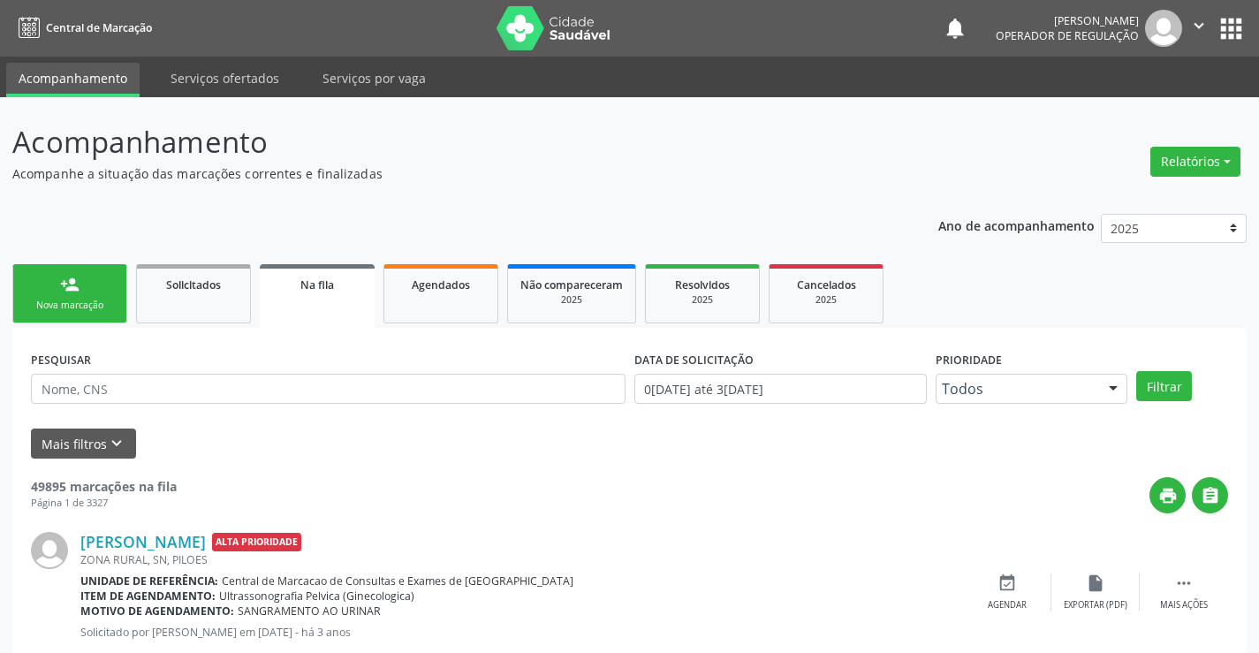
click at [94, 277] on link "person_add Nova marcação" at bounding box center [69, 293] width 115 height 59
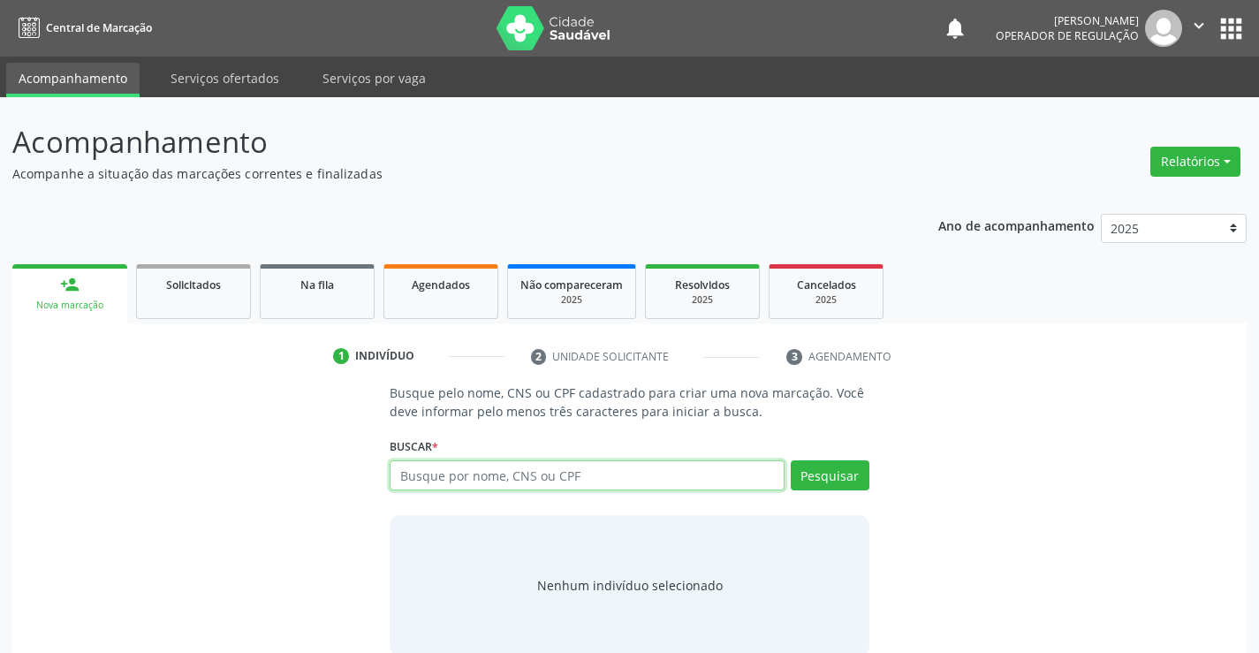
click at [527, 482] on input "text" at bounding box center [587, 475] width 394 height 30
type input "706306123276280"
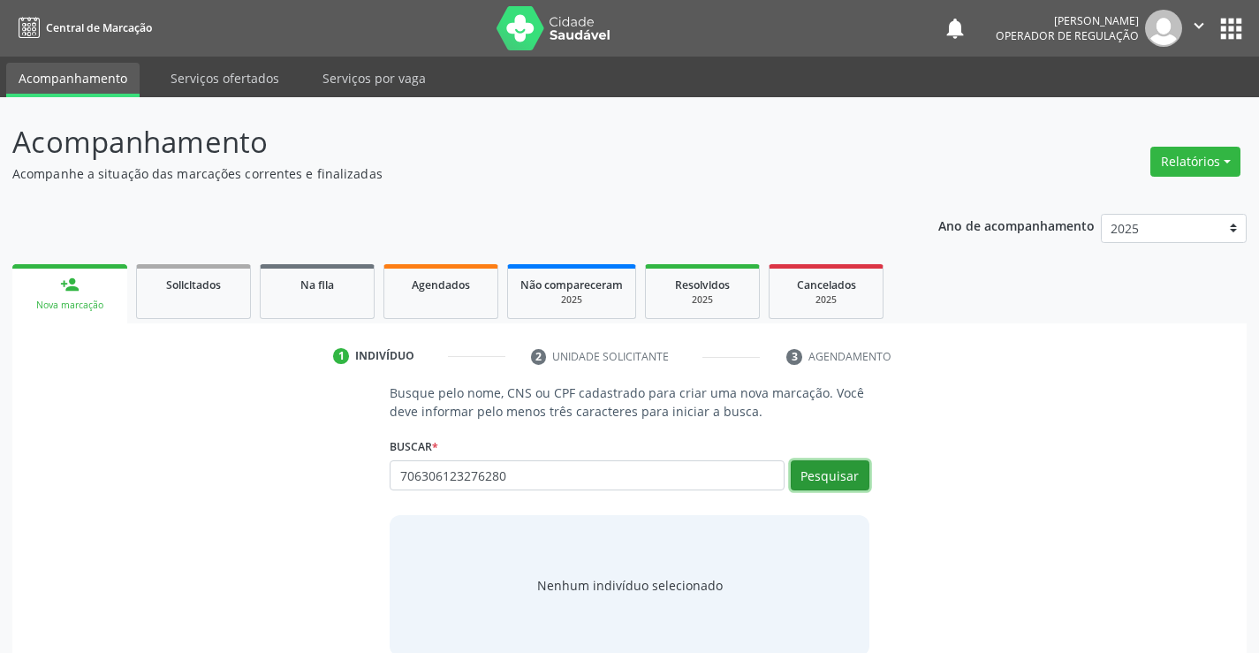
click at [824, 464] on button "Pesquisar" at bounding box center [830, 475] width 79 height 30
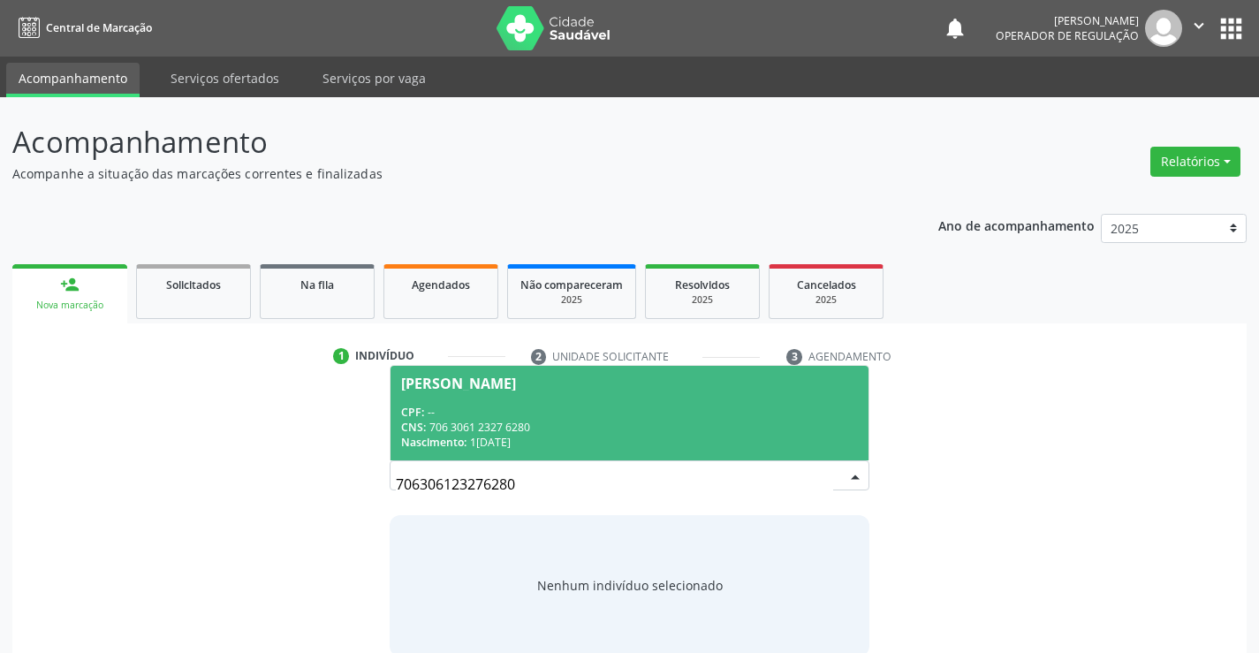
click at [514, 405] on div "CPF: --" at bounding box center [629, 412] width 456 height 15
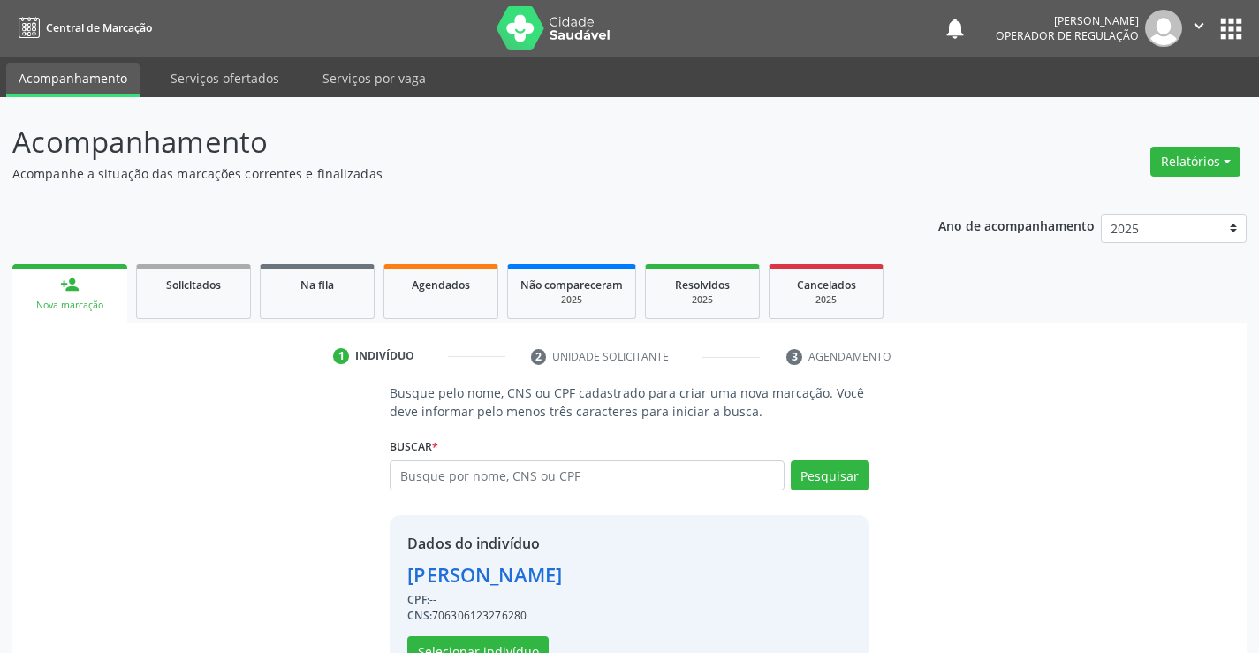
scroll to position [56, 0]
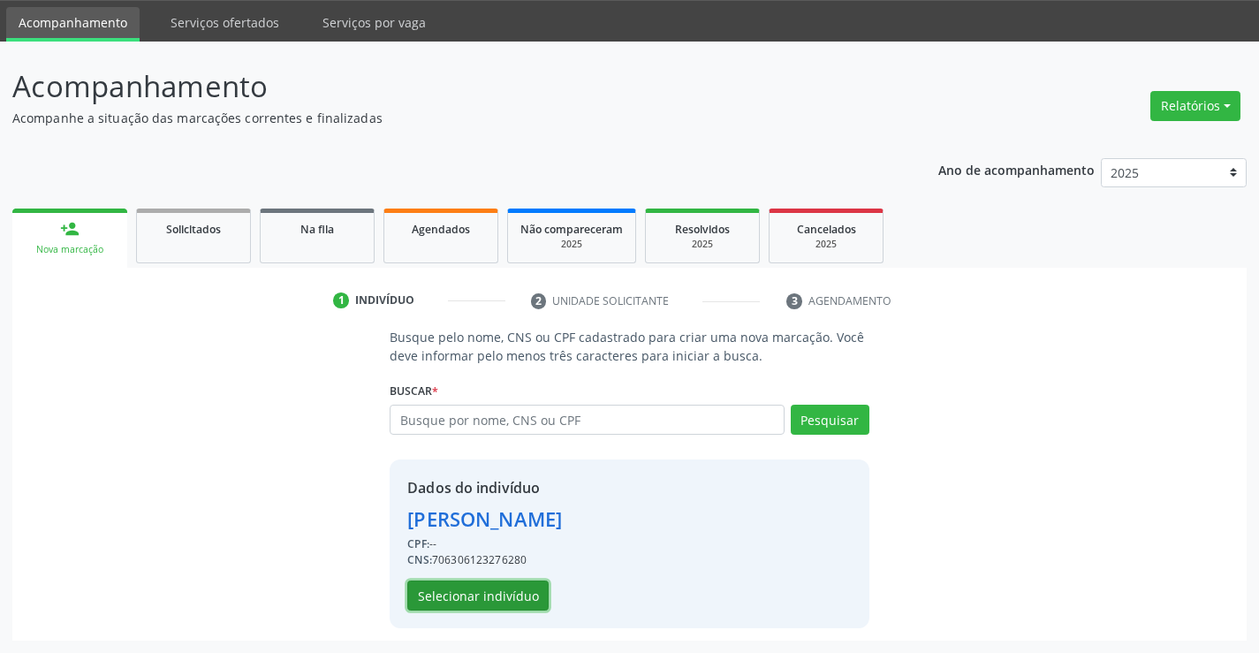
click at [473, 601] on button "Selecionar indivíduo" at bounding box center [477, 595] width 141 height 30
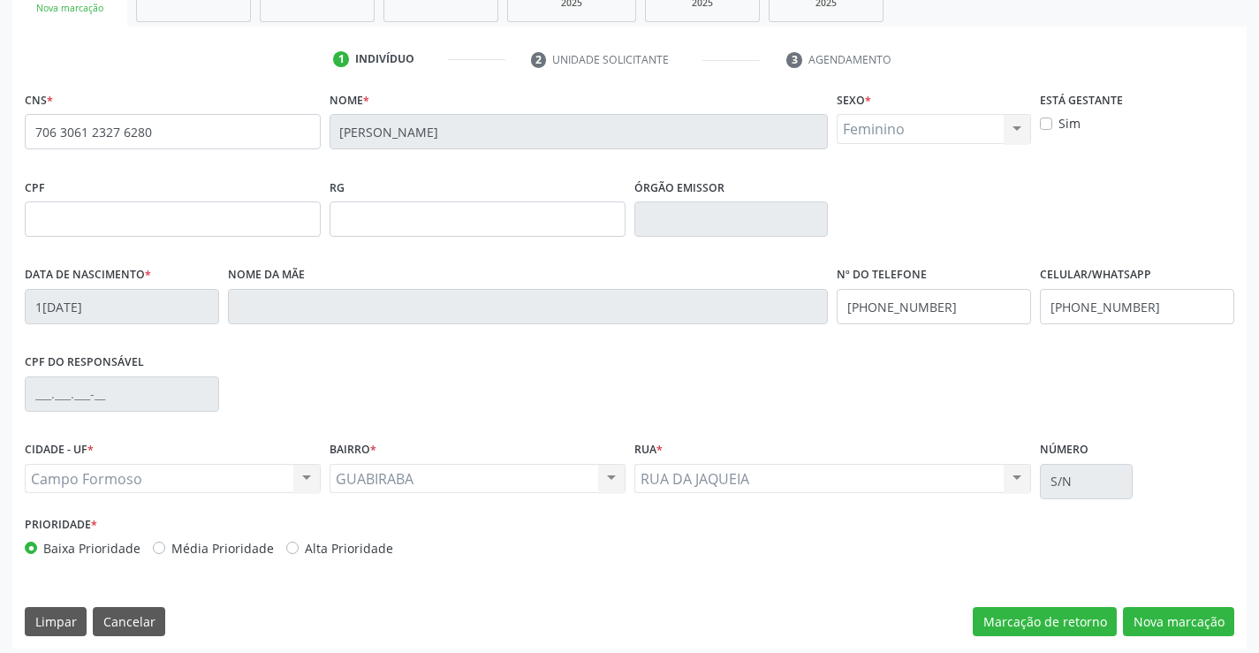
scroll to position [305, 0]
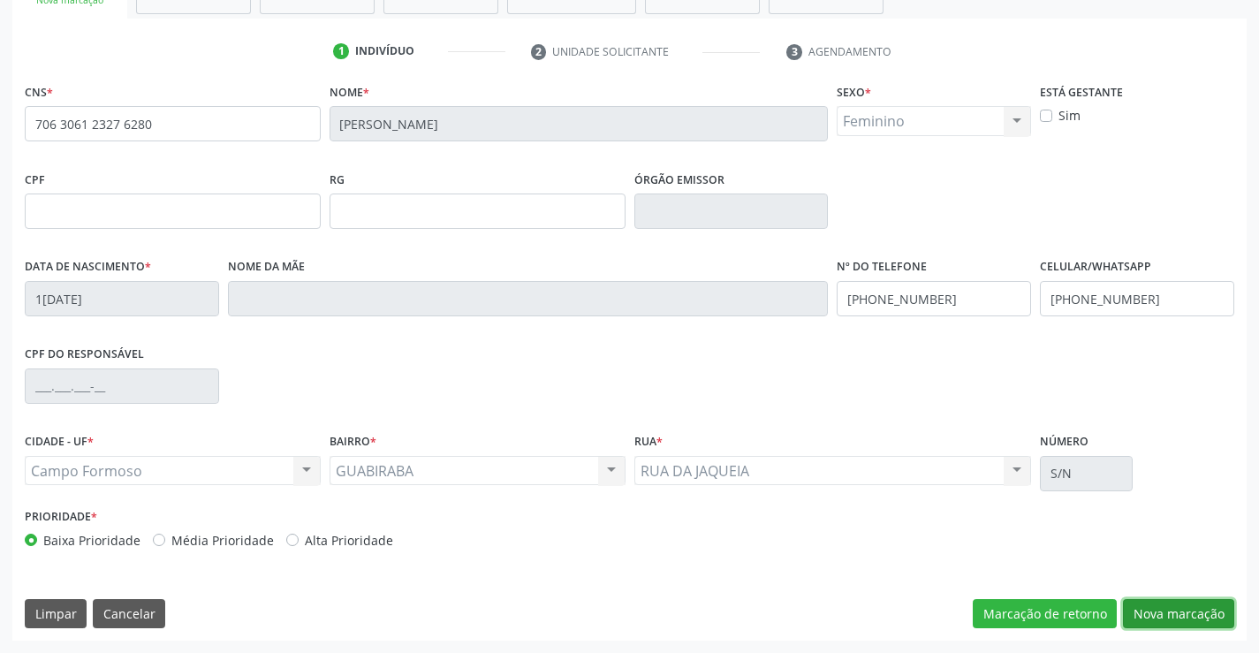
click at [1170, 609] on button "Nova marcação" at bounding box center [1178, 614] width 111 height 30
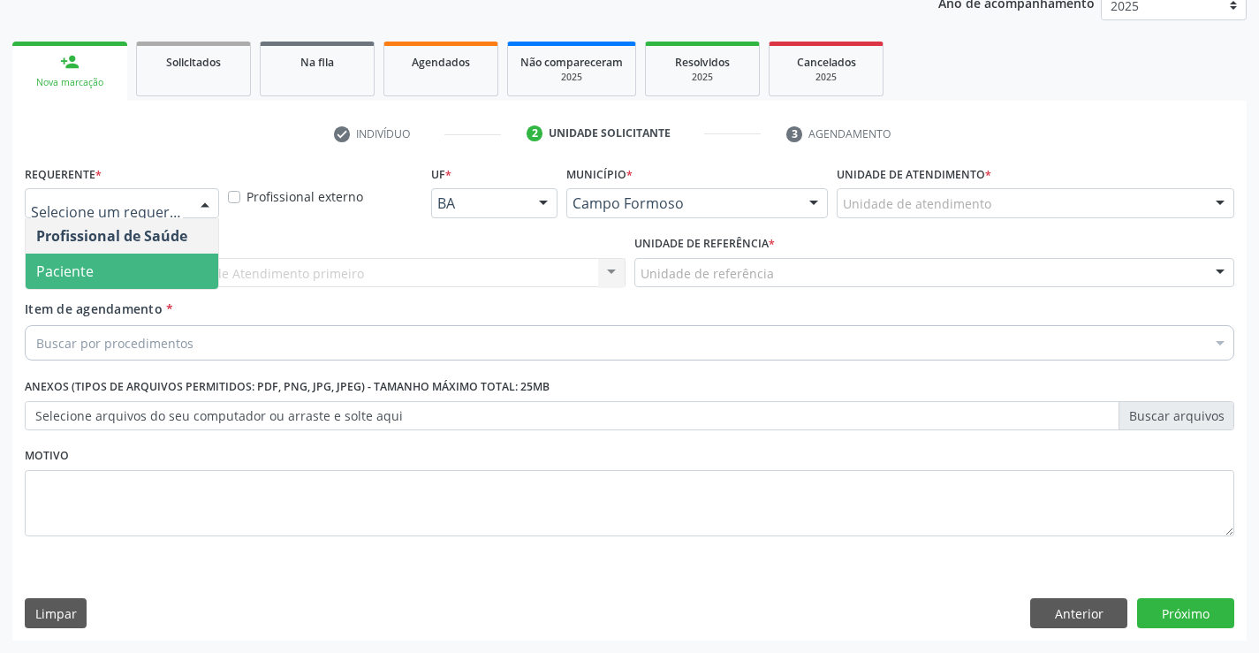
click at [129, 269] on span "Paciente" at bounding box center [122, 271] width 193 height 35
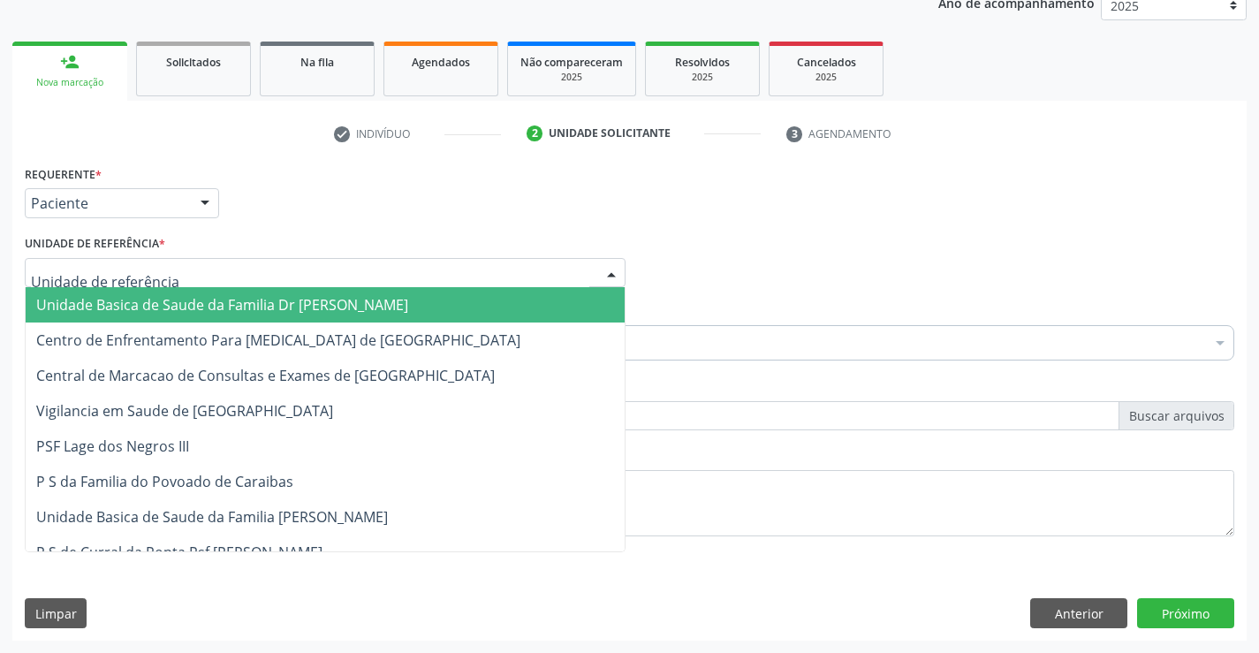
click at [148, 311] on span "Unidade Basica de Saude da Familia Dr [PERSON_NAME]" at bounding box center [222, 304] width 372 height 19
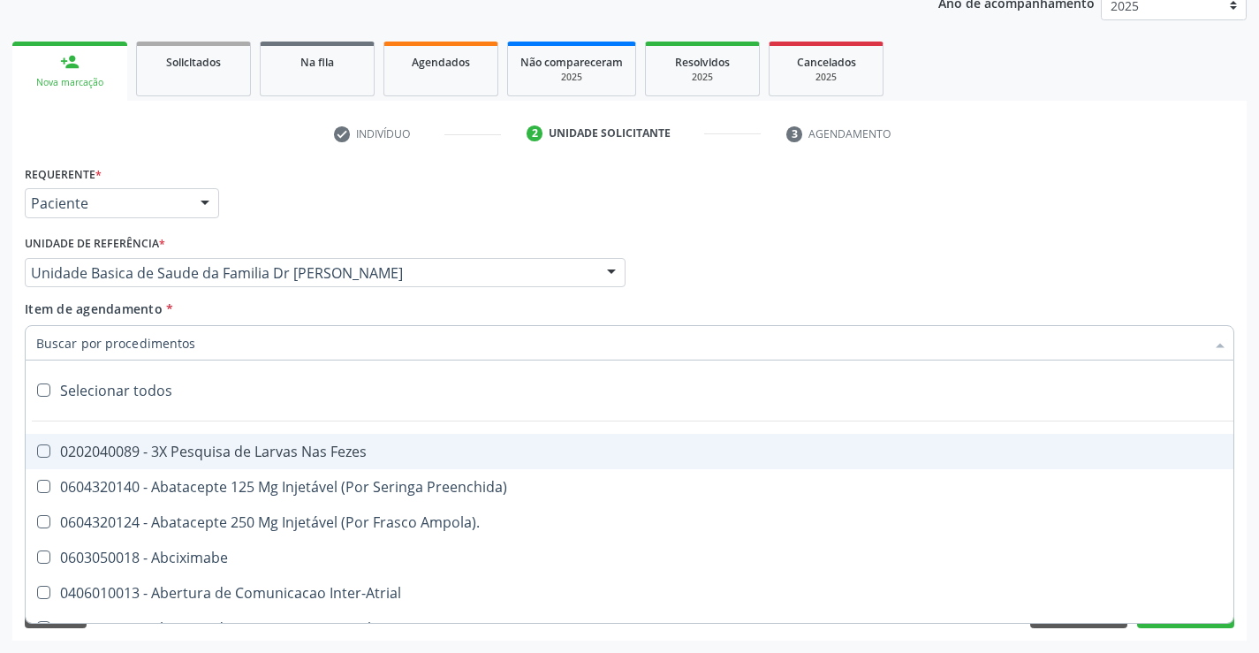
click at [130, 352] on div at bounding box center [629, 342] width 1209 height 35
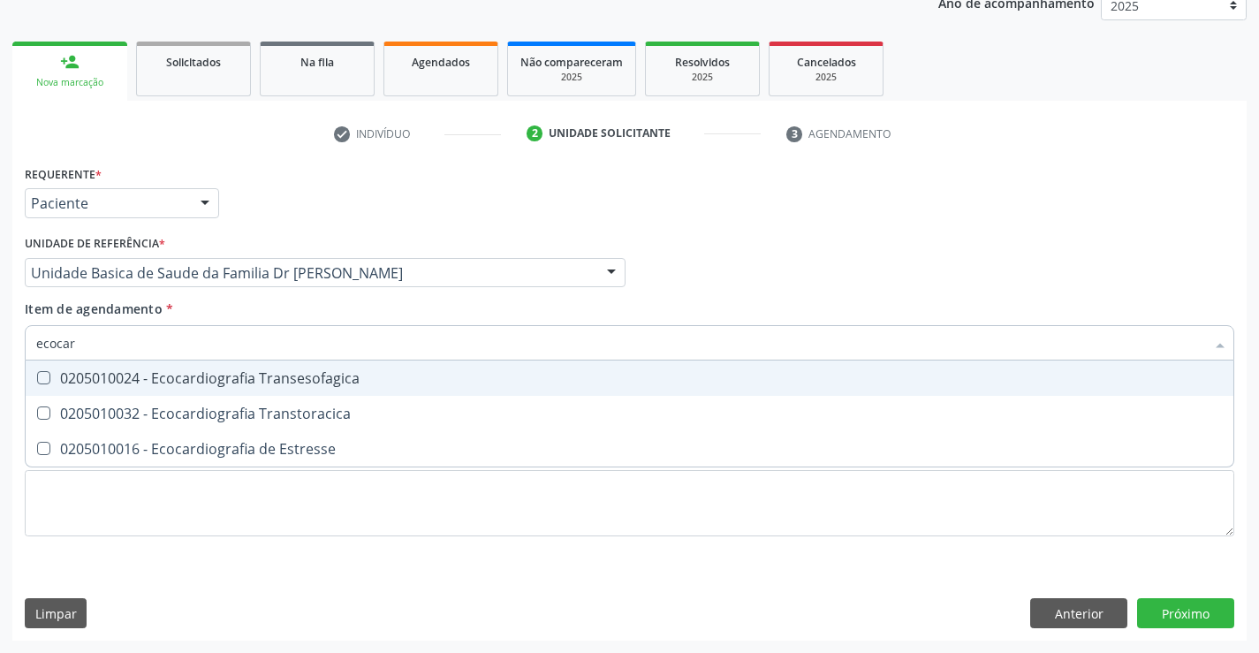
type input "ecocard"
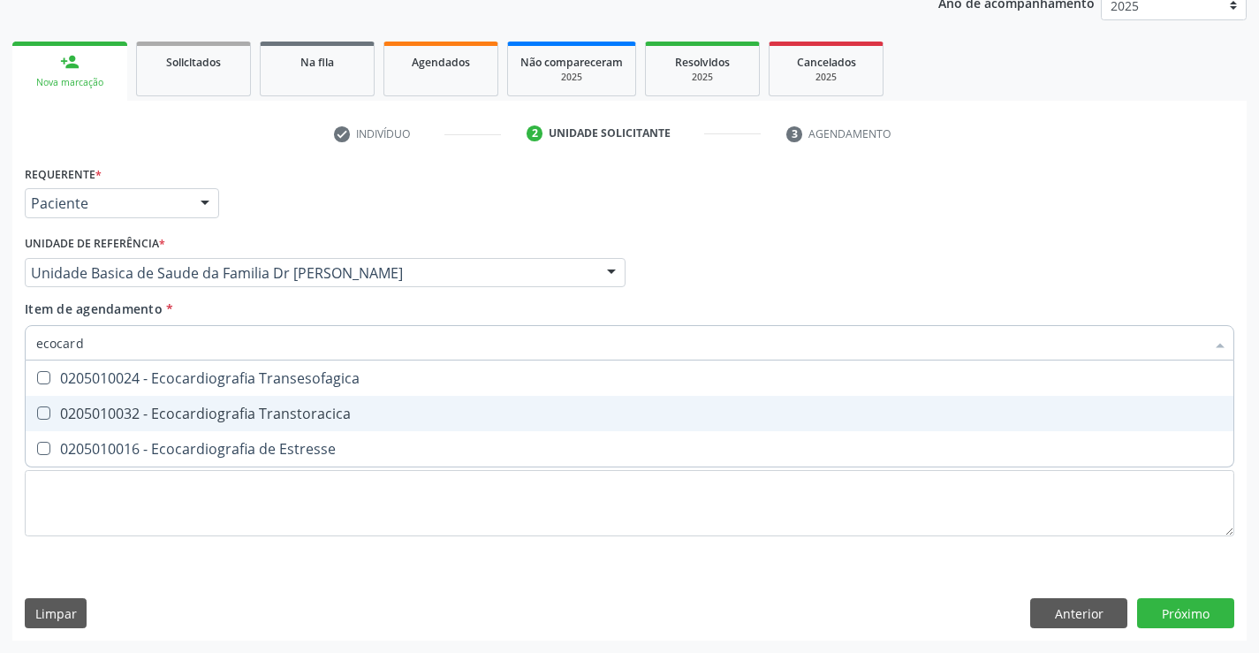
click at [153, 414] on div "0205010032 - Ecocardiografia Transtoracica" at bounding box center [629, 413] width 1186 height 14
checkbox Transtoracica "true"
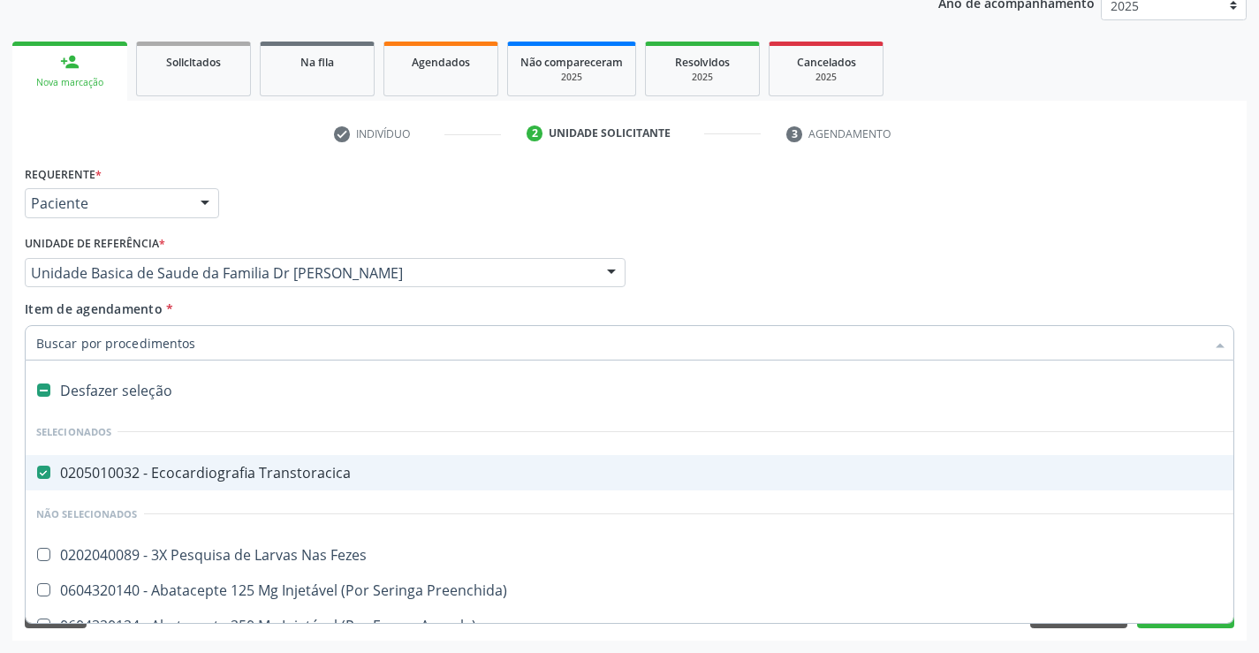
scroll to position [223, 0]
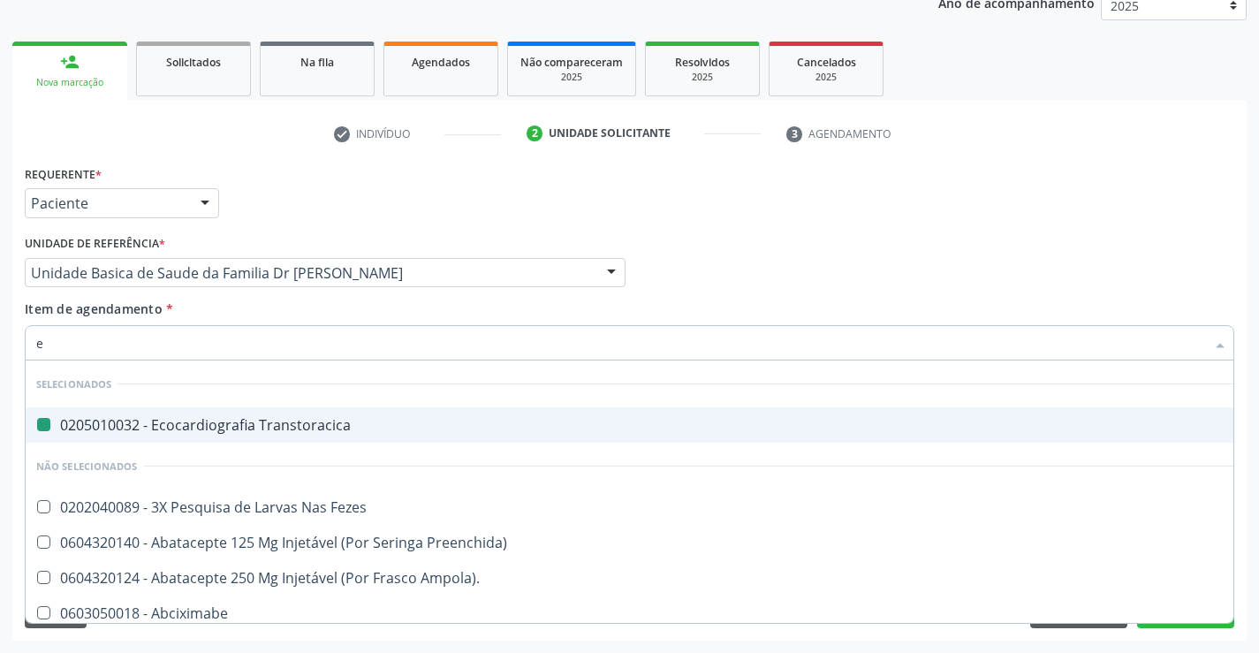
type input "el"
checkbox Transtoracica "false"
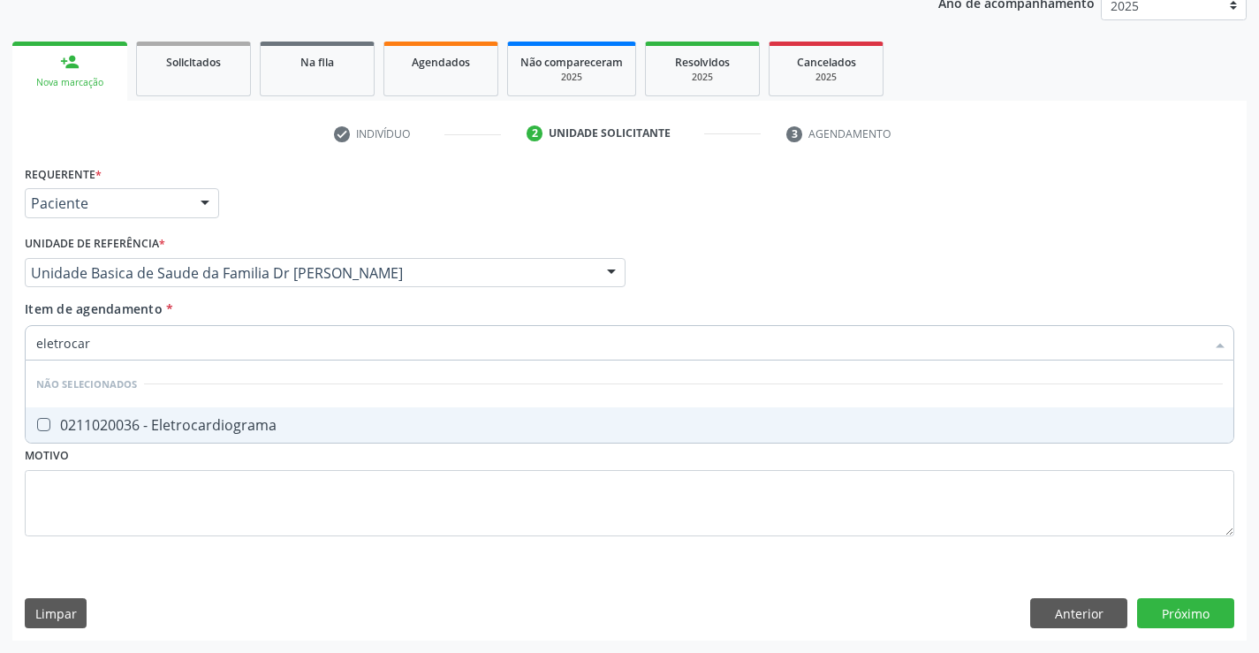
type input "eletrocard"
click at [223, 421] on div "0211020036 - Eletrocardiograma" at bounding box center [629, 425] width 1186 height 14
checkbox Eletrocardiograma "true"
click at [346, 550] on div "Requerente * Paciente Profissional de Saúde Paciente Nenhum resultado encontrad…" at bounding box center [629, 361] width 1209 height 400
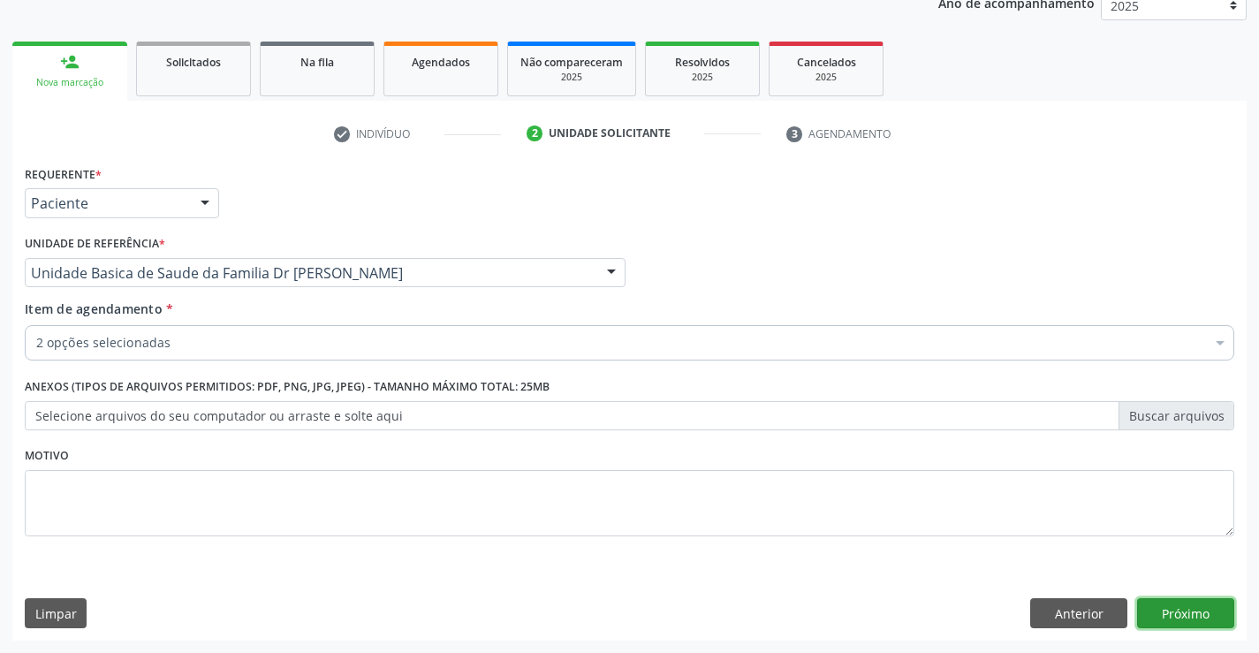
click at [1179, 609] on button "Próximo" at bounding box center [1185, 613] width 97 height 30
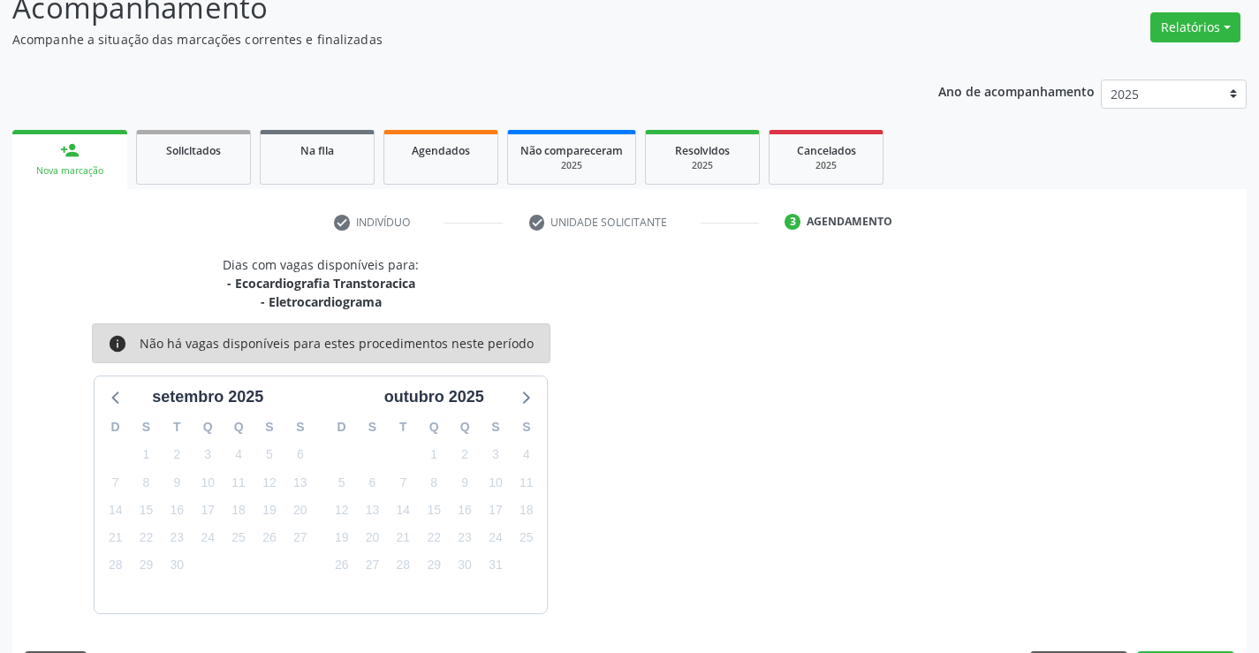
scroll to position [186, 0]
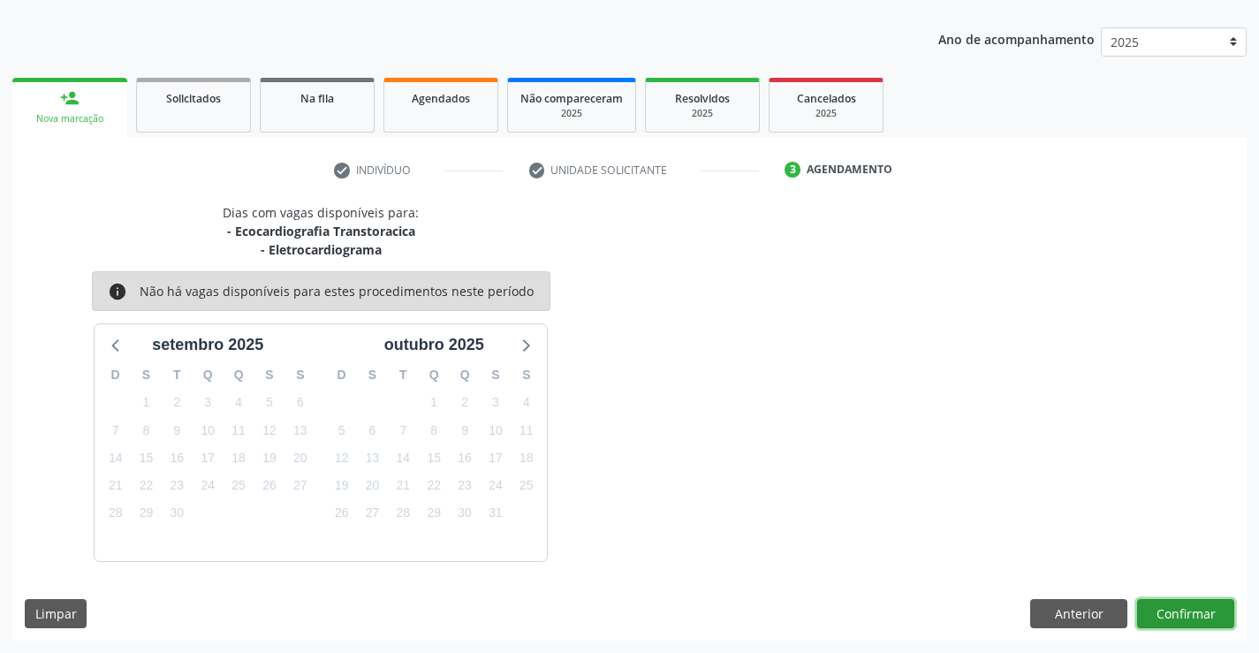
click at [1177, 609] on button "Confirmar" at bounding box center [1185, 614] width 97 height 30
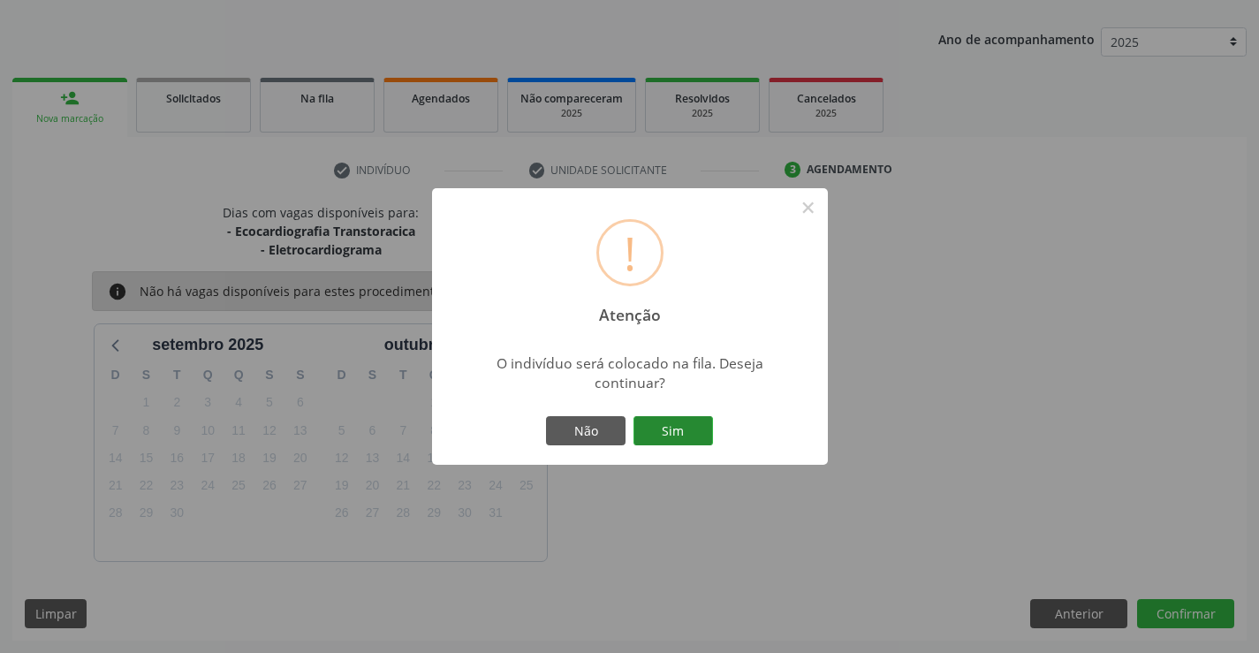
click at [657, 423] on button "Sim" at bounding box center [672, 431] width 79 height 30
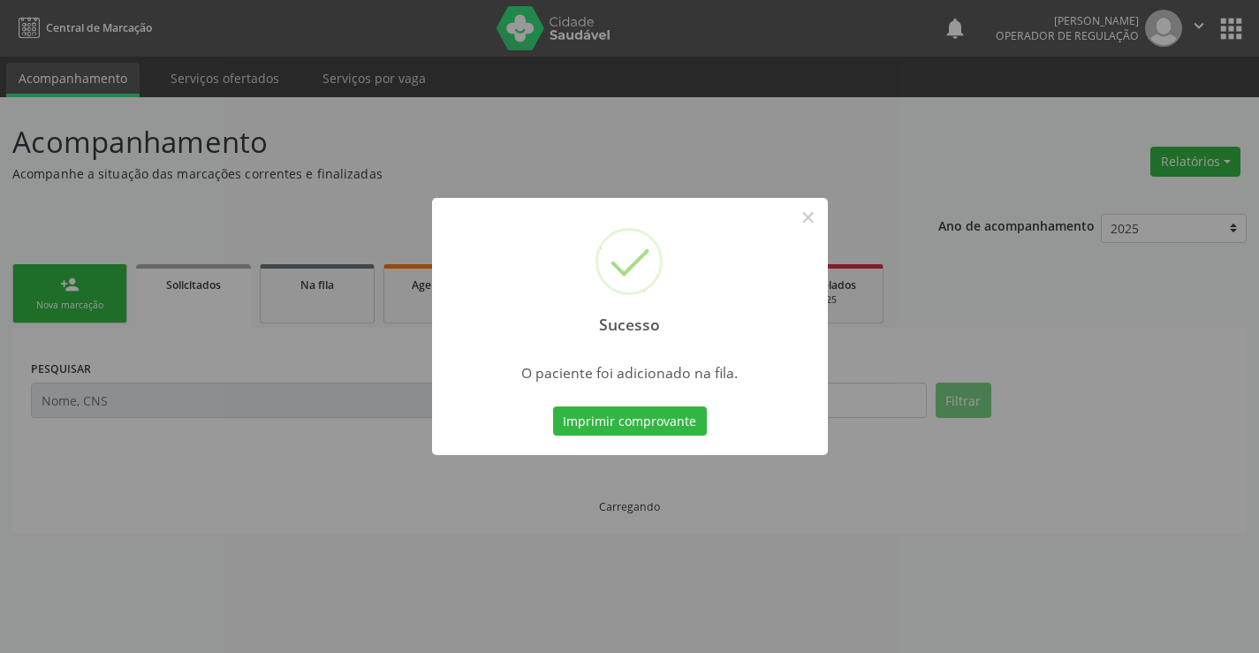
scroll to position [0, 0]
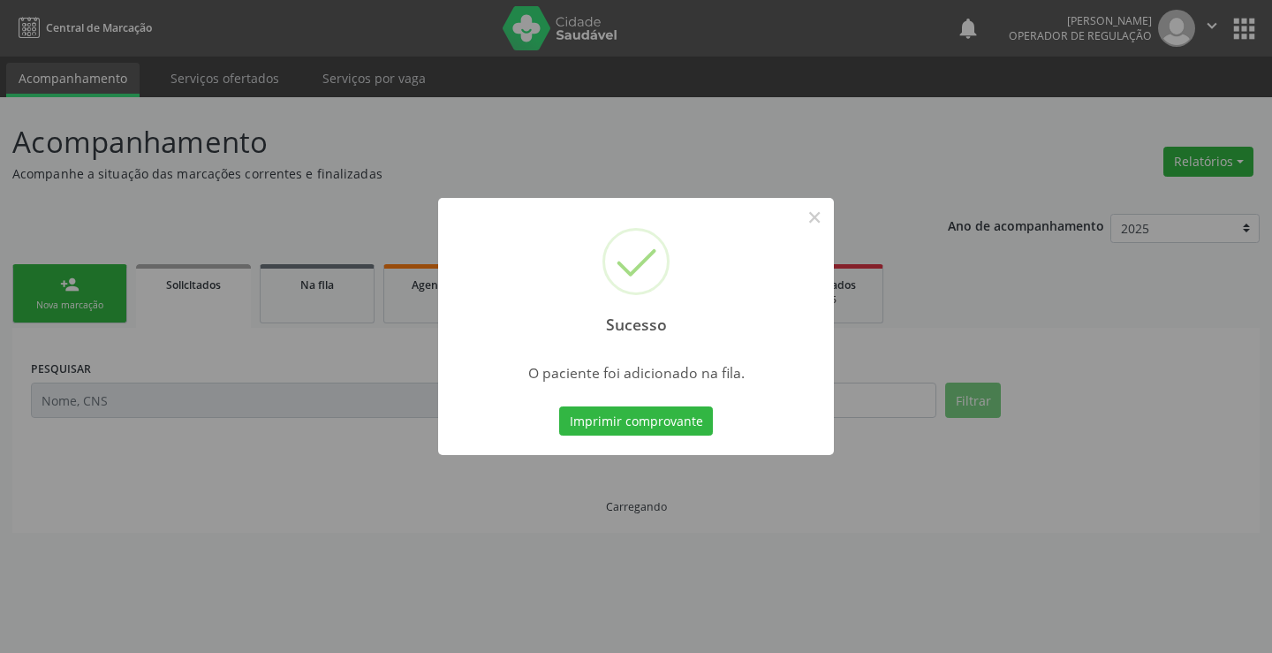
click at [657, 423] on button "Imprimir comprovante" at bounding box center [636, 421] width 154 height 30
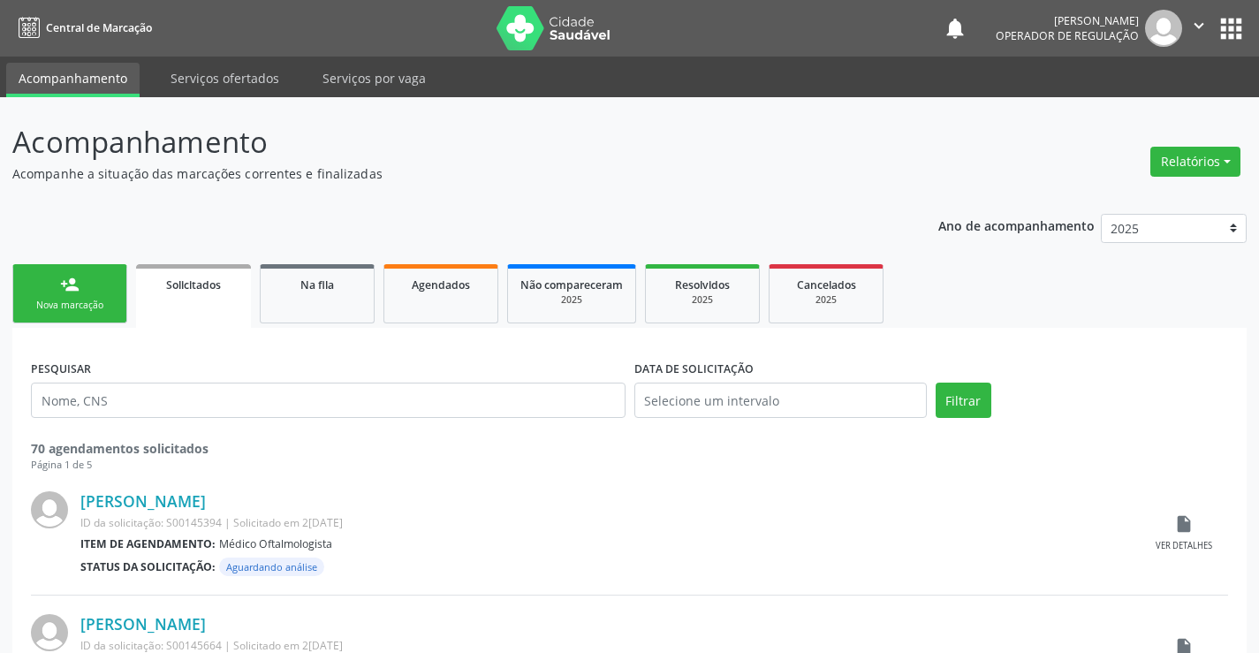
click at [80, 282] on link "person_add Nova marcação" at bounding box center [69, 293] width 115 height 59
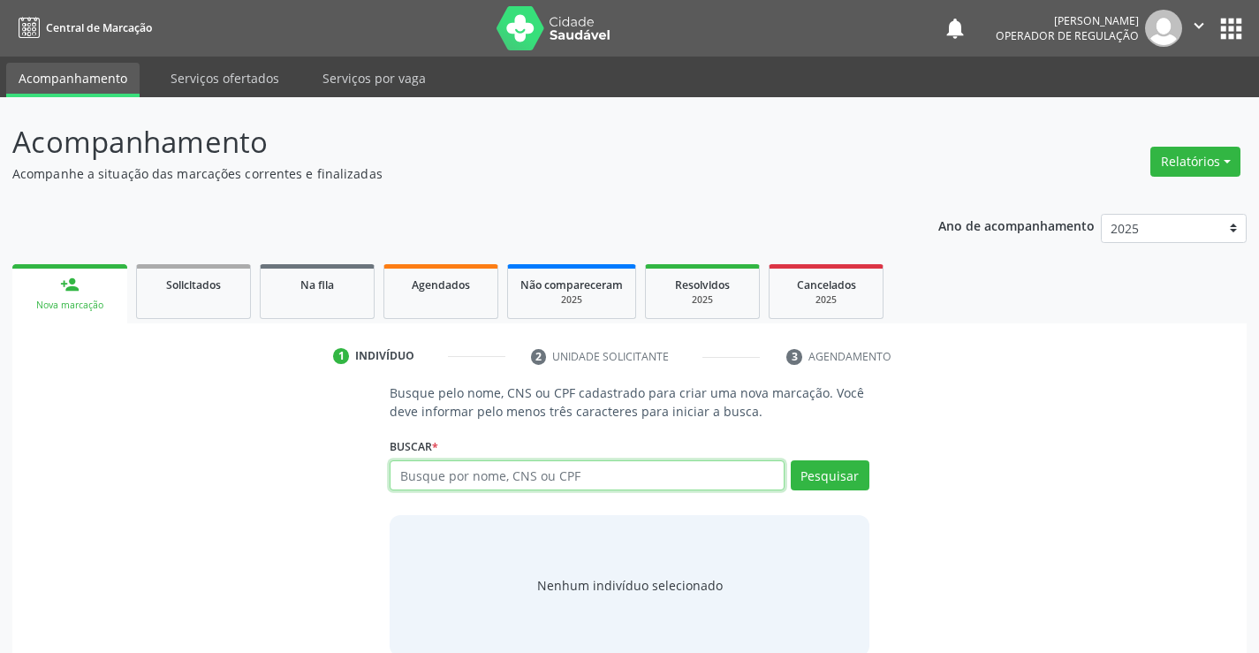
click at [592, 474] on input "text" at bounding box center [587, 475] width 394 height 30
type input "708509382720478"
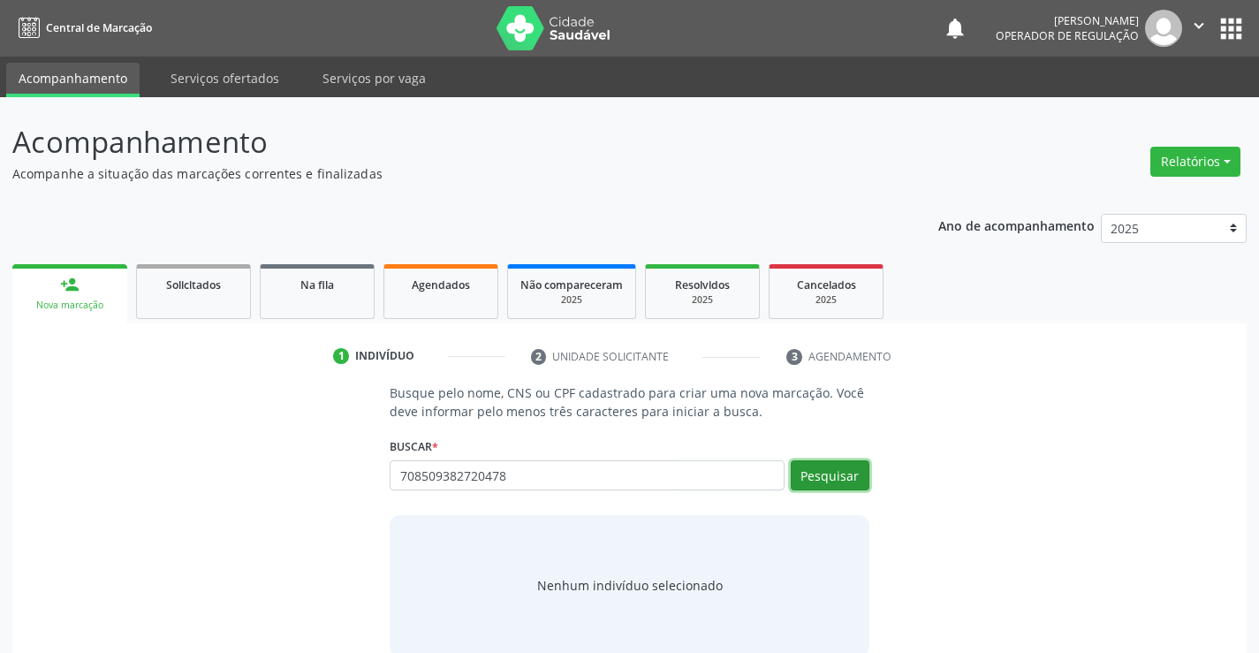
click at [824, 472] on button "Pesquisar" at bounding box center [830, 475] width 79 height 30
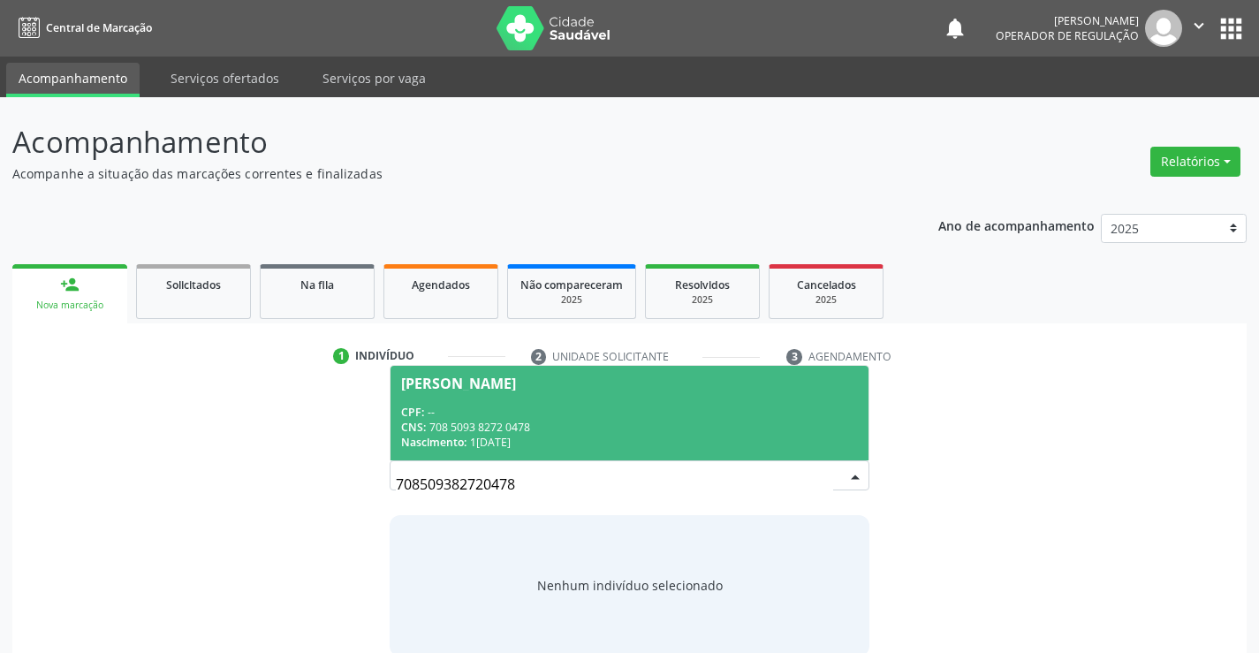
click at [563, 405] on div "CPF: --" at bounding box center [629, 412] width 456 height 15
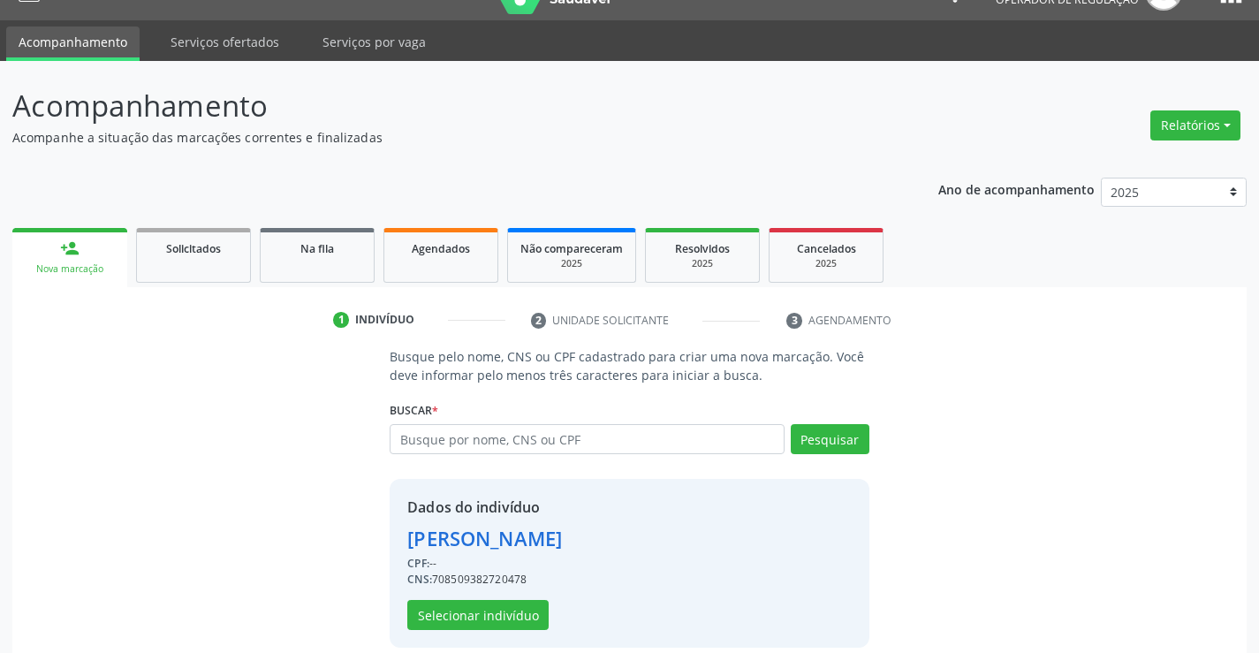
scroll to position [56, 0]
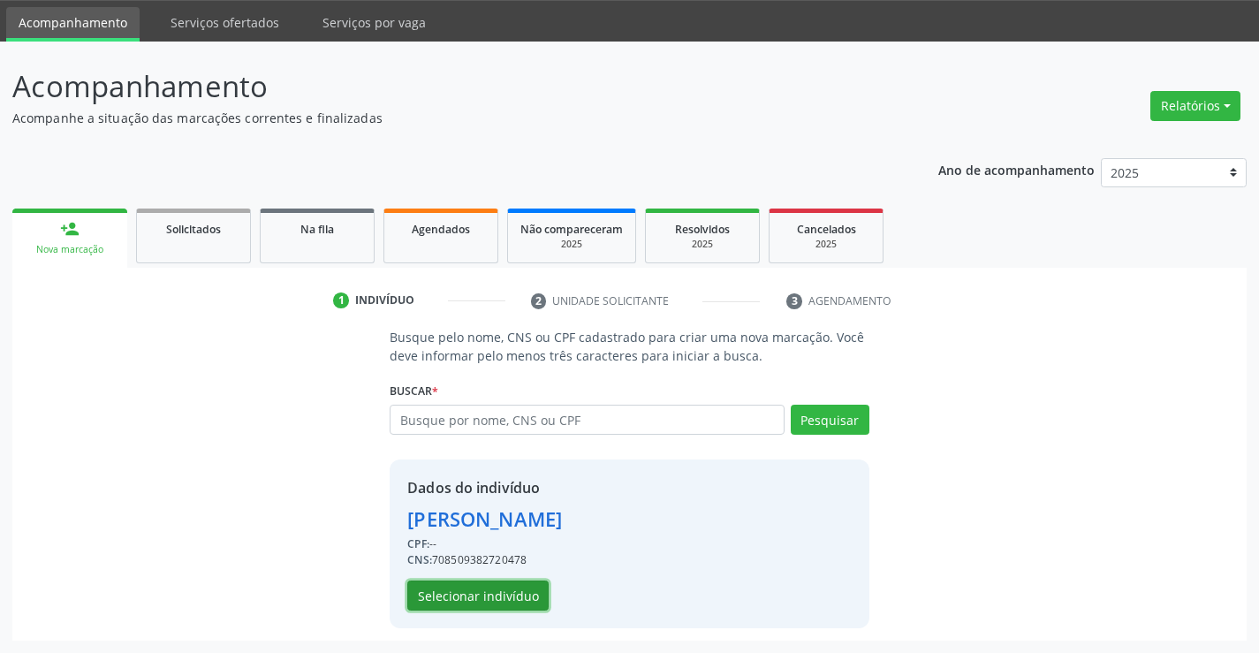
click at [483, 592] on button "Selecionar indivíduo" at bounding box center [477, 595] width 141 height 30
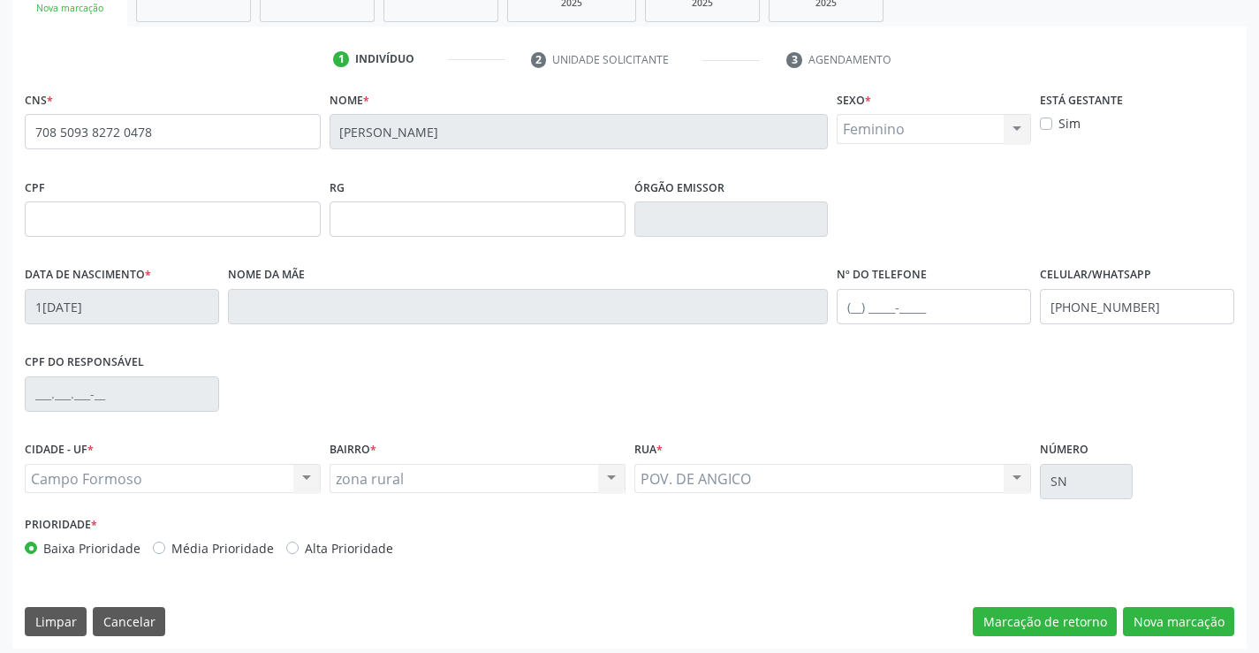
scroll to position [305, 0]
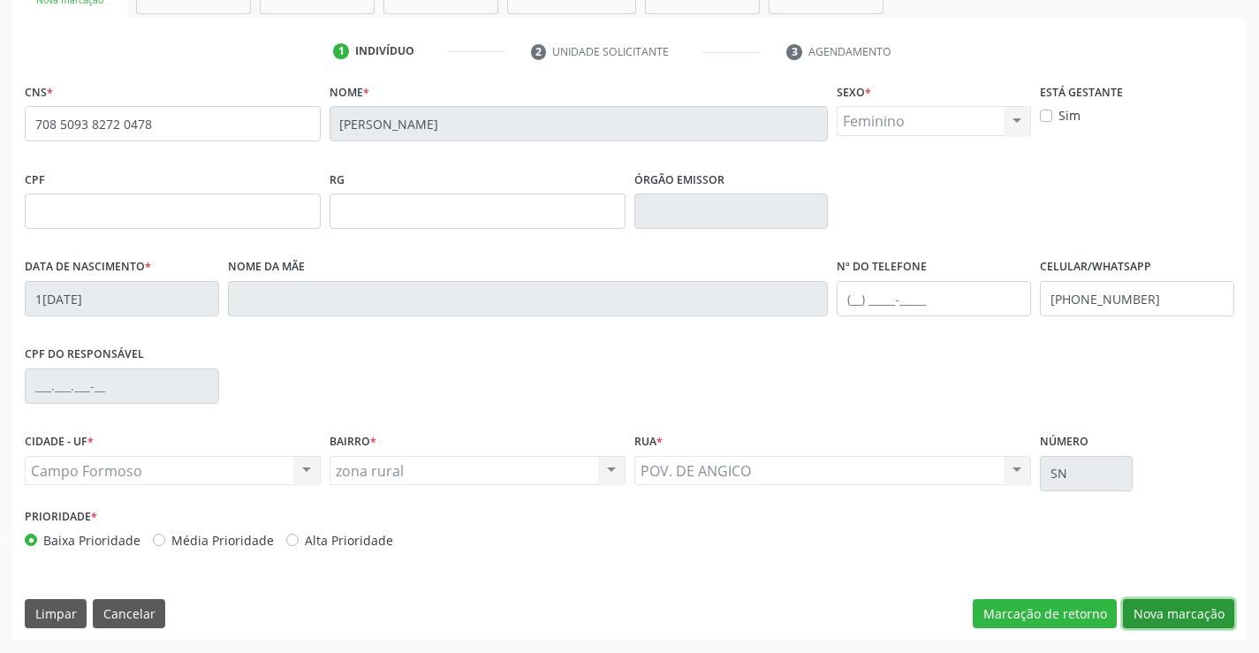
click at [1179, 602] on button "Nova marcação" at bounding box center [1178, 614] width 111 height 30
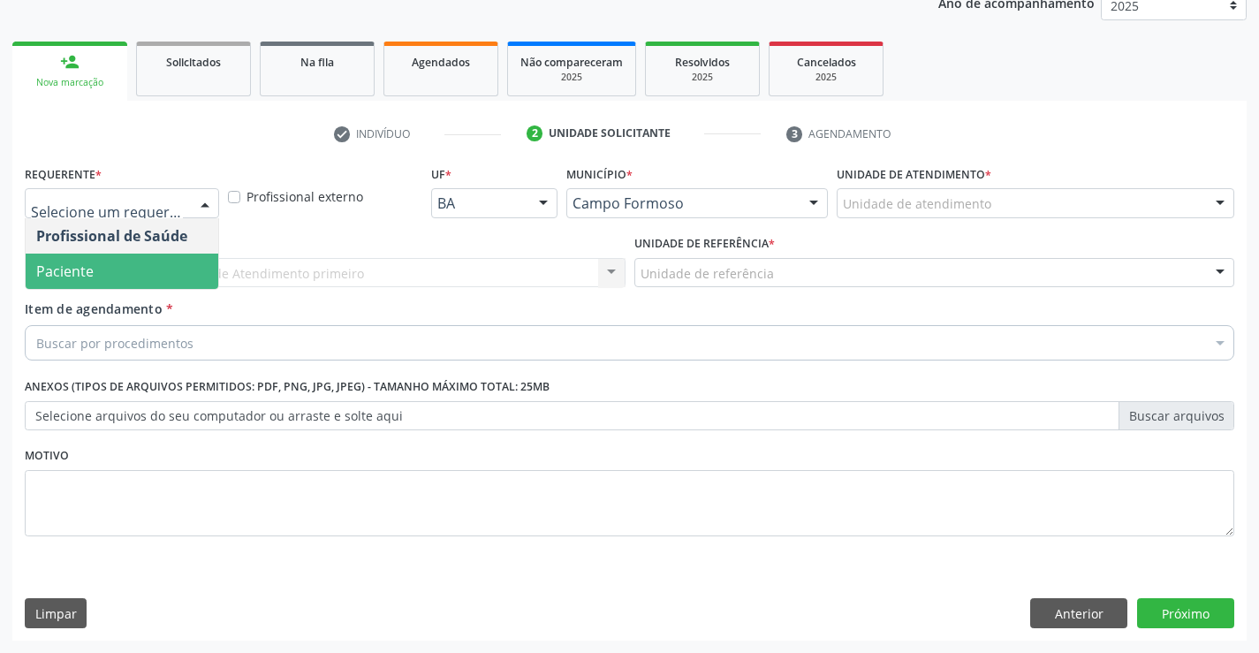
click at [85, 274] on span "Paciente" at bounding box center [64, 270] width 57 height 19
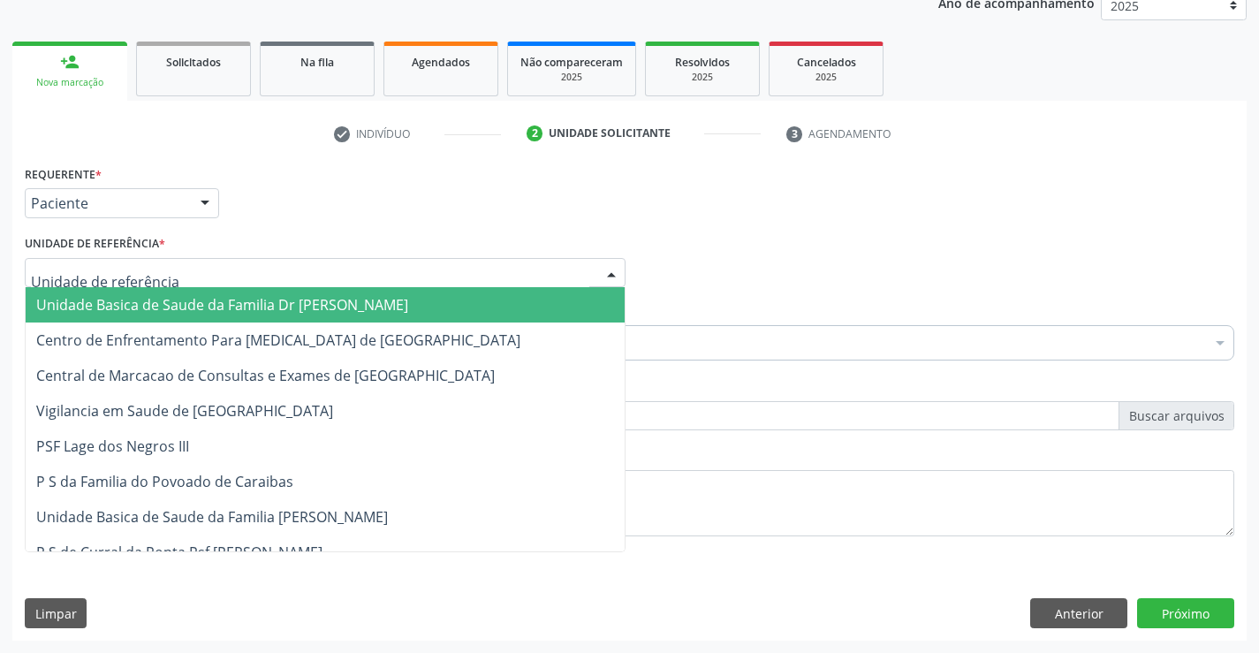
click at [155, 303] on span "Unidade Basica de Saude da Familia Dr [PERSON_NAME]" at bounding box center [222, 304] width 372 height 19
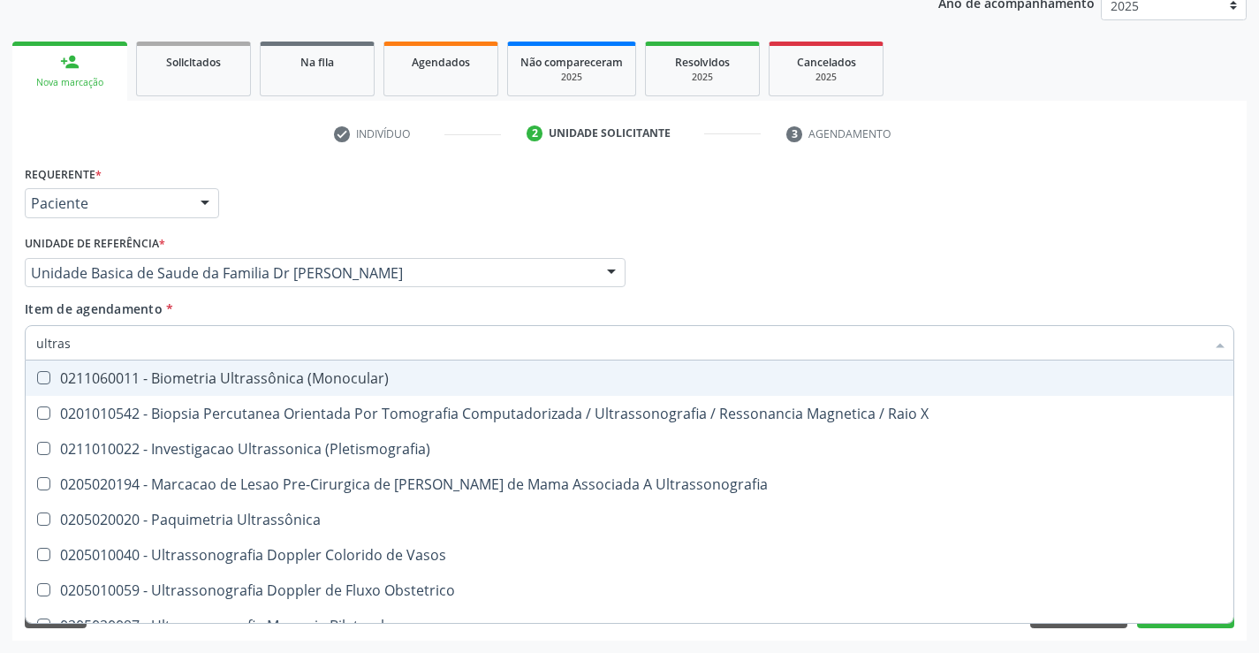
type input "ultrass"
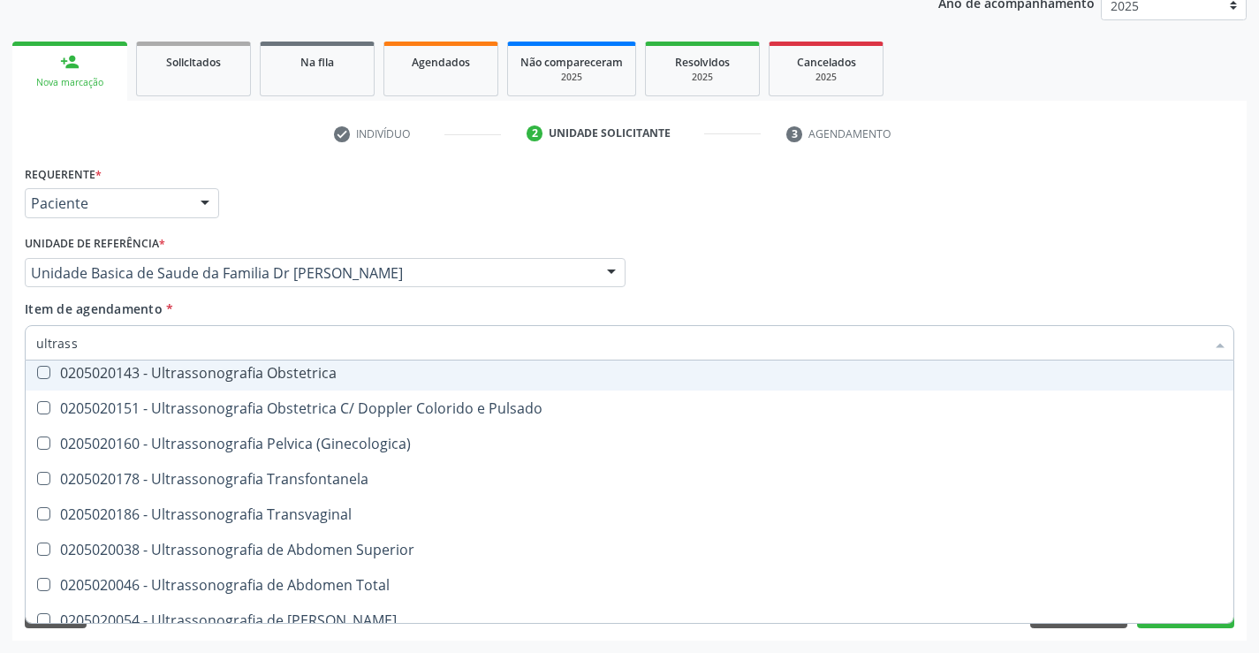
scroll to position [353, 0]
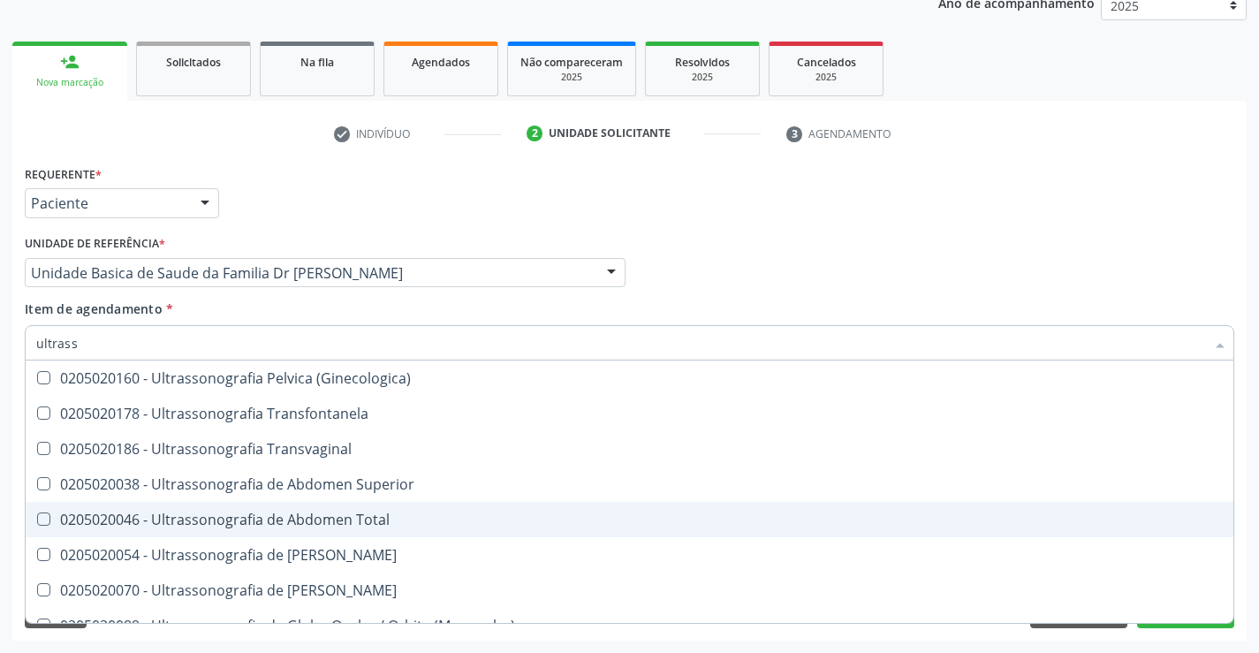
click at [399, 517] on div "0205020046 - Ultrassonografia de Abdomen Total" at bounding box center [629, 519] width 1186 height 14
checkbox Total "true"
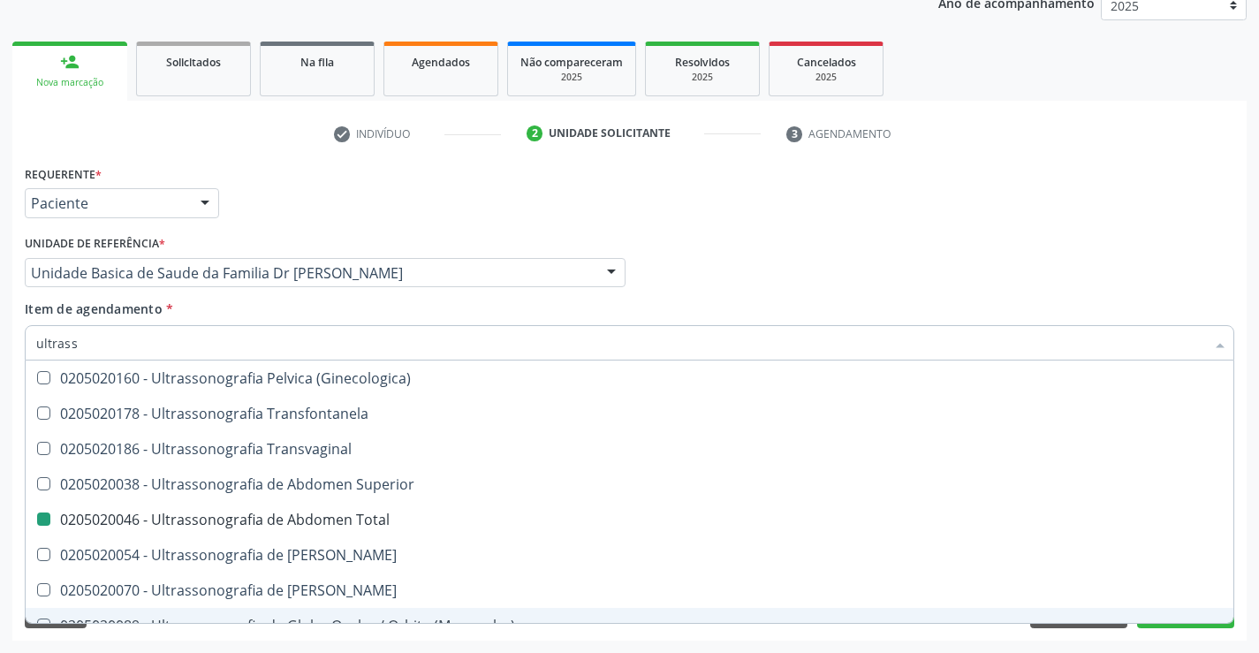
click at [1243, 580] on div "Requerente * Paciente Profissional de Saúde Paciente Nenhum resultado encontrad…" at bounding box center [629, 401] width 1234 height 480
checkbox X "true"
checkbox Total "false"
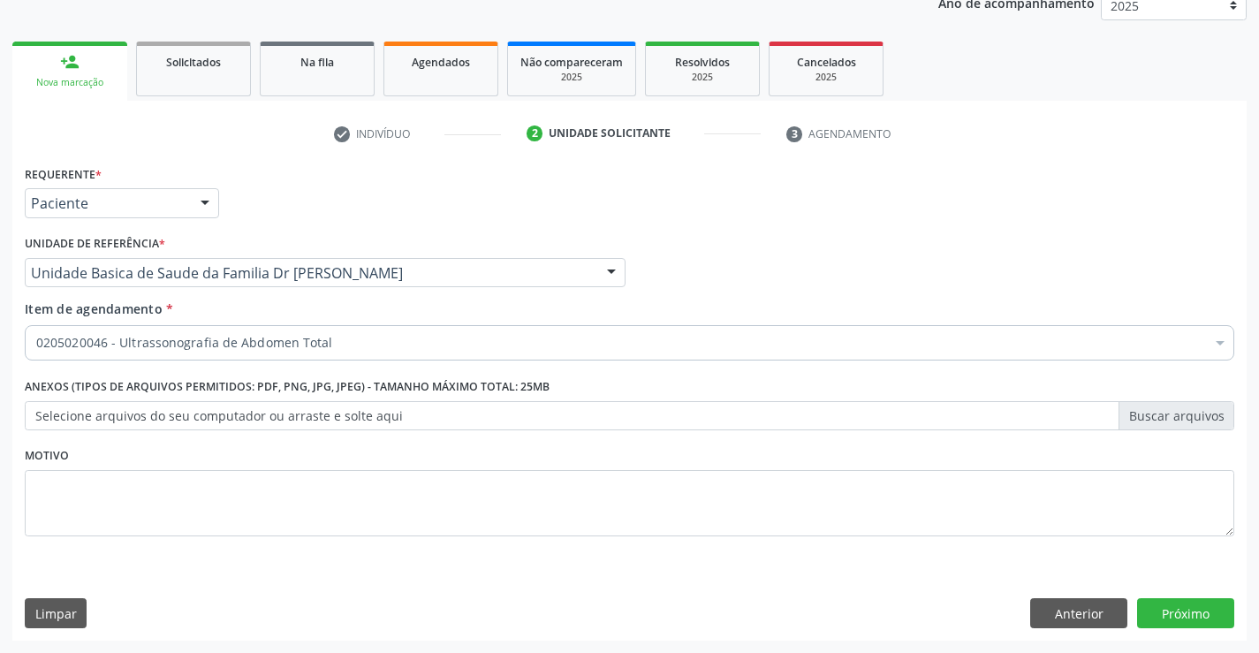
scroll to position [0, 0]
click at [1182, 607] on button "Próximo" at bounding box center [1185, 613] width 97 height 30
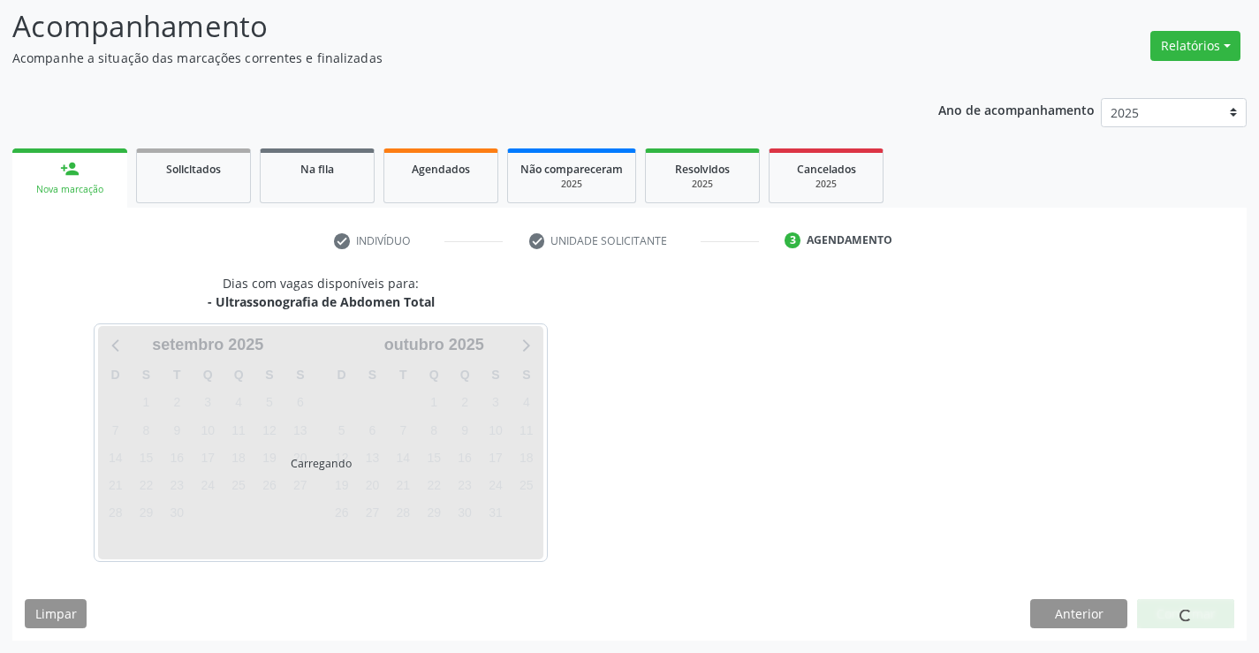
scroll to position [116, 0]
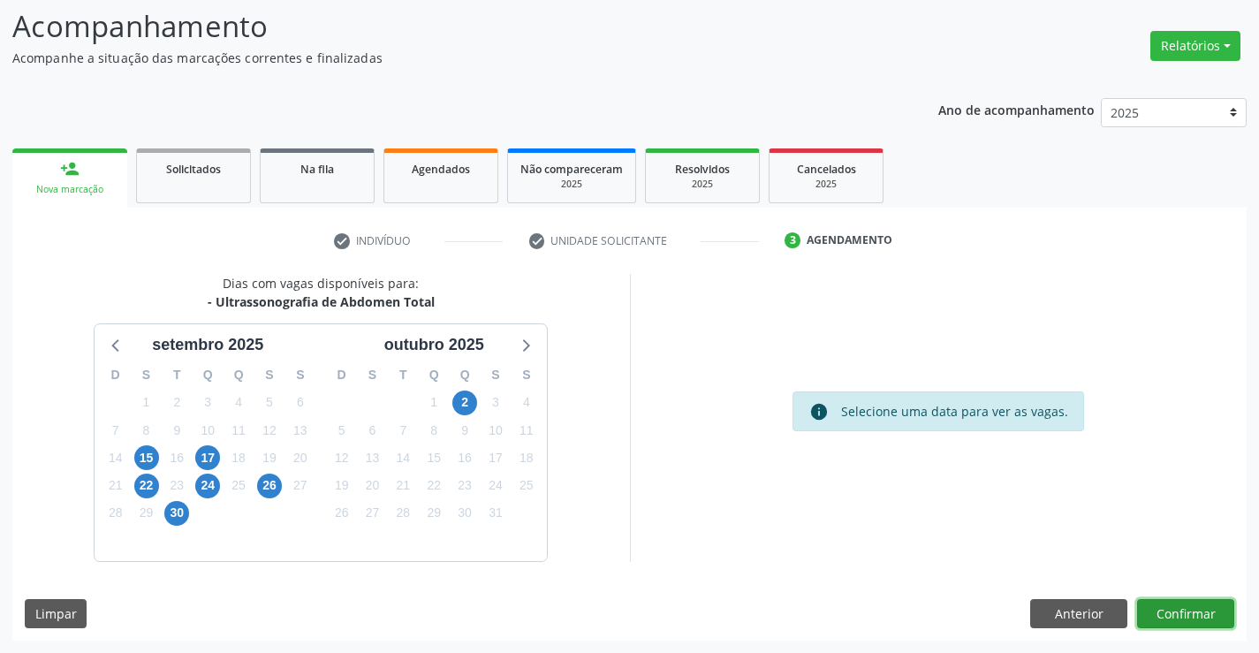
click at [1203, 609] on button "Confirmar" at bounding box center [1185, 614] width 97 height 30
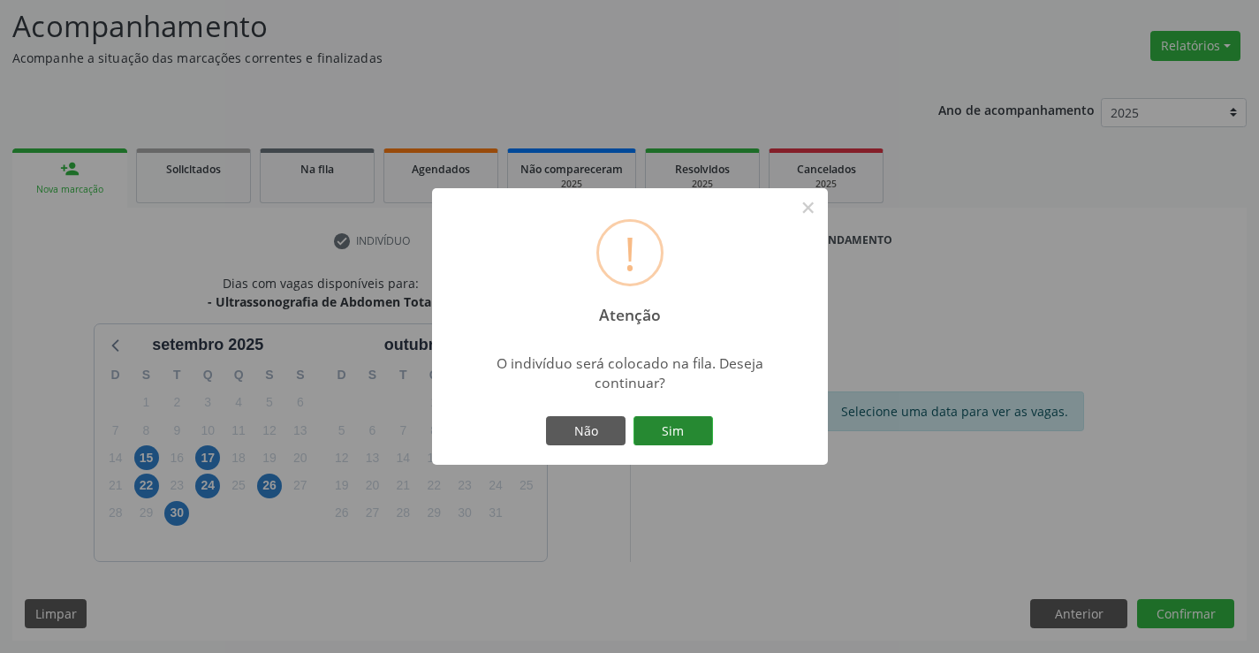
click at [671, 429] on button "Sim" at bounding box center [672, 431] width 79 height 30
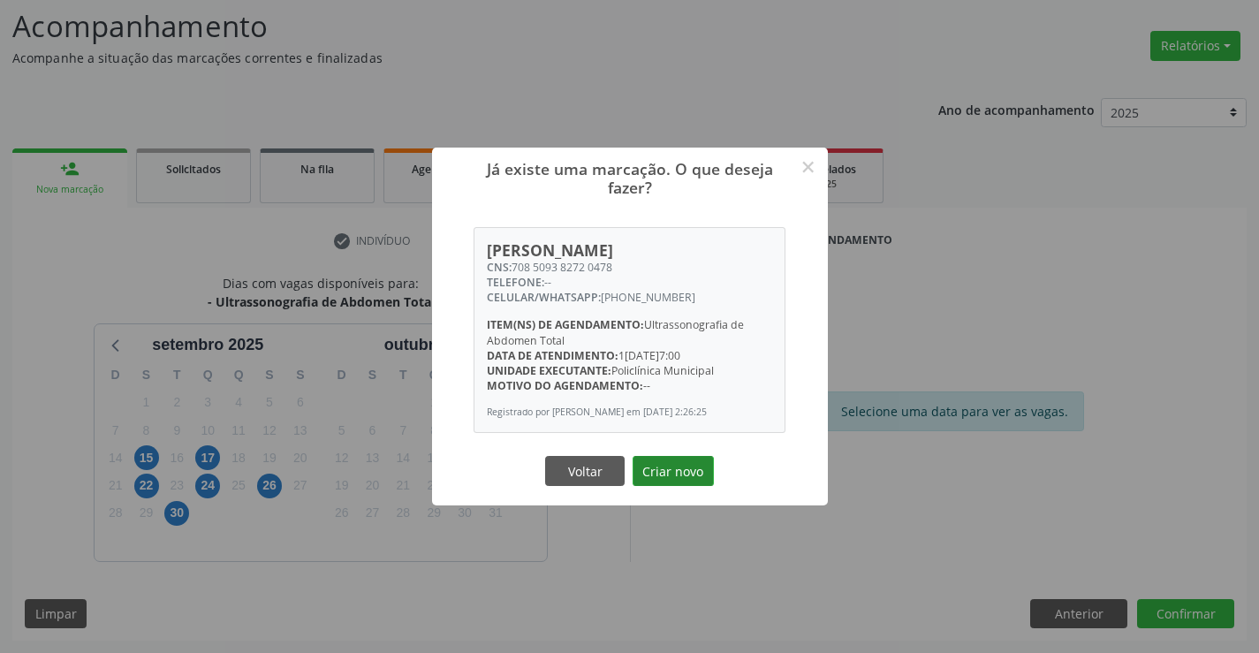
click at [665, 477] on button "Criar novo" at bounding box center [672, 471] width 81 height 30
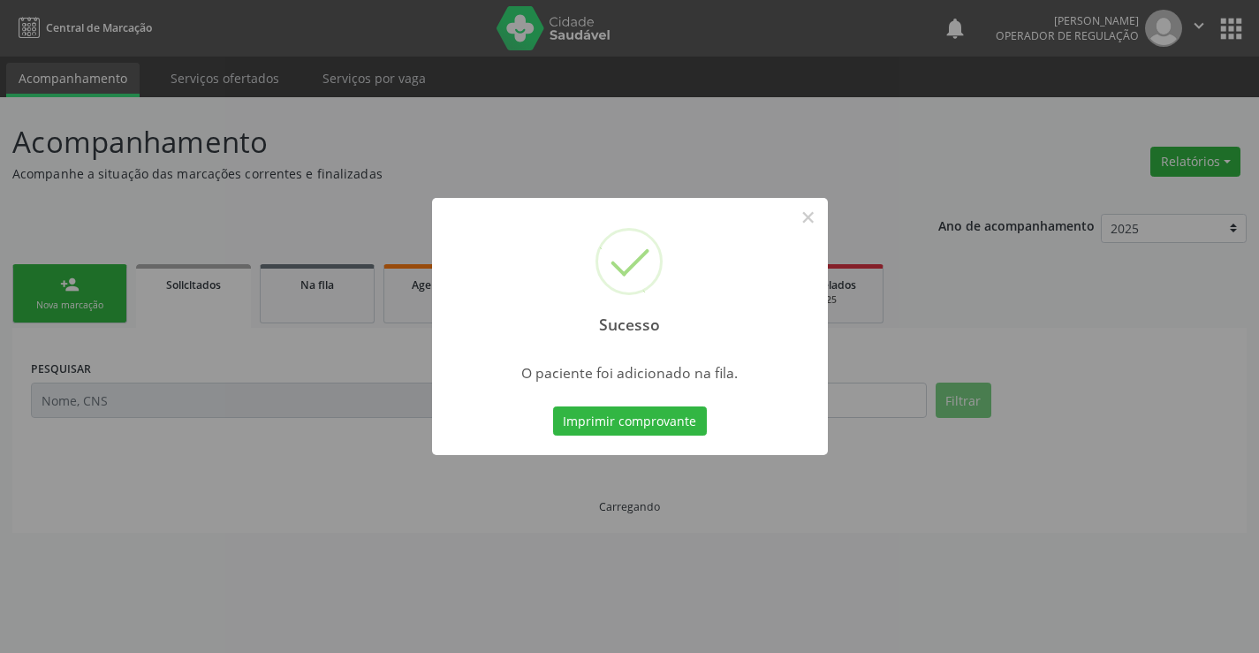
scroll to position [0, 0]
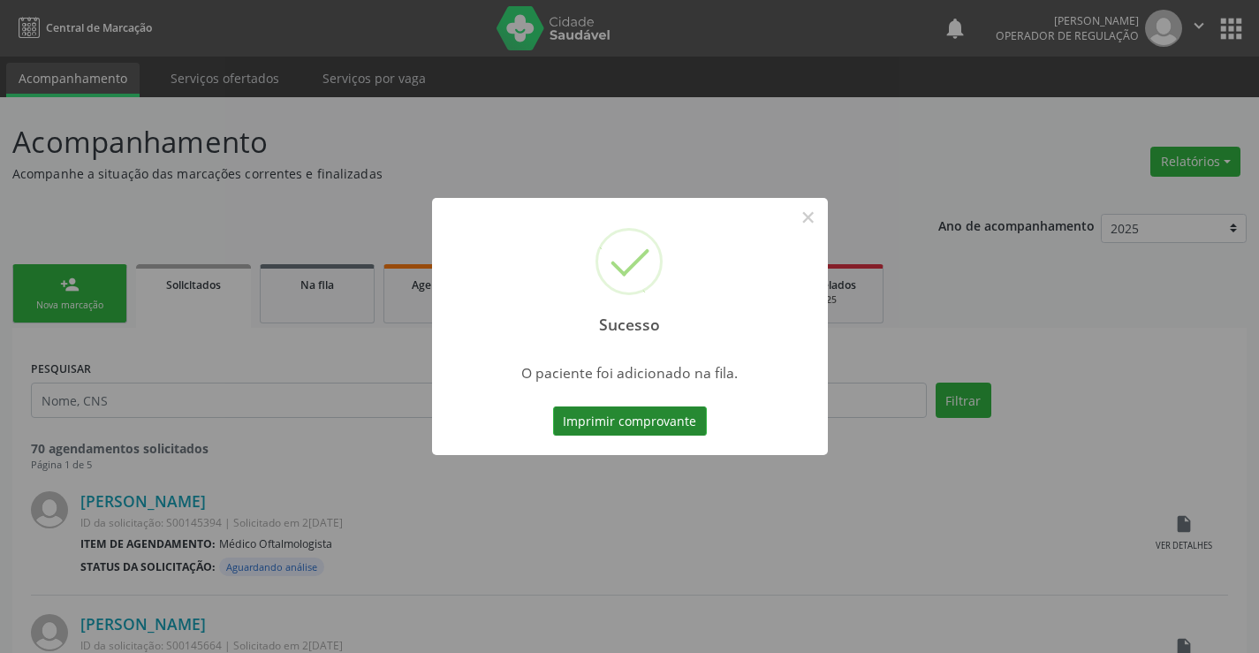
click at [642, 420] on button "Imprimir comprovante" at bounding box center [630, 421] width 154 height 30
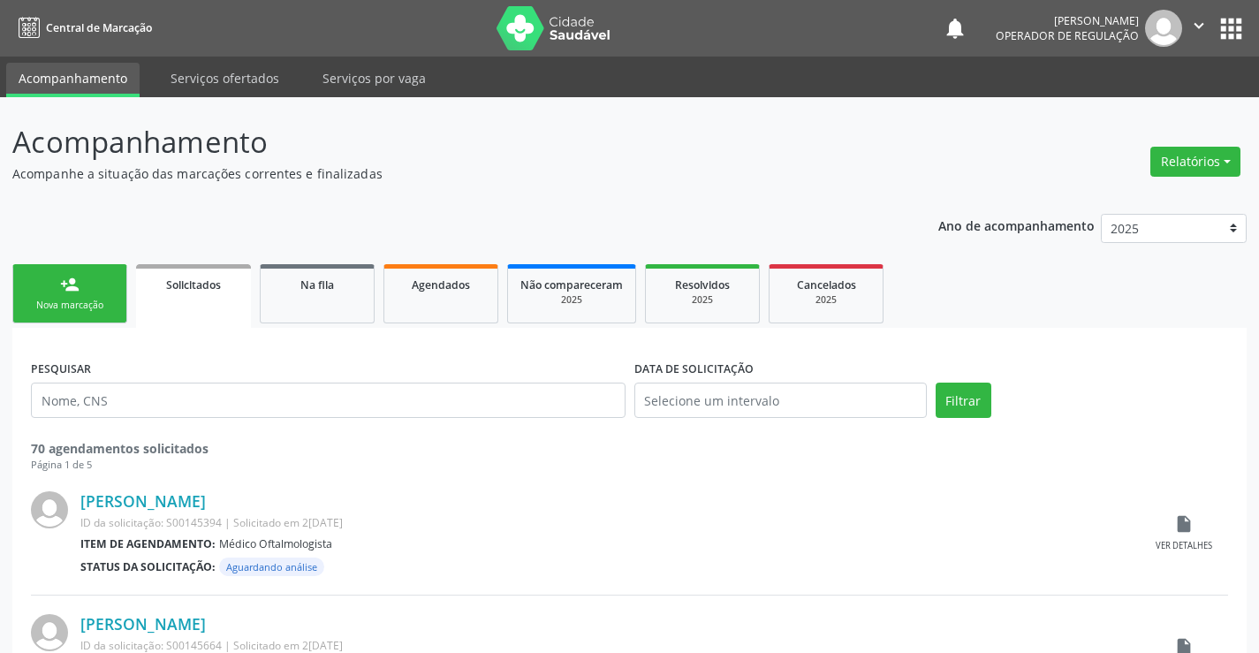
click at [91, 291] on link "person_add Nova marcação" at bounding box center [69, 293] width 115 height 59
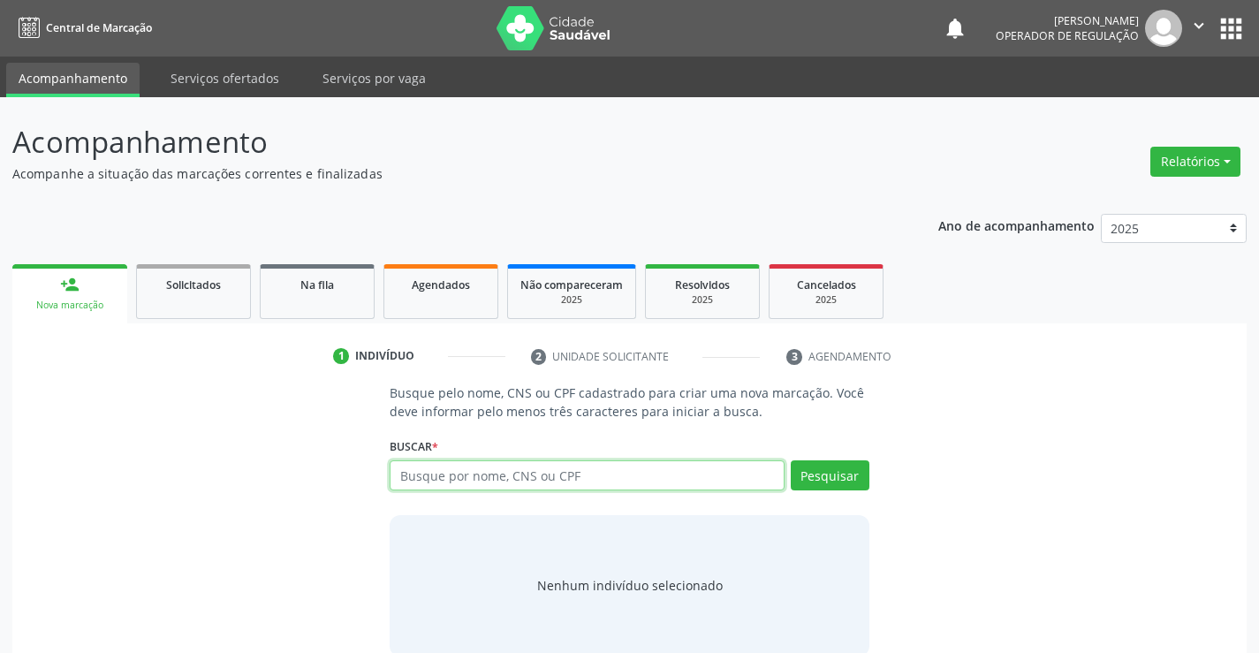
click at [586, 473] on input "text" at bounding box center [587, 475] width 394 height 30
type input "704601175883923"
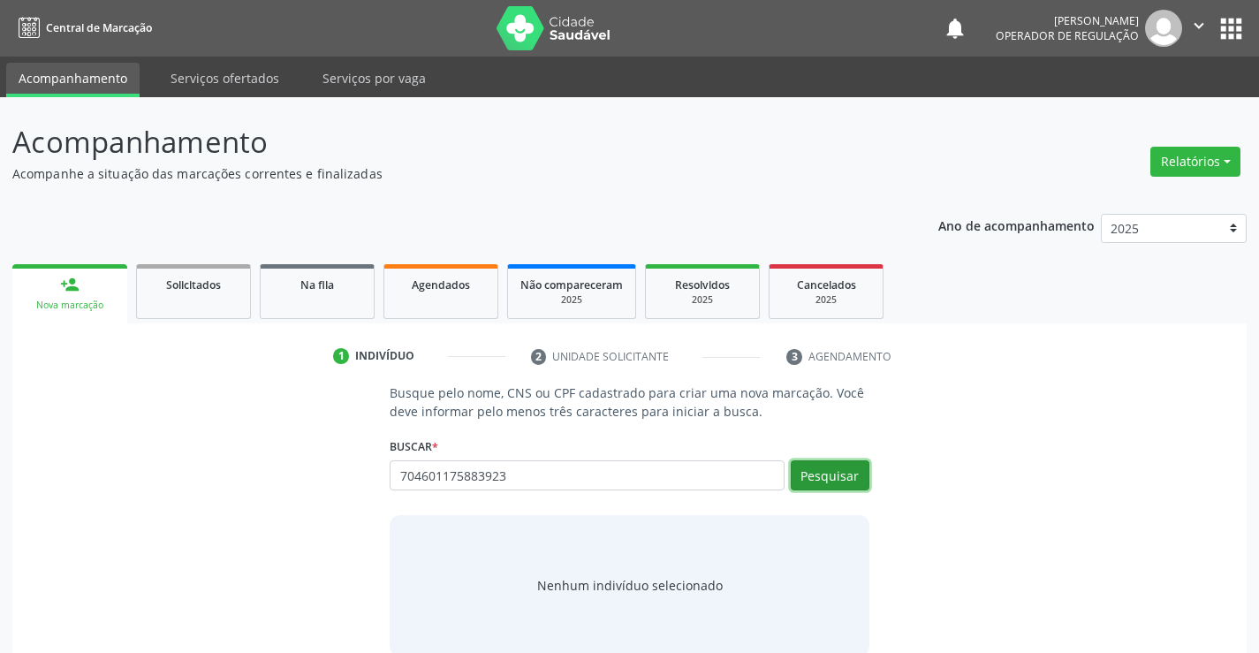
click at [839, 474] on button "Pesquisar" at bounding box center [830, 475] width 79 height 30
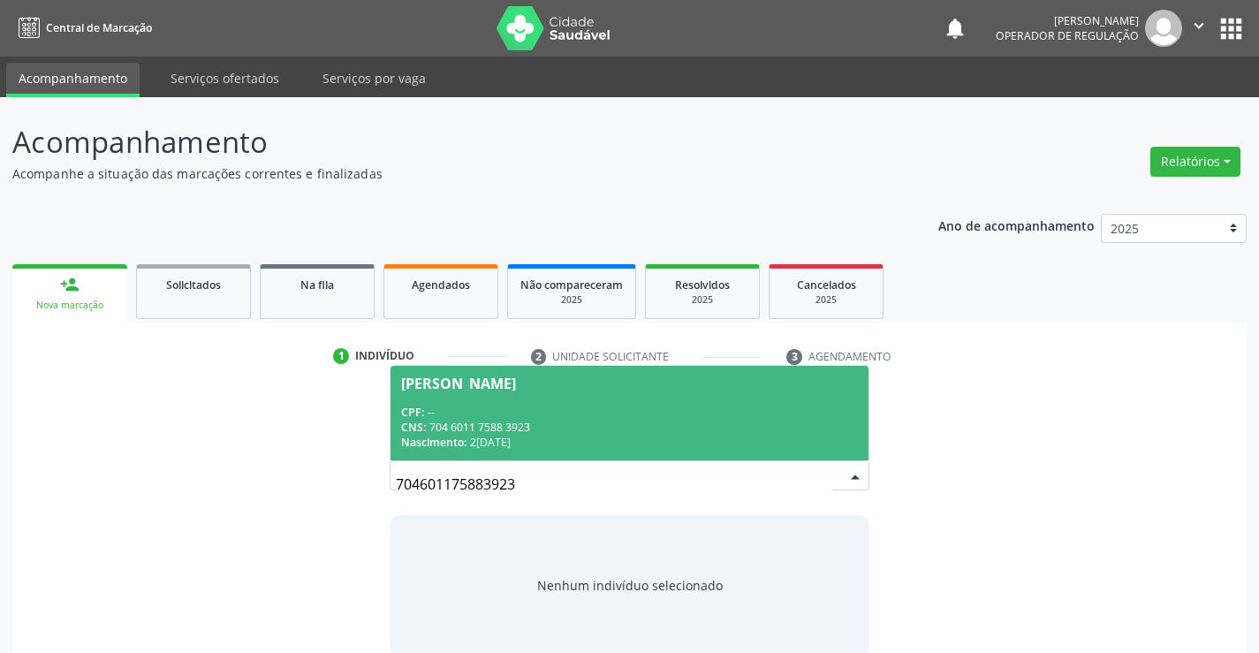
click at [533, 413] on div "CPF: --" at bounding box center [629, 412] width 456 height 15
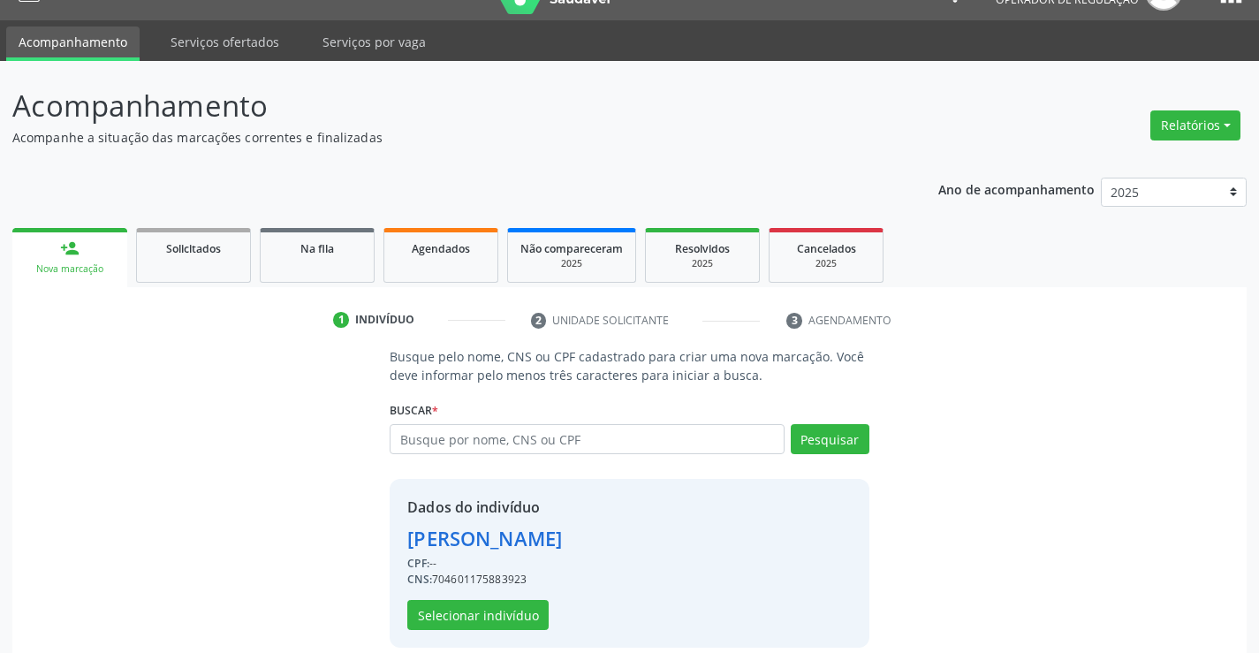
scroll to position [56, 0]
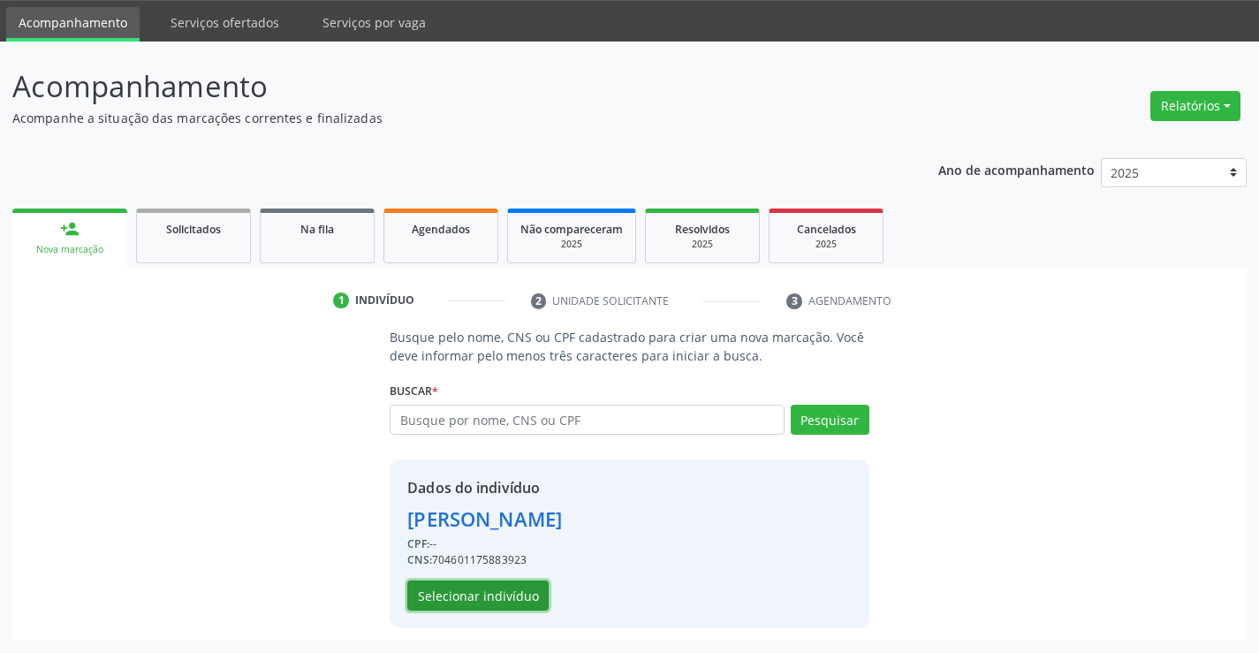
click at [493, 588] on button "Selecionar indivíduo" at bounding box center [477, 595] width 141 height 30
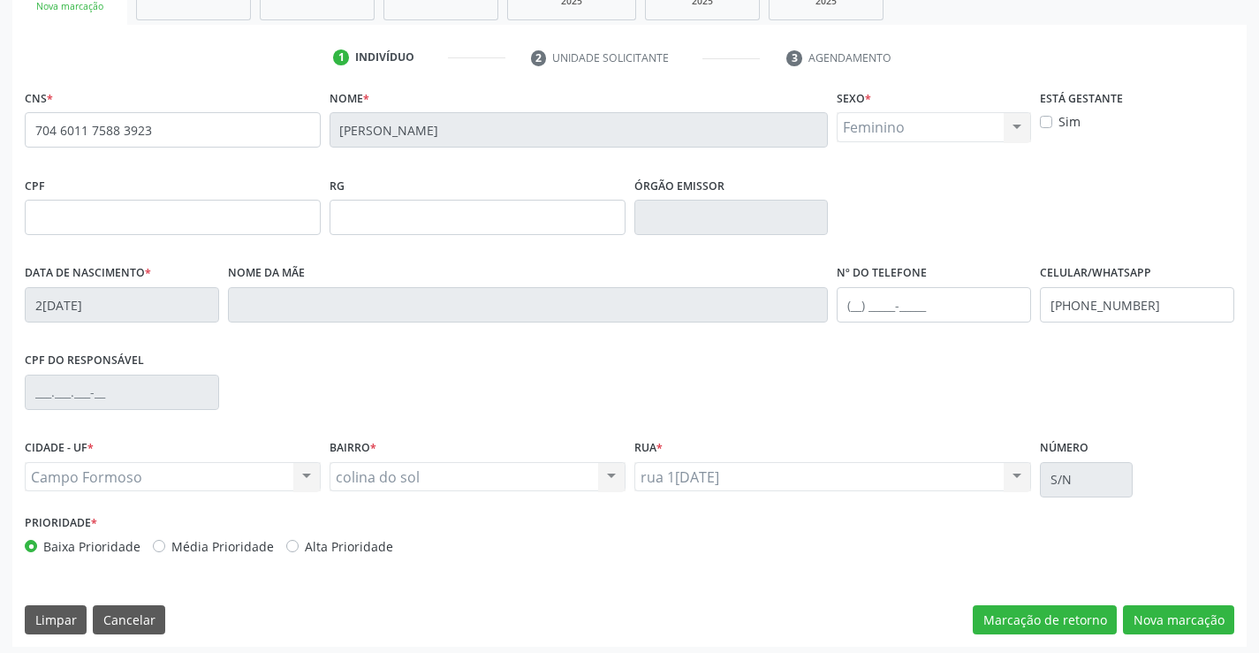
scroll to position [305, 0]
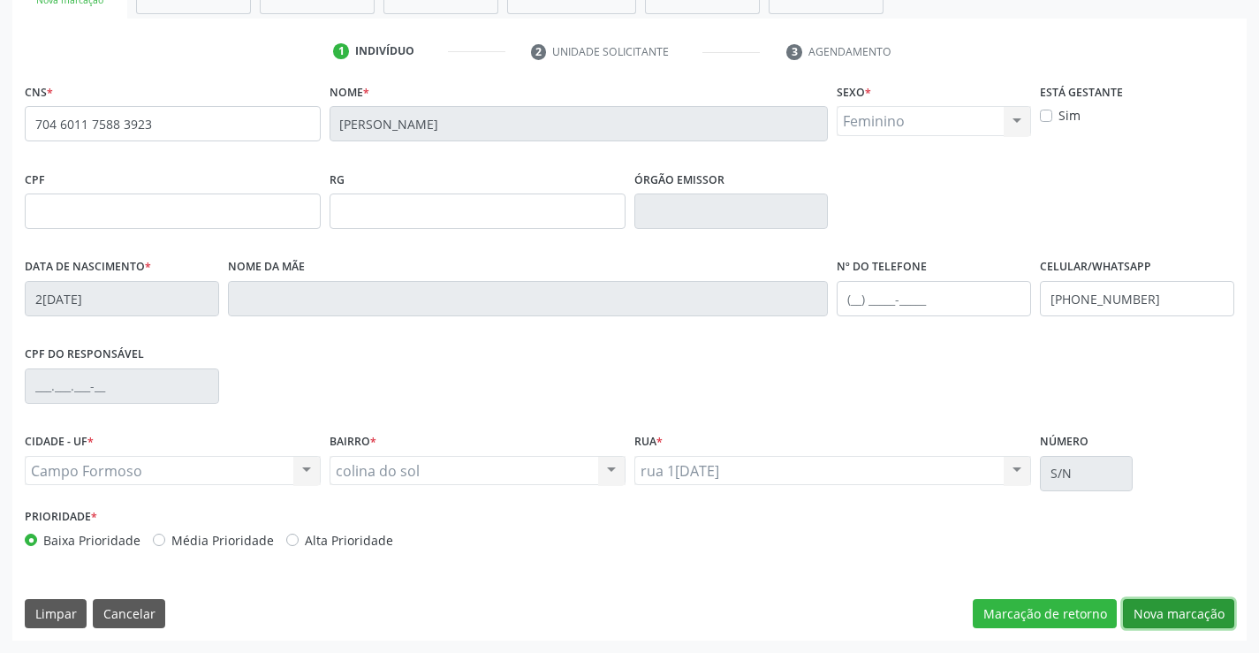
click at [1185, 609] on button "Nova marcação" at bounding box center [1178, 614] width 111 height 30
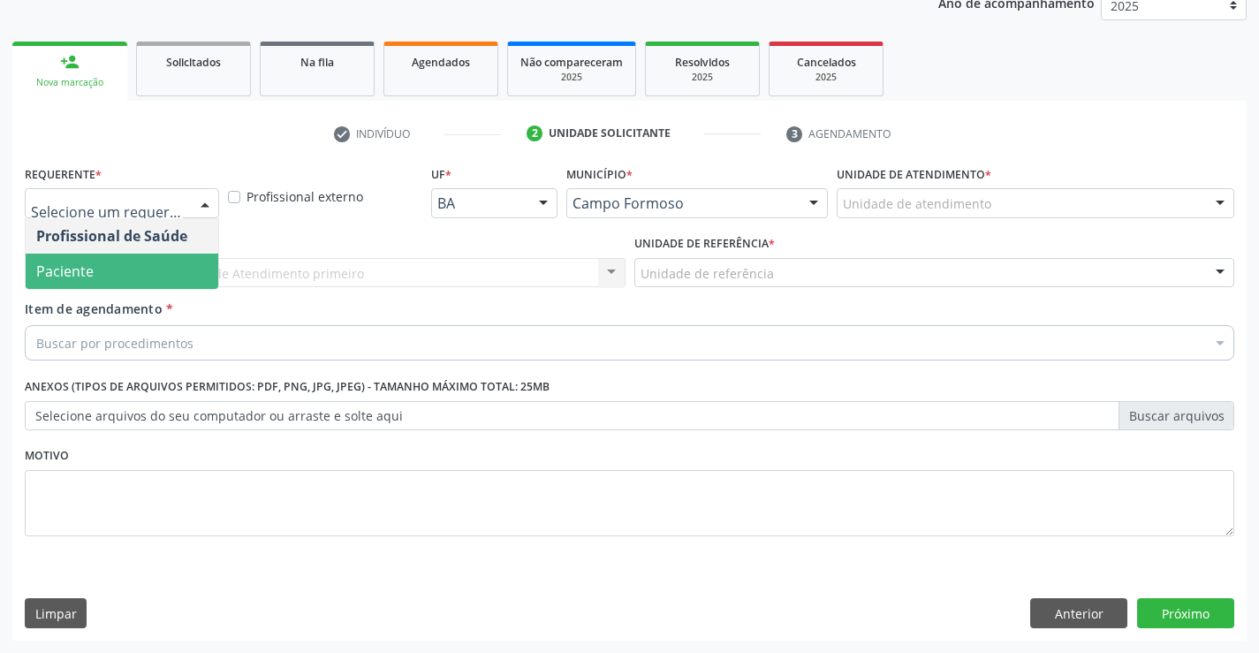
click at [95, 273] on span "Paciente" at bounding box center [122, 271] width 193 height 35
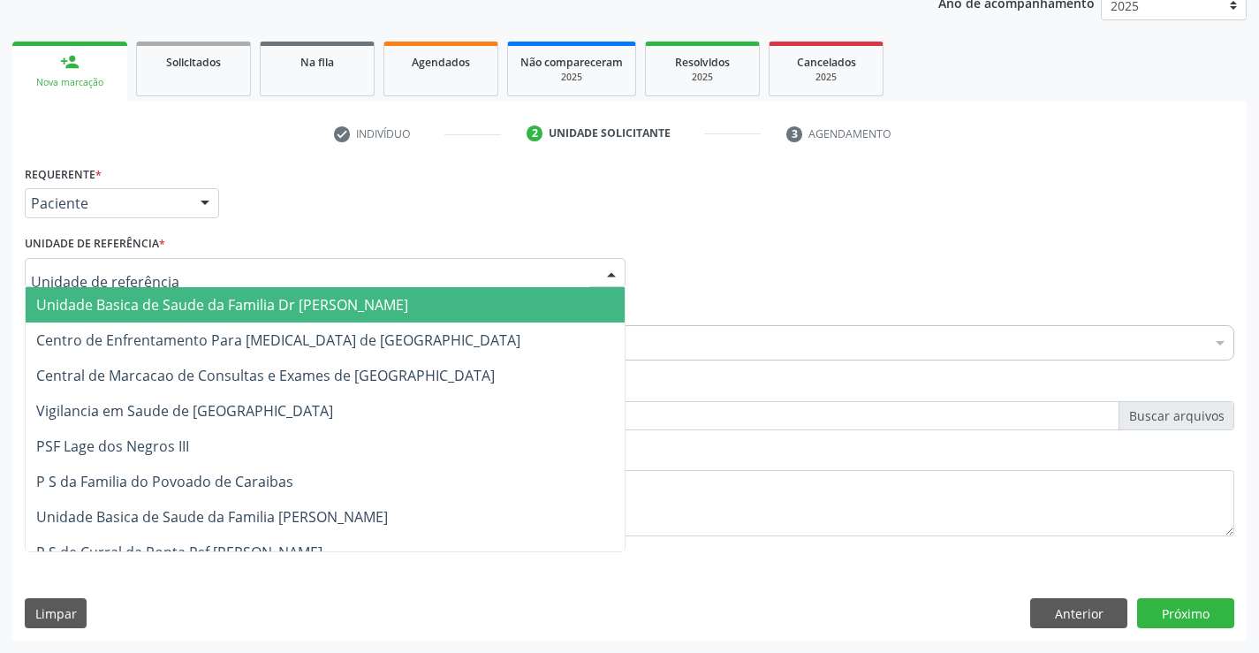
click at [160, 304] on span "Unidade Basica de Saude da Familia Dr [PERSON_NAME]" at bounding box center [222, 304] width 372 height 19
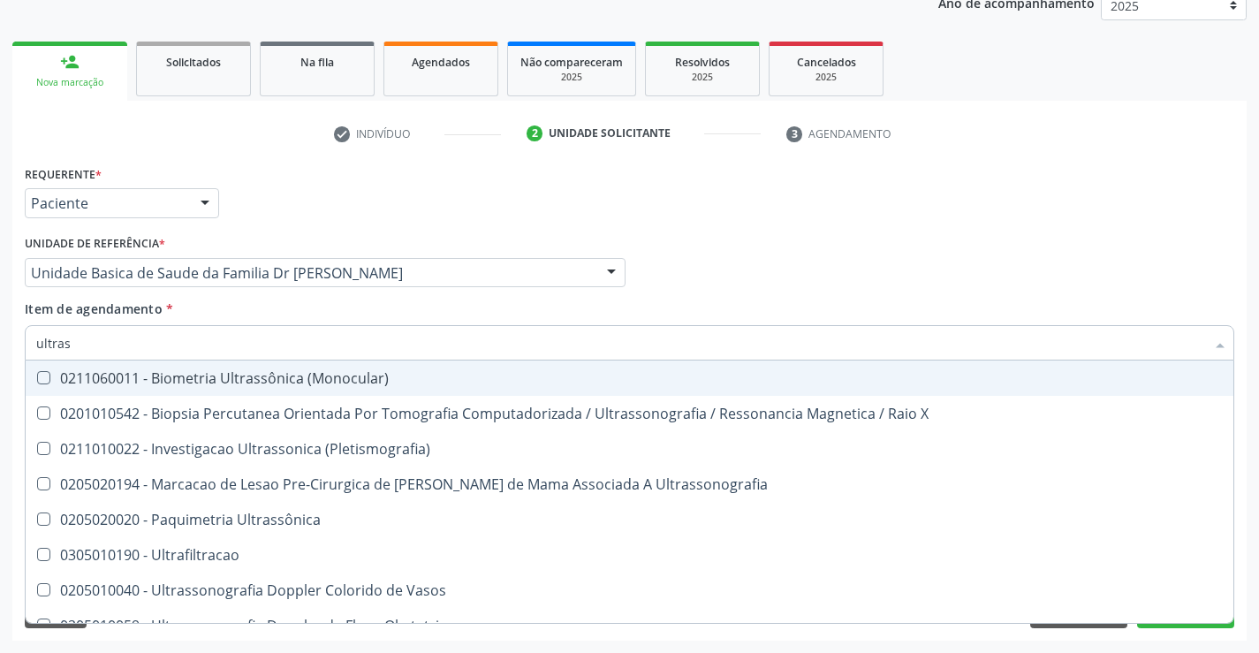
type input "ultrass"
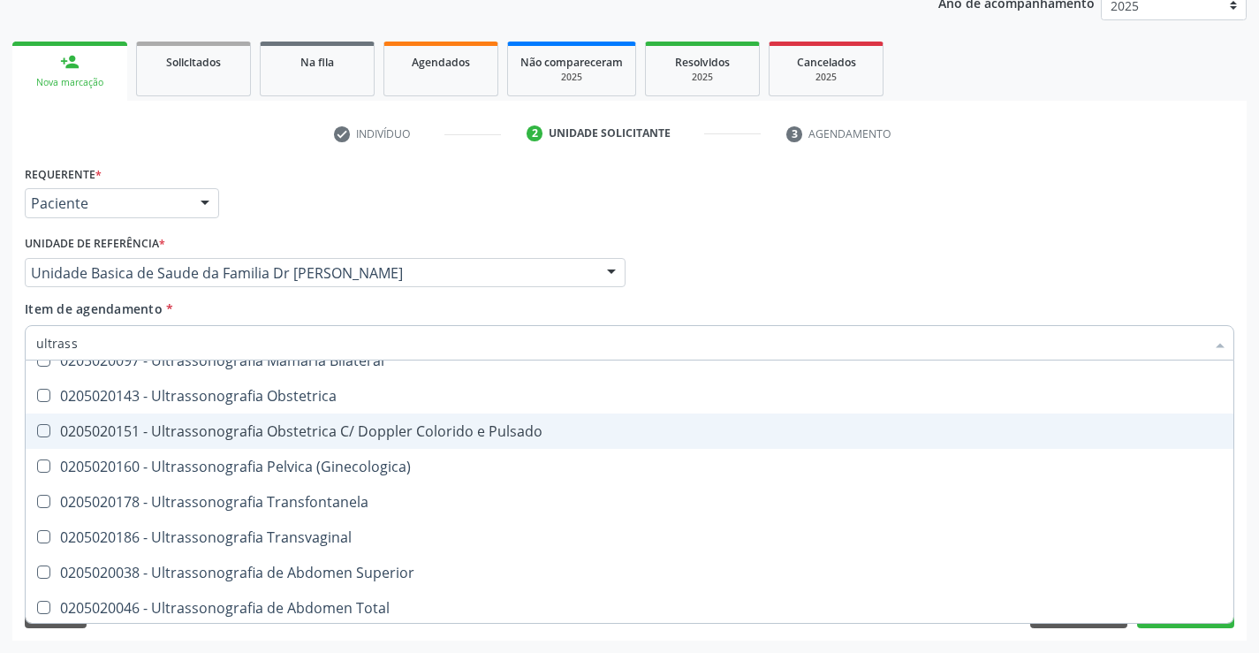
scroll to position [353, 0]
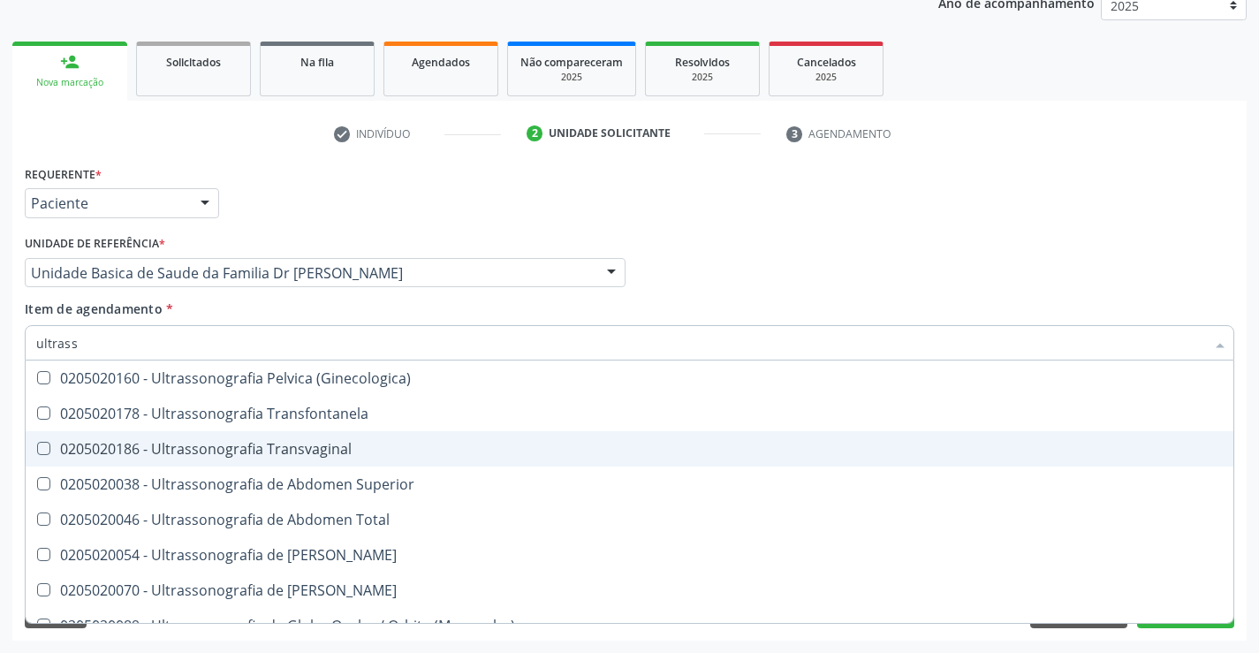
click at [391, 441] on span "0205020186 - Ultrassonografia Transvaginal" at bounding box center [630, 448] width 1208 height 35
checkbox Transvaginal "true"
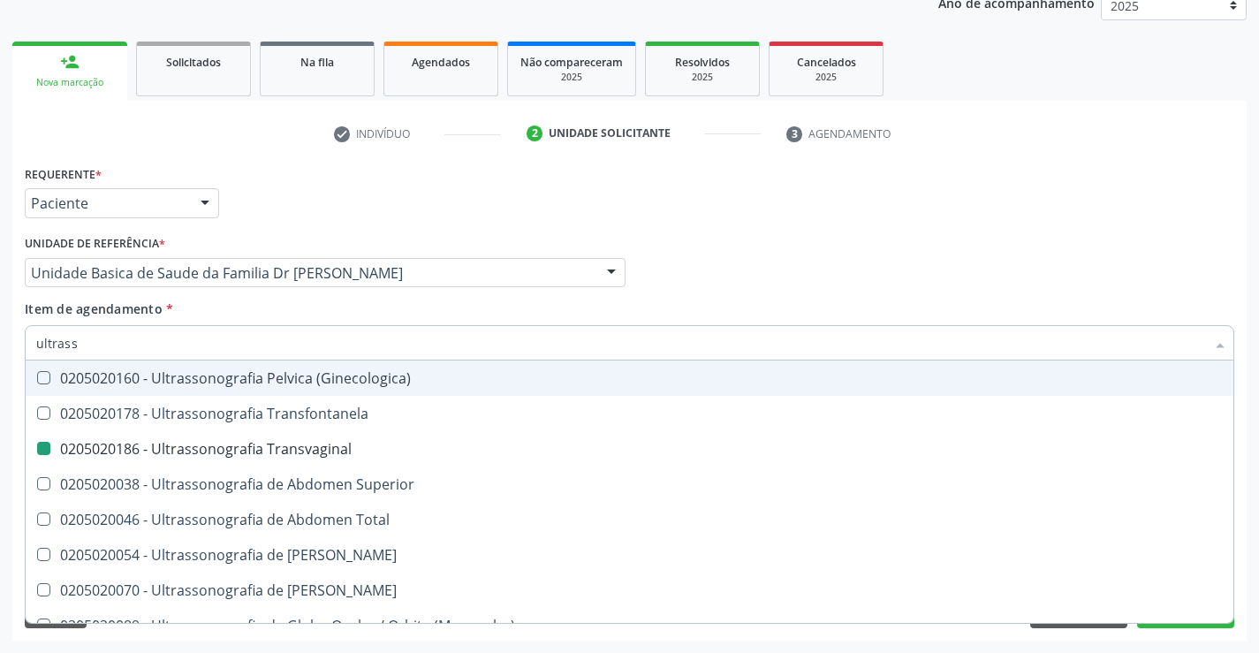
click at [344, 305] on div "Item de agendamento * ultrass Desfazer seleção 0211060011 - Biometria Ultrassôn…" at bounding box center [629, 327] width 1209 height 56
checkbox X "true"
checkbox Transvaginal "false"
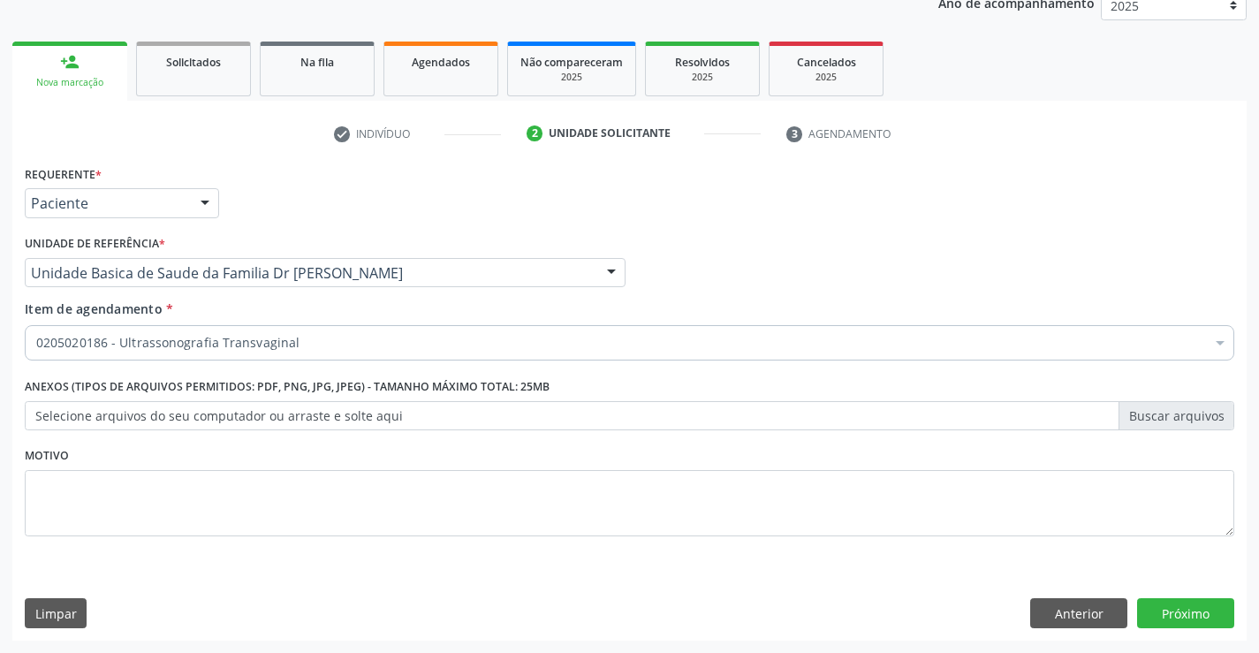
scroll to position [0, 0]
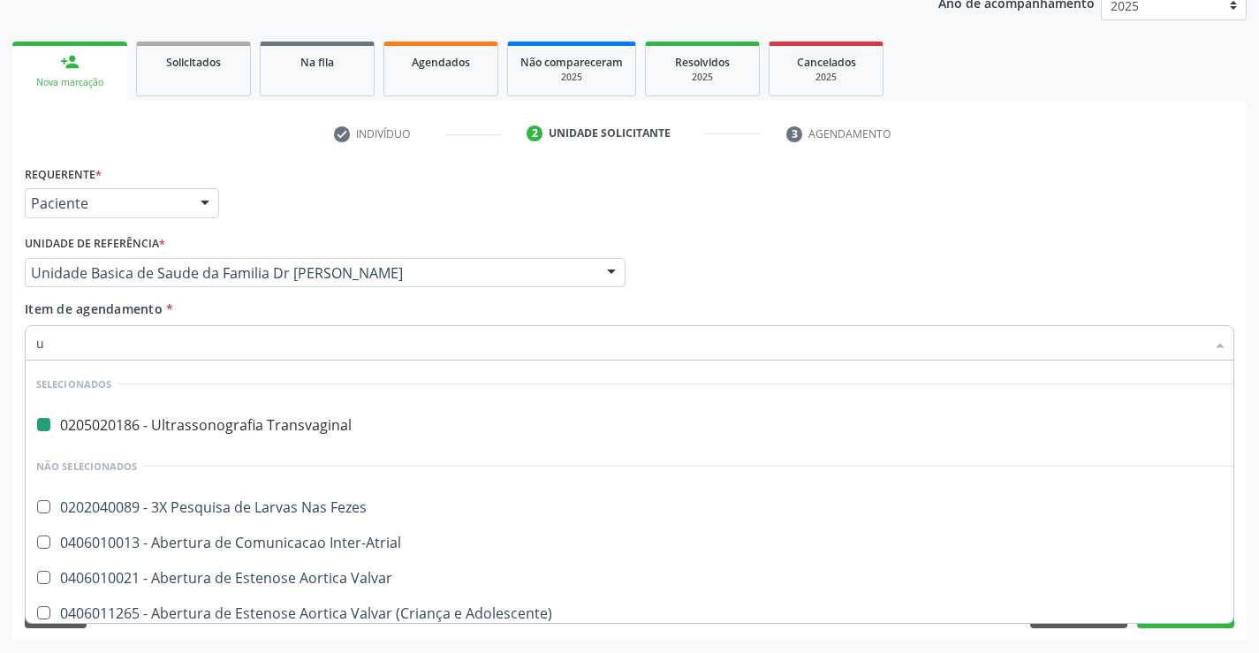
type input "us"
checkbox Transvaginal "false"
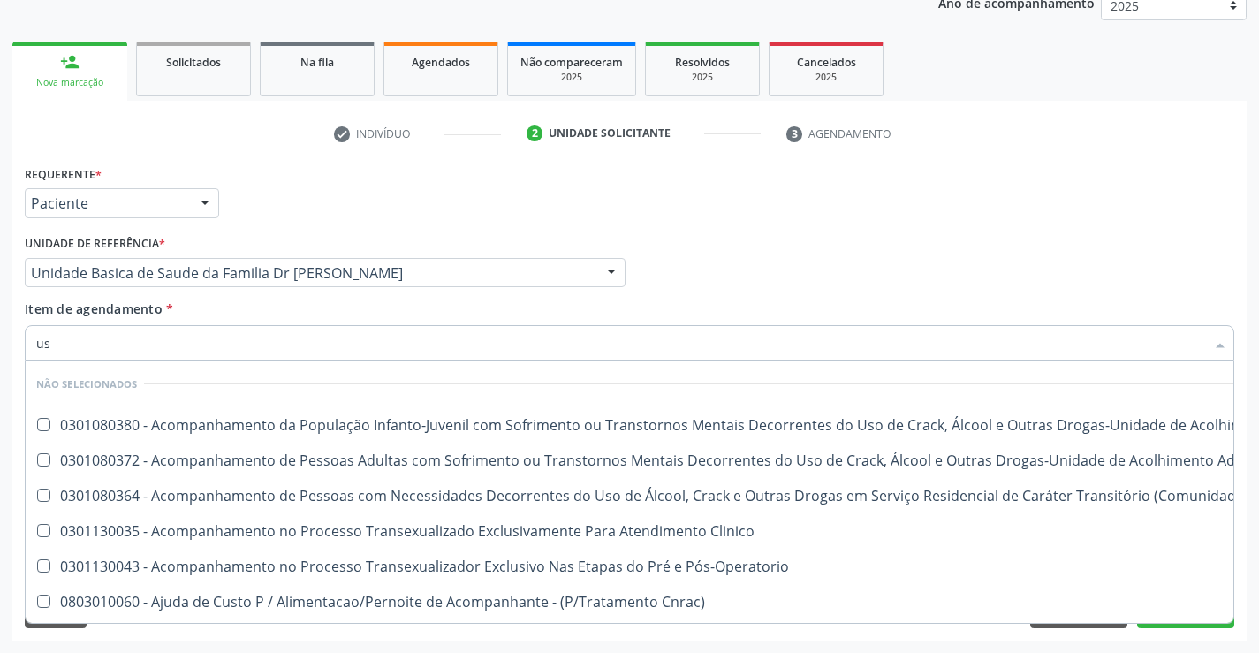
type input "usg"
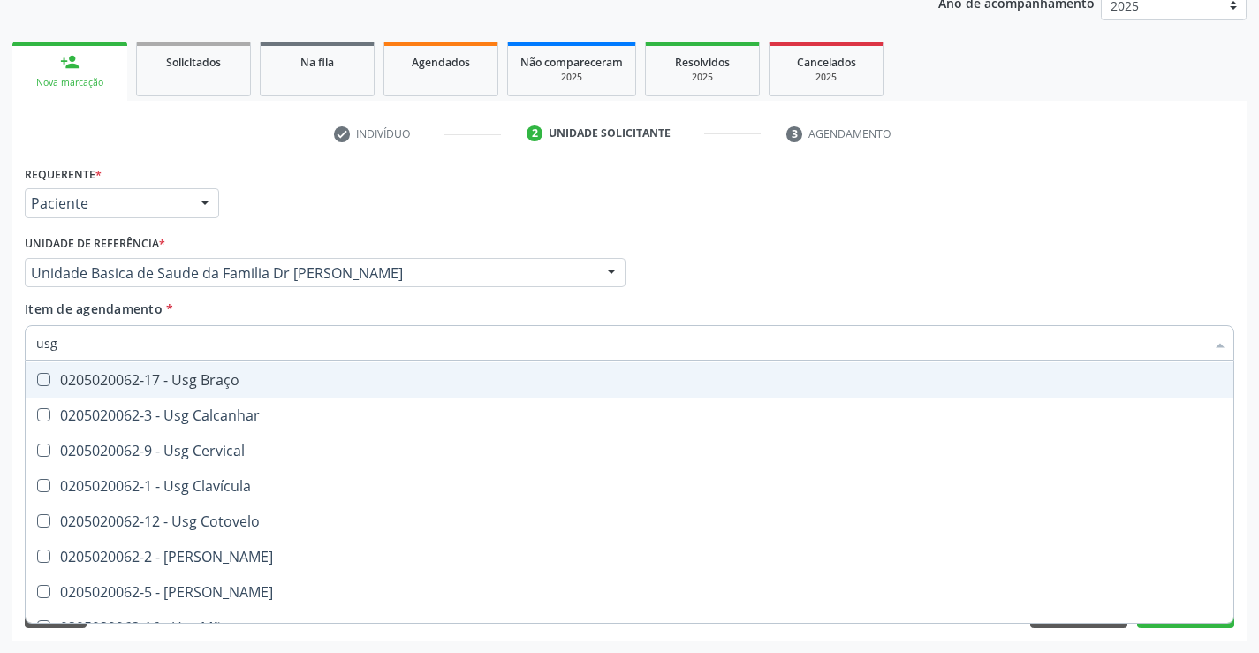
scroll to position [265, 0]
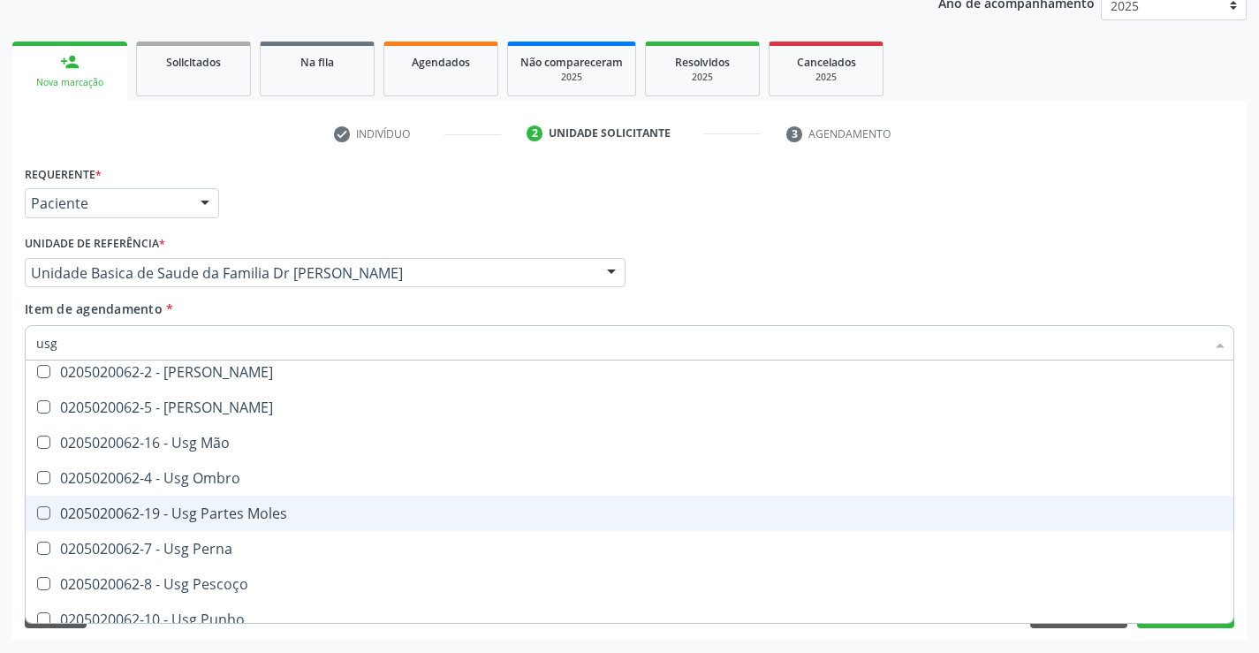
click at [306, 523] on span "0205020062-19 - Usg Partes Moles" at bounding box center [630, 513] width 1208 height 35
checkbox Moles "true"
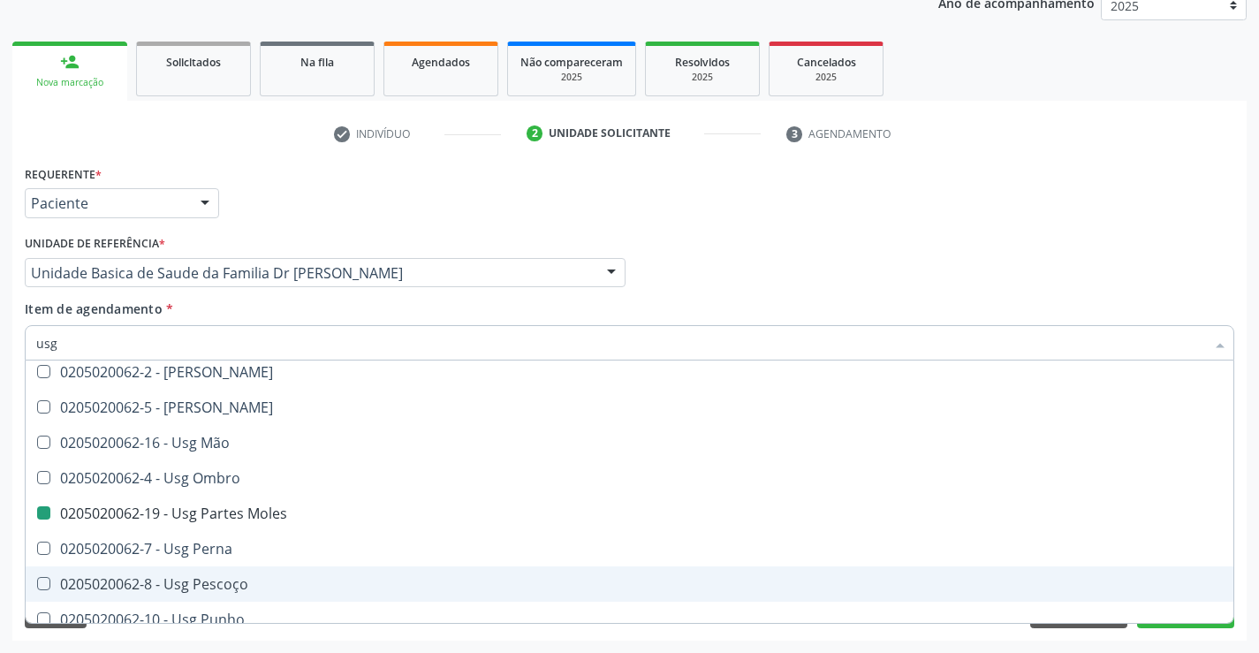
click at [1253, 562] on div "Acompanhamento Acompanhe a situação das marcações correntes e finalizadas Relat…" at bounding box center [629, 264] width 1259 height 778
checkbox Axila "true"
checkbox Moles "false"
checkbox Braço "true"
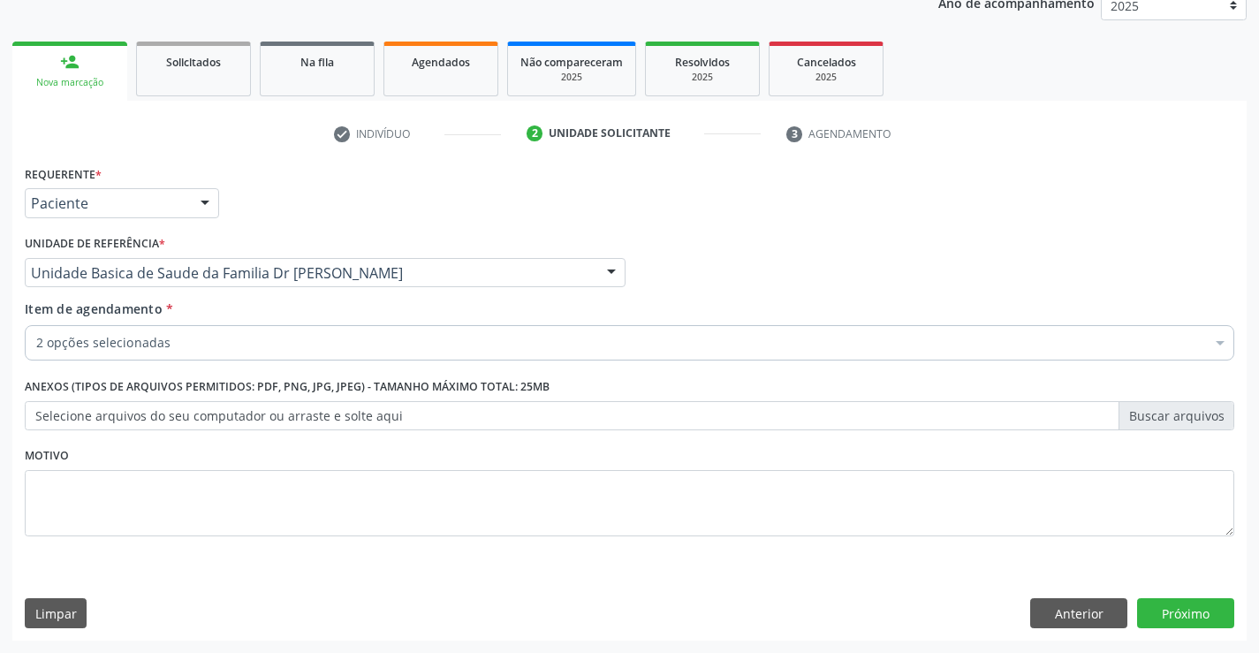
scroll to position [0, 0]
click at [1184, 605] on button "Próximo" at bounding box center [1185, 613] width 97 height 30
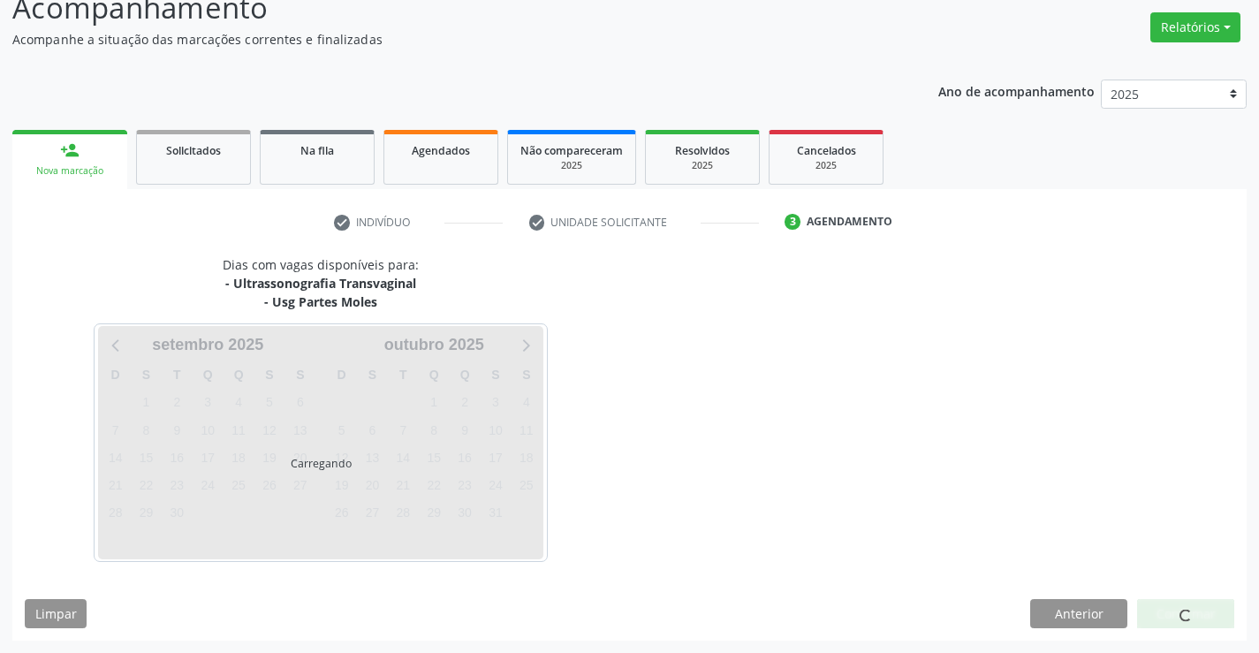
scroll to position [134, 0]
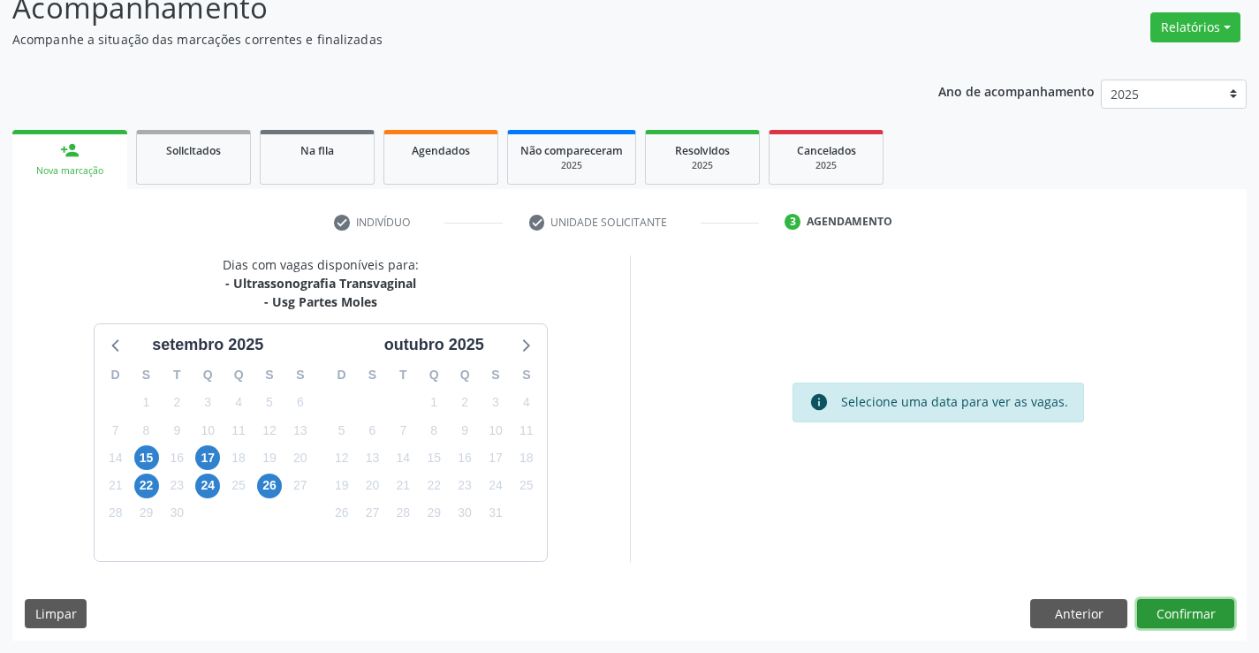
click at [1178, 612] on button "Confirmar" at bounding box center [1185, 614] width 97 height 30
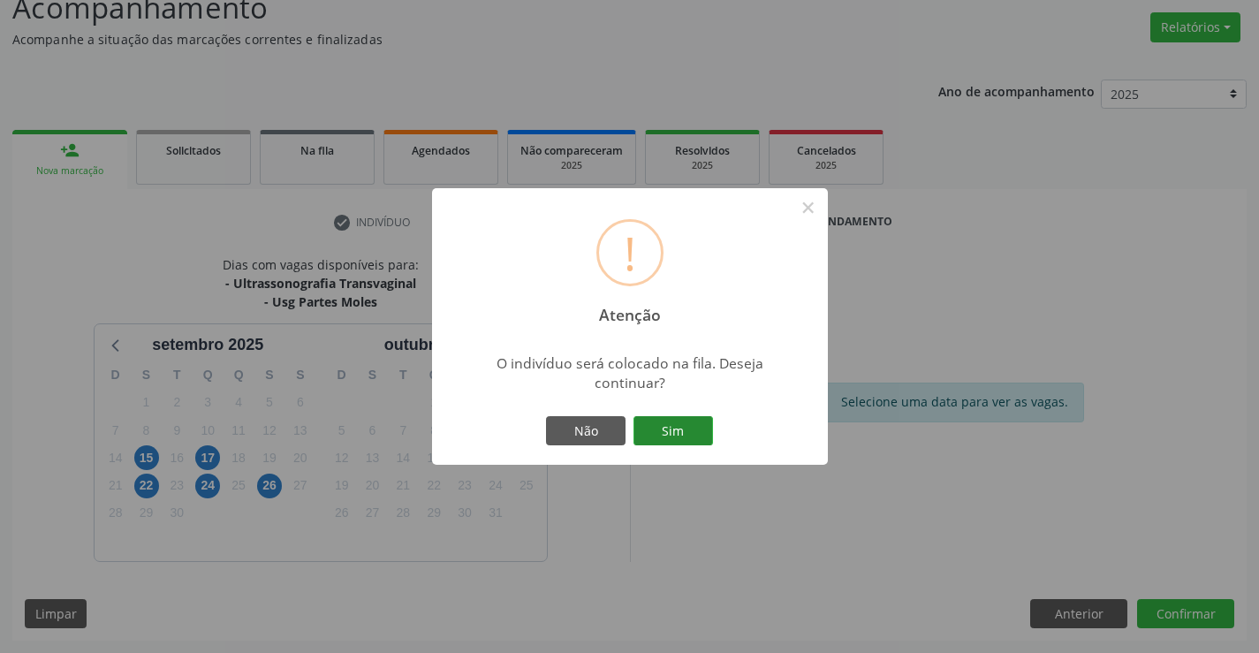
click at [657, 426] on button "Sim" at bounding box center [672, 431] width 79 height 30
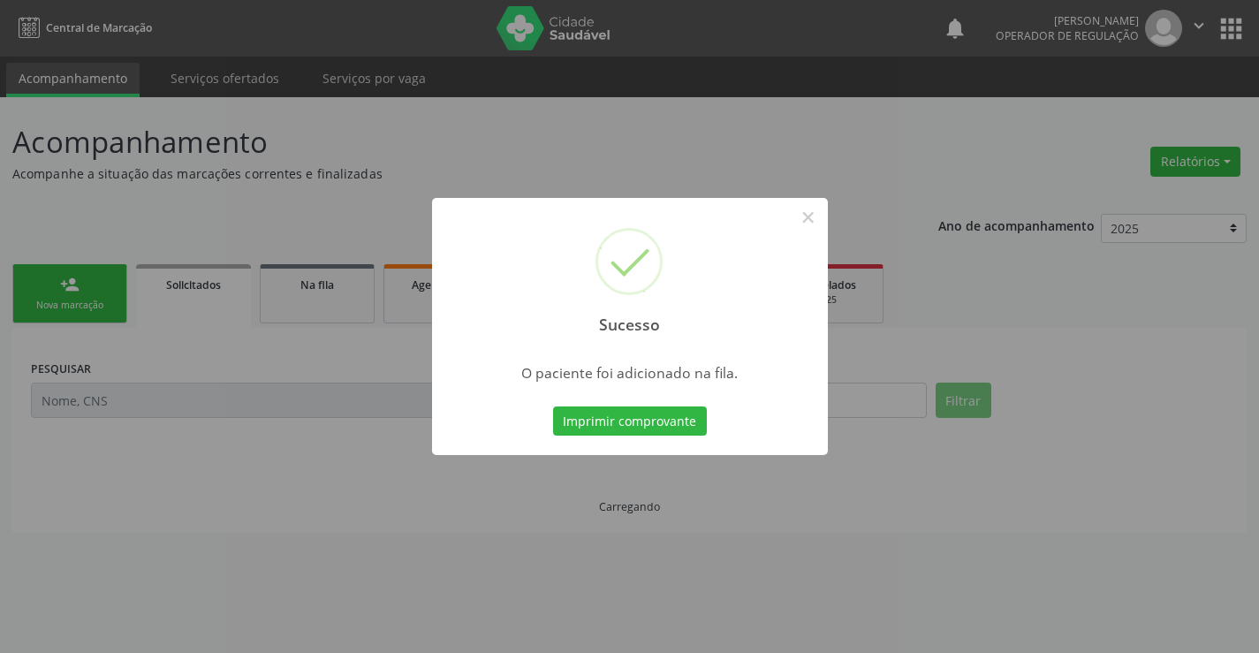
scroll to position [0, 0]
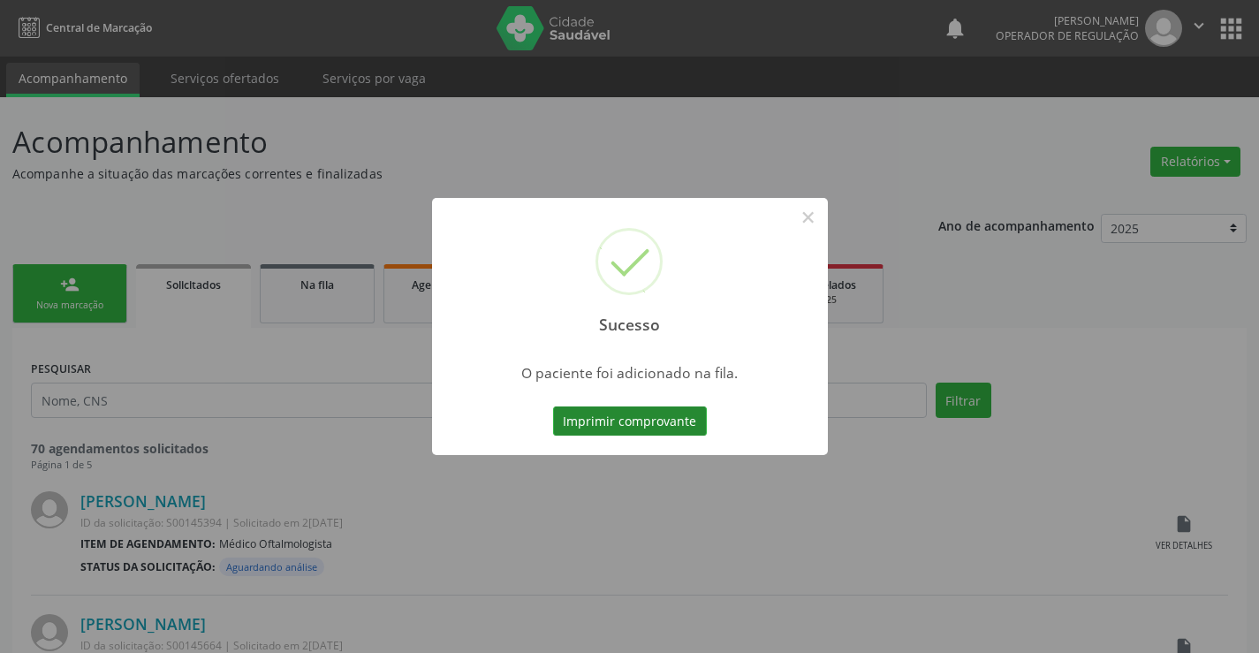
click at [633, 413] on button "Imprimir comprovante" at bounding box center [630, 421] width 154 height 30
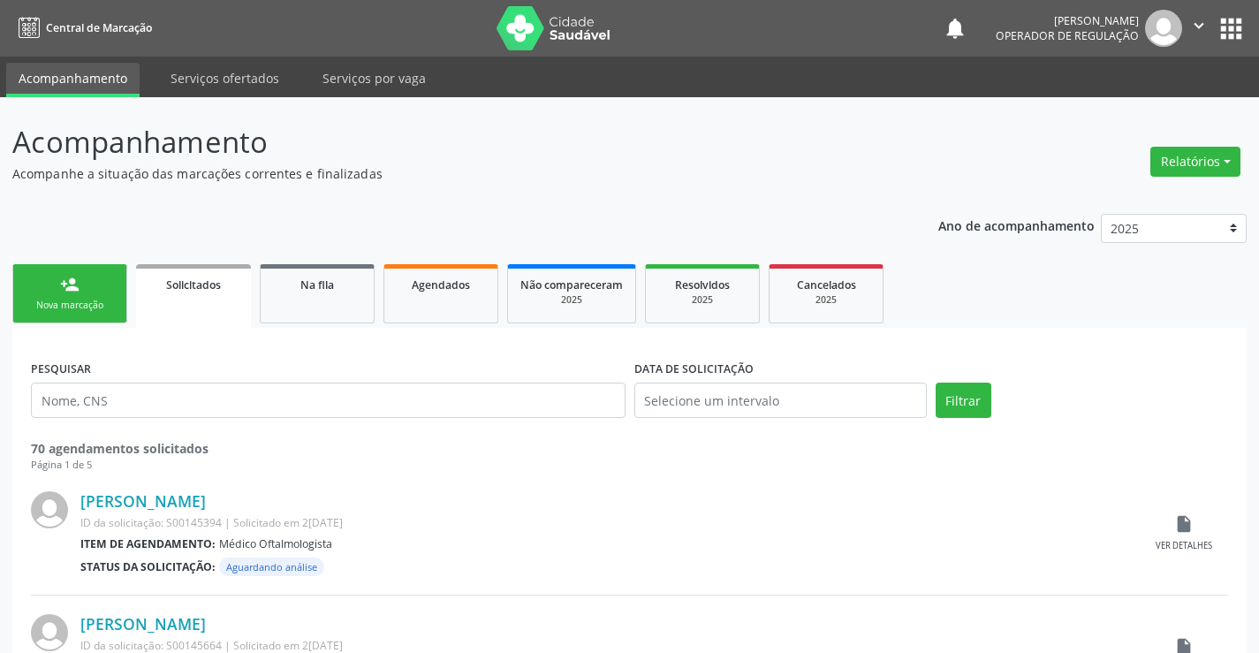
click at [87, 293] on link "person_add Nova marcação" at bounding box center [69, 293] width 115 height 59
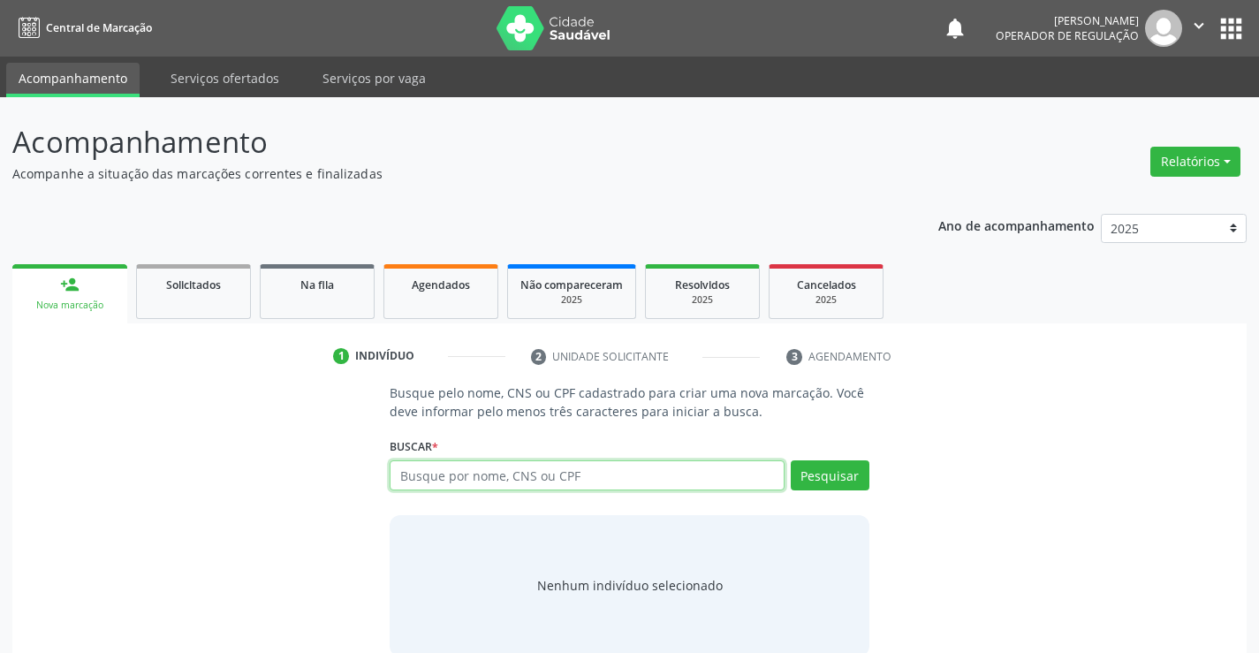
click at [504, 476] on input "text" at bounding box center [587, 475] width 394 height 30
type input "12355012482"
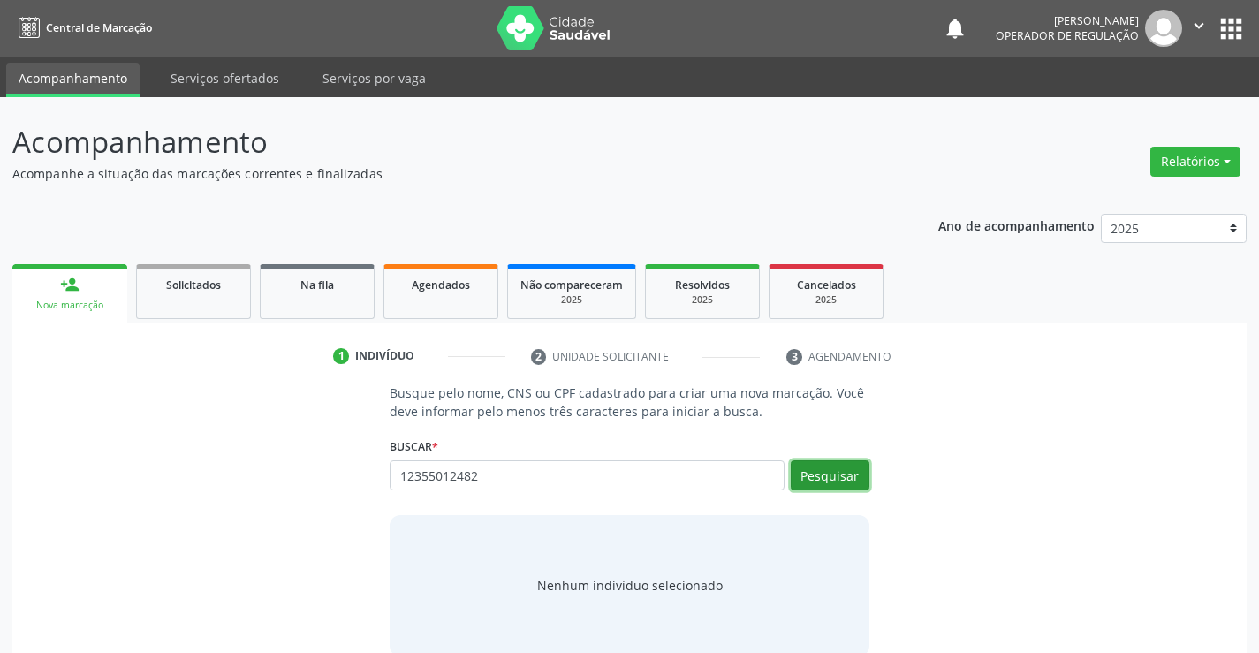
click at [822, 471] on button "Pesquisar" at bounding box center [830, 475] width 79 height 30
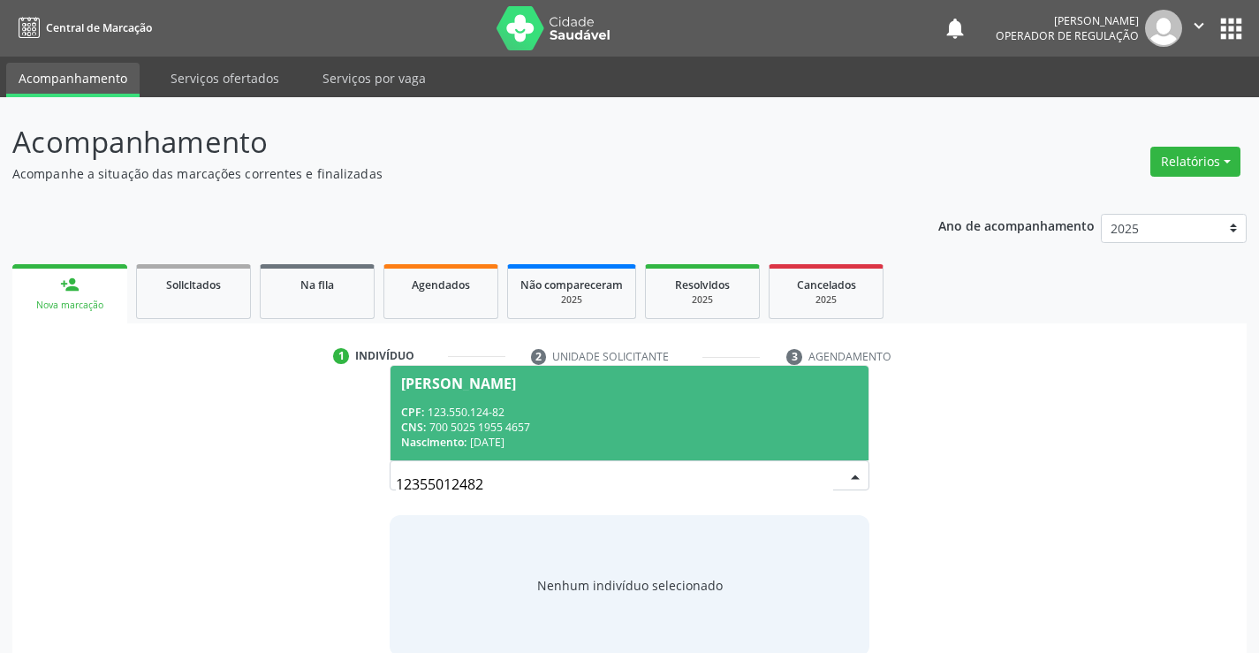
click at [540, 397] on span "Ellen Hadassa Delmondes Cordeiro CPF: 123.550.124-82 CNS: 700 5025 1955 4657 Na…" at bounding box center [628, 413] width 477 height 95
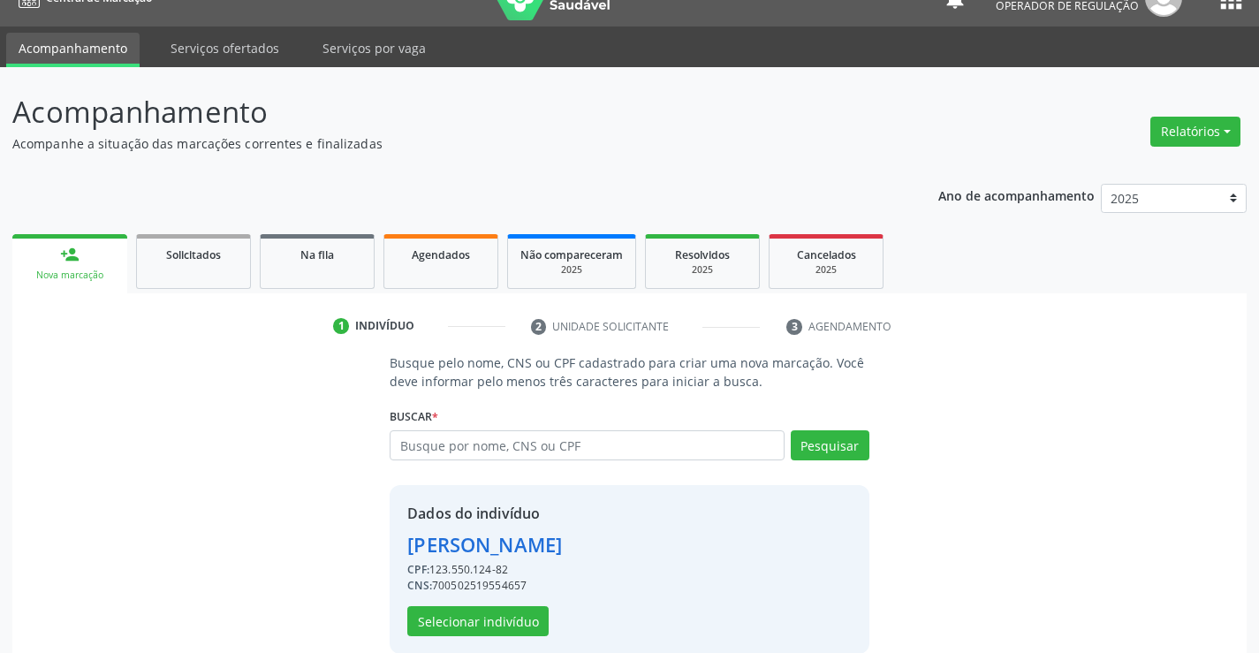
scroll to position [56, 0]
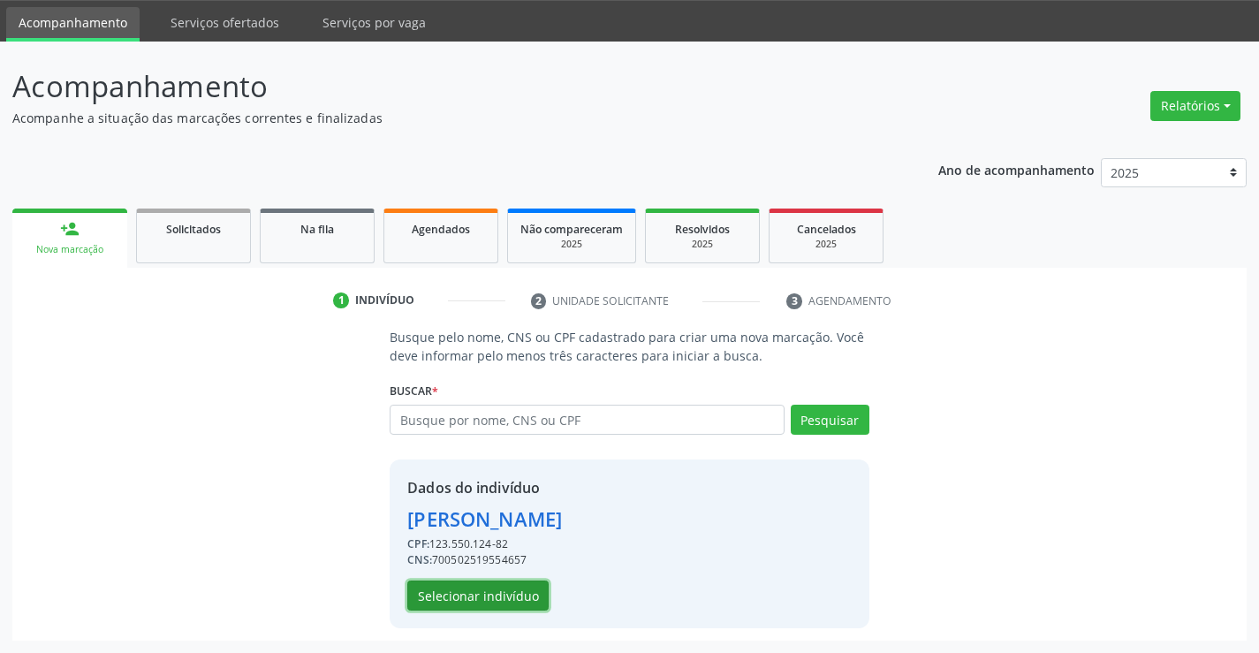
click at [464, 585] on button "Selecionar indivíduo" at bounding box center [477, 595] width 141 height 30
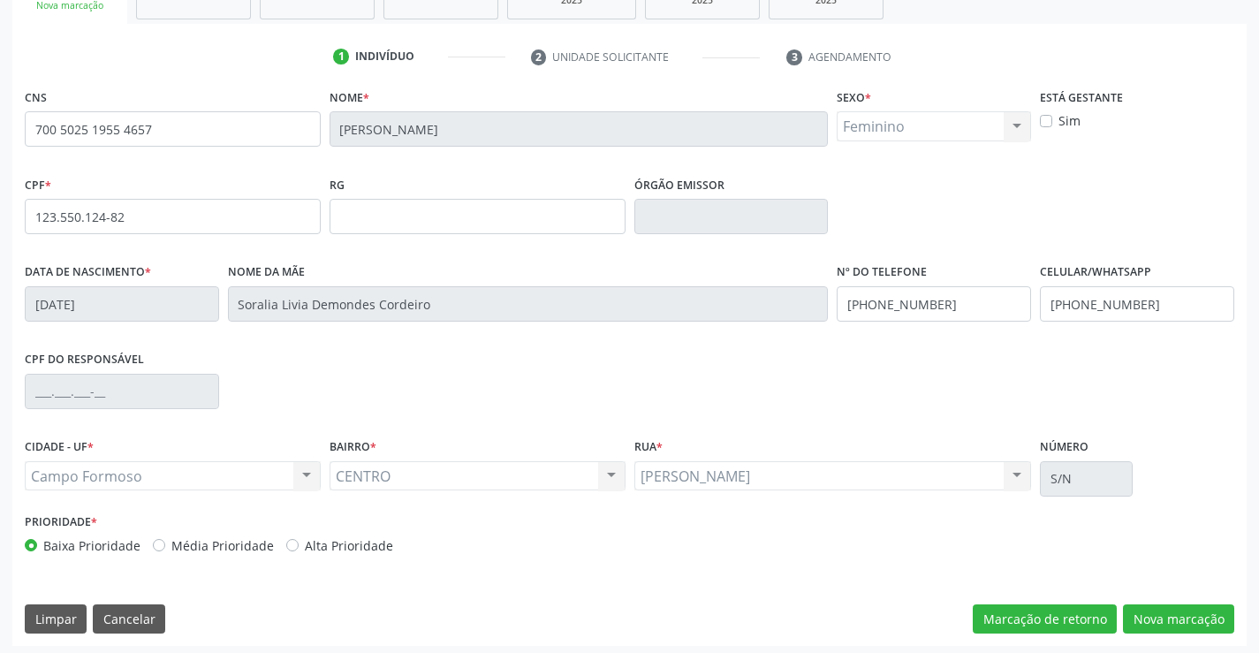
scroll to position [305, 0]
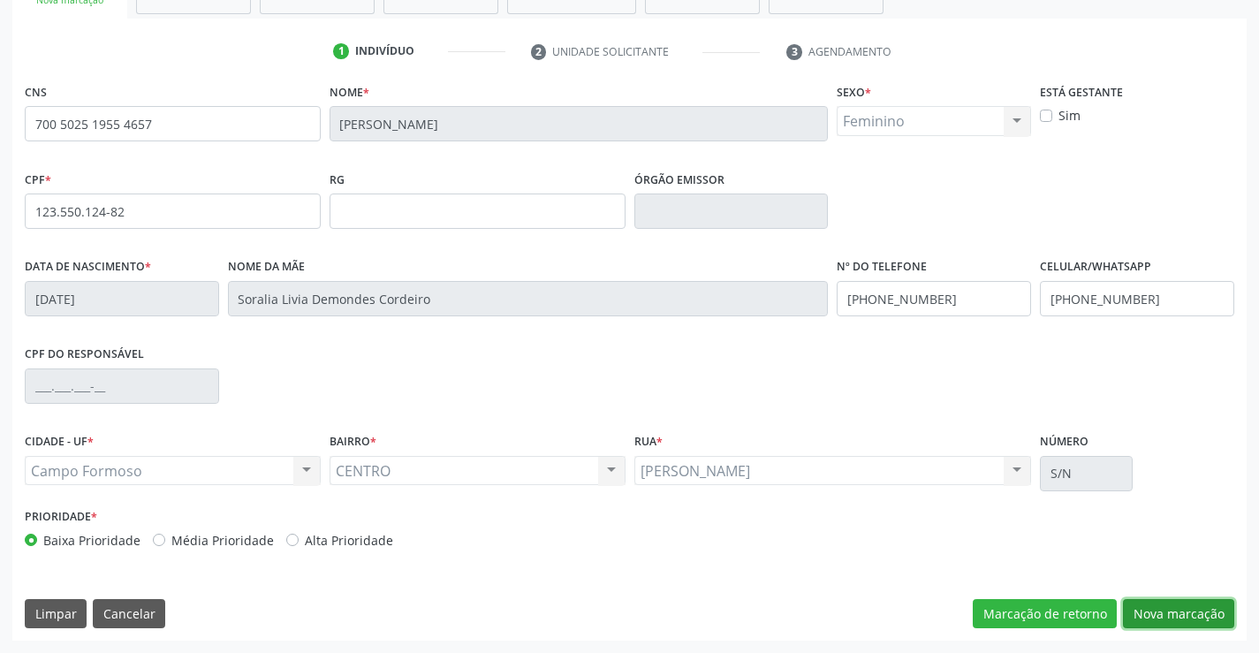
click at [1161, 606] on button "Nova marcação" at bounding box center [1178, 614] width 111 height 30
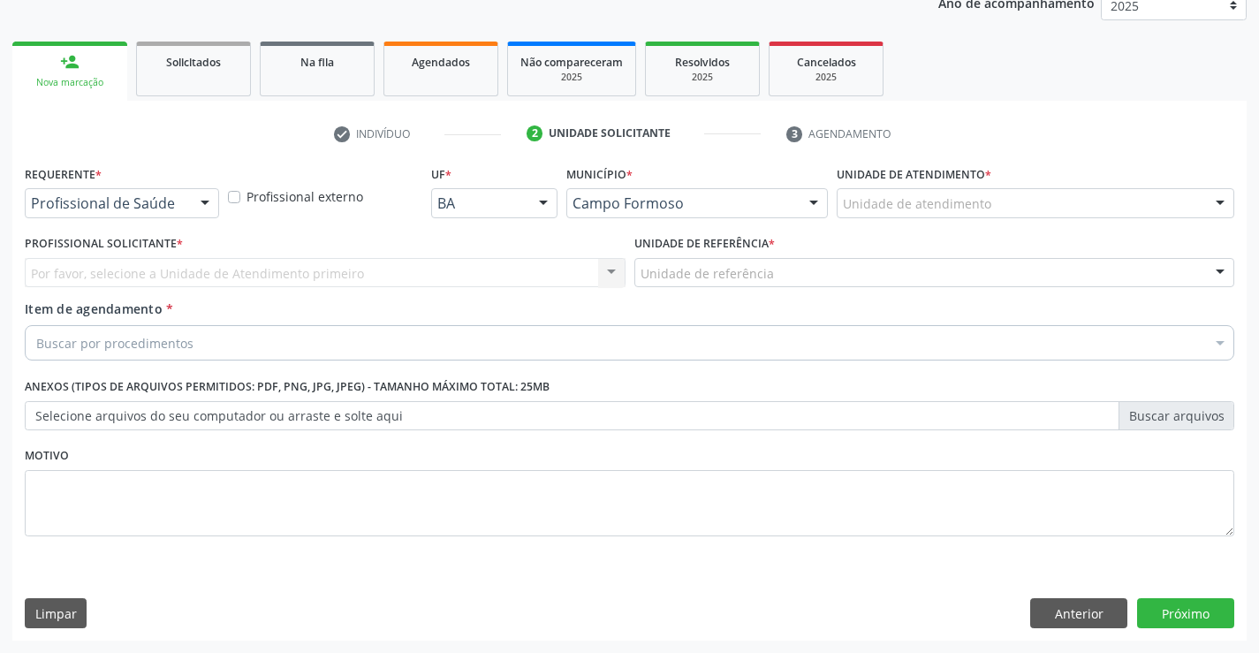
scroll to position [223, 0]
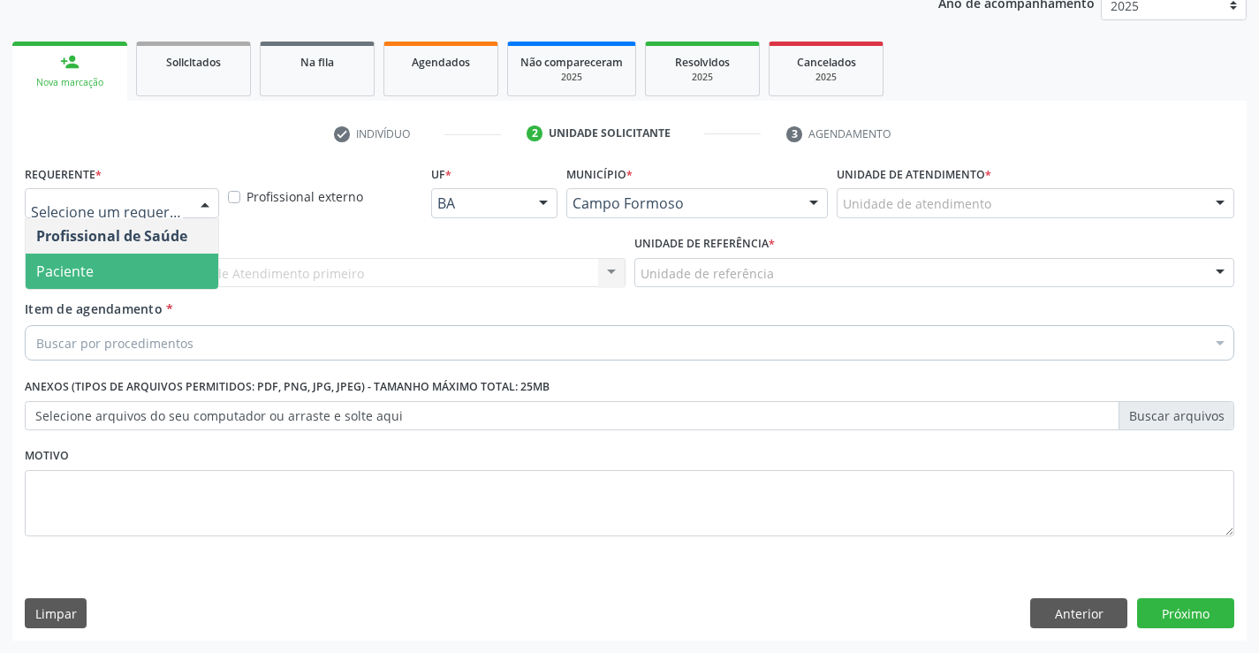
click at [112, 269] on span "Paciente" at bounding box center [122, 271] width 193 height 35
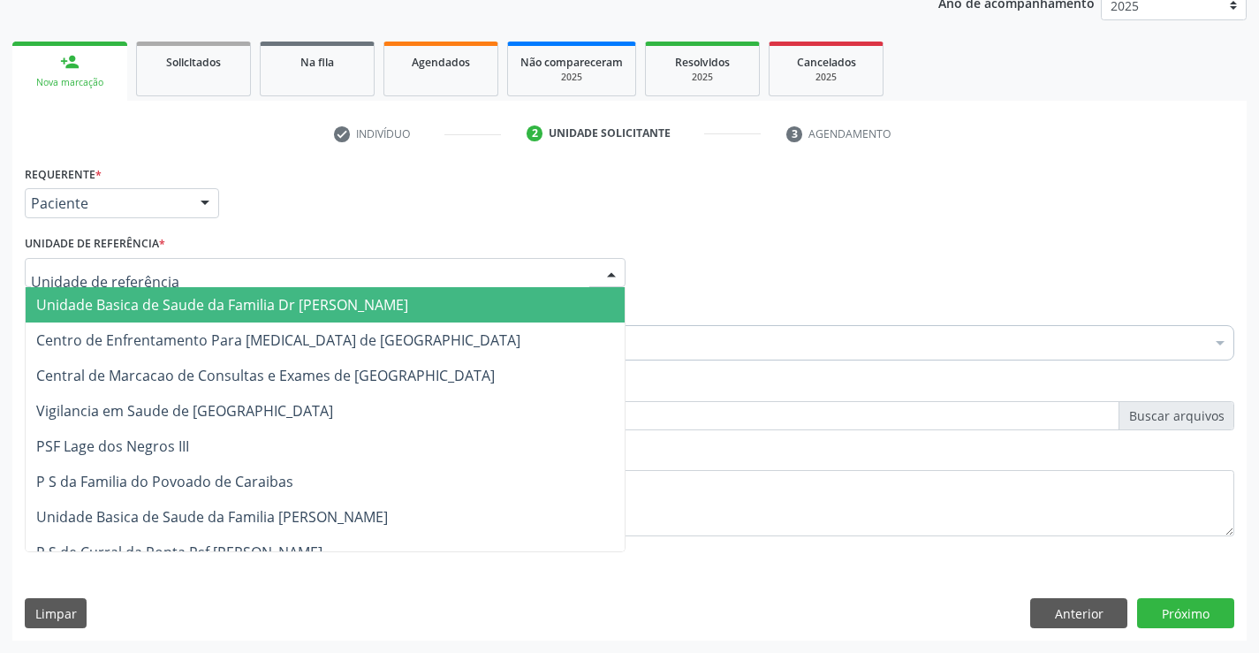
click at [136, 307] on span "Unidade Basica de Saude da Familia Dr [PERSON_NAME]" at bounding box center [222, 304] width 372 height 19
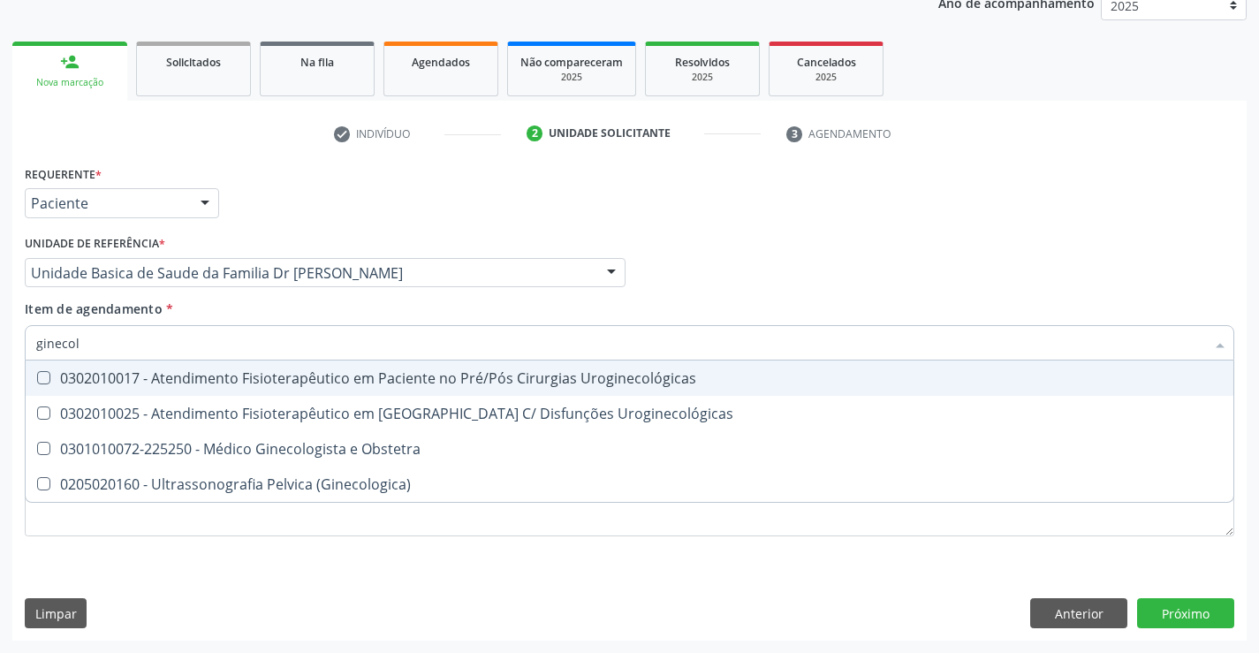
type input "ginecolo"
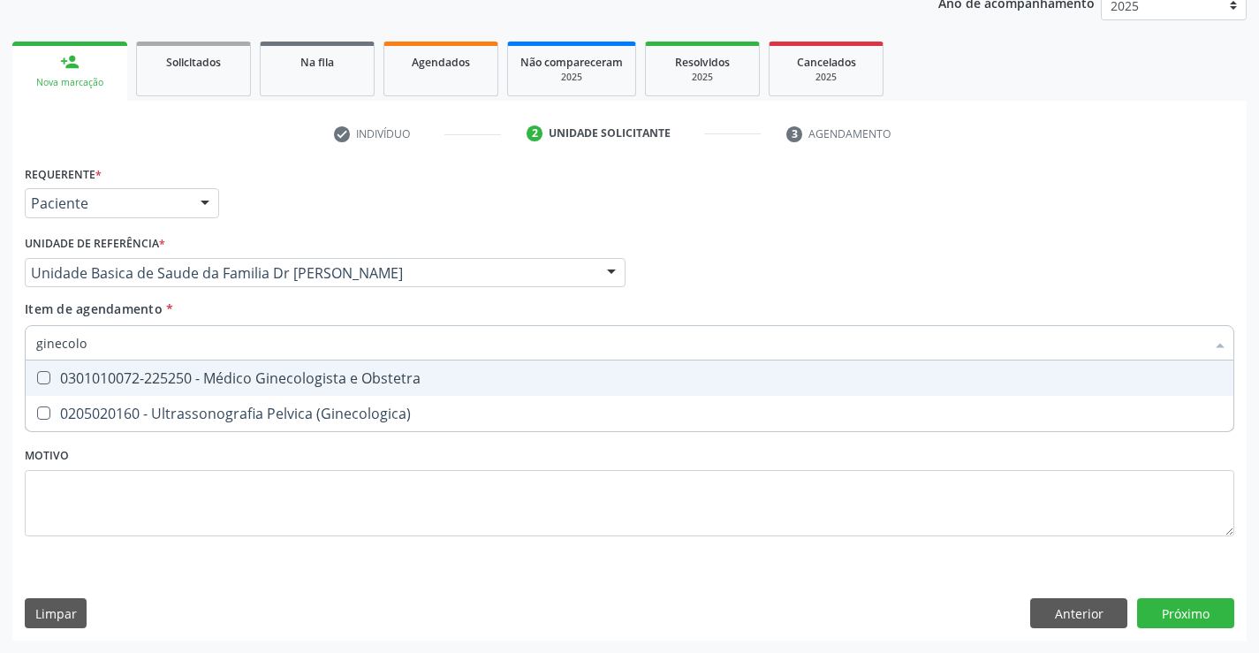
click at [373, 375] on div "0301010072-225250 - Médico Ginecologista e Obstetra" at bounding box center [629, 378] width 1186 height 14
checkbox Obstetra "true"
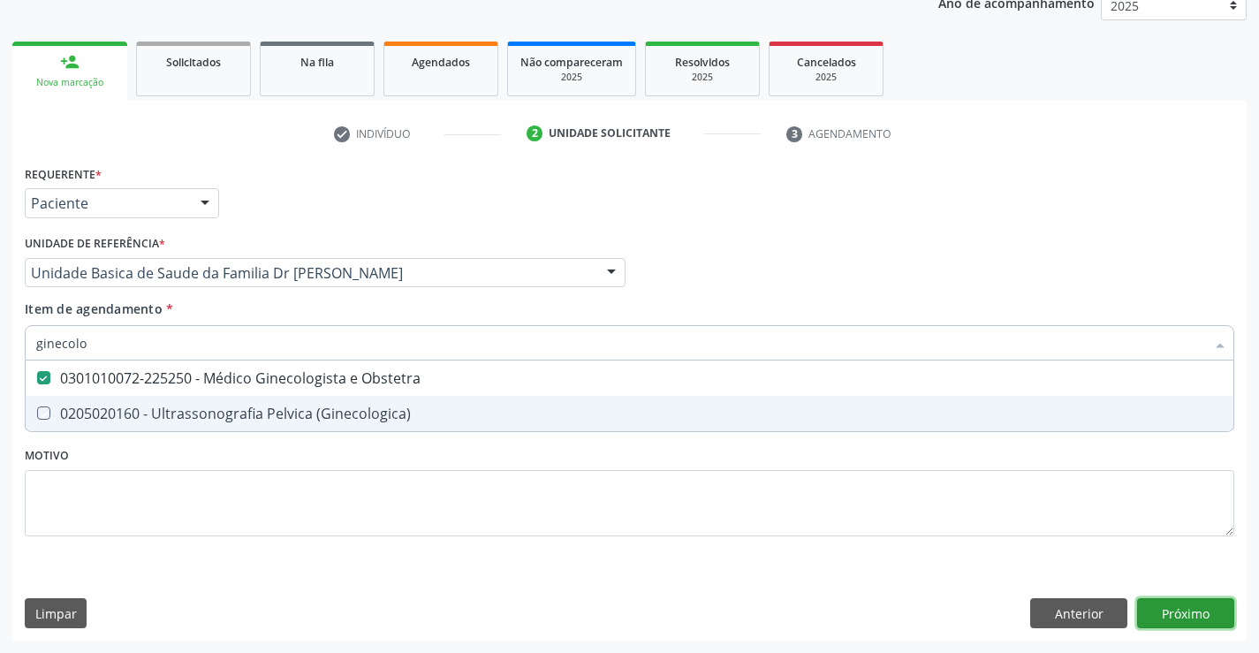
click at [1175, 603] on div "Requerente * Paciente Profissional de Saúde Paciente Nenhum resultado encontrad…" at bounding box center [629, 401] width 1234 height 480
checkbox \(Ginecologica\) "true"
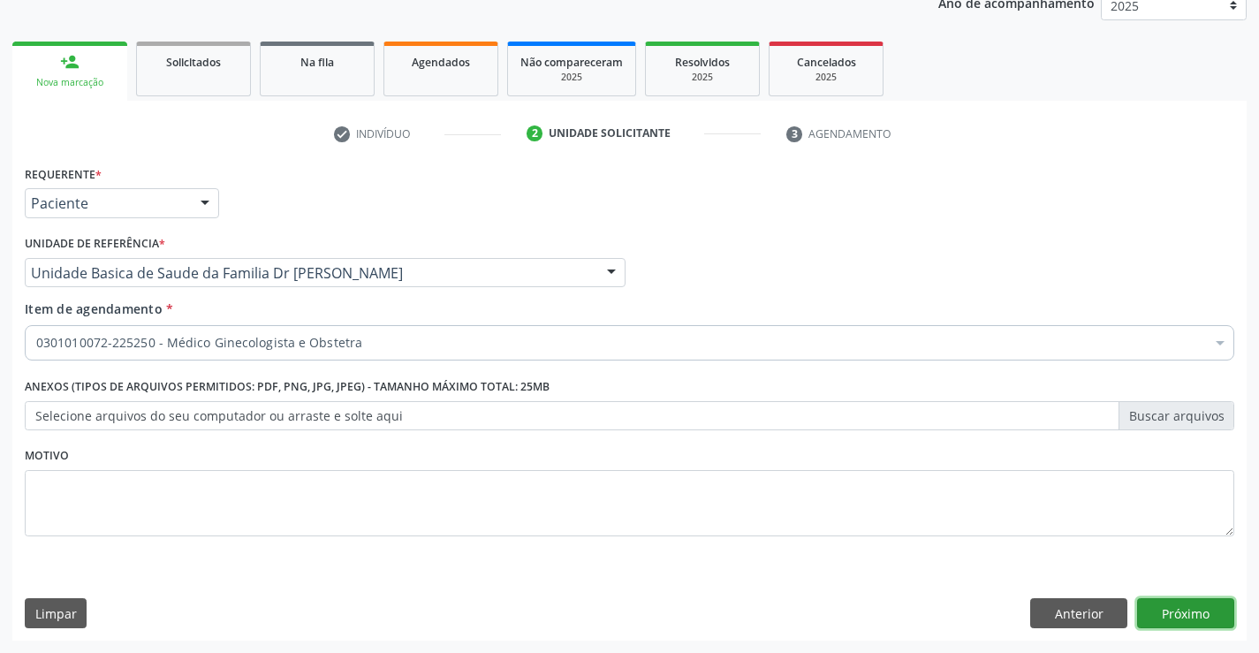
click at [1175, 603] on button "Próximo" at bounding box center [1185, 613] width 97 height 30
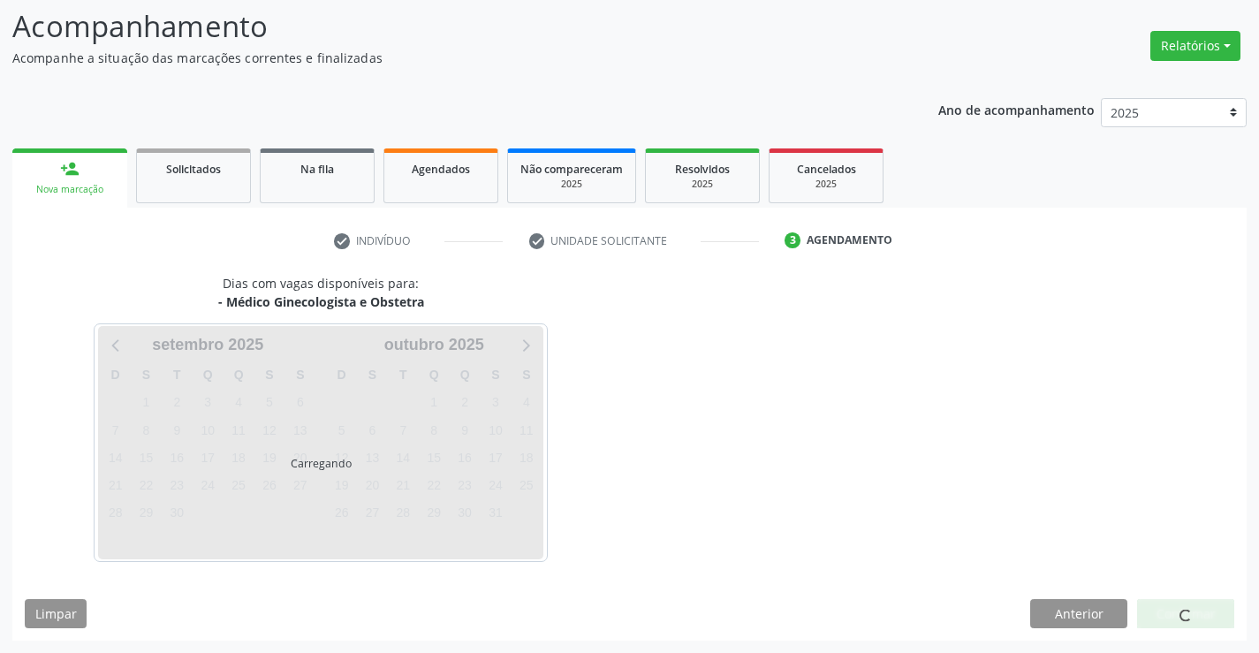
scroll to position [116, 0]
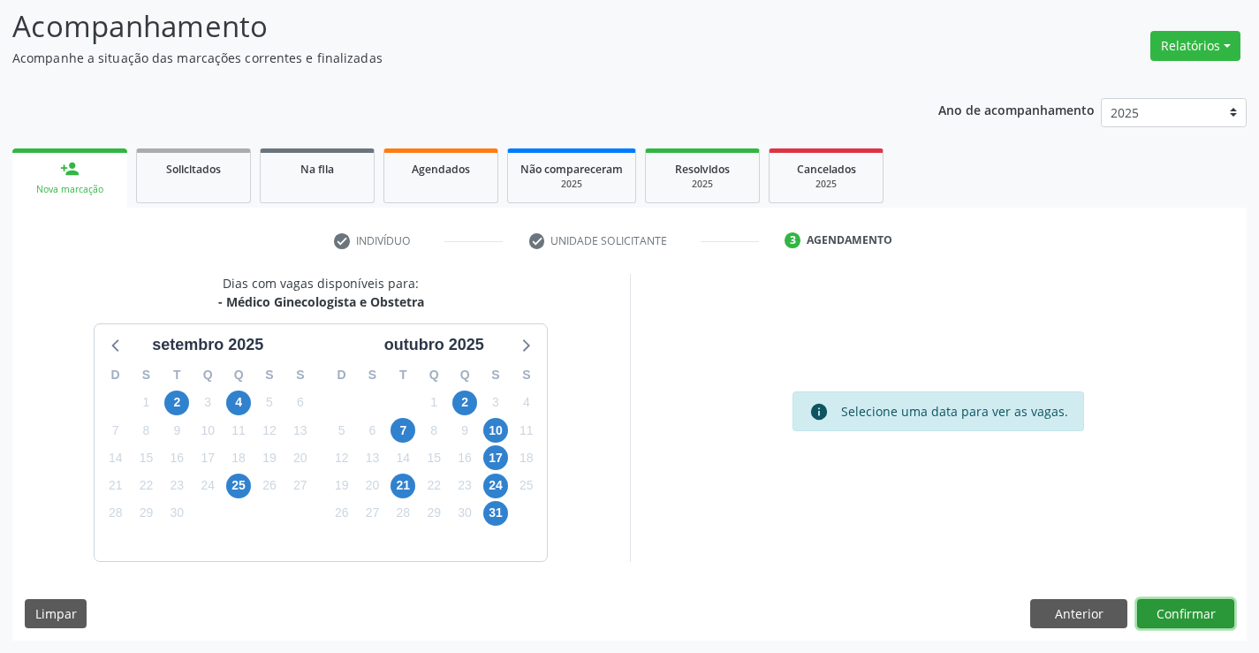
click at [1175, 615] on button "Confirmar" at bounding box center [1185, 614] width 97 height 30
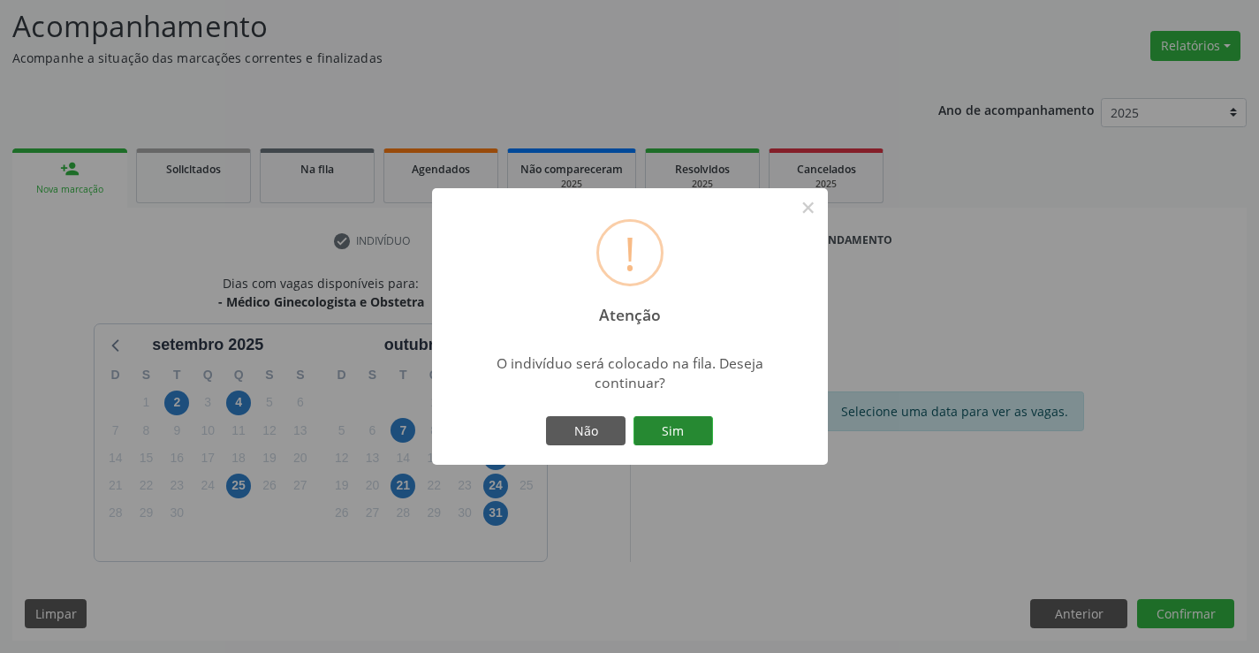
click at [670, 419] on button "Sim" at bounding box center [672, 431] width 79 height 30
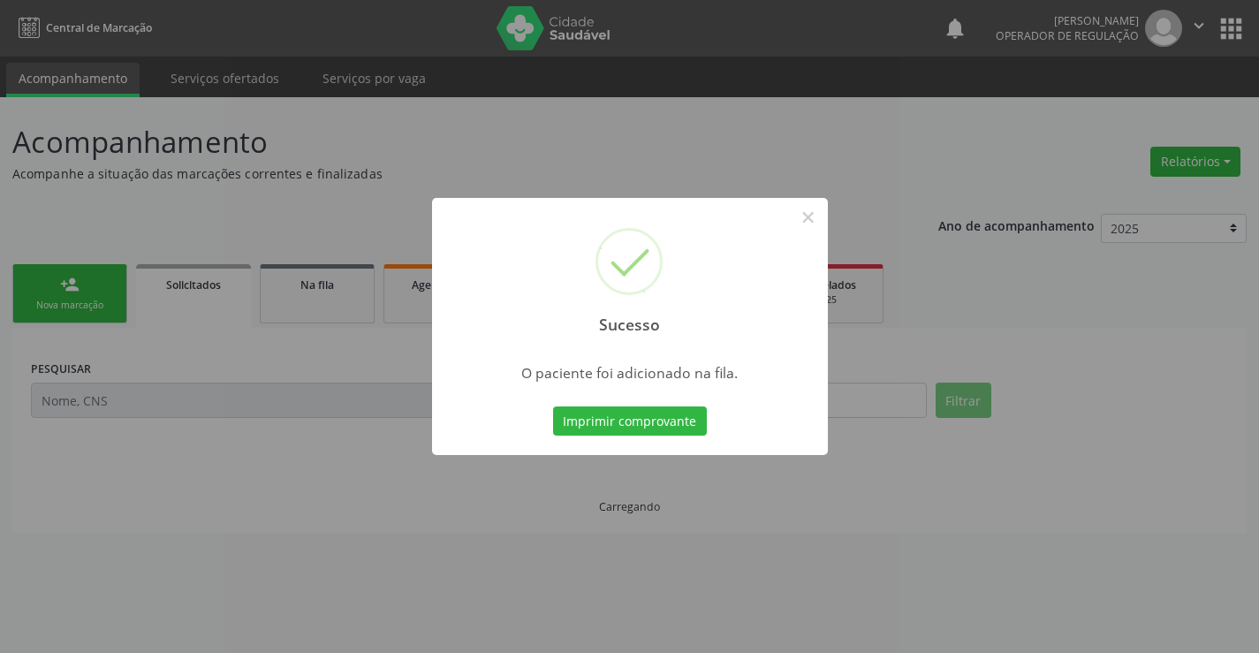
scroll to position [0, 0]
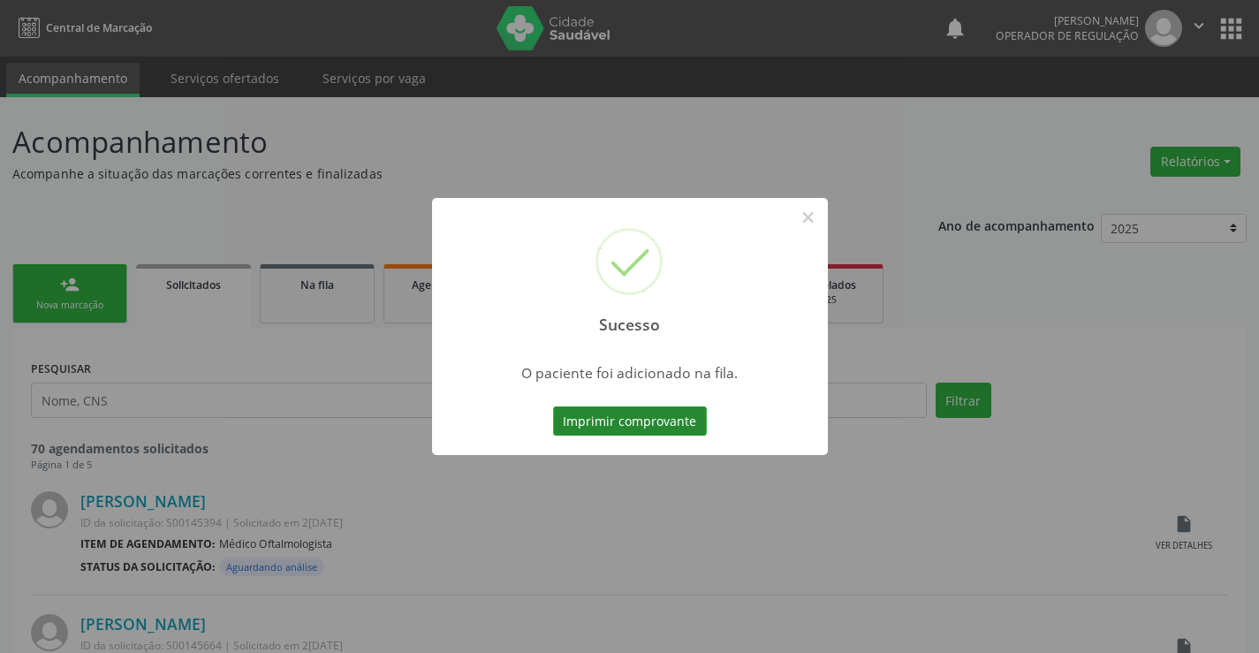
click at [621, 417] on button "Imprimir comprovante" at bounding box center [630, 421] width 154 height 30
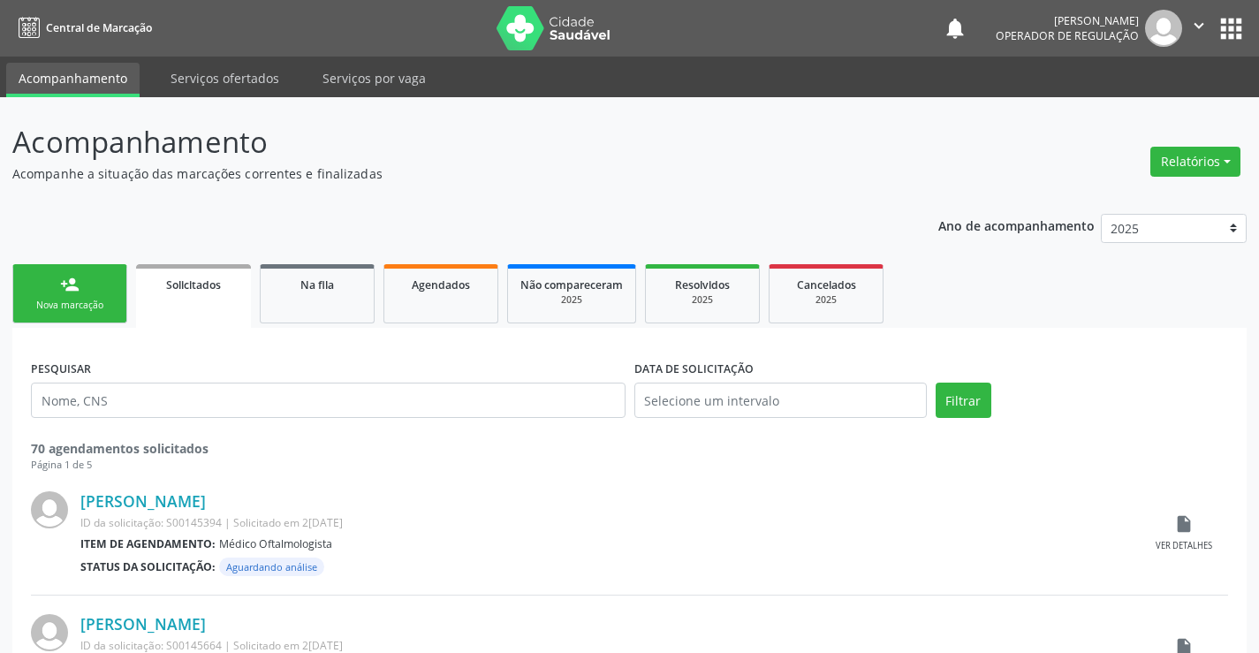
click at [68, 292] on div "person_add" at bounding box center [69, 284] width 19 height 19
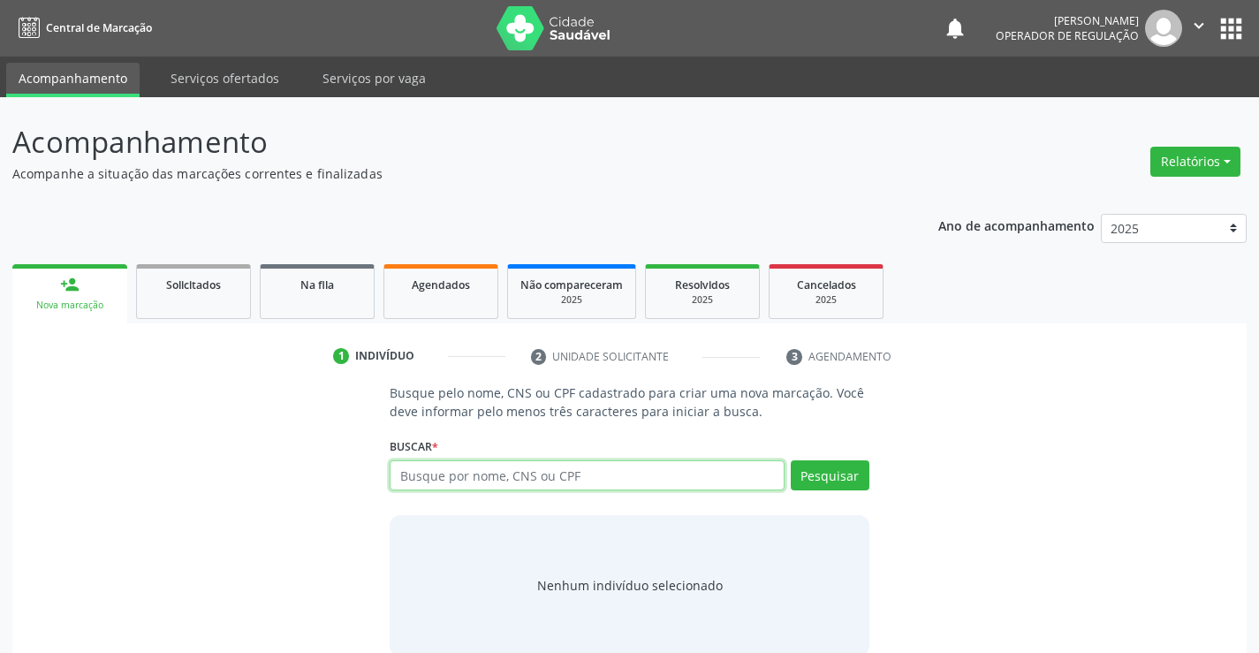
click at [579, 479] on input "text" at bounding box center [587, 475] width 394 height 30
click at [614, 473] on input "text" at bounding box center [587, 475] width 394 height 30
type input "705402452931898"
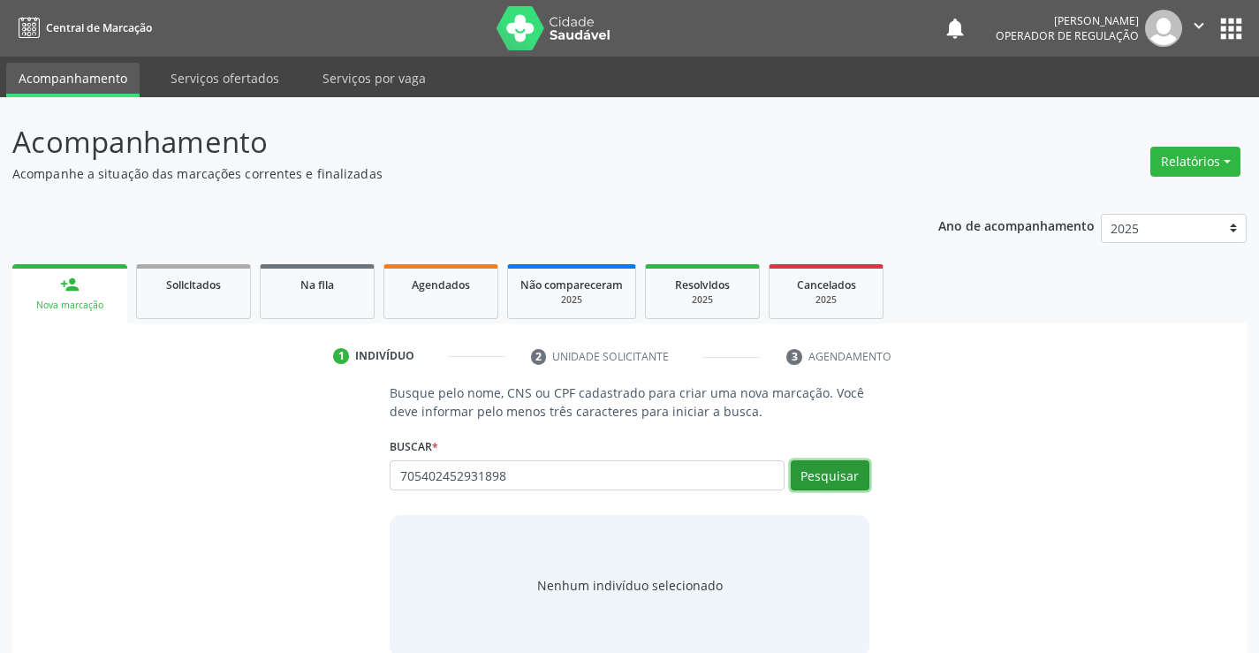
click at [811, 468] on button "Pesquisar" at bounding box center [830, 475] width 79 height 30
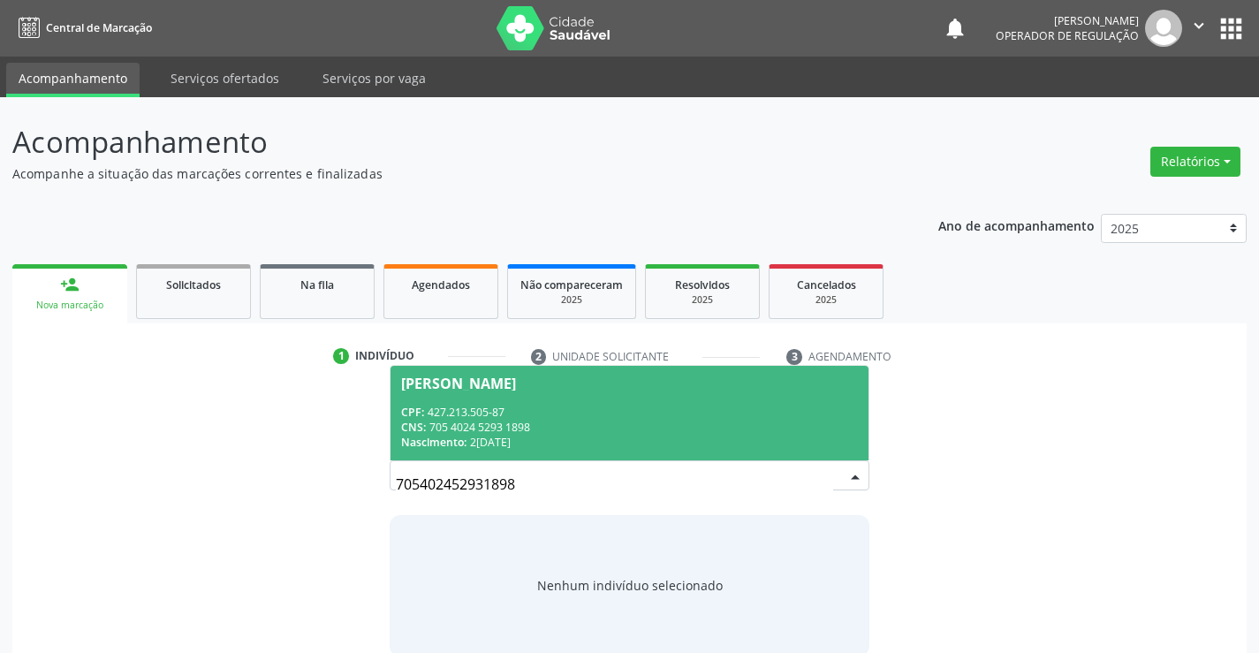
click at [558, 400] on span "Firmo Ribeiro de Sousa CPF: 427.213.505-87 CNS: 705 4024 5293 1898 Nascimento: …" at bounding box center [628, 413] width 477 height 95
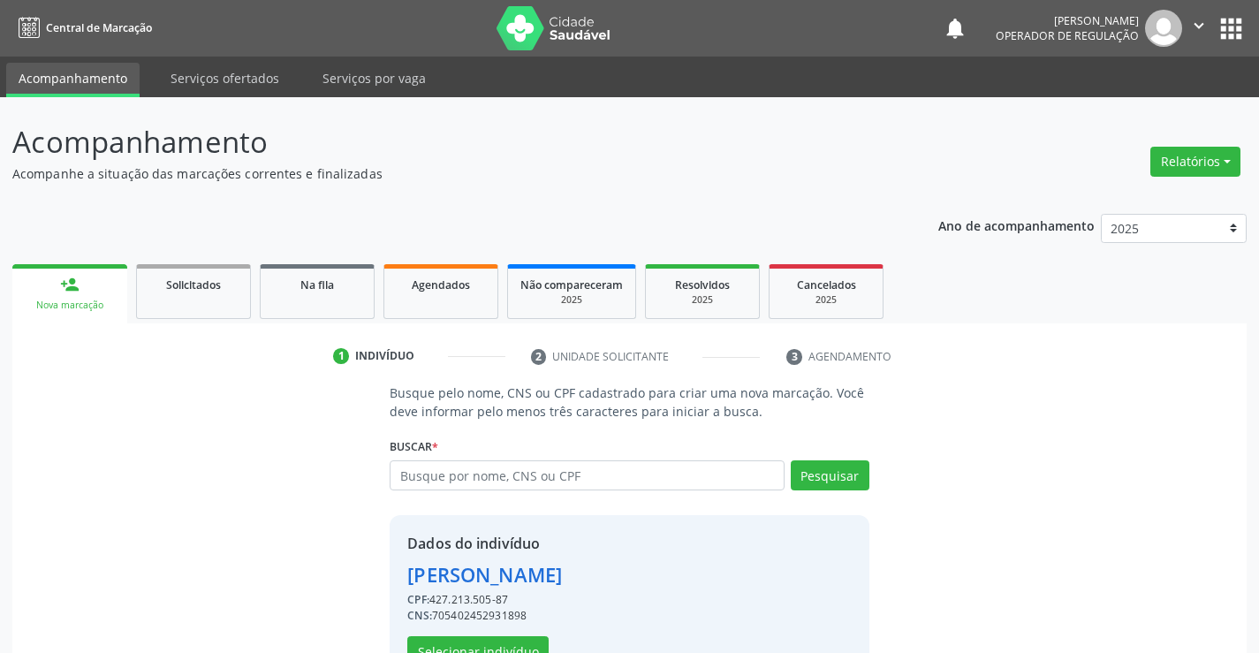
scroll to position [56, 0]
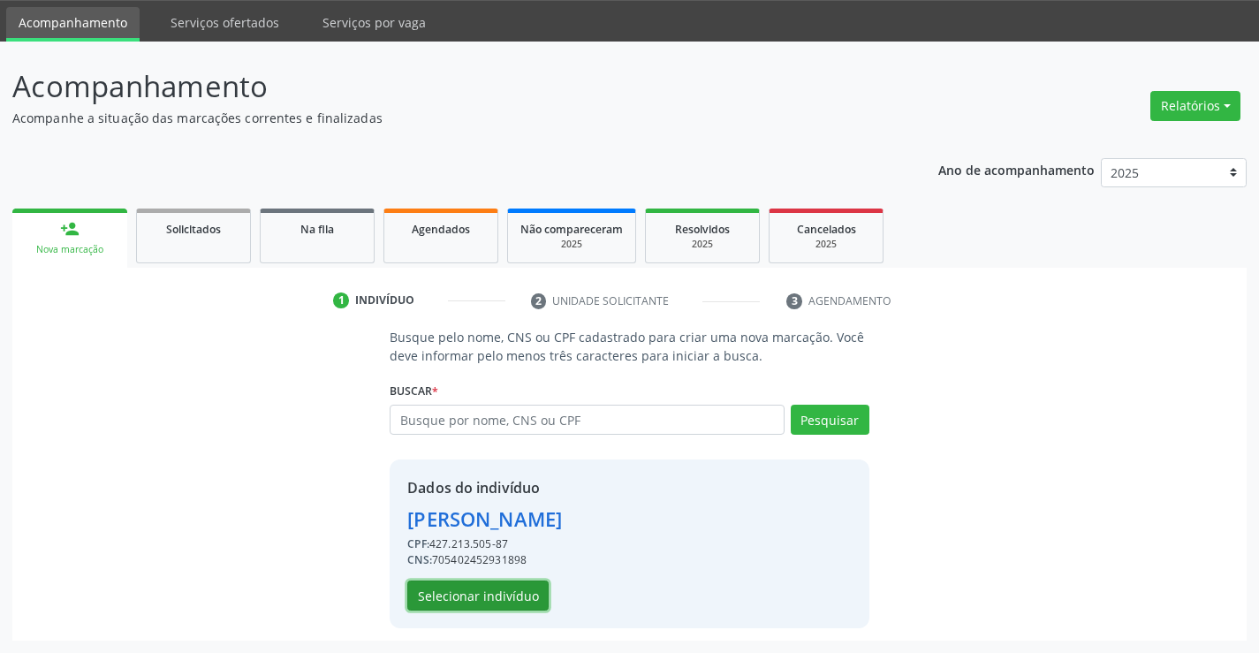
click at [475, 593] on button "Selecionar indivíduo" at bounding box center [477, 595] width 141 height 30
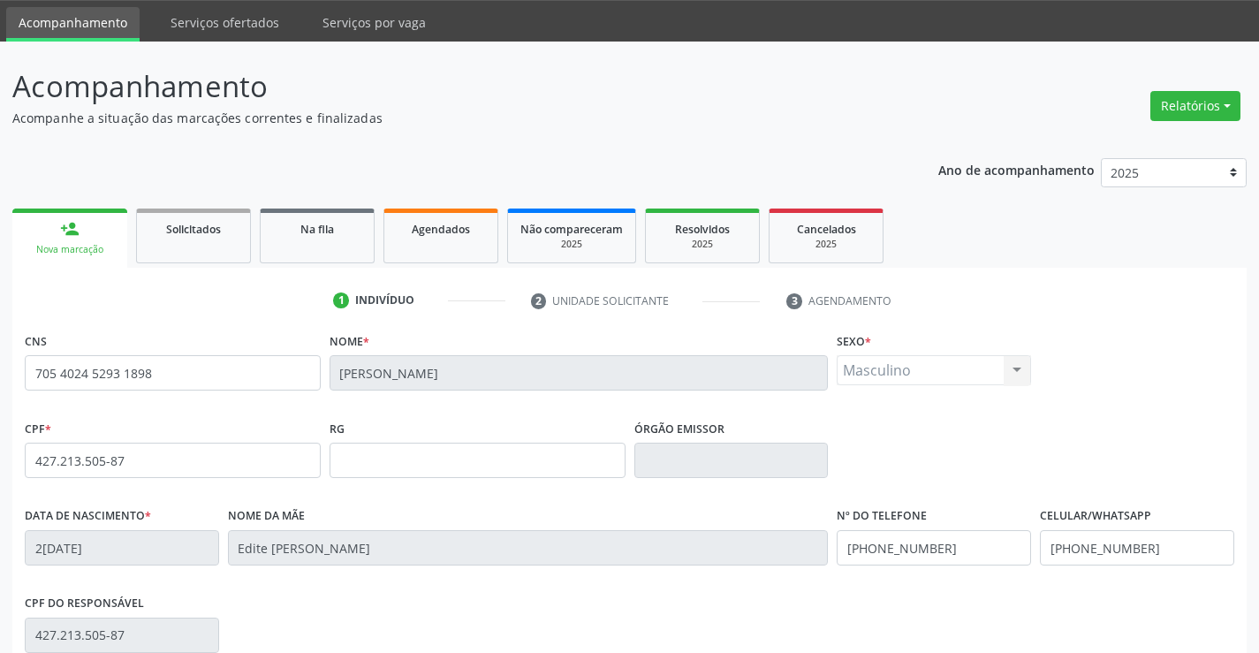
scroll to position [305, 0]
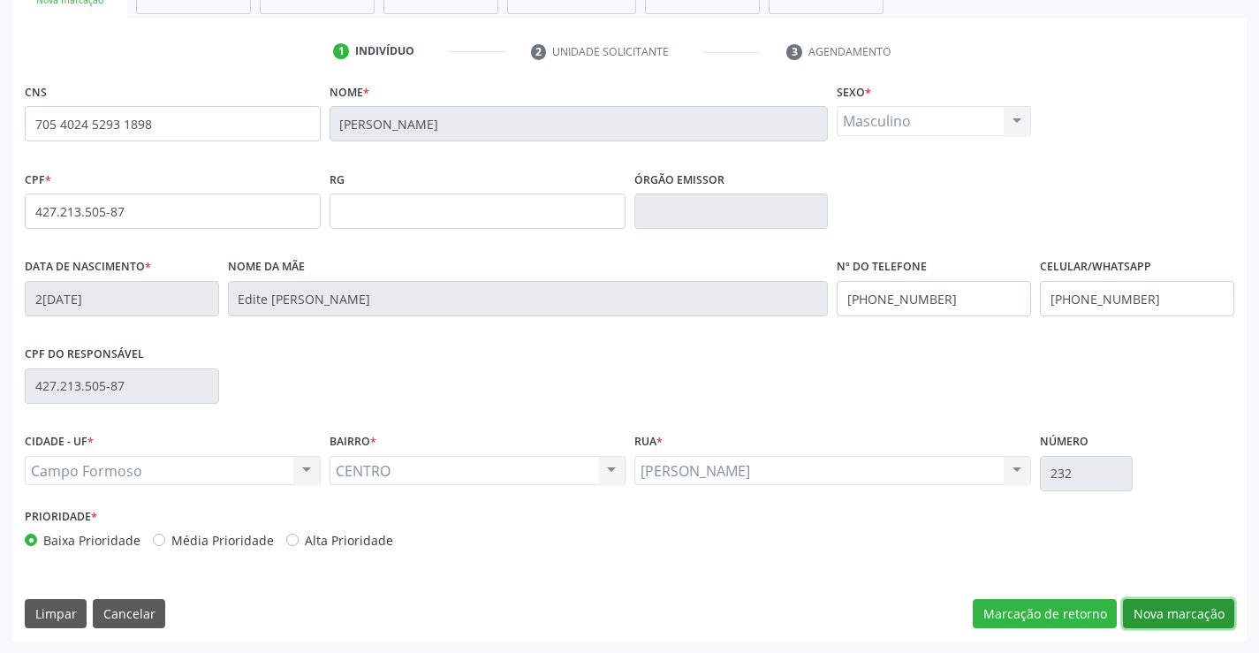
click at [1178, 604] on button "Nova marcação" at bounding box center [1178, 614] width 111 height 30
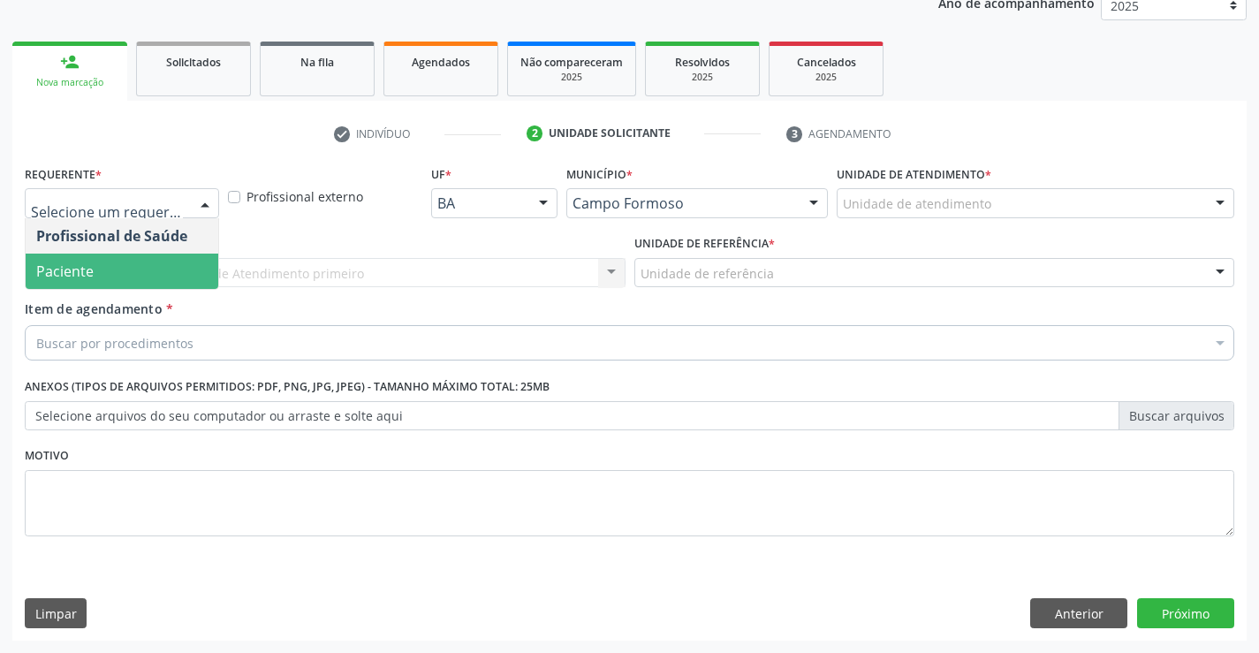
click at [104, 278] on span "Paciente" at bounding box center [122, 271] width 193 height 35
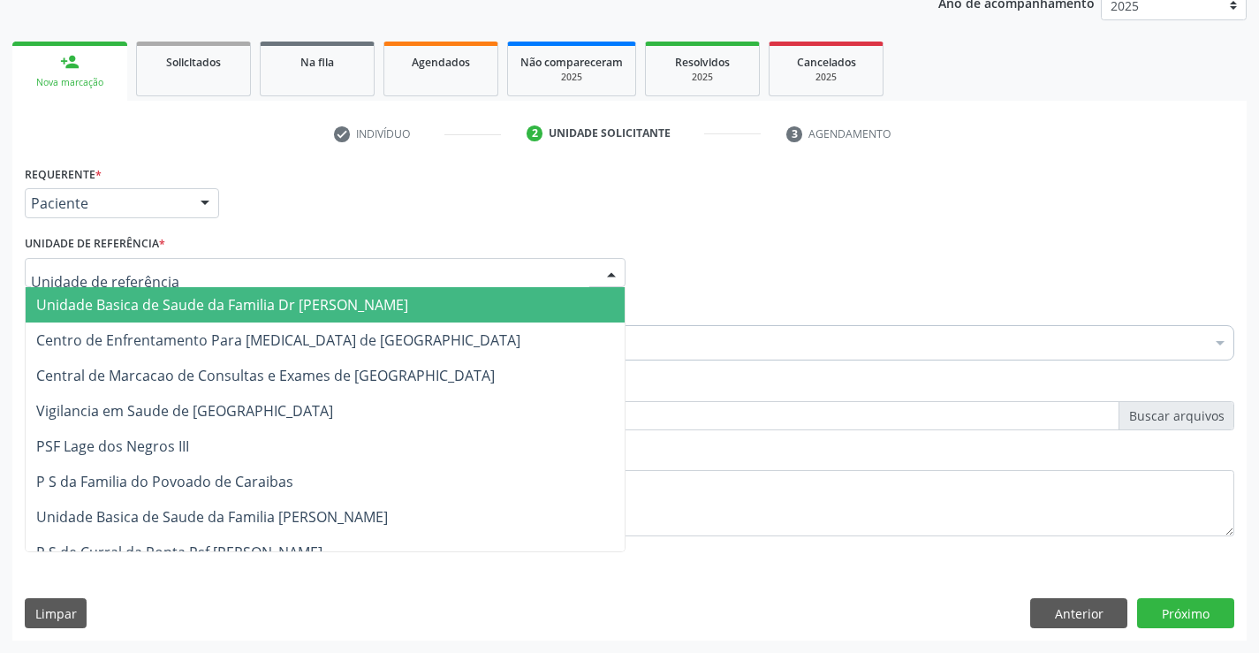
click at [104, 295] on span "Unidade Basica de Saude da Familia Dr [PERSON_NAME]" at bounding box center [222, 304] width 372 height 19
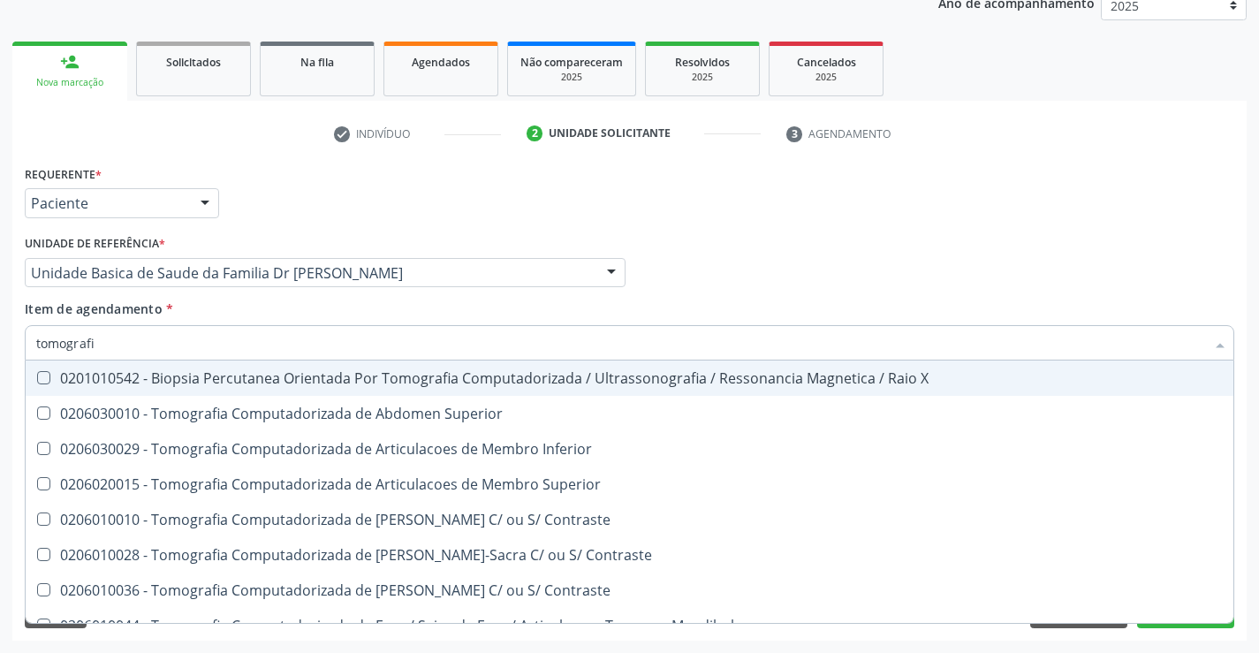
type input "tomografia"
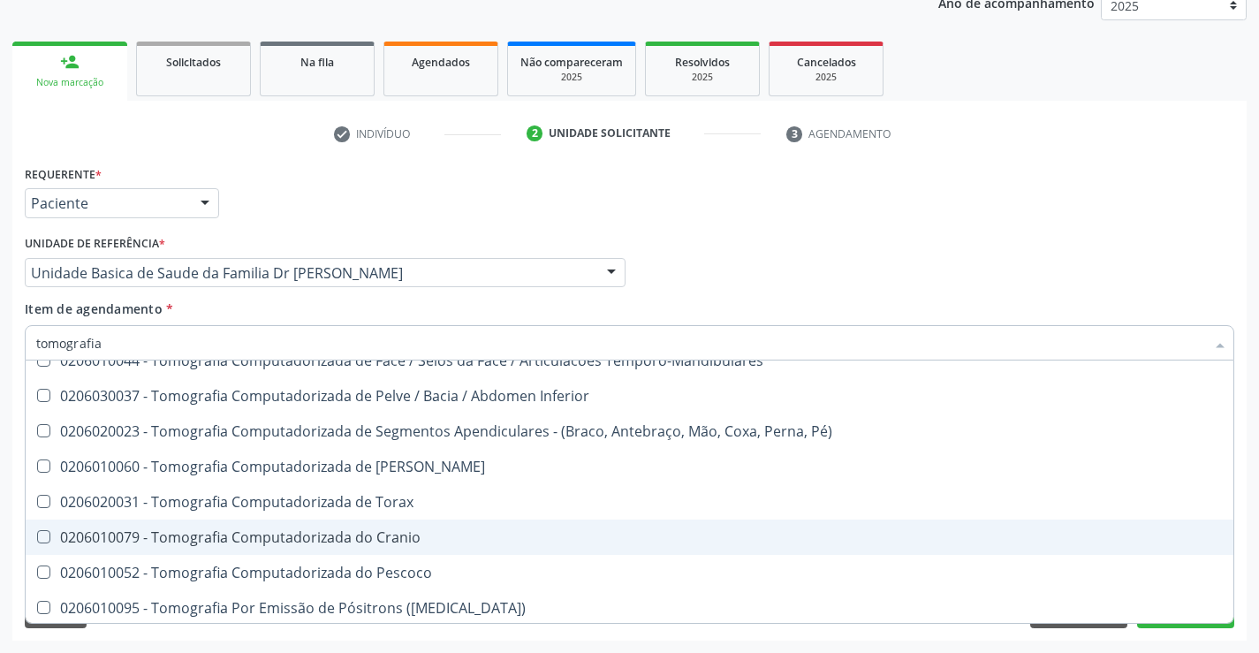
scroll to position [303, 0]
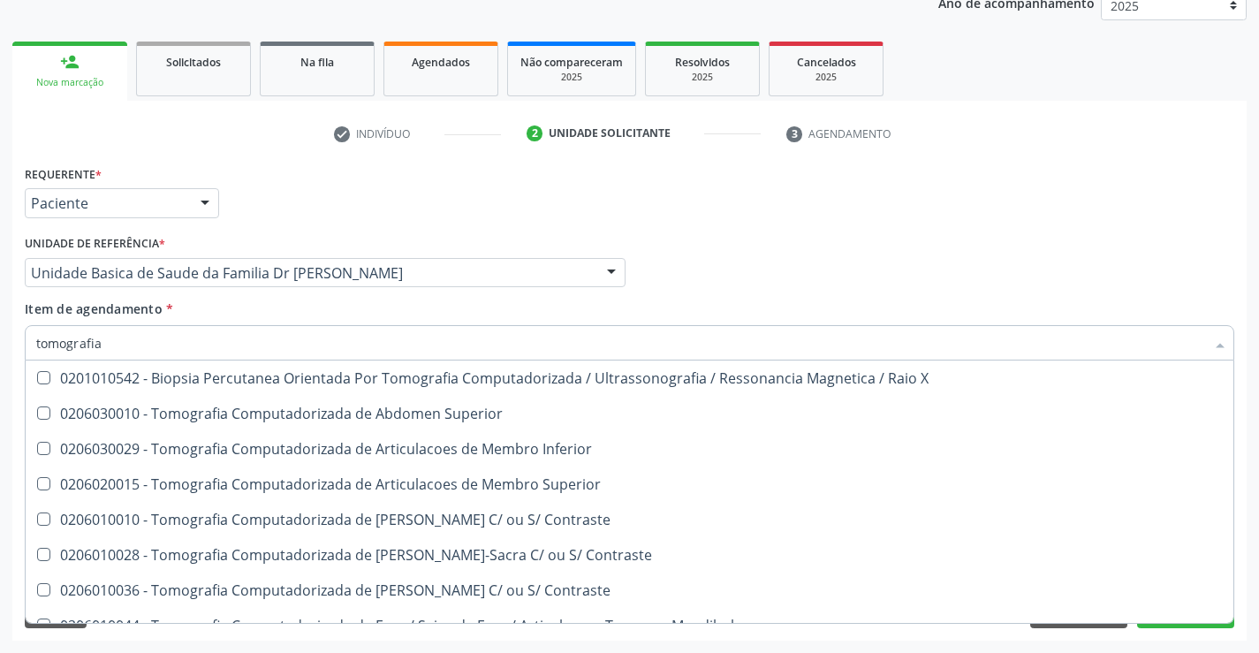
scroll to position [303, 0]
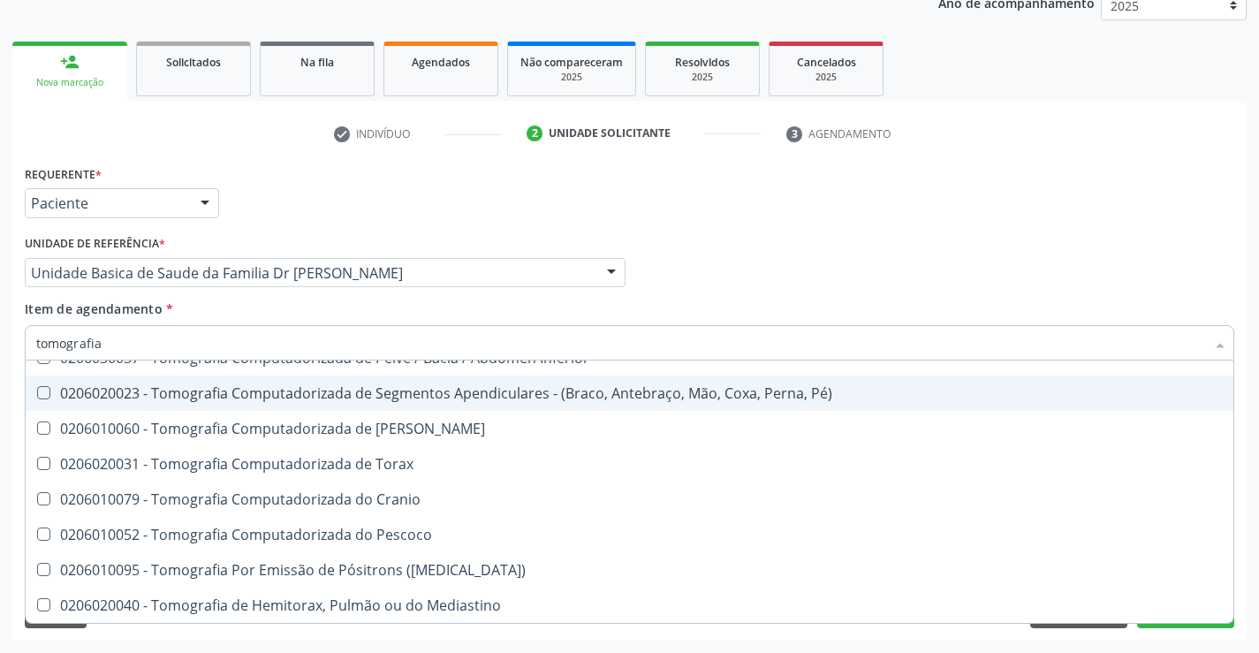
click at [432, 390] on div "0206020023 - Tomografia Computadorizada de Segmentos Apendiculares - (Braco, An…" at bounding box center [629, 393] width 1186 height 14
checkbox Pé\) "true"
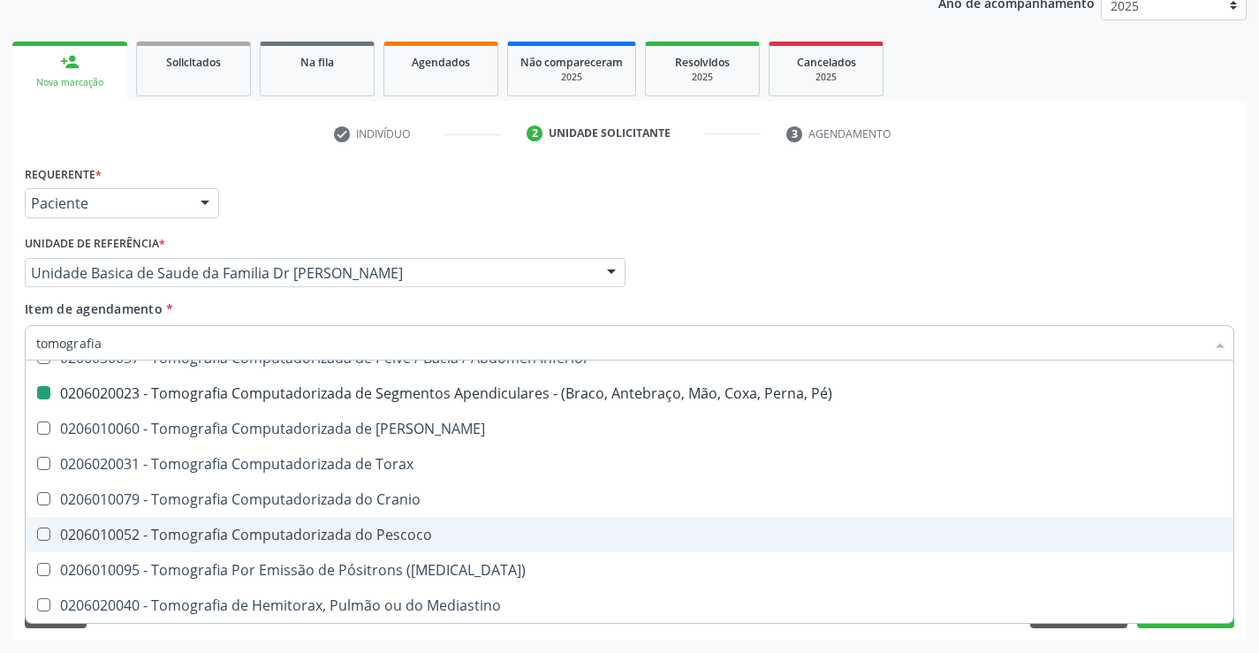
click at [1246, 525] on div "Acompanhamento Acompanhe a situação das marcações correntes e finalizadas Relat…" at bounding box center [629, 264] width 1259 height 778
checkbox Superior "true"
checkbox Pé\) "false"
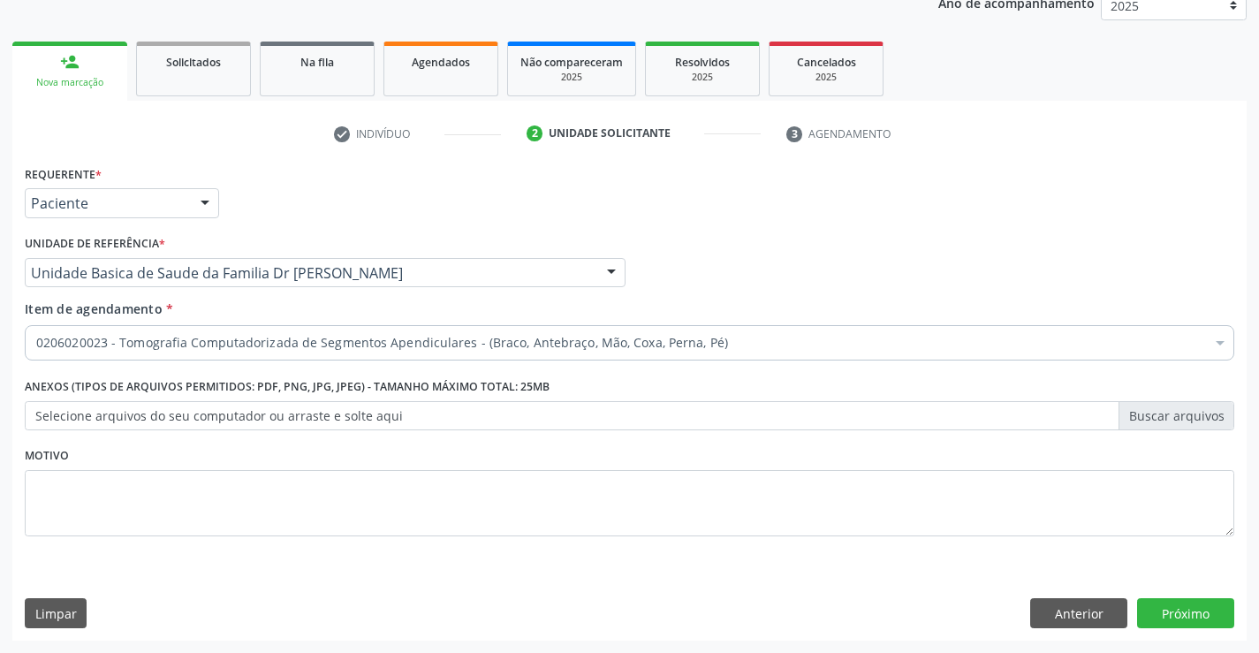
scroll to position [0, 0]
click at [1170, 605] on button "Próximo" at bounding box center [1185, 613] width 97 height 30
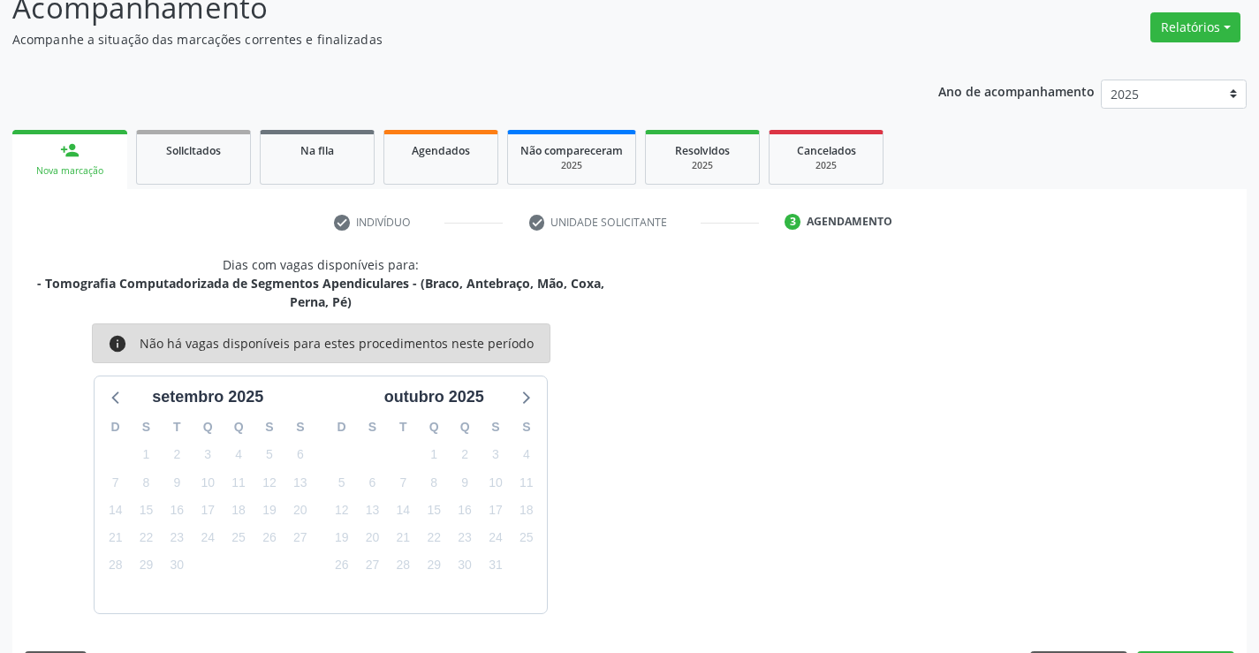
scroll to position [186, 0]
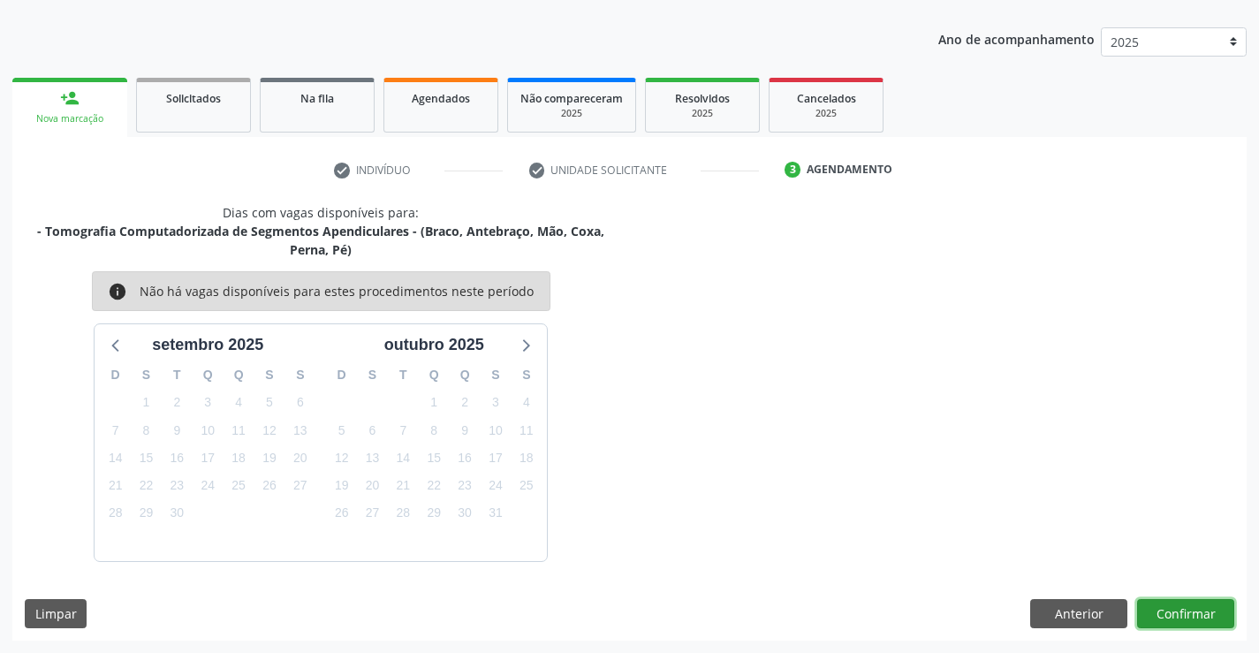
click at [1170, 605] on button "Confirmar" at bounding box center [1185, 614] width 97 height 30
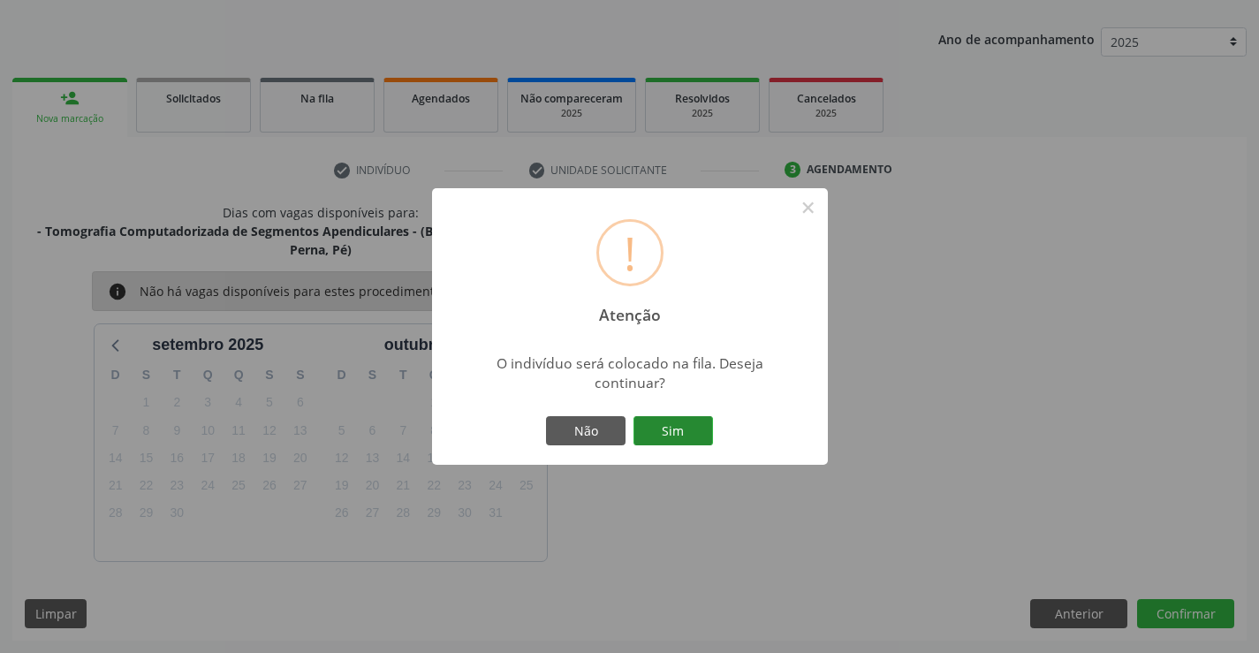
click at [663, 422] on button "Sim" at bounding box center [672, 431] width 79 height 30
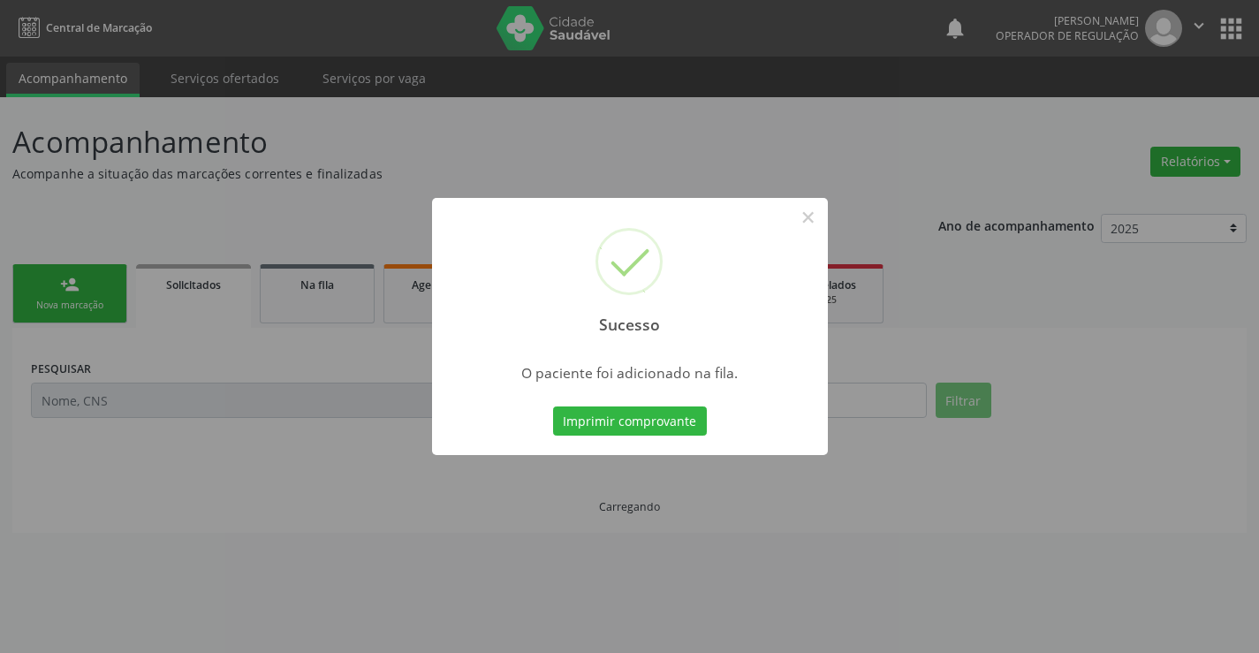
scroll to position [0, 0]
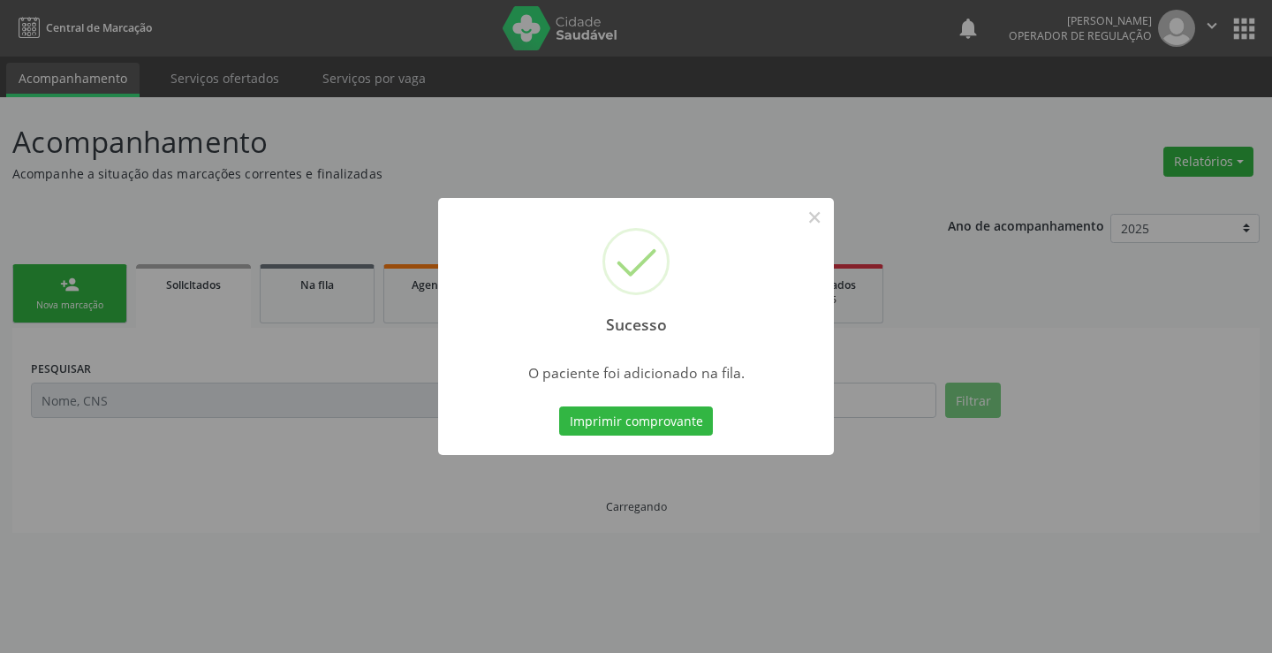
click at [663, 422] on button "Imprimir comprovante" at bounding box center [636, 421] width 154 height 30
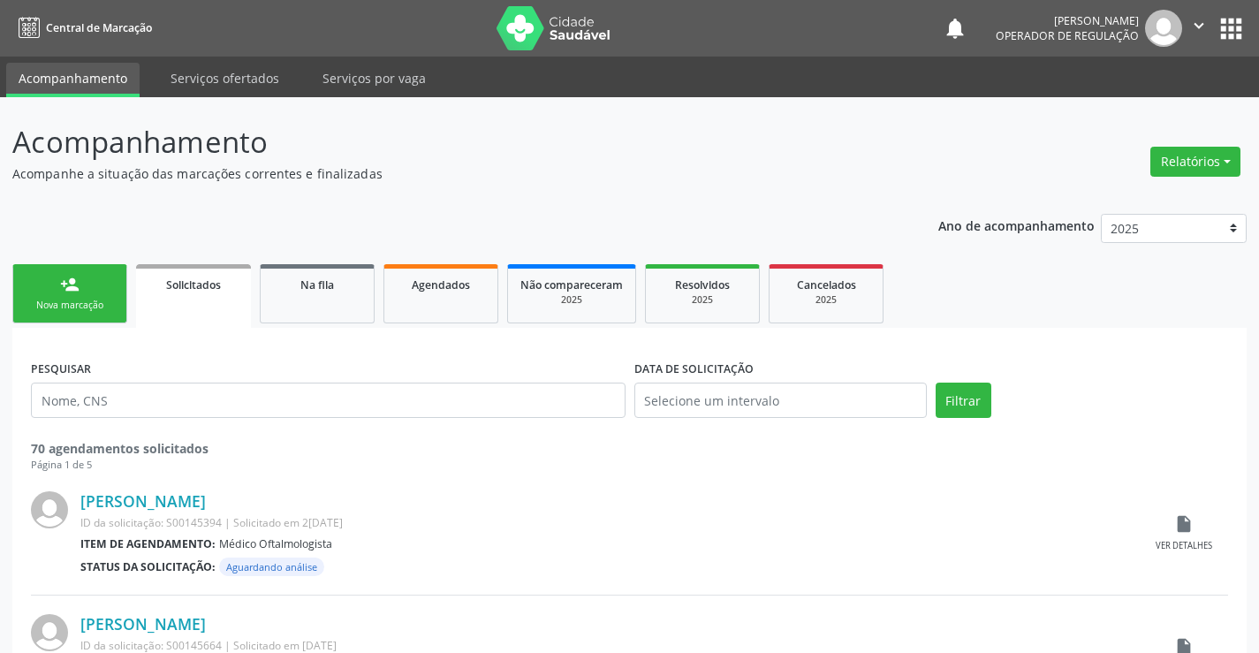
click at [86, 293] on link "person_add Nova marcação" at bounding box center [69, 293] width 115 height 59
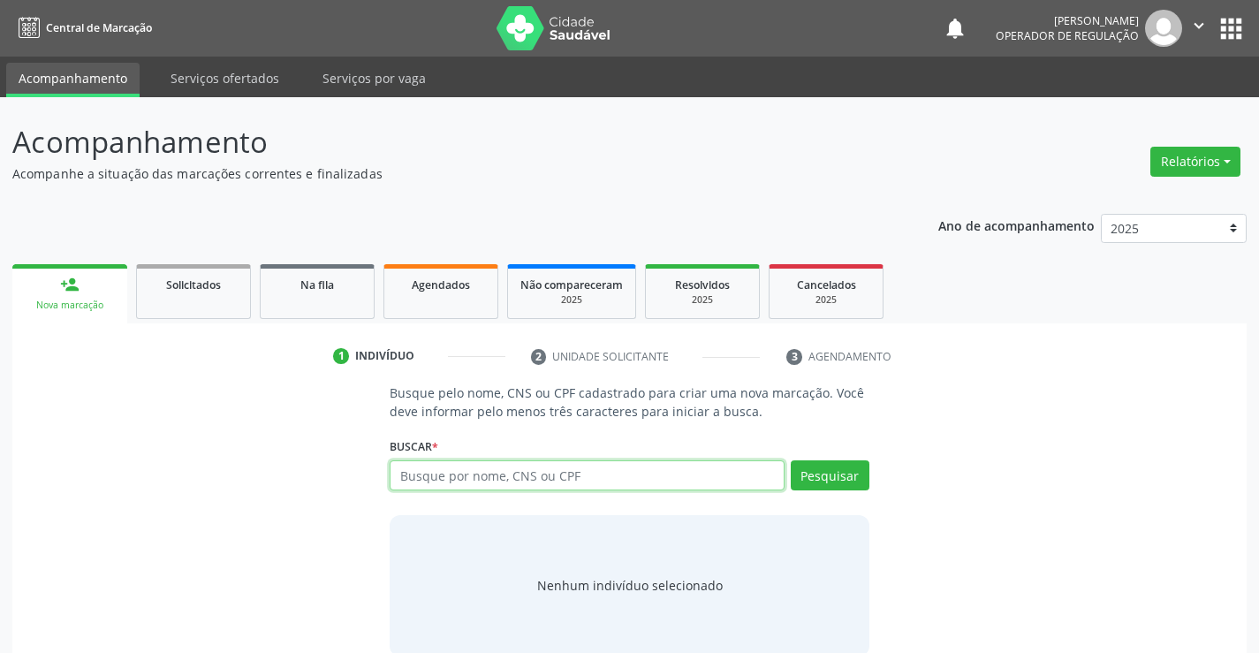
click at [510, 473] on input "text" at bounding box center [587, 475] width 394 height 30
type input "709801099410992"
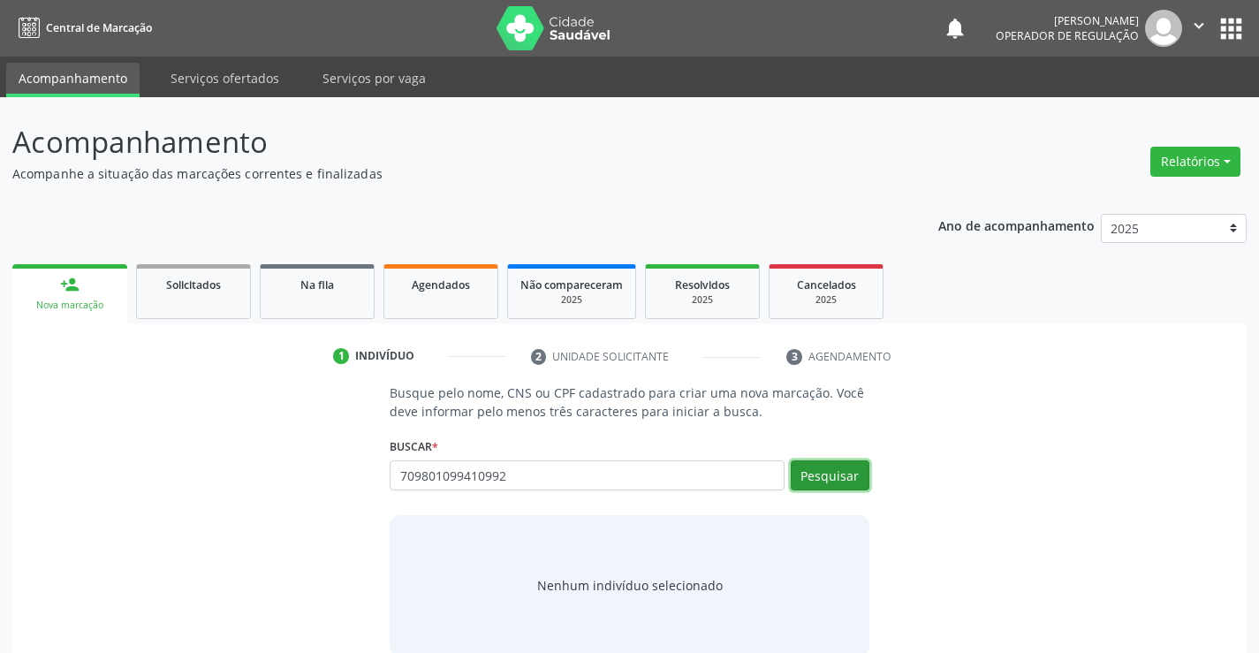
click at [823, 475] on button "Pesquisar" at bounding box center [830, 475] width 79 height 30
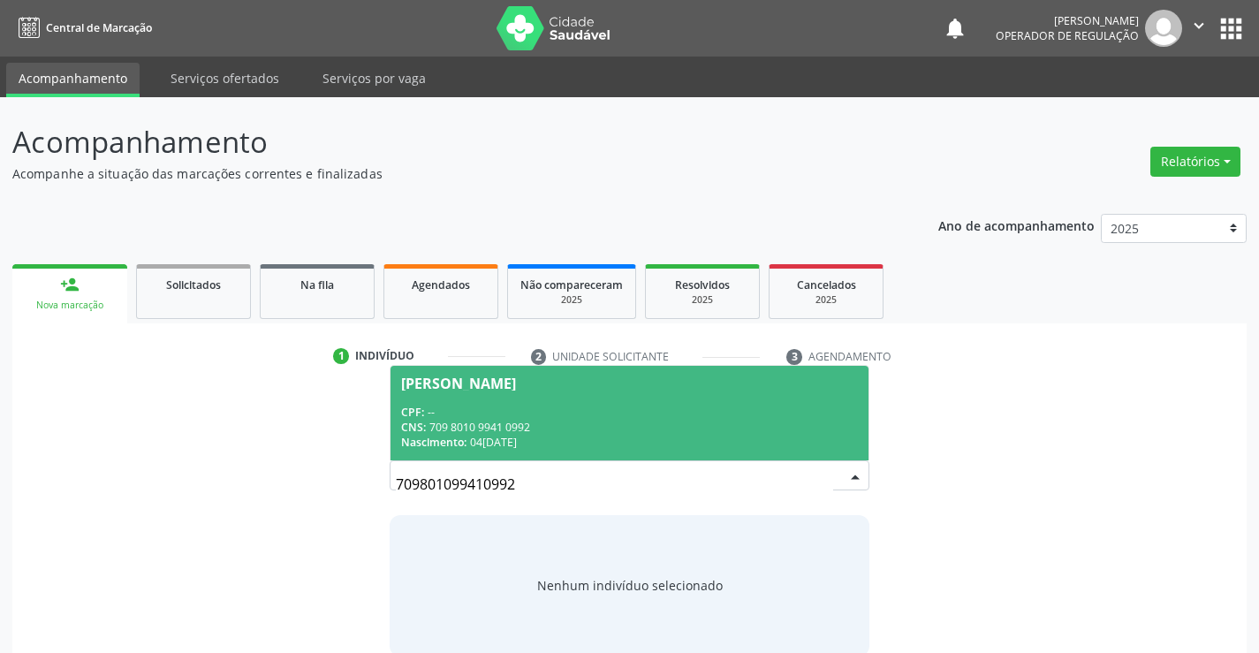
click at [500, 400] on span "[PERSON_NAME] CPF: -- CNS: 709 8010 9941 0992 Nascimento: 04[DATE]" at bounding box center [628, 413] width 477 height 95
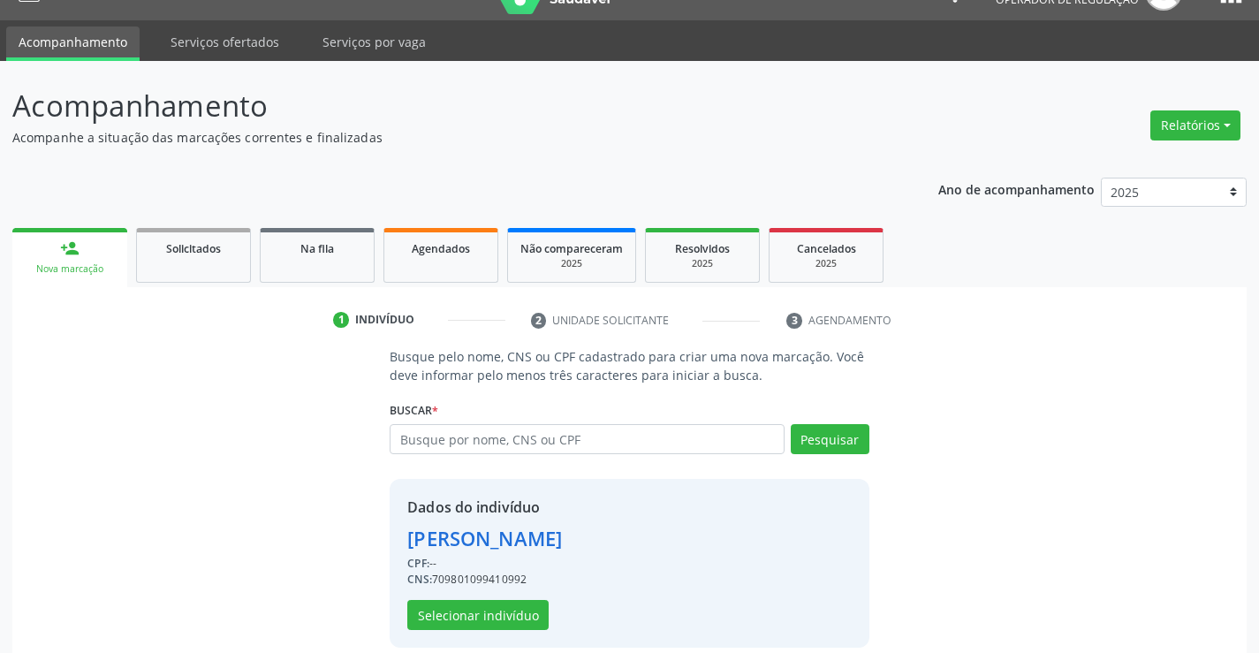
scroll to position [56, 0]
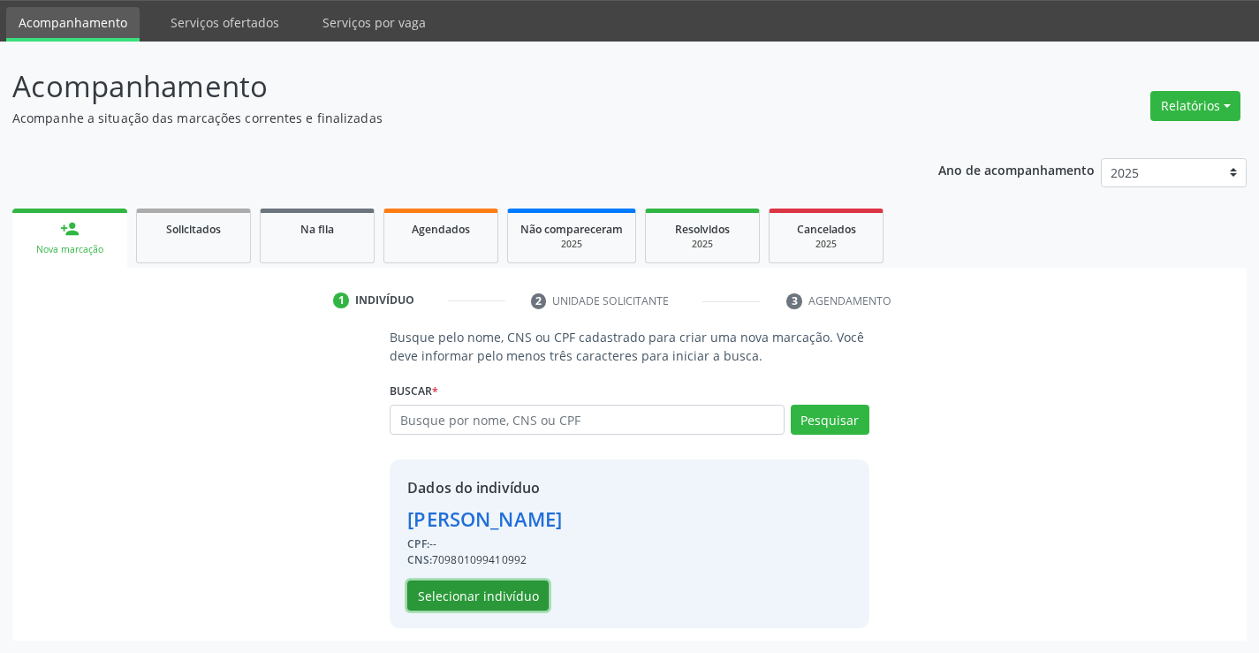
click at [450, 590] on button "Selecionar indivíduo" at bounding box center [477, 595] width 141 height 30
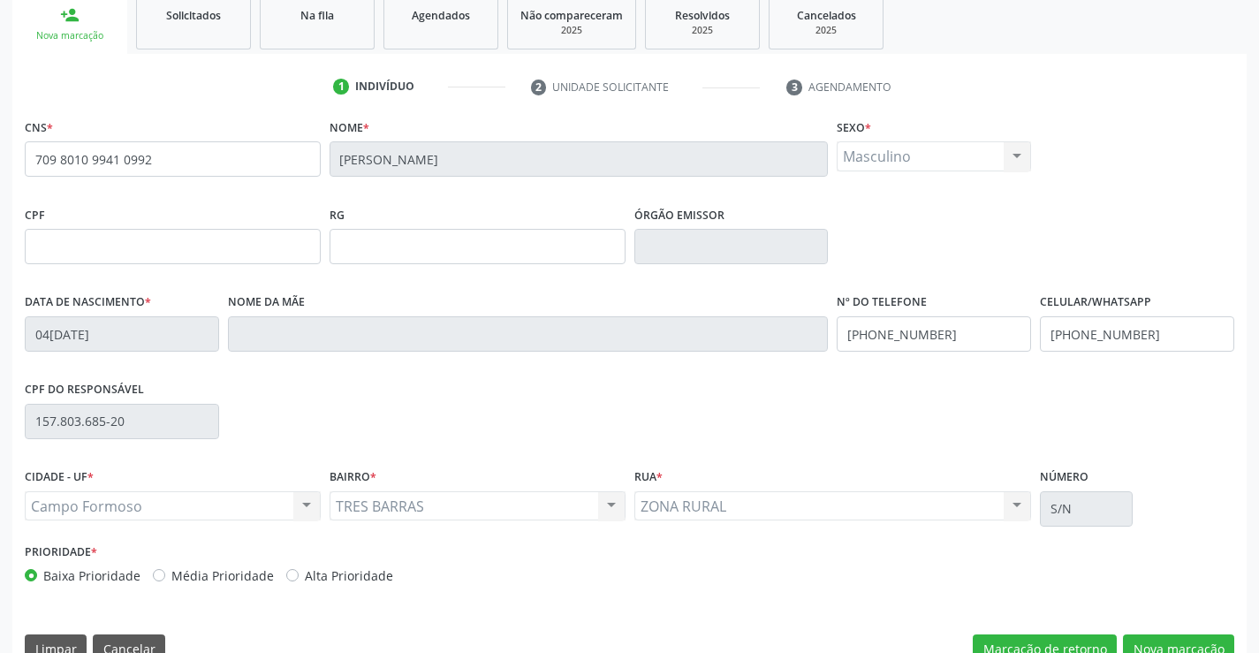
scroll to position [305, 0]
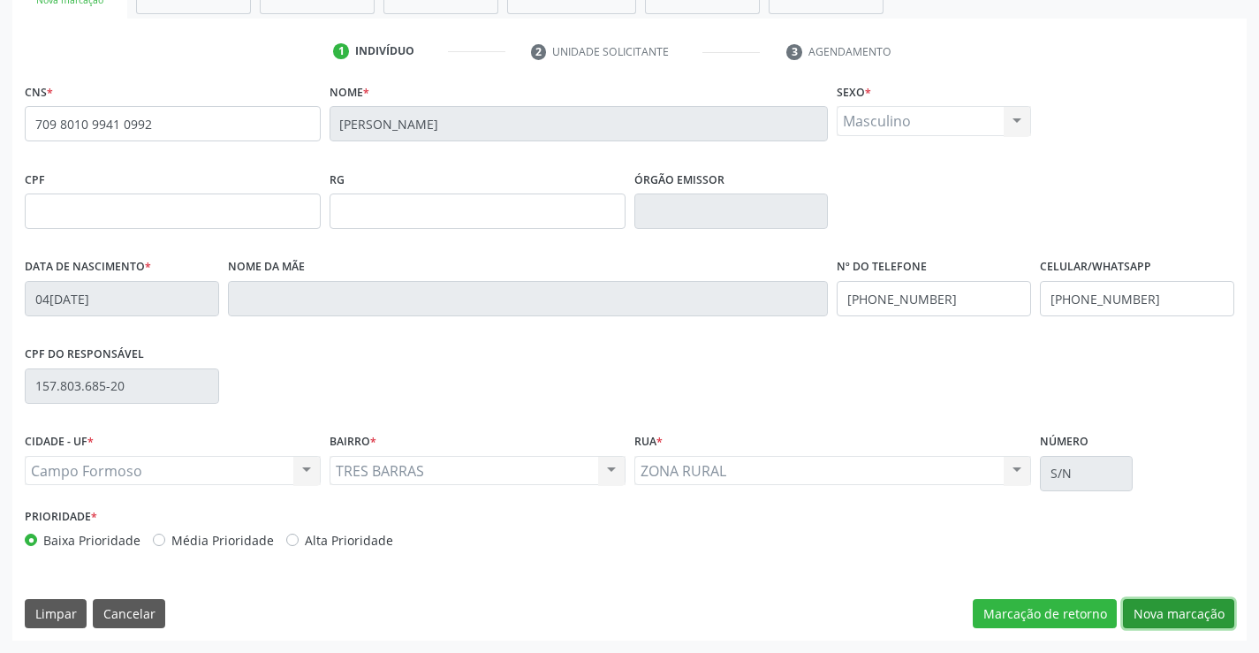
click at [1187, 603] on button "Nova marcação" at bounding box center [1178, 614] width 111 height 30
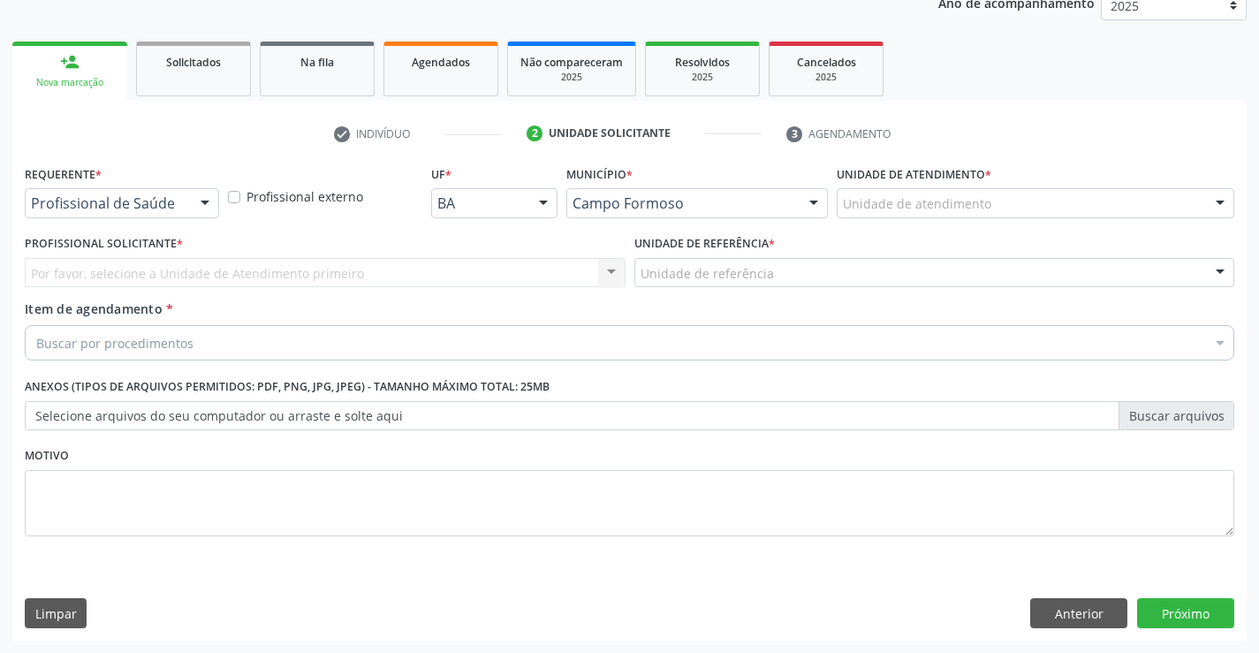
scroll to position [223, 0]
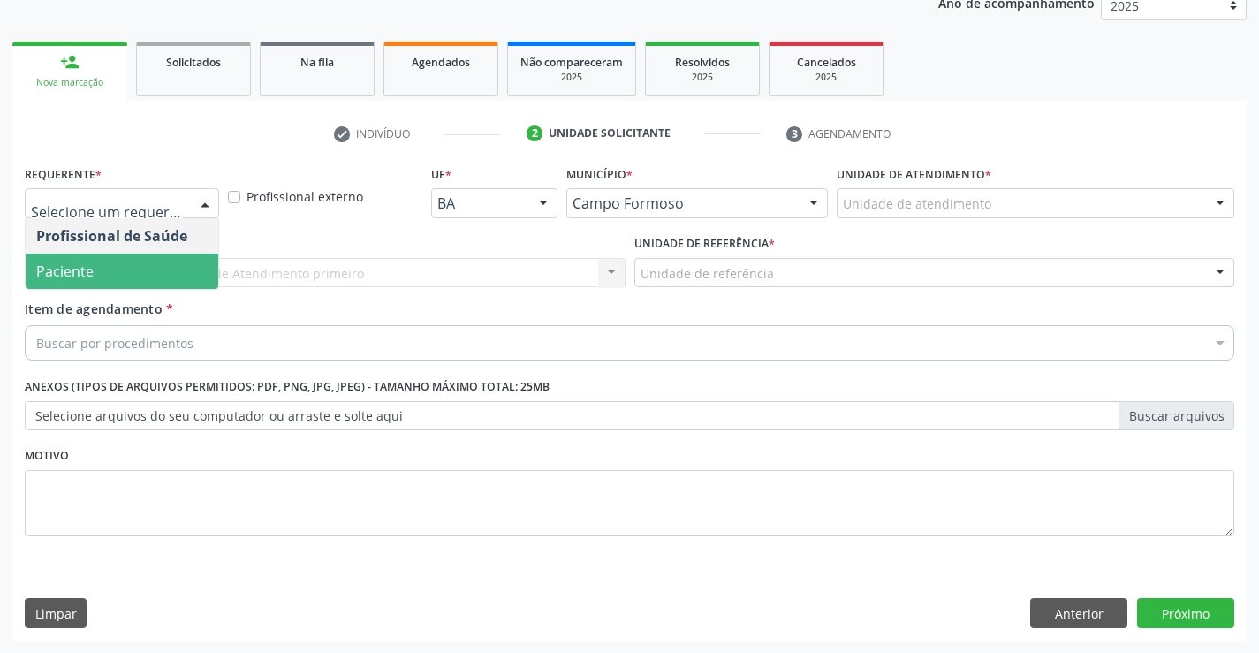
click at [79, 269] on span "Paciente" at bounding box center [64, 270] width 57 height 19
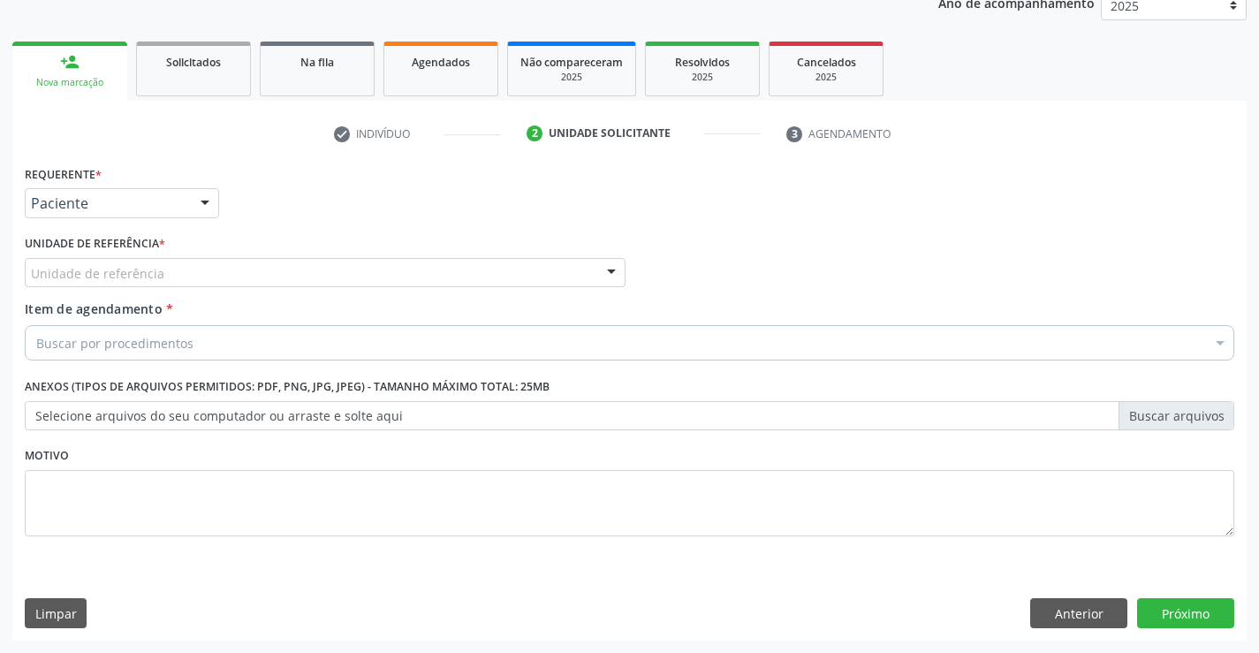
click at [85, 286] on div "Unidade de referência" at bounding box center [325, 273] width 601 height 30
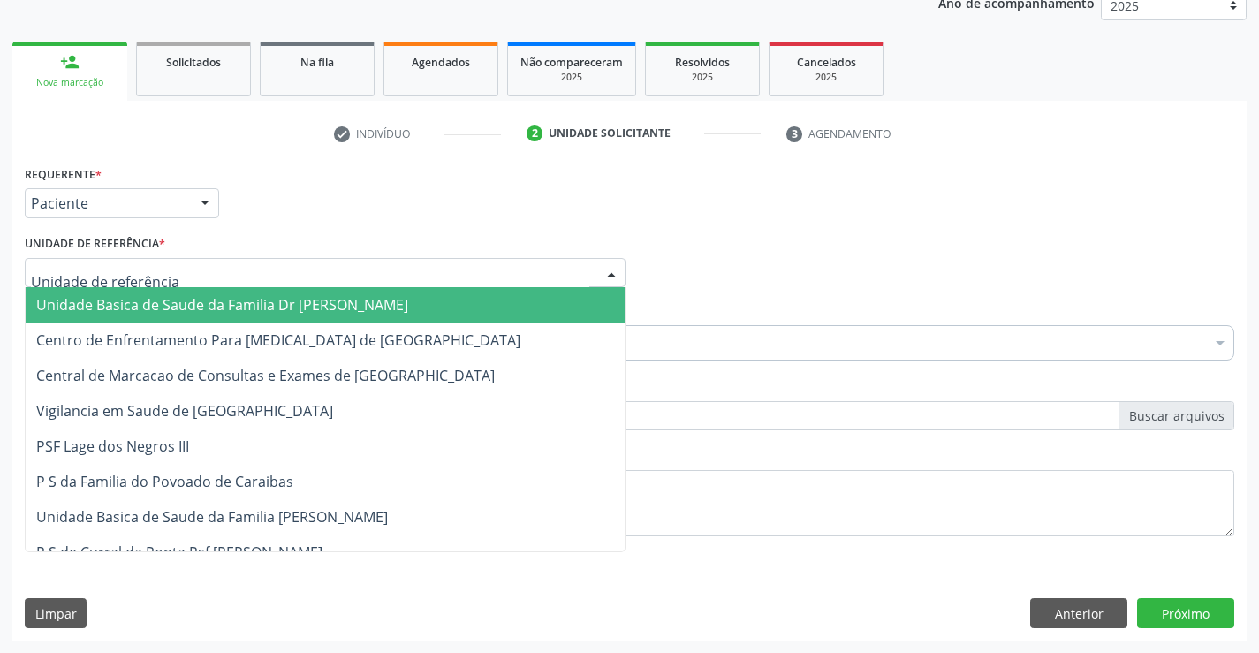
click at [106, 317] on span "Unidade Basica de Saude da Familia Dr [PERSON_NAME]" at bounding box center [325, 304] width 599 height 35
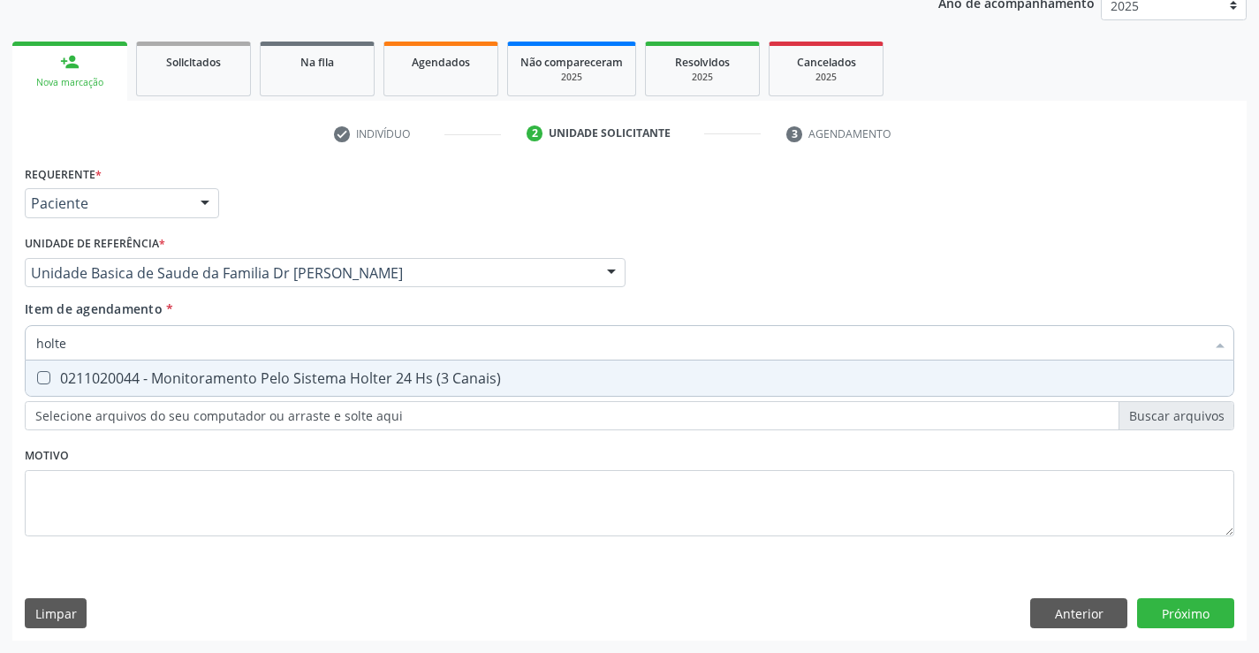
type input "holter"
click at [126, 371] on div "0211020044 - Monitoramento Pelo Sistema Holter 24 Hs (3 Canais)" at bounding box center [629, 378] width 1186 height 14
checkbox Canais\) "true"
type input "holter"
click at [178, 305] on div "Item de agendamento * holter Desfazer seleção 0211020044 - Monitoramento Pelo S…" at bounding box center [629, 327] width 1209 height 56
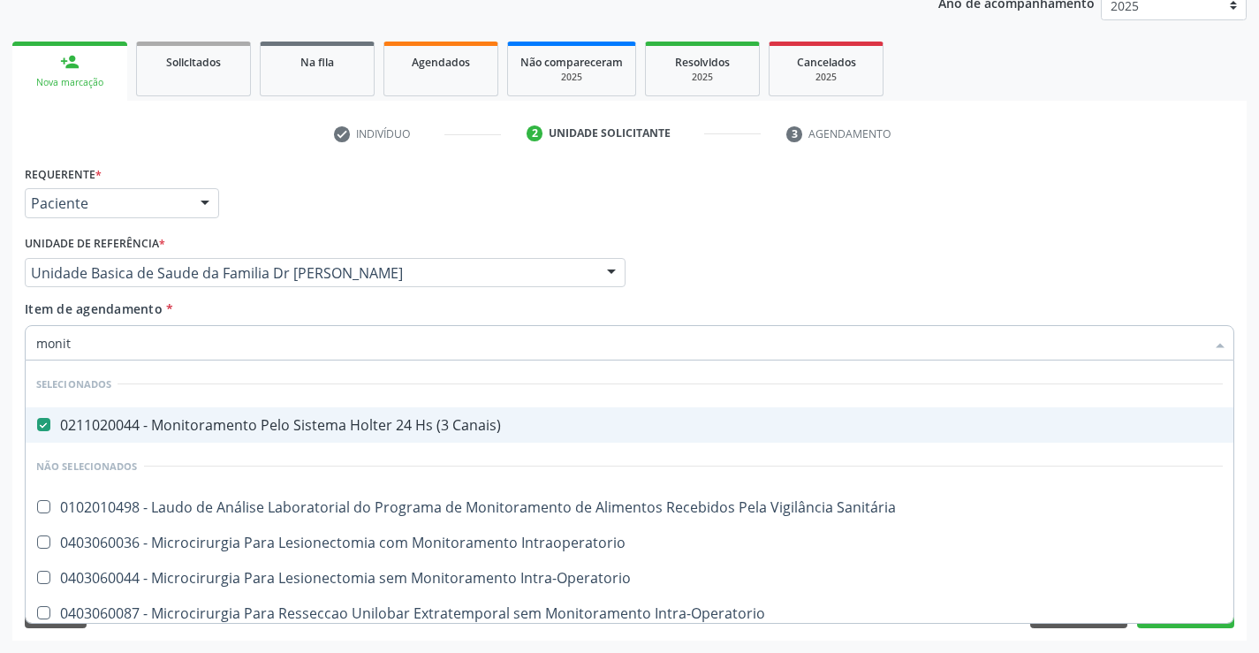
type input "monito"
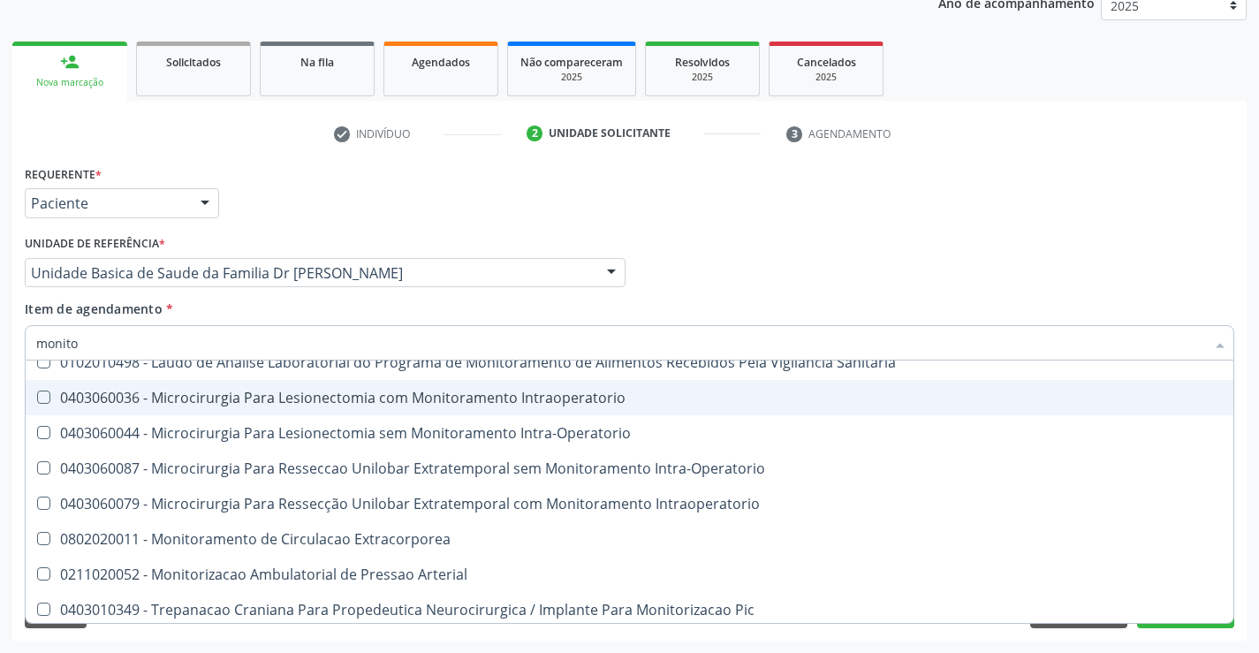
scroll to position [149, 0]
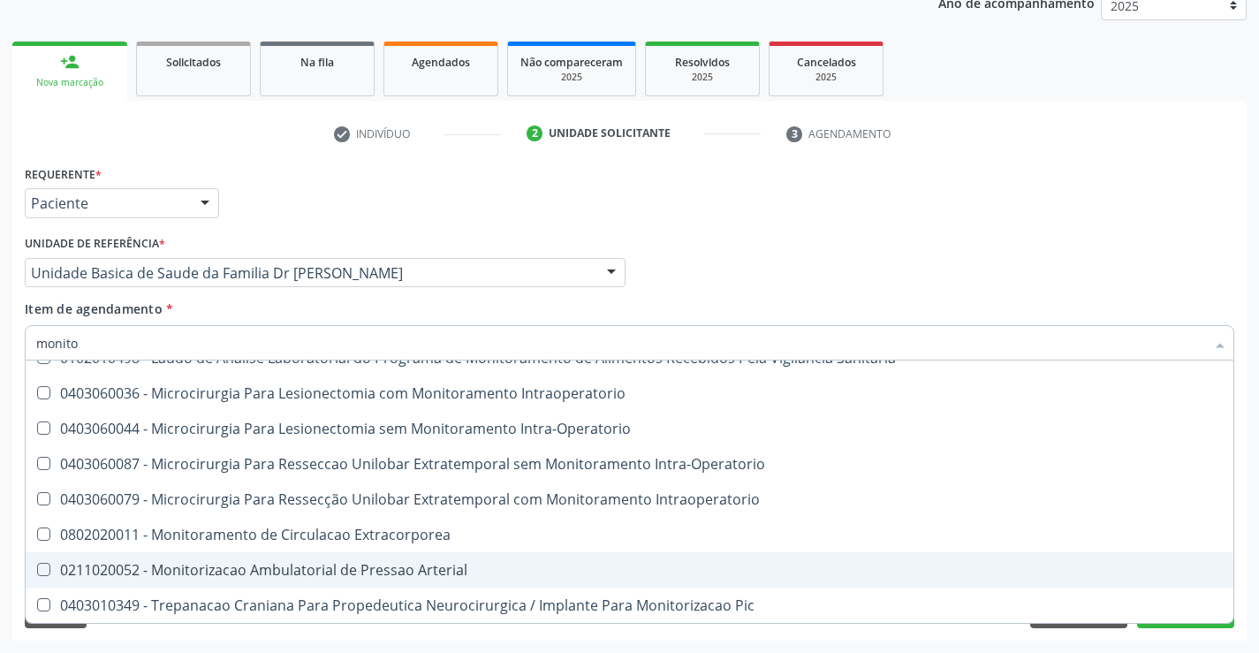
click at [453, 565] on div "0211020052 - Monitorizacao Ambulatorial de Pressao Arterial" at bounding box center [629, 570] width 1186 height 14
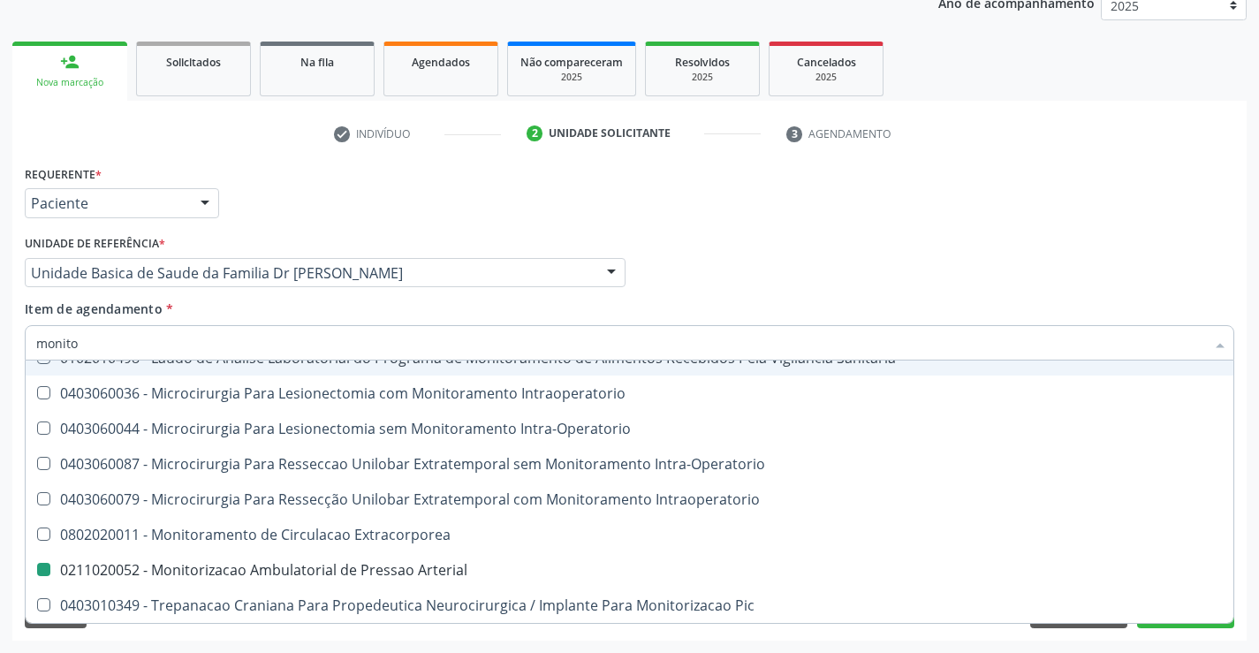
click at [344, 209] on div "Requerente * Paciente Profissional de Saúde Paciente Nenhum resultado encontrad…" at bounding box center [629, 195] width 1218 height 69
checkbox Arterial "false"
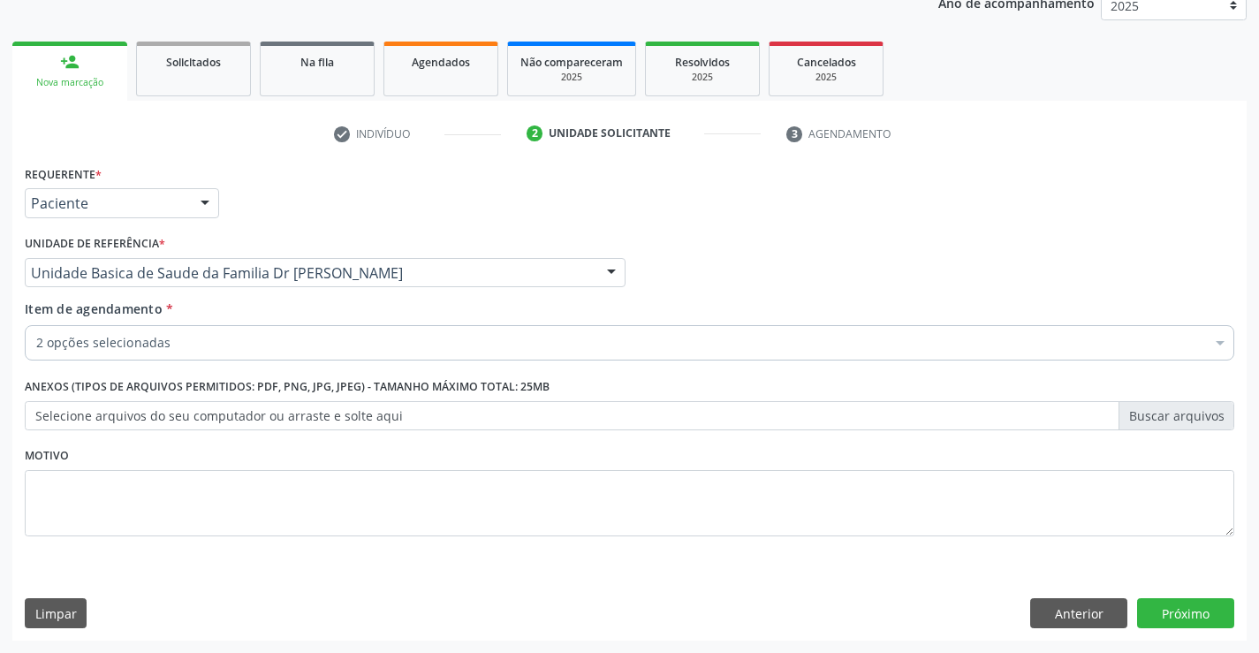
scroll to position [0, 0]
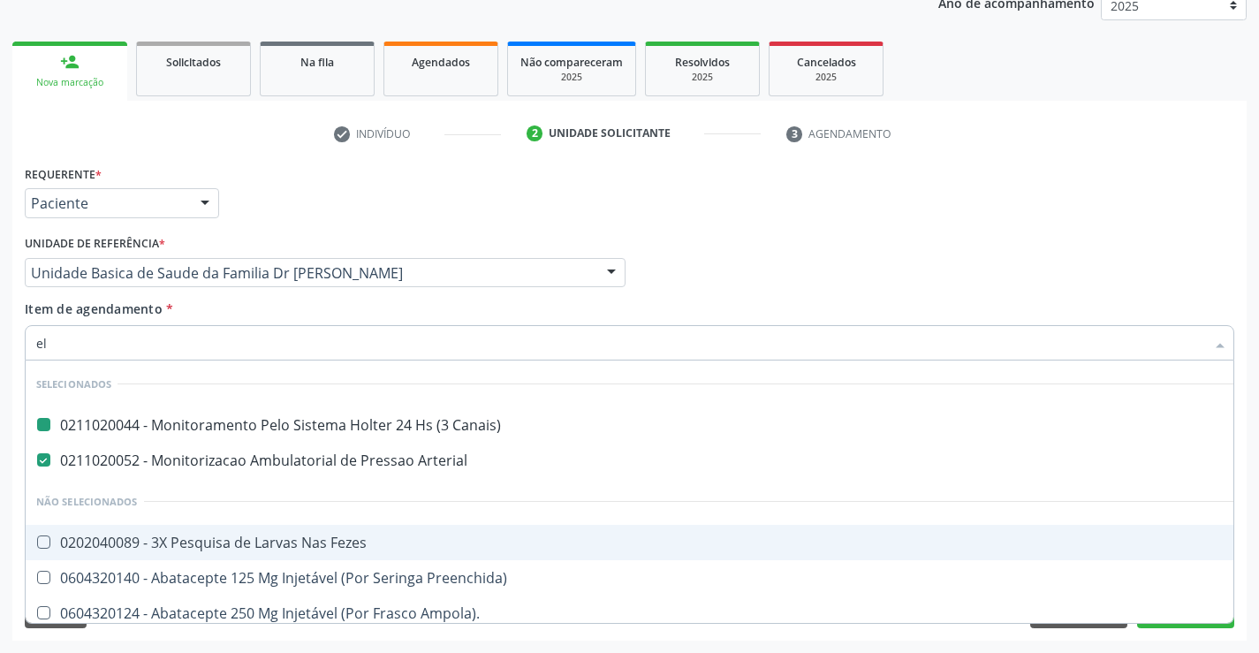
type input "ele"
checkbox Canais\) "false"
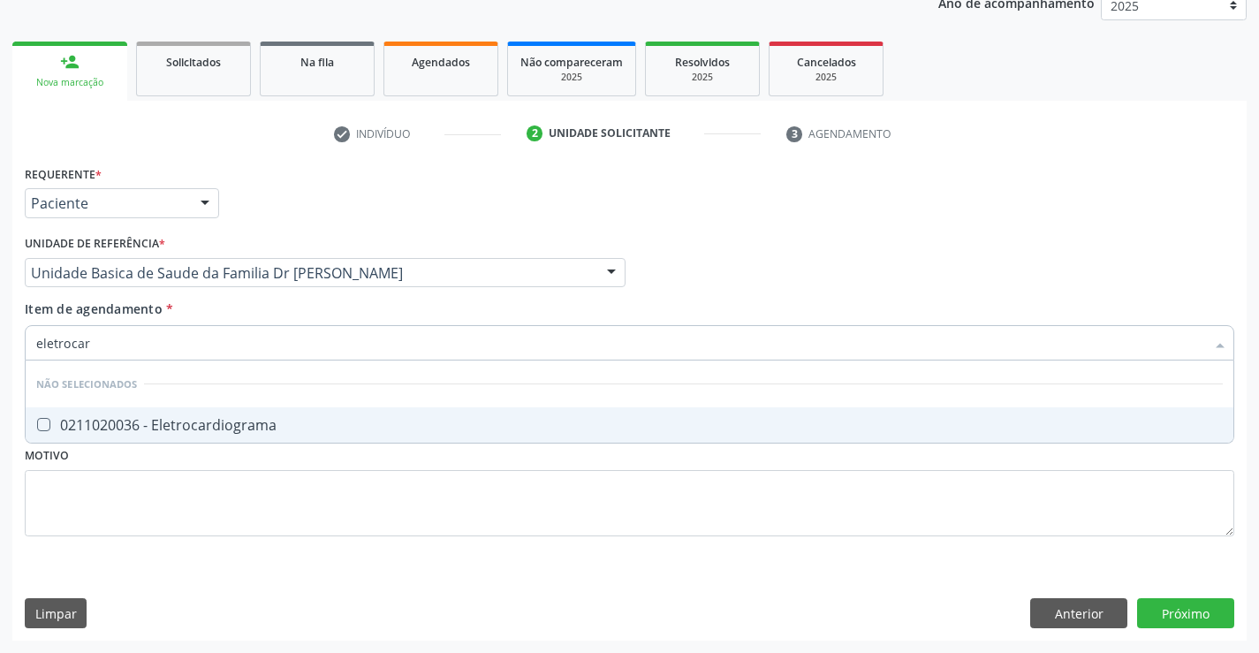
type input "eletrocard"
click at [200, 414] on span "0211020036 - Eletrocardiograma" at bounding box center [630, 424] width 1208 height 35
checkbox Eletrocardiograma "true"
click at [213, 307] on div "Item de agendamento * eletrocard Desfazer seleção Não selecionados 0211020036 -…" at bounding box center [629, 327] width 1209 height 56
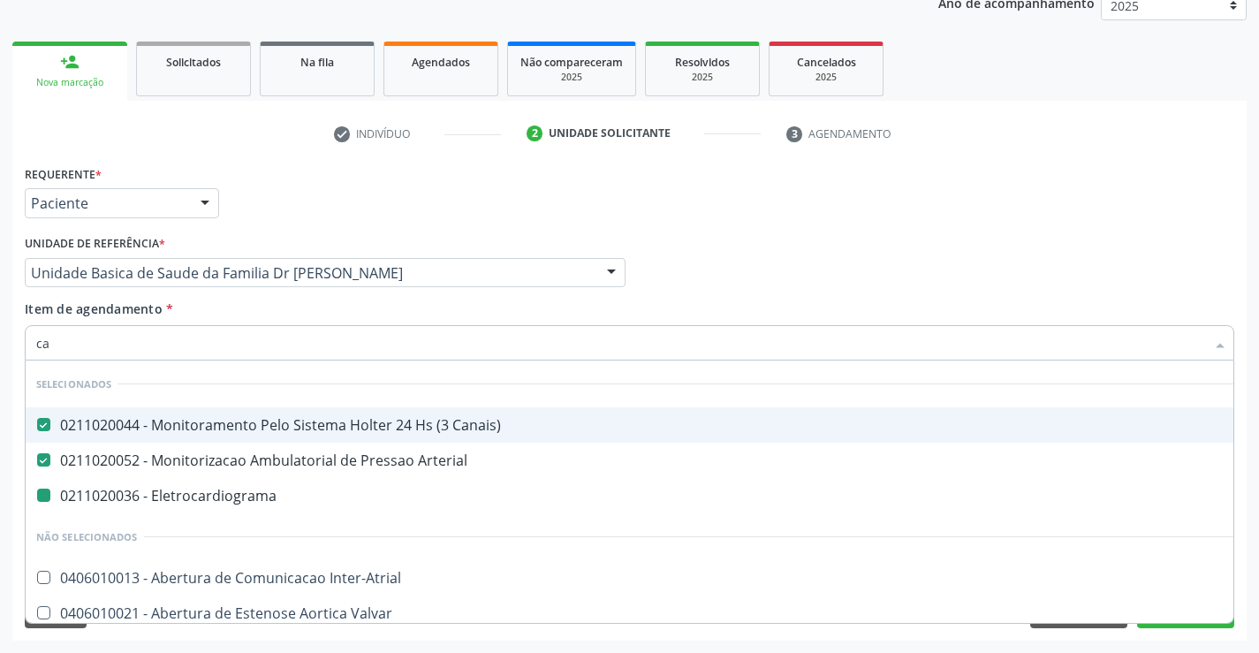
type input "car"
checkbox Eletrocardiograma "false"
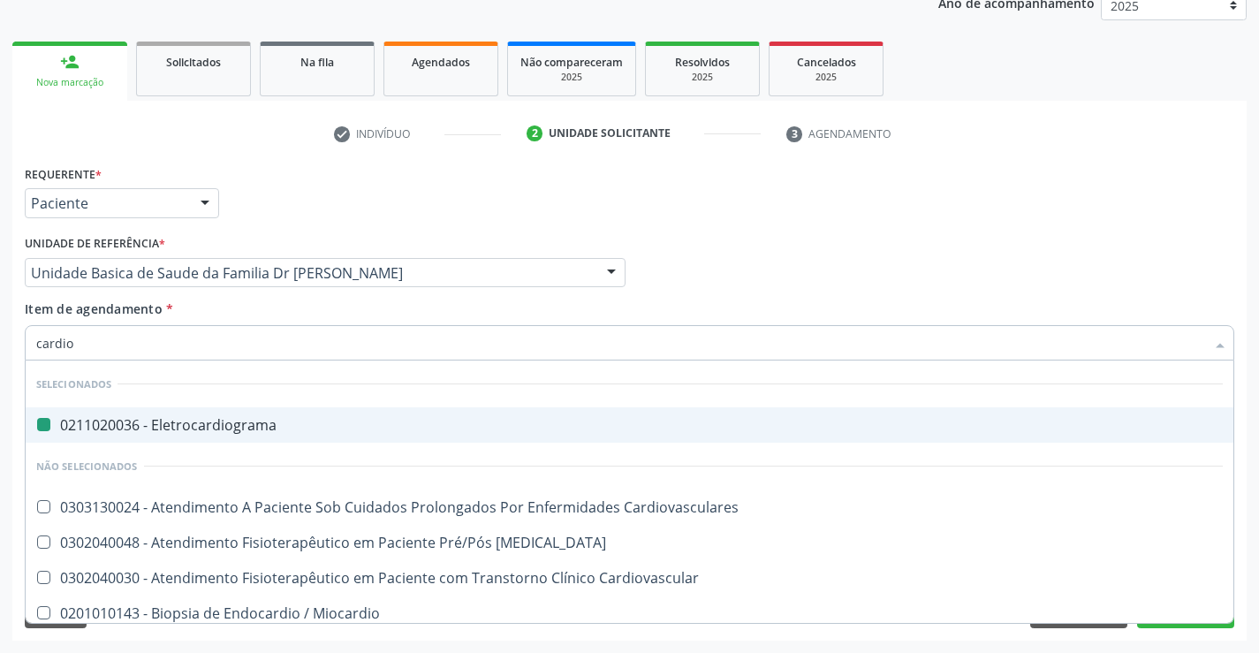
type input "cardiol"
checkbox Eletrocardiograma "false"
type input "cardiolo"
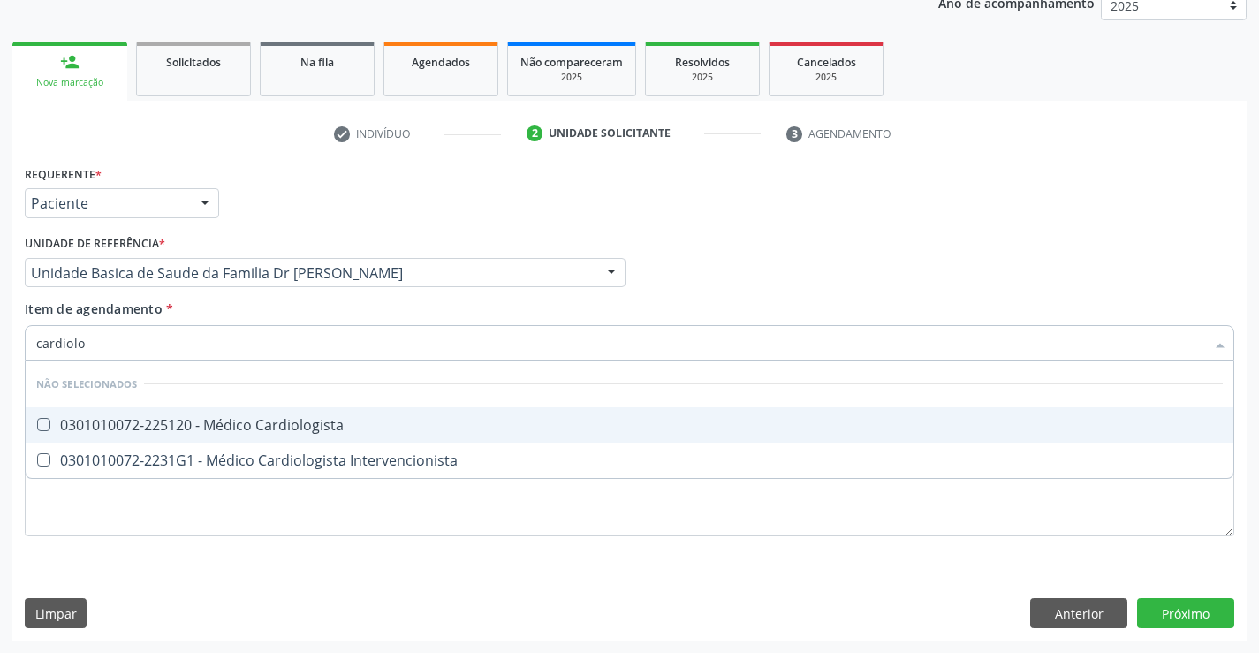
click at [240, 418] on div "0301010072-225120 - Médico Cardiologista" at bounding box center [629, 425] width 1186 height 14
checkbox Cardiologista "true"
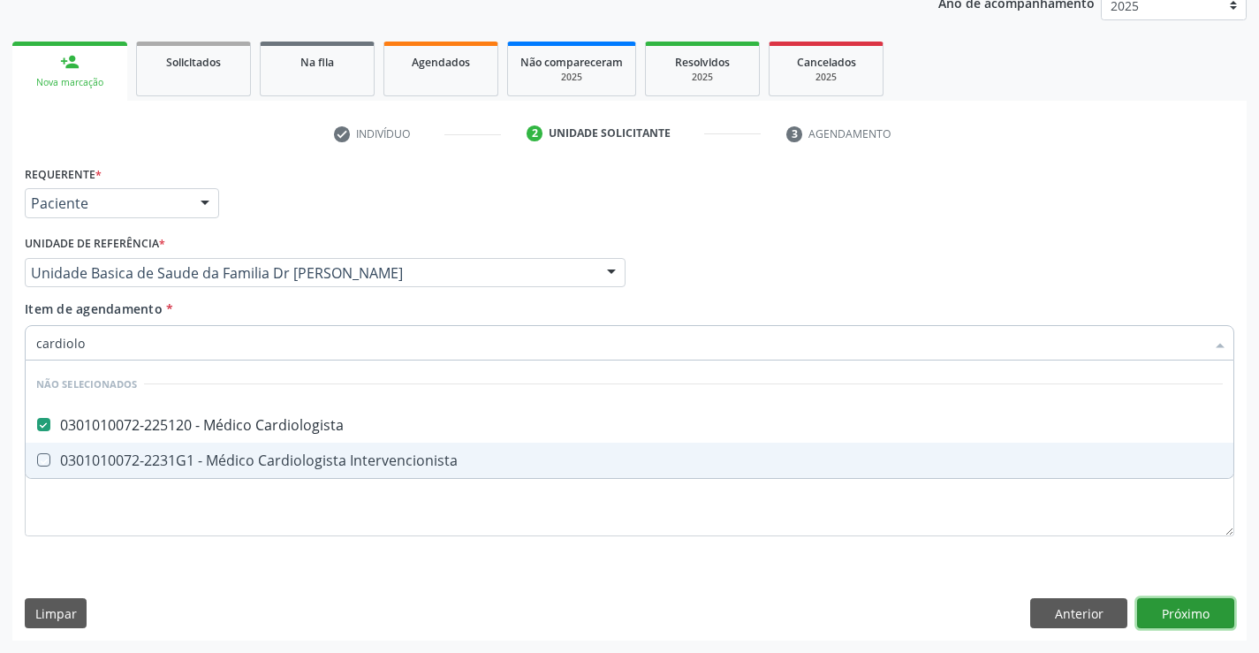
click at [1194, 606] on div "Requerente * Paciente Profissional de Saúde Paciente Nenhum resultado encontrad…" at bounding box center [629, 401] width 1234 height 480
checkbox Intervencionista "true"
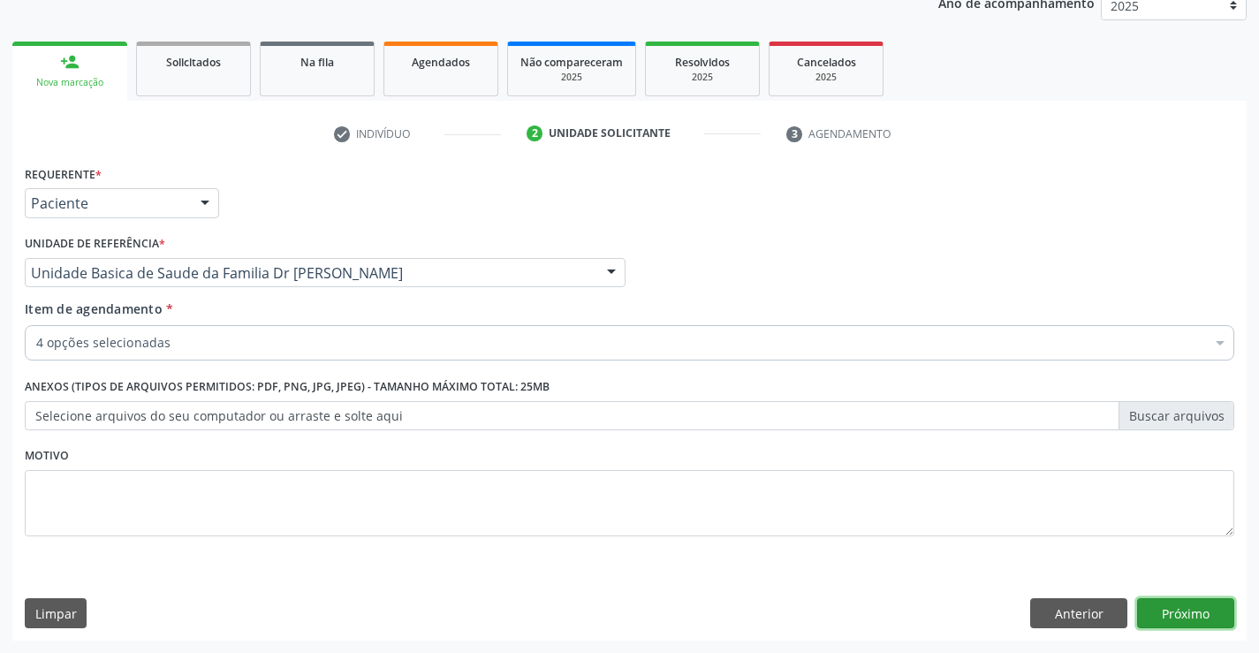
click at [1194, 606] on button "Próximo" at bounding box center [1185, 613] width 97 height 30
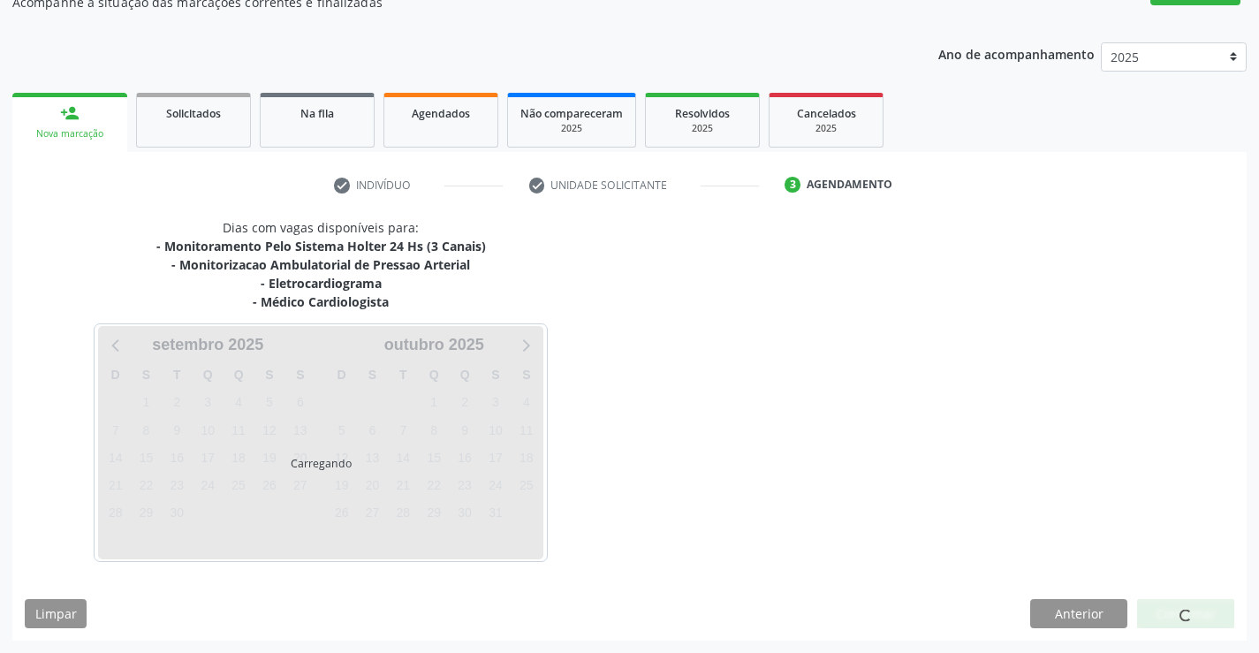
scroll to position [223, 0]
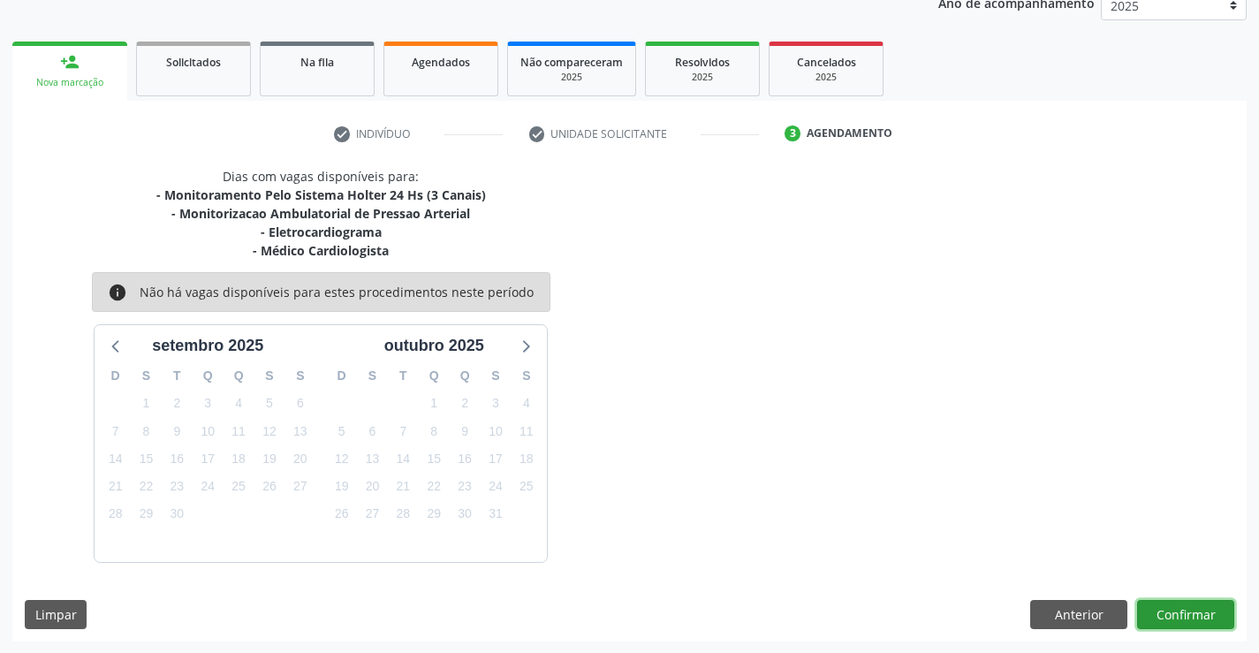
click at [1181, 605] on button "Confirmar" at bounding box center [1185, 615] width 97 height 30
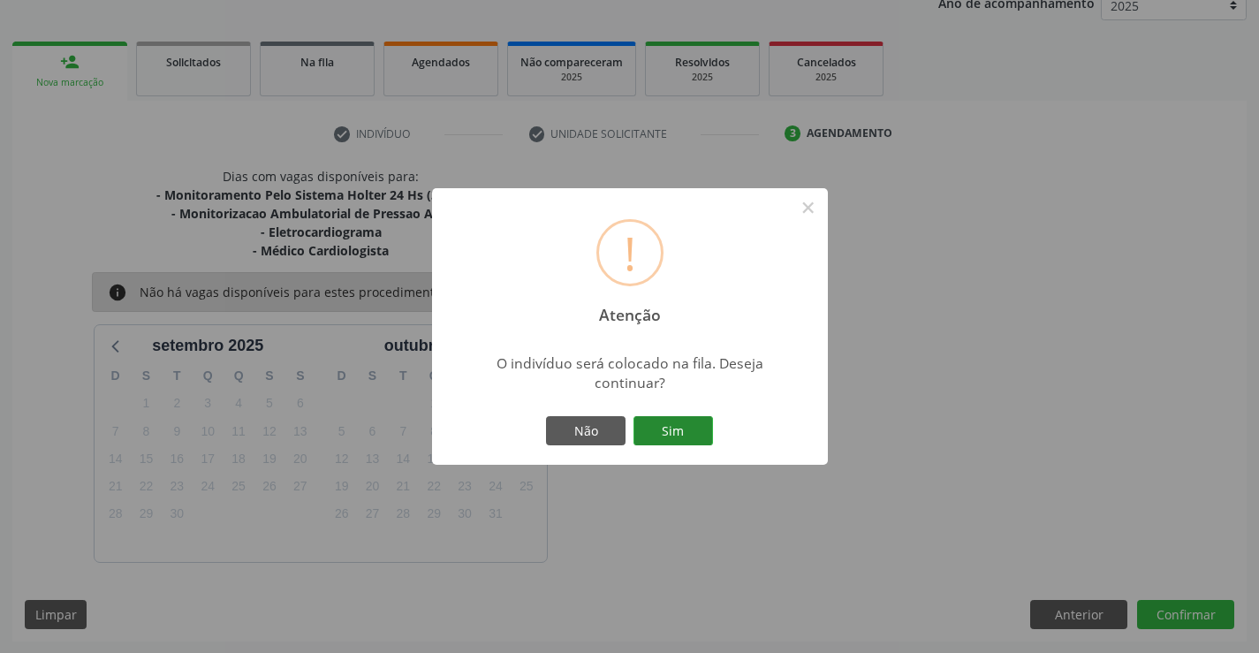
click at [675, 431] on button "Sim" at bounding box center [672, 431] width 79 height 30
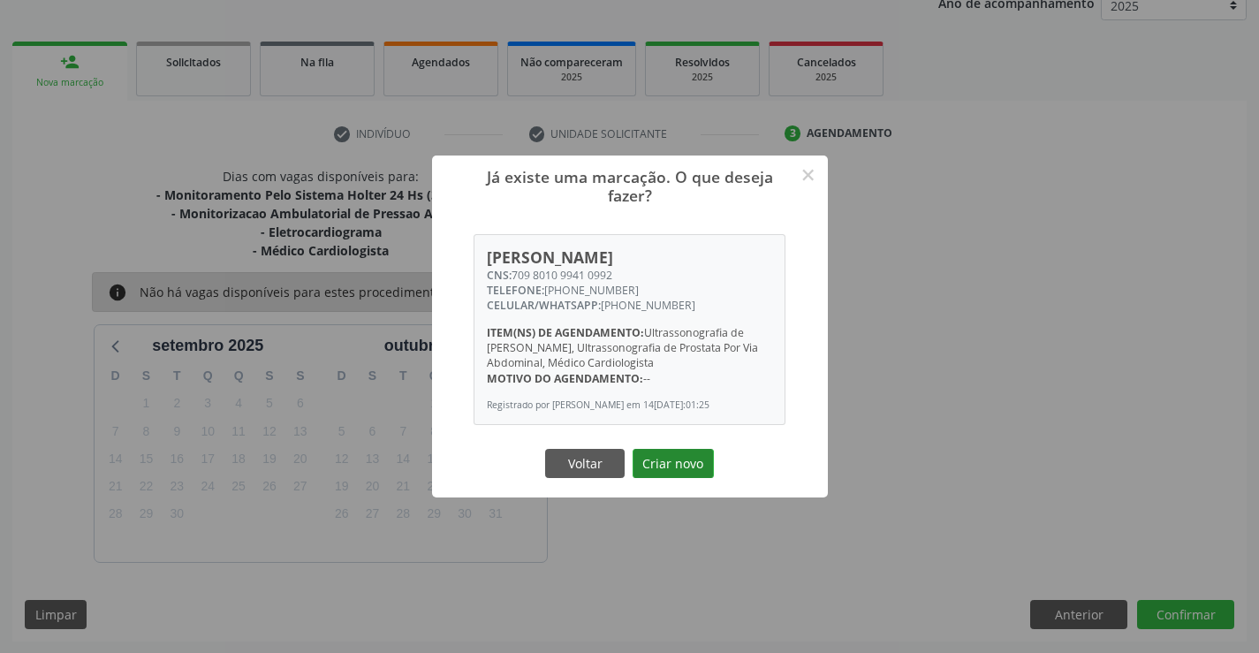
click at [662, 455] on button "Criar novo" at bounding box center [672, 464] width 81 height 30
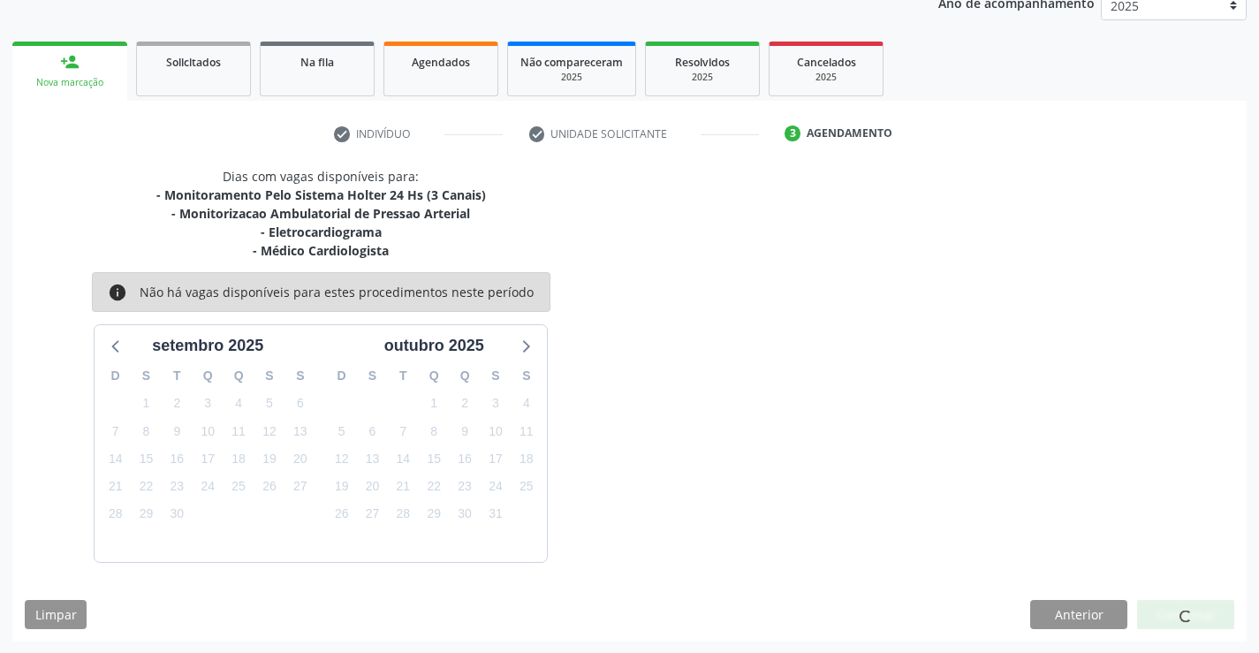
scroll to position [0, 0]
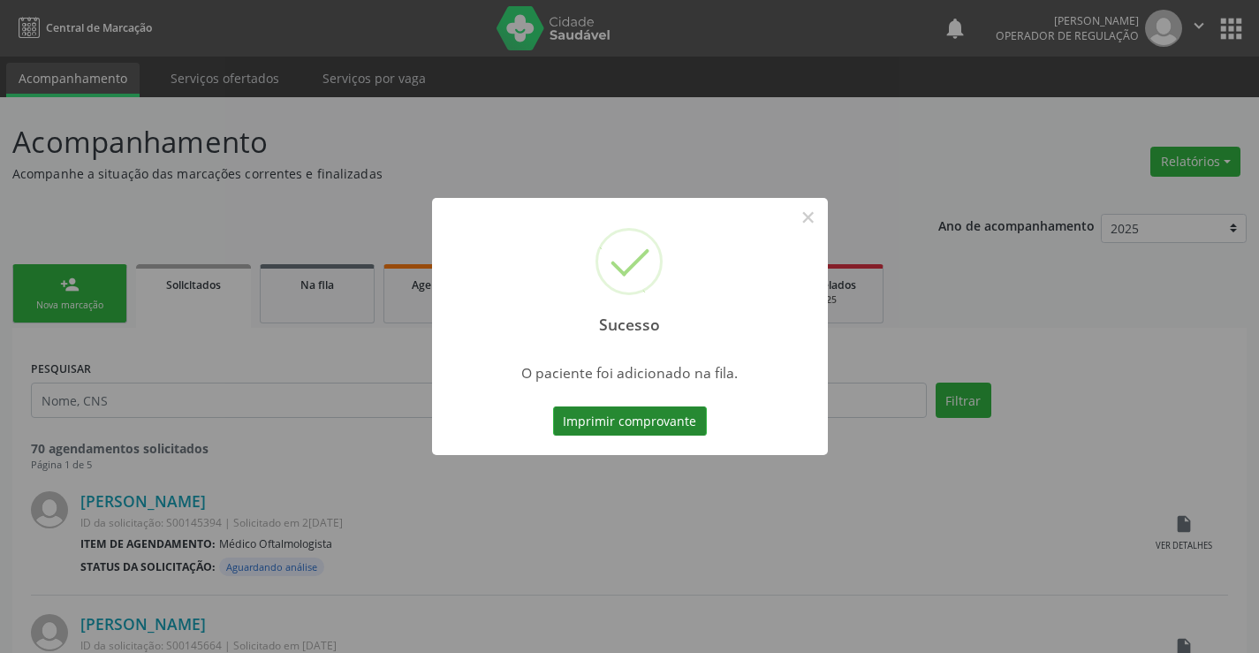
click at [638, 412] on button "Imprimir comprovante" at bounding box center [630, 421] width 154 height 30
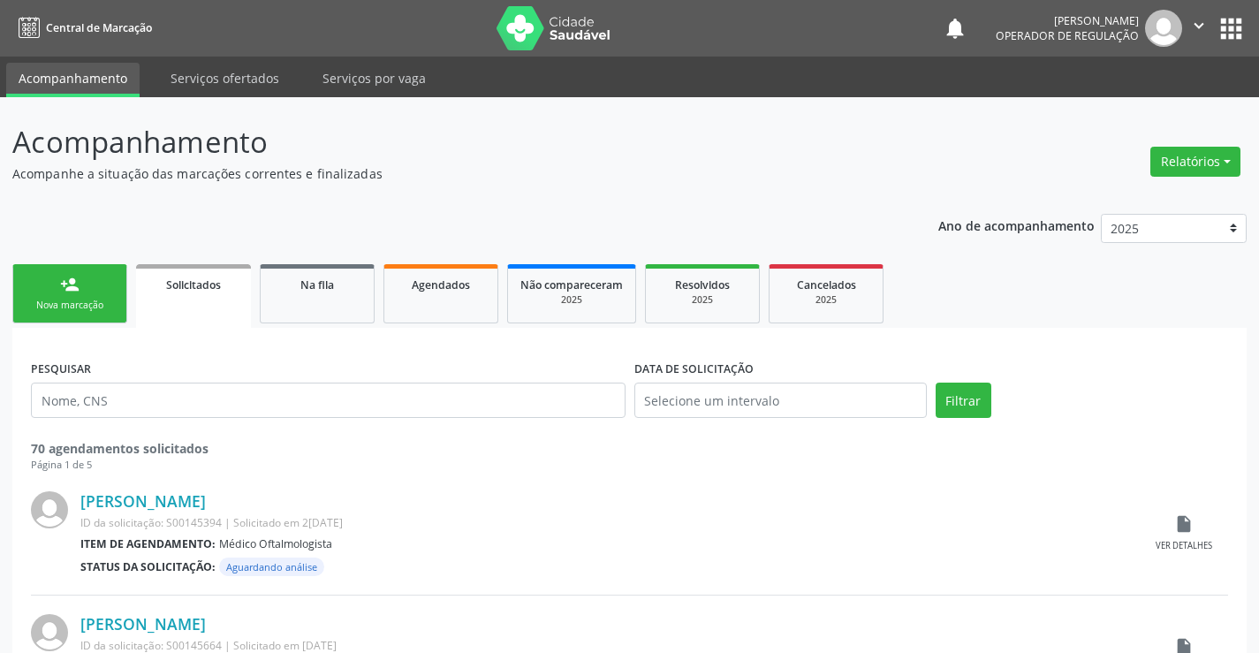
click at [90, 277] on link "person_add Nova marcação" at bounding box center [69, 293] width 115 height 59
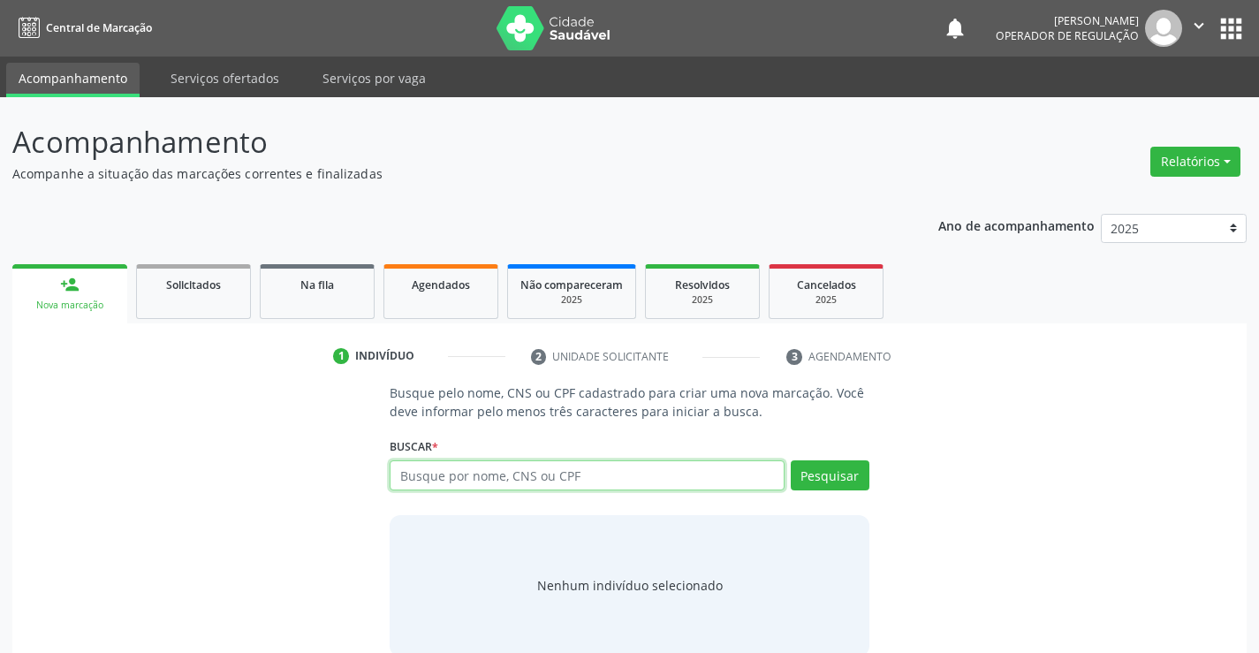
click at [537, 477] on input "text" at bounding box center [587, 475] width 394 height 30
type input "702303181049016"
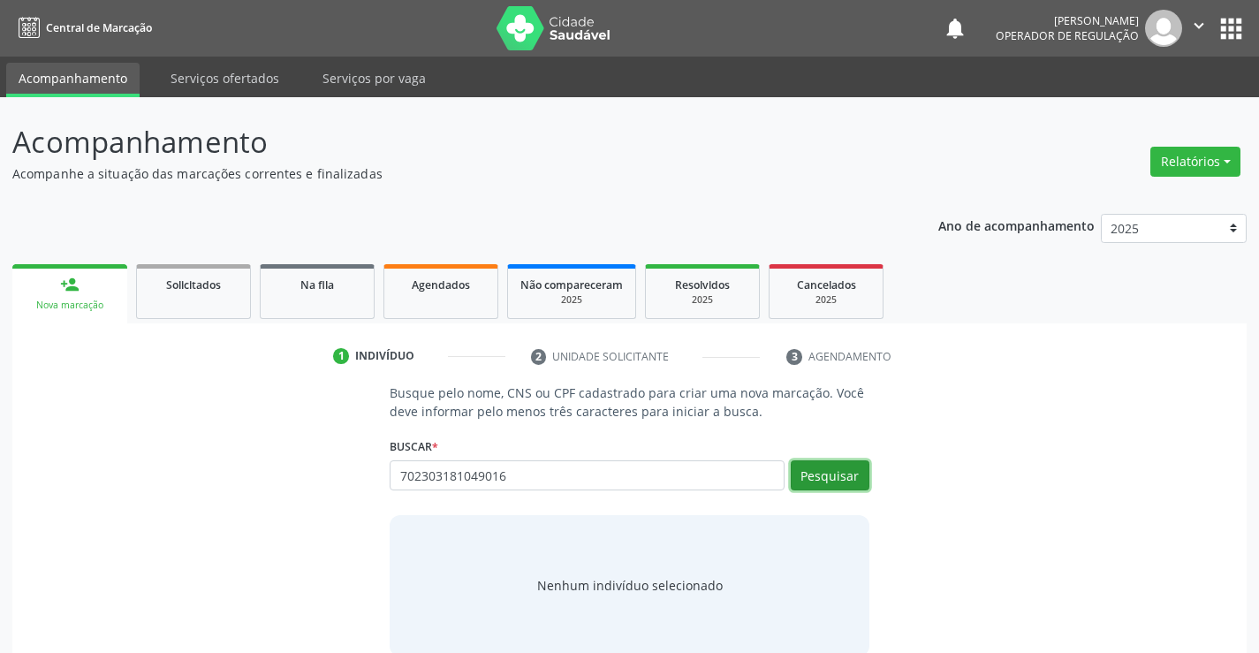
click at [829, 467] on button "Pesquisar" at bounding box center [830, 475] width 79 height 30
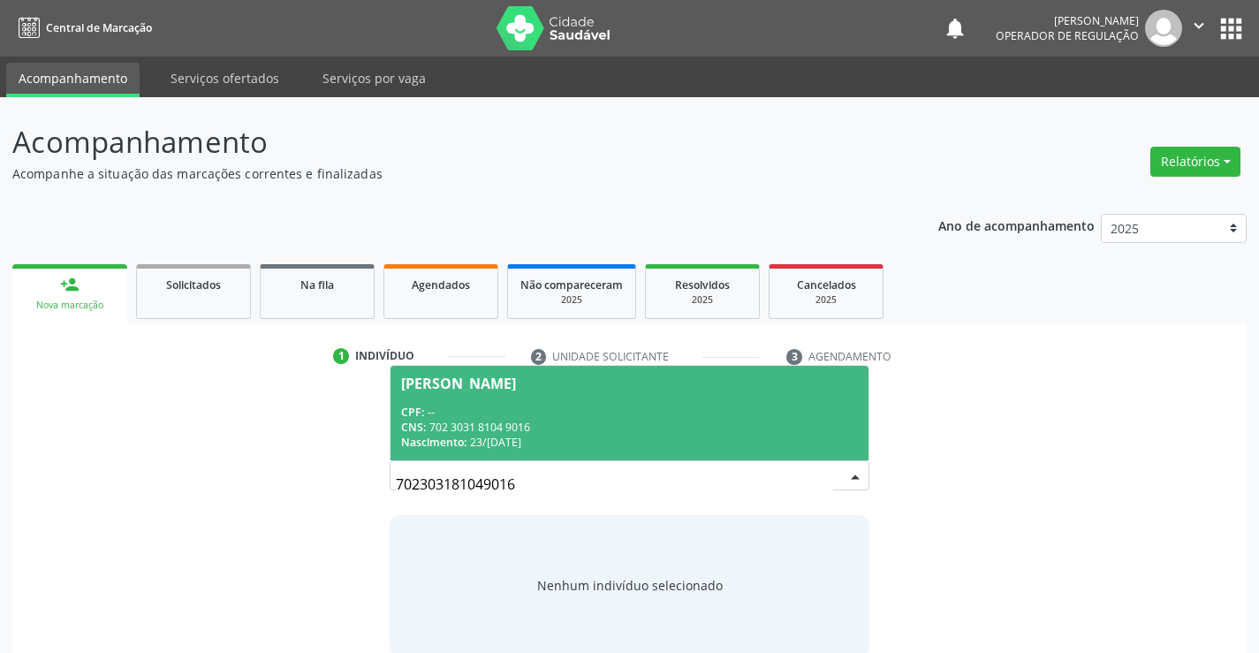
click at [506, 383] on div "Maria Laura Alves dos Santos" at bounding box center [458, 383] width 115 height 14
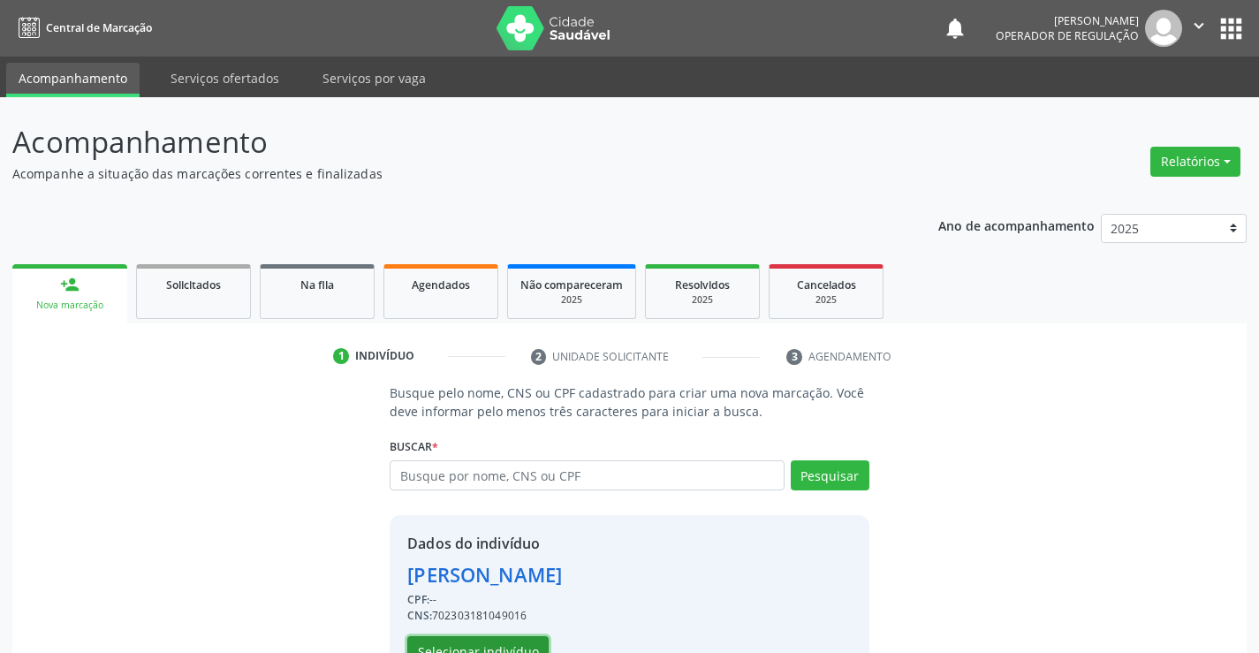
click at [455, 643] on button "Selecionar indivíduo" at bounding box center [477, 651] width 141 height 30
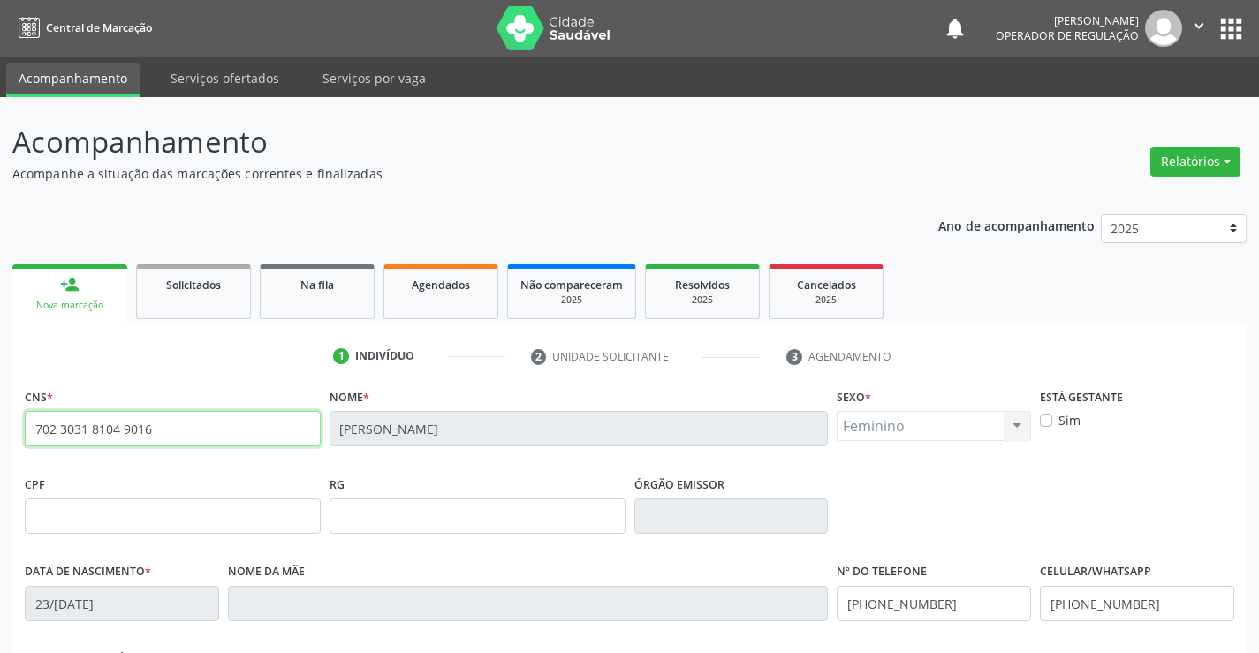
drag, startPoint x: 33, startPoint y: 430, endPoint x: 191, endPoint y: 452, distance: 159.7
click at [191, 452] on fieldset "CNS * 702 3031 8104 9016" at bounding box center [173, 420] width 296 height 75
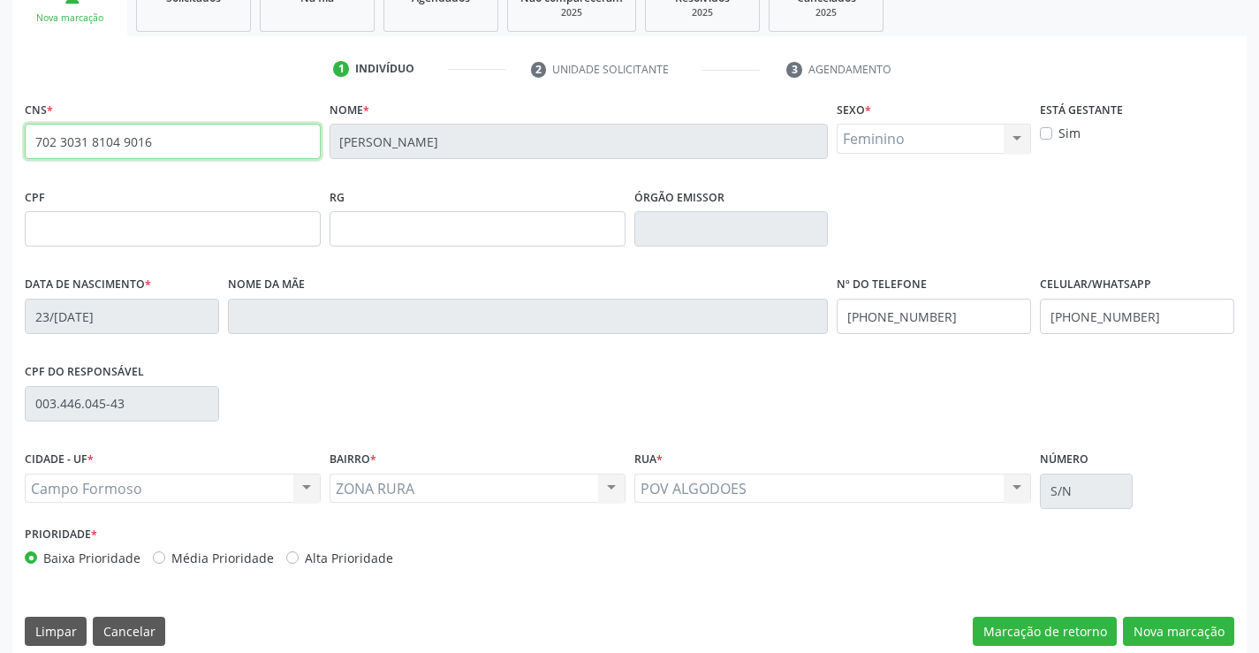
scroll to position [305, 0]
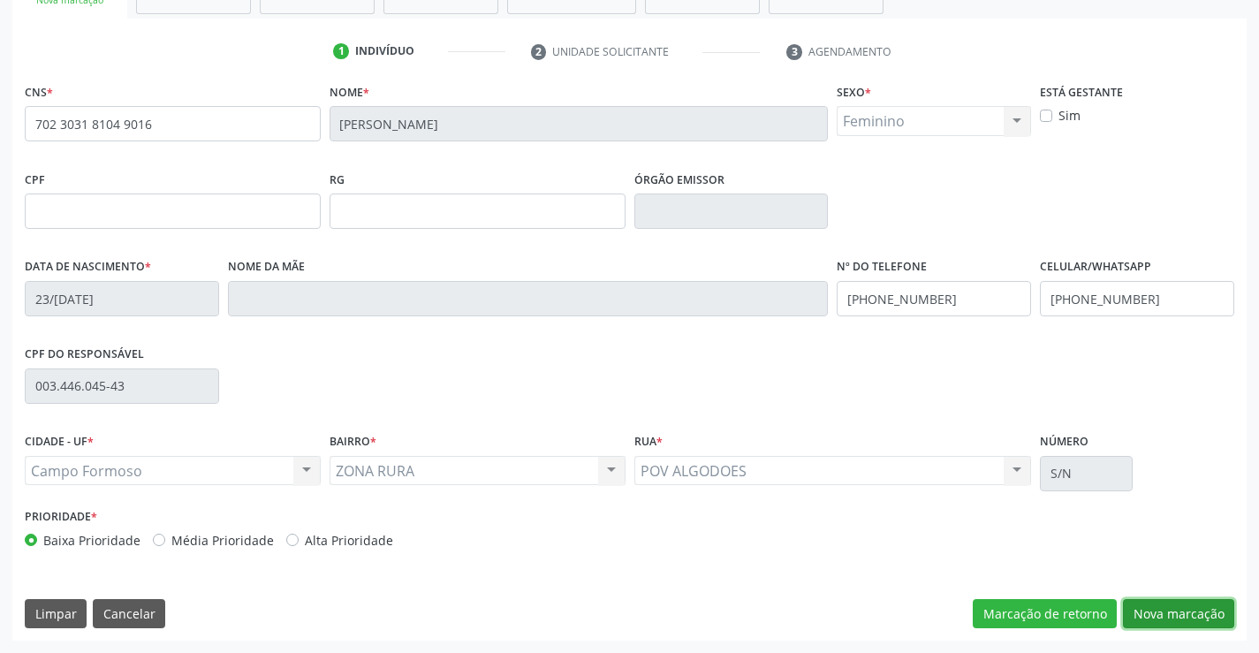
click at [1166, 615] on button "Nova marcação" at bounding box center [1178, 614] width 111 height 30
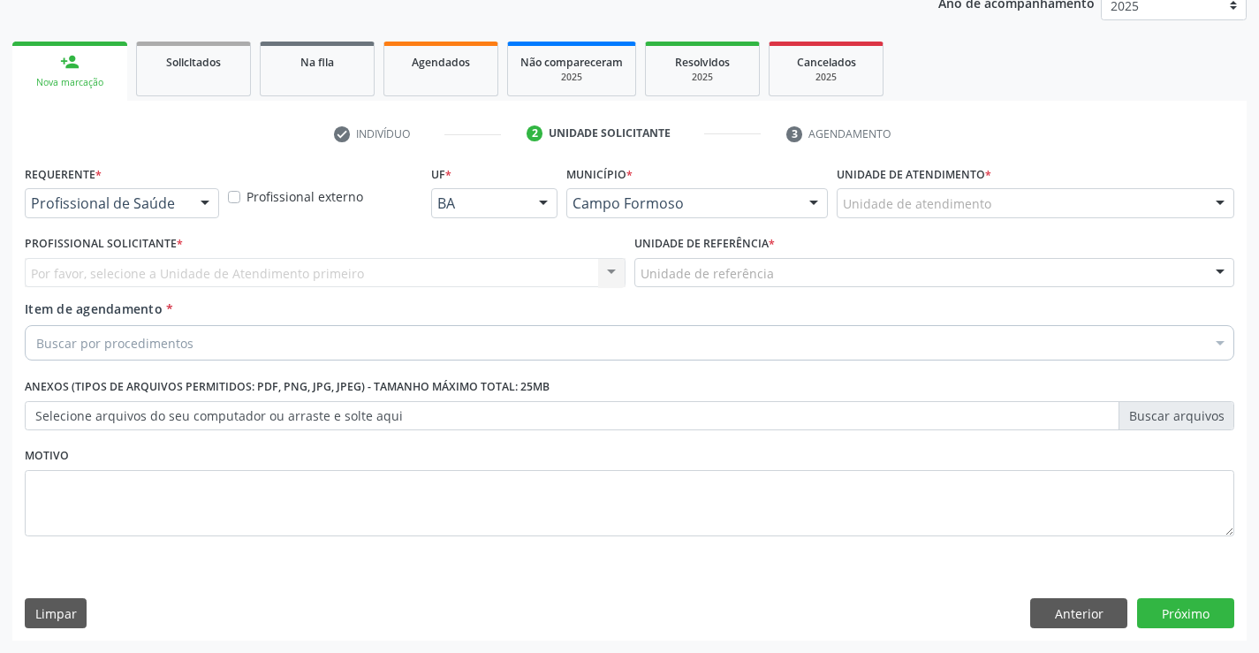
scroll to position [223, 0]
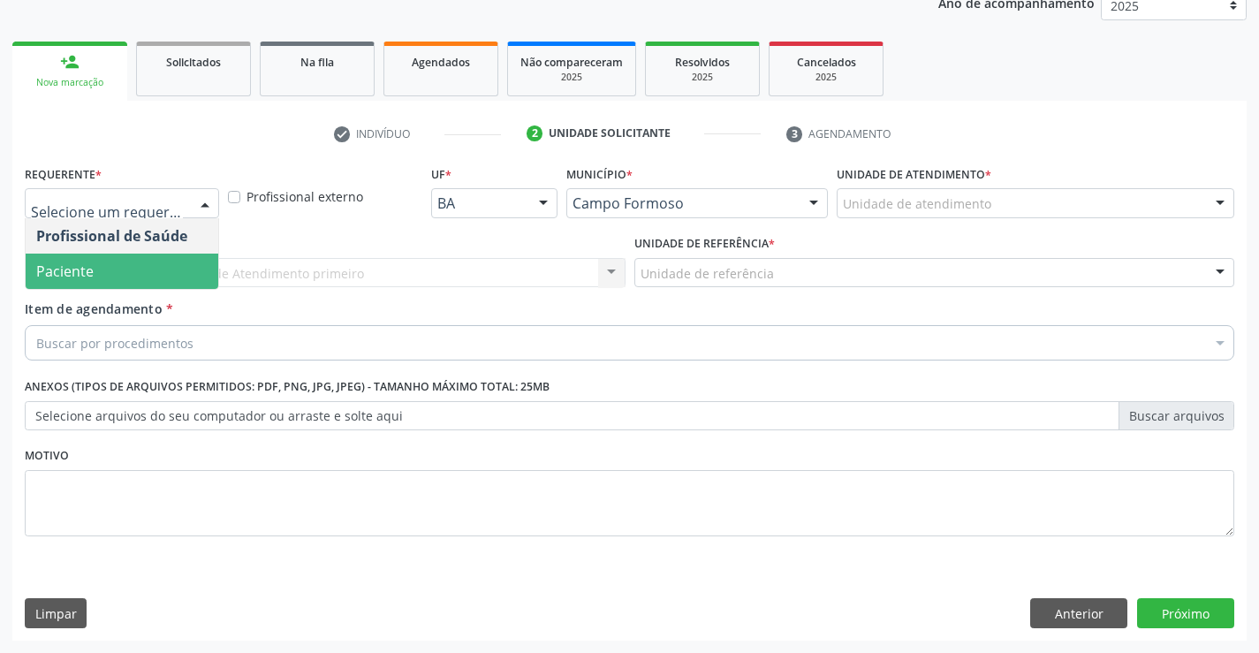
click at [111, 274] on span "Paciente" at bounding box center [122, 271] width 193 height 35
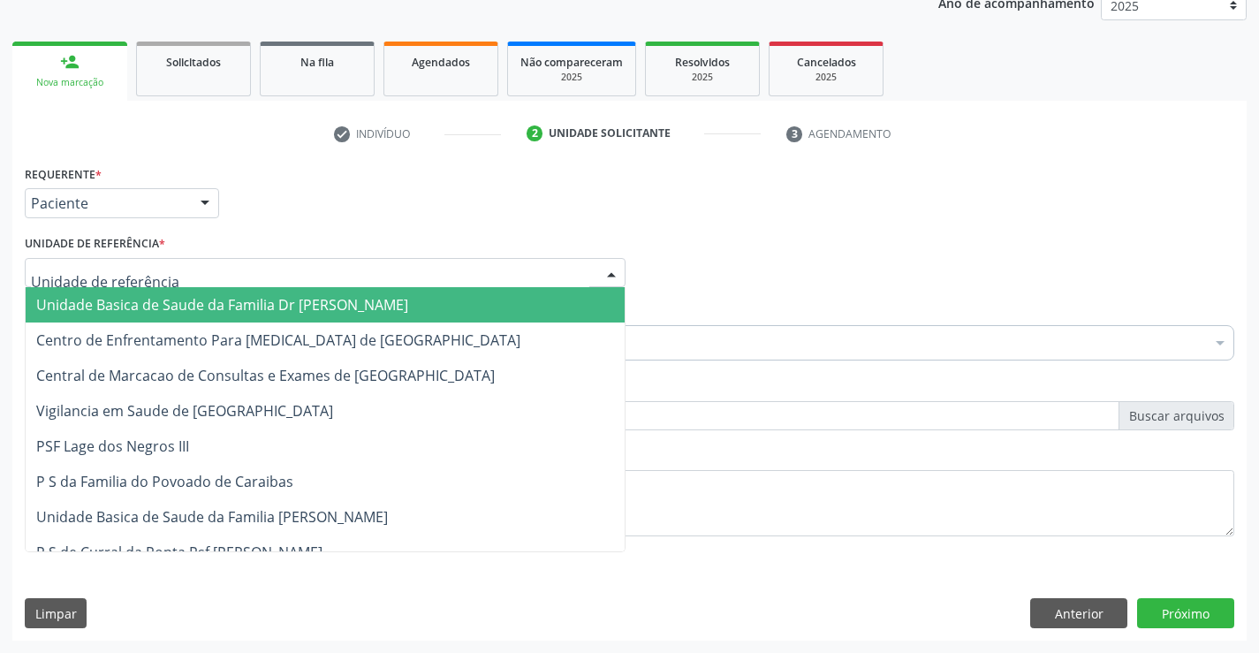
click at [119, 292] on span "Unidade Basica de Saude da Familia Dr [PERSON_NAME]" at bounding box center [325, 304] width 599 height 35
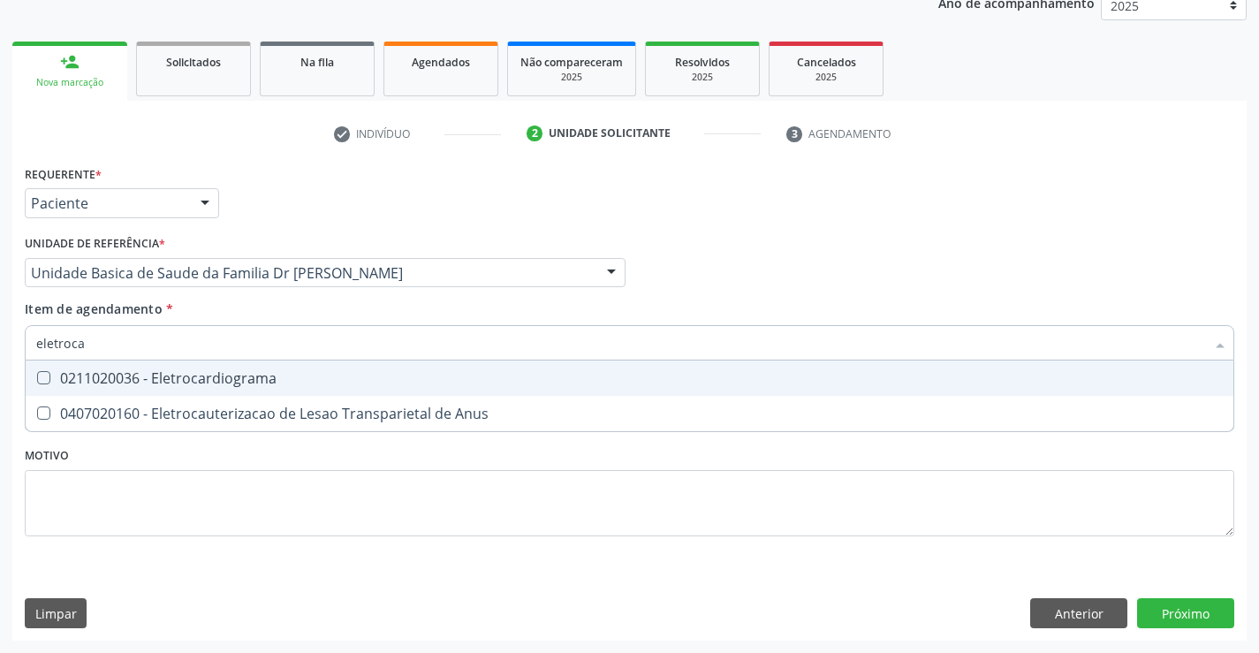
type input "eletrocar"
click at [225, 378] on div "0211020036 - Eletrocardiograma" at bounding box center [629, 378] width 1186 height 14
checkbox Eletrocardiograma "true"
click at [277, 307] on div "Item de agendamento * eletrocar Desfazer seleção 0211020036 - Eletrocardiograma…" at bounding box center [629, 327] width 1209 height 56
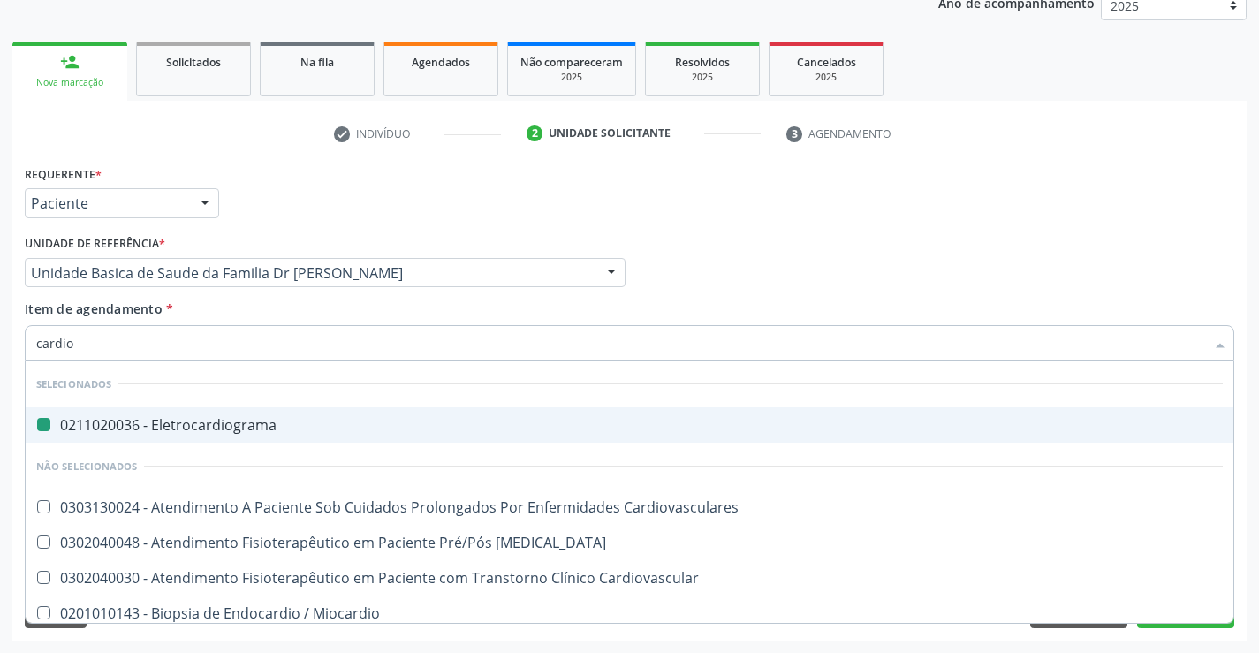
type input "cardiol"
checkbox Eletrocardiograma "false"
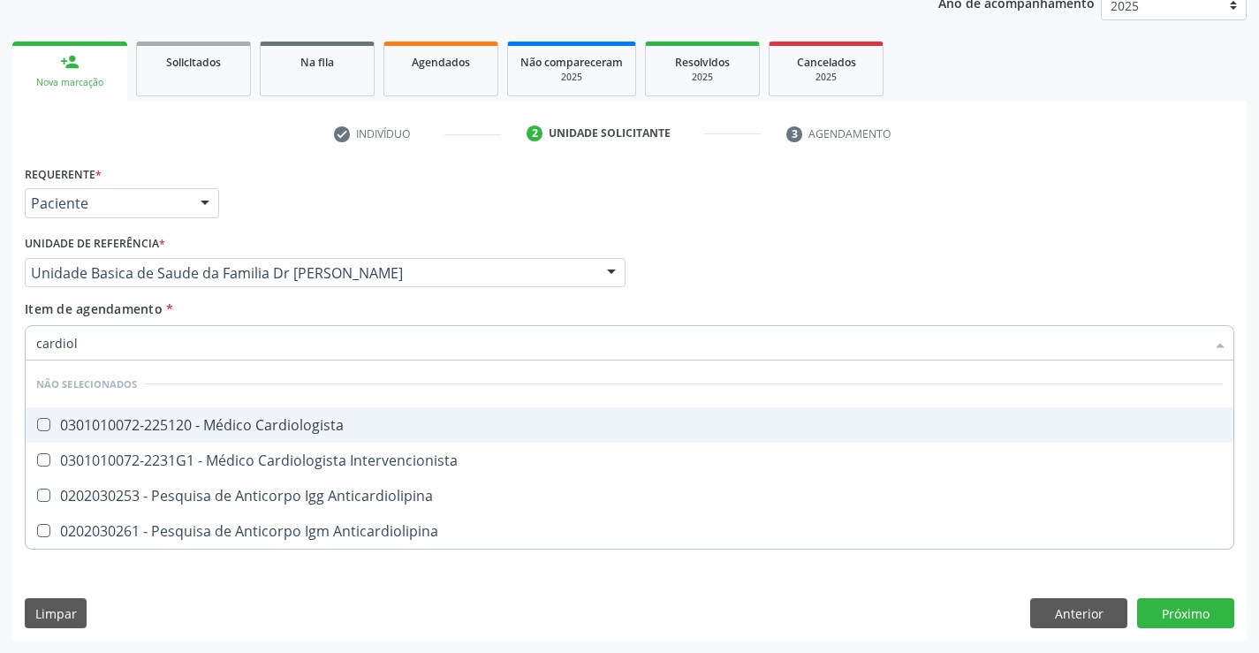
type input "cardiolo"
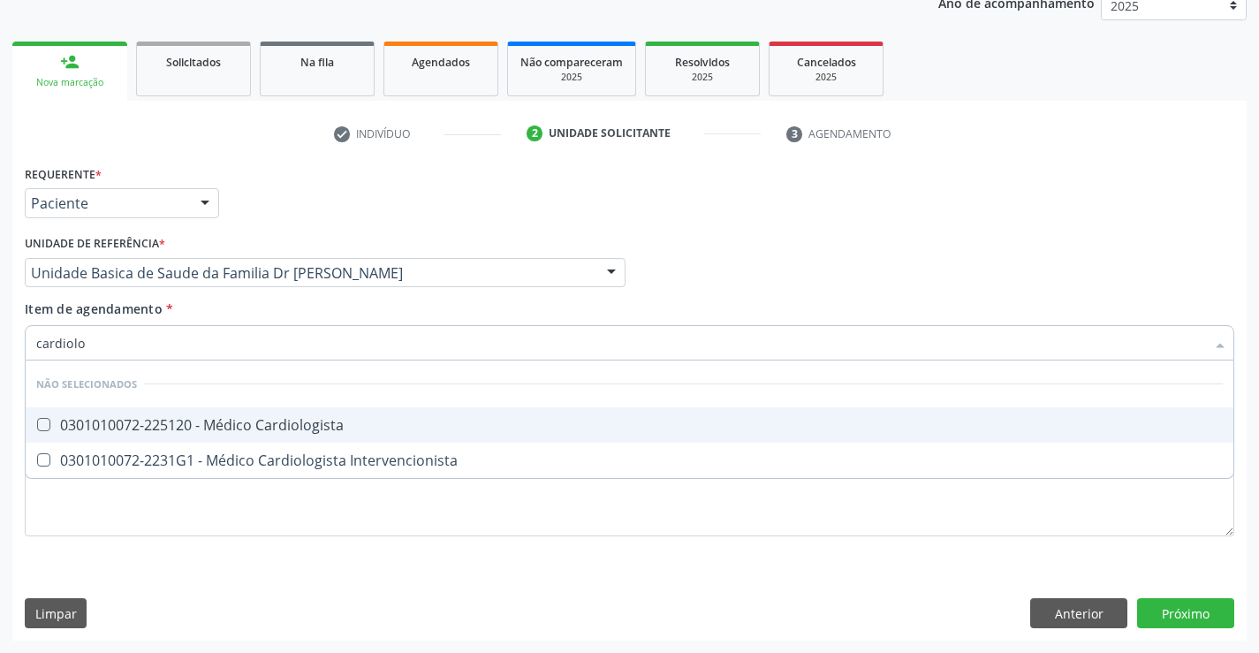
click at [310, 424] on div "0301010072-225120 - Médico Cardiologista" at bounding box center [629, 425] width 1186 height 14
checkbox Cardiologista "true"
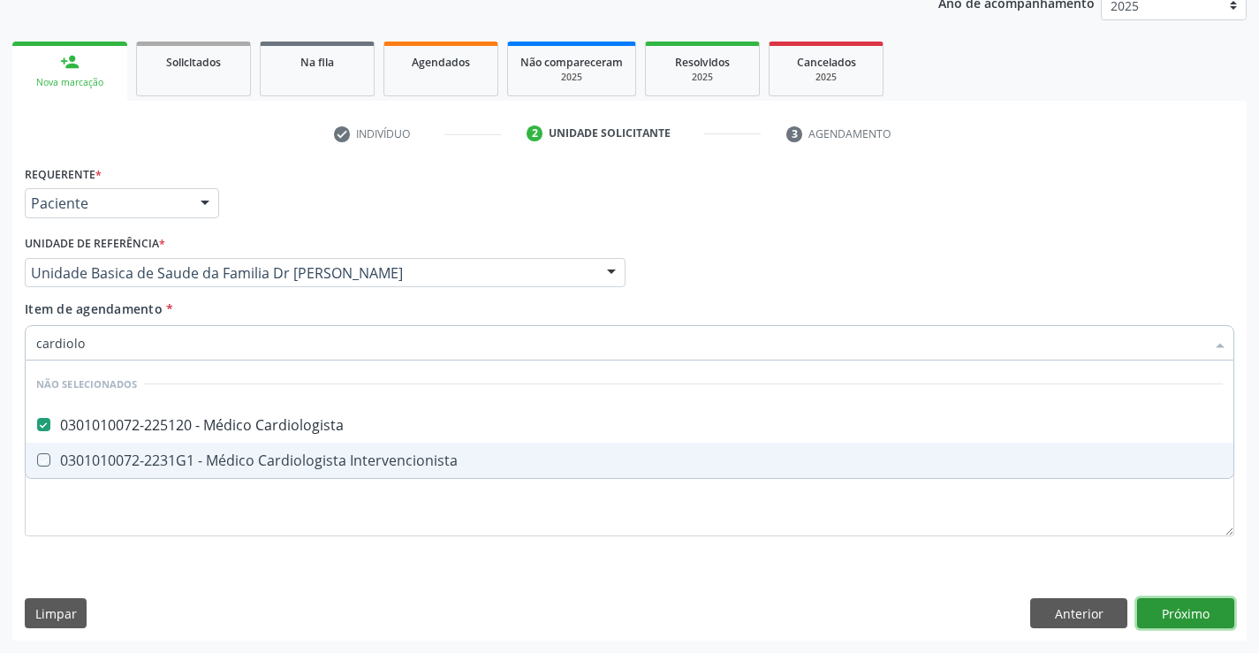
click at [1179, 609] on div "Requerente * Paciente Profissional de Saúde Paciente Nenhum resultado encontrad…" at bounding box center [629, 401] width 1234 height 480
checkbox Intervencionista "true"
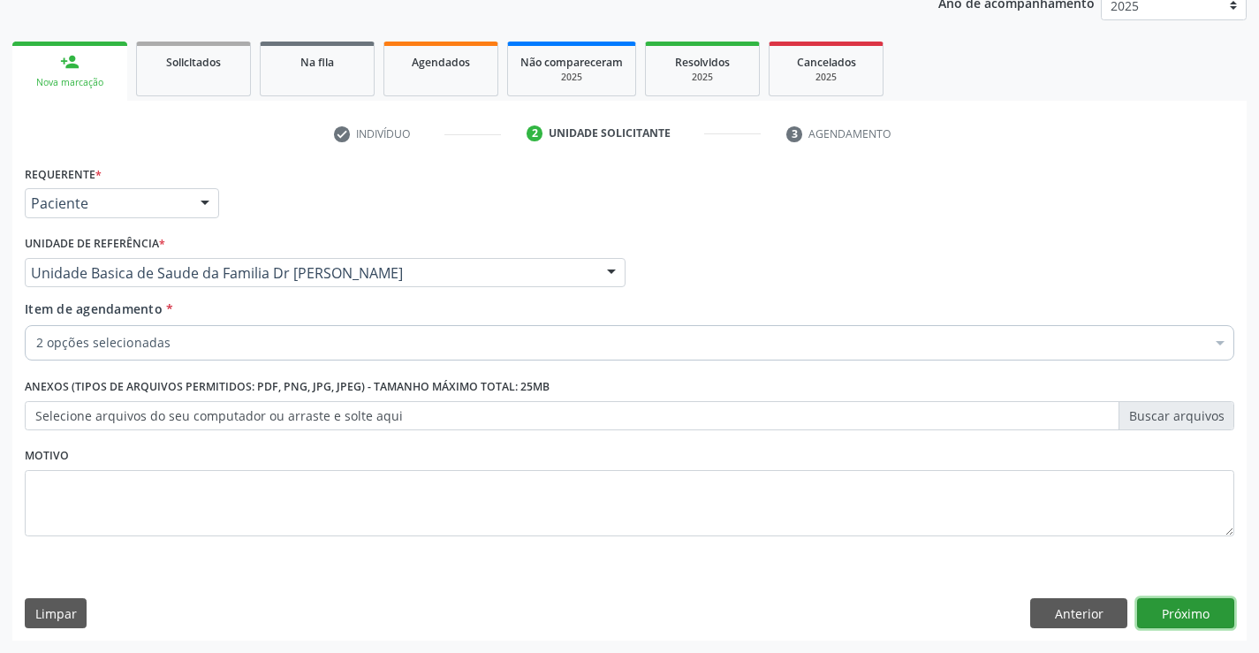
click at [1181, 602] on button "Próximo" at bounding box center [1185, 613] width 97 height 30
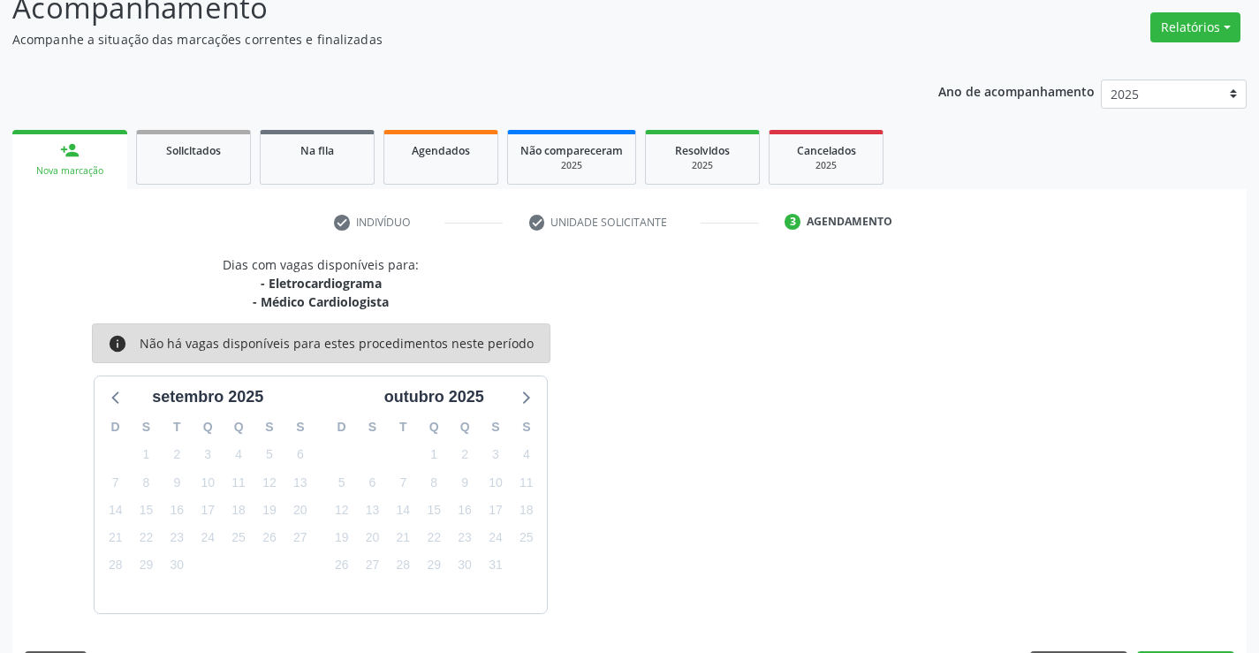
scroll to position [186, 0]
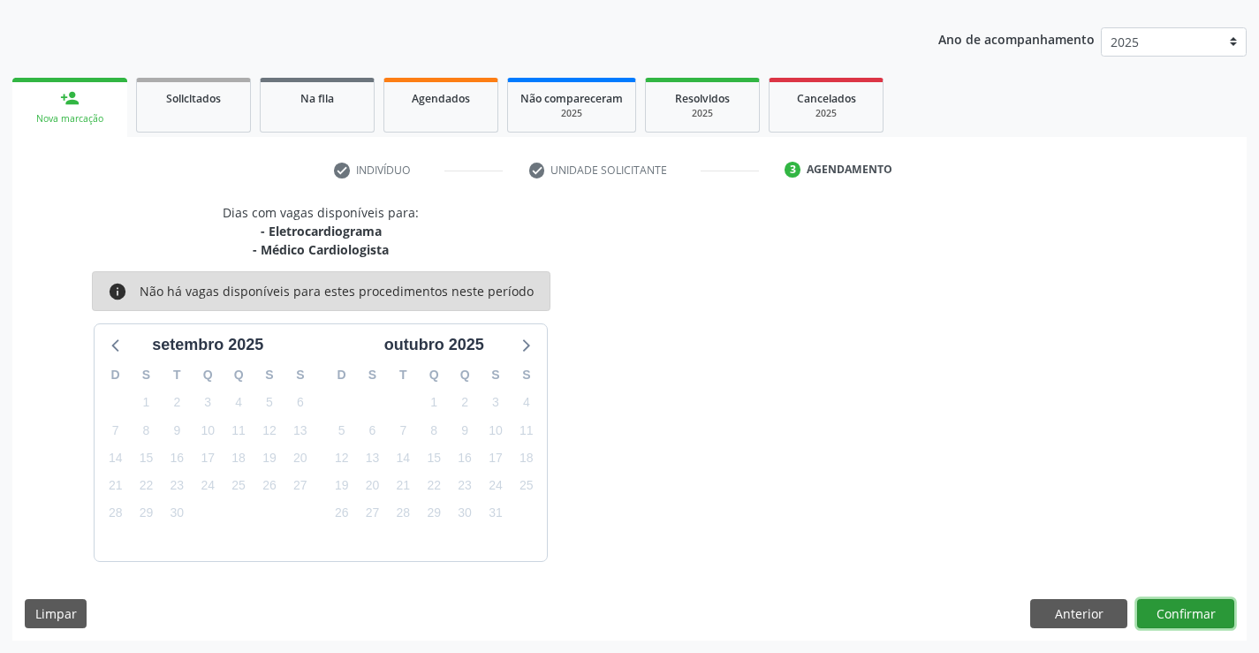
click at [1185, 603] on button "Confirmar" at bounding box center [1185, 614] width 97 height 30
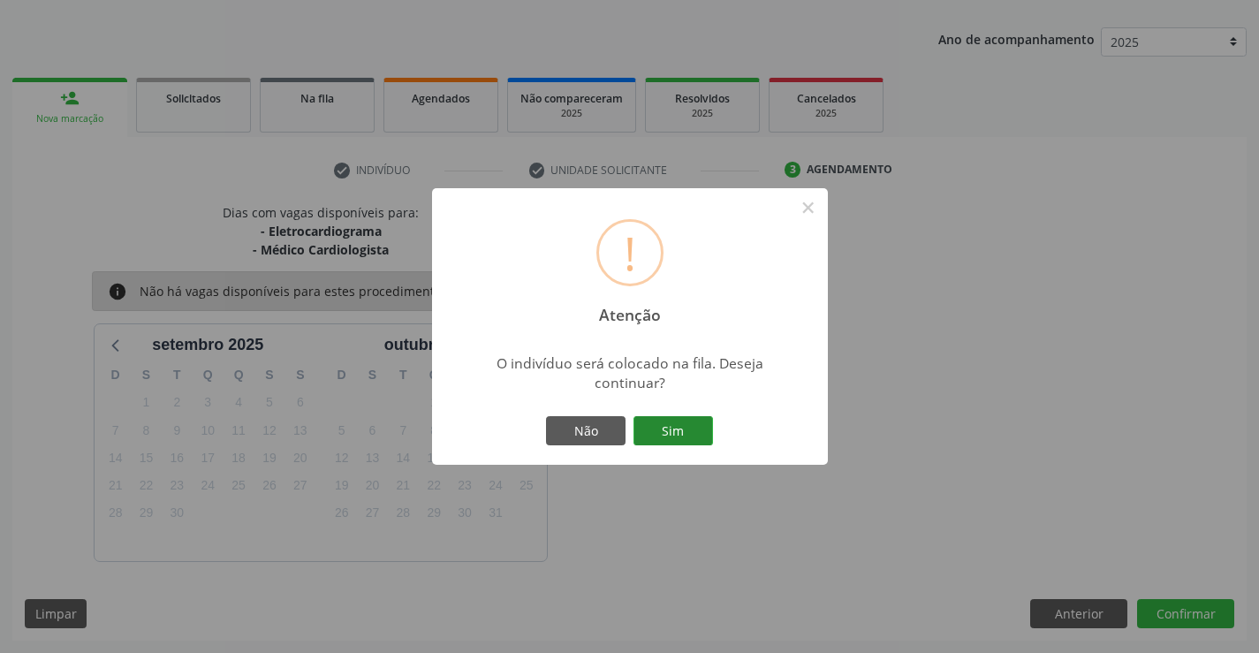
click at [663, 430] on button "Sim" at bounding box center [672, 431] width 79 height 30
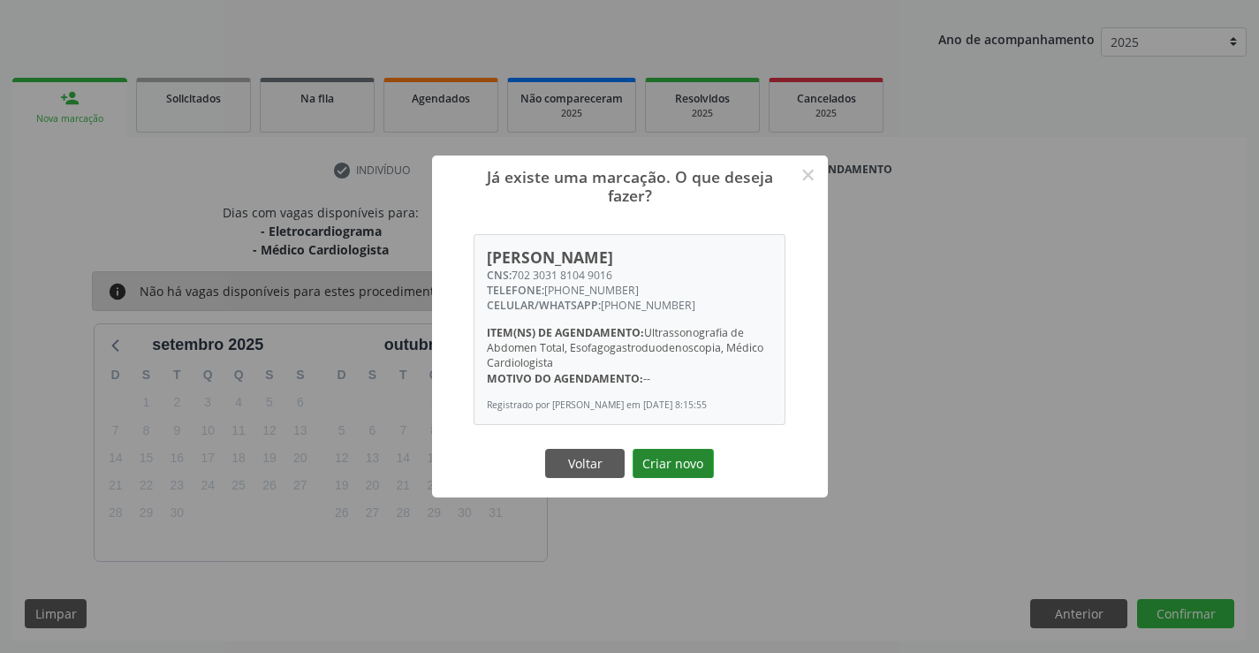
click at [685, 463] on button "Criar novo" at bounding box center [672, 464] width 81 height 30
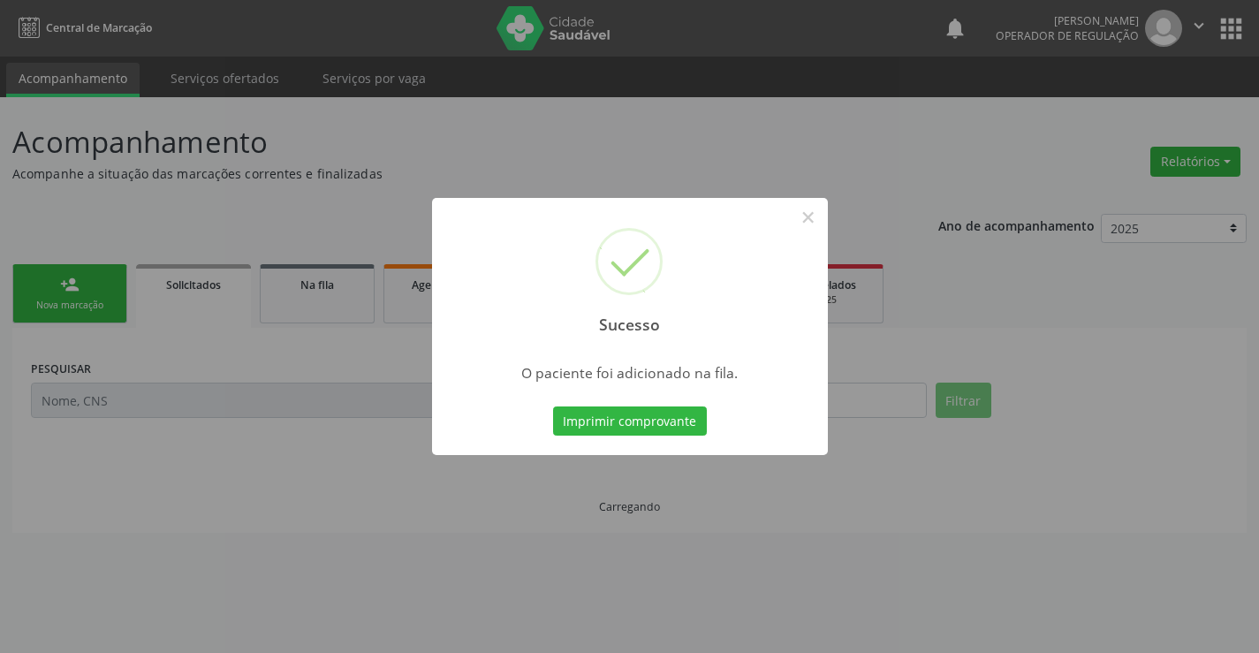
scroll to position [0, 0]
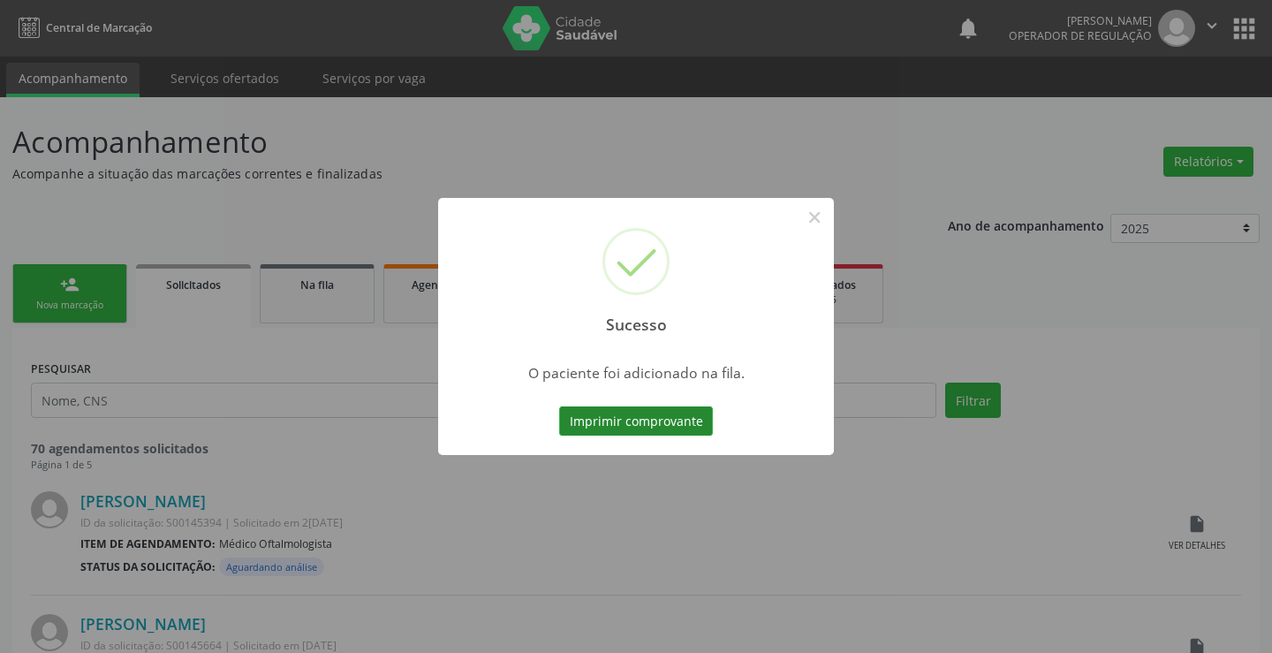
click at [612, 416] on button "Imprimir comprovante" at bounding box center [636, 421] width 154 height 30
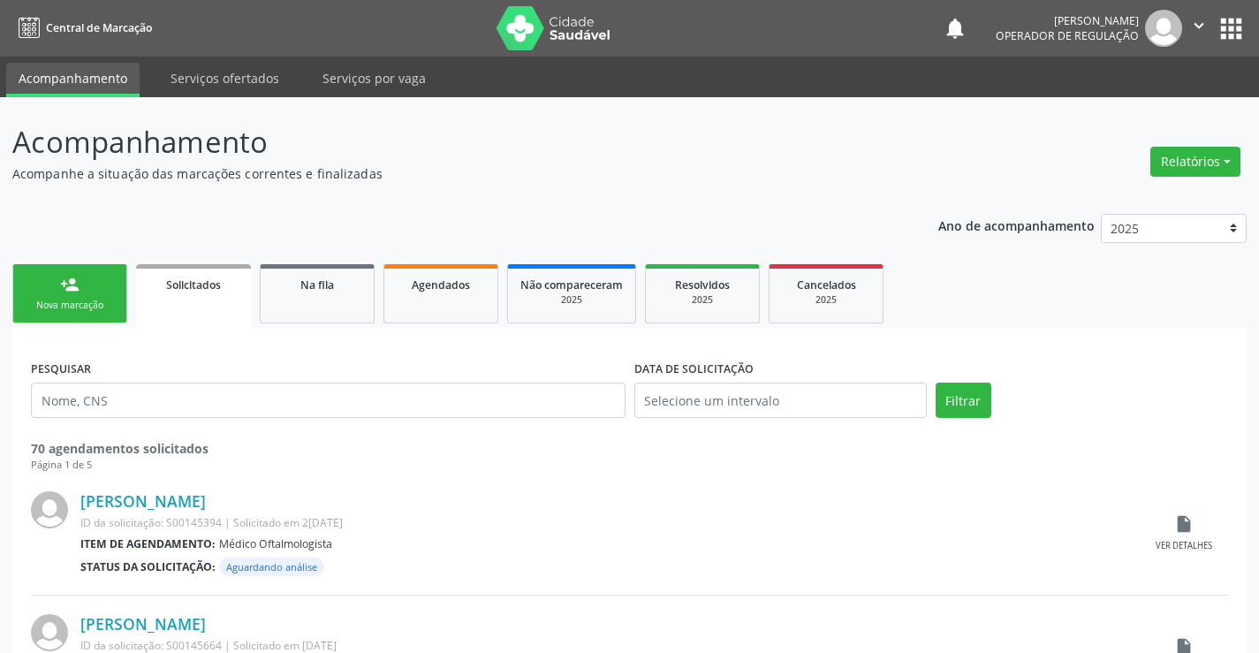
click at [67, 266] on link "person_add Nova marcação" at bounding box center [69, 293] width 115 height 59
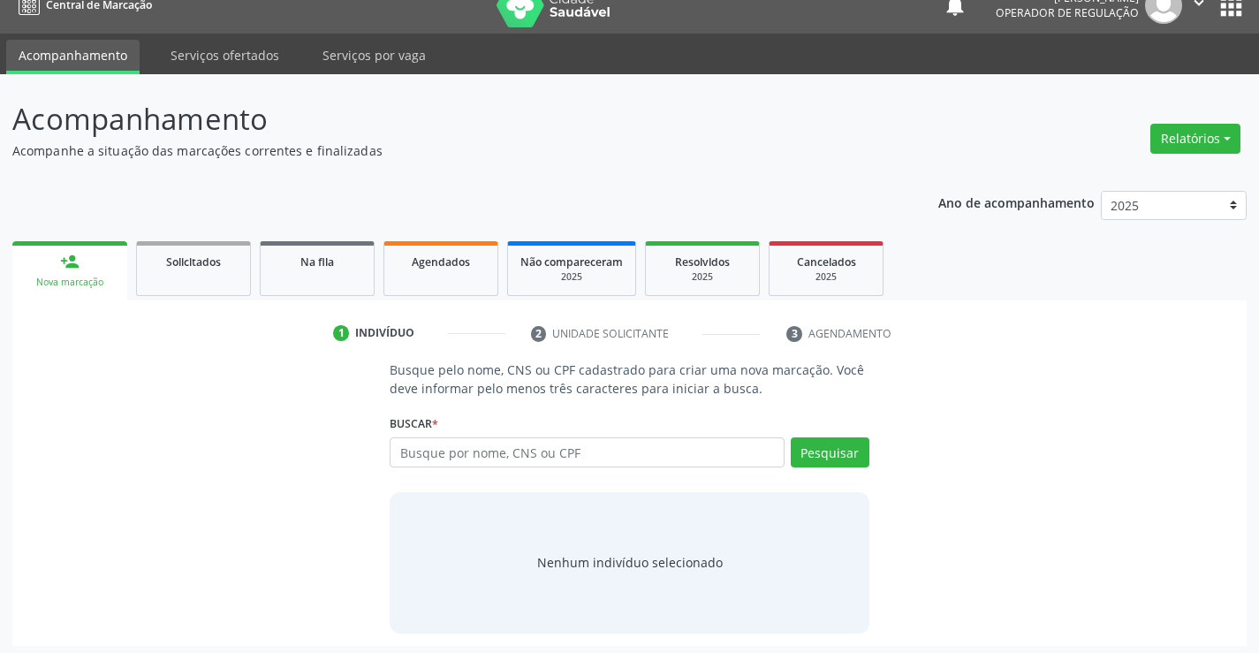
scroll to position [28, 0]
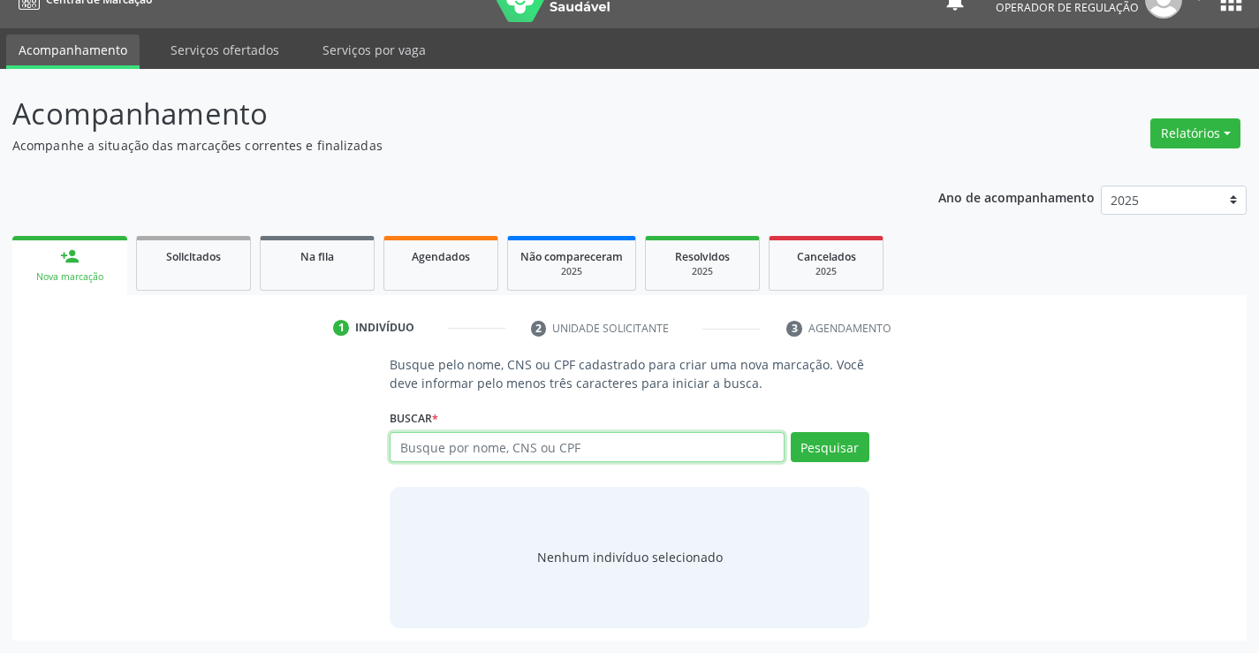
click at [594, 445] on input "text" at bounding box center [587, 447] width 394 height 30
paste input "702 3031 8104 9016"
type input "702 3031 8104 9016"
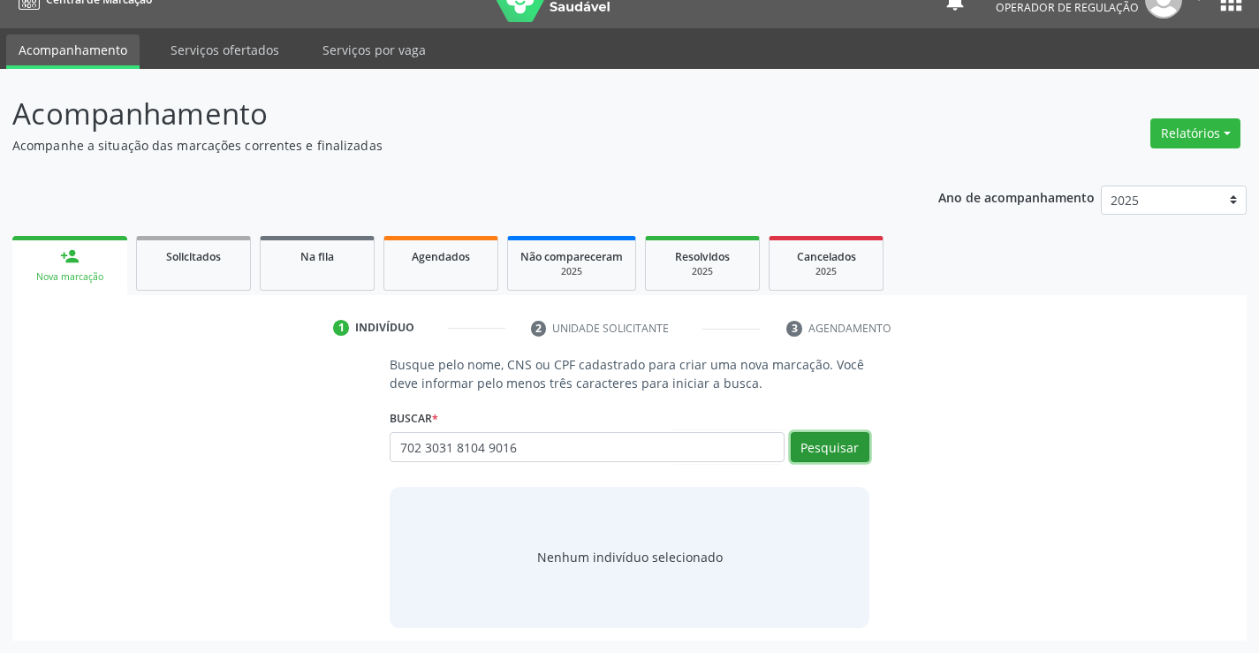
click at [821, 447] on button "Pesquisar" at bounding box center [830, 447] width 79 height 30
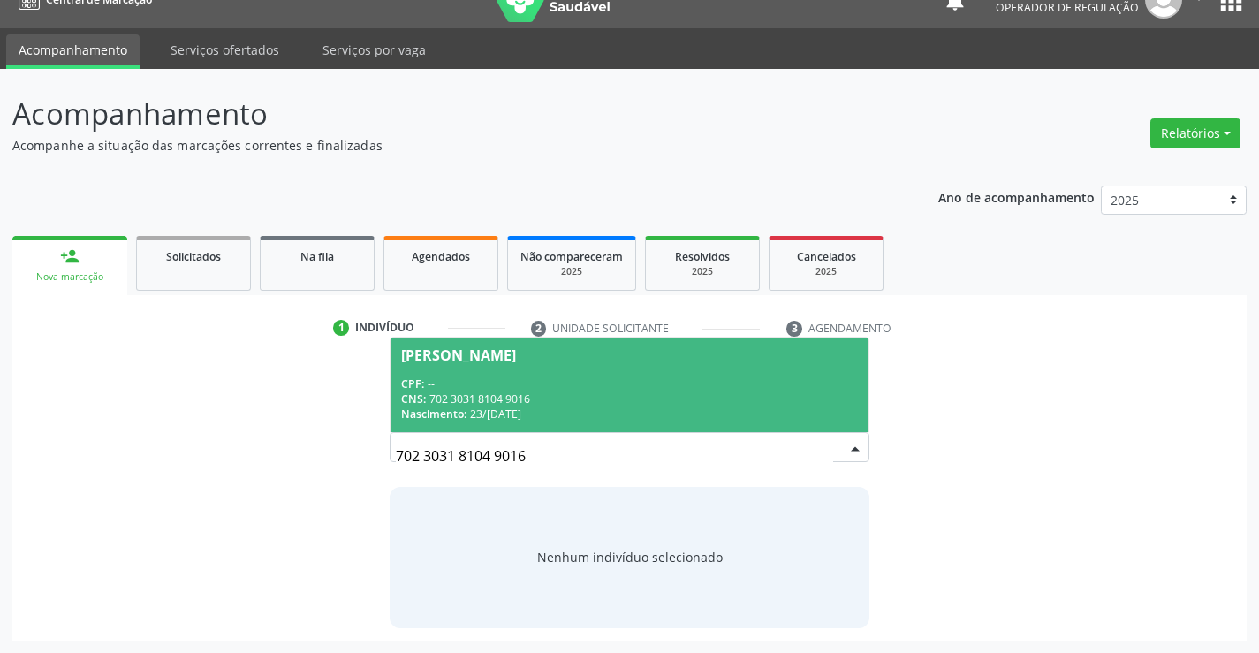
click at [501, 360] on div "Maria Laura Alves dos Santos" at bounding box center [458, 355] width 115 height 14
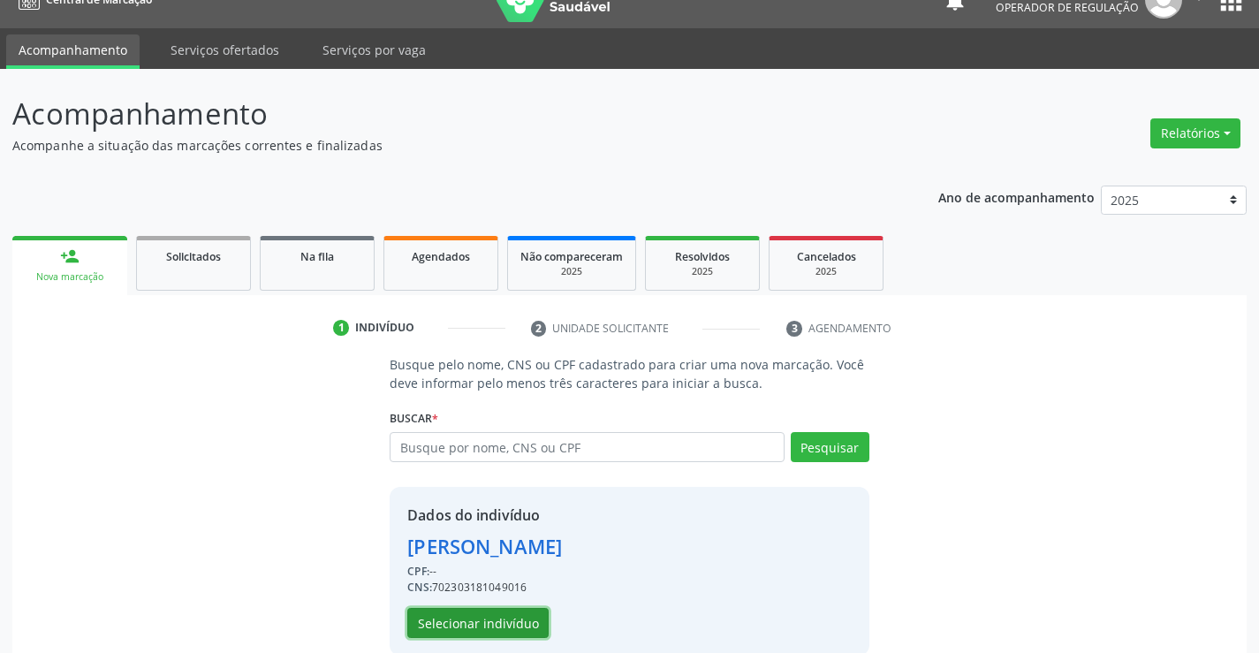
click at [464, 630] on button "Selecionar indivíduo" at bounding box center [477, 623] width 141 height 30
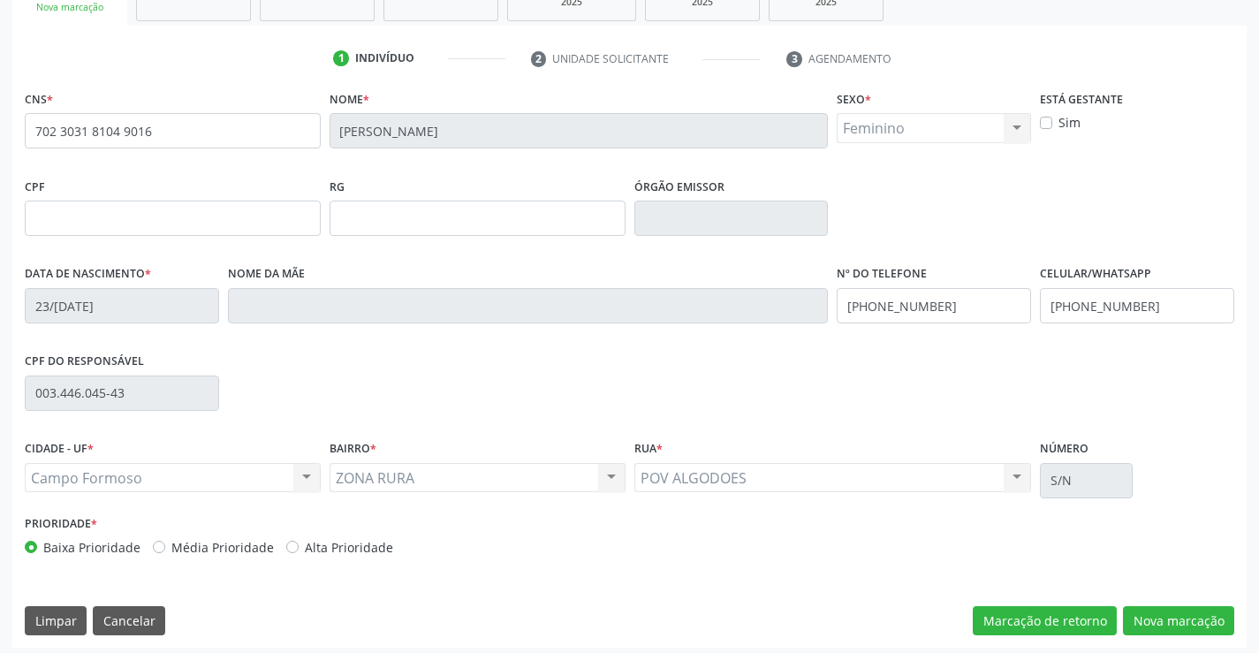
scroll to position [305, 0]
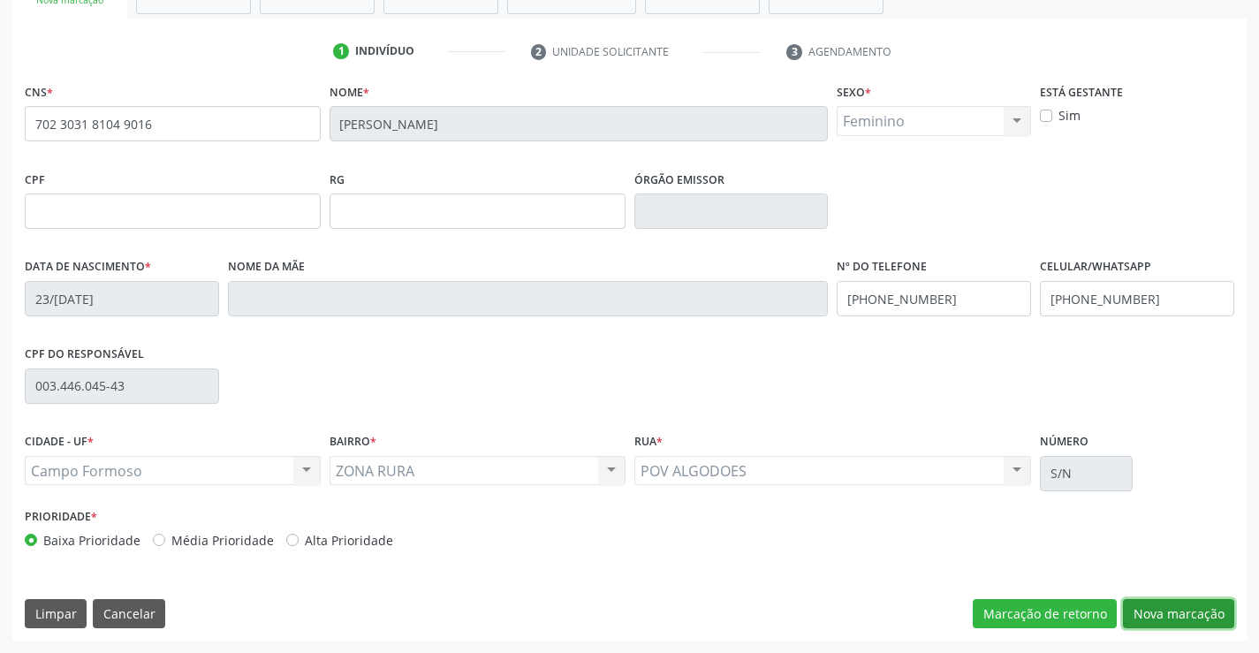
click at [1187, 604] on button "Nova marcação" at bounding box center [1178, 614] width 111 height 30
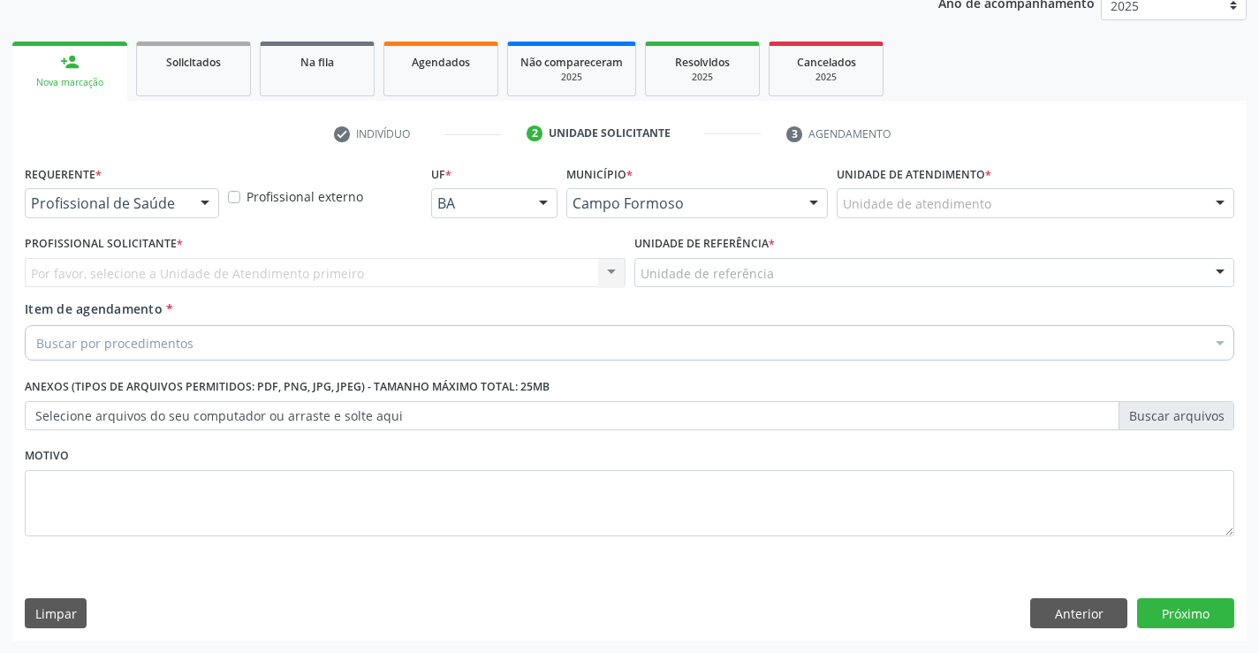
scroll to position [223, 0]
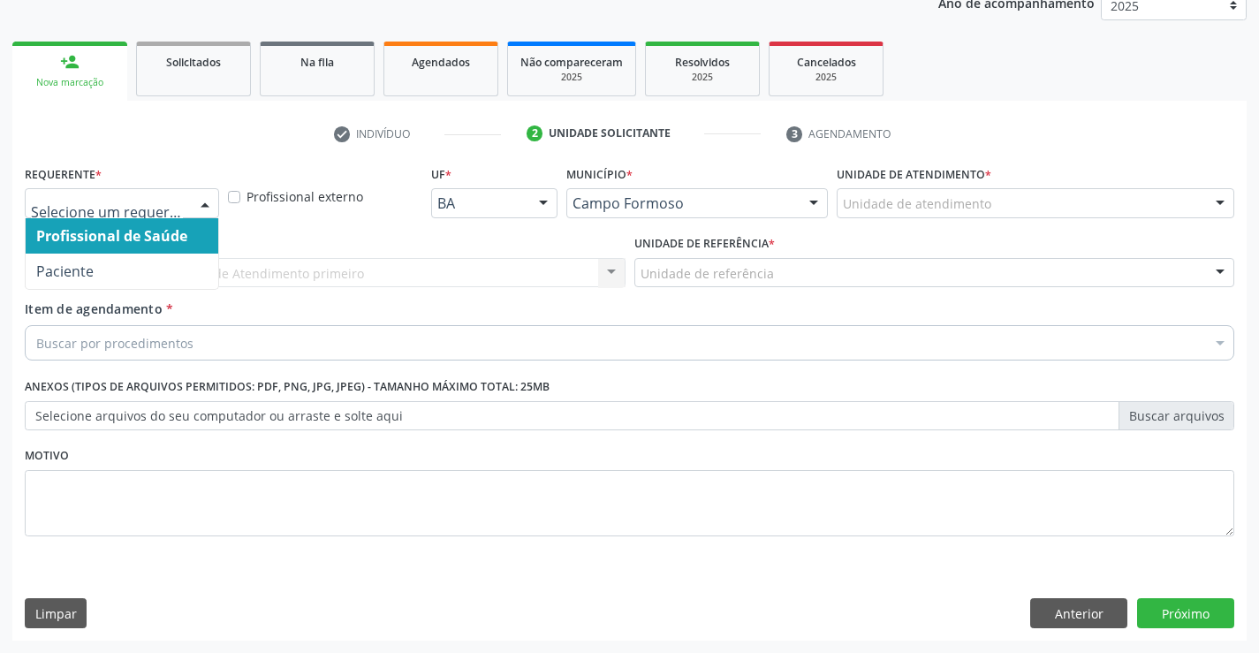
click at [120, 193] on div at bounding box center [122, 203] width 194 height 30
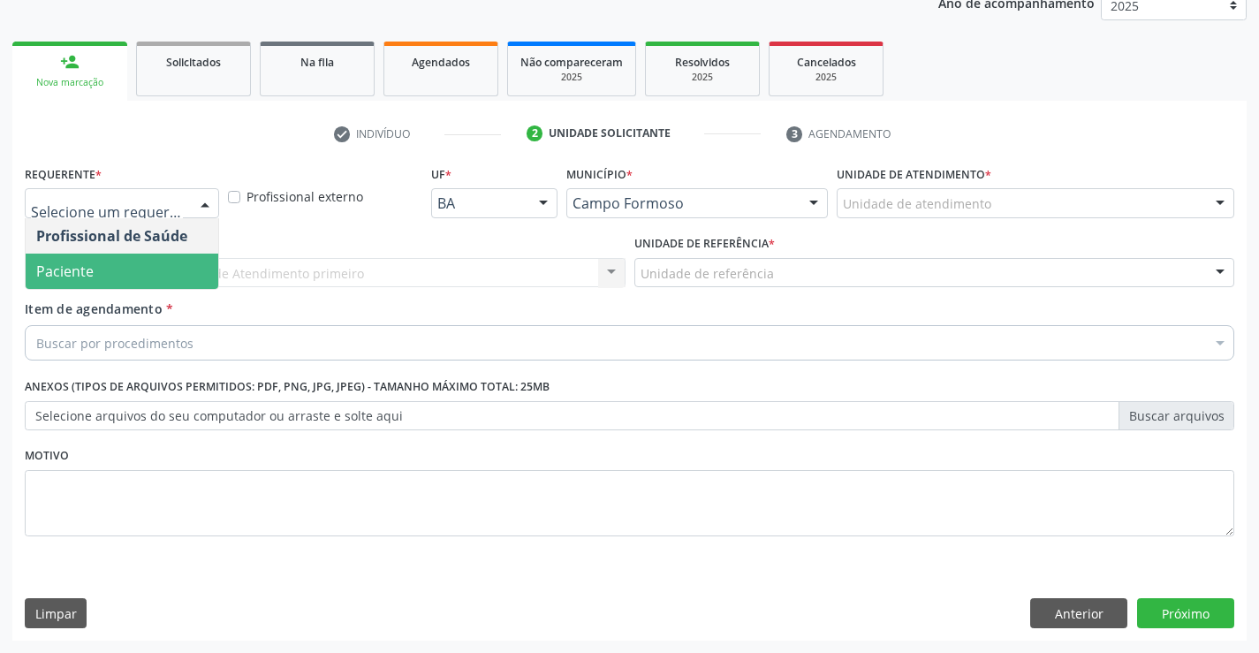
click at [106, 266] on span "Paciente" at bounding box center [122, 271] width 193 height 35
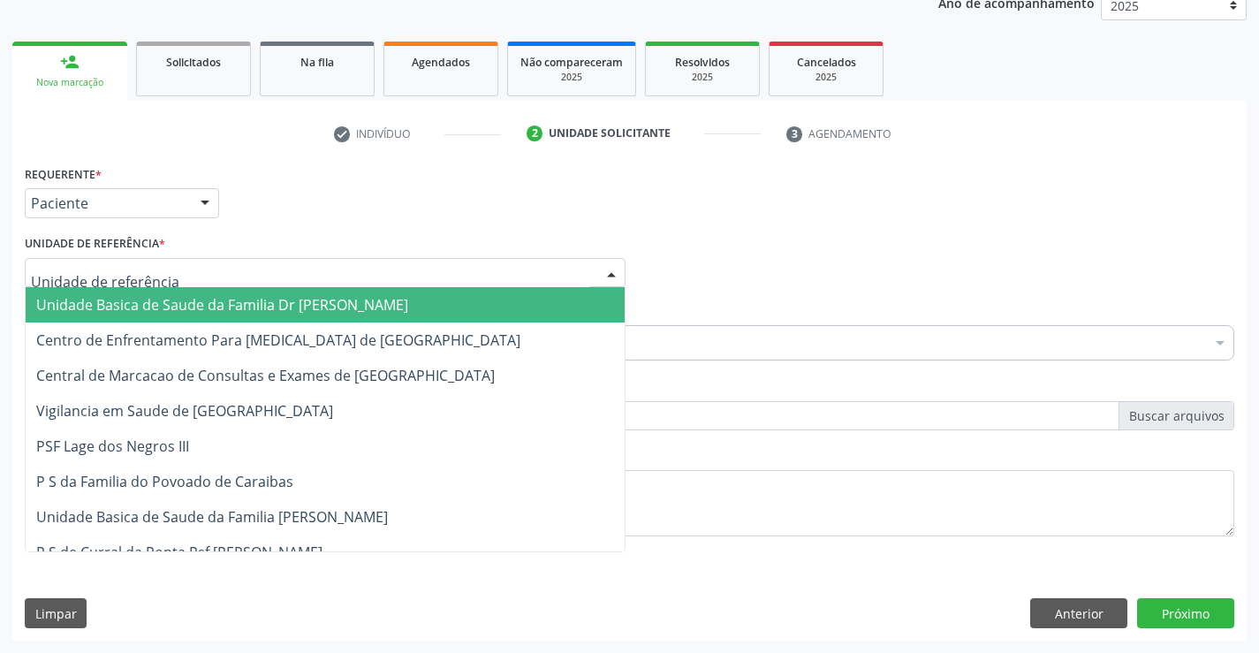
click at [122, 298] on span "Unidade Basica de Saude da Familia Dr [PERSON_NAME]" at bounding box center [222, 304] width 372 height 19
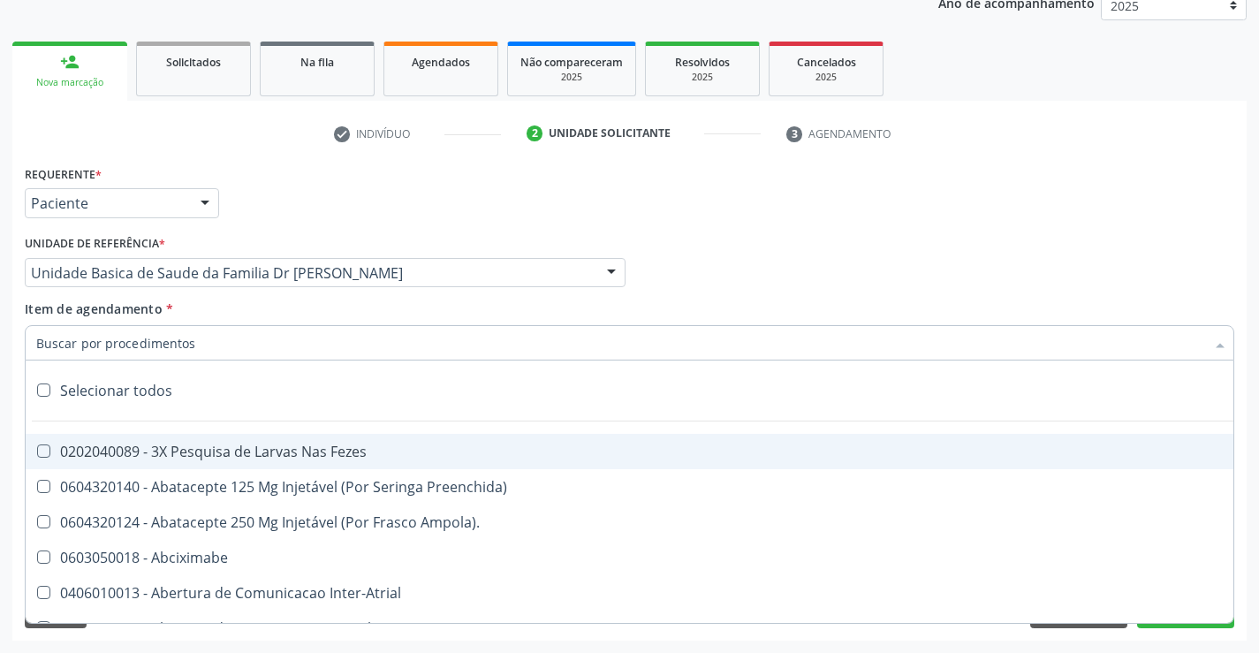
type input "e"
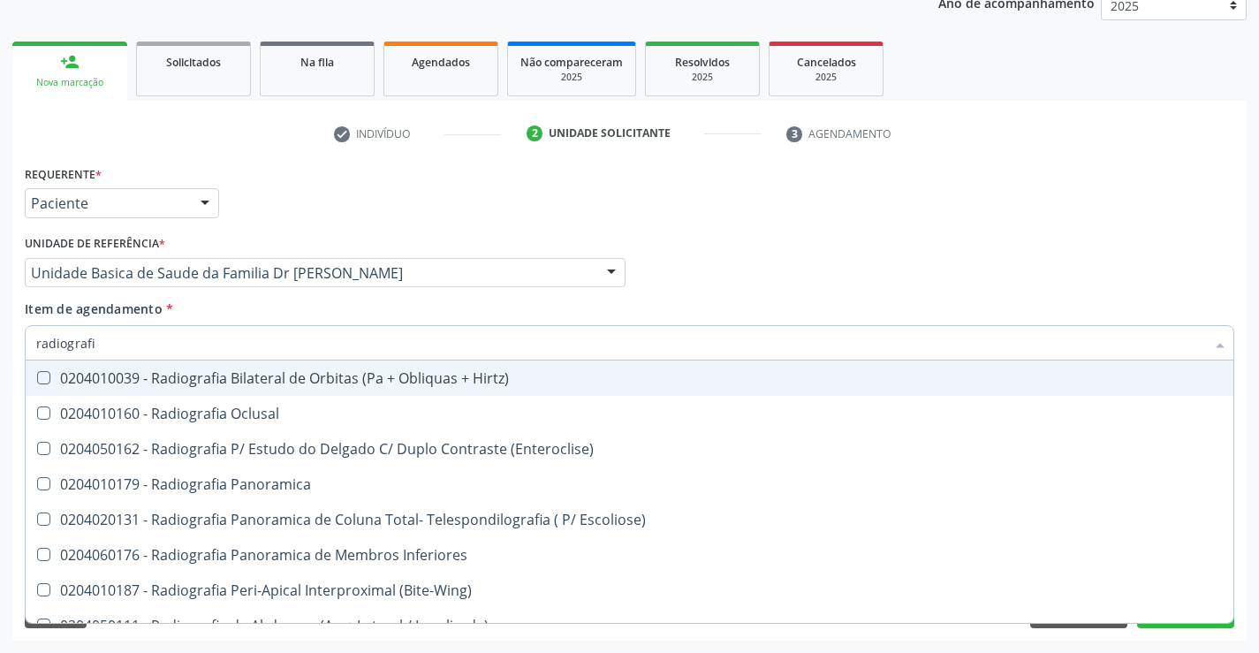
type input "radiografia"
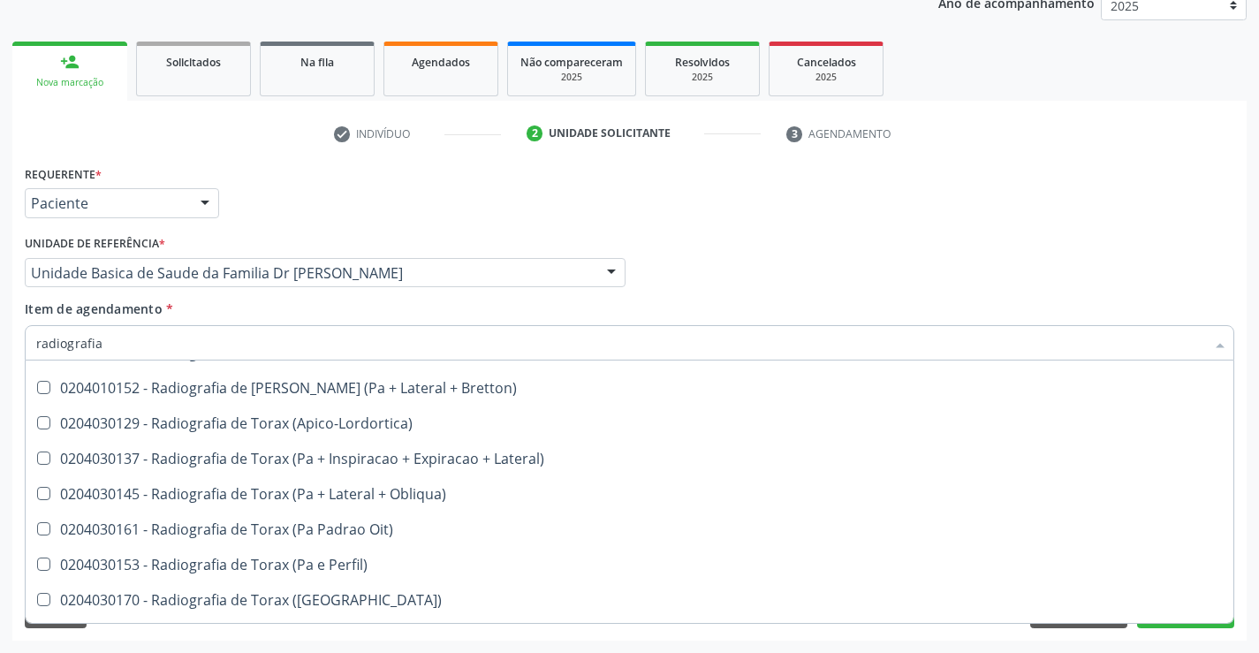
scroll to position [2246, 0]
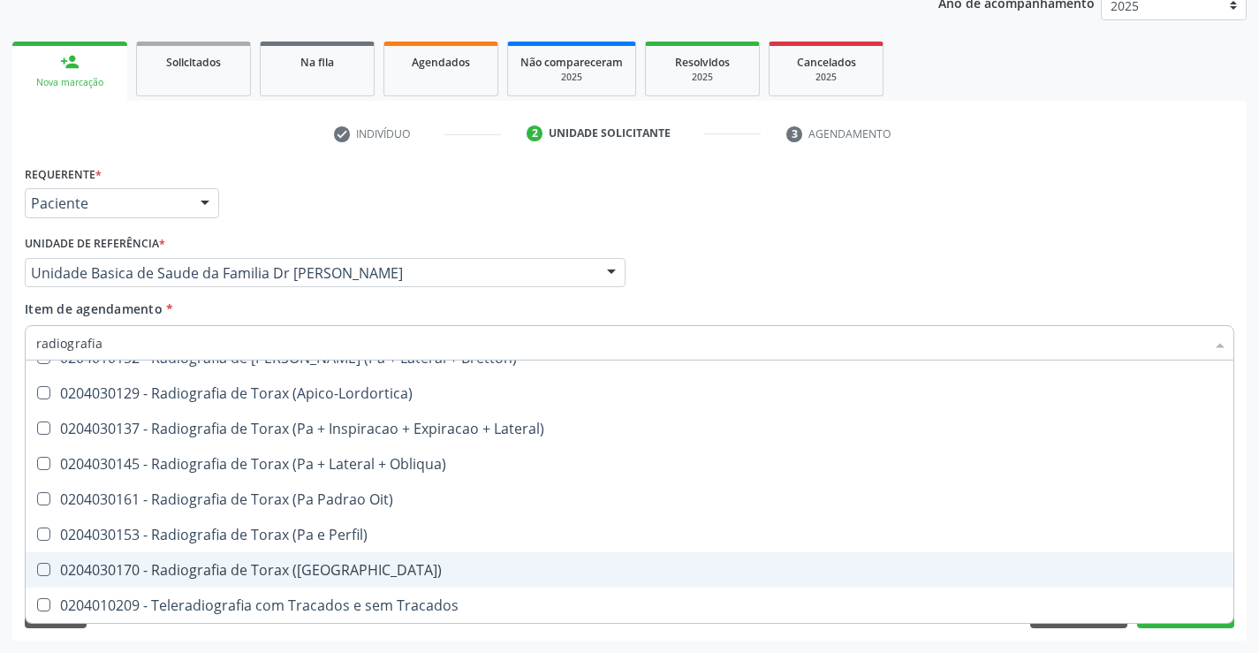
click at [327, 565] on div "0204030170 - Radiografia de Torax (Pa)" at bounding box center [629, 570] width 1186 height 14
checkbox \(Pa\) "true"
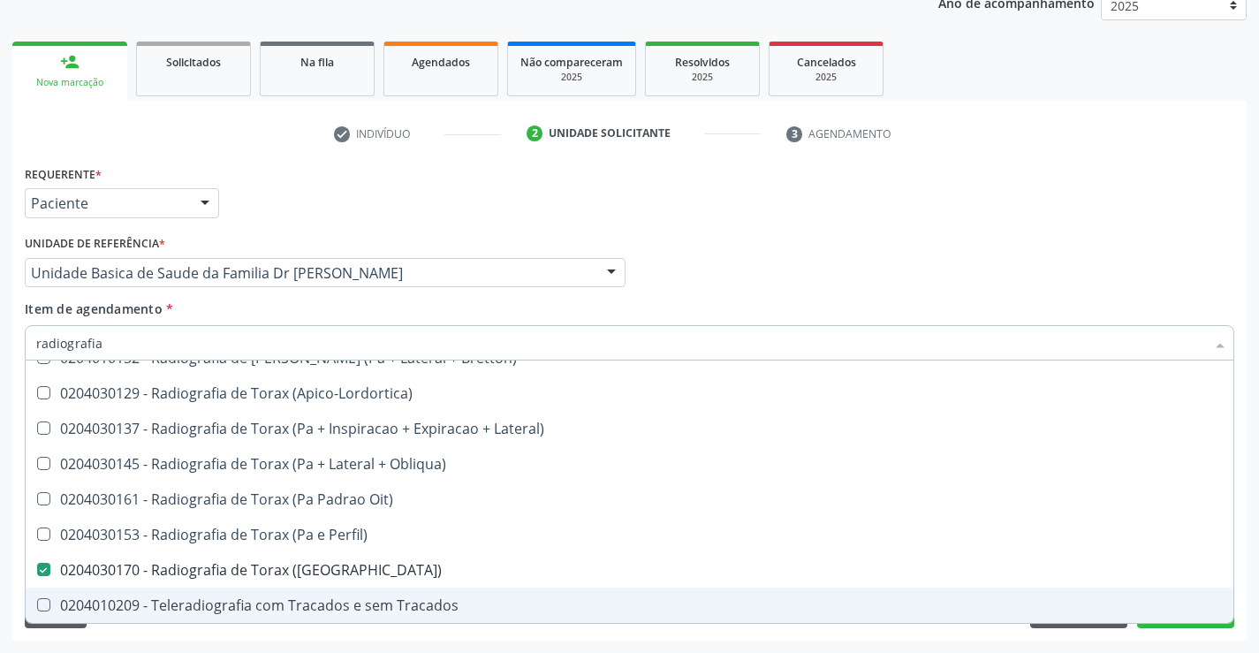
click at [1238, 564] on div "Requerente * Paciente Profissional de Saúde Paciente Nenhum resultado encontrad…" at bounding box center [629, 401] width 1234 height 480
checkbox Oclusal "true"
checkbox \(Pa\) "false"
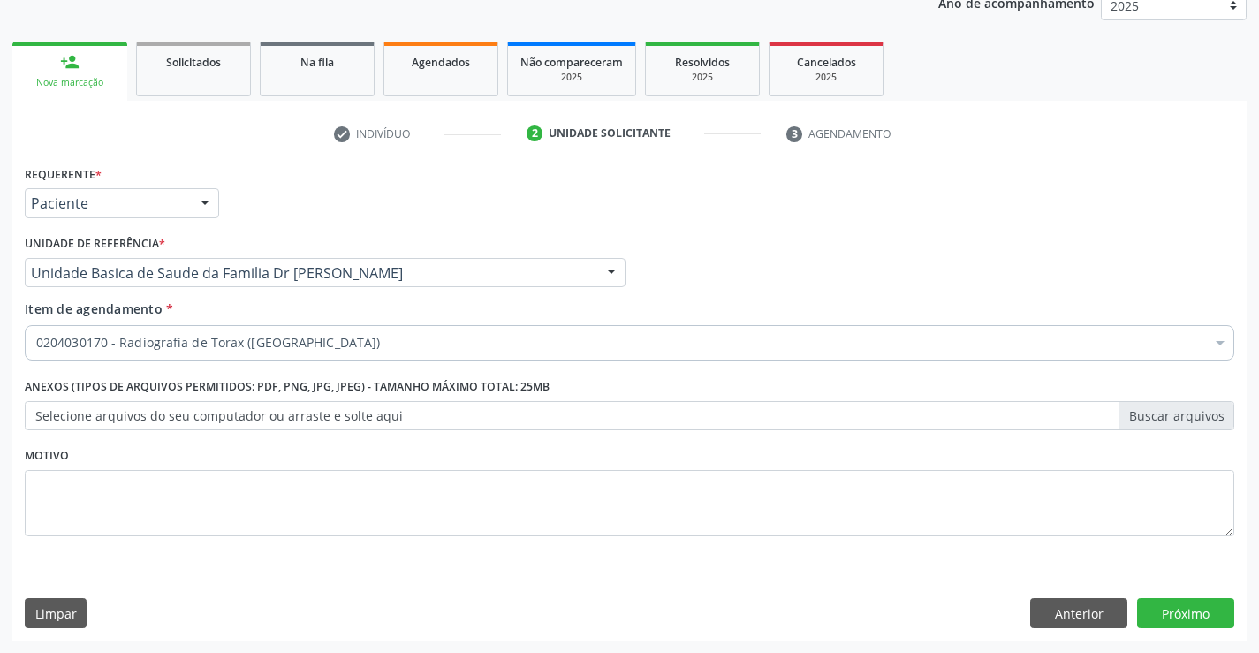
scroll to position [0, 0]
click at [1198, 605] on button "Próximo" at bounding box center [1185, 613] width 97 height 30
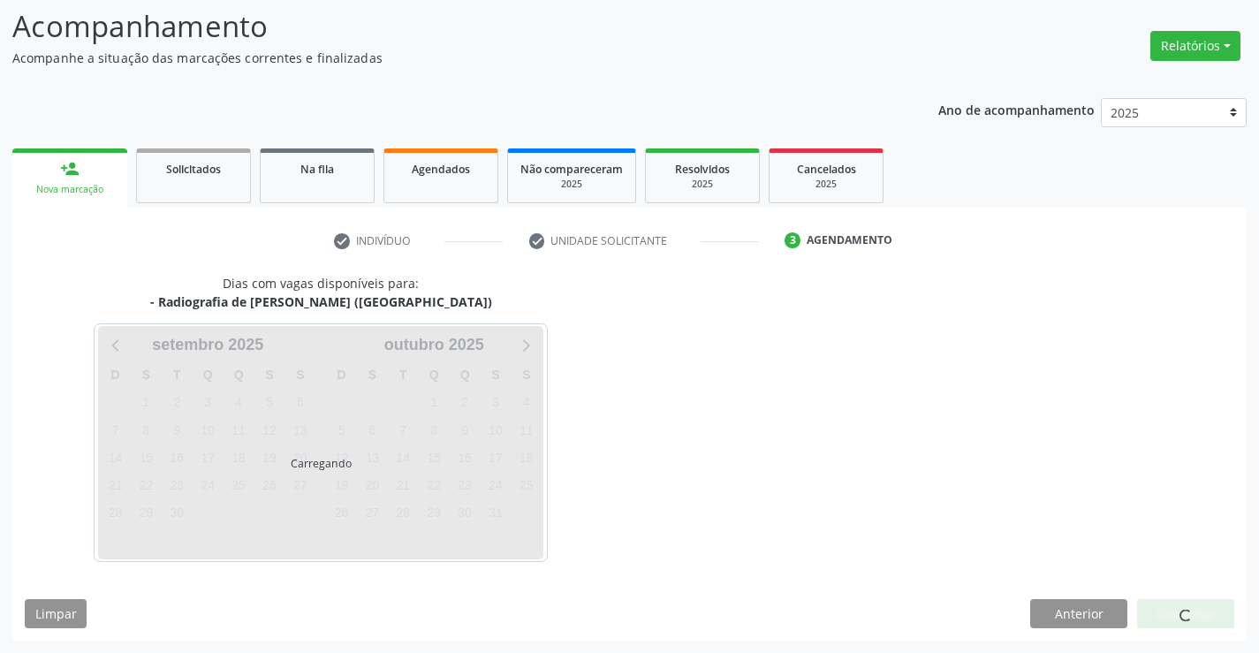
scroll to position [116, 0]
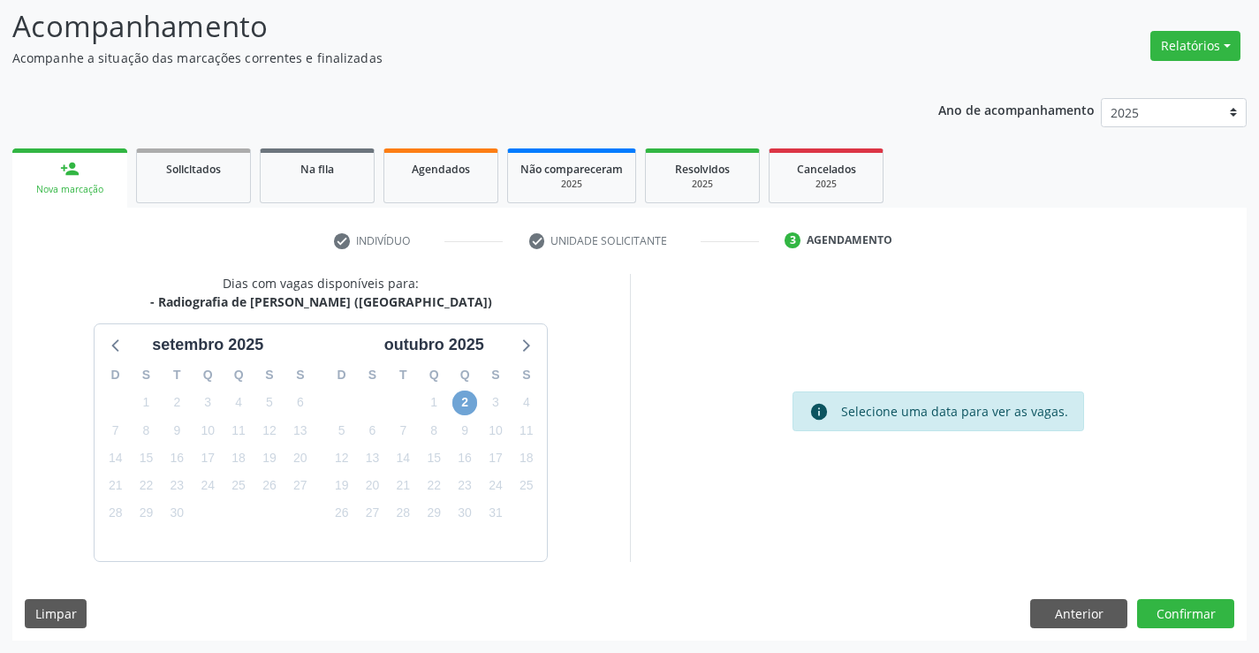
click at [468, 399] on span "2" at bounding box center [464, 402] width 25 height 25
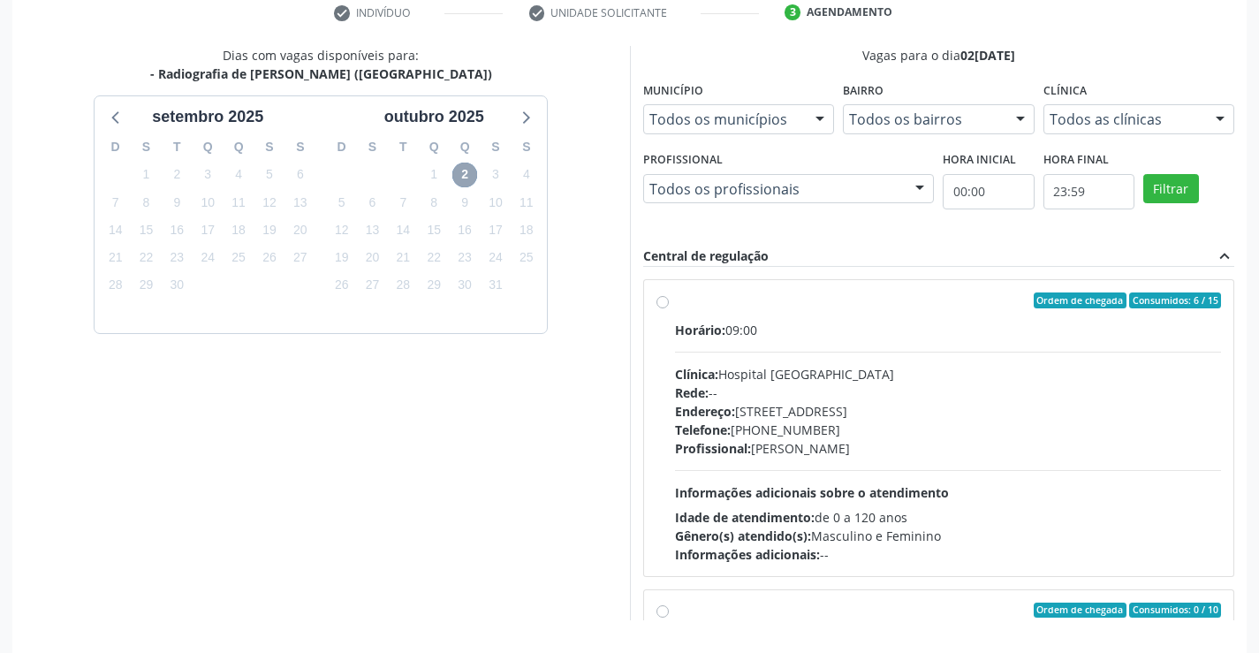
scroll to position [381, 0]
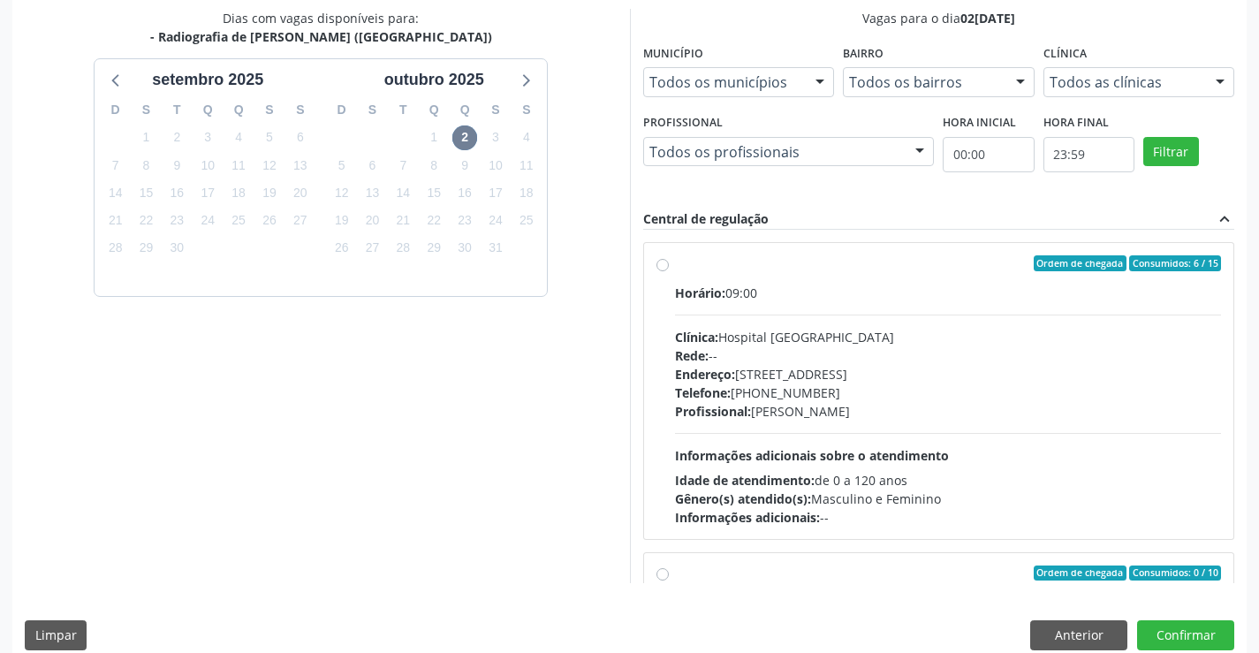
click at [880, 284] on div "Horário: 09:00" at bounding box center [948, 293] width 547 height 19
click at [669, 271] on input "Ordem de chegada Consumidos: 6 / 15 Horário: 09:00 Clínica: Hospital Sao Franci…" at bounding box center [662, 263] width 12 height 16
radio input "true"
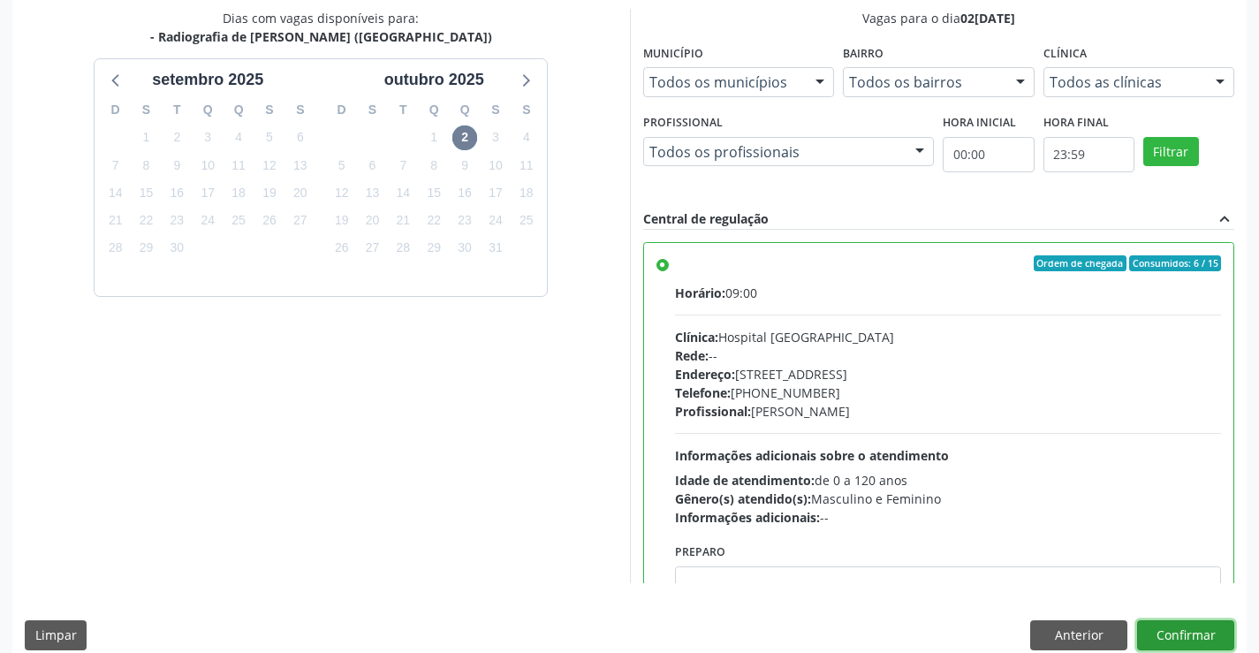
click at [1189, 633] on button "Confirmar" at bounding box center [1185, 635] width 97 height 30
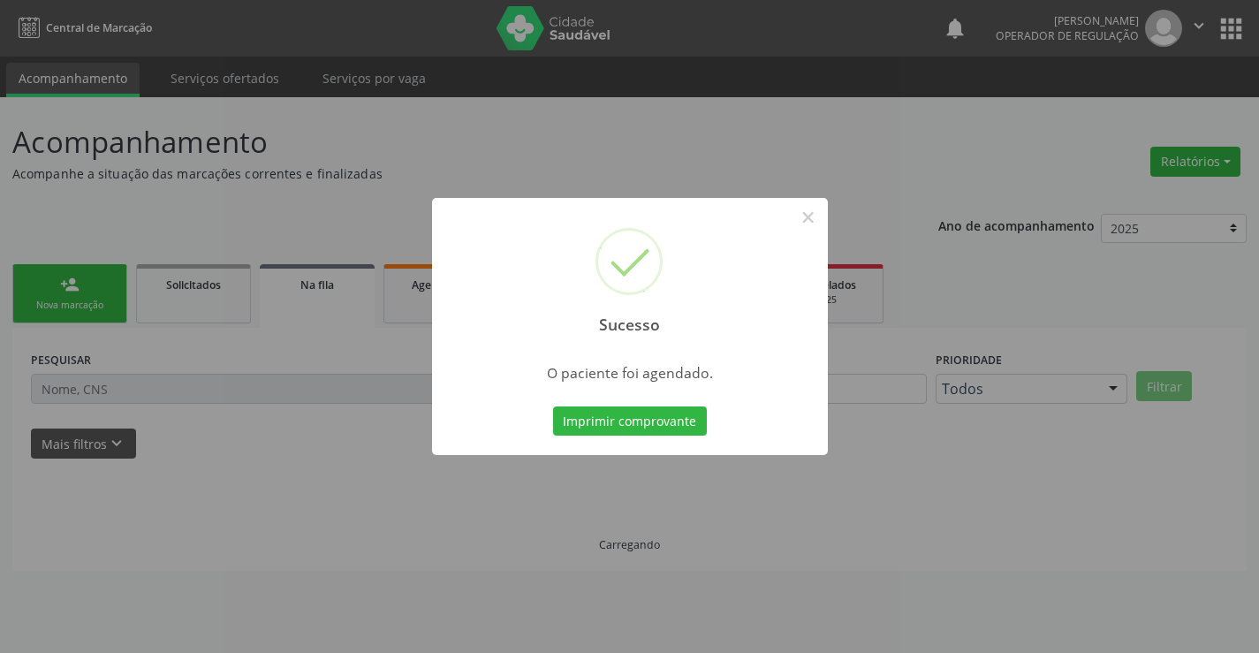
scroll to position [0, 0]
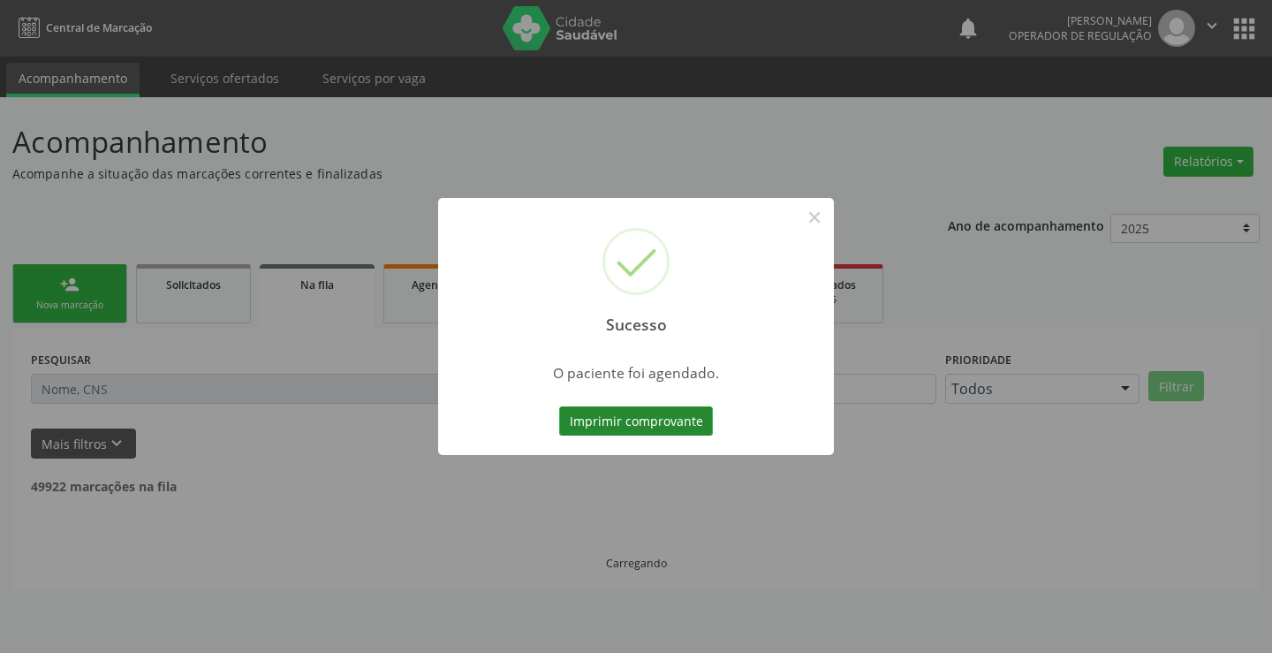
click at [643, 417] on button "Imprimir comprovante" at bounding box center [636, 421] width 154 height 30
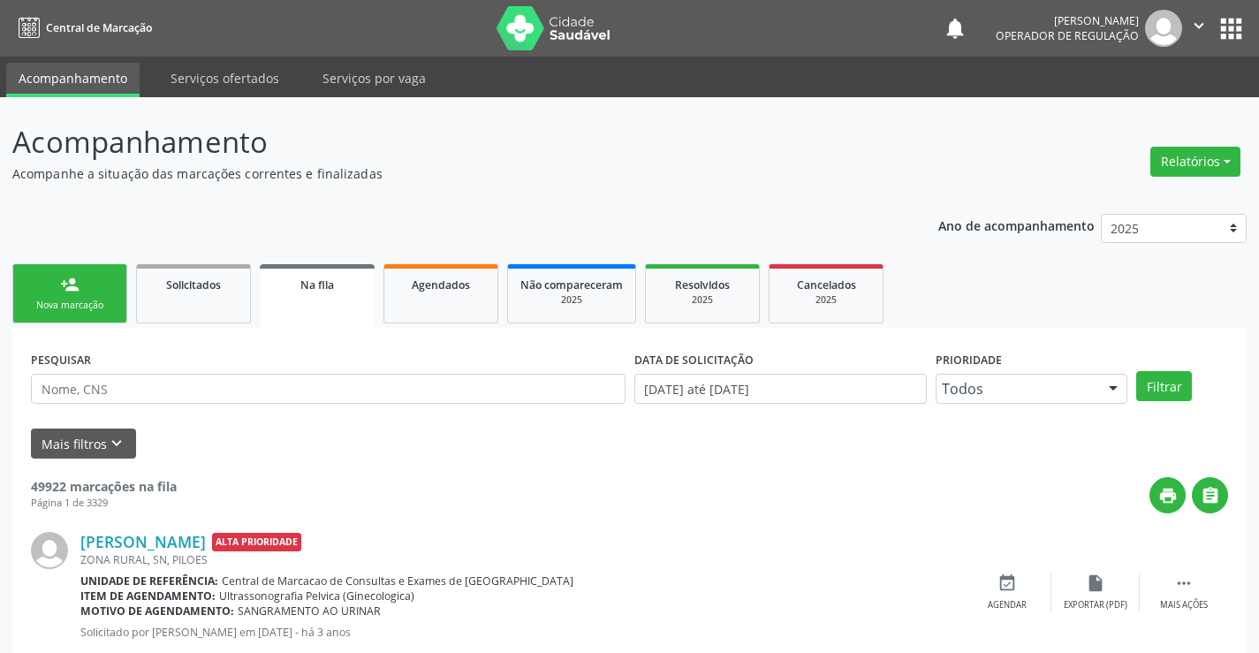
click at [96, 275] on link "person_add Nova marcação" at bounding box center [69, 293] width 115 height 59
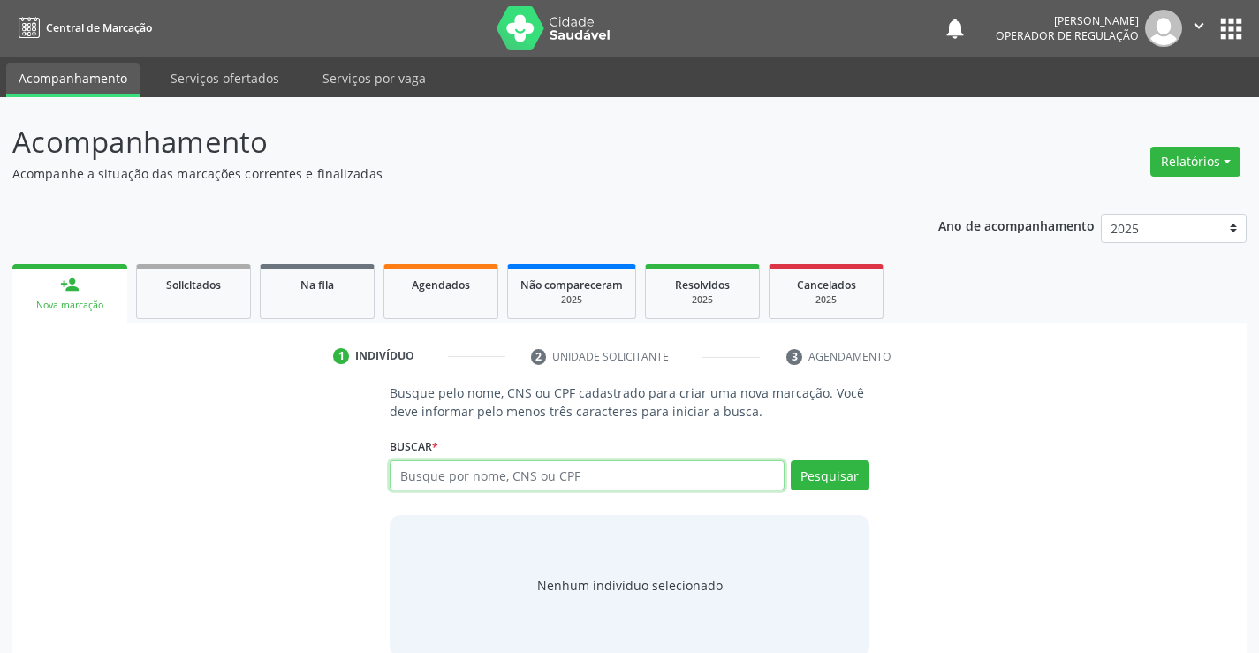
click at [594, 481] on input "text" at bounding box center [587, 475] width 394 height 30
type input "709801099410992"
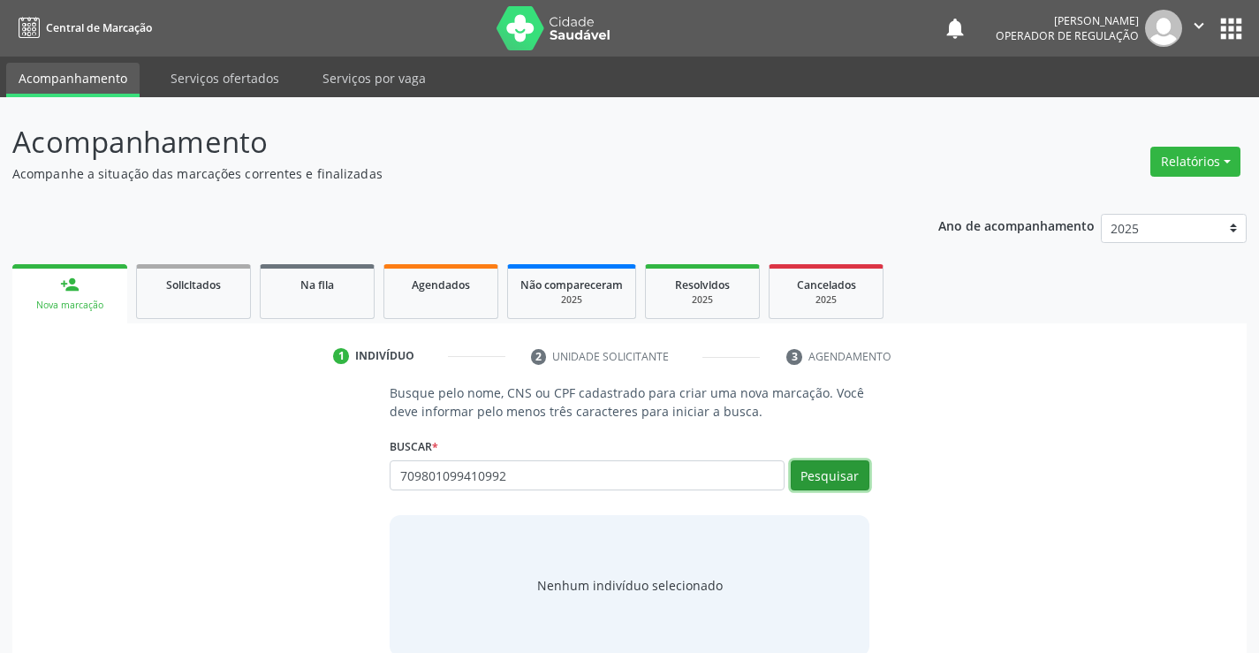
click at [825, 464] on button "Pesquisar" at bounding box center [830, 475] width 79 height 30
type input "709801099410992"
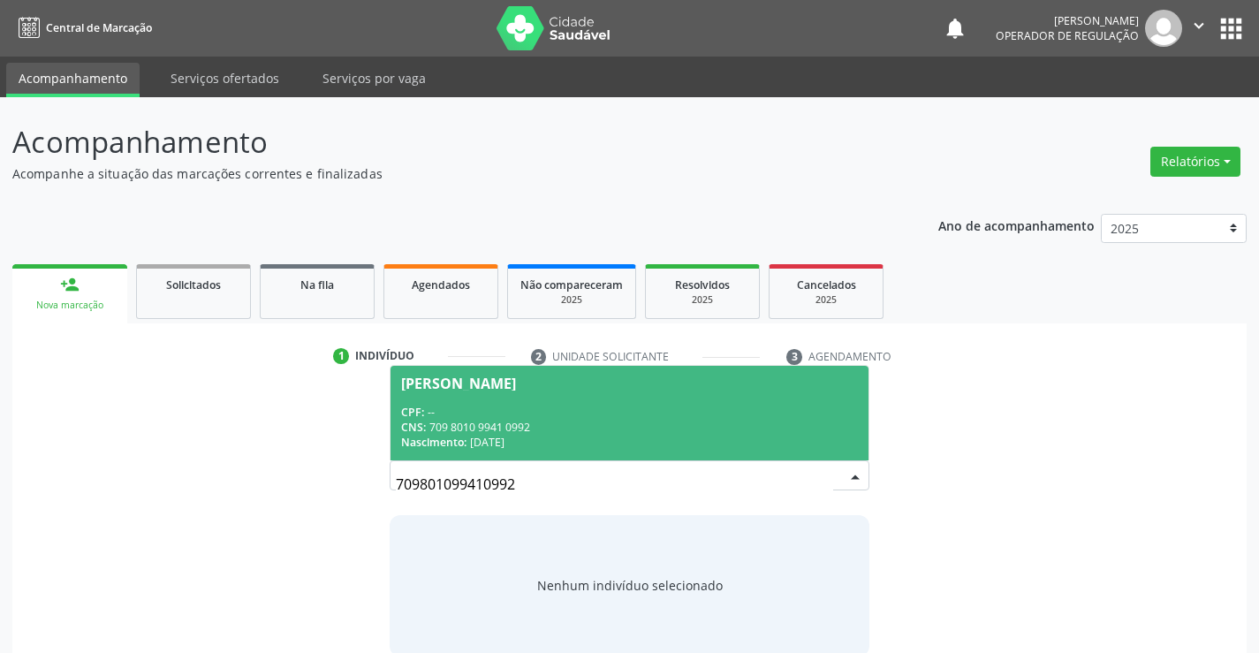
click at [614, 400] on span "[PERSON_NAME] CPF: -- CNS: 709 8010 9941 0992 Nascimento: [DATE]" at bounding box center [628, 413] width 477 height 95
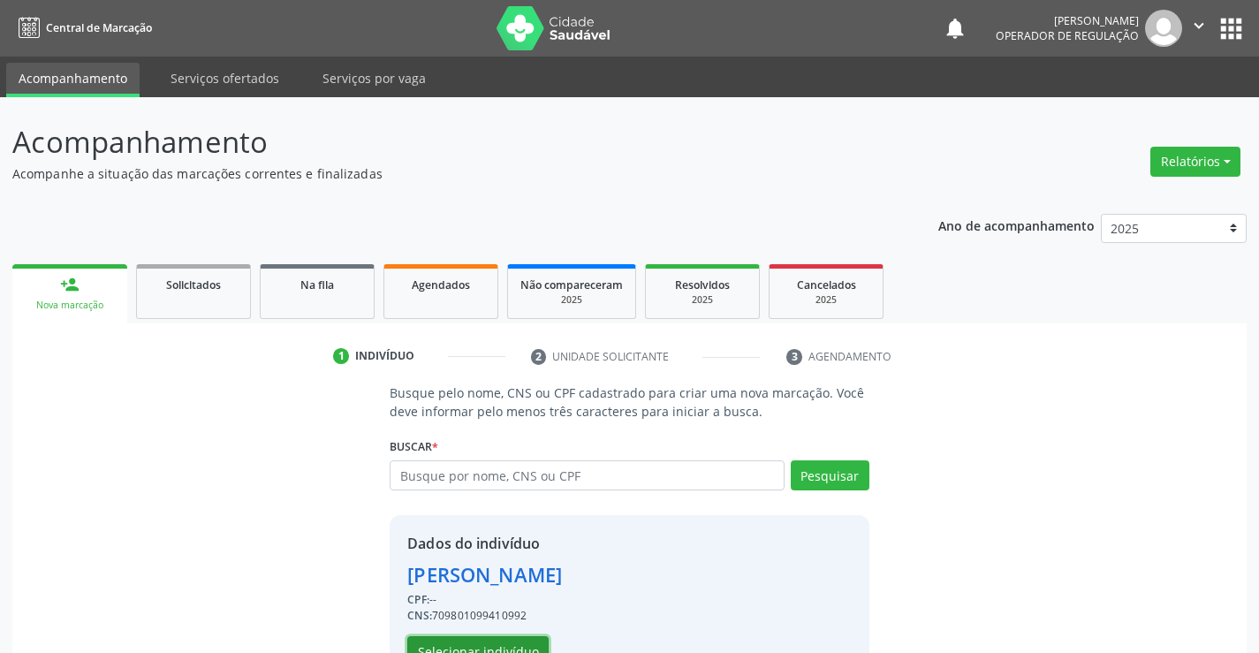
click at [463, 650] on button "Selecionar indivíduo" at bounding box center [477, 651] width 141 height 30
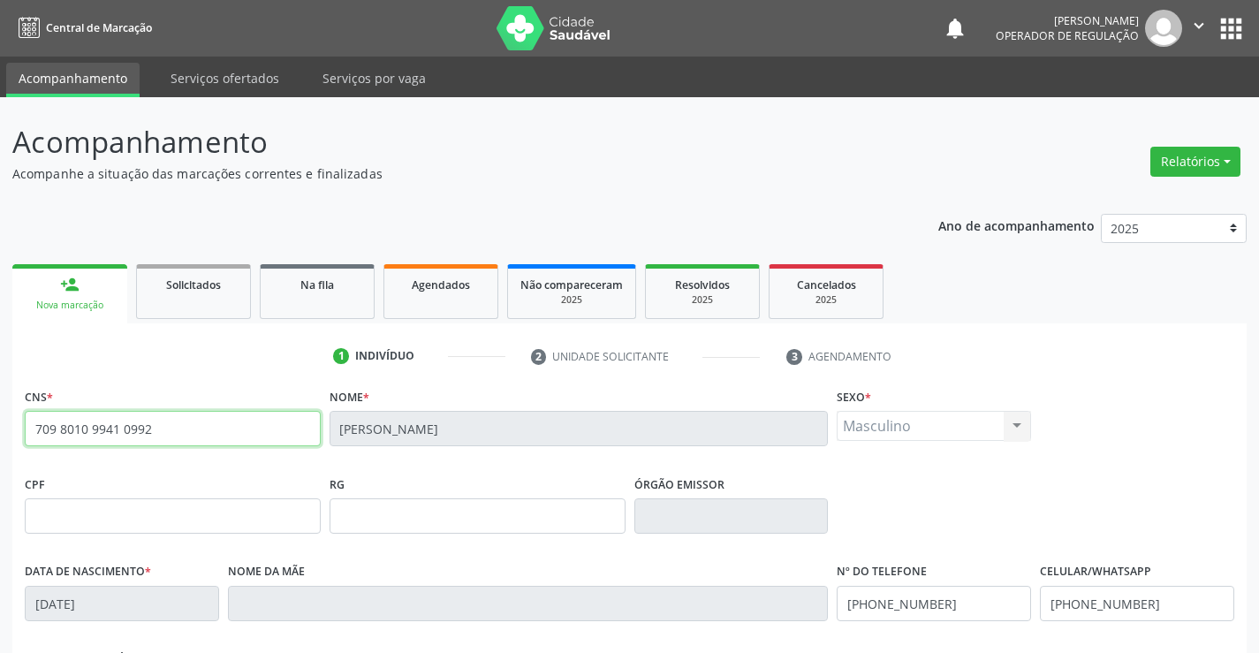
drag, startPoint x: 33, startPoint y: 427, endPoint x: 187, endPoint y: 443, distance: 155.5
click at [187, 443] on input "709 8010 9941 0992" at bounding box center [173, 428] width 296 height 35
click at [328, 285] on span "Na fila" at bounding box center [317, 284] width 34 height 15
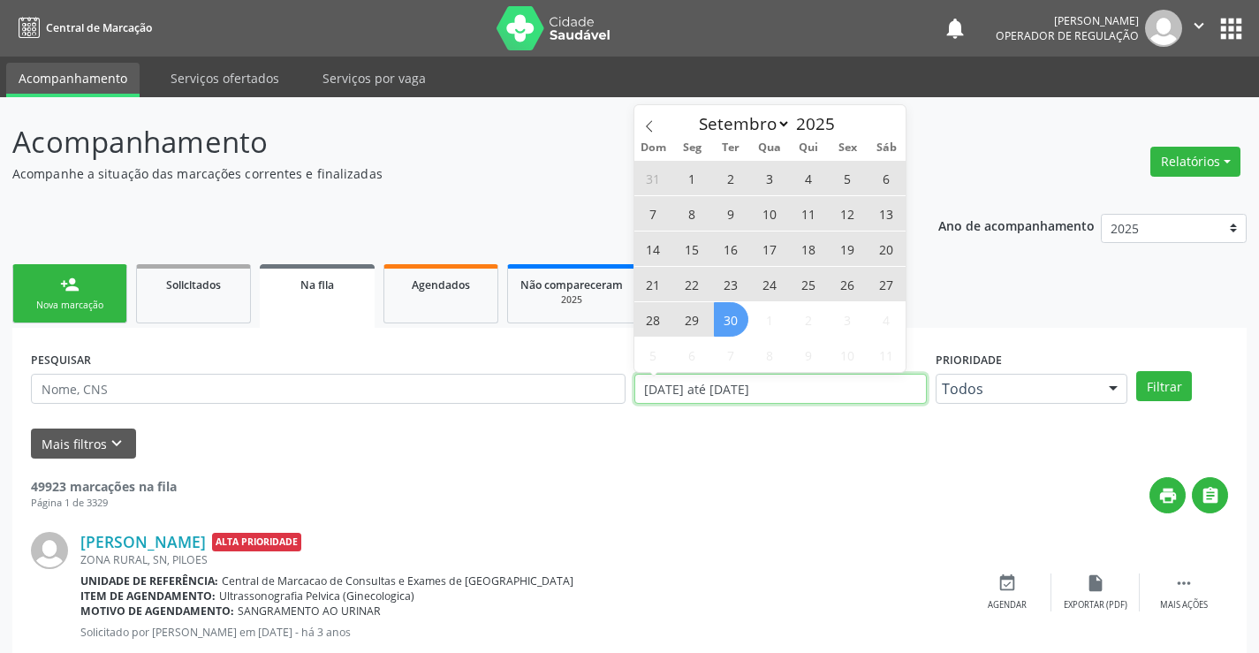
drag, startPoint x: 808, startPoint y: 388, endPoint x: 628, endPoint y: 407, distance: 181.2
click at [628, 407] on div "PESQUISAR DATA DE SOLICITAÇÃO [DATE] até [DATE] Prioridade Todos Todos Baixa Pr…" at bounding box center [629, 380] width 1206 height 69
type input "2023"
select select "0"
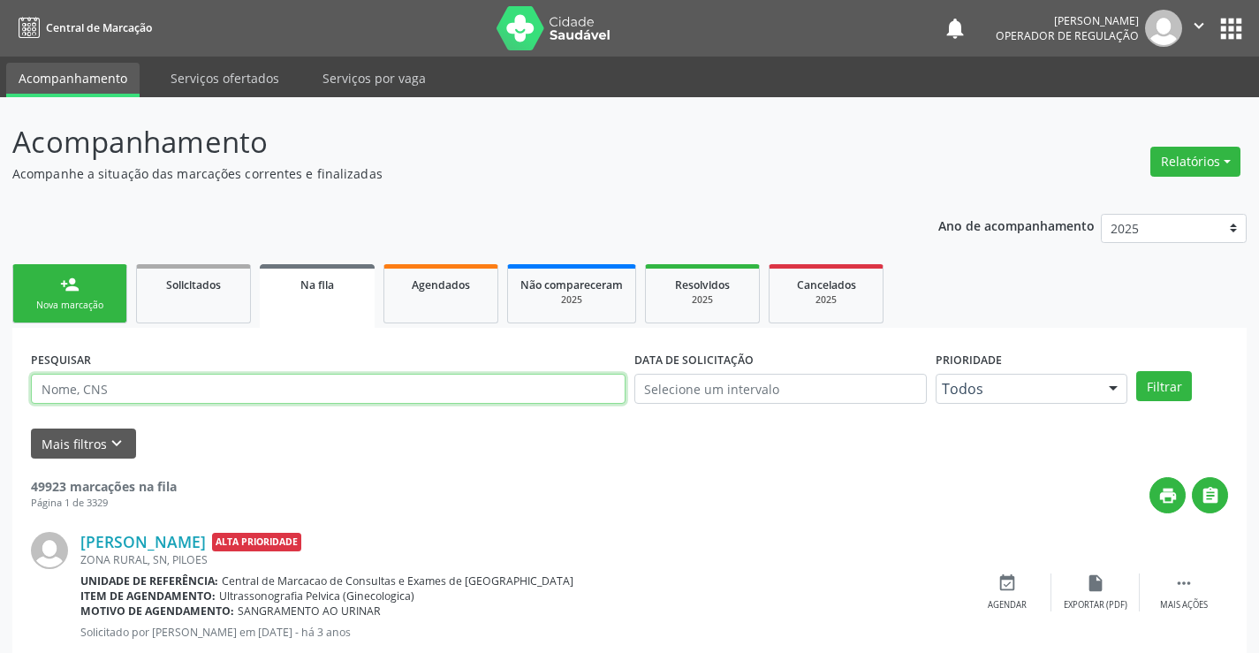
click at [193, 378] on input "text" at bounding box center [328, 389] width 594 height 30
paste input "709 8010 9941 0992"
type input "709 8010 9941 0992"
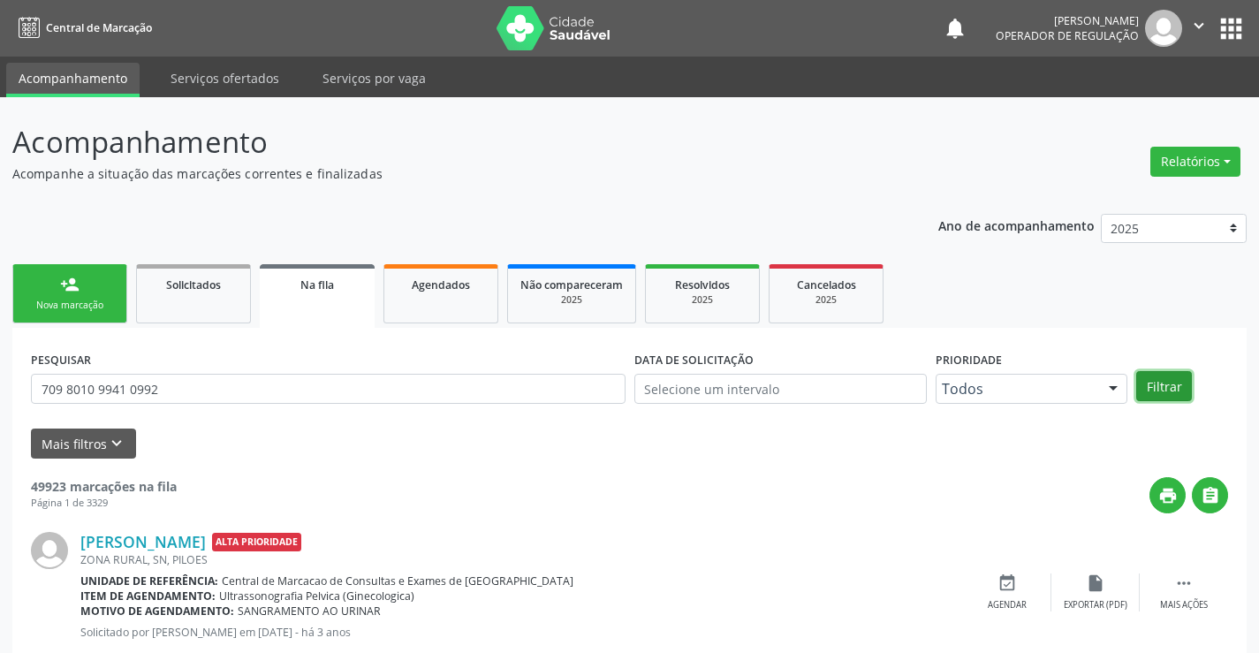
click at [1168, 375] on button "Filtrar" at bounding box center [1164, 386] width 56 height 30
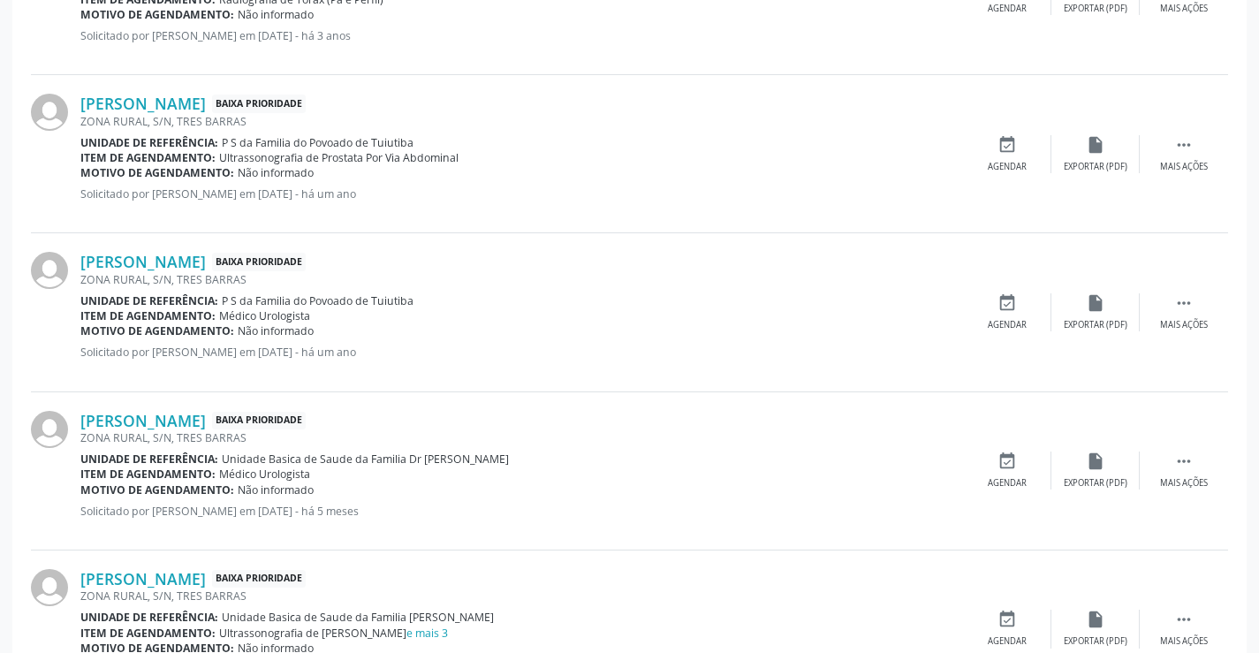
scroll to position [856, 0]
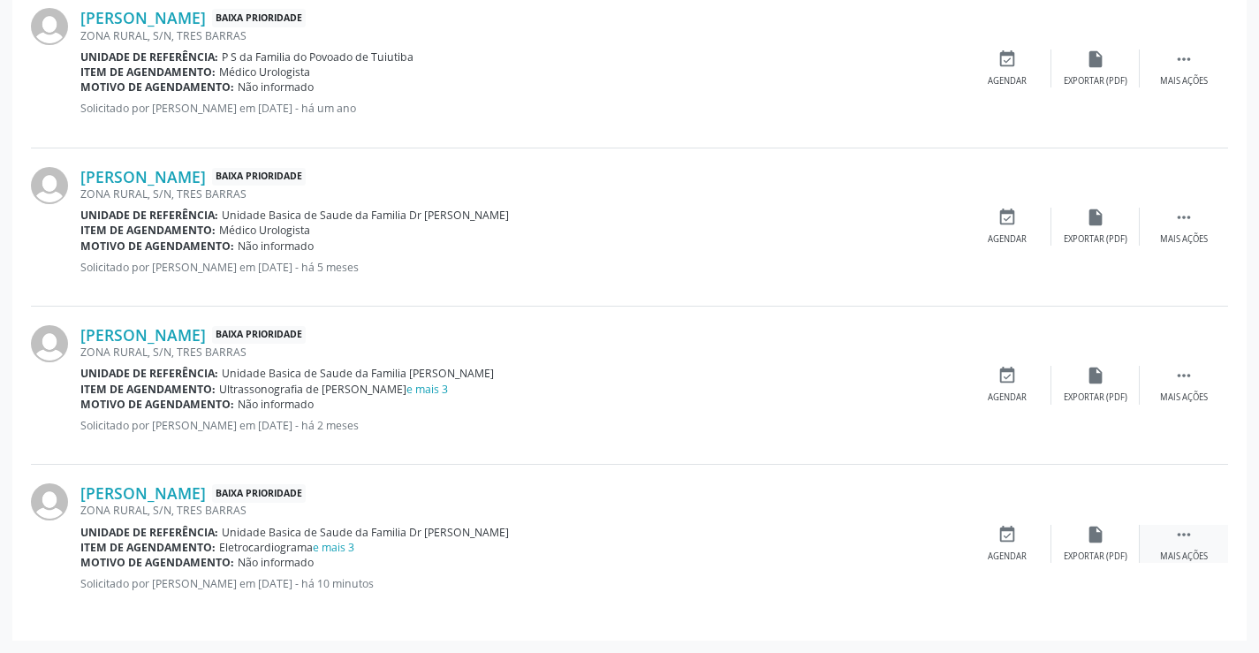
click at [1185, 533] on icon "" at bounding box center [1183, 534] width 19 height 19
click at [1086, 526] on icon "edit" at bounding box center [1095, 534] width 19 height 19
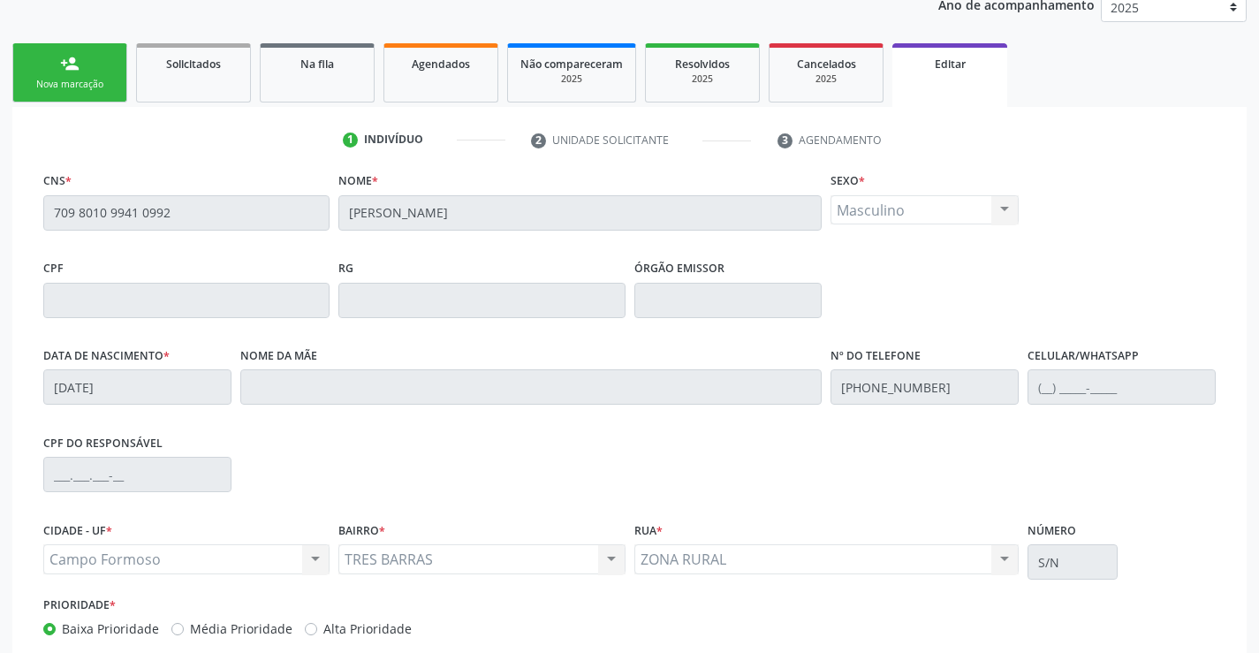
scroll to position [329, 0]
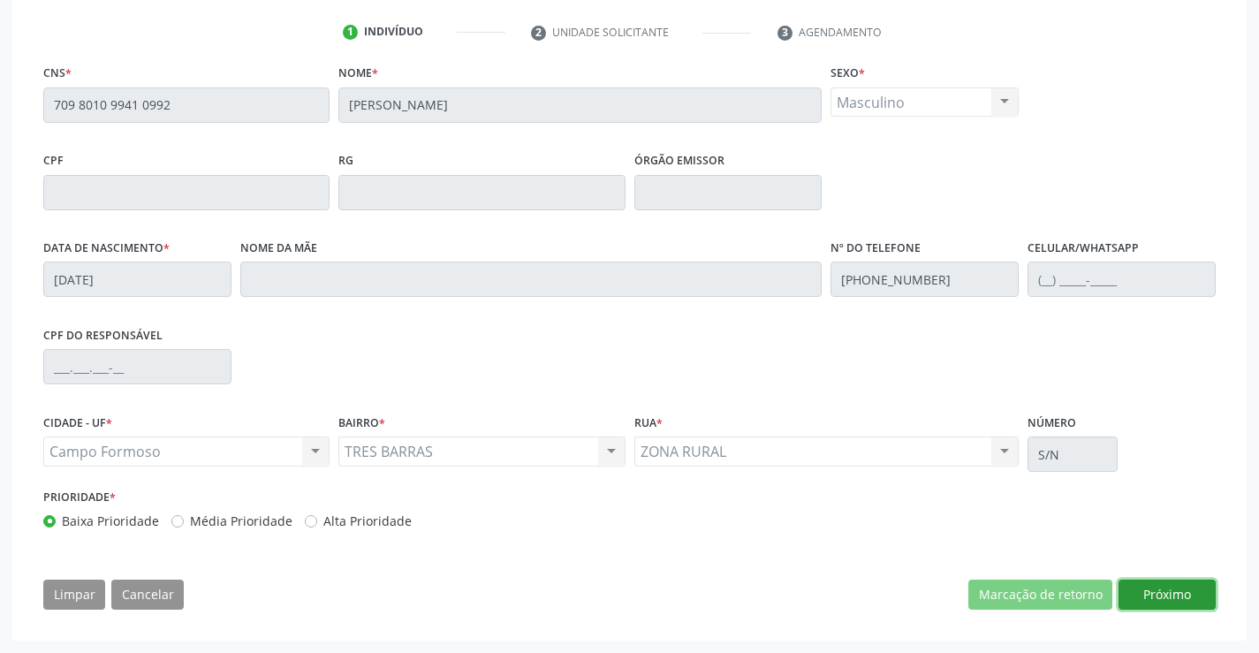
click at [1162, 584] on button "Próximo" at bounding box center [1166, 594] width 97 height 30
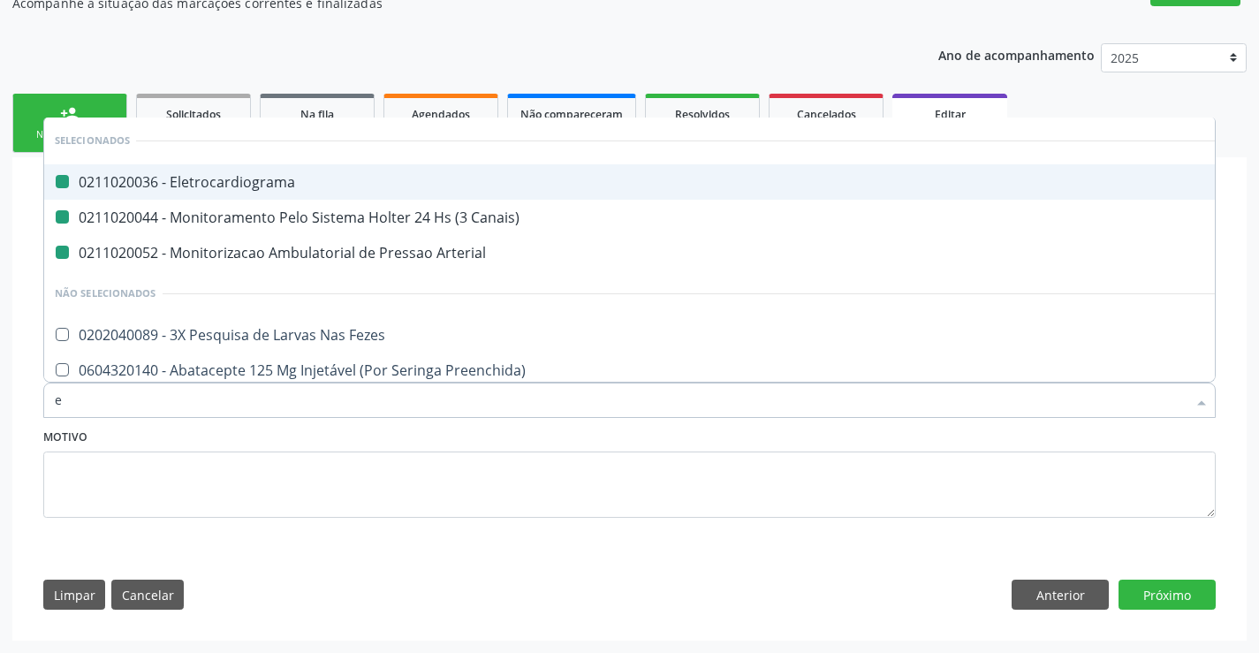
type input "ec"
checkbox Eletrocardiograma "false"
checkbox Canais\) "false"
checkbox Arterial "false"
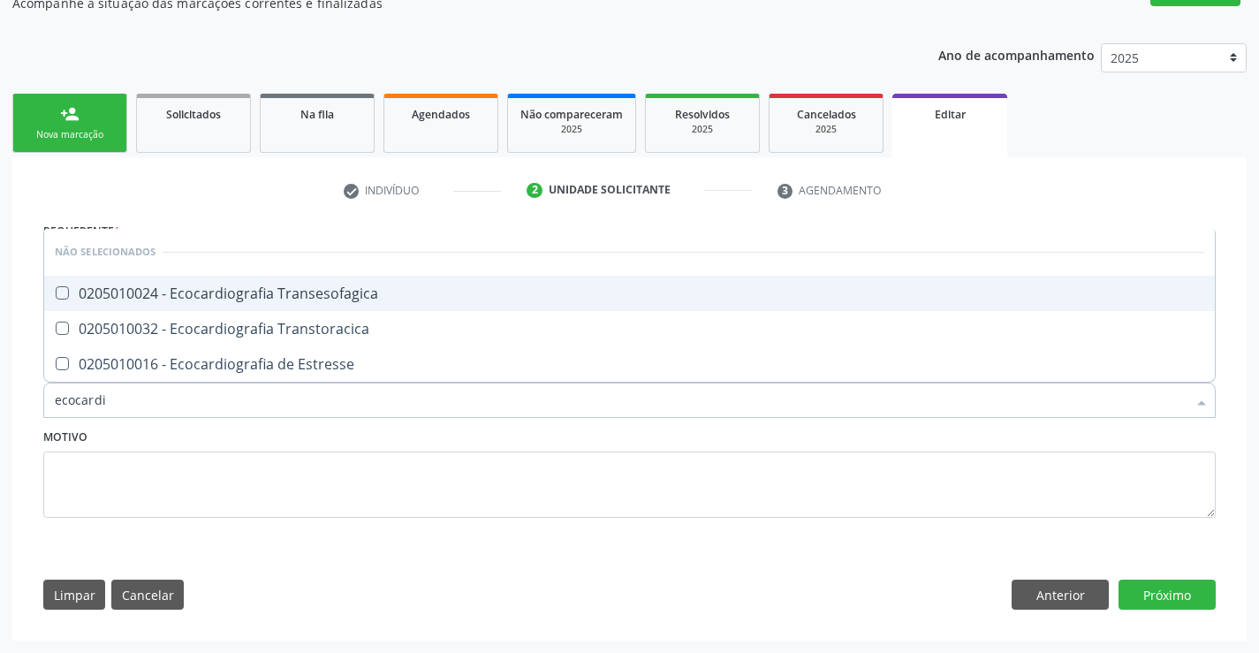
type input "ecocardio"
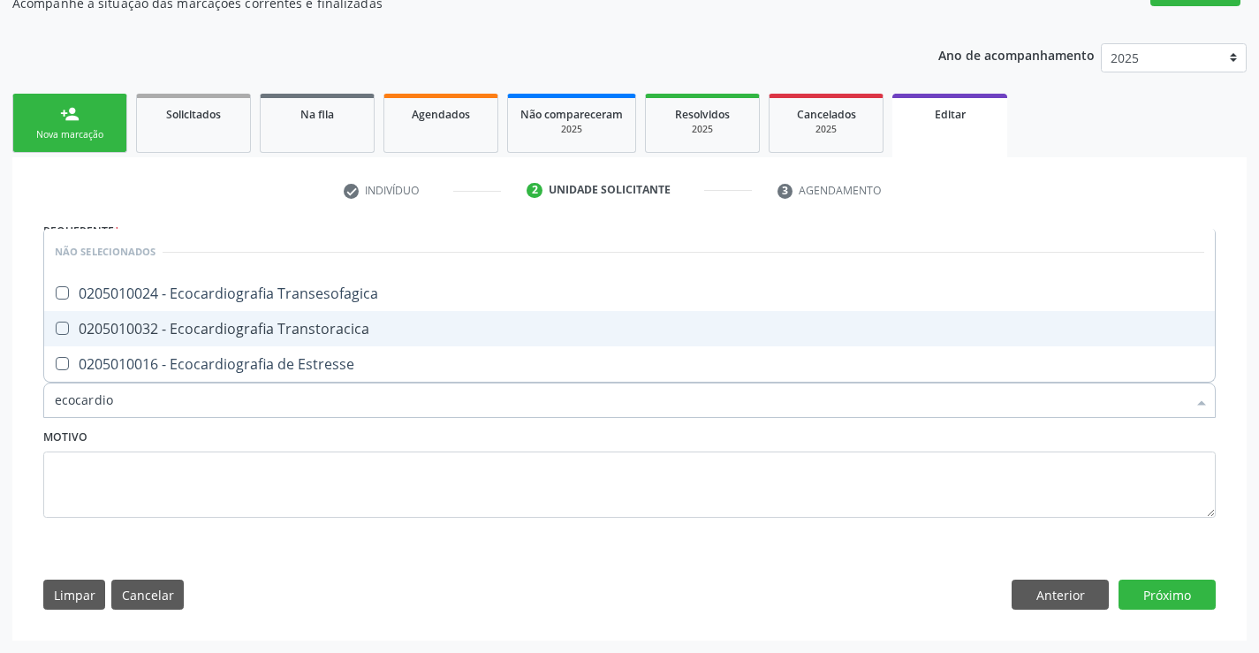
click at [304, 325] on div "0205010032 - Ecocardiografia Transtoracica" at bounding box center [629, 329] width 1149 height 14
checkbox Transtoracica "true"
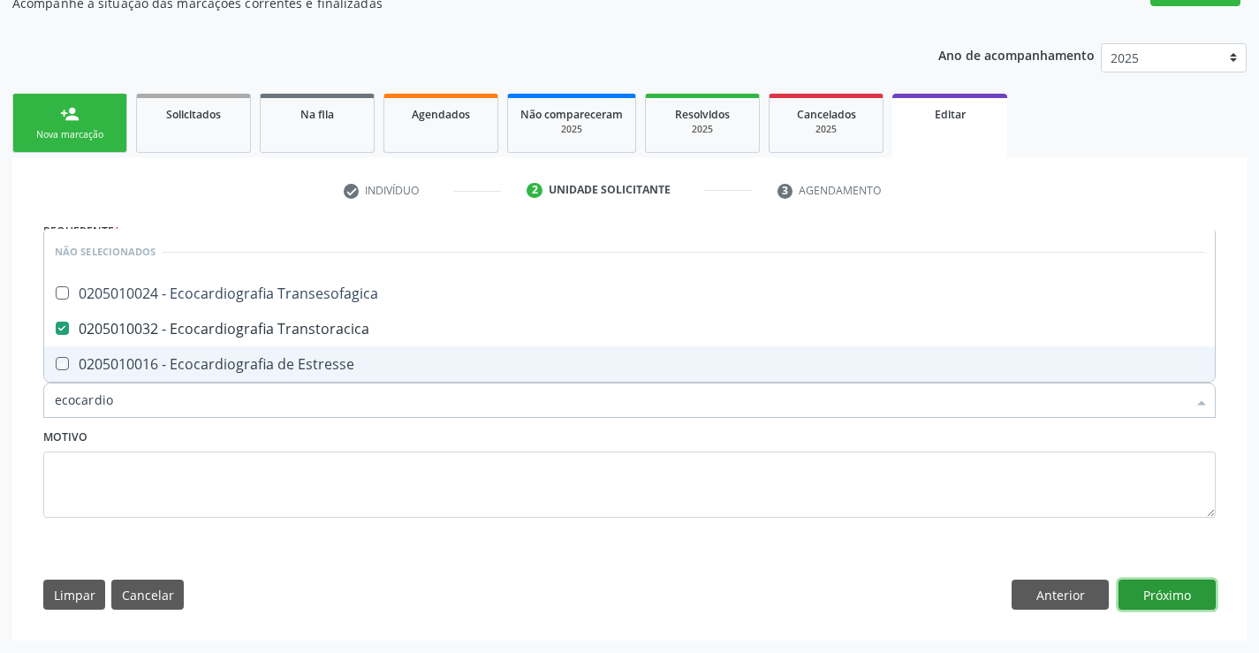
click at [1166, 587] on button "Próximo" at bounding box center [1166, 594] width 97 height 30
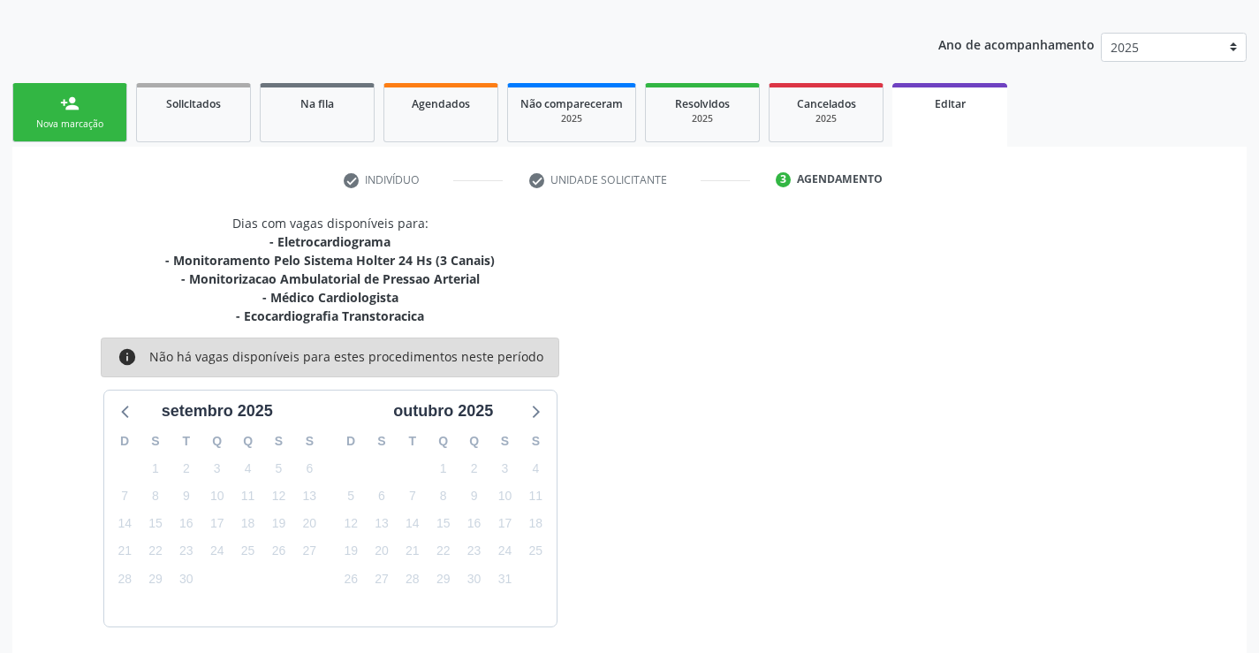
scroll to position [265, 0]
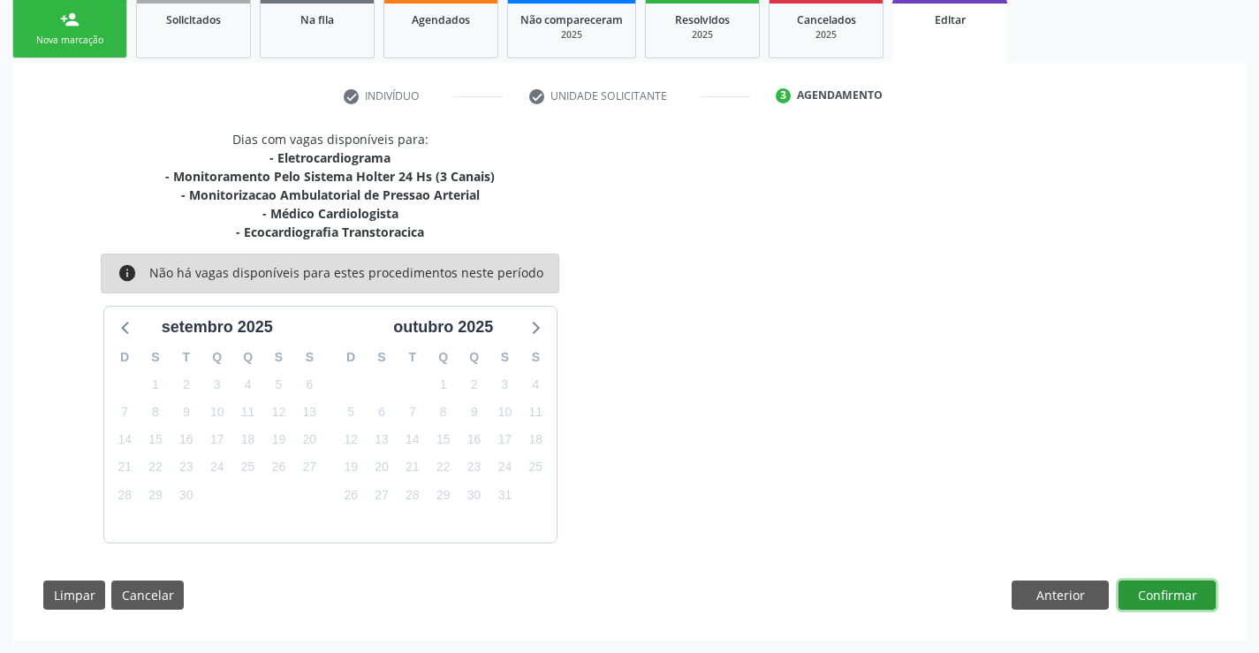
click at [1177, 593] on button "Confirmar" at bounding box center [1166, 595] width 97 height 30
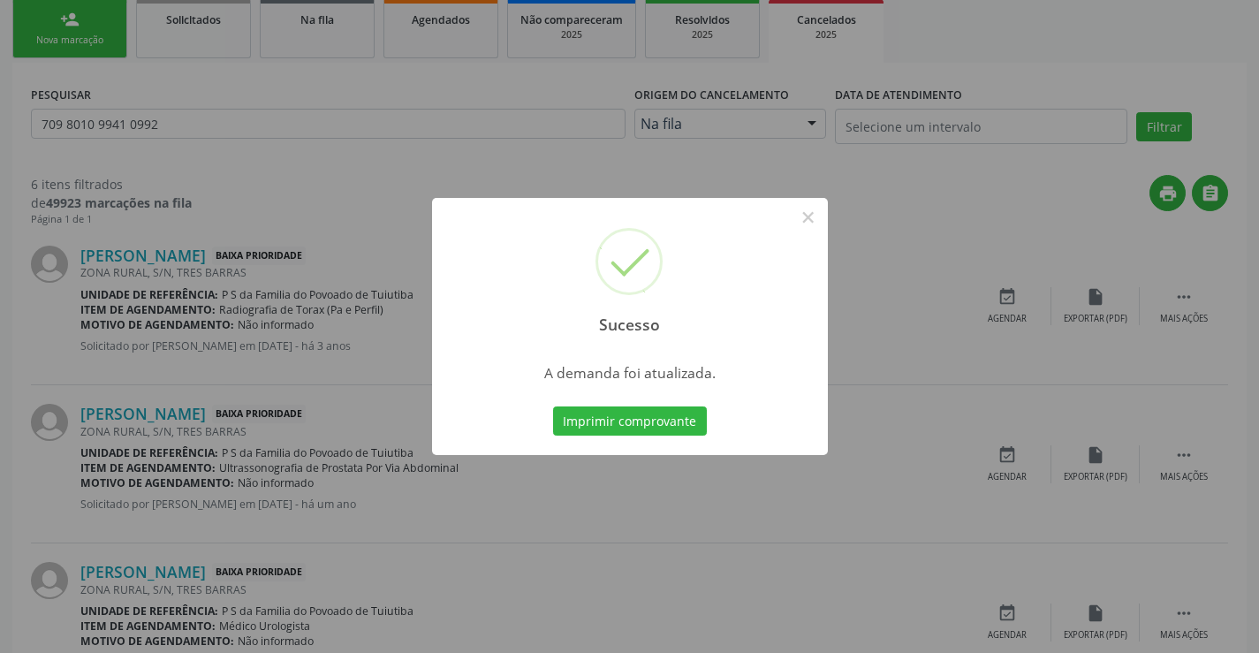
scroll to position [0, 0]
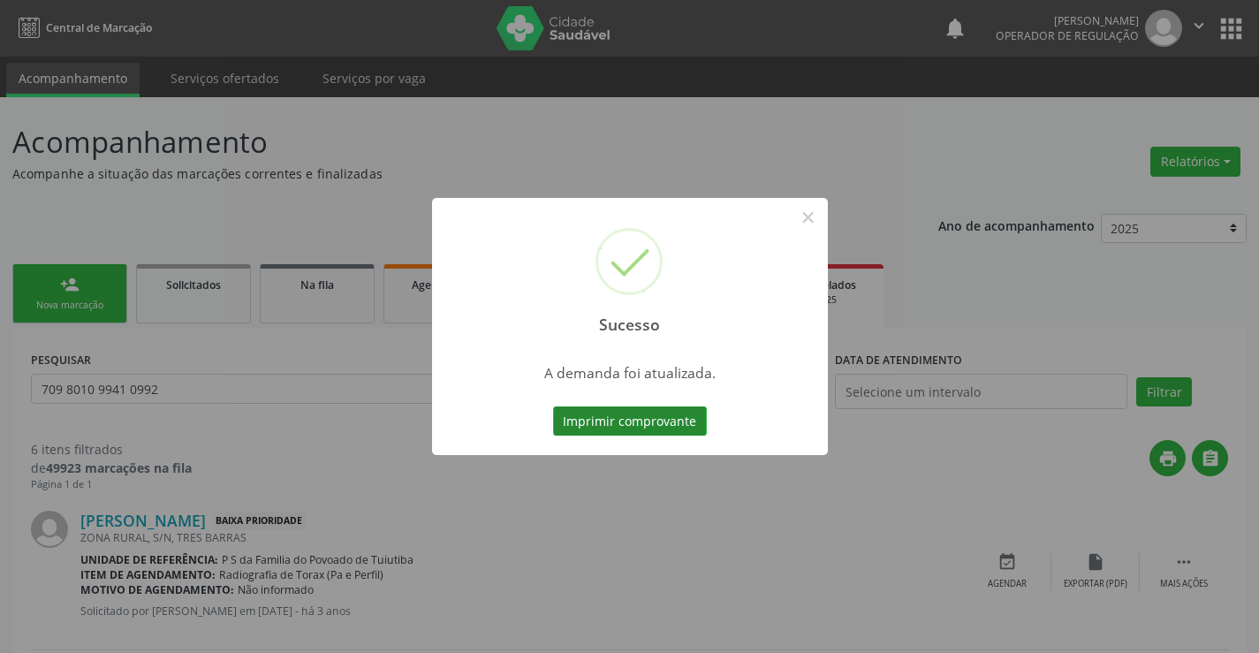
click at [609, 413] on button "Imprimir comprovante" at bounding box center [630, 421] width 154 height 30
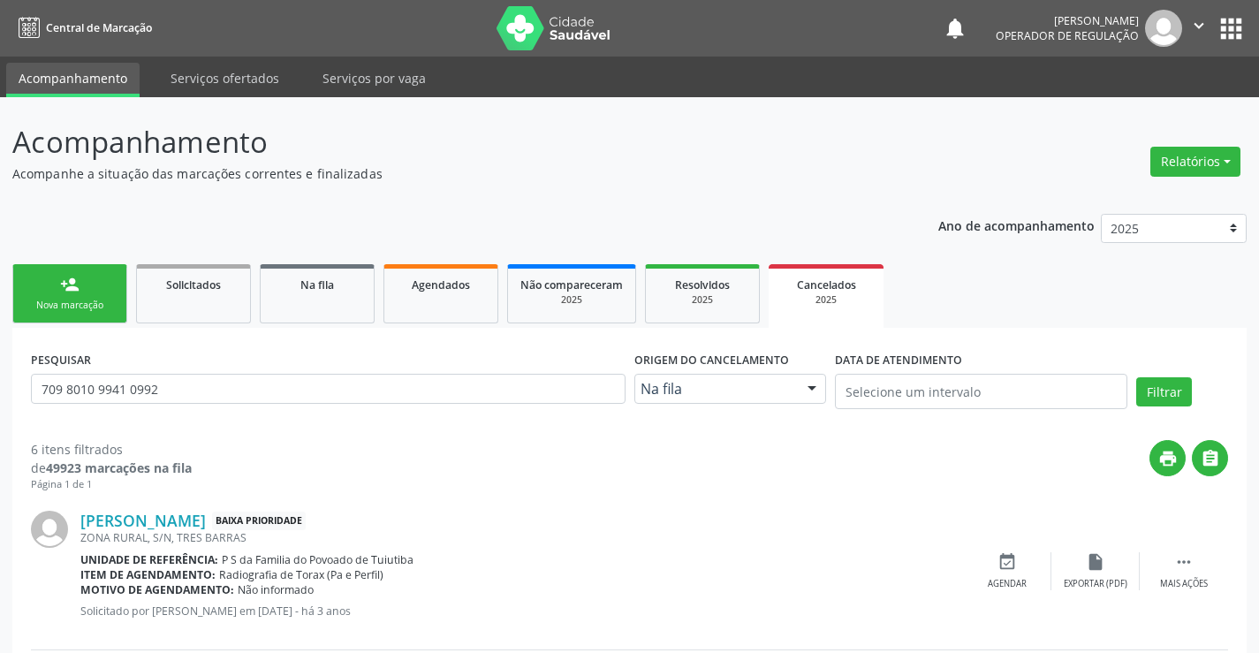
click at [1200, 11] on button "" at bounding box center [1199, 28] width 34 height 37
click at [1152, 104] on link "Sair" at bounding box center [1154, 107] width 122 height 25
